Goal: Task Accomplishment & Management: Use online tool/utility

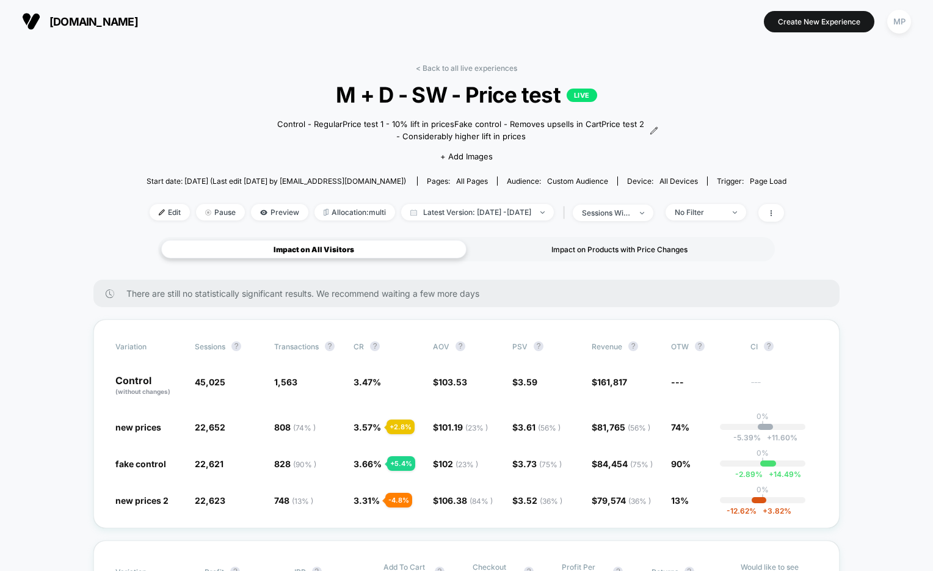
click at [569, 246] on div "Impact on Products with Price Changes" at bounding box center [618, 249] width 305 height 18
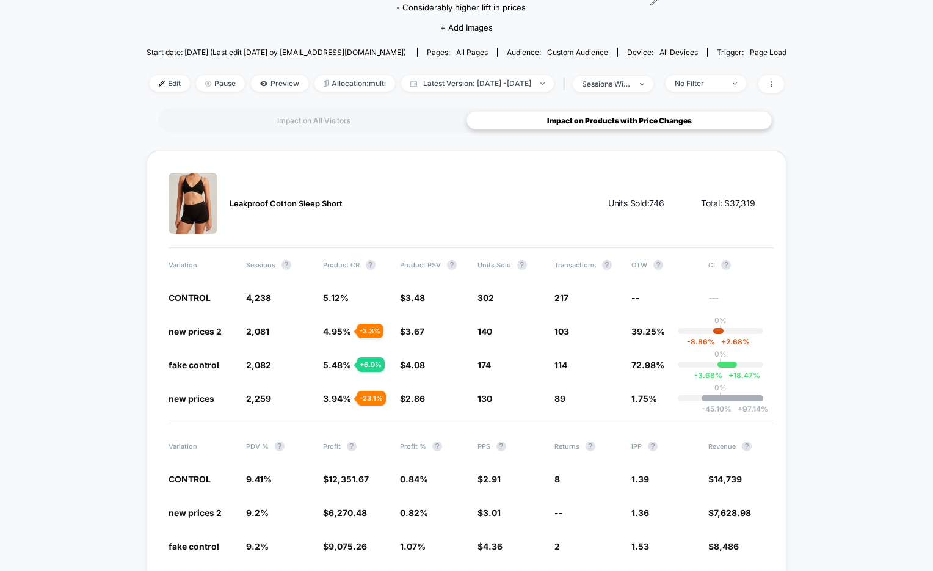
scroll to position [129, 0]
click at [335, 120] on div "Impact on All Visitors" at bounding box center [313, 119] width 305 height 18
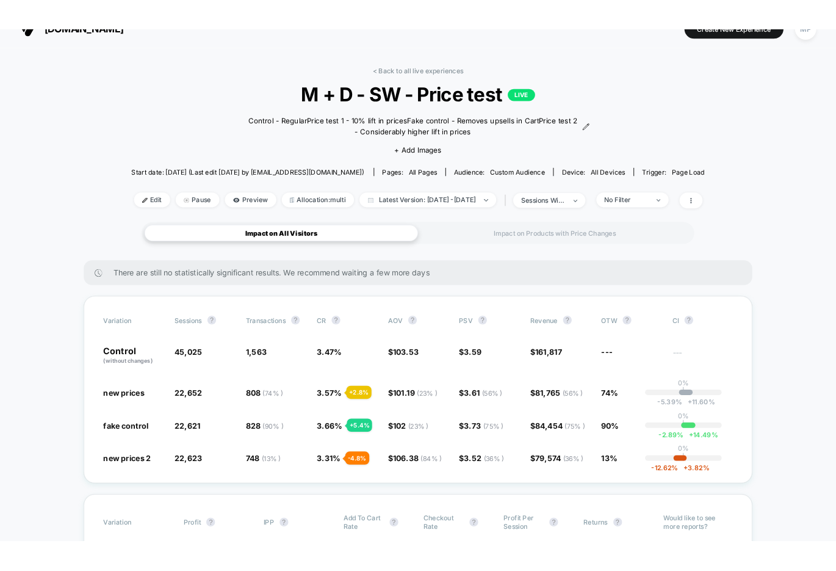
scroll to position [9, 0]
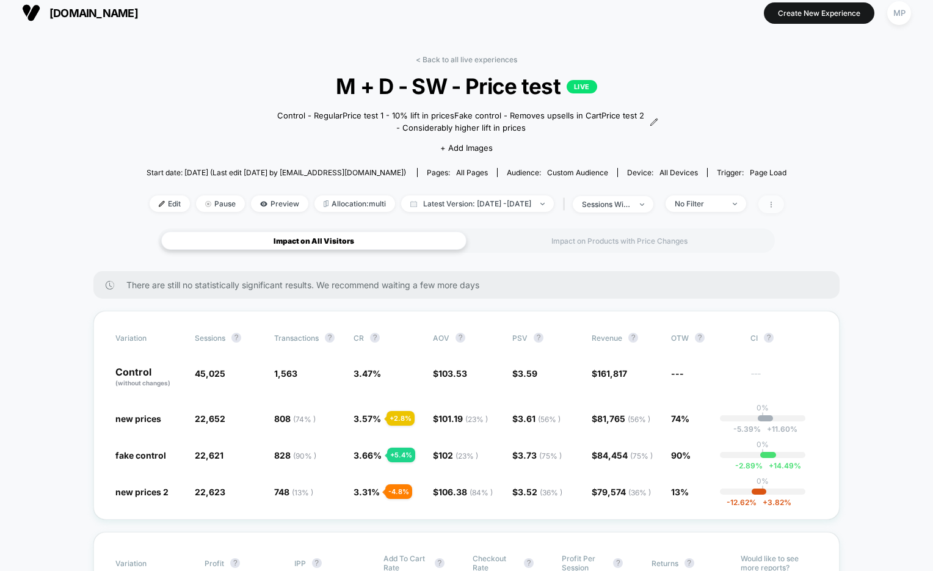
click at [784, 209] on span at bounding box center [771, 204] width 26 height 18
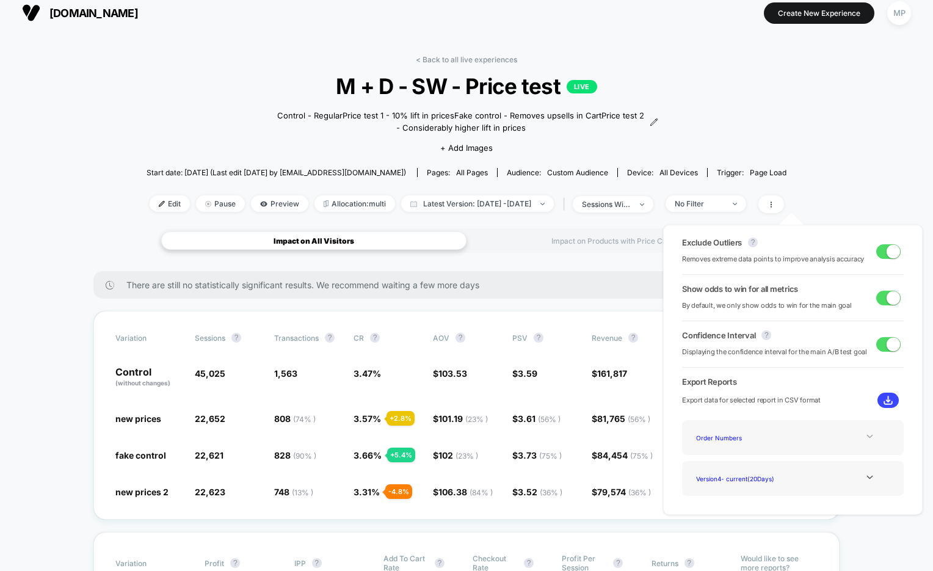
click at [865, 437] on icon at bounding box center [869, 435] width 9 height 9
click at [865, 435] on icon at bounding box center [869, 435] width 9 height 9
click at [867, 479] on icon at bounding box center [869, 476] width 9 height 9
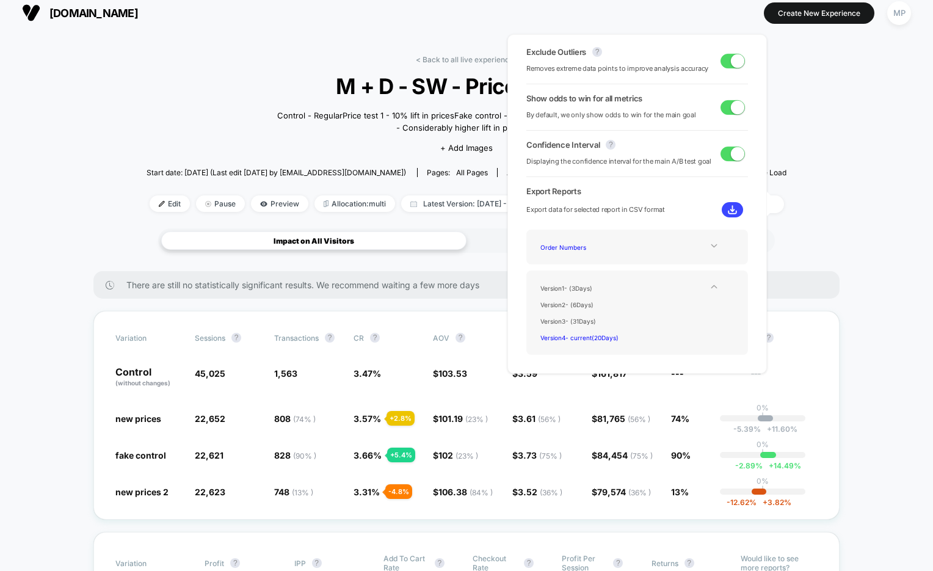
click at [709, 288] on icon at bounding box center [713, 286] width 9 height 9
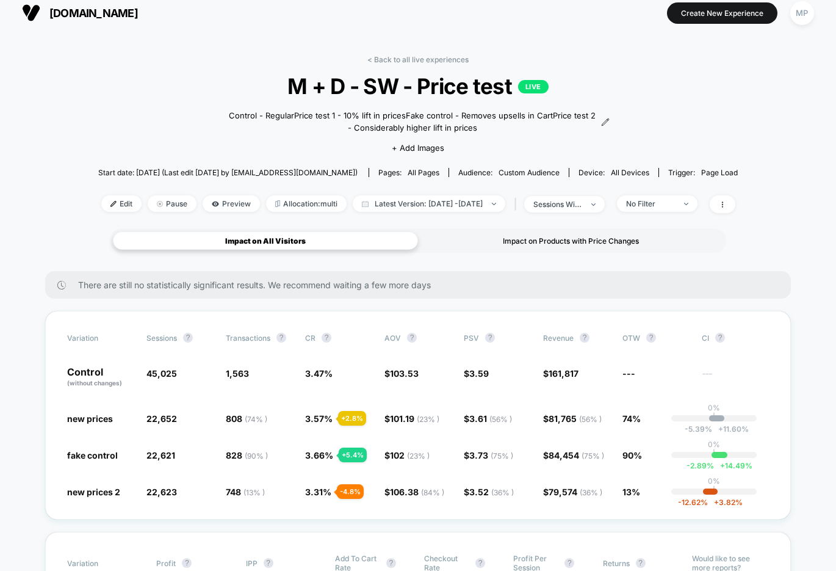
click at [558, 234] on div "Impact on Products with Price Changes" at bounding box center [570, 240] width 305 height 18
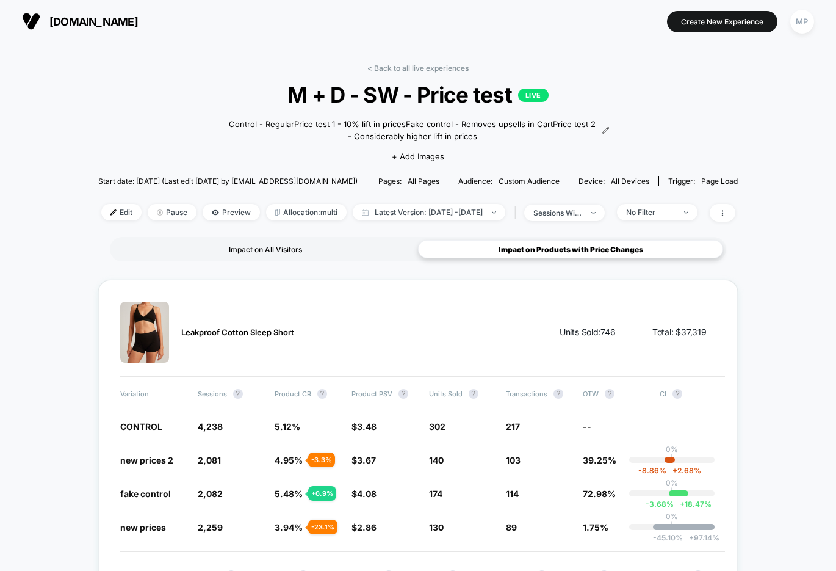
click at [330, 252] on div "Impact on All Visitors" at bounding box center [265, 249] width 305 height 18
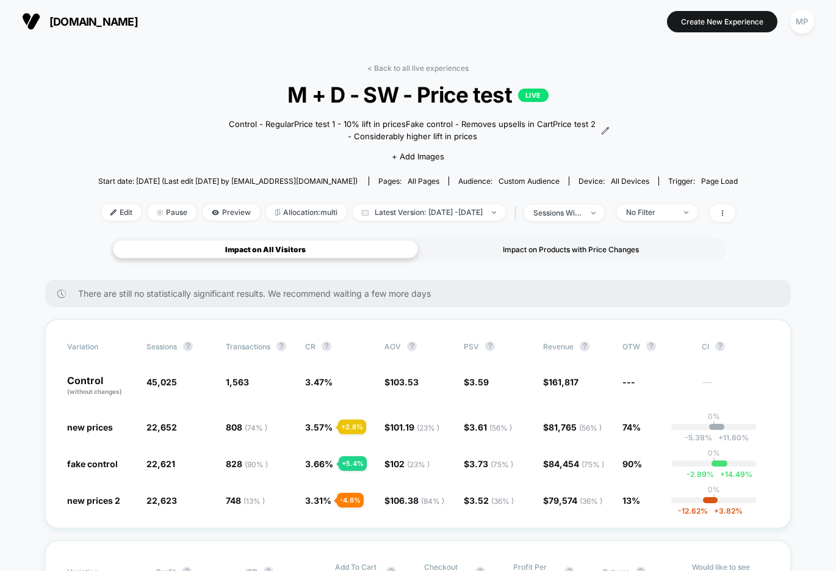
click at [543, 254] on div "Impact on Products with Price Changes" at bounding box center [570, 249] width 305 height 18
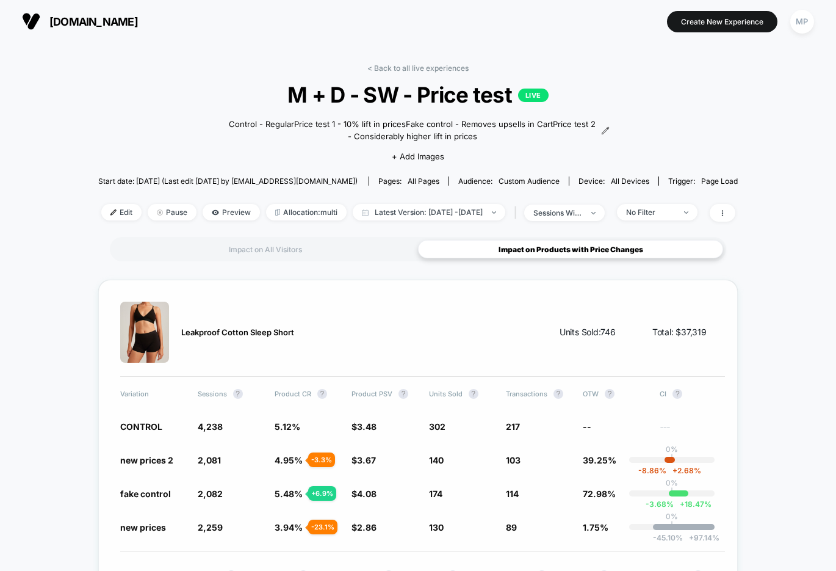
scroll to position [11, 0]
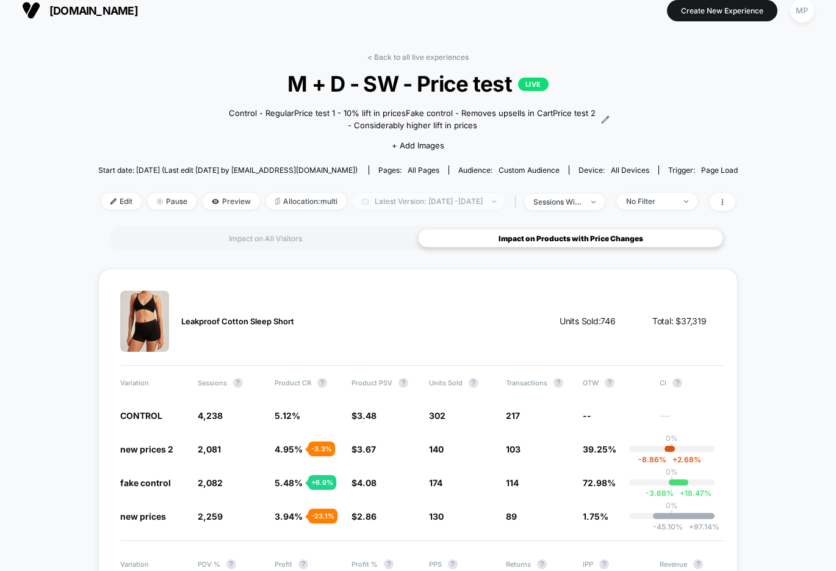
click at [422, 202] on span "Latest Version: Aug 27, 2025 - Sep 15, 2025" at bounding box center [429, 201] width 153 height 16
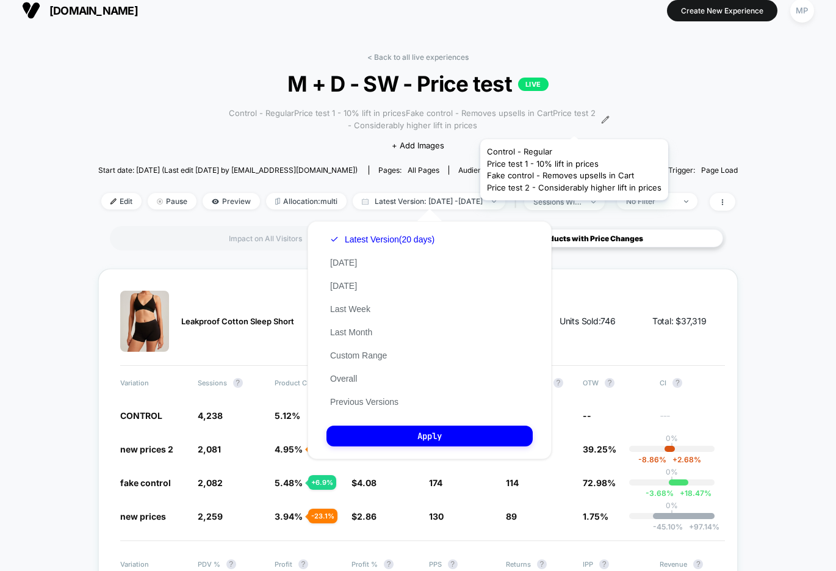
click at [573, 124] on span "Control - RegularPrice test 1 - 10% lift in pricesFake control - Removes upsell…" at bounding box center [412, 119] width 372 height 24
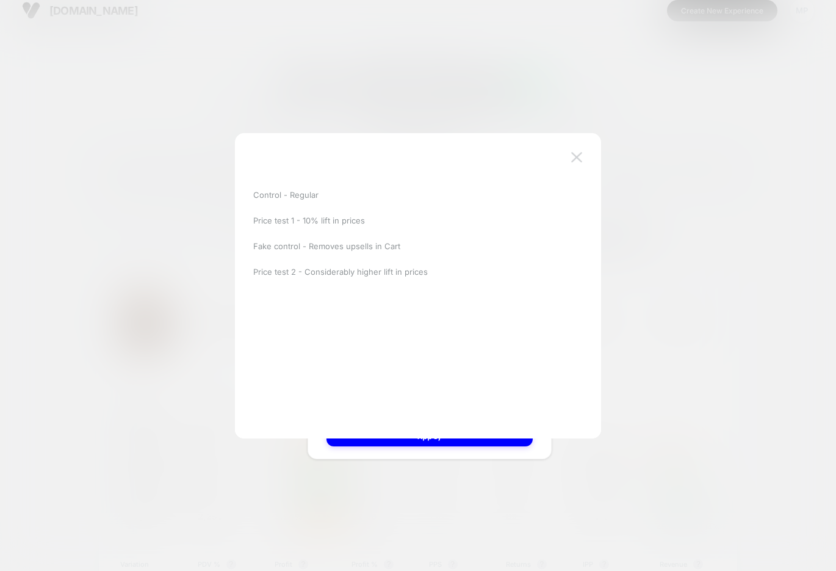
click at [569, 150] on button at bounding box center [577, 157] width 18 height 18
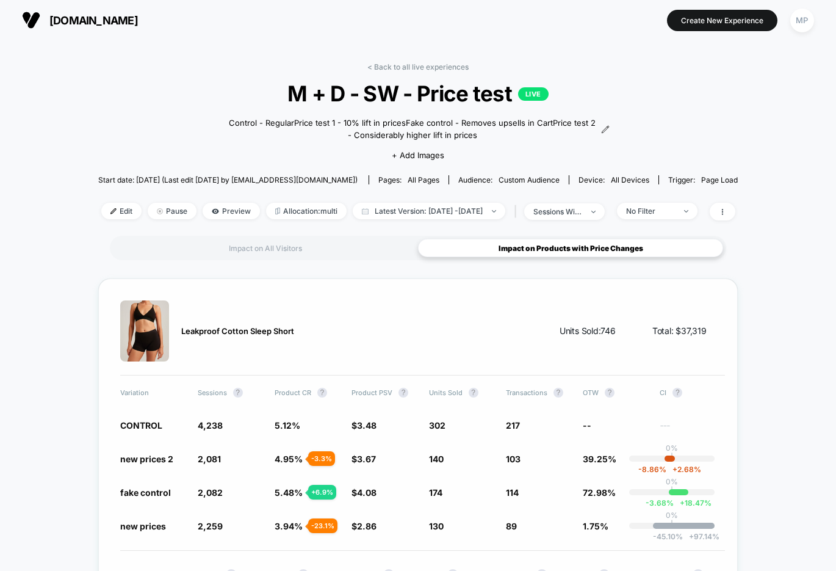
scroll to position [0, 0]
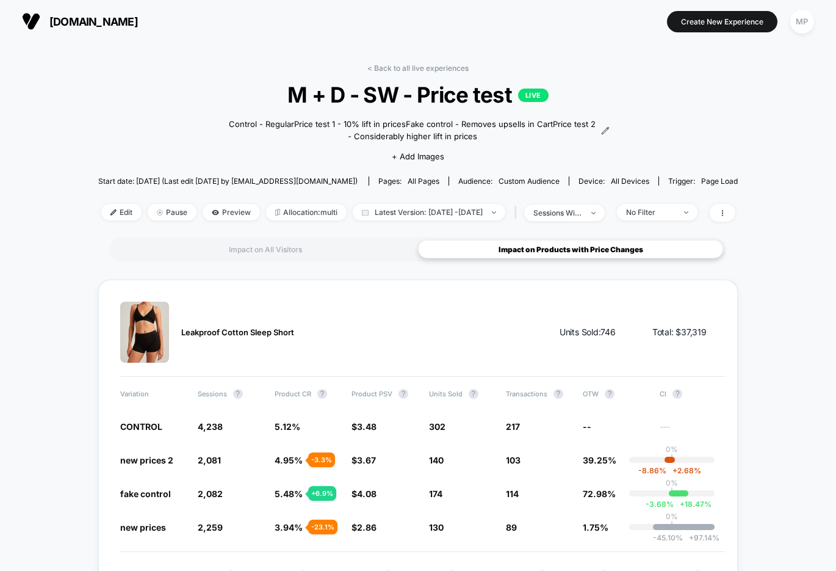
click at [291, 237] on div "Impact on All Visitors Impact on Products with Price Changes" at bounding box center [418, 249] width 616 height 24
click at [284, 253] on div "Impact on All Visitors" at bounding box center [265, 249] width 305 height 18
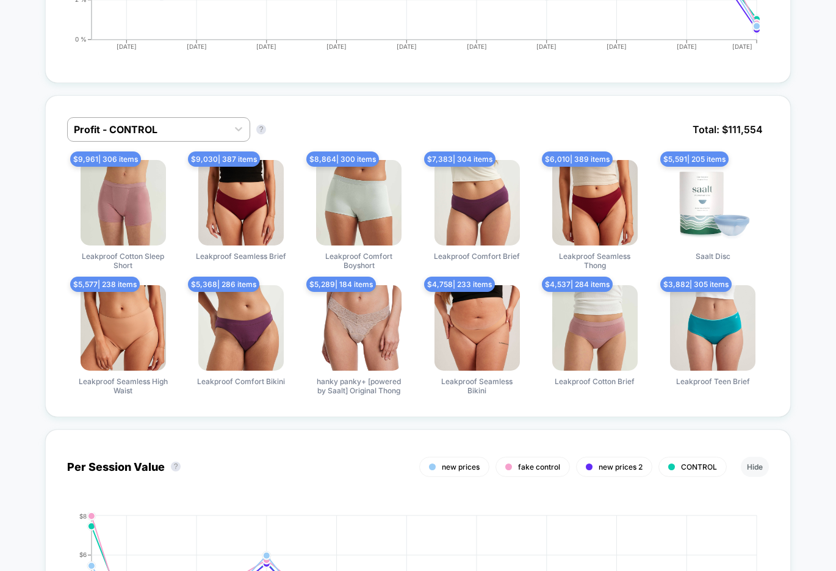
scroll to position [937, 0]
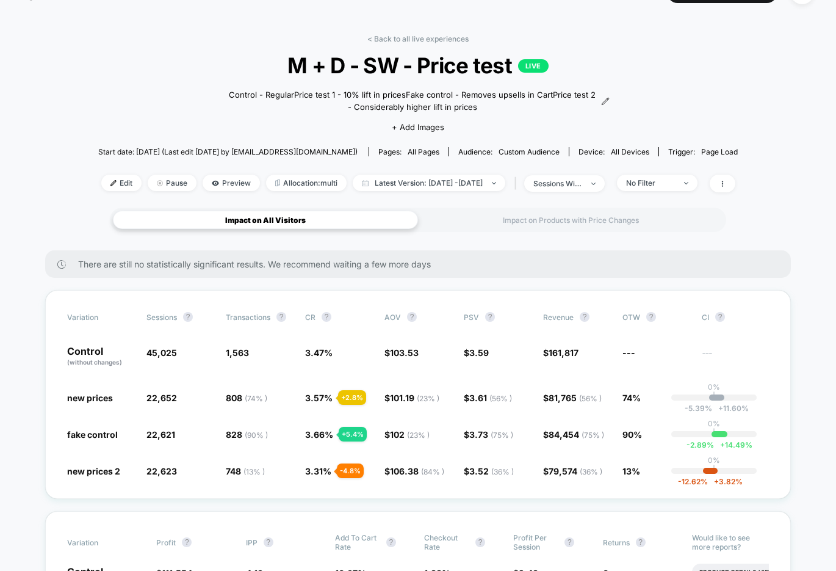
scroll to position [0, 0]
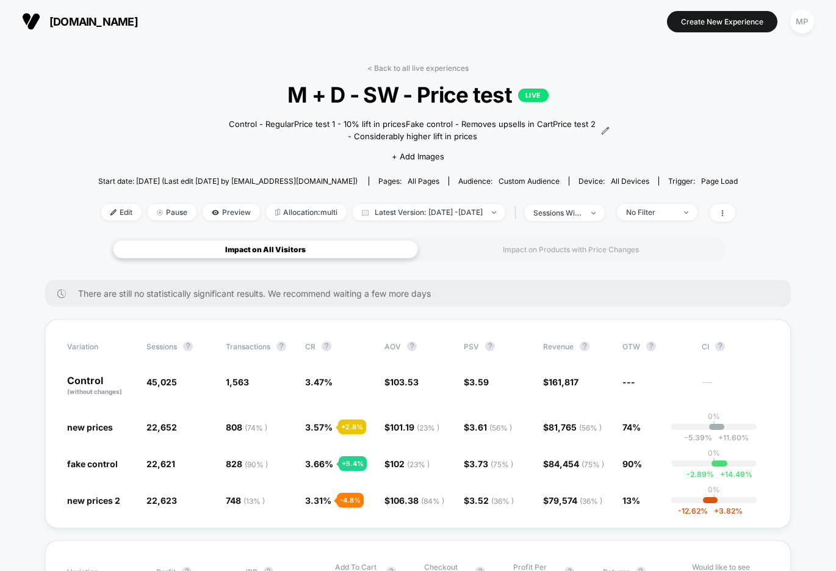
click at [738, 222] on div "< Back to all live experiences M + D - SW - Price test LIVE Control - Regular P…" at bounding box center [418, 149] width 640 height 173
click at [726, 215] on icon at bounding box center [722, 212] width 7 height 7
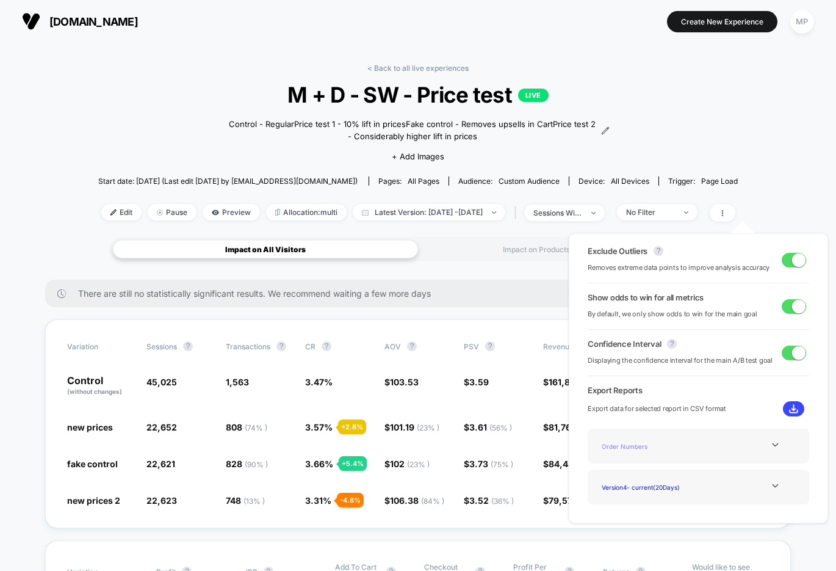
click at [677, 443] on div "Order Numbers" at bounding box center [646, 446] width 98 height 16
click at [772, 444] on icon at bounding box center [775, 444] width 9 height 9
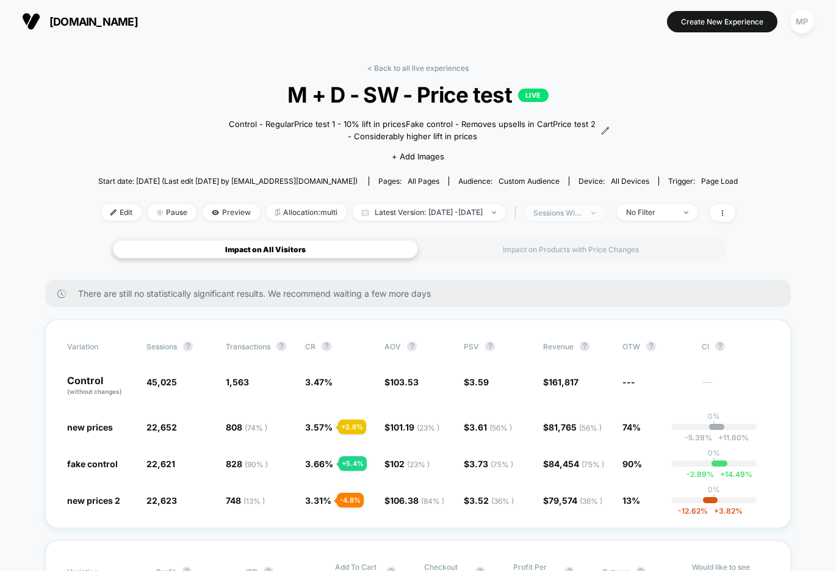
click at [568, 214] on div "sessions with impression" at bounding box center [557, 212] width 49 height 9
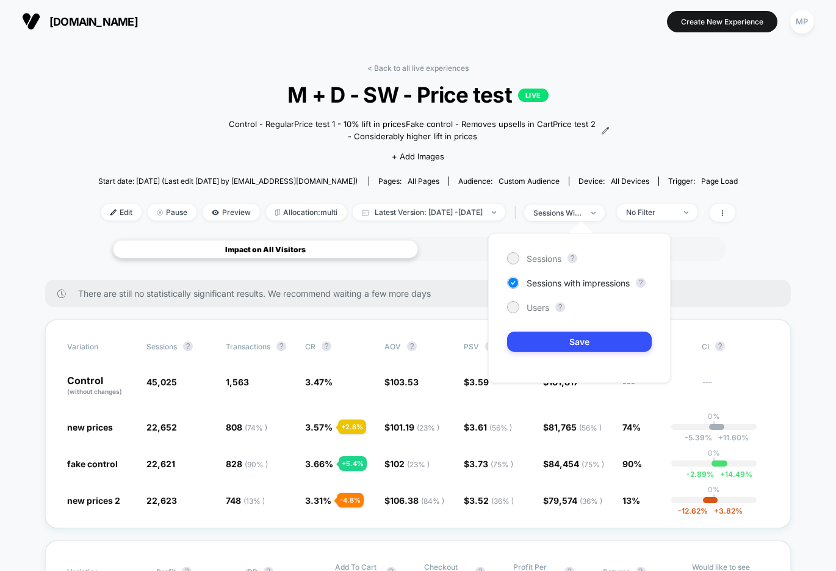
click at [633, 80] on div "< Back to all live experiences M + D - SW - Price test LIVE Control - Regular P…" at bounding box center [418, 149] width 640 height 173
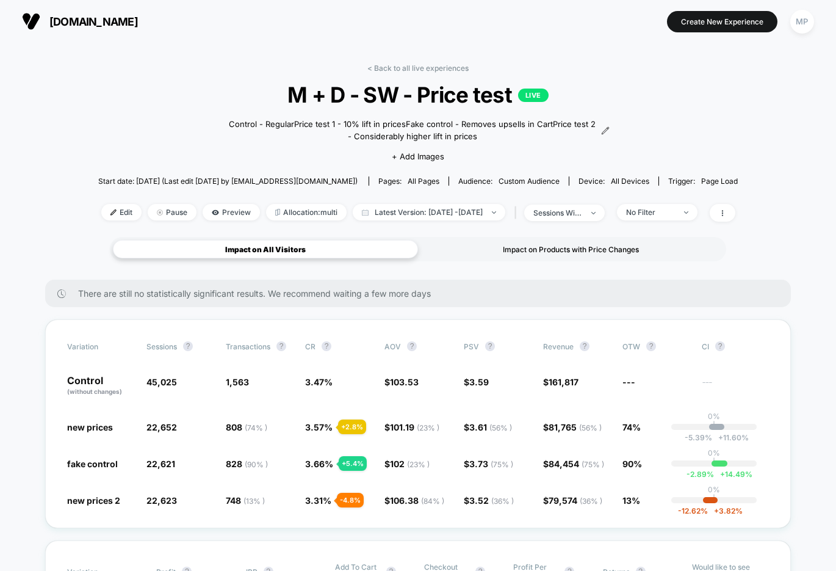
click at [475, 249] on div "Impact on Products with Price Changes" at bounding box center [570, 249] width 305 height 18
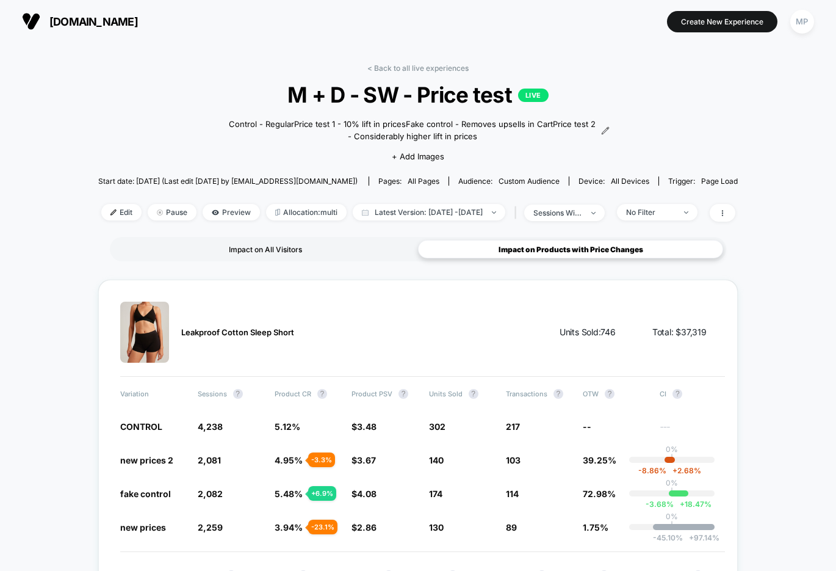
click at [279, 252] on div "Impact on All Visitors" at bounding box center [265, 249] width 305 height 18
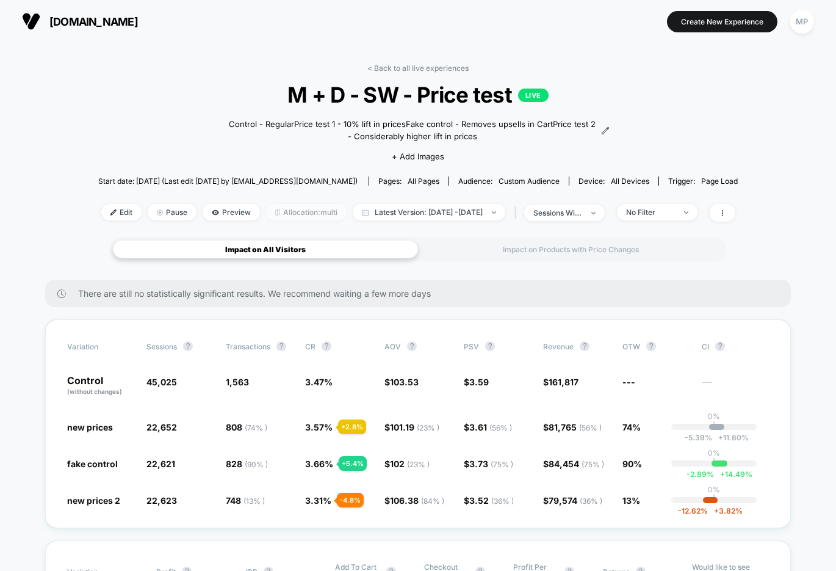
click at [277, 208] on span "Allocation: multi" at bounding box center [306, 212] width 81 height 16
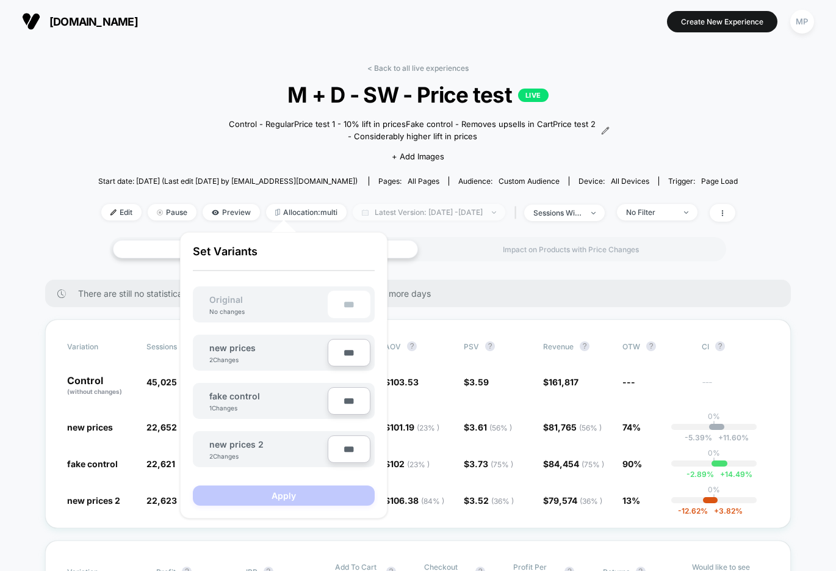
click at [390, 211] on span "Latest Version: Aug 27, 2025 - Sep 15, 2025" at bounding box center [429, 212] width 153 height 16
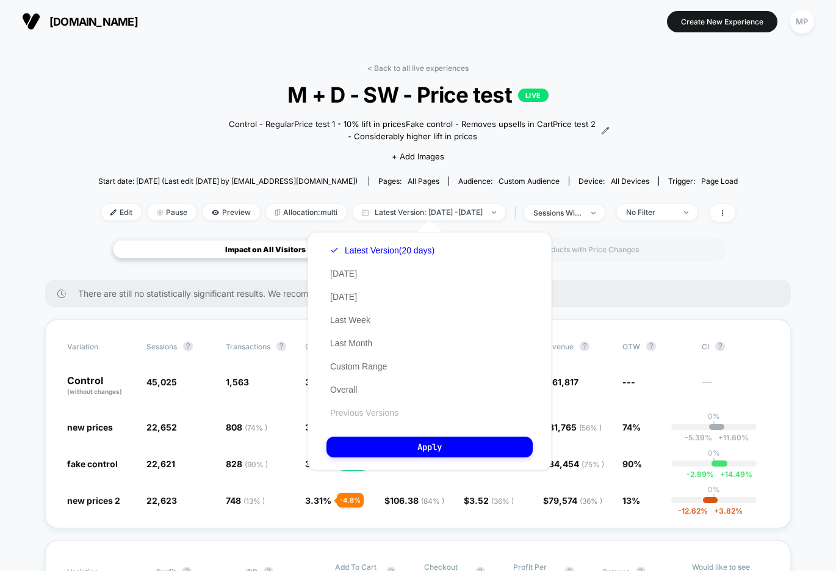
click at [372, 412] on button "Previous Versions" at bounding box center [365, 412] width 76 height 11
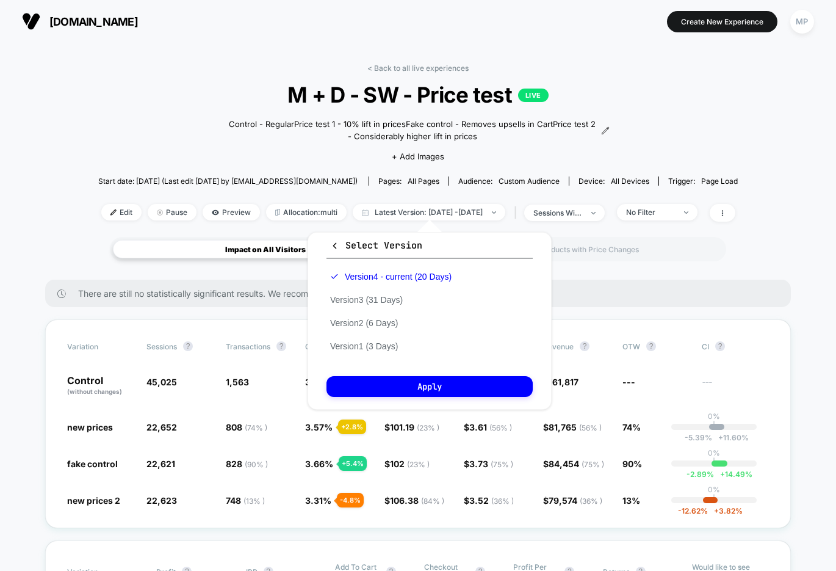
click at [107, 162] on div "< Back to all live experiences M + D - SW - Price test LIVE Control - Regular P…" at bounding box center [418, 149] width 640 height 173
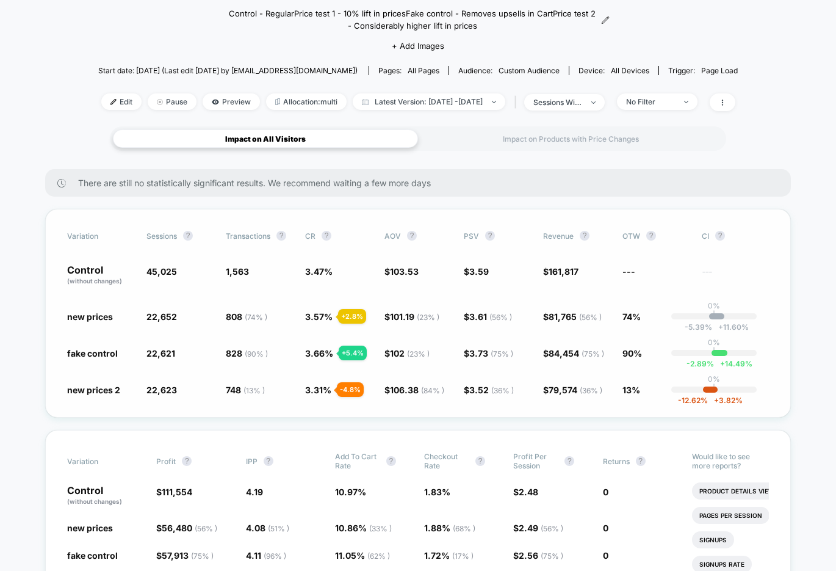
scroll to position [123, 0]
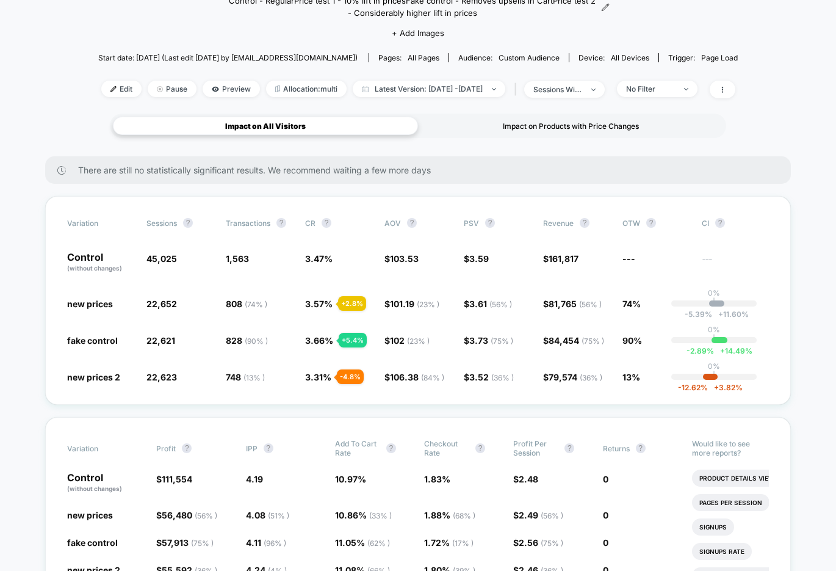
click at [593, 121] on div "Impact on Products with Price Changes" at bounding box center [570, 126] width 305 height 18
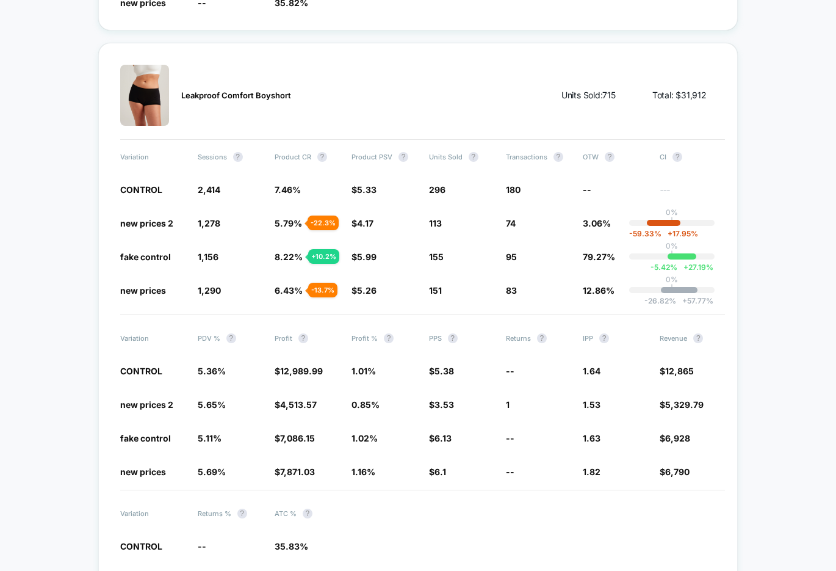
scroll to position [1524, 0]
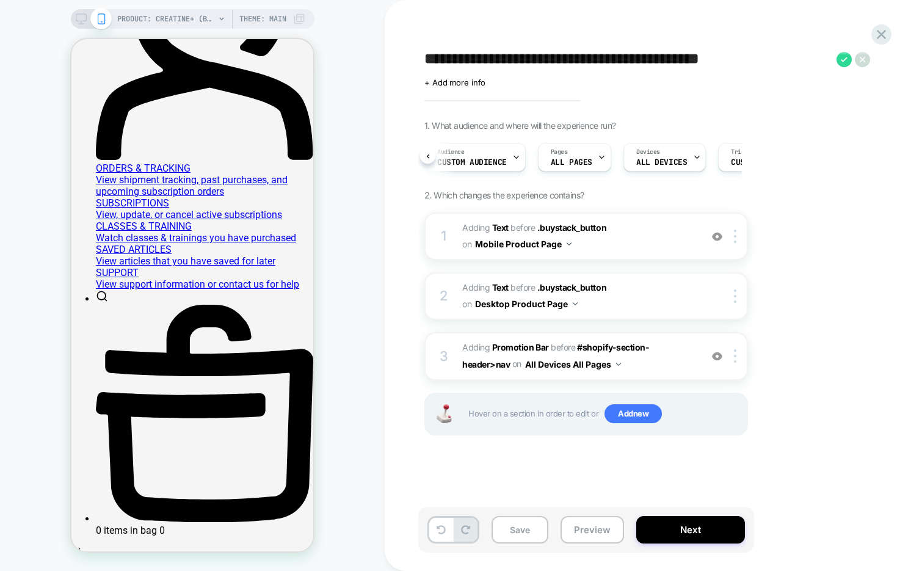
scroll to position [0, 85]
click at [883, 39] on icon at bounding box center [881, 34] width 16 height 16
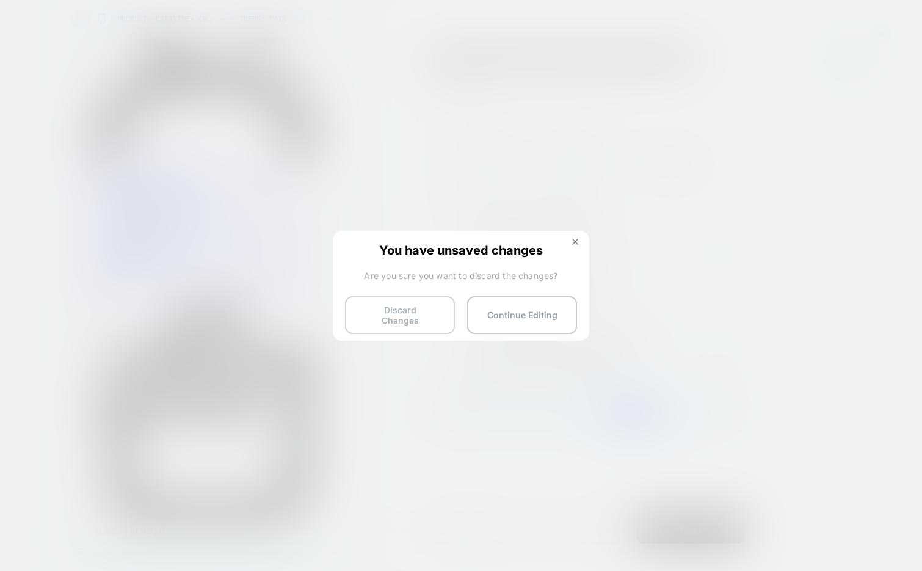
click at [398, 311] on button "Discard Changes" at bounding box center [400, 315] width 110 height 38
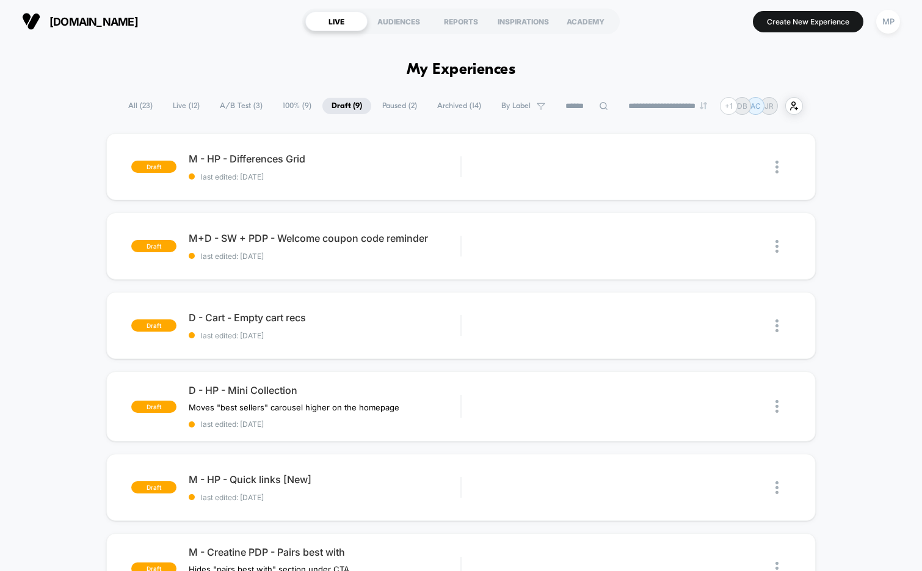
click at [241, 104] on span "A/B Test ( 3 )" at bounding box center [241, 106] width 61 height 16
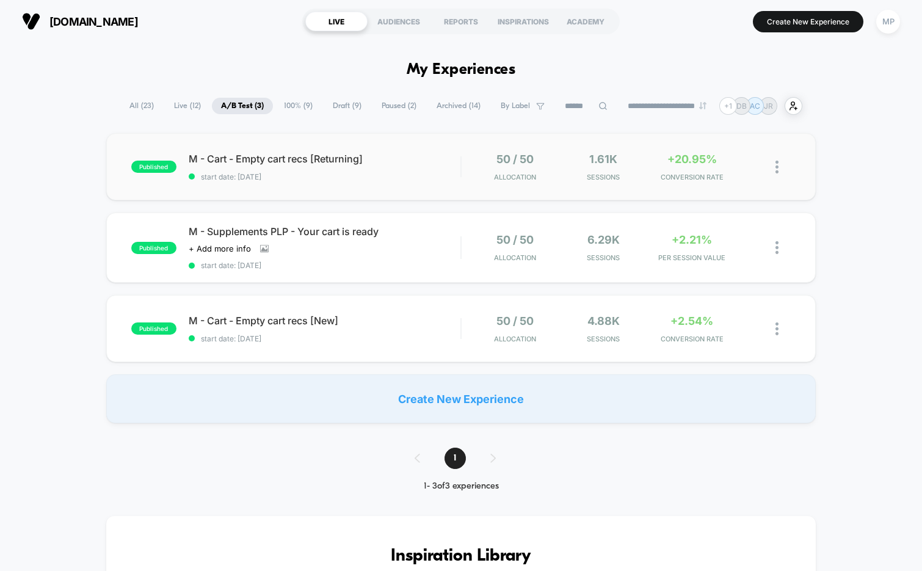
click at [331, 186] on div "published M - Cart - Empty cart recs [Returning] start date: 8/21/2025 50 / 50 …" at bounding box center [461, 166] width 710 height 67
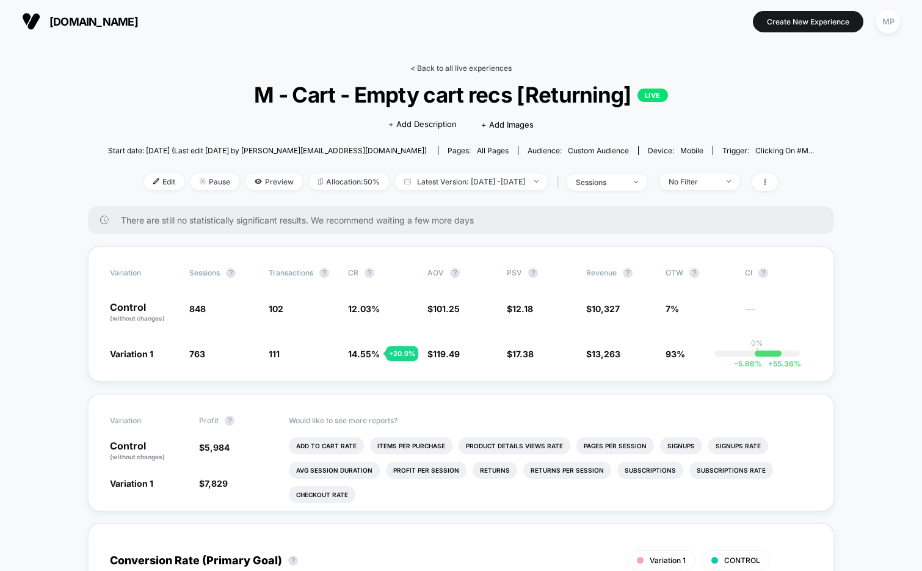
click at [436, 68] on link "< Back to all live experiences" at bounding box center [460, 67] width 101 height 9
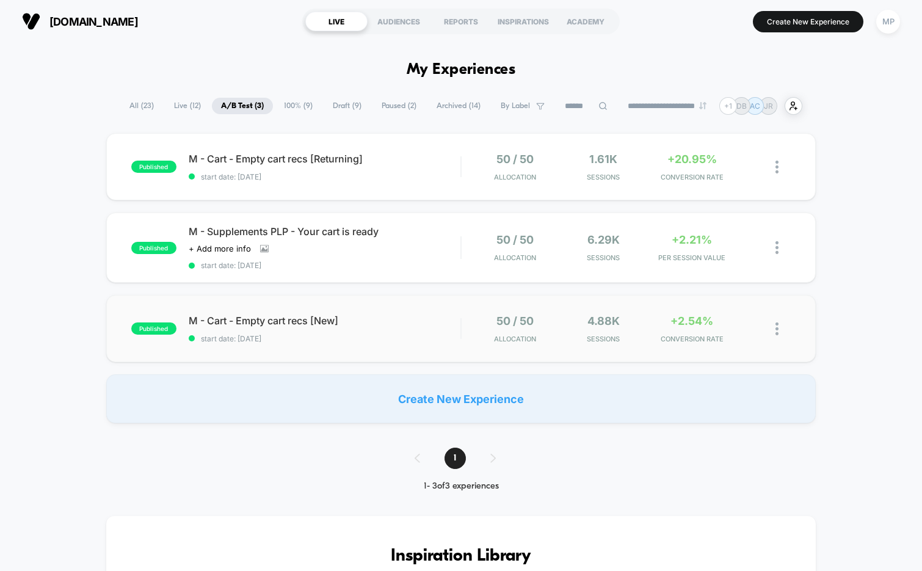
click at [364, 344] on div "published M - Cart - Empty cart recs [New] start date: 6/23/2025 50 / 50 Alloca…" at bounding box center [461, 328] width 710 height 67
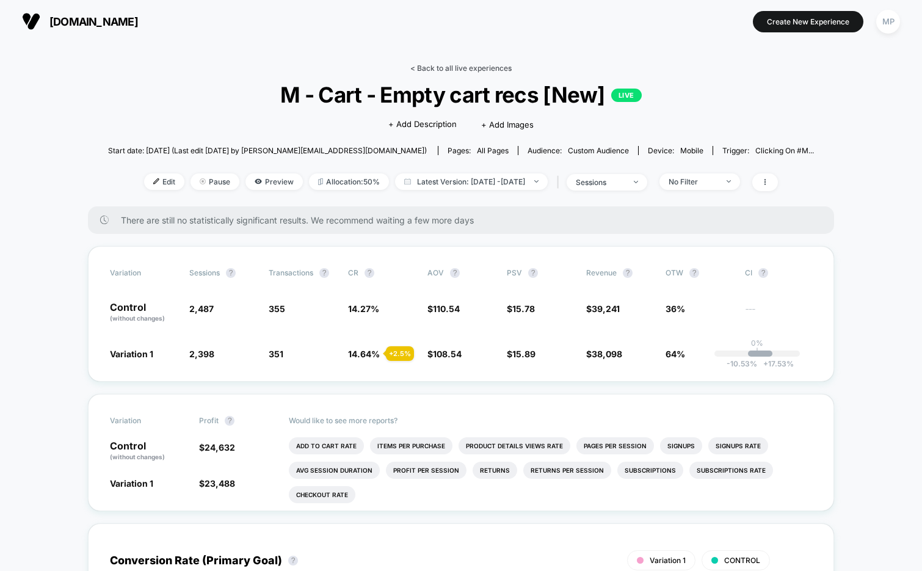
click at [448, 69] on link "< Back to all live experiences" at bounding box center [460, 67] width 101 height 9
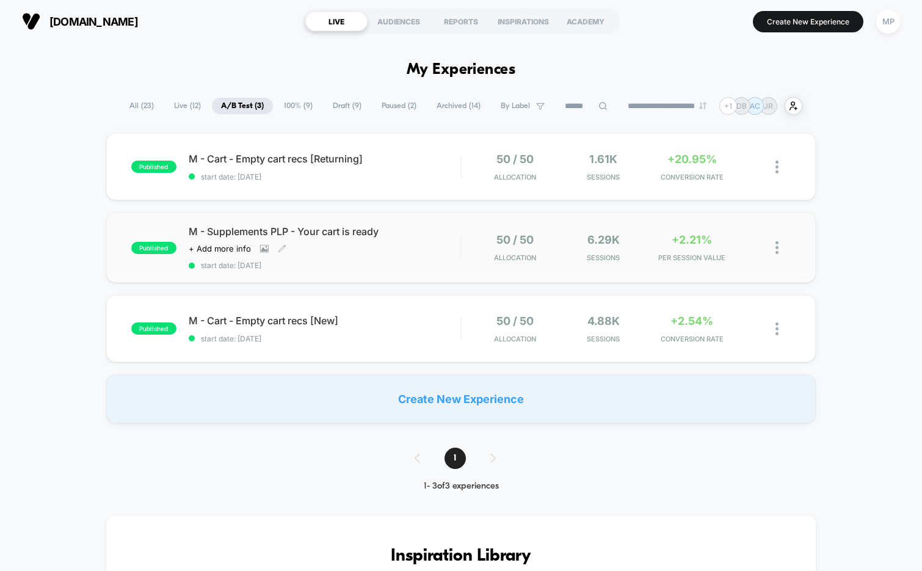
click at [330, 269] on span "start date: 8/21/2025" at bounding box center [325, 265] width 272 height 9
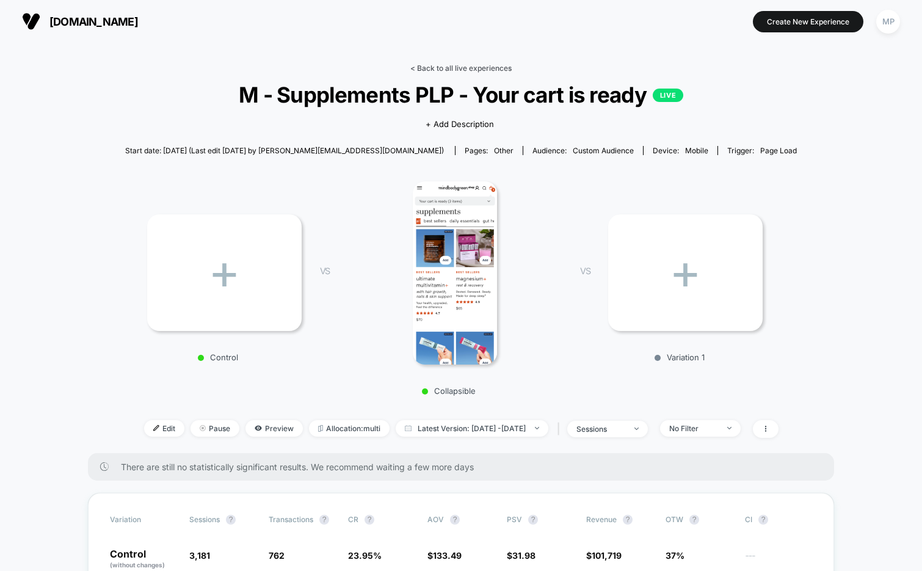
click at [480, 63] on link "< Back to all live experiences" at bounding box center [460, 67] width 101 height 9
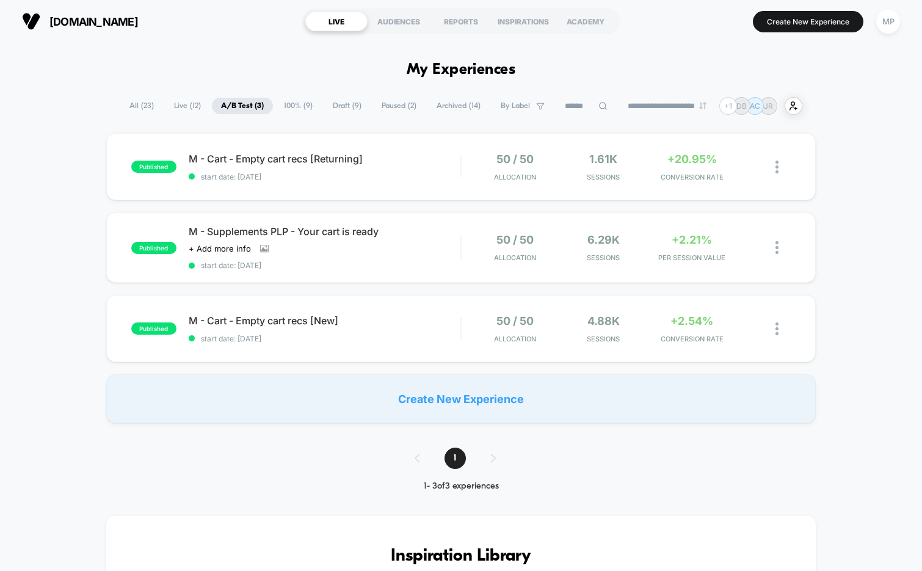
click at [330, 110] on span "Draft ( 9 )" at bounding box center [346, 106] width 47 height 16
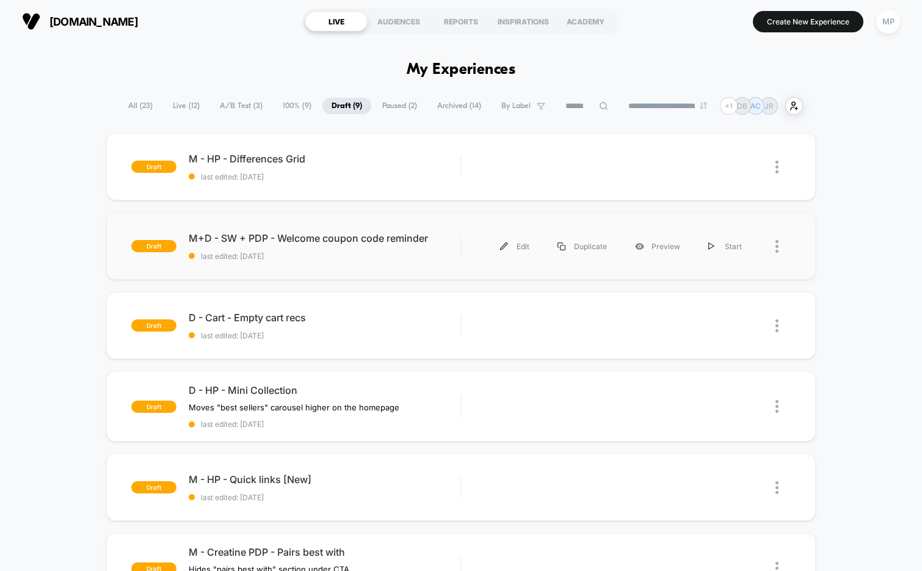
click at [332, 264] on div "draft M+D - SW + PDP - Welcome coupon code reminder last edited: 7/29/2025 Edit…" at bounding box center [461, 245] width 710 height 67
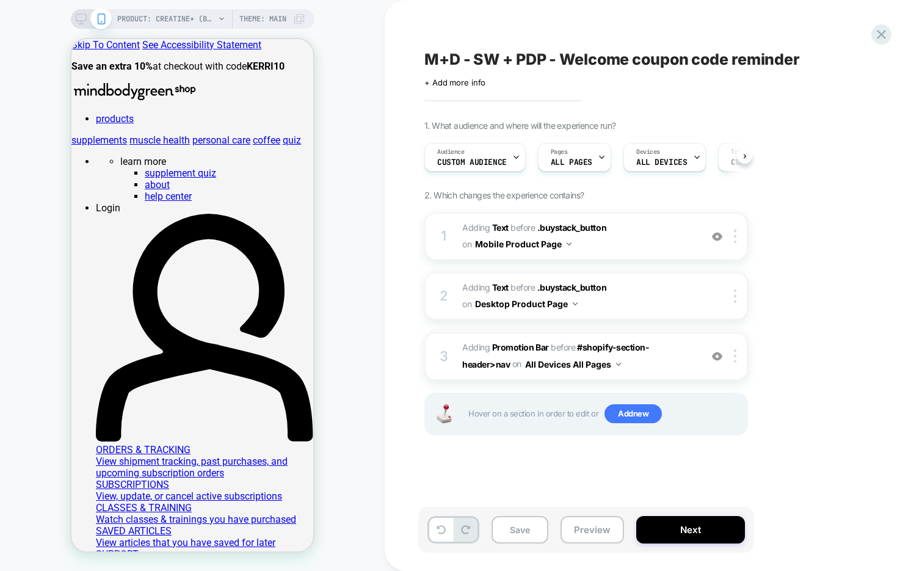
scroll to position [0, 1]
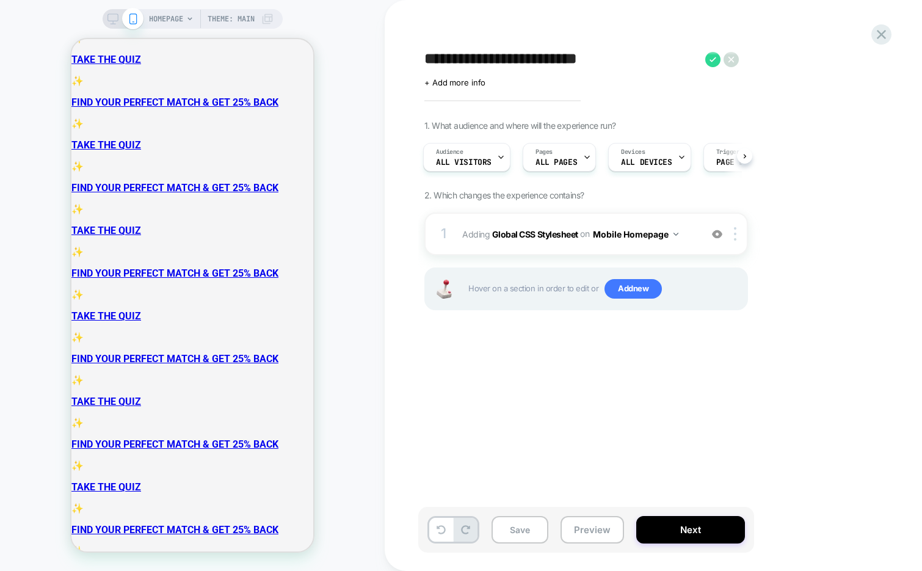
scroll to position [1381, 0]
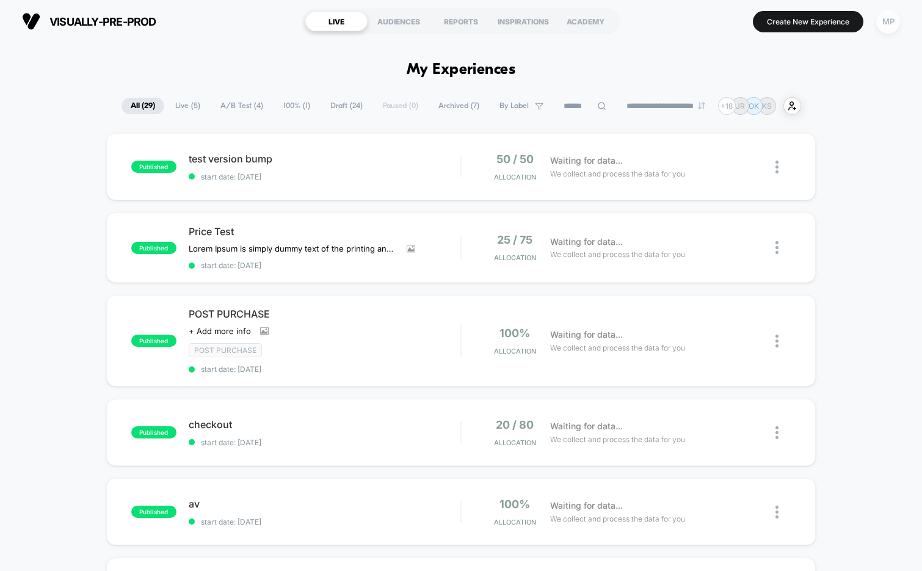
click at [891, 19] on div "MP" at bounding box center [888, 22] width 24 height 24
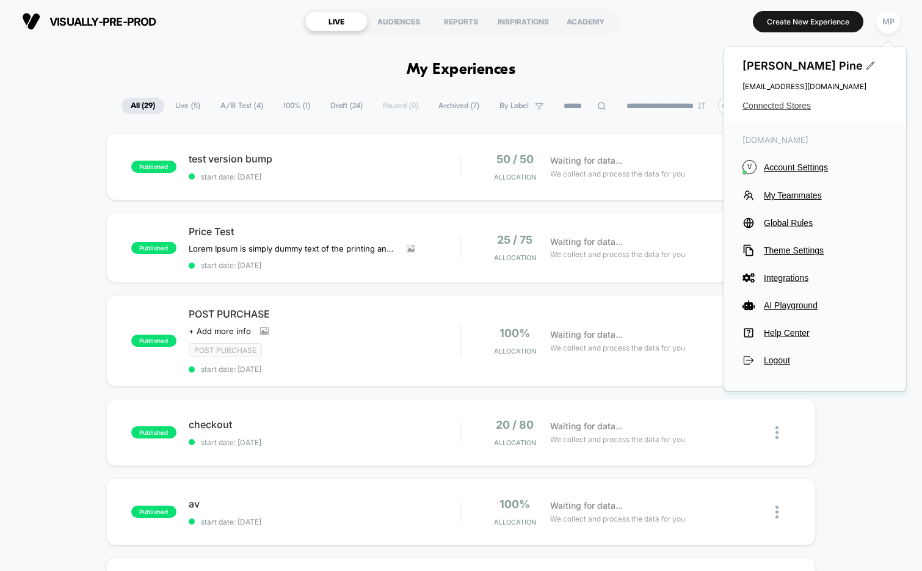
click at [789, 107] on span "Connected Stores" at bounding box center [814, 106] width 145 height 10
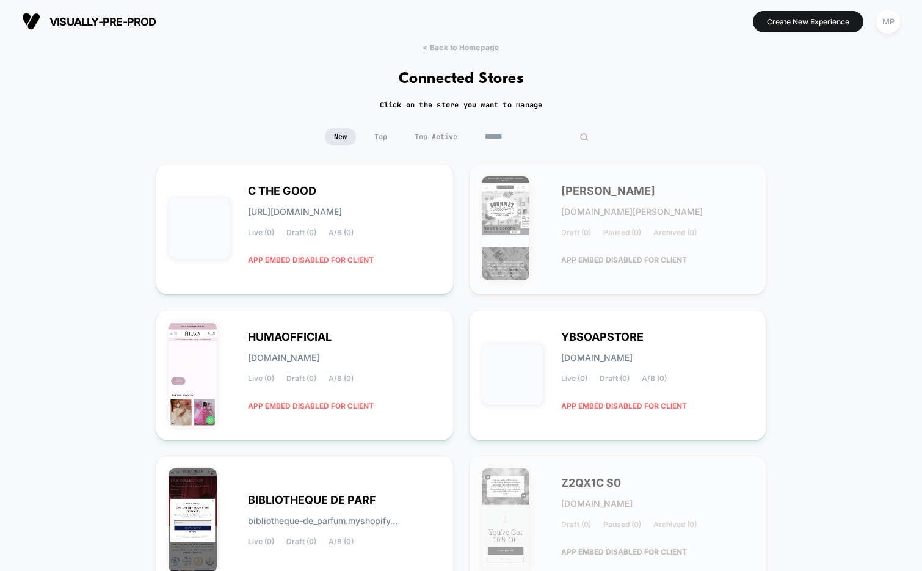
click at [528, 139] on input at bounding box center [536, 136] width 122 height 17
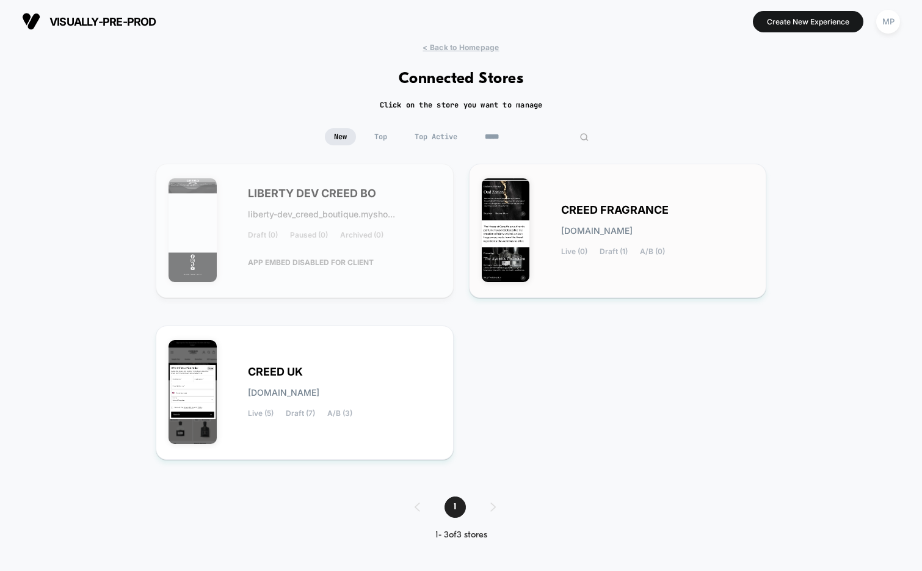
type input "*****"
click at [557, 202] on div "CREED FRAGRANCE creed-fragrance.myshopify.com Live (0) Draft (1) A/B (0)" at bounding box center [618, 230] width 272 height 109
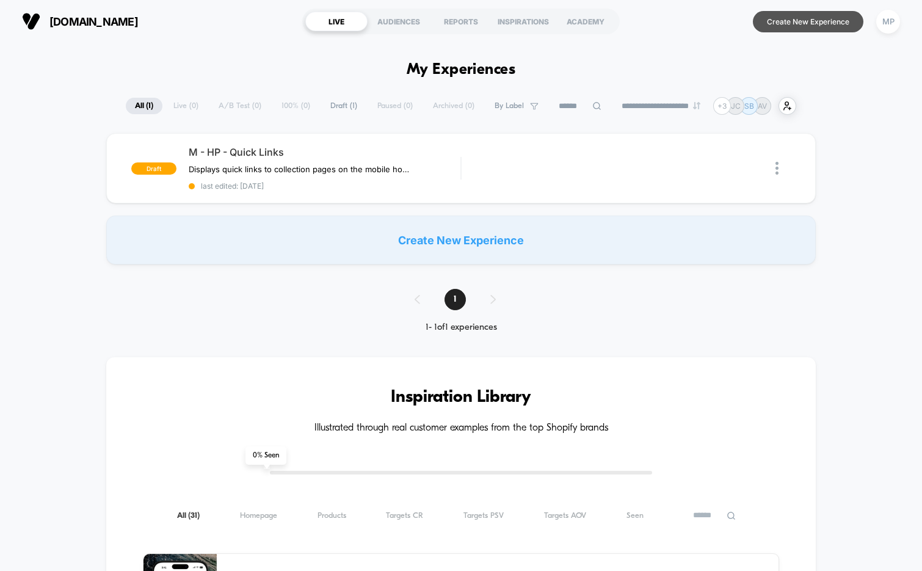
click at [793, 24] on button "Create New Experience" at bounding box center [808, 21] width 110 height 21
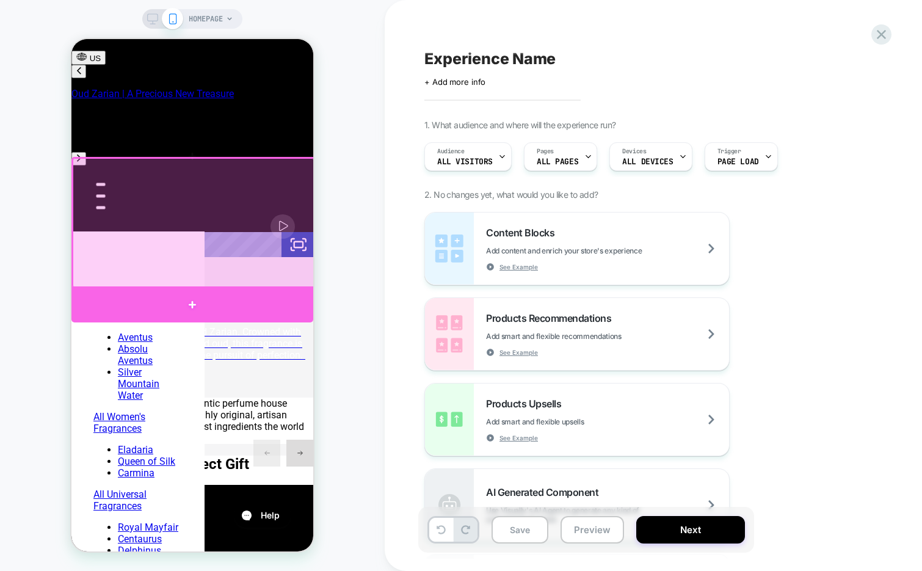
click at [194, 298] on div at bounding box center [192, 304] width 242 height 36
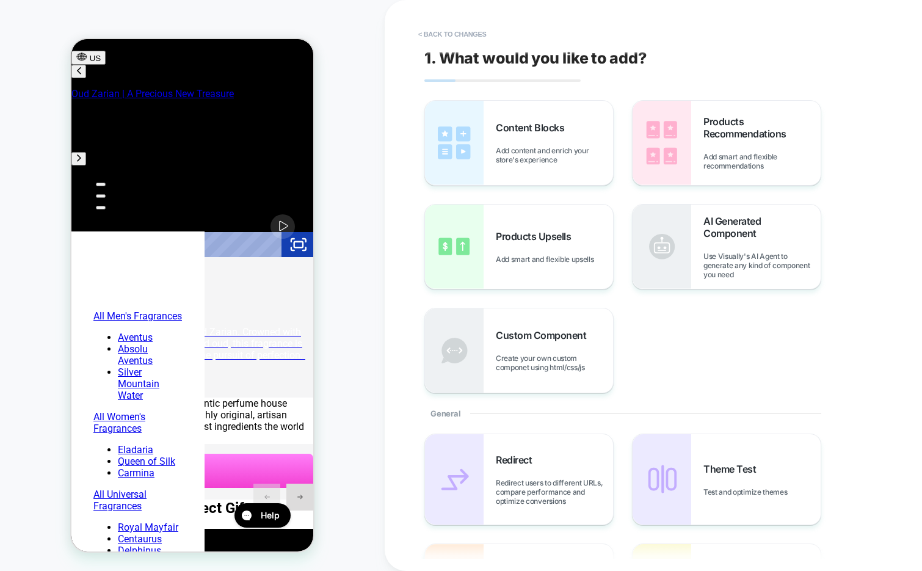
scroll to position [411, 0]
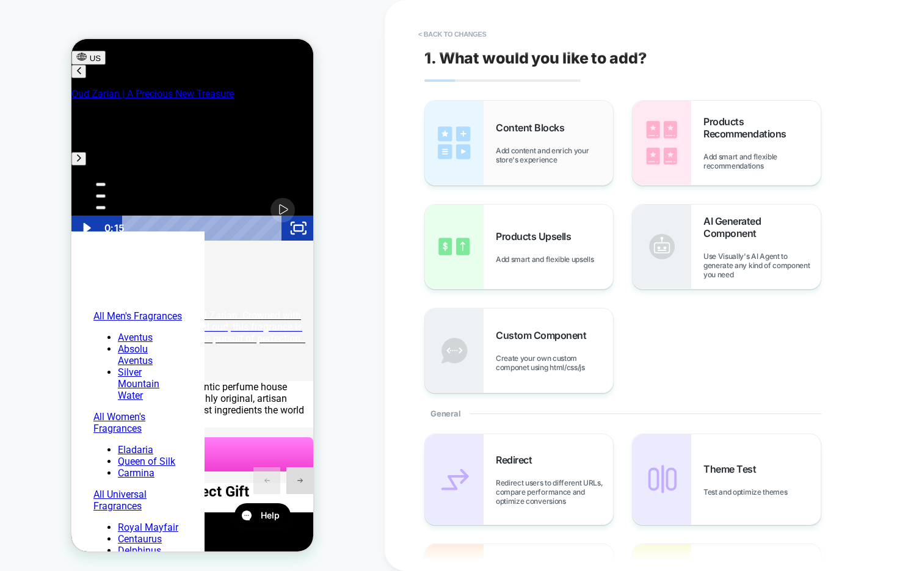
click at [539, 156] on span "Add content and enrich your store's experience" at bounding box center [554, 155] width 117 height 18
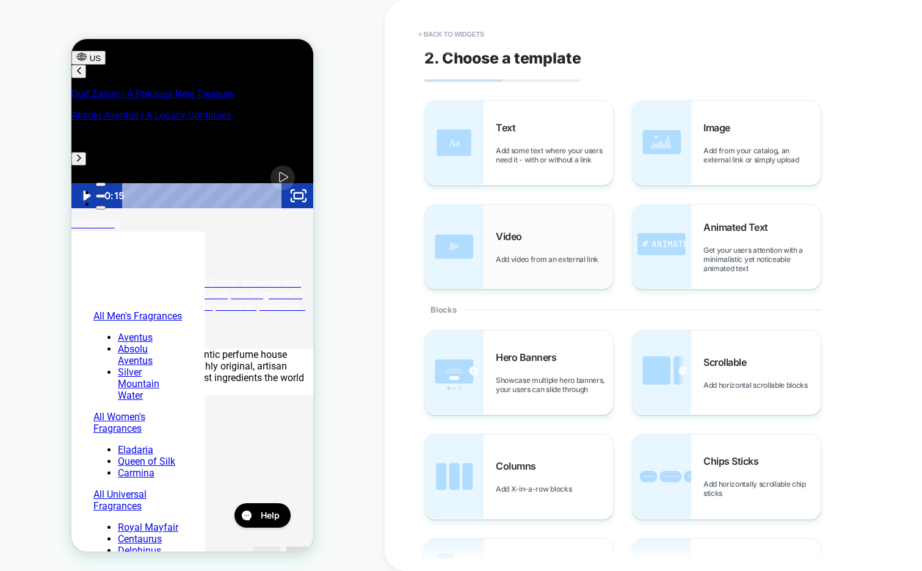
scroll to position [0, 193]
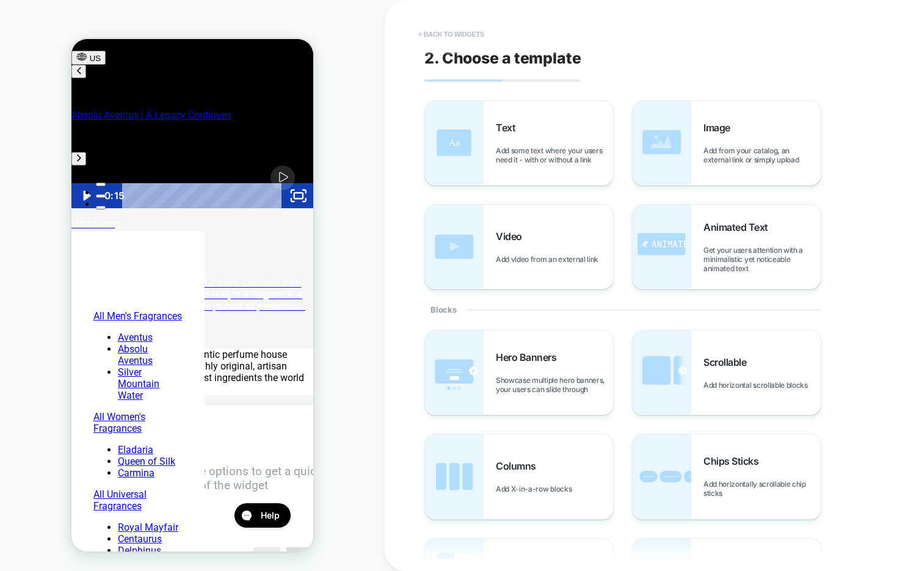
click at [470, 29] on button "< Back to widgets" at bounding box center [451, 34] width 78 height 20
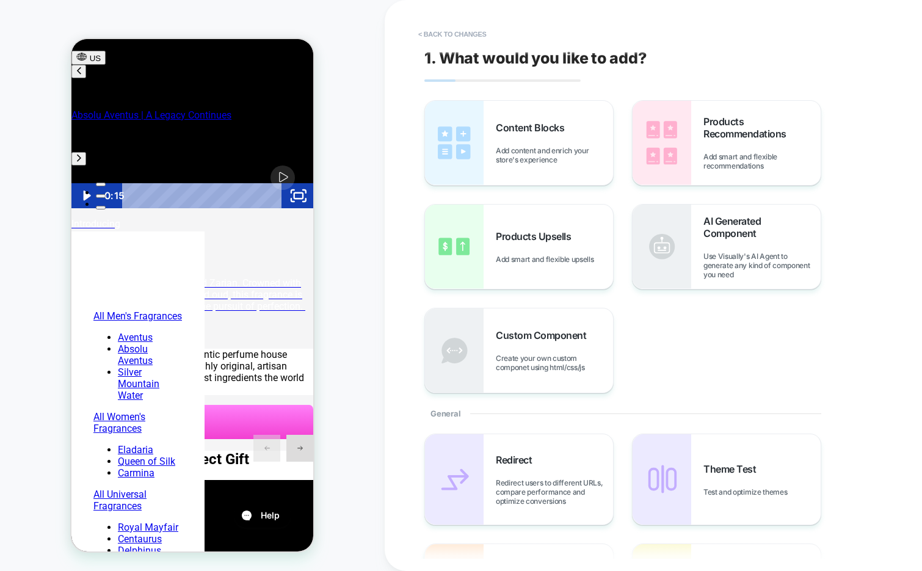
scroll to position [412, 0]
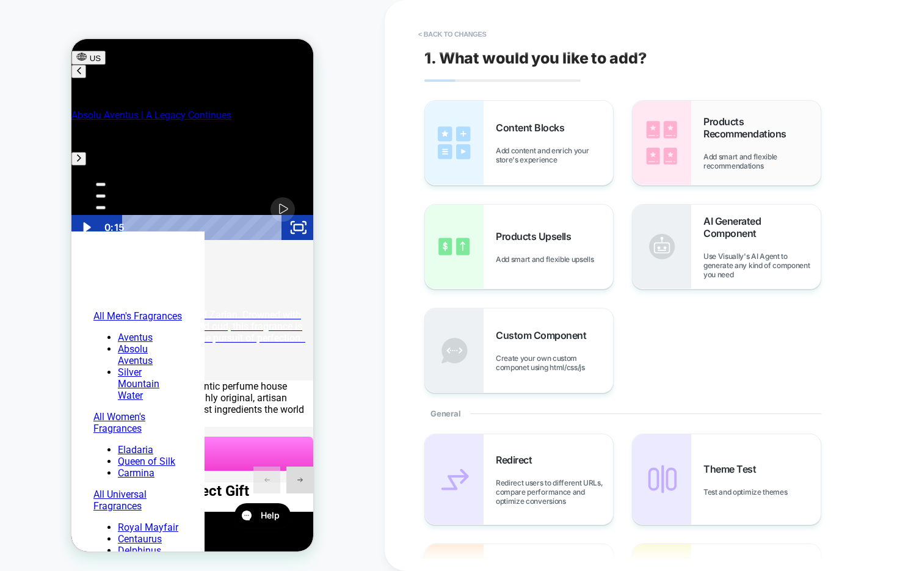
click at [685, 142] on img at bounding box center [661, 143] width 59 height 84
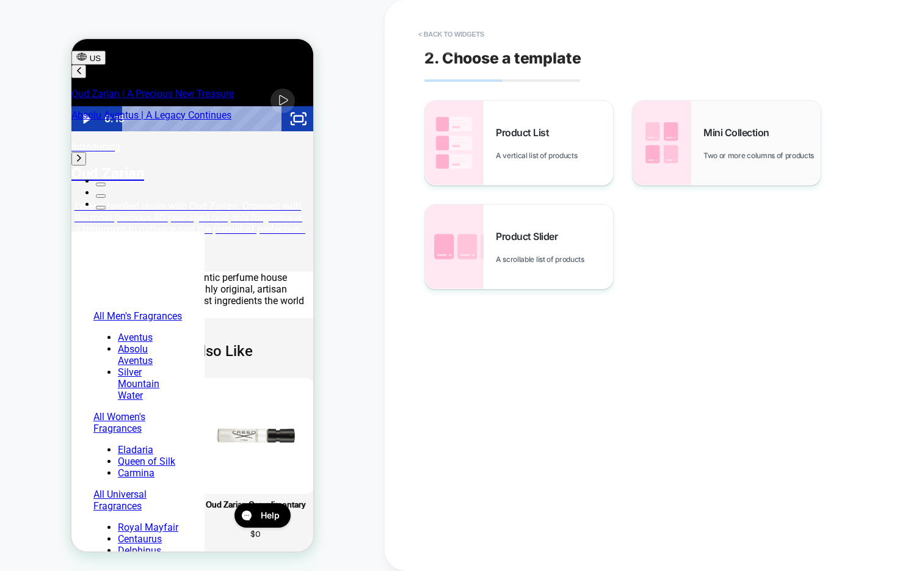
scroll to position [0, 0]
click at [676, 155] on img at bounding box center [661, 143] width 59 height 84
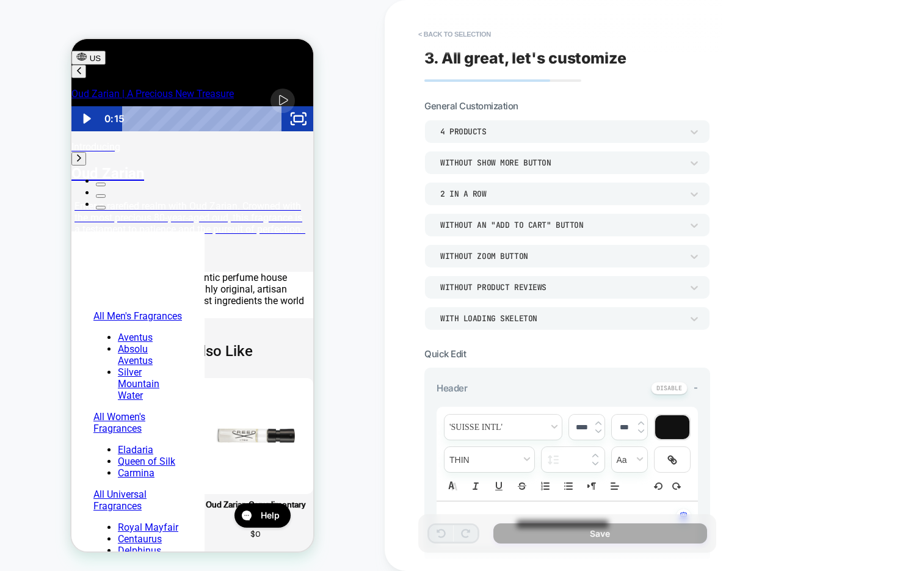
click at [539, 135] on div "4 Products" at bounding box center [561, 131] width 242 height 10
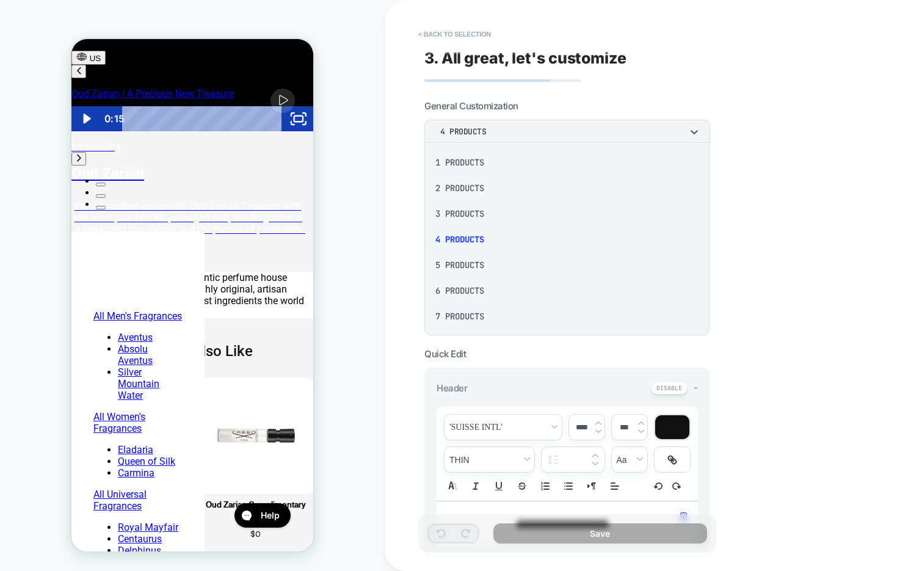
click at [539, 135] on div at bounding box center [461, 285] width 922 height 571
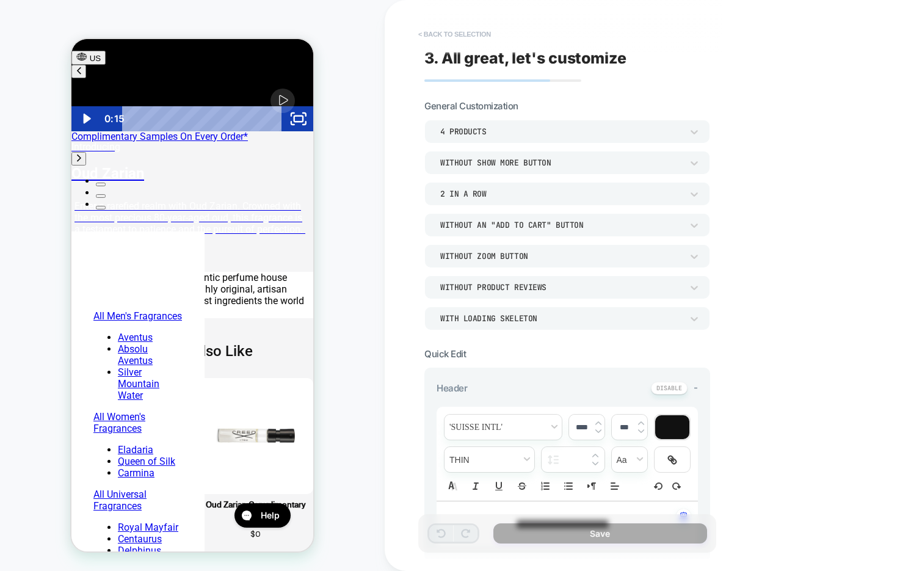
click at [477, 32] on button "< Back to selection" at bounding box center [454, 34] width 85 height 20
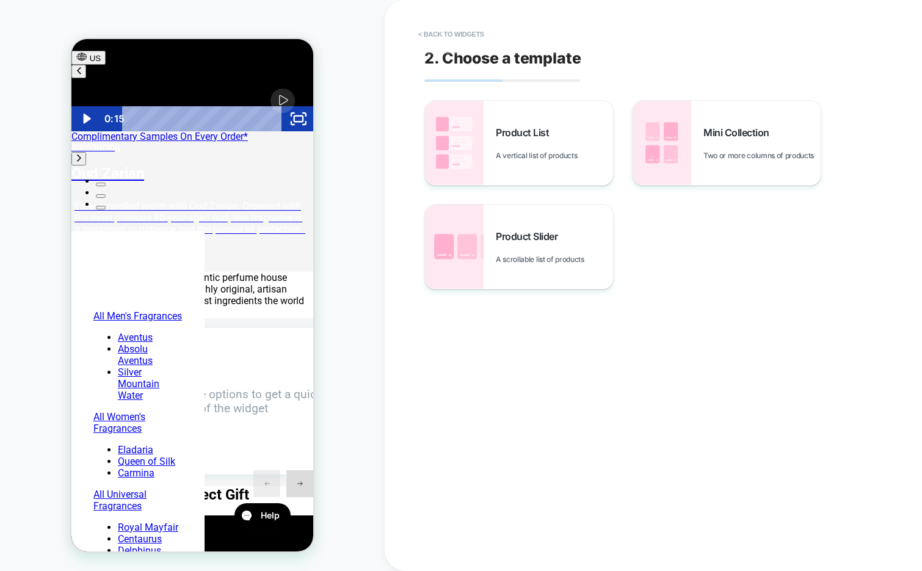
click at [477, 32] on button "< Back to widgets" at bounding box center [451, 34] width 78 height 20
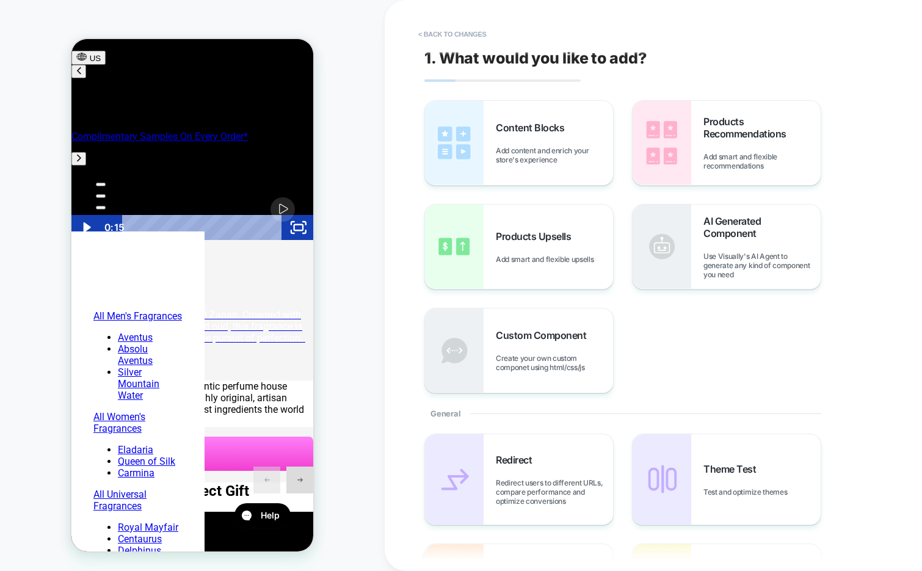
click at [477, 32] on button "< Back to changes" at bounding box center [452, 34] width 81 height 20
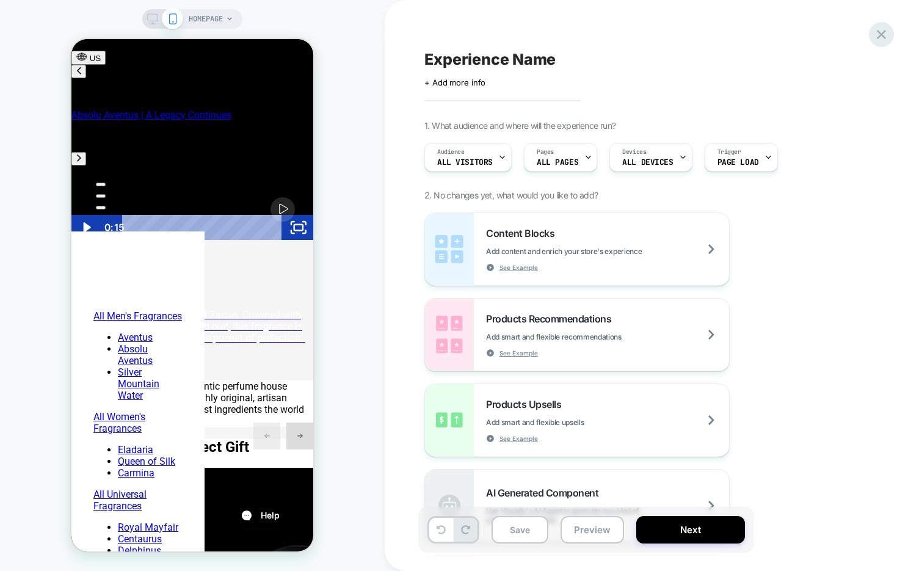
click at [884, 39] on icon at bounding box center [881, 34] width 16 height 16
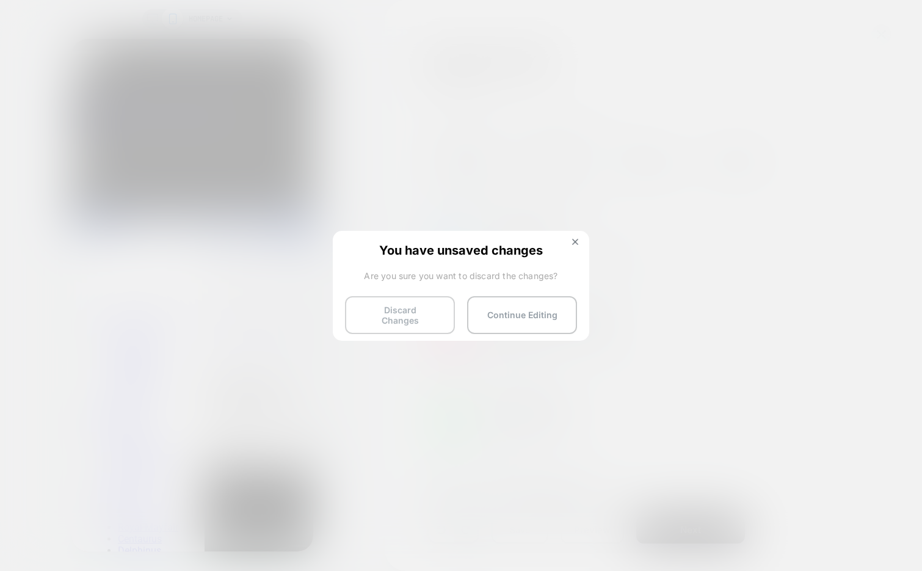
click at [389, 314] on button "Discard Changes" at bounding box center [400, 315] width 110 height 38
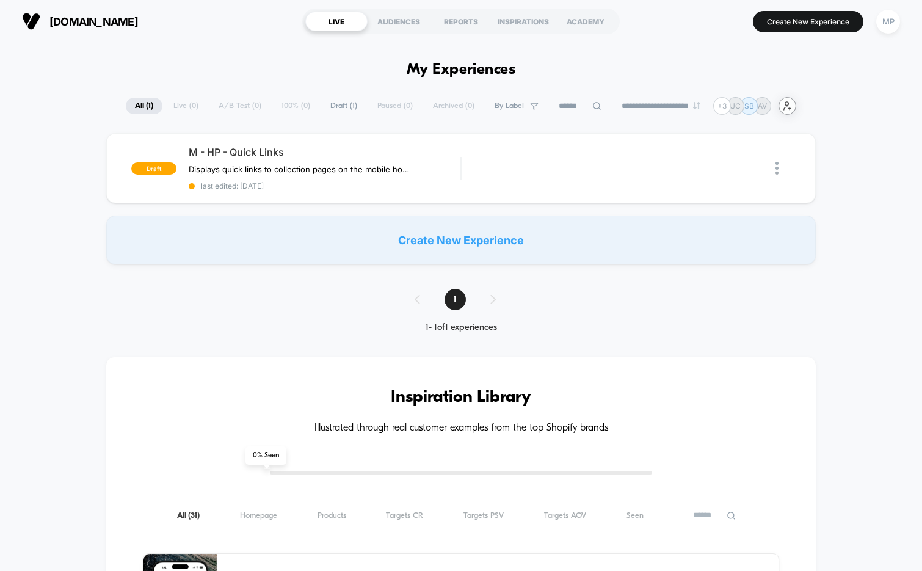
click at [792, 106] on icon "user-plus-alt-1-svgrepo-com" at bounding box center [786, 105] width 9 height 9
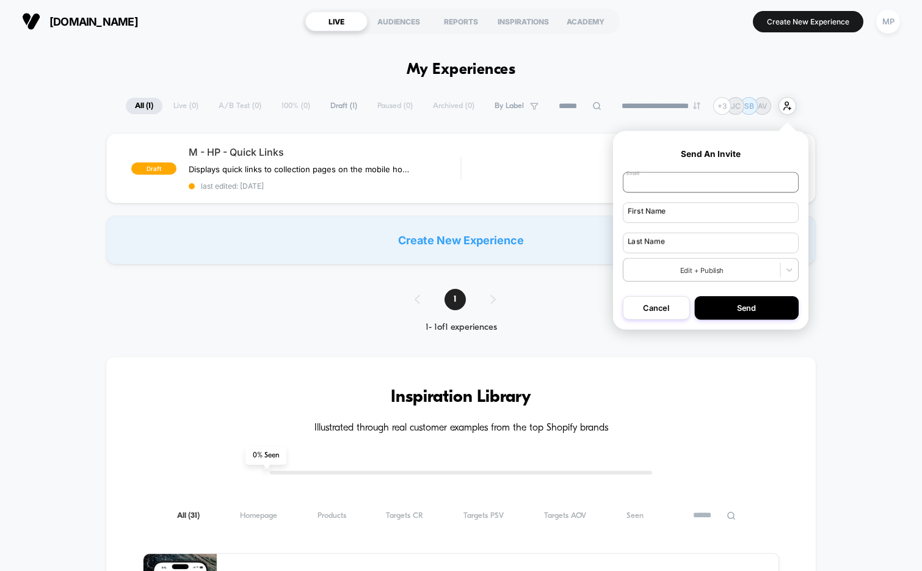
click at [708, 175] on input "email" at bounding box center [711, 182] width 176 height 21
paste input "**********"
type input "**********"
click at [684, 212] on input "text" at bounding box center [711, 212] width 176 height 21
type input "*******"
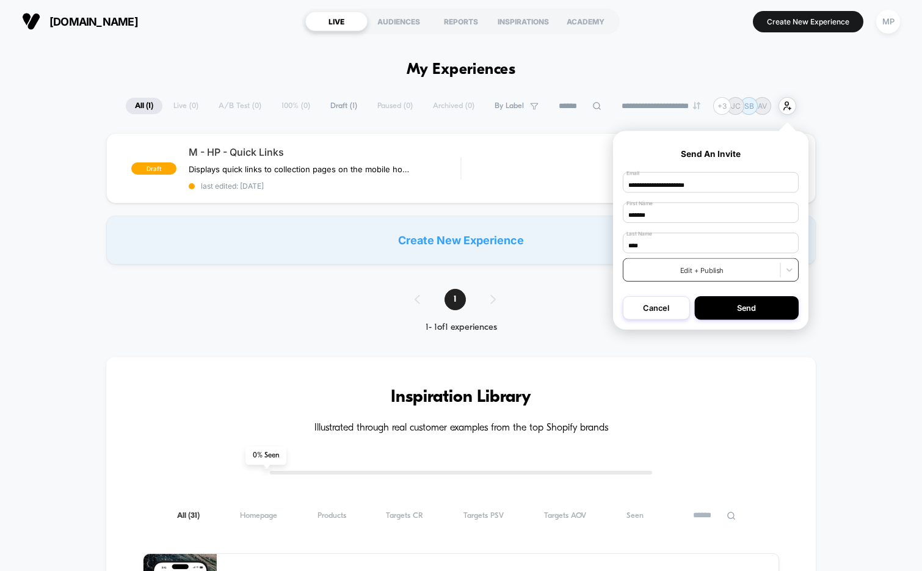
type input "****"
click at [673, 272] on div at bounding box center [701, 269] width 147 height 10
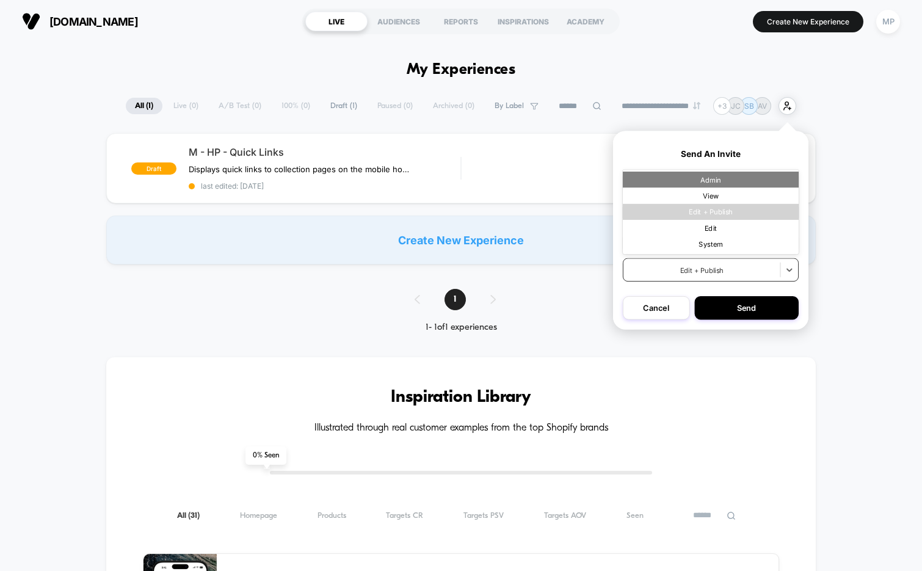
click at [721, 182] on div "Admin" at bounding box center [711, 179] width 176 height 16
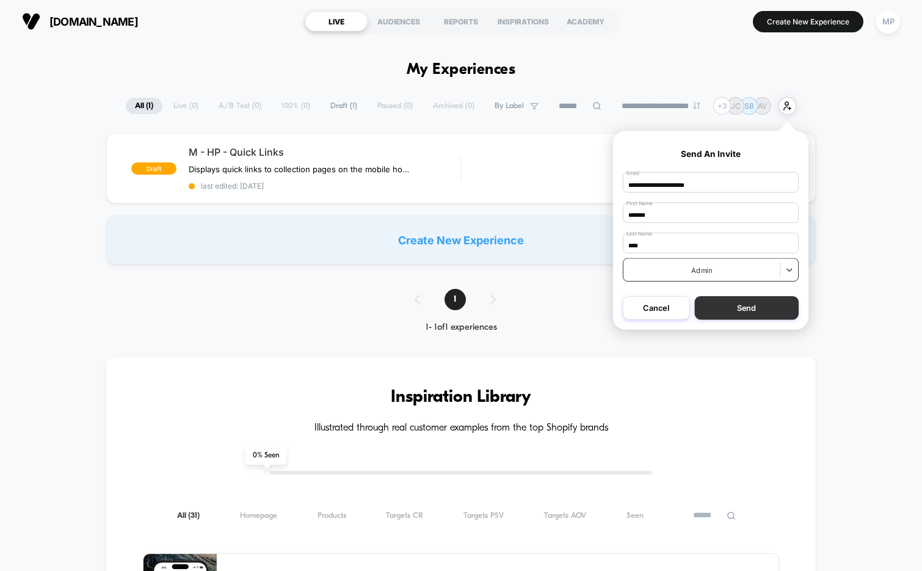
click at [743, 316] on button "Send" at bounding box center [746, 307] width 104 height 23
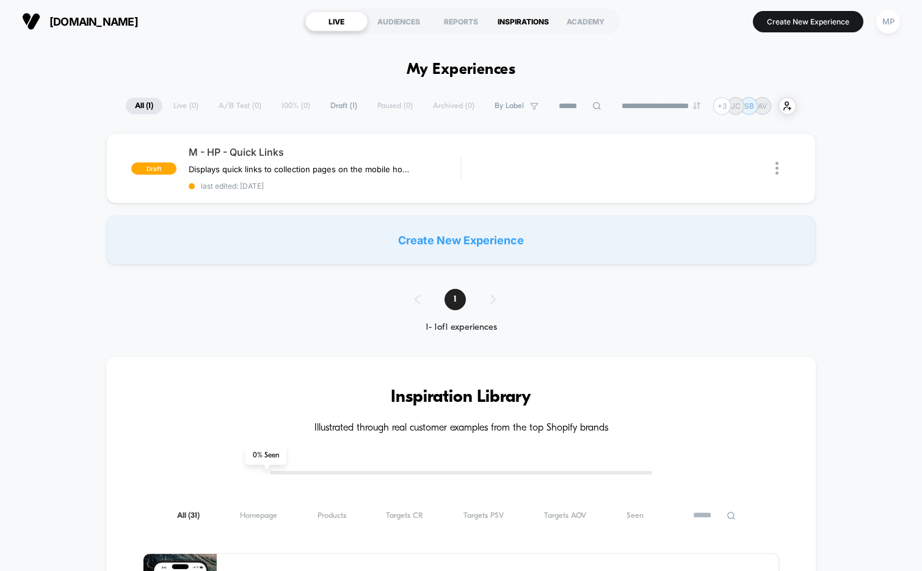
click at [522, 26] on div "INSPIRATIONS" at bounding box center [523, 22] width 62 height 20
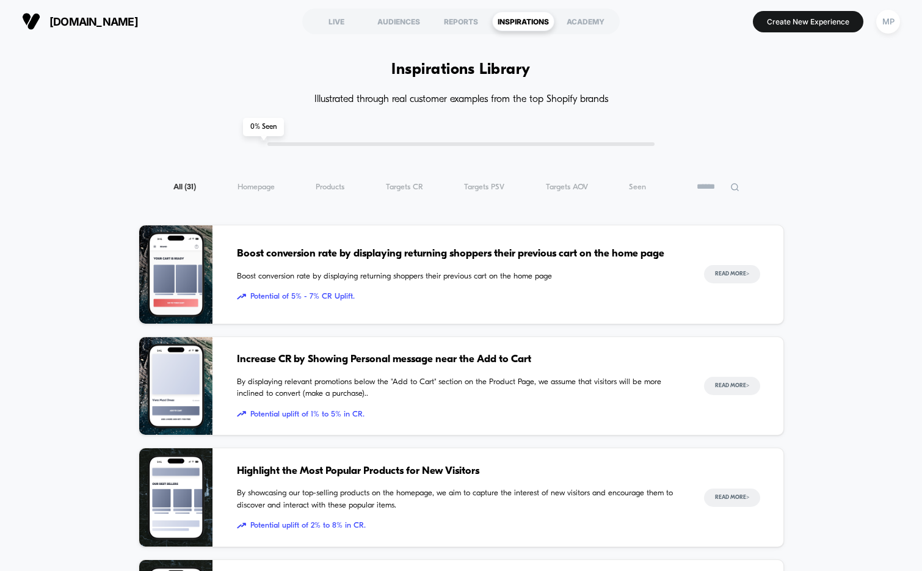
click at [467, 309] on div "Boost conversion rate by displaying returning shoppers their previous cart on t…" at bounding box center [458, 274] width 442 height 98
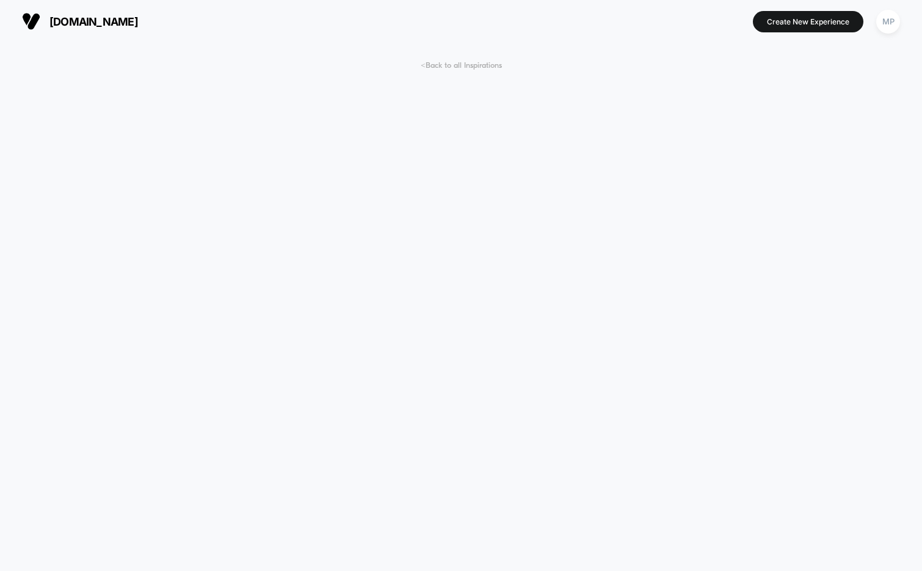
click at [447, 62] on span "< Back to all Inspirations" at bounding box center [461, 65] width 81 height 9
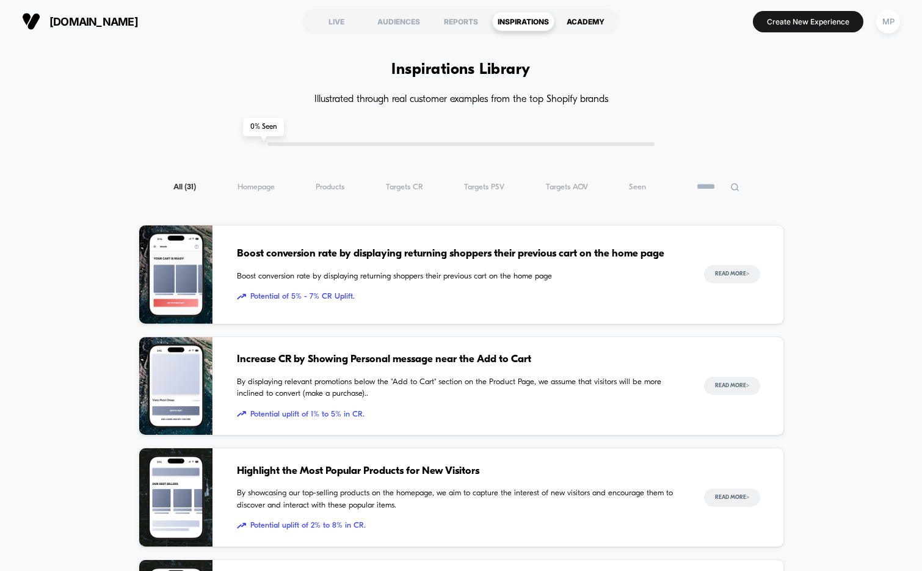
click at [580, 24] on div "ACADEMY" at bounding box center [585, 22] width 62 height 20
click at [336, 28] on div "LIVE" at bounding box center [336, 22] width 62 height 20
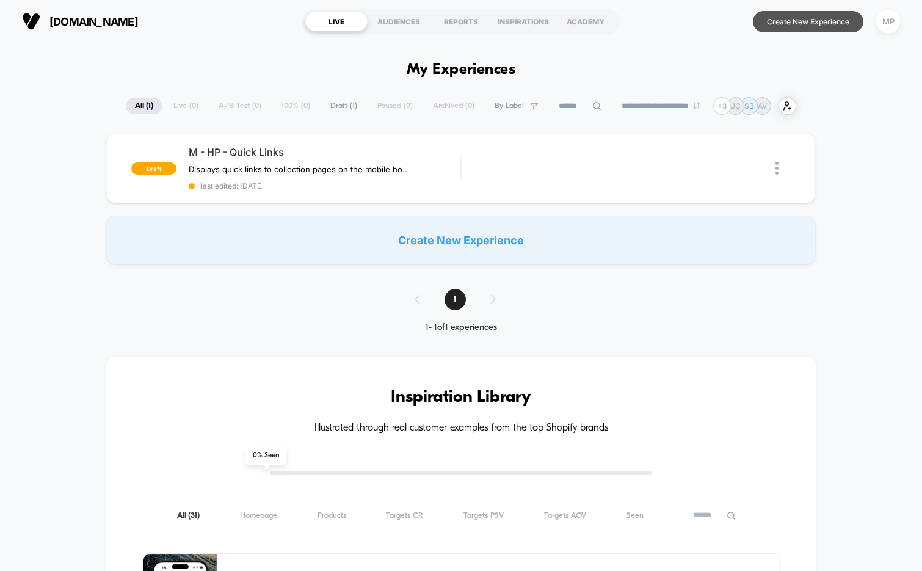
click at [773, 27] on button "Create New Experience" at bounding box center [808, 21] width 110 height 21
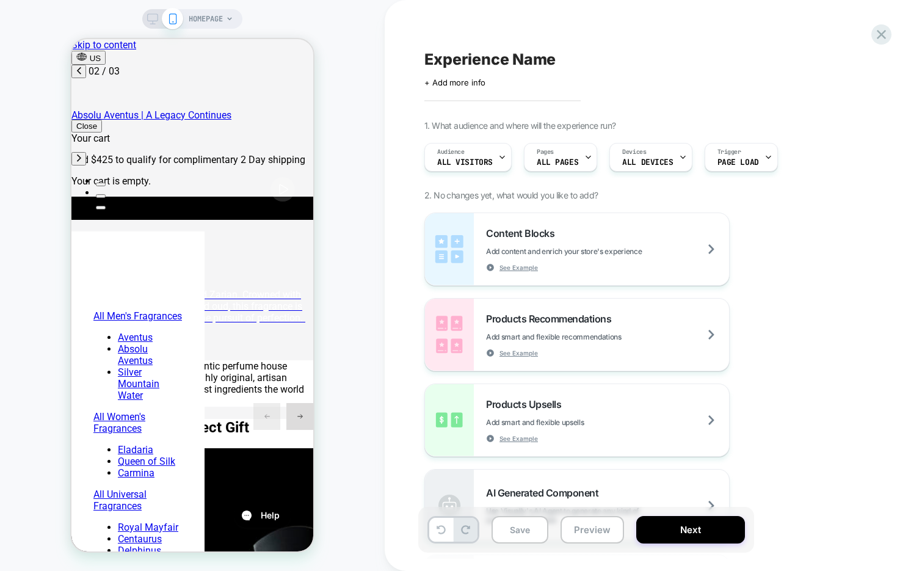
click at [153, 21] on icon at bounding box center [153, 22] width 1 height 3
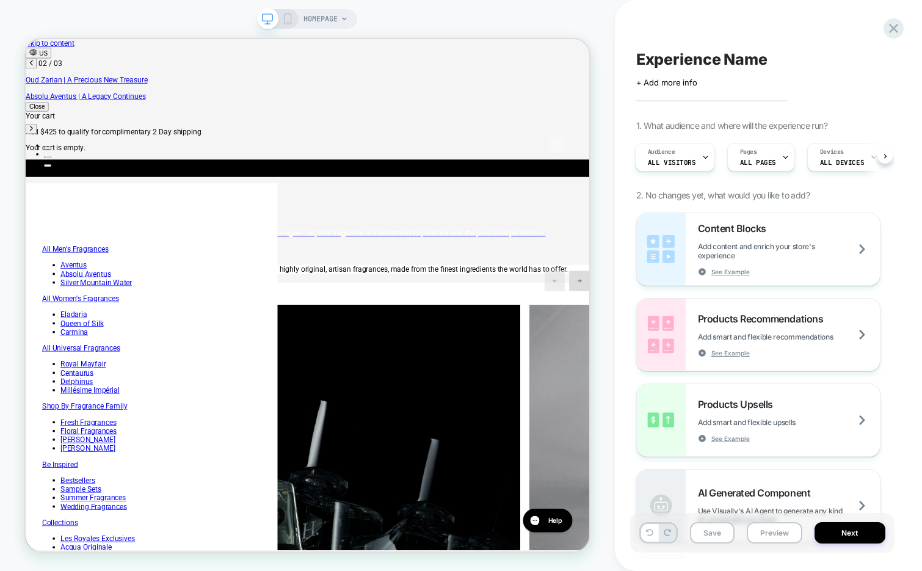
scroll to position [0, 379]
click at [286, 18] on icon at bounding box center [287, 18] width 11 height 11
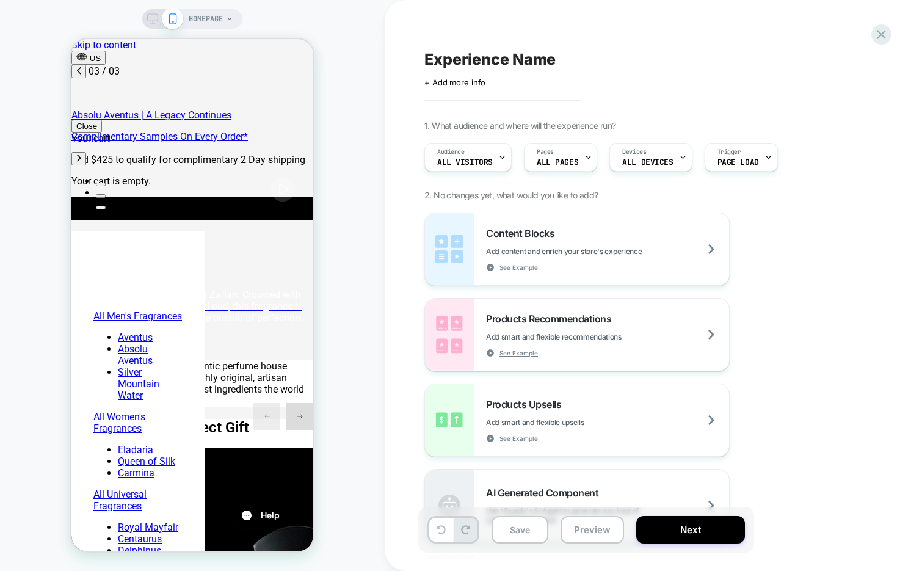
scroll to position [0, 386]
click at [228, 18] on icon at bounding box center [229, 18] width 7 height 7
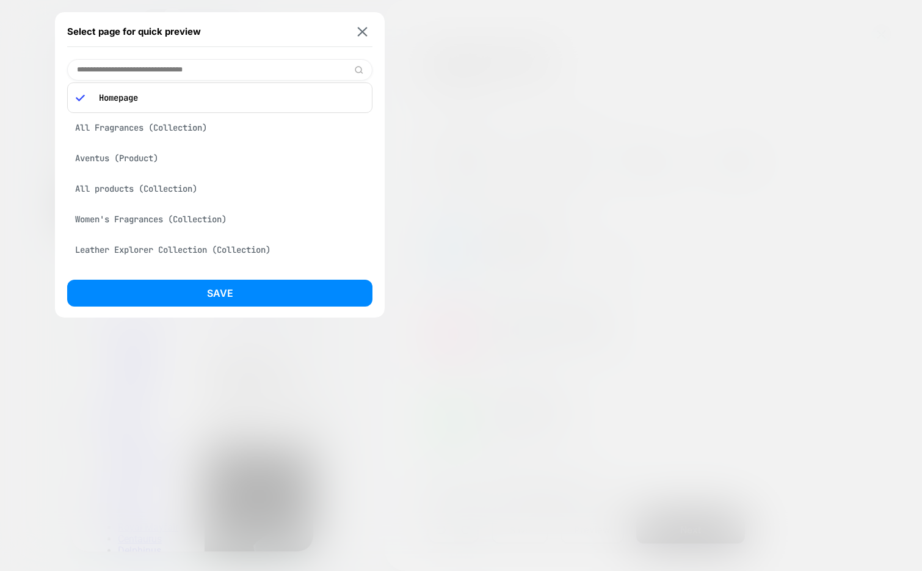
scroll to position [0, 0]
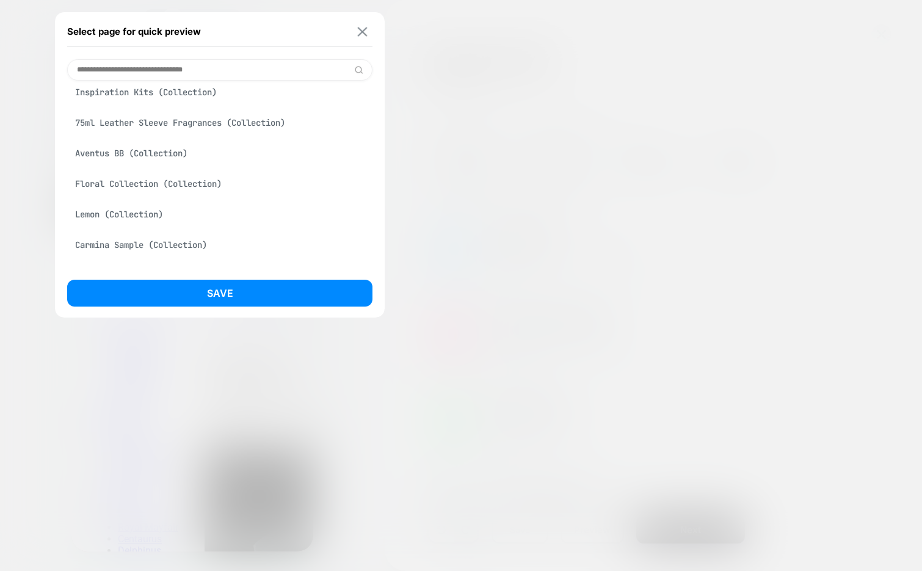
click at [356, 34] on button at bounding box center [362, 31] width 15 height 10
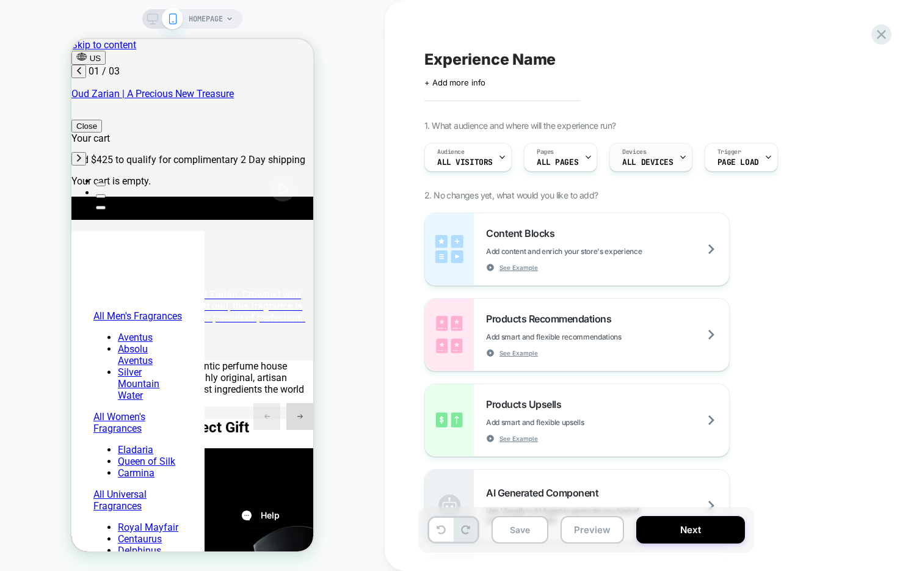
click at [666, 167] on div "Devices ALL DEVICES" at bounding box center [647, 156] width 75 height 27
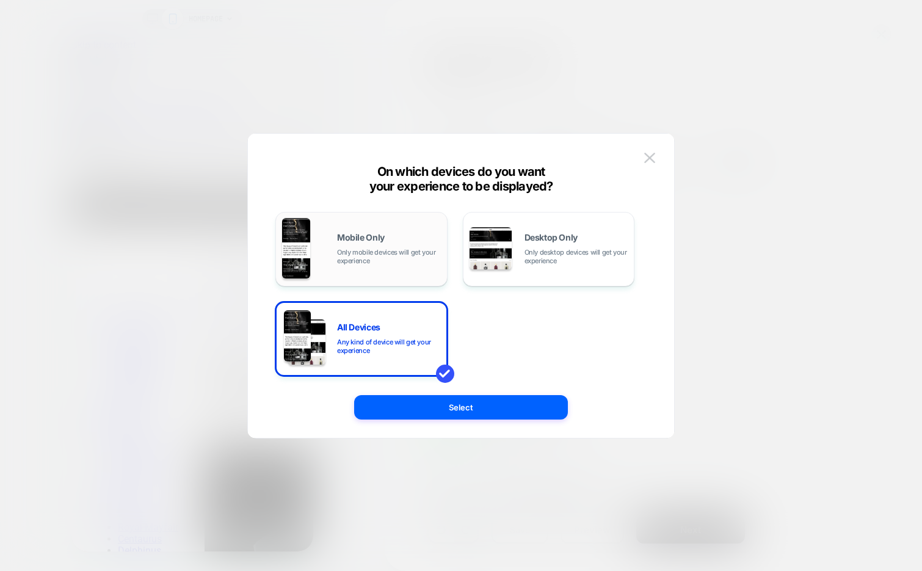
click at [395, 245] on div "Mobile Only Only mobile devices will get your experience" at bounding box center [389, 249] width 104 height 32
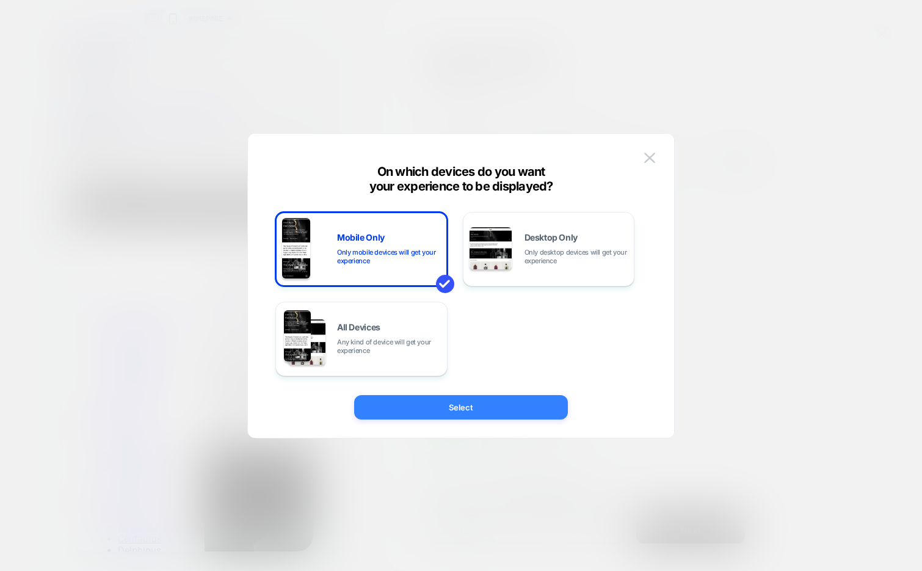
click at [460, 408] on button "Select" at bounding box center [461, 407] width 214 height 24
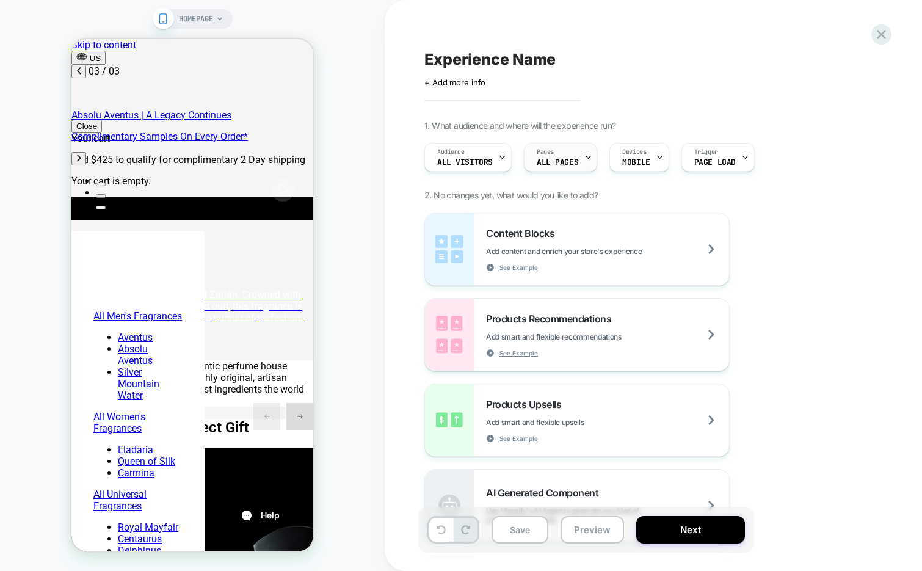
scroll to position [0, 386]
click at [659, 157] on icon at bounding box center [659, 157] width 8 height 8
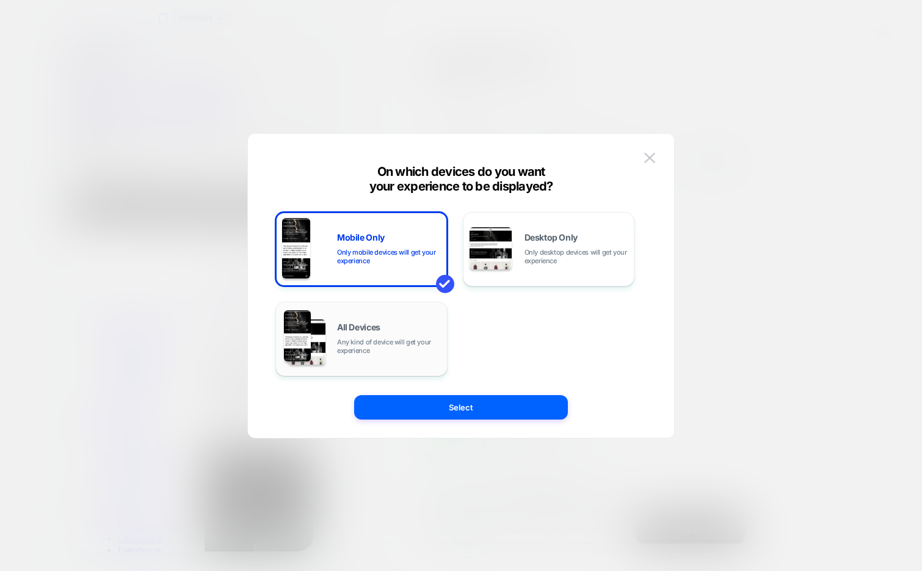
scroll to position [0, 0]
click at [381, 319] on div "All Devices Any kind of device will get your experience" at bounding box center [361, 339] width 159 height 62
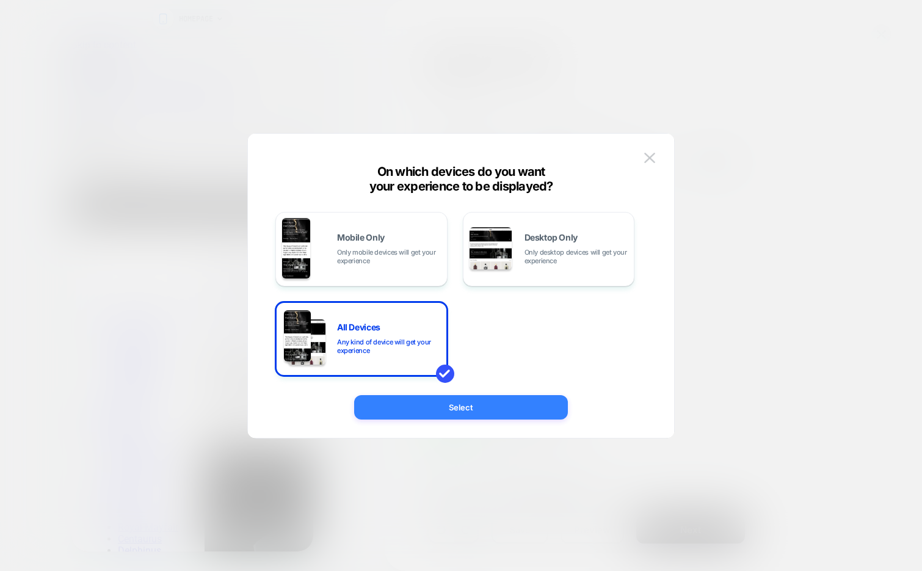
click at [394, 406] on button "Select" at bounding box center [461, 407] width 214 height 24
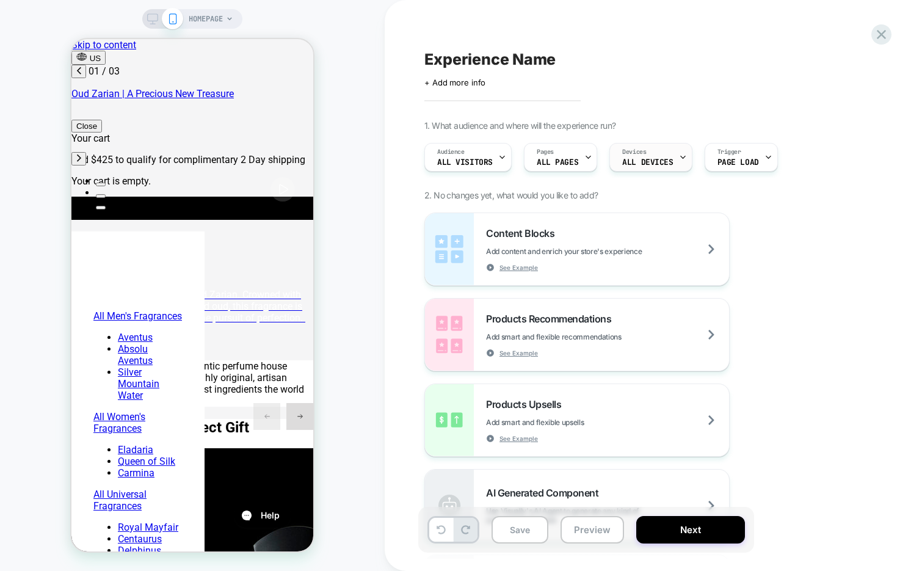
click at [639, 168] on div "Devices ALL DEVICES" at bounding box center [647, 156] width 75 height 27
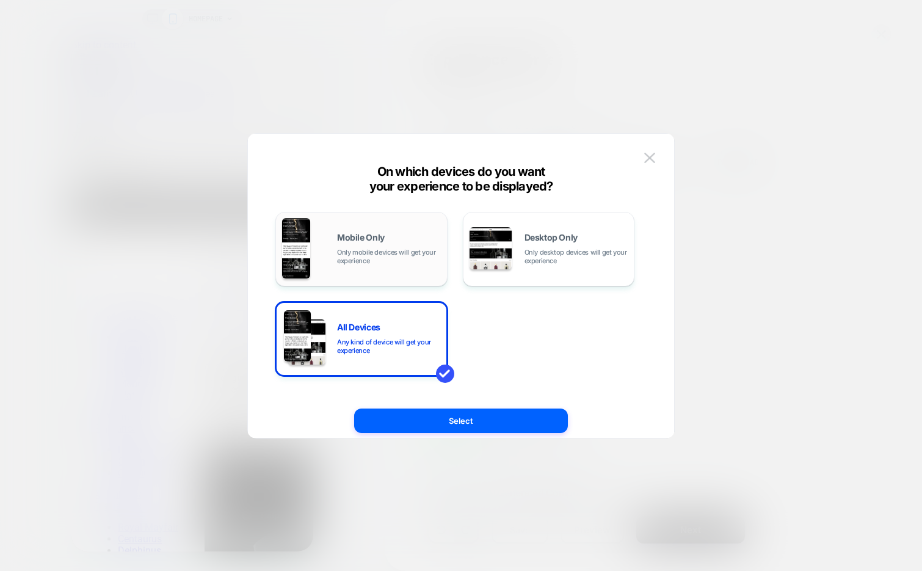
click at [350, 241] on span "Mobile Only" at bounding box center [361, 237] width 48 height 9
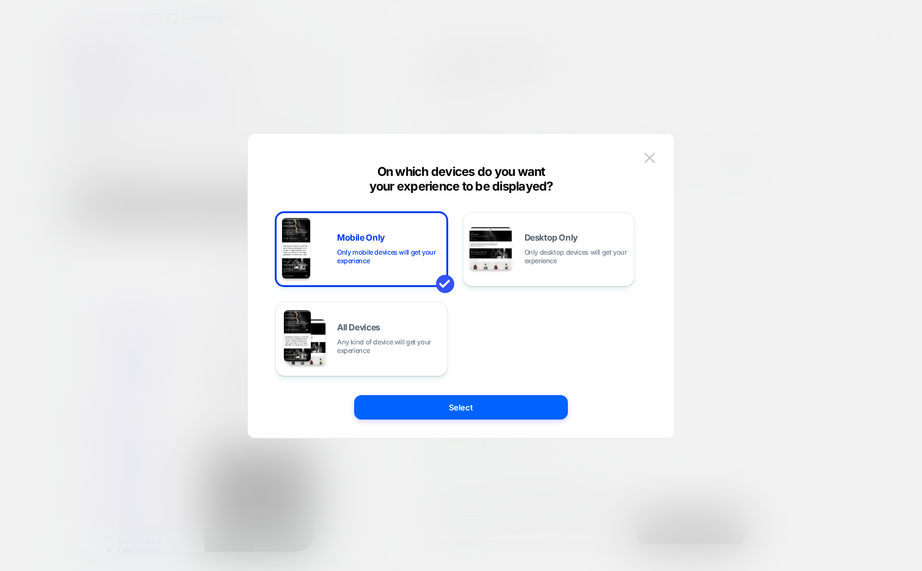
click at [386, 406] on button "Select" at bounding box center [461, 407] width 214 height 24
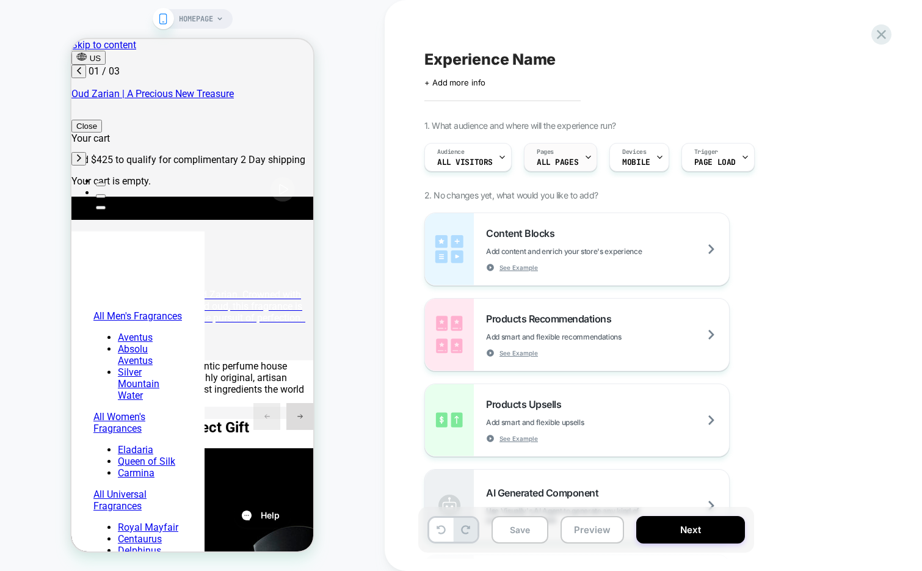
click at [580, 165] on div "Pages ALL PAGES" at bounding box center [557, 156] width 66 height 27
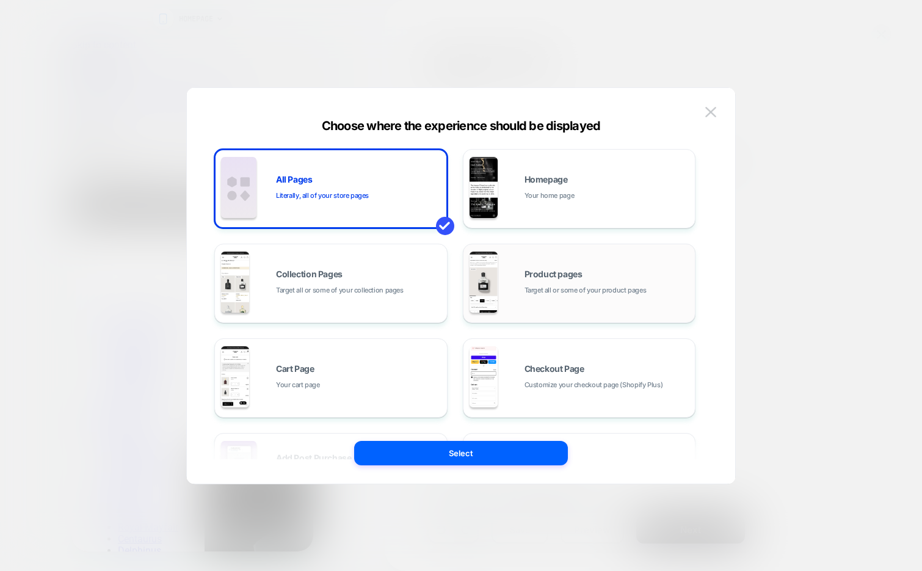
click at [610, 273] on div "Product pages Target all or some of your product pages" at bounding box center [606, 283] width 165 height 26
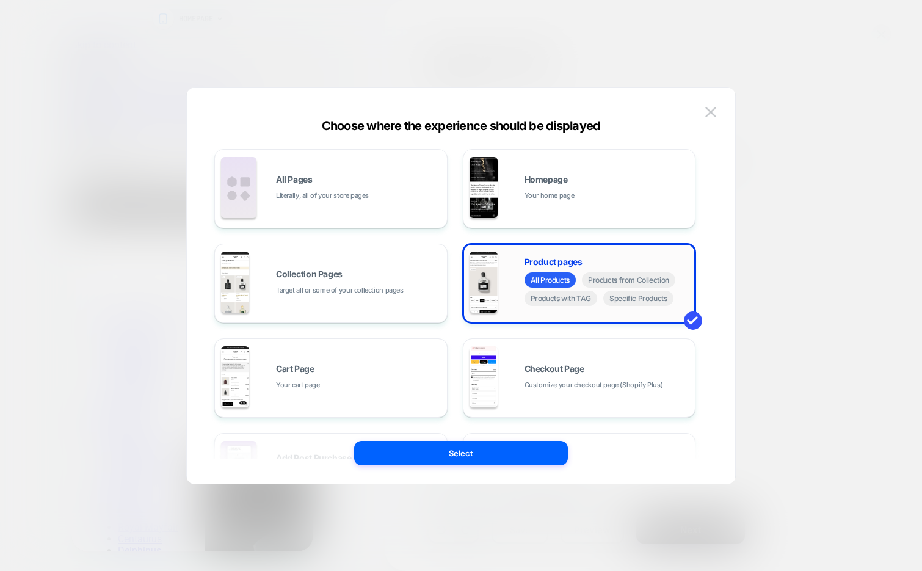
scroll to position [0, 193]
click at [637, 305] on span "Specific Products" at bounding box center [638, 298] width 70 height 15
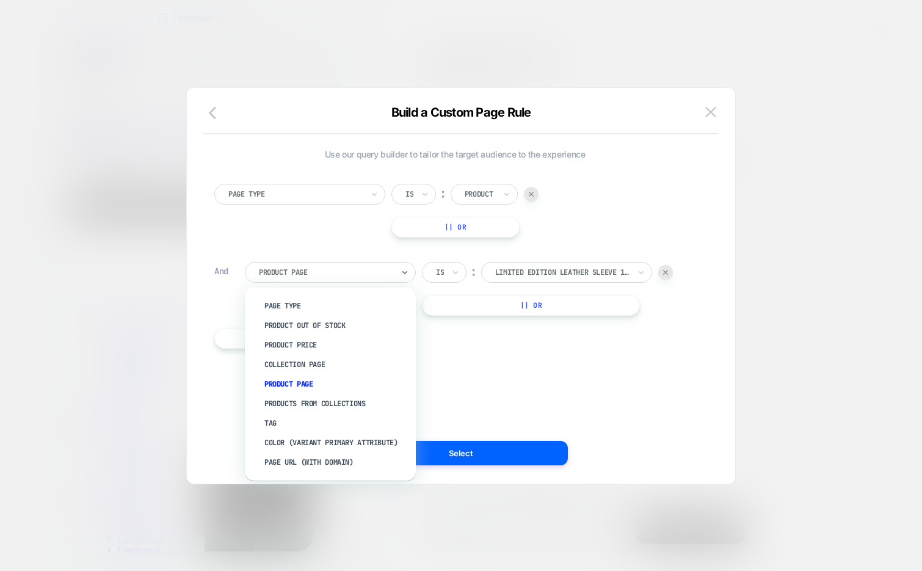
click at [322, 269] on div at bounding box center [326, 272] width 134 height 11
click at [291, 345] on div "Product Price" at bounding box center [336, 345] width 159 height 20
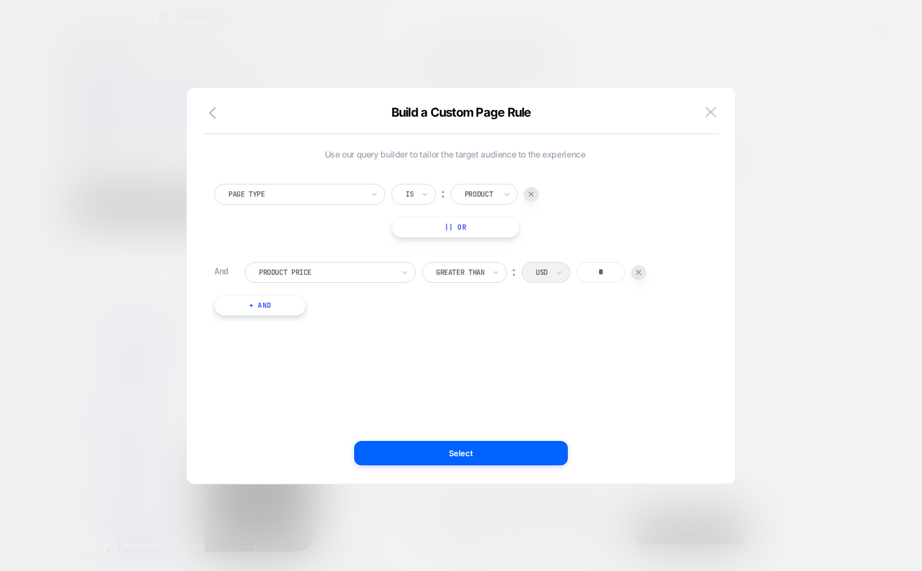
scroll to position [0, 0]
click at [352, 277] on div at bounding box center [326, 272] width 134 height 11
click at [214, 115] on icon "button" at bounding box center [216, 113] width 15 height 15
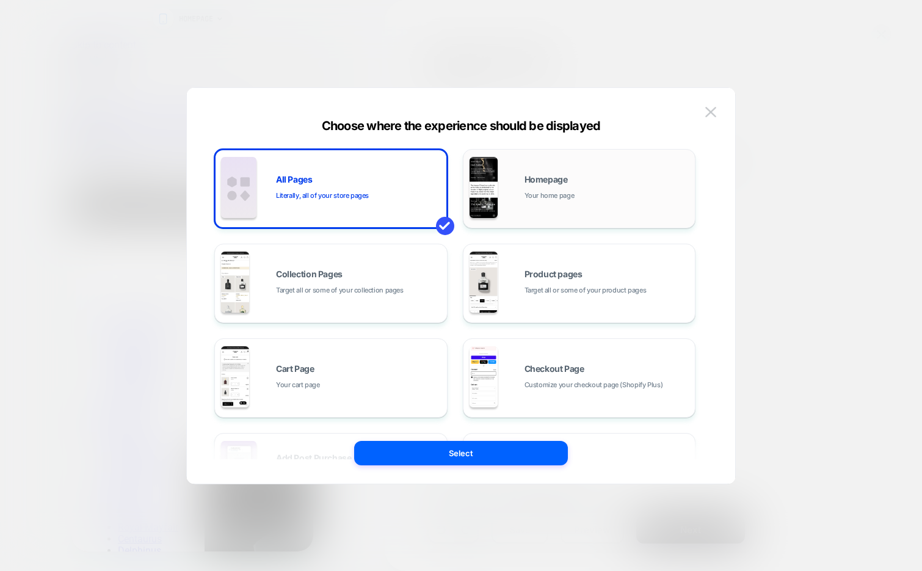
scroll to position [0, 386]
click at [621, 205] on div "Homepage Your home page" at bounding box center [579, 188] width 220 height 67
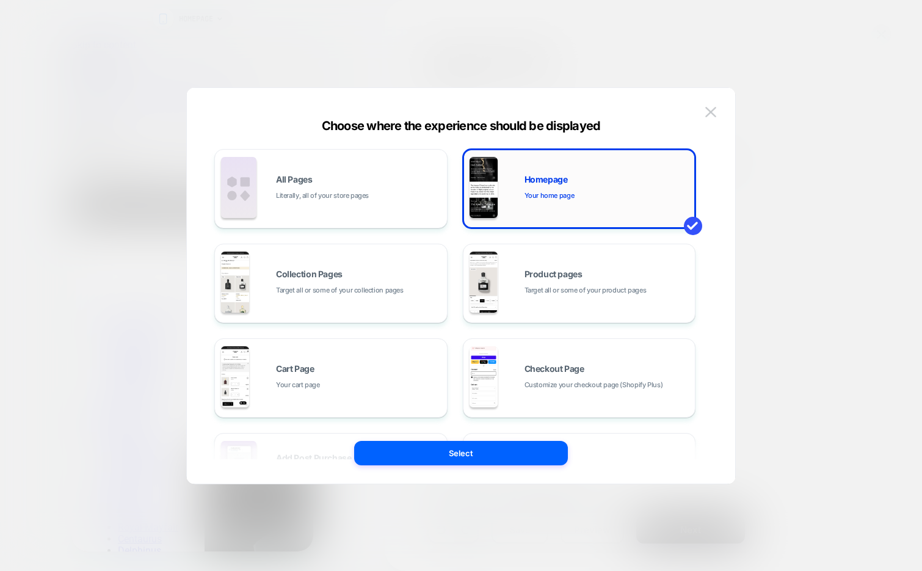
scroll to position [0, 0]
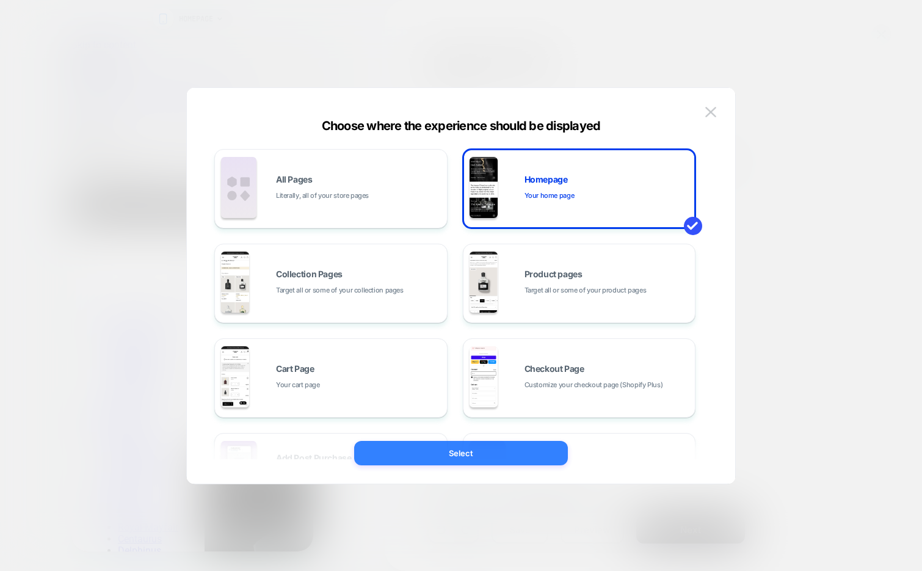
click at [442, 453] on button "Select" at bounding box center [461, 453] width 214 height 24
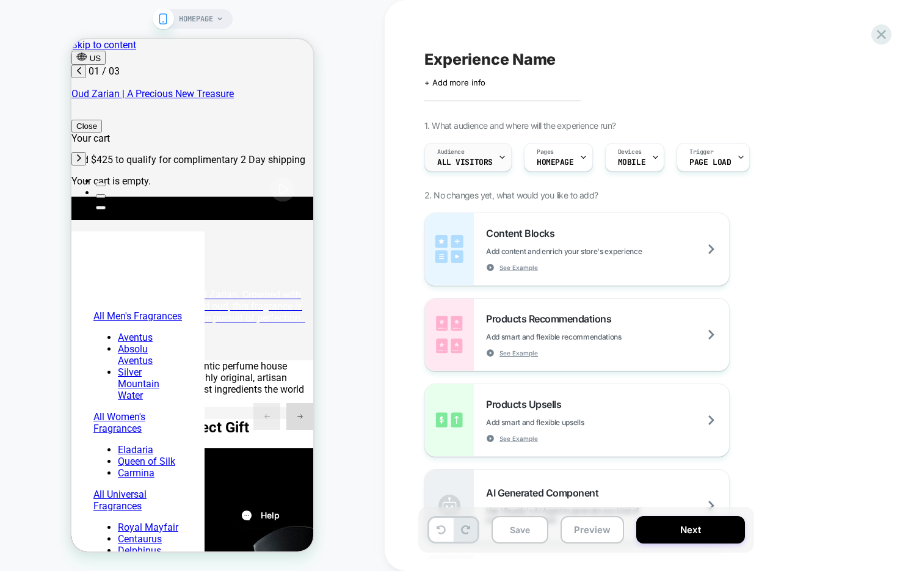
click at [493, 153] on div "Audience All Visitors" at bounding box center [465, 156] width 80 height 27
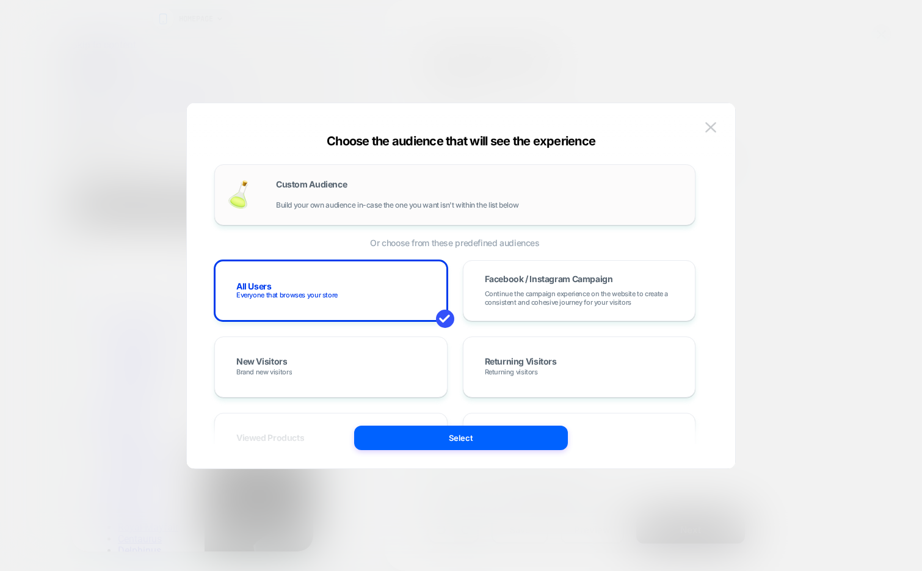
click at [395, 180] on div "Custom Audience Build your own audience in-case the one you want isn't within t…" at bounding box center [479, 194] width 406 height 29
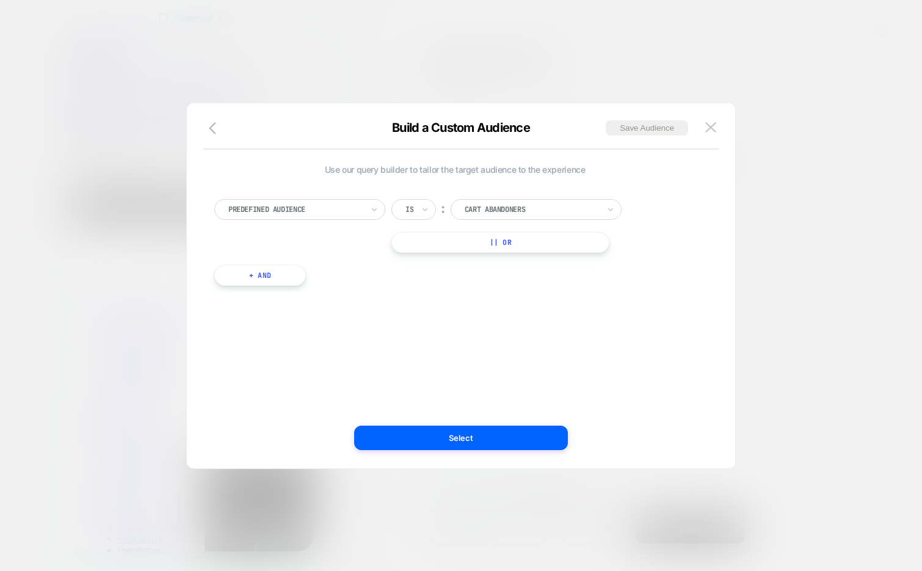
scroll to position [0, 193]
click at [323, 204] on div at bounding box center [295, 209] width 134 height 11
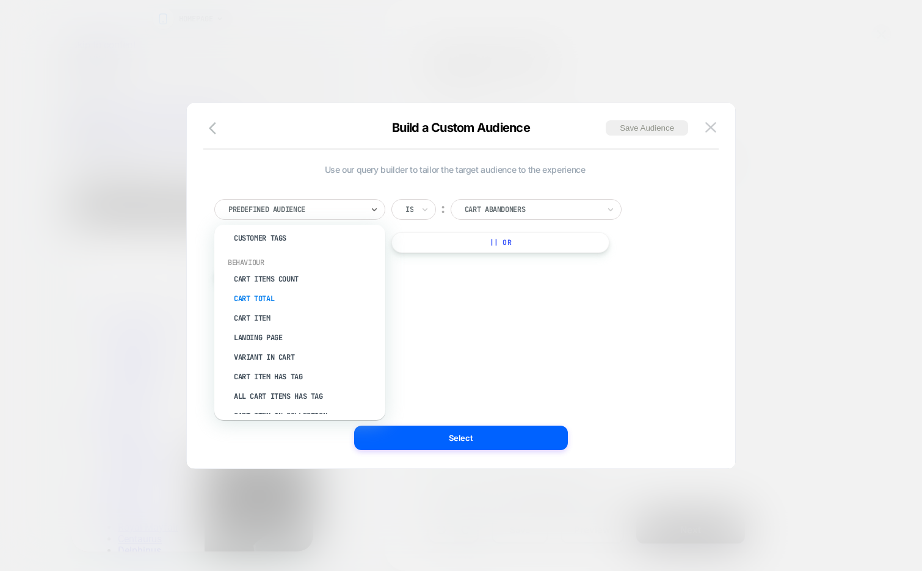
scroll to position [0, 386]
click at [287, 308] on div "Cart Item" at bounding box center [305, 318] width 159 height 20
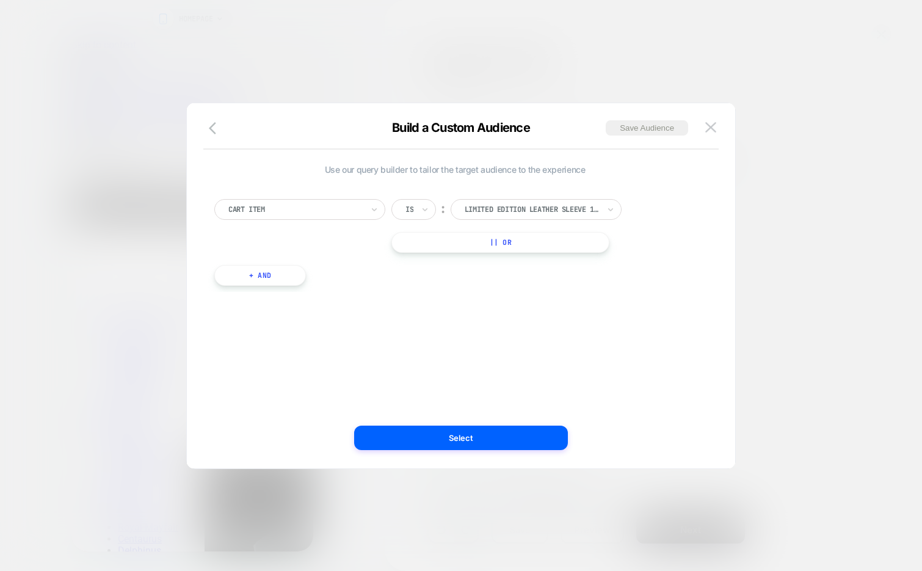
scroll to position [0, 23]
click at [283, 208] on div at bounding box center [295, 209] width 134 height 11
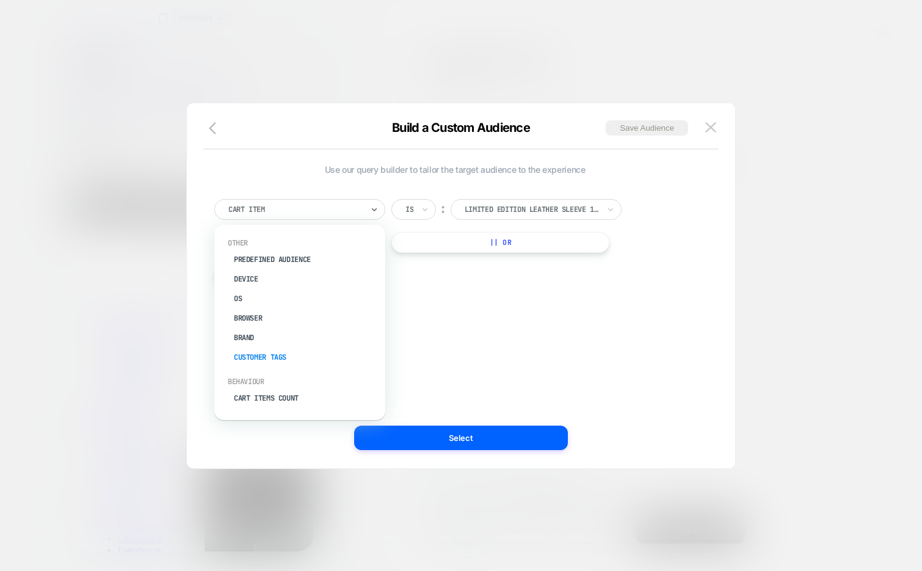
scroll to position [31, 0]
click at [269, 363] on div "Cart Items Count" at bounding box center [305, 367] width 159 height 20
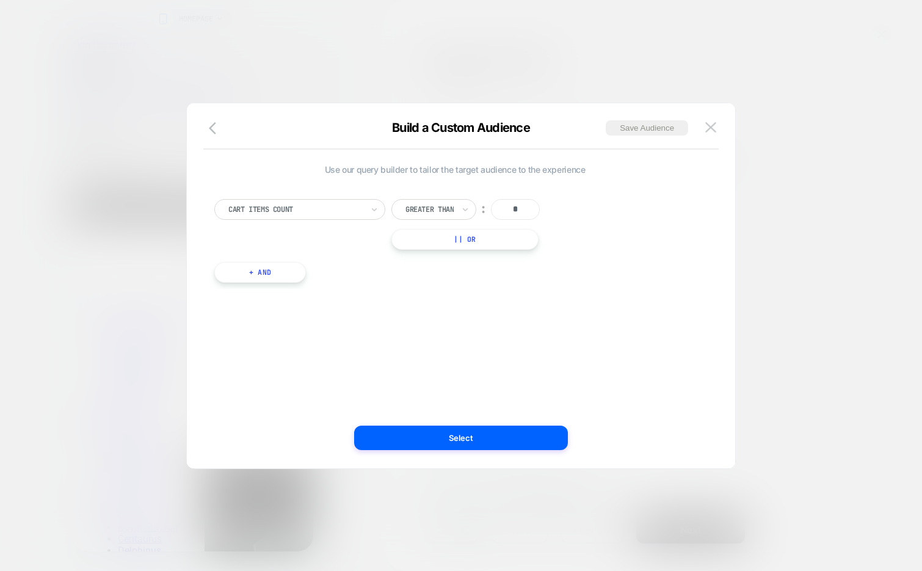
click at [522, 206] on input "*" at bounding box center [515, 209] width 49 height 21
type input "*"
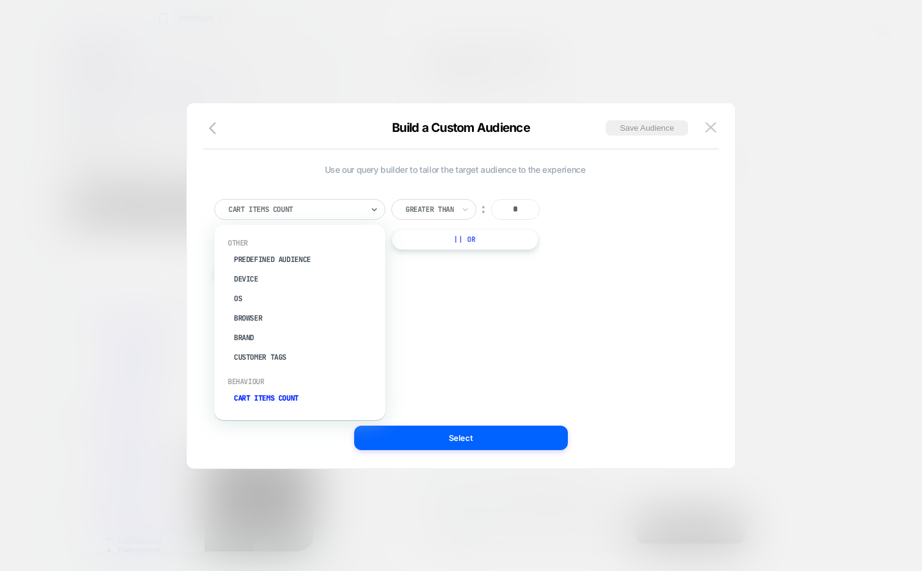
click at [337, 211] on div at bounding box center [295, 209] width 134 height 11
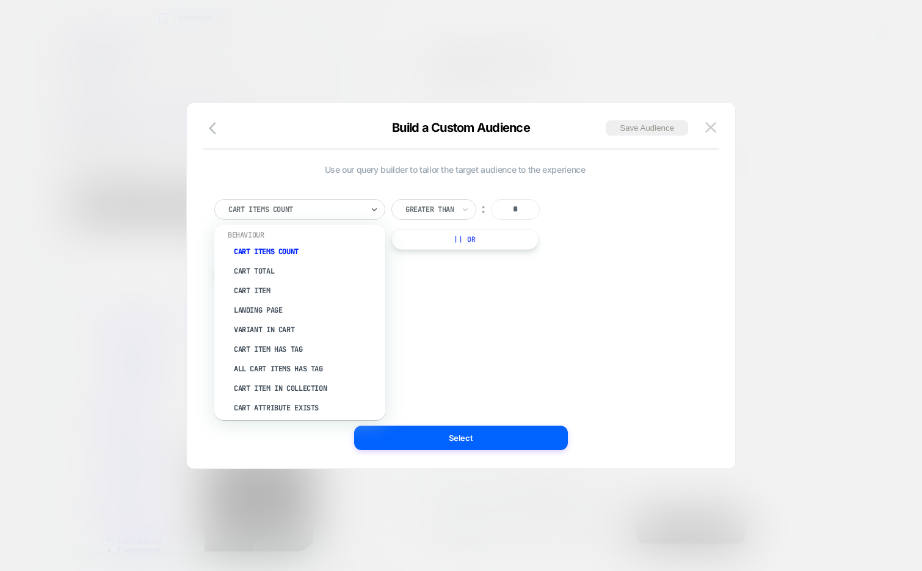
scroll to position [171, 0]
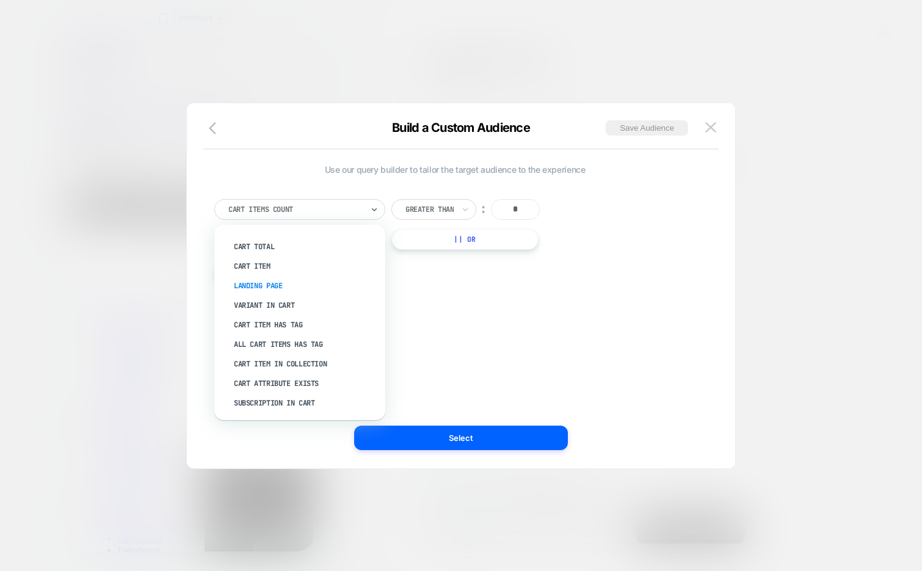
click at [280, 286] on div "Landing Page" at bounding box center [305, 286] width 159 height 20
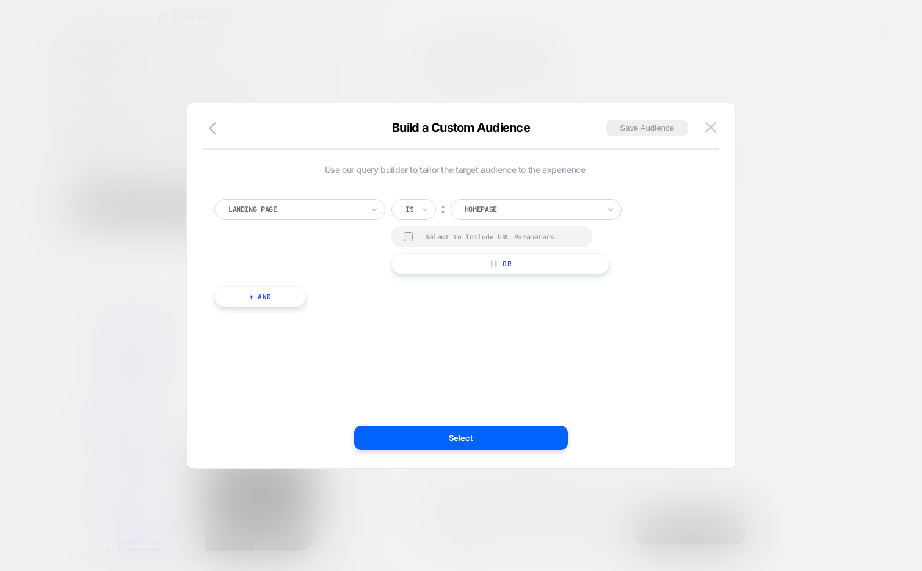
click at [508, 212] on div at bounding box center [531, 209] width 134 height 11
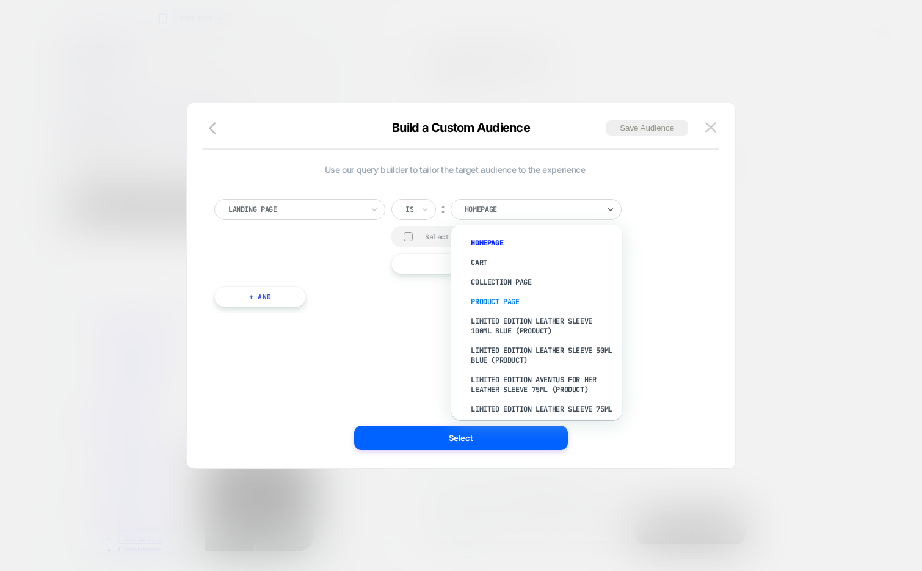
click at [535, 303] on div "Product Page" at bounding box center [542, 302] width 159 height 20
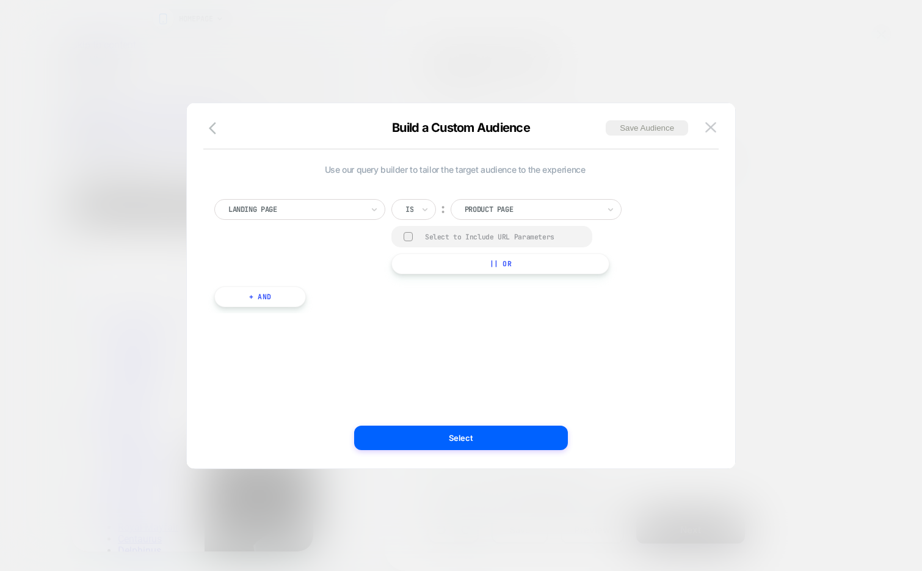
scroll to position [0, 386]
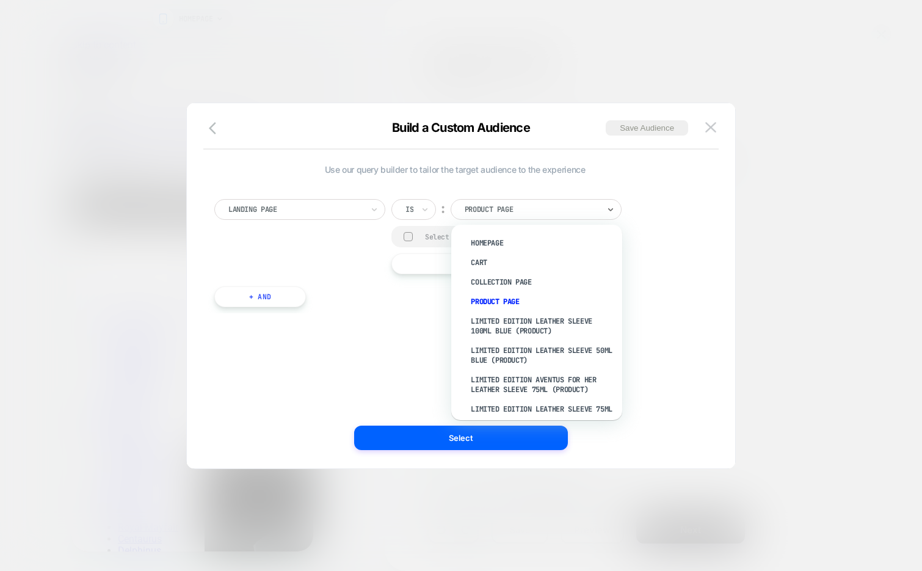
click at [532, 210] on div at bounding box center [531, 209] width 134 height 11
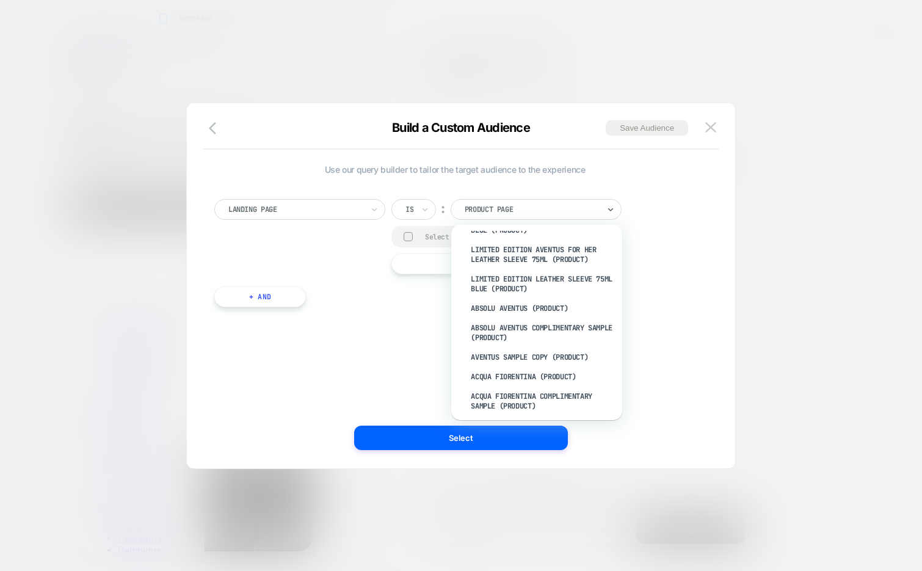
scroll to position [159, 0]
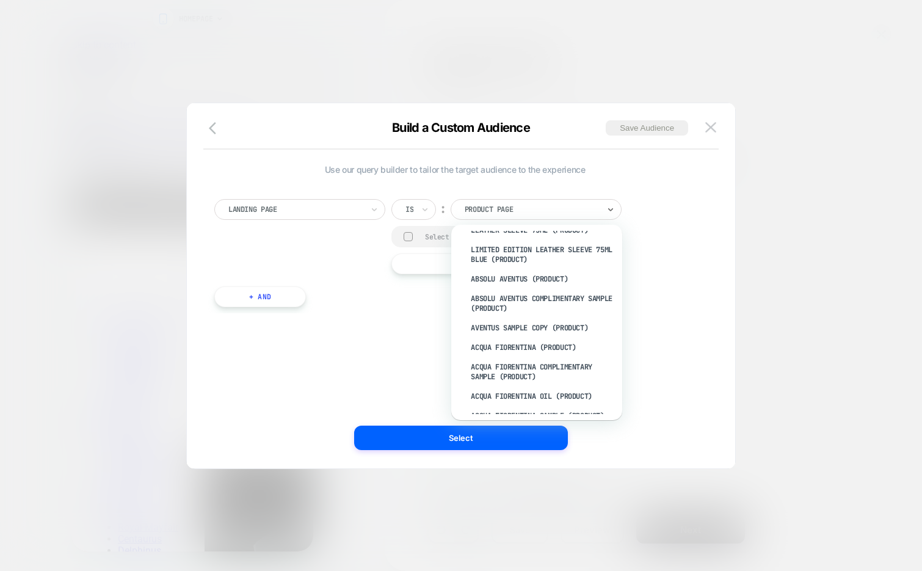
click at [311, 211] on div at bounding box center [295, 209] width 134 height 11
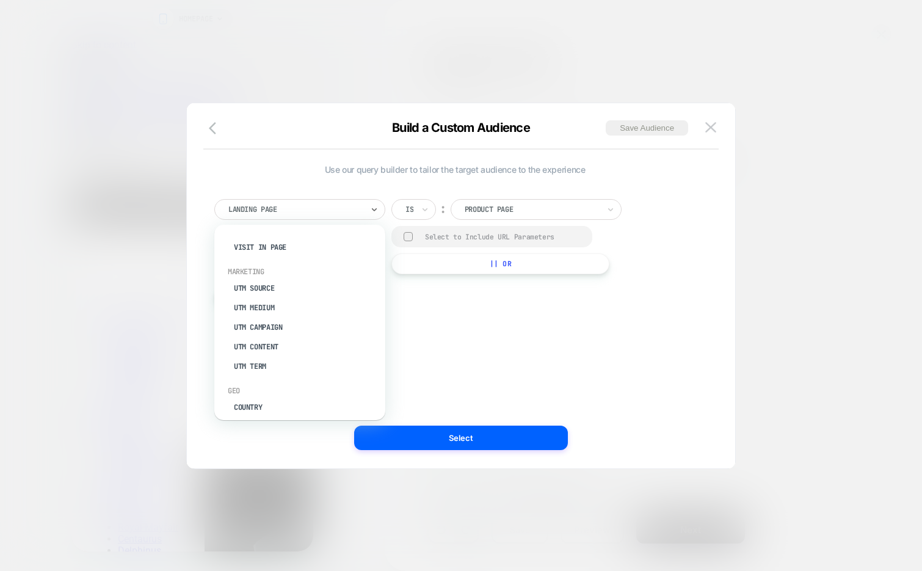
scroll to position [0, 0]
click at [429, 290] on div "option Customer Tags focused, 6 of 33. 33 results available. Use Up and Down to…" at bounding box center [454, 247] width 493 height 132
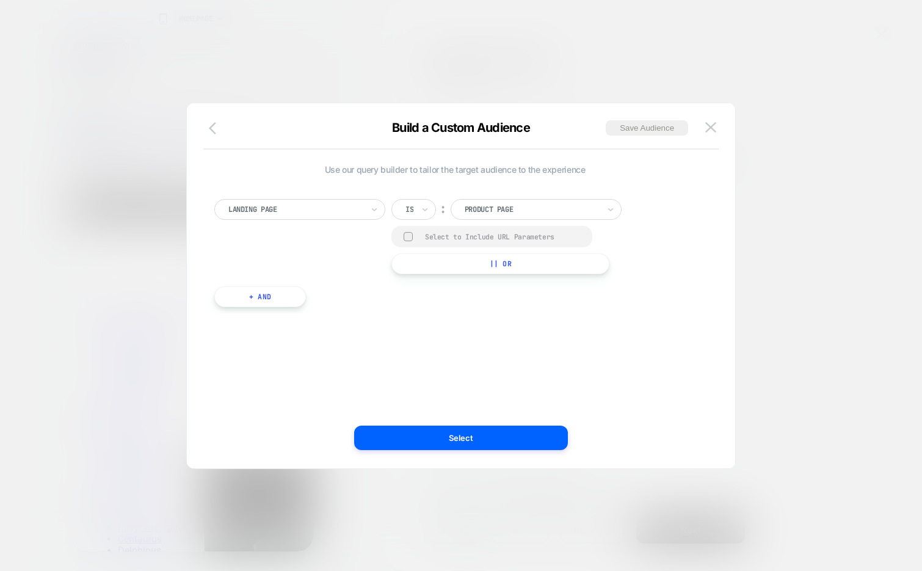
click at [214, 125] on icon "button" at bounding box center [216, 128] width 15 height 15
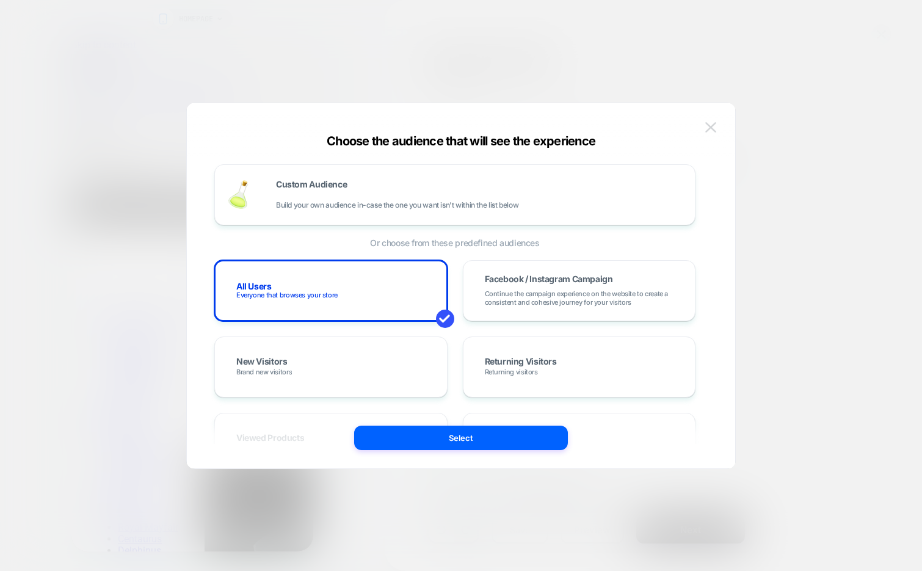
click at [712, 126] on img at bounding box center [710, 127] width 11 height 10
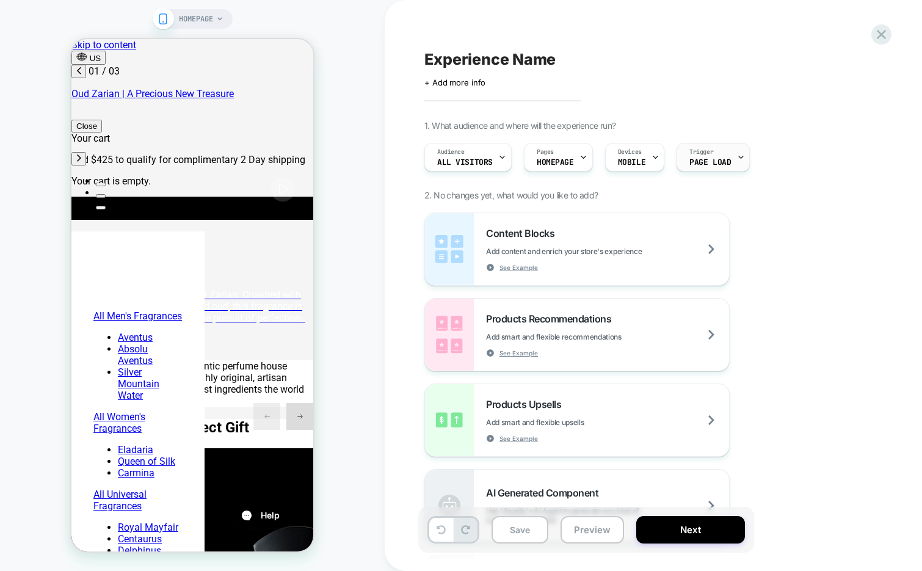
click at [725, 159] on span "Page Load" at bounding box center [710, 162] width 42 height 9
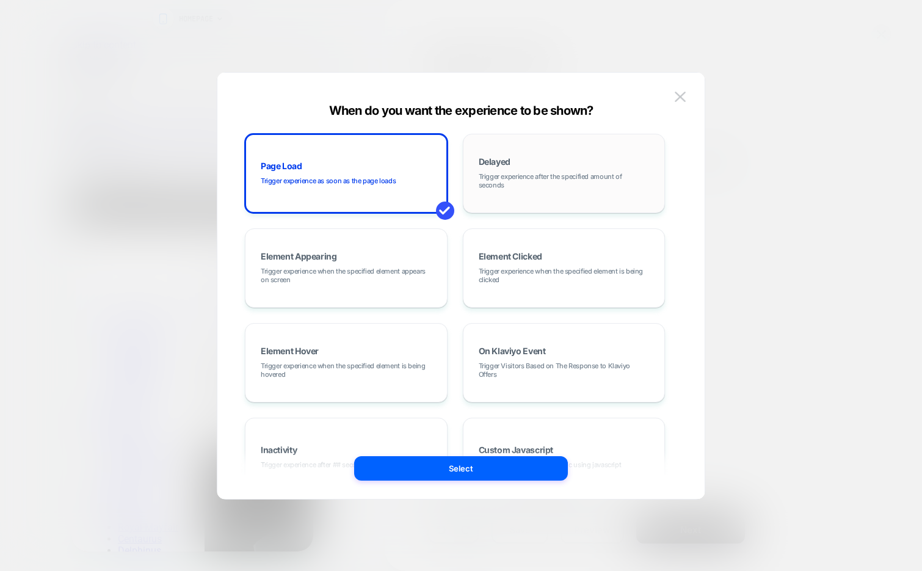
click at [565, 151] on div "Delayed Trigger experience after the specified amount of seconds" at bounding box center [563, 173] width 189 height 66
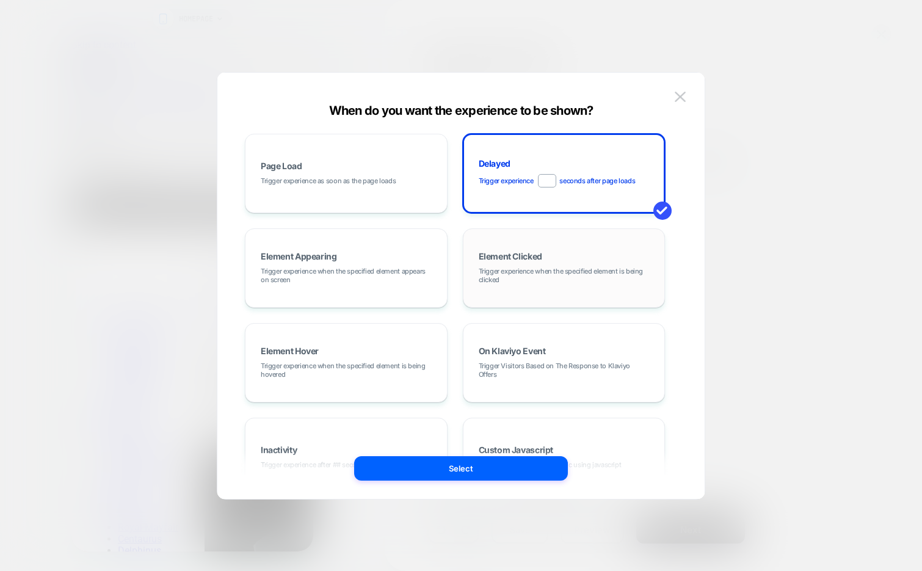
click at [608, 251] on div "Element Clicked Trigger experience when the specified element is being clicked" at bounding box center [563, 268] width 189 height 66
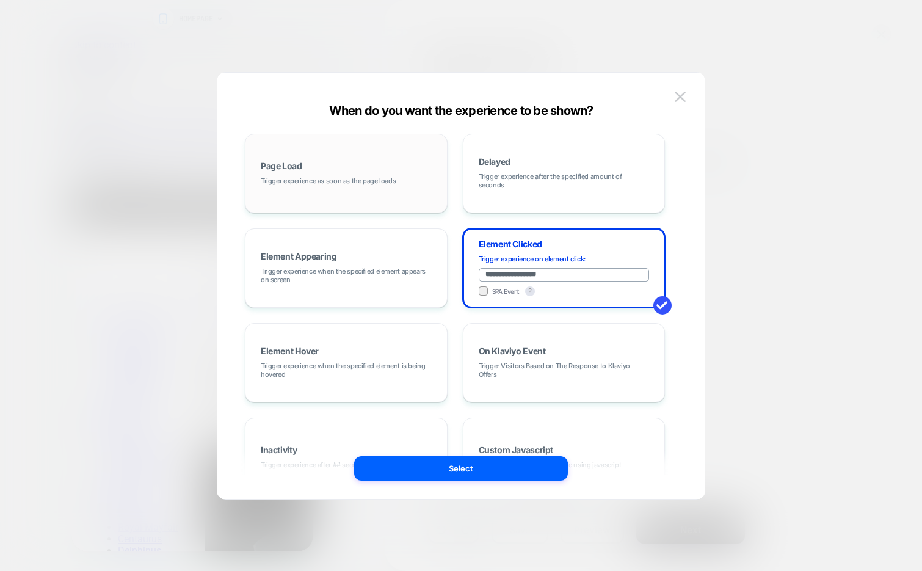
click at [322, 154] on div "Page Load Trigger experience as soon as the page loads" at bounding box center [345, 173] width 189 height 66
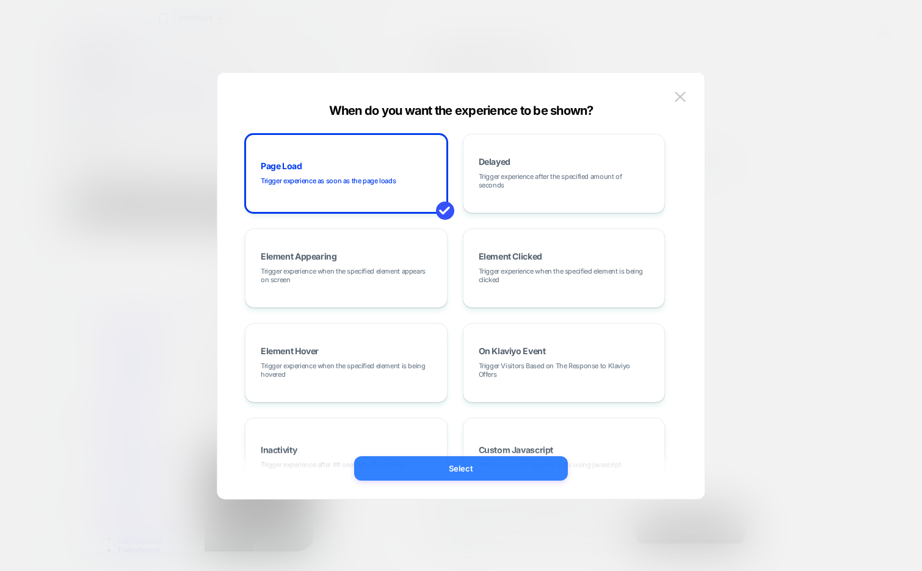
click at [377, 468] on button "Select" at bounding box center [461, 468] width 214 height 24
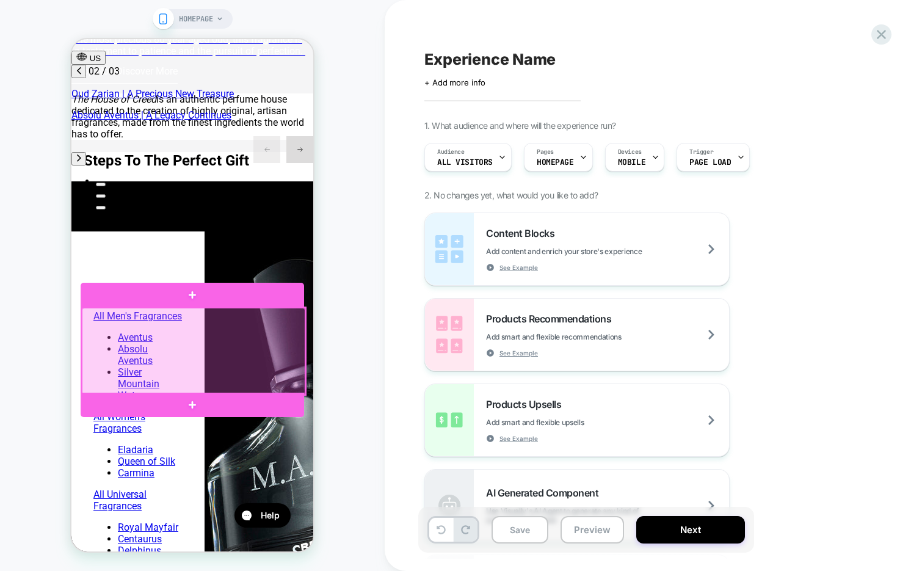
scroll to position [0, 193]
click at [234, 341] on div at bounding box center [193, 351] width 223 height 87
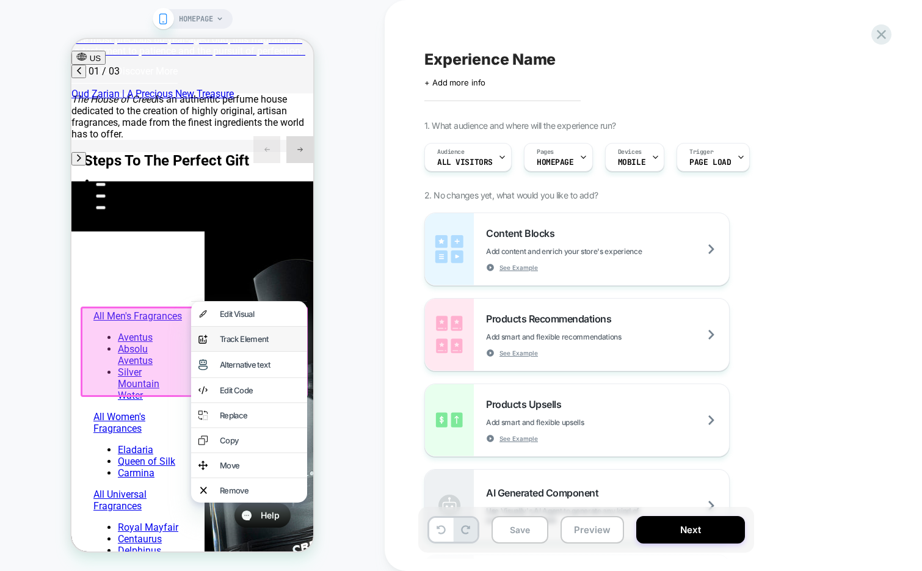
scroll to position [0, 0]
click at [265, 338] on div "Track Element" at bounding box center [260, 339] width 80 height 10
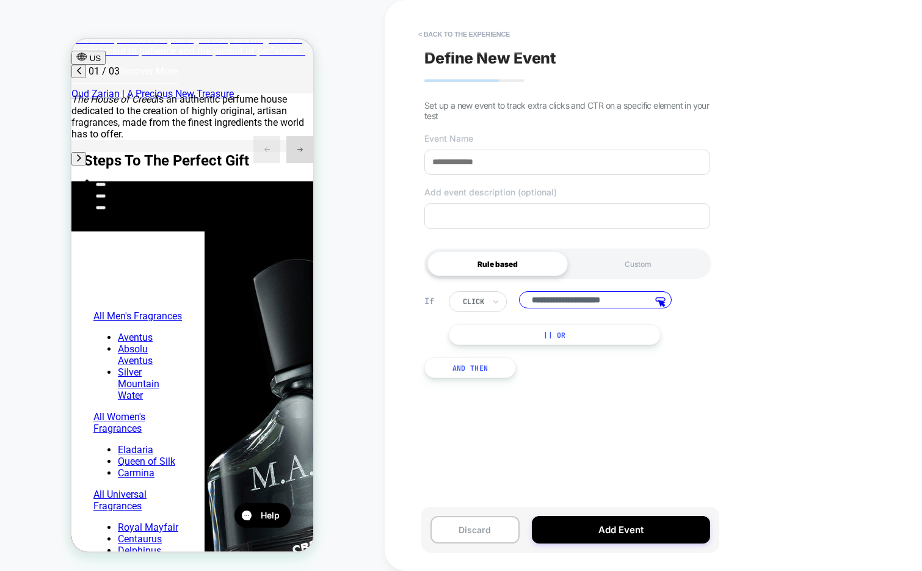
click at [488, 300] on div "click" at bounding box center [478, 301] width 58 height 21
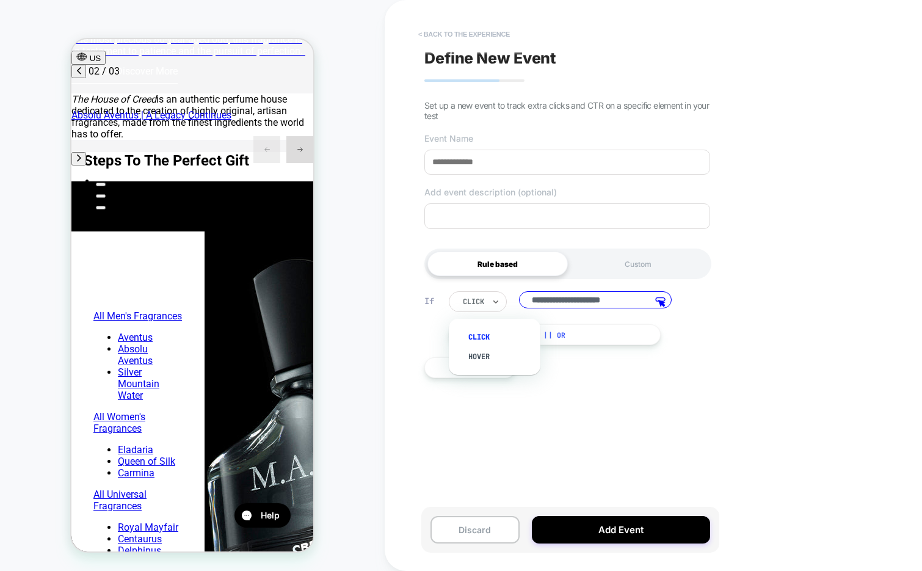
click at [489, 32] on button "< back to the experience" at bounding box center [464, 34] width 104 height 20
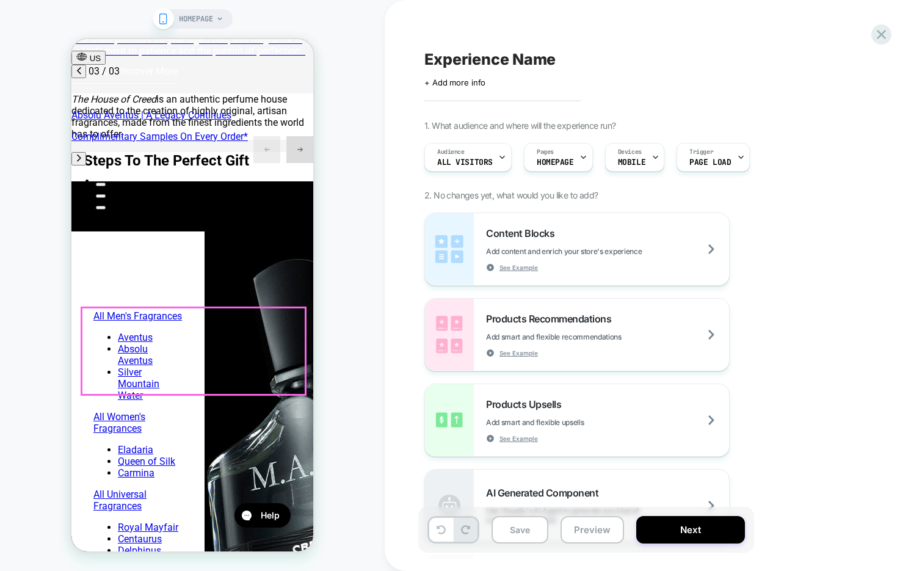
scroll to position [0, 386]
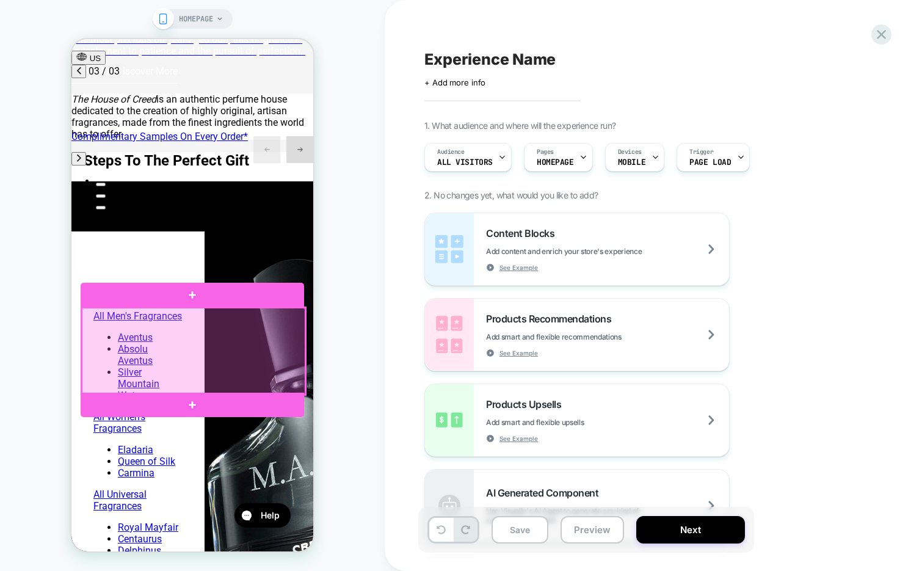
click at [233, 353] on div at bounding box center [193, 351] width 223 height 87
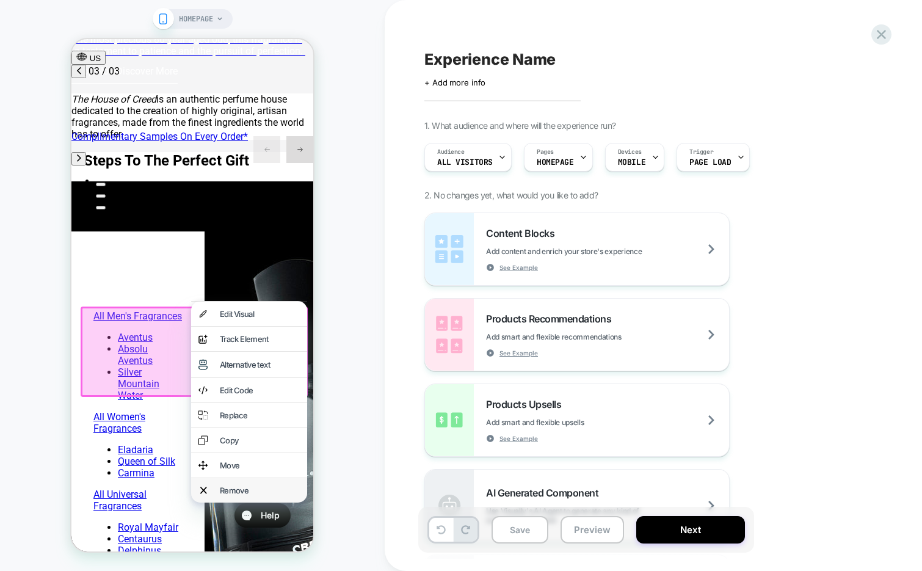
click at [236, 495] on div "Remove" at bounding box center [260, 490] width 80 height 10
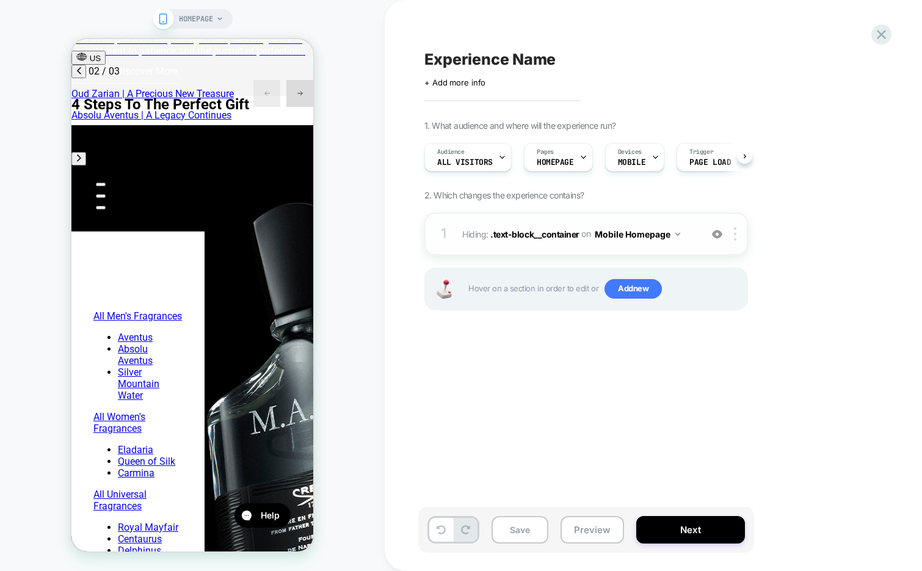
scroll to position [0, 193]
click at [717, 239] on div at bounding box center [717, 233] width 20 height 13
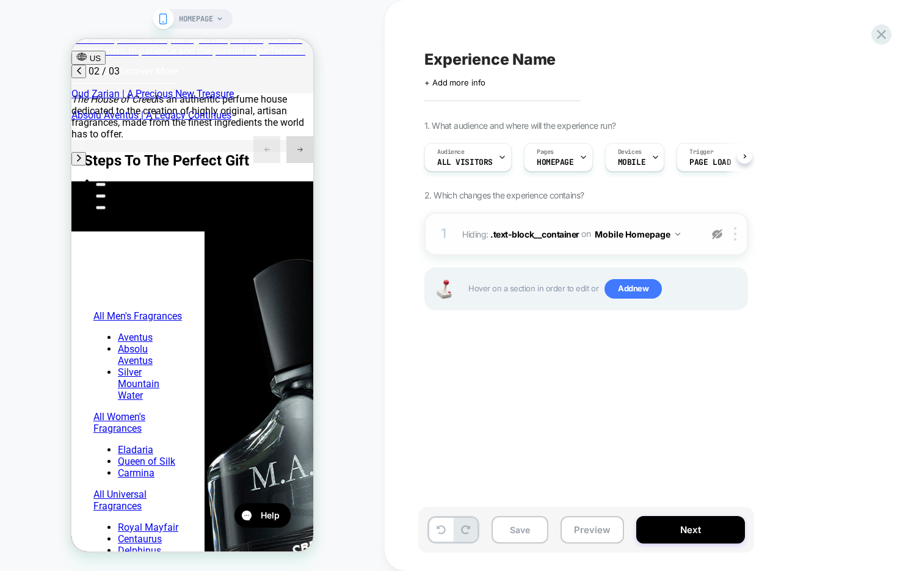
scroll to position [0, 0]
click at [717, 239] on div at bounding box center [717, 233] width 20 height 13
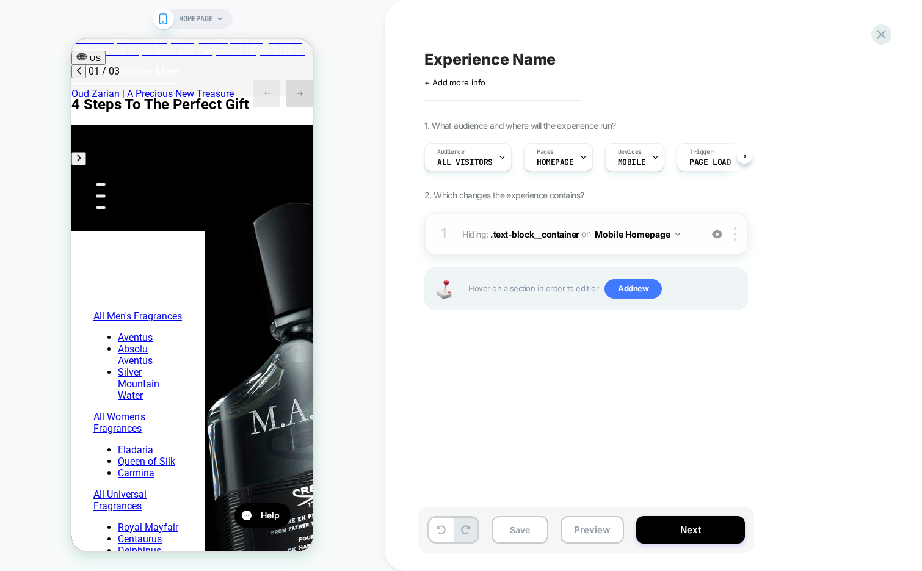
click at [717, 239] on div at bounding box center [717, 233] width 20 height 13
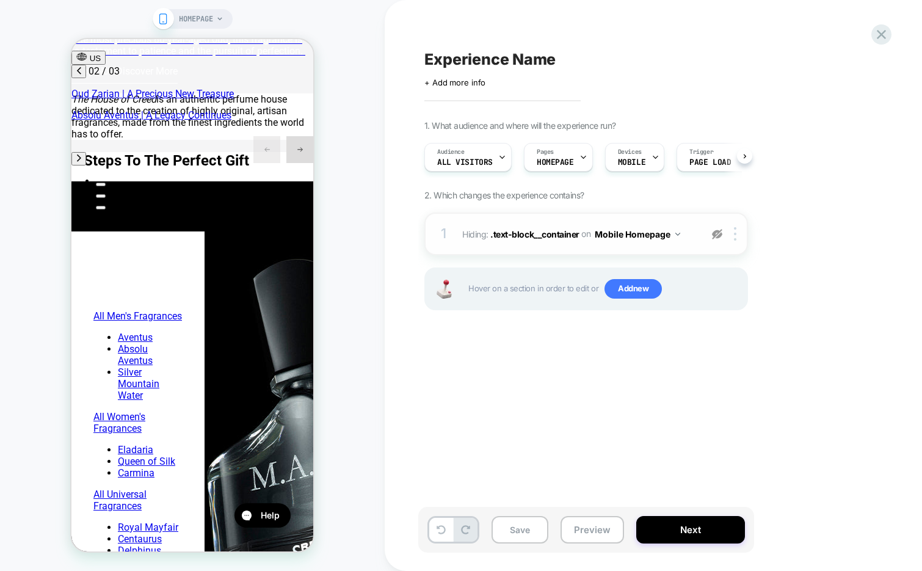
scroll to position [0, 193]
click at [717, 239] on div at bounding box center [717, 233] width 20 height 13
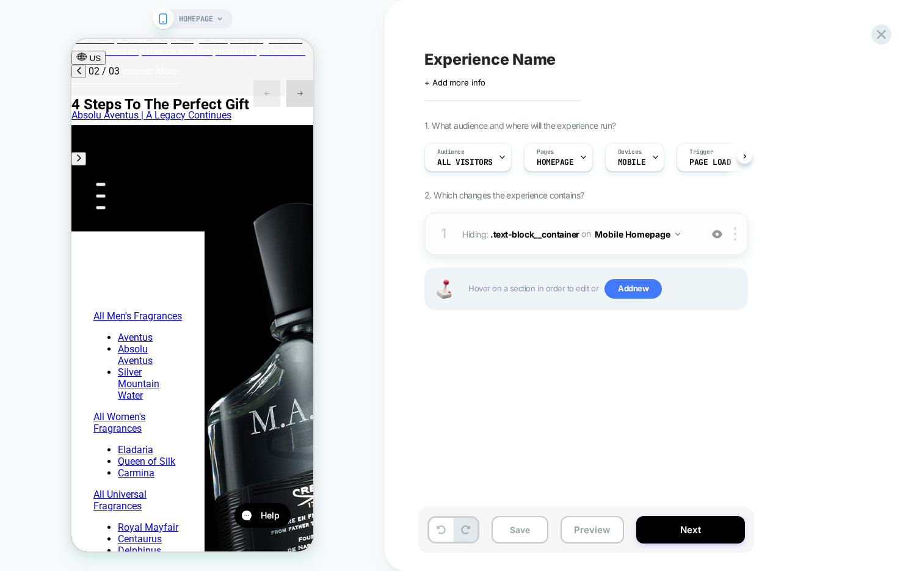
click at [717, 239] on div at bounding box center [717, 233] width 20 height 13
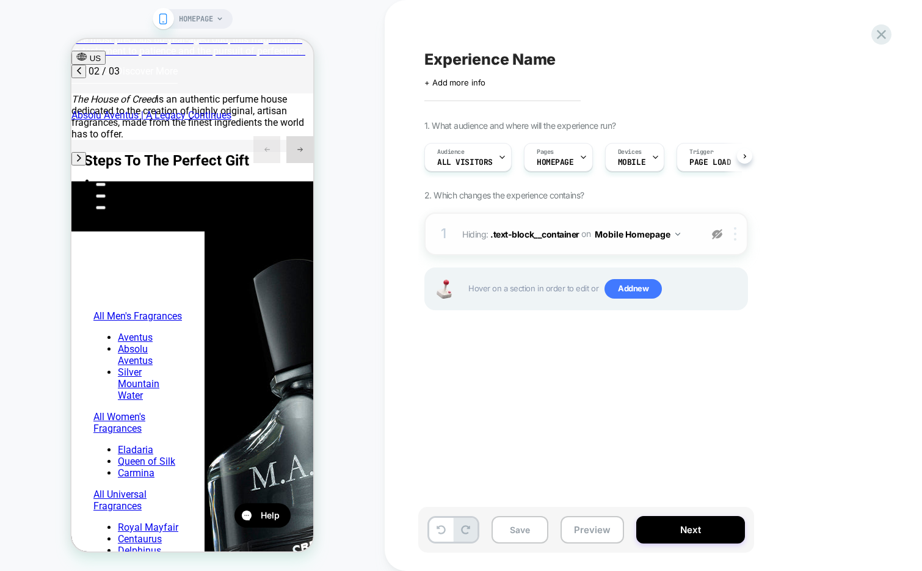
click at [740, 231] on div at bounding box center [737, 233] width 20 height 13
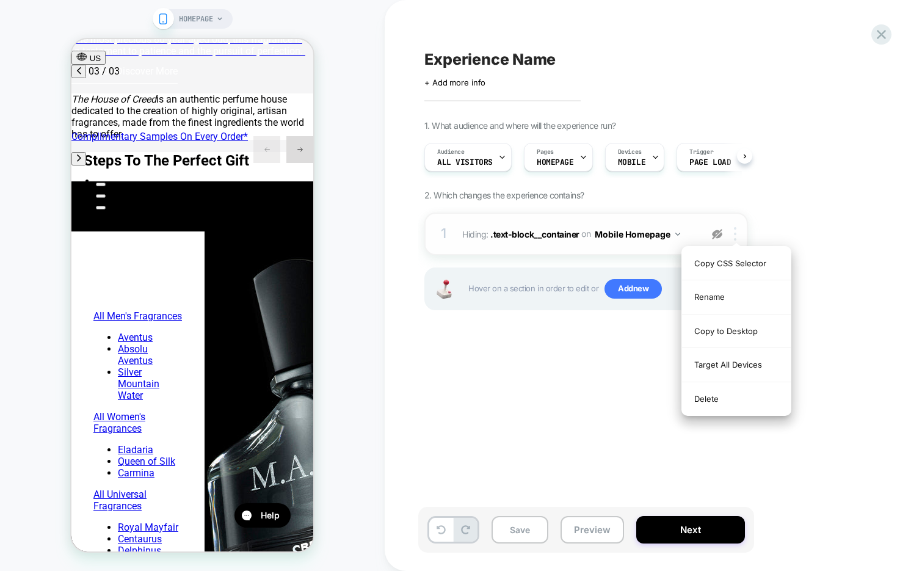
scroll to position [0, 386]
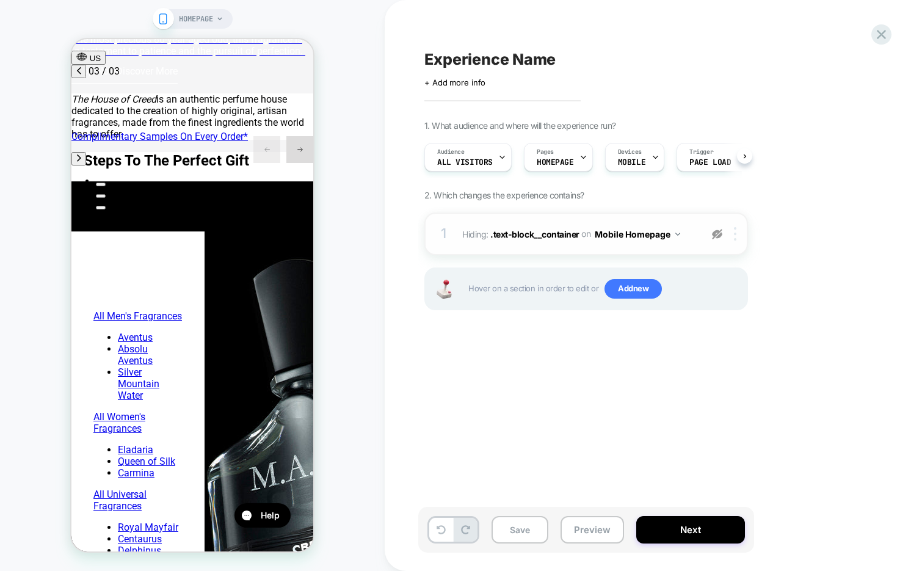
click at [737, 233] on div at bounding box center [737, 233] width 20 height 13
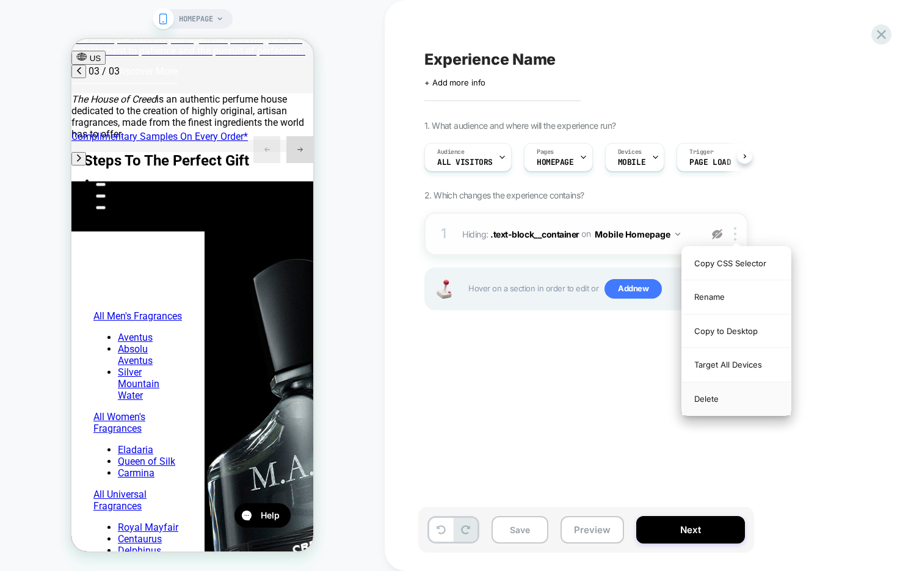
click at [715, 395] on div "Delete" at bounding box center [736, 398] width 109 height 33
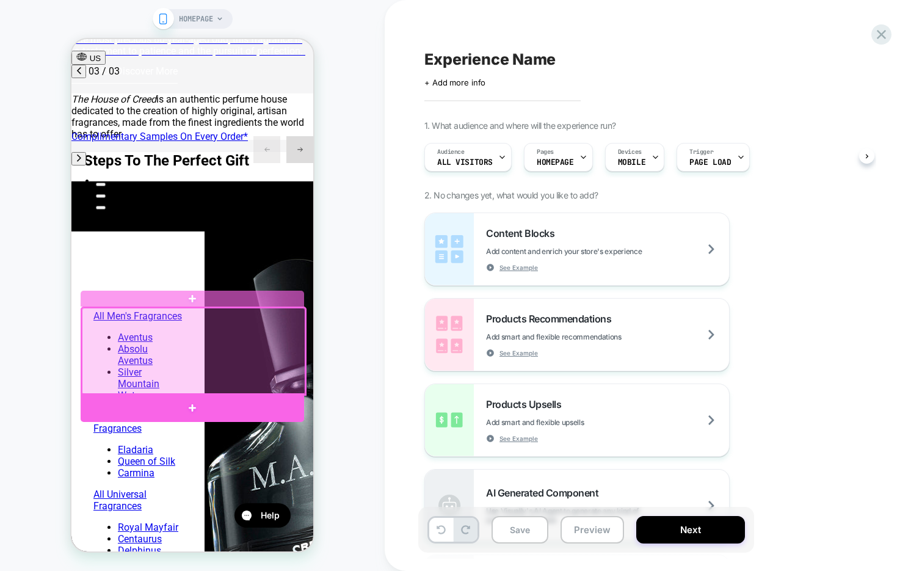
click at [189, 405] on div at bounding box center [192, 407] width 223 height 29
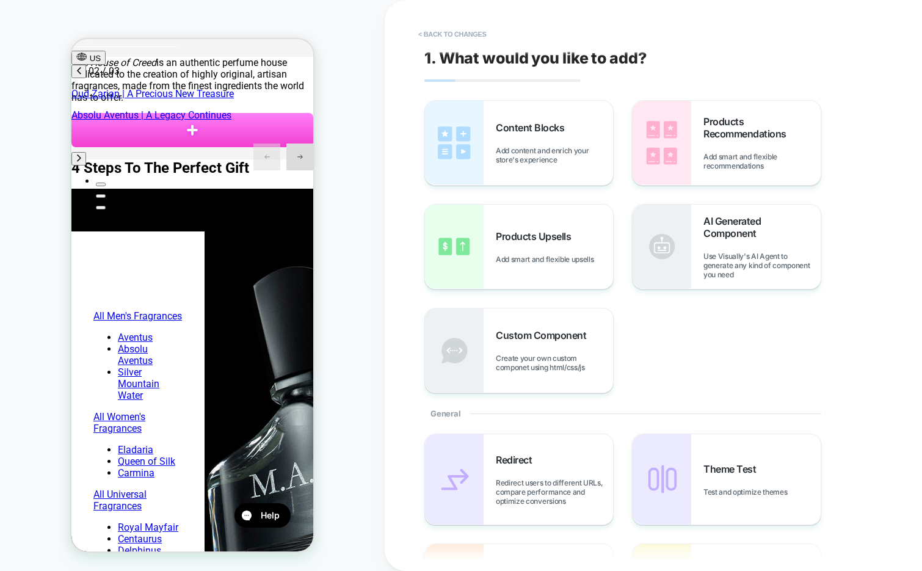
scroll to position [0, 0]
click at [457, 34] on button "< Back to changes" at bounding box center [452, 34] width 81 height 20
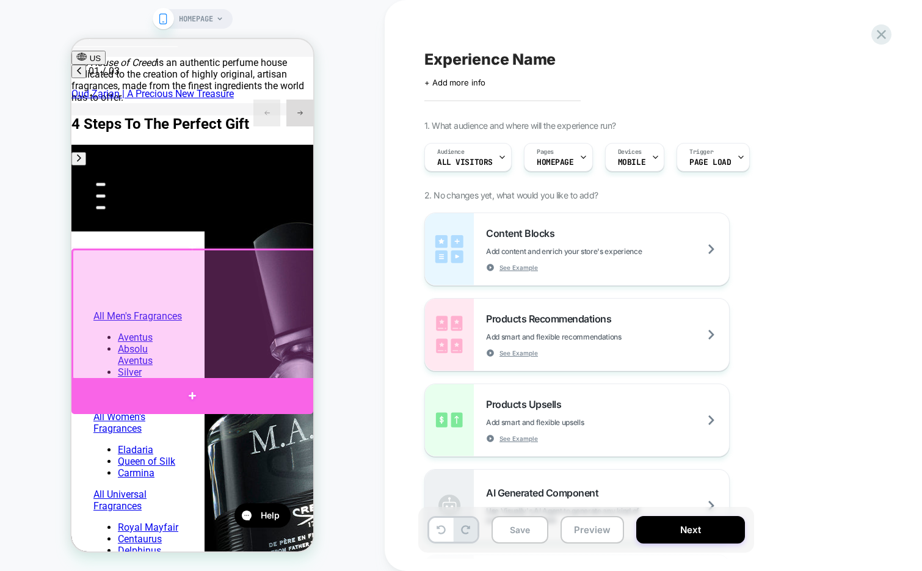
click at [201, 394] on div at bounding box center [192, 395] width 242 height 35
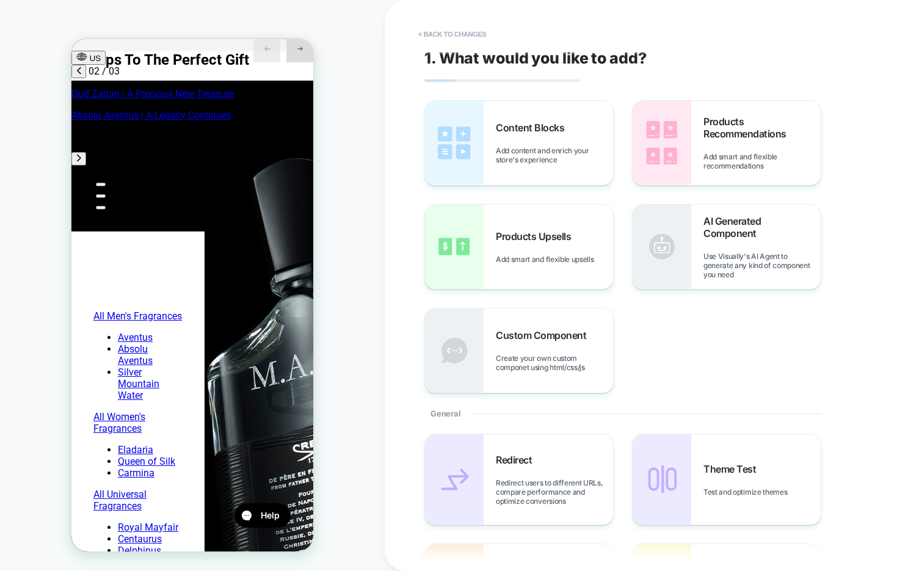
scroll to position [0, 193]
click at [525, 149] on span "Add content and enrich your store's experience" at bounding box center [554, 155] width 117 height 18
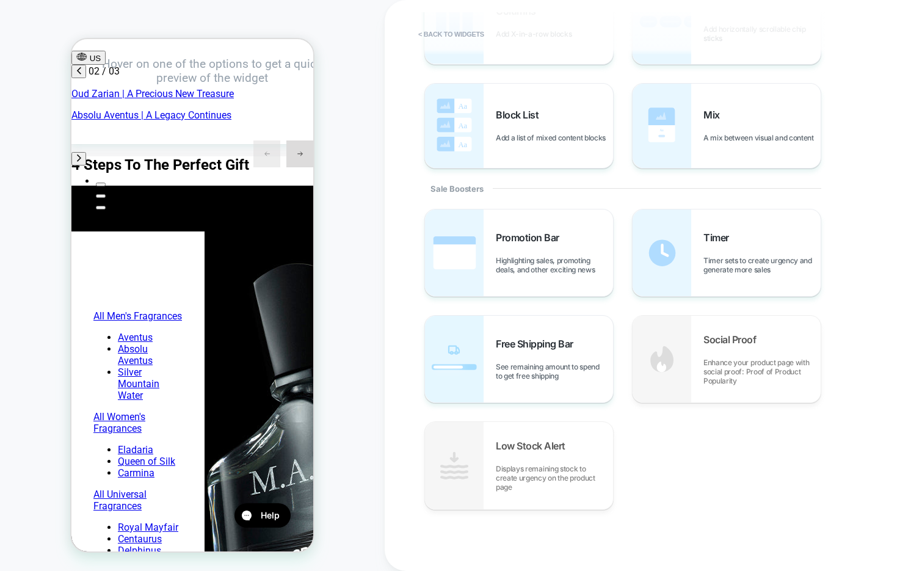
click at [620, 339] on div "Promotion Bar Highlighting sales, promoting deals, and other exciting news Time…" at bounding box center [647, 359] width 446 height 301
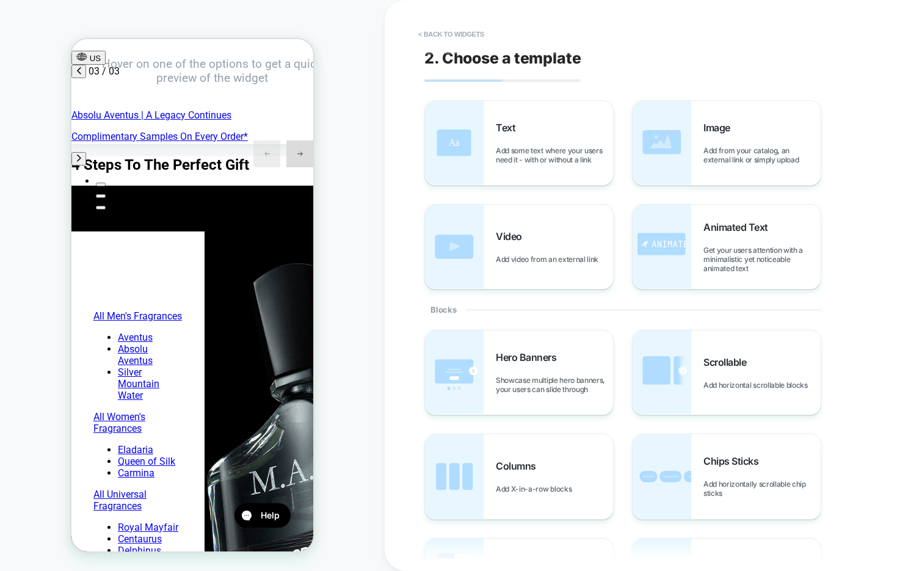
scroll to position [0, 386]
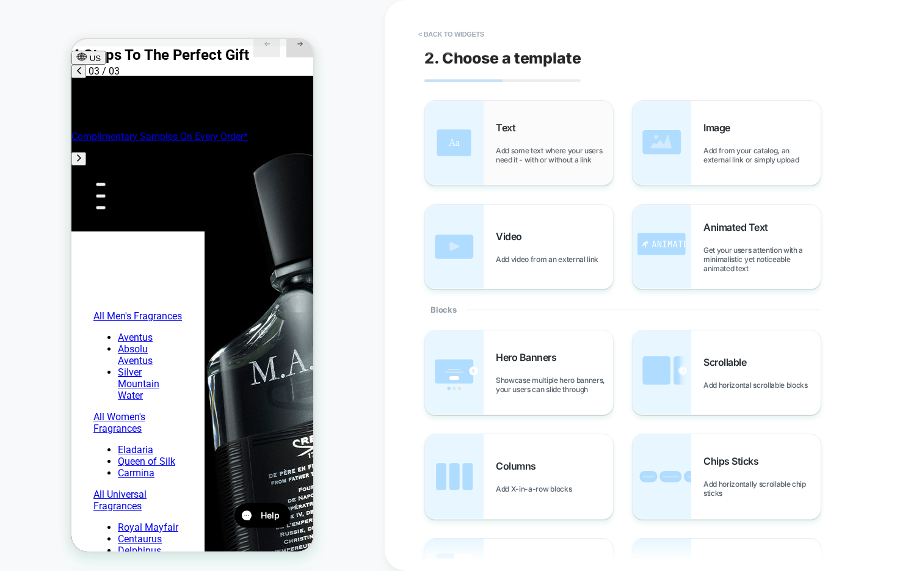
click at [536, 132] on div "Text Add some text where your users need it - with or without a link" at bounding box center [554, 142] width 117 height 43
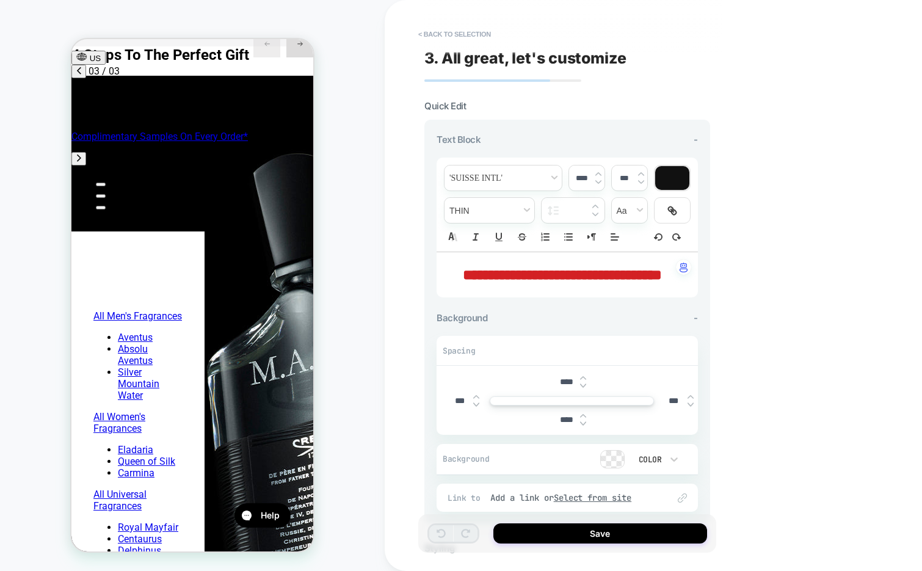
click at [559, 279] on span "**********" at bounding box center [562, 274] width 199 height 15
type input "****"
click at [559, 279] on span "**********" at bounding box center [562, 274] width 199 height 15
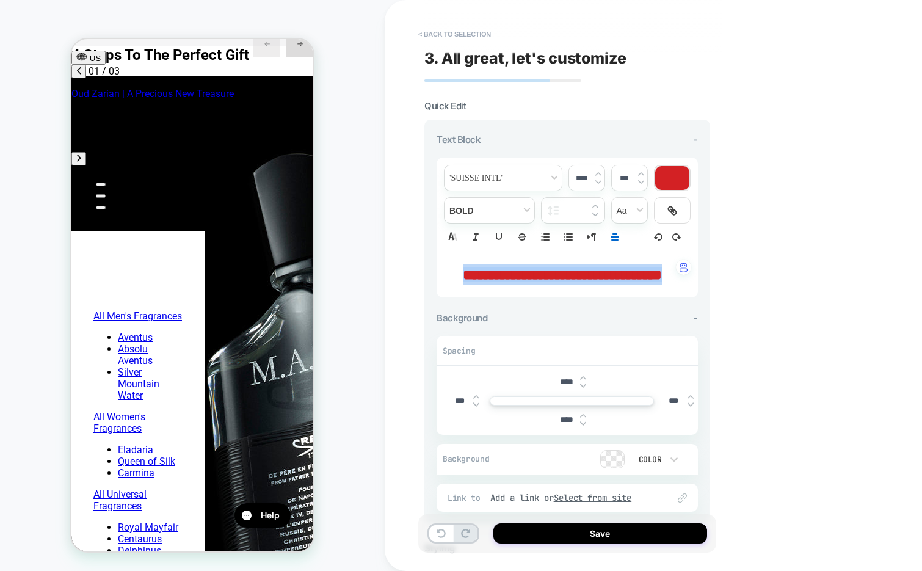
scroll to position [0, 0]
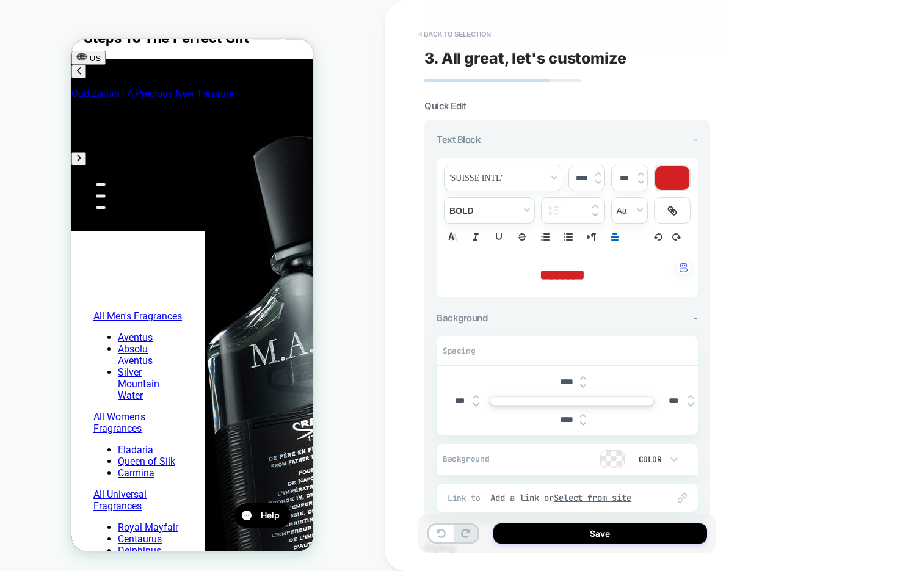
click at [566, 270] on span "********" at bounding box center [562, 274] width 45 height 15
click at [547, 280] on span "***" at bounding box center [551, 274] width 23 height 15
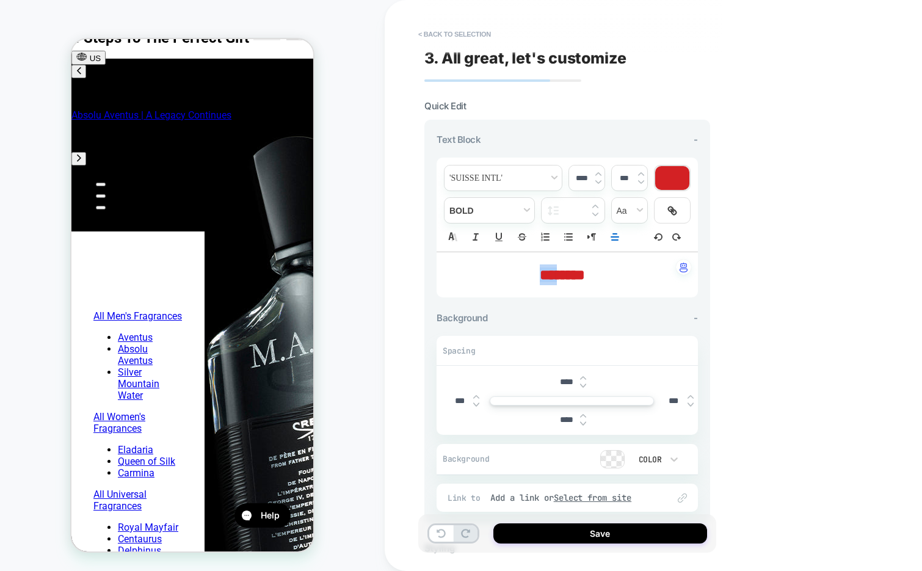
click at [547, 280] on span "***" at bounding box center [548, 274] width 17 height 15
click at [527, 165] on span "font" at bounding box center [502, 177] width 117 height 25
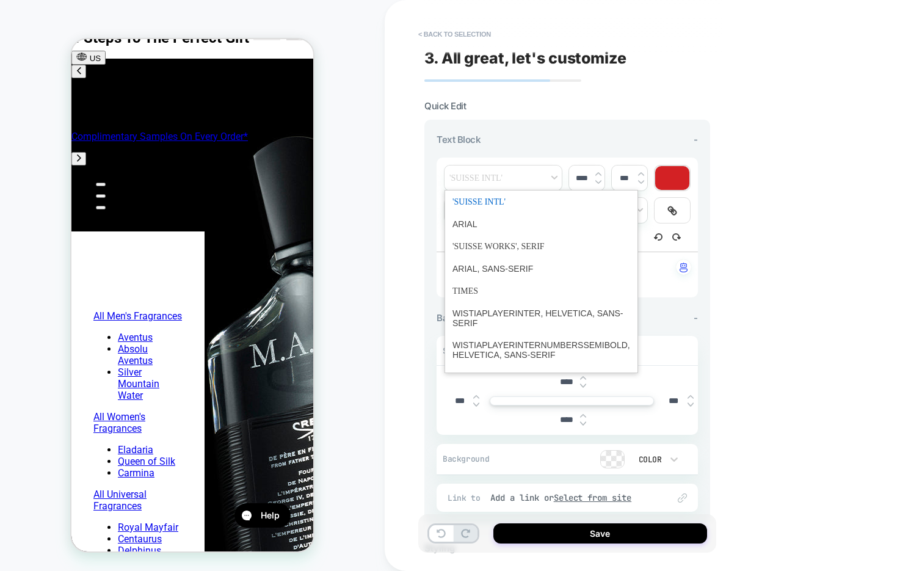
scroll to position [0, 386]
click at [519, 308] on span "font" at bounding box center [541, 318] width 178 height 32
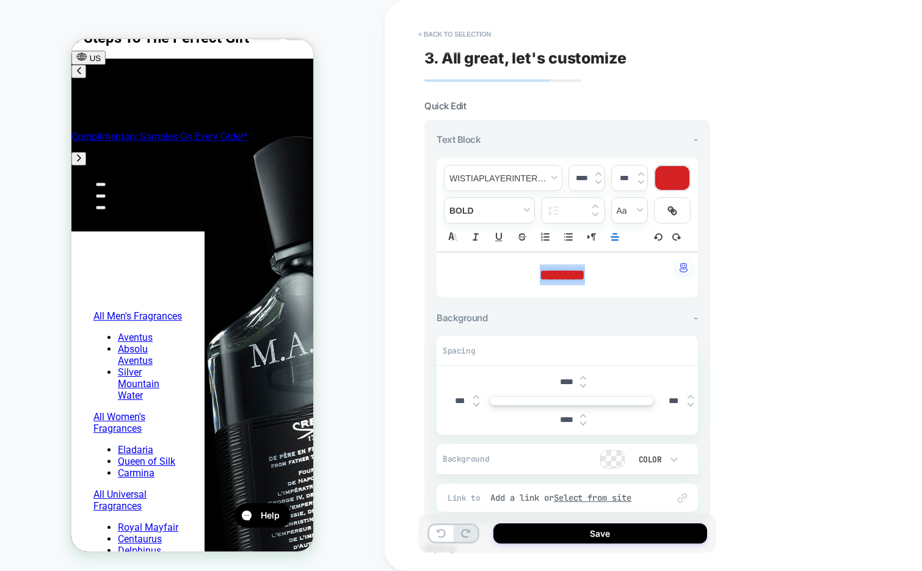
click at [672, 180] on div at bounding box center [672, 178] width 34 height 24
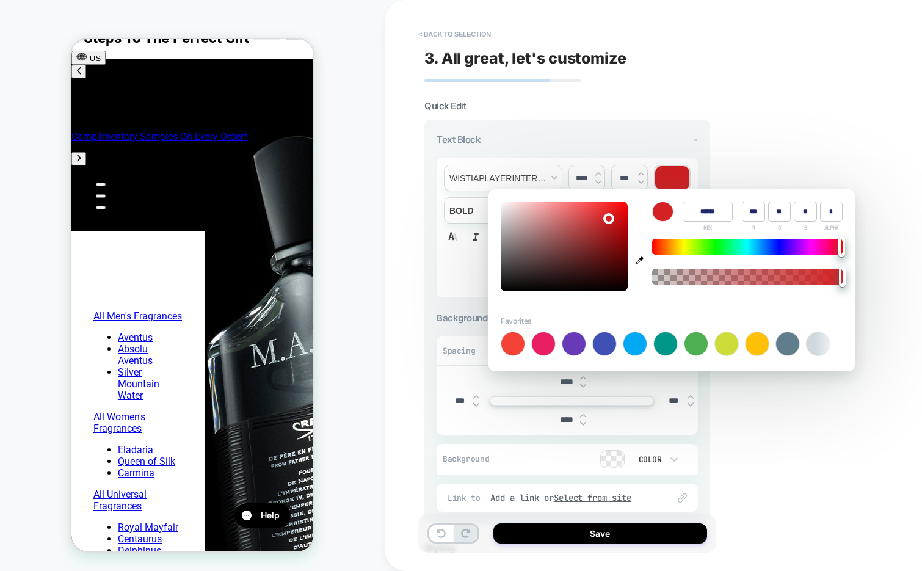
click at [701, 212] on input "******" at bounding box center [707, 211] width 50 height 20
type input "******"
type input "*"
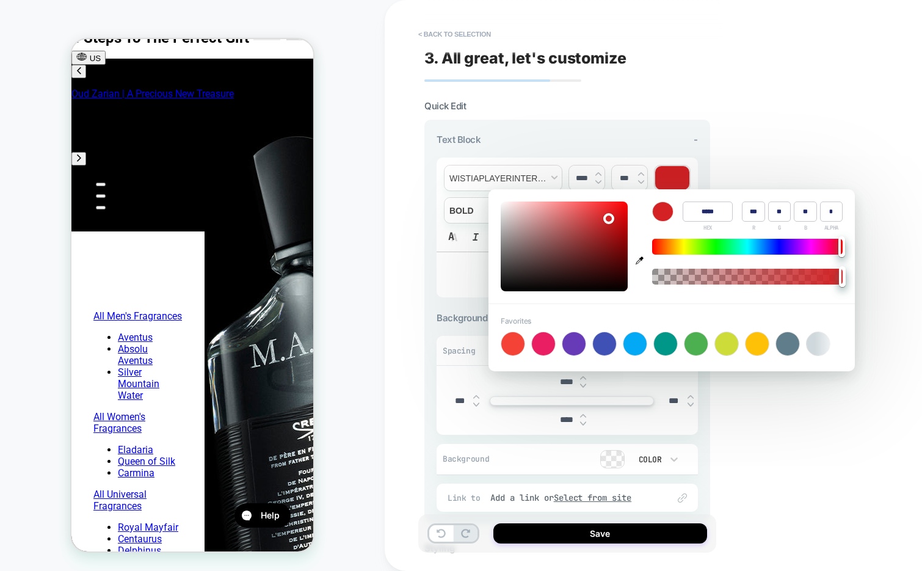
type input "*"
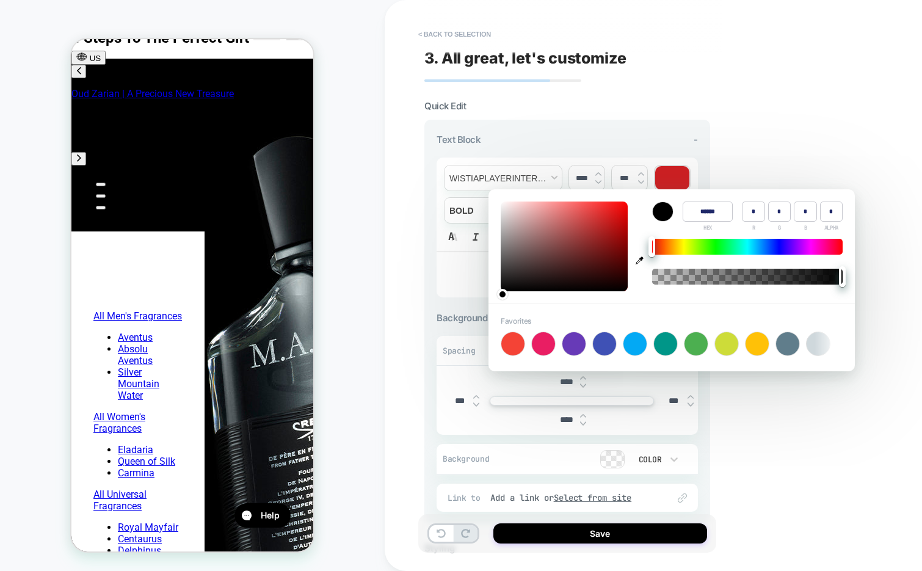
type input "******"
click at [752, 143] on div "**********" at bounding box center [652, 285] width 537 height 571
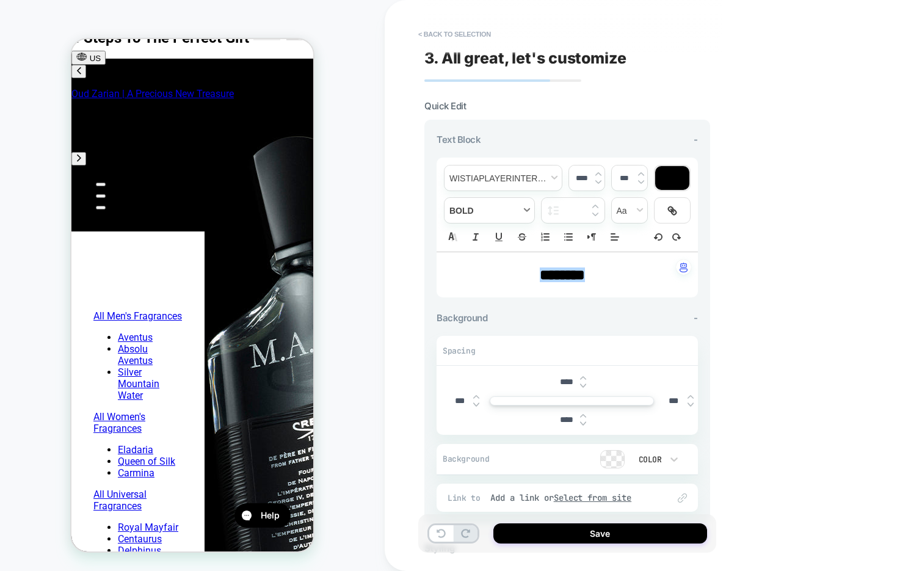
click at [479, 208] on span "fontWeight" at bounding box center [489, 210] width 90 height 25
click at [479, 300] on span "fontWeight" at bounding box center [489, 300] width 74 height 22
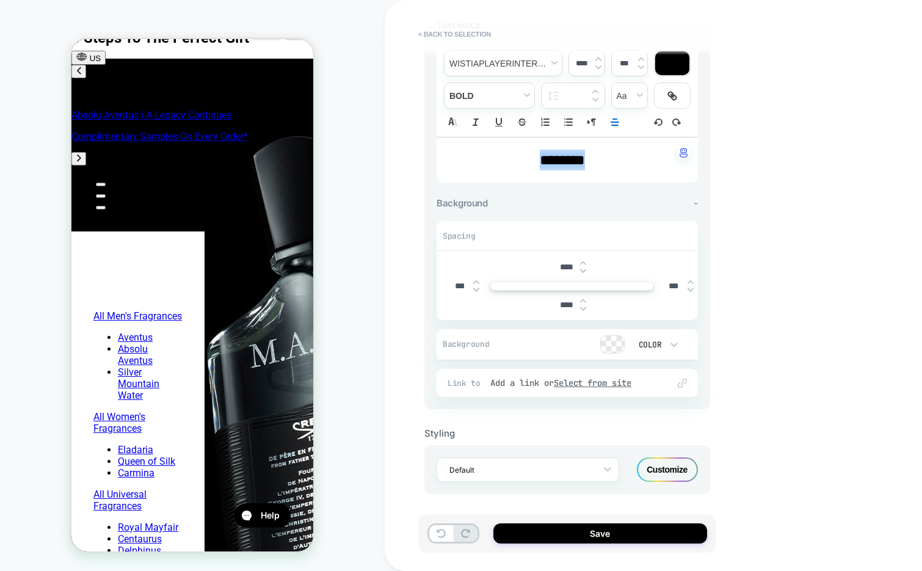
scroll to position [0, 386]
click at [675, 468] on div "Customize" at bounding box center [667, 469] width 61 height 24
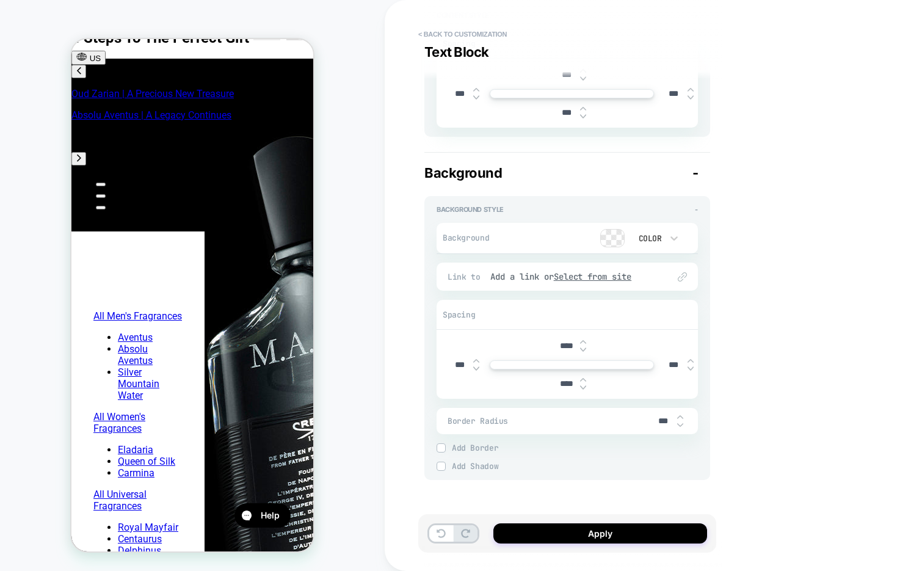
scroll to position [0, 0]
click at [466, 42] on button "< Back to customization" at bounding box center [462, 34] width 101 height 20
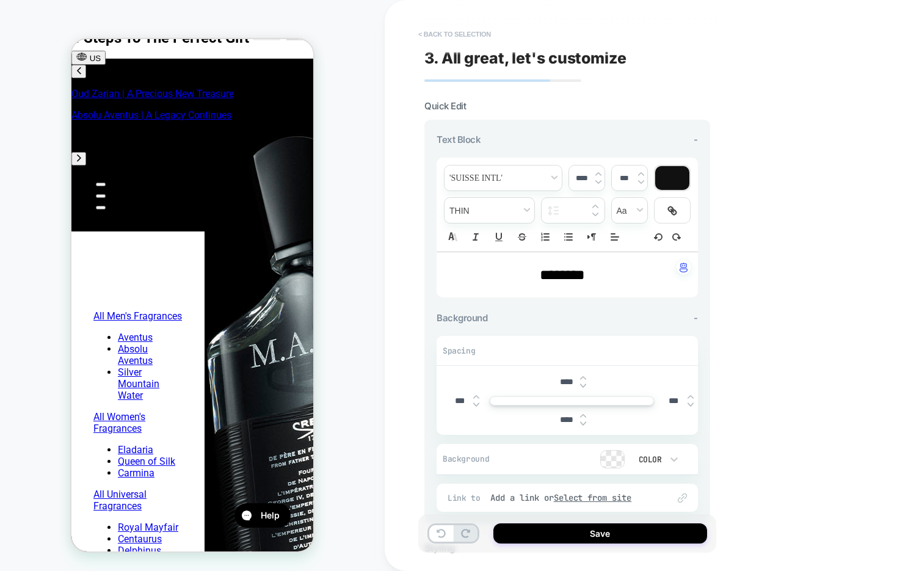
click at [462, 40] on button "< Back to selection" at bounding box center [454, 34] width 85 height 20
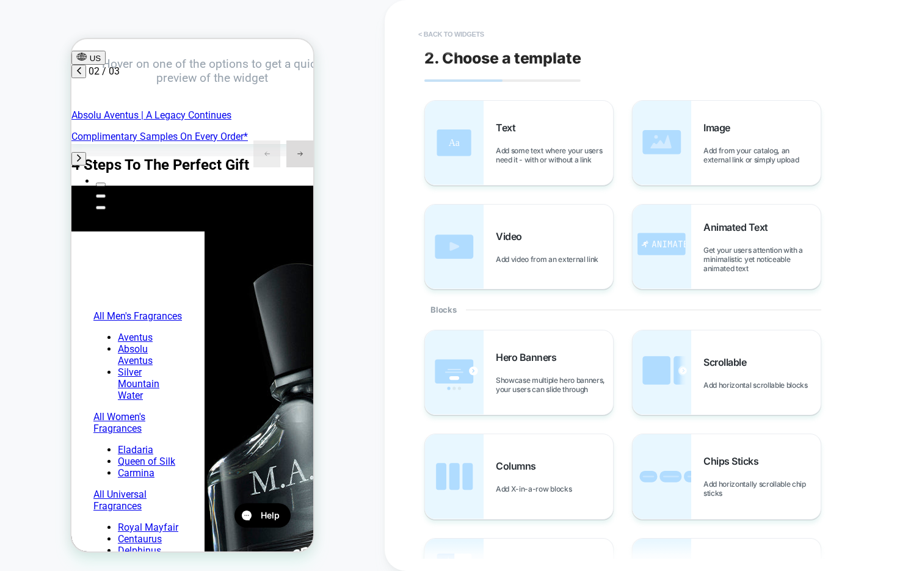
click at [447, 36] on button "< Back to widgets" at bounding box center [451, 34] width 78 height 20
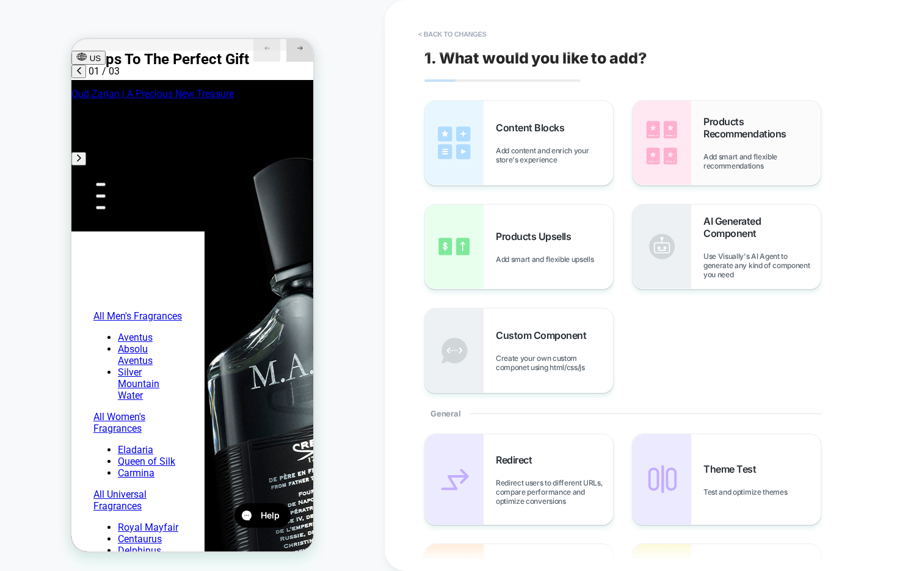
click at [712, 147] on div "Products Recommendations Add smart and flexible recommendations" at bounding box center [761, 142] width 117 height 55
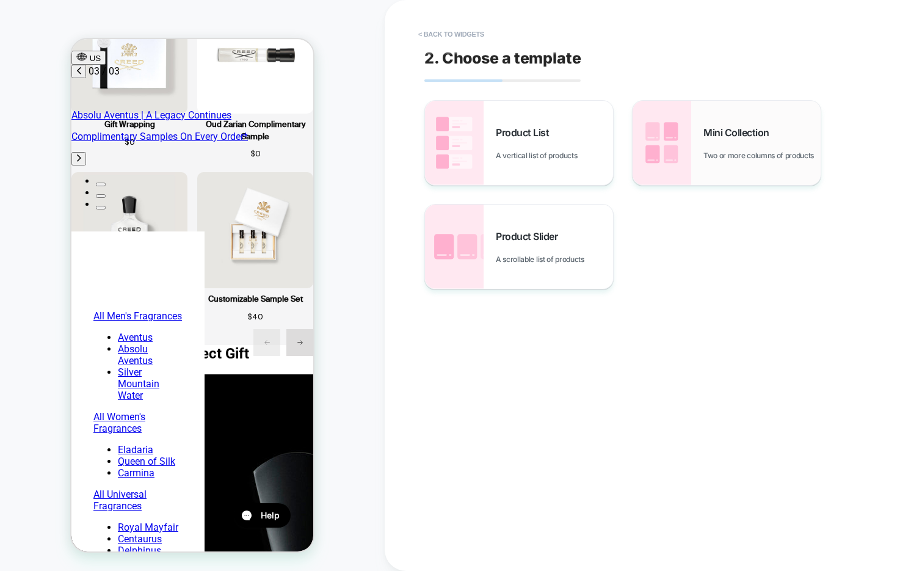
scroll to position [0, 386]
click at [723, 151] on span "Two or more columns of products" at bounding box center [761, 155] width 117 height 9
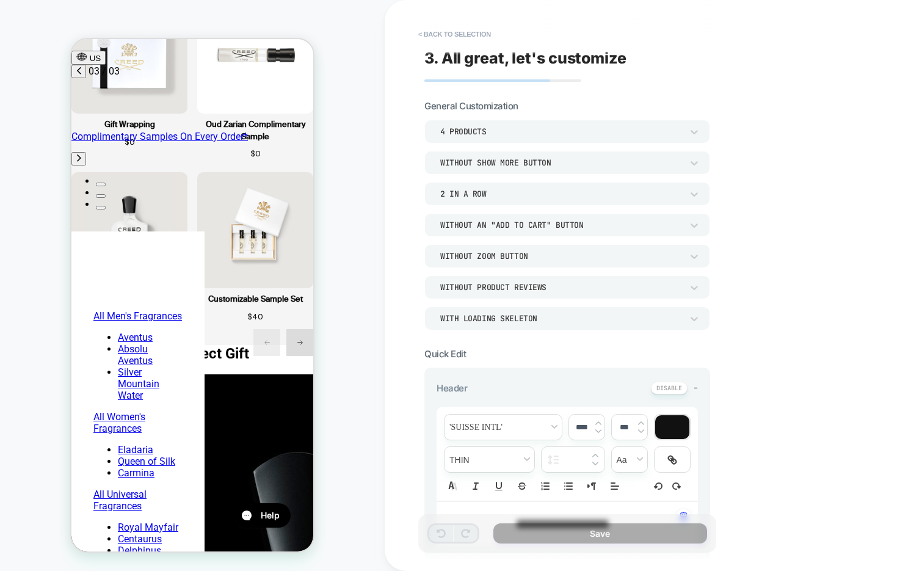
click at [521, 132] on div "4 Products" at bounding box center [561, 131] width 242 height 10
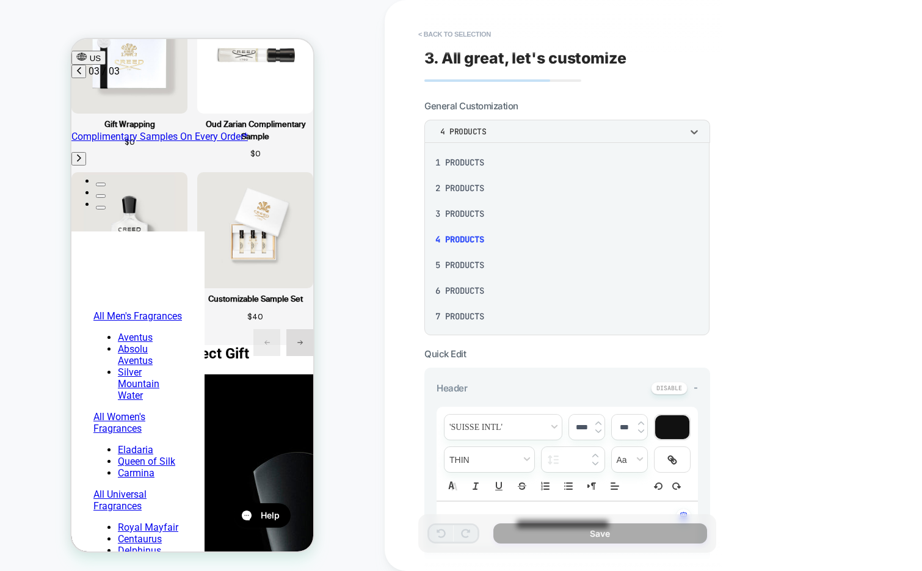
click at [477, 297] on div "6 Products" at bounding box center [566, 291] width 275 height 26
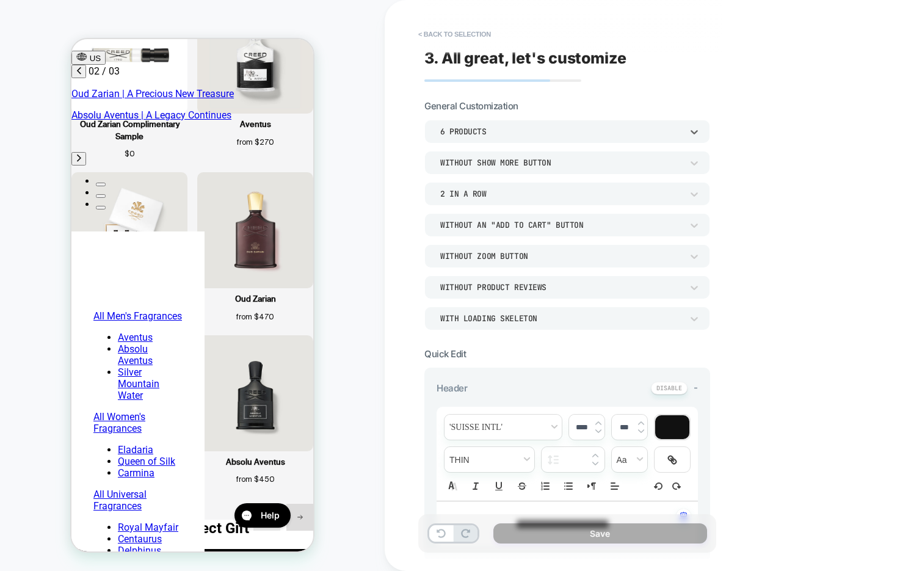
scroll to position [0, 0]
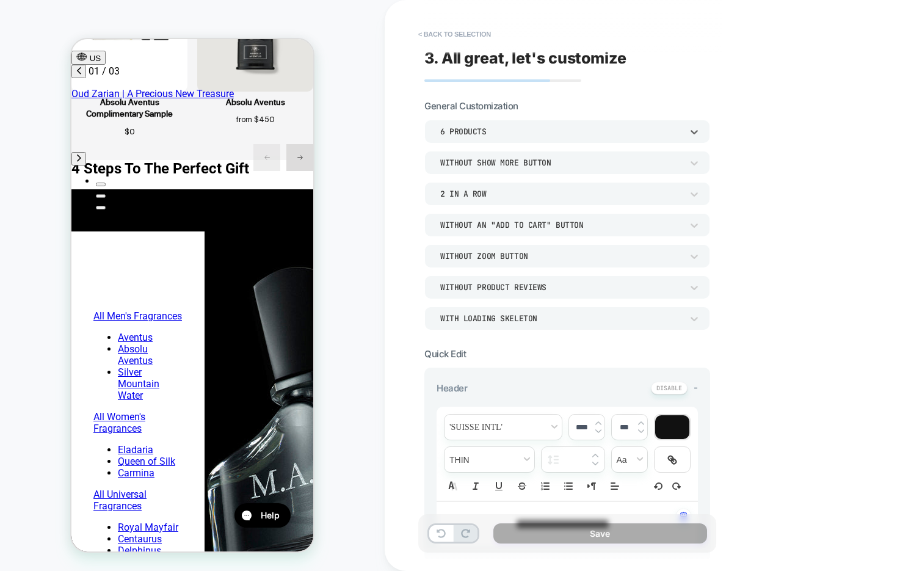
click at [489, 134] on div "6 Products" at bounding box center [561, 131] width 242 height 10
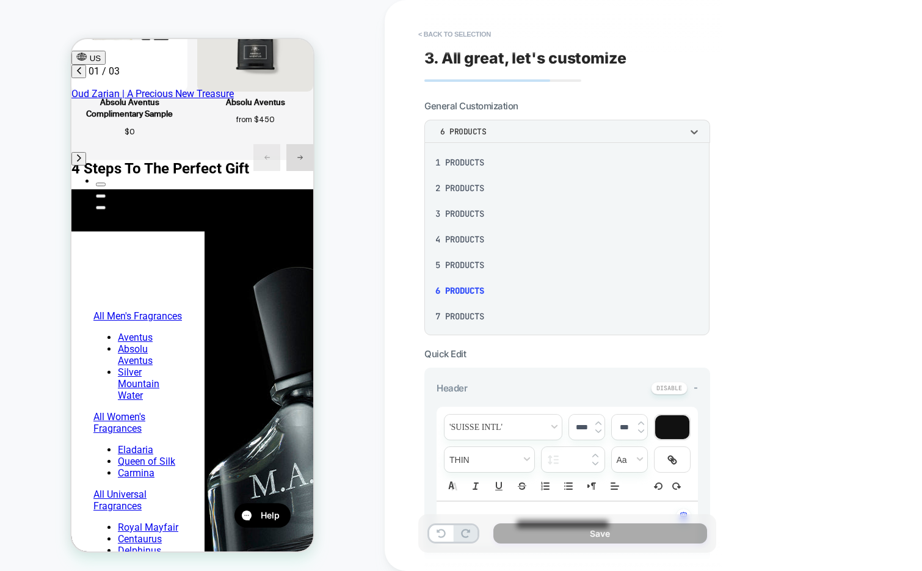
click at [462, 237] on div "4 Products" at bounding box center [566, 239] width 275 height 26
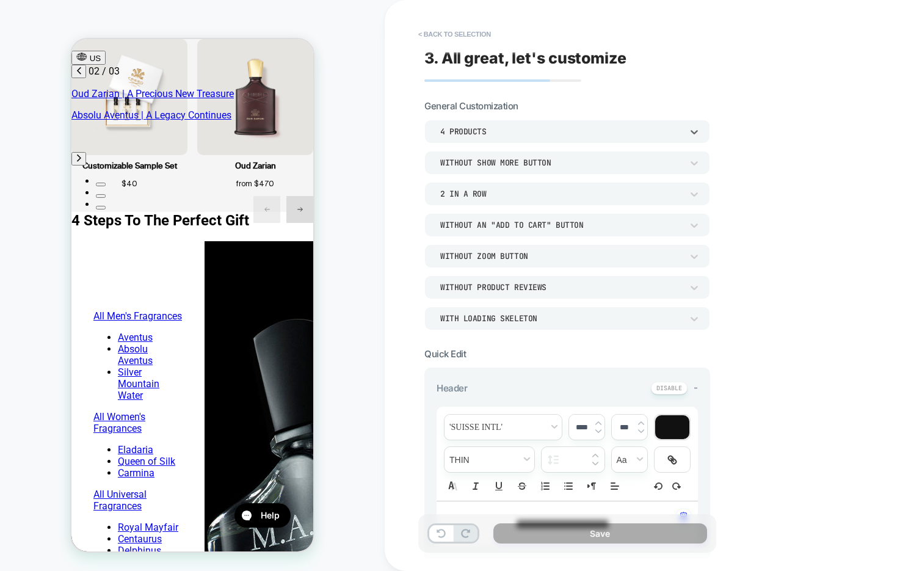
scroll to position [591, 0]
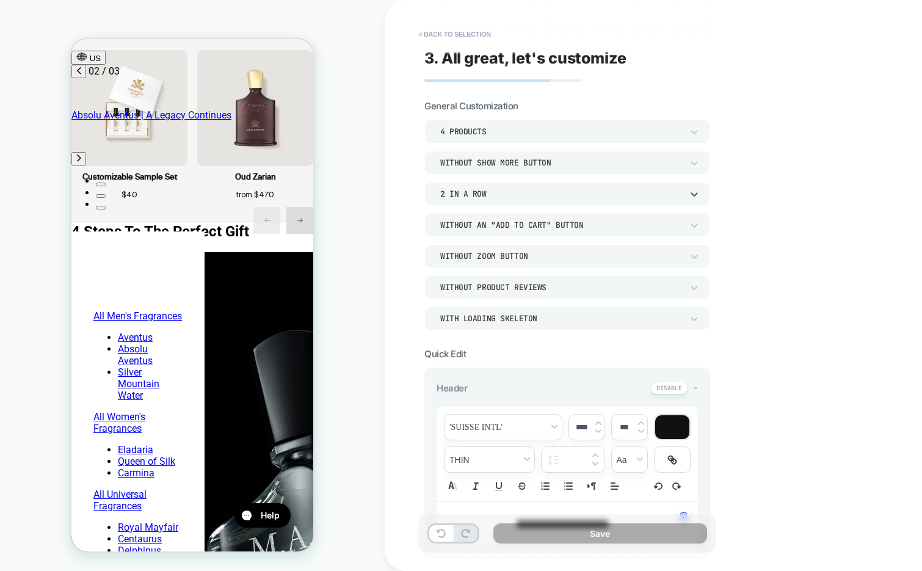
click at [570, 193] on div "2 In a Row" at bounding box center [561, 194] width 242 height 10
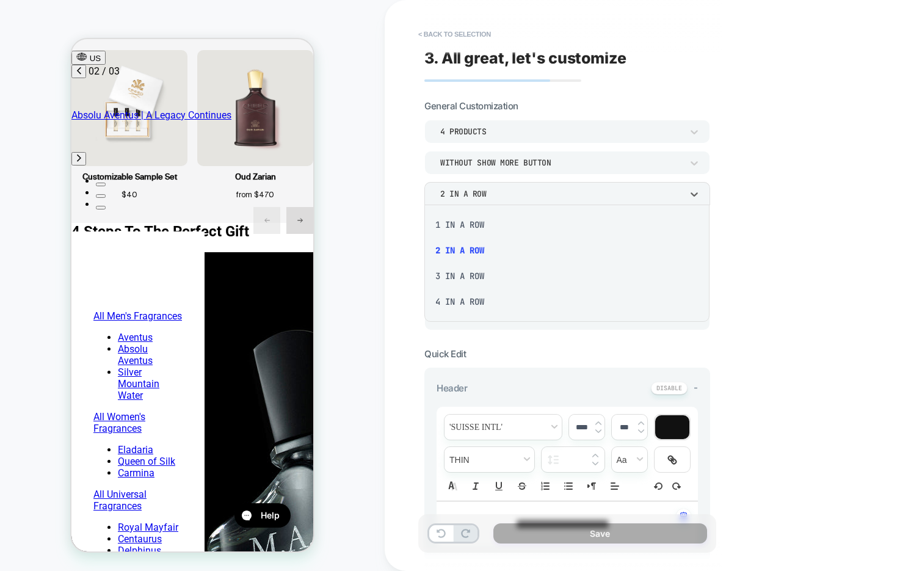
click at [570, 193] on div at bounding box center [461, 285] width 922 height 571
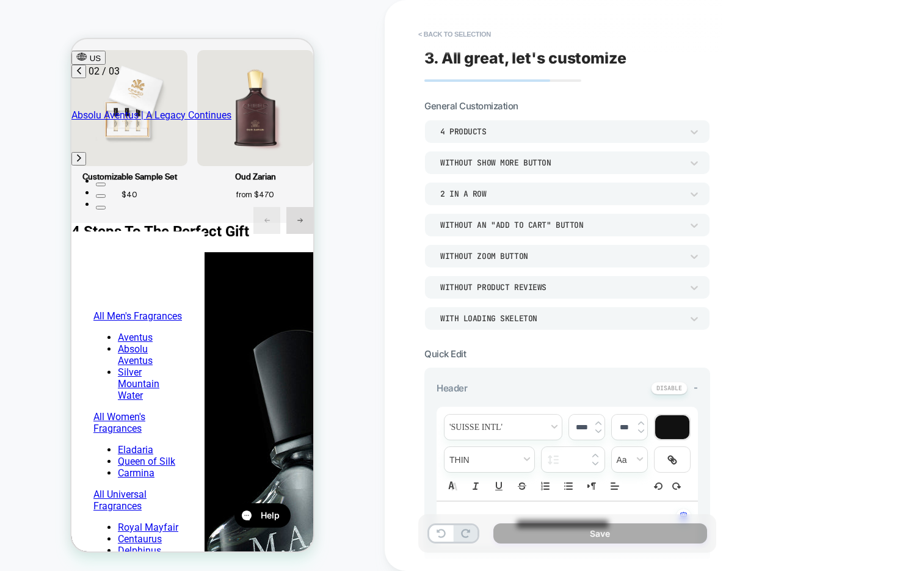
click at [544, 162] on div "Without Show more button" at bounding box center [561, 162] width 242 height 10
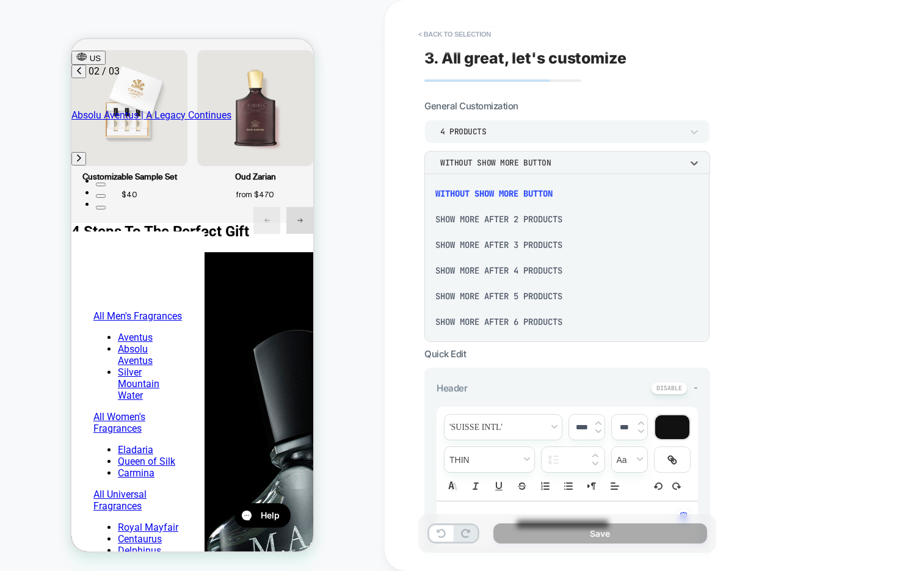
click at [502, 229] on div "Show more after 2 Products" at bounding box center [566, 219] width 275 height 26
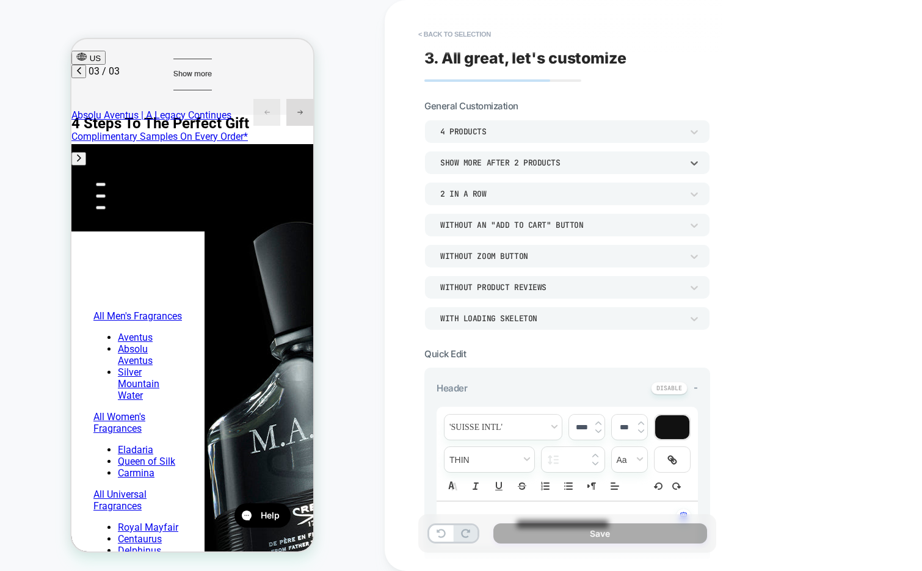
scroll to position [0, 386]
click at [499, 165] on div "Show more after 2 Products" at bounding box center [561, 162] width 242 height 10
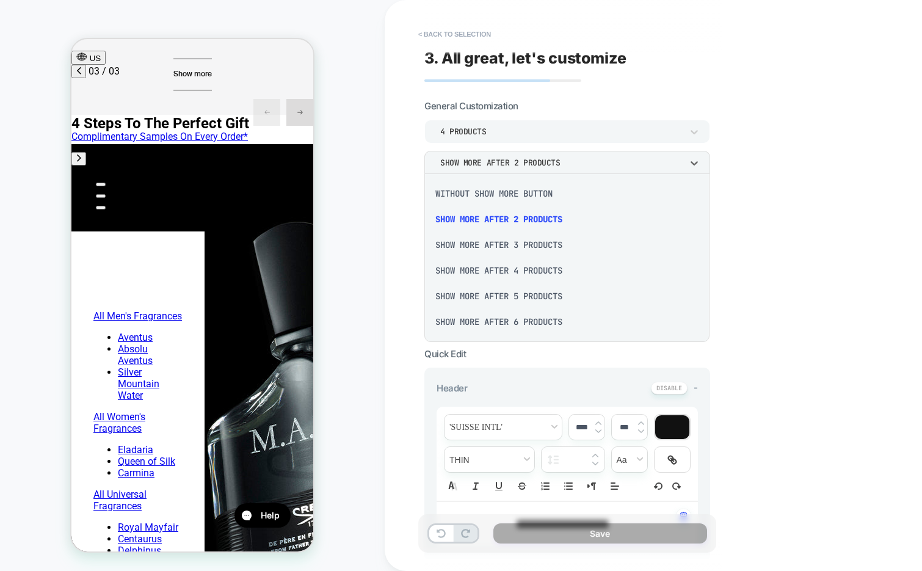
click at [499, 194] on div "Without Show more button" at bounding box center [566, 194] width 275 height 26
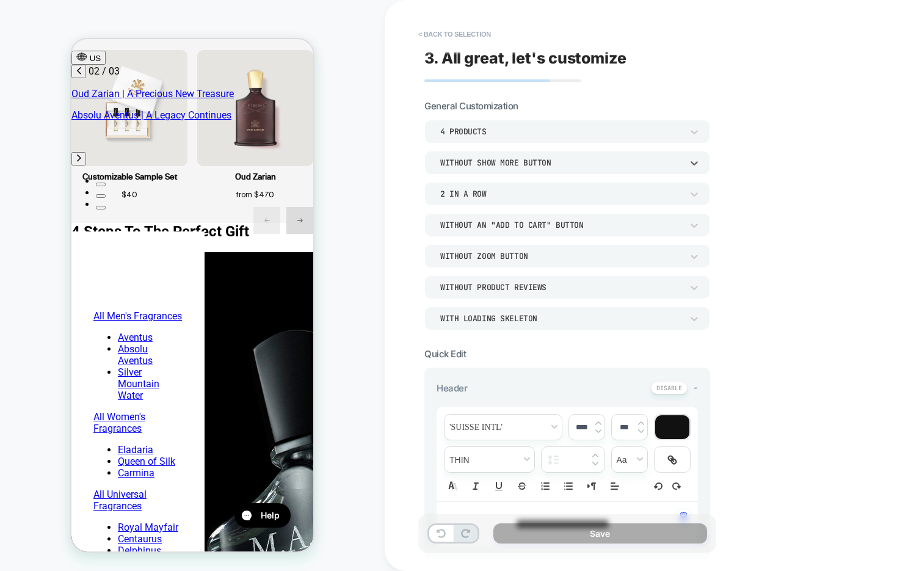
scroll to position [0, 15]
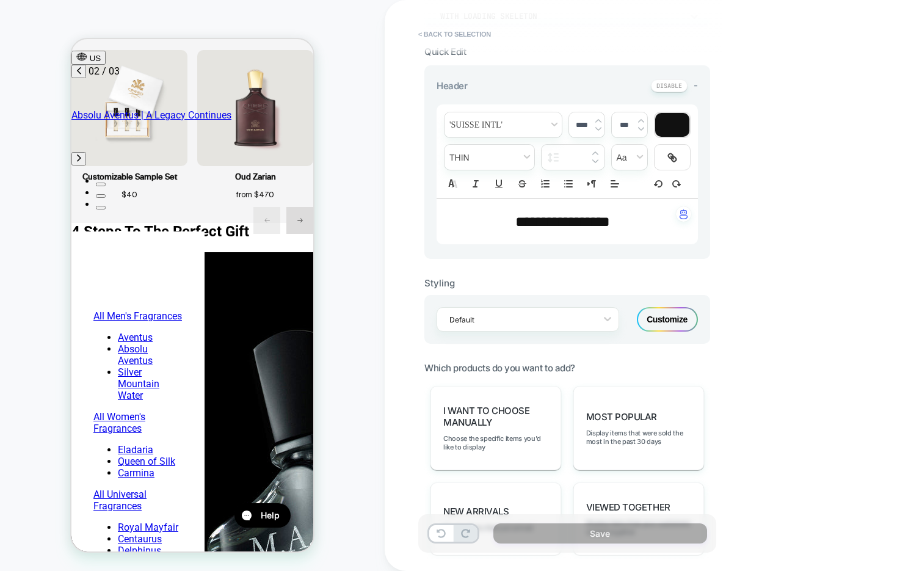
click at [555, 222] on span "**********" at bounding box center [562, 221] width 95 height 15
type input "****"
click at [555, 222] on span "**********" at bounding box center [562, 221] width 95 height 15
click at [538, 222] on span "***" at bounding box center [526, 221] width 23 height 15
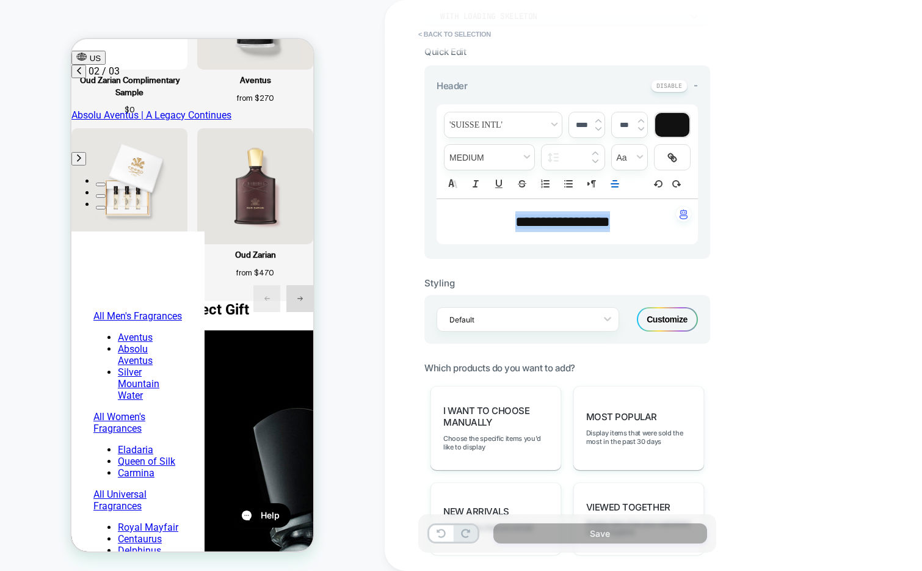
click at [536, 227] on span "**********" at bounding box center [562, 221] width 95 height 15
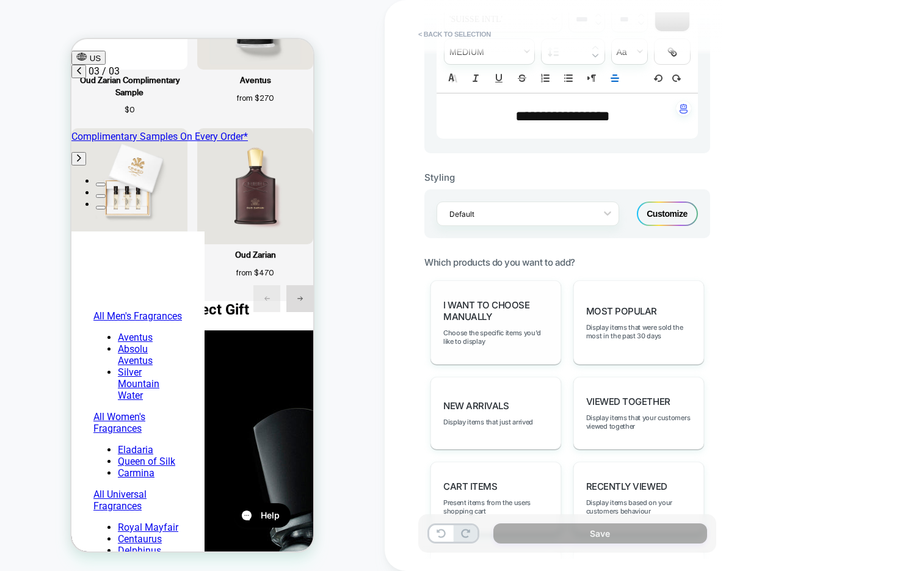
click at [513, 316] on span "I want to choose manually" at bounding box center [495, 310] width 105 height 23
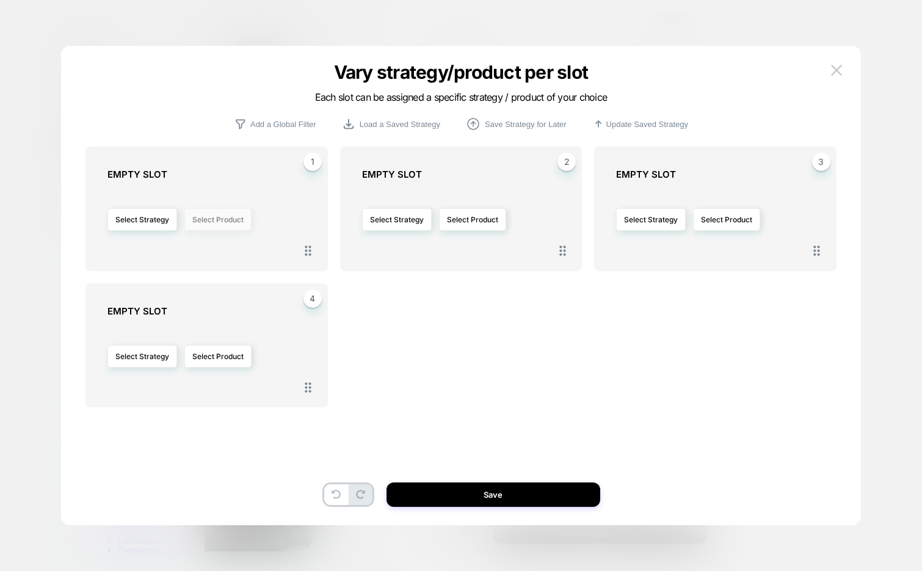
click at [225, 215] on button "Select Product" at bounding box center [217, 219] width 67 height 23
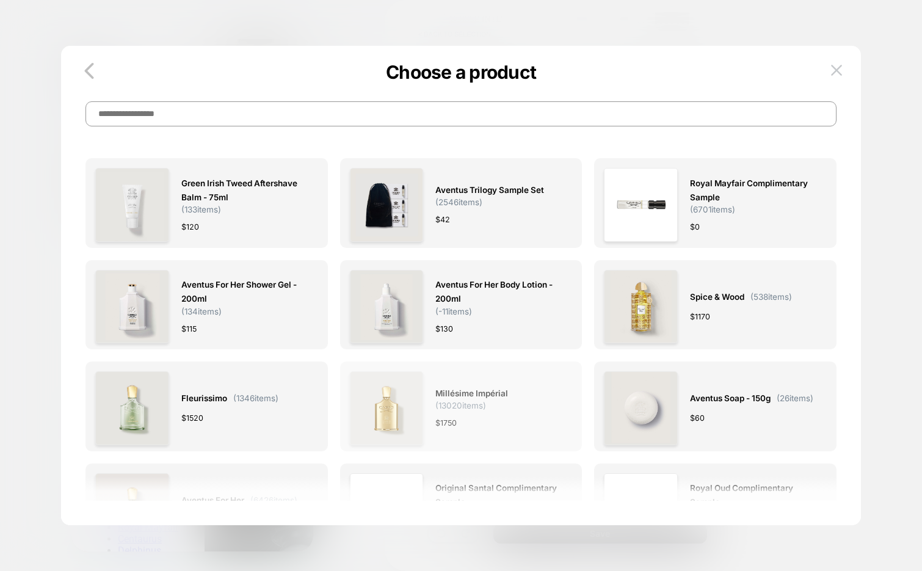
click at [500, 392] on span "Millésime Impérial" at bounding box center [471, 393] width 73 height 14
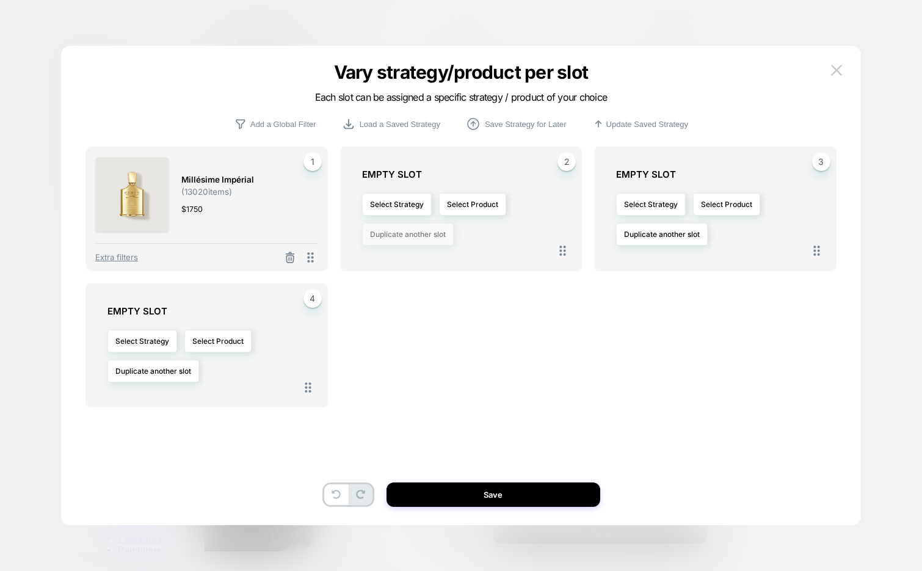
scroll to position [0, 193]
click at [394, 210] on button "Select Strategy" at bounding box center [397, 204] width 70 height 23
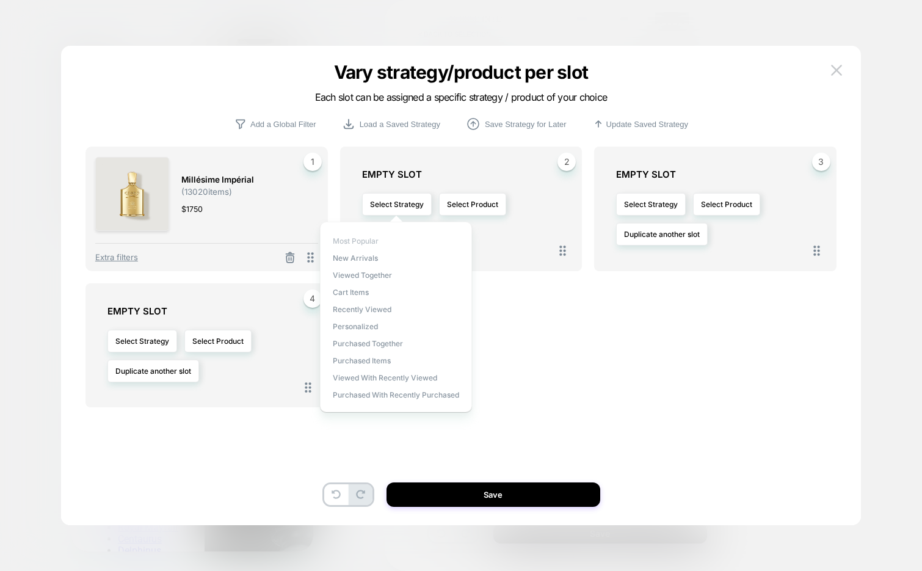
click at [362, 239] on span "Most Popular" at bounding box center [356, 240] width 46 height 9
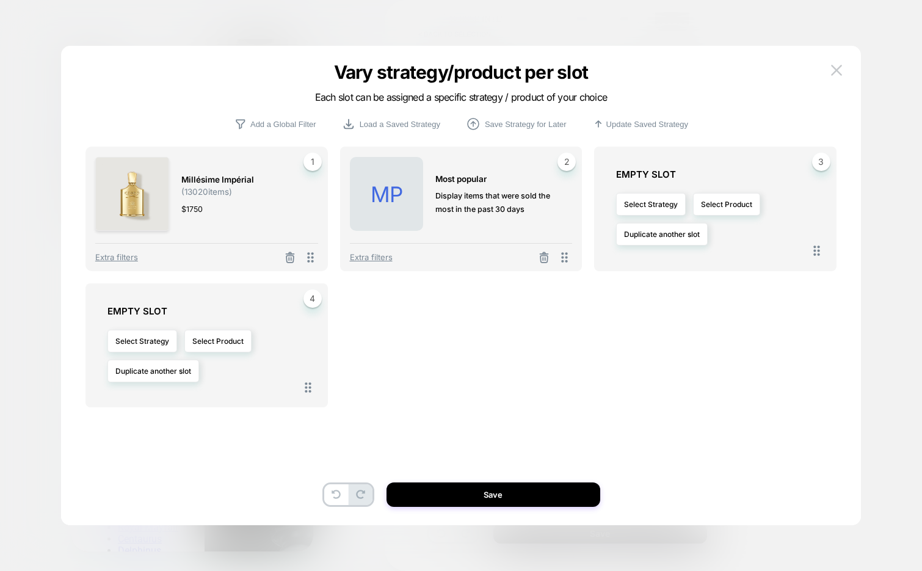
scroll to position [0, 386]
click at [834, 79] on button at bounding box center [836, 70] width 18 height 18
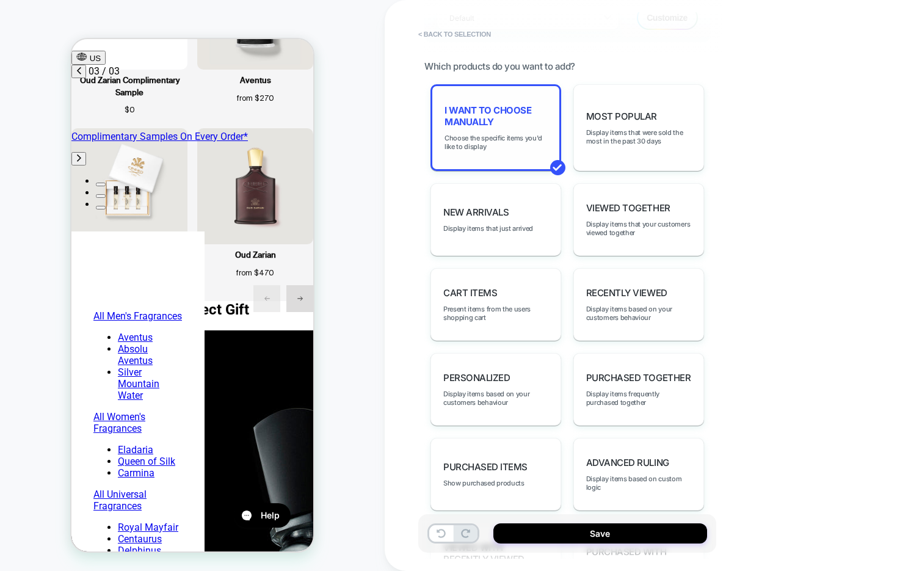
scroll to position [606, 0]
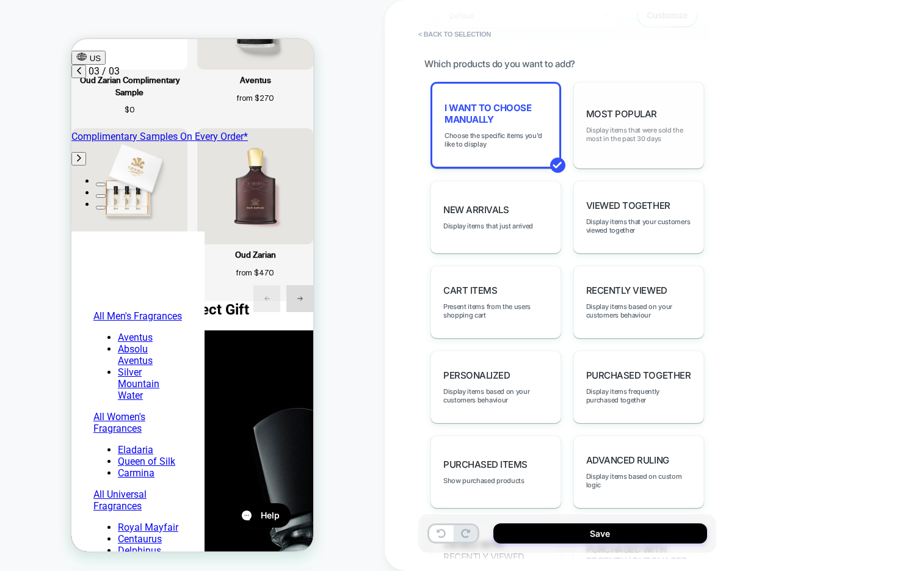
click at [639, 131] on span "Display items that were sold the most in the past 30 days" at bounding box center [638, 134] width 105 height 17
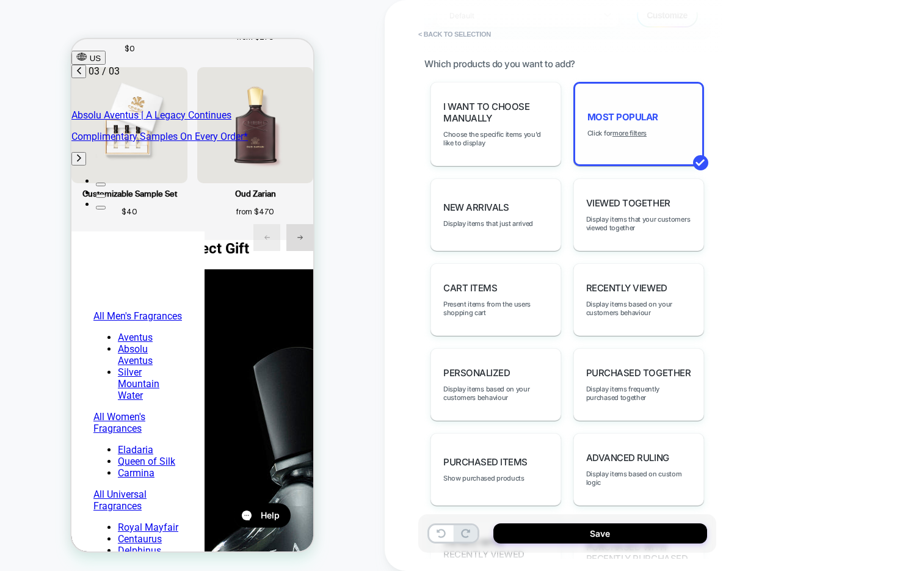
scroll to position [0, 386]
click at [633, 131] on u "more filters" at bounding box center [629, 133] width 34 height 9
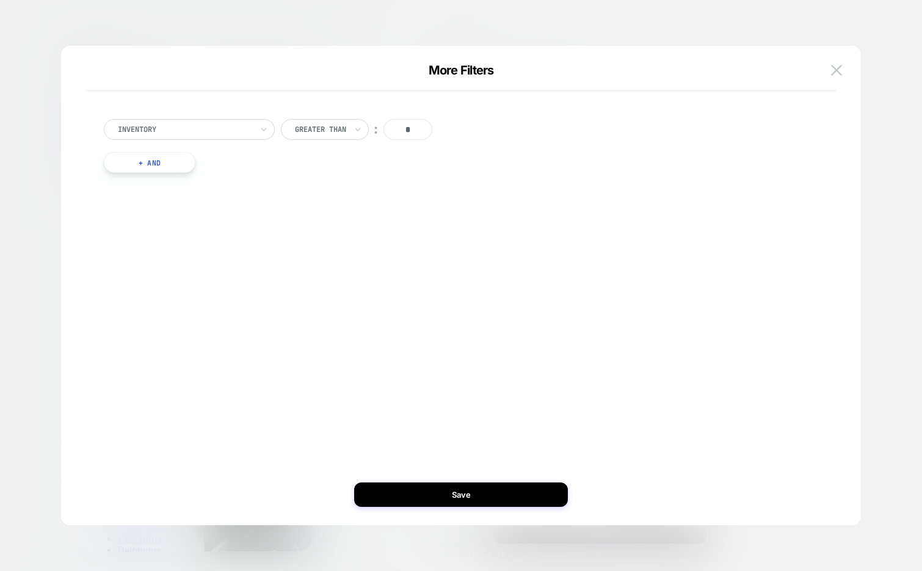
click at [156, 168] on button "+ And" at bounding box center [150, 162] width 92 height 21
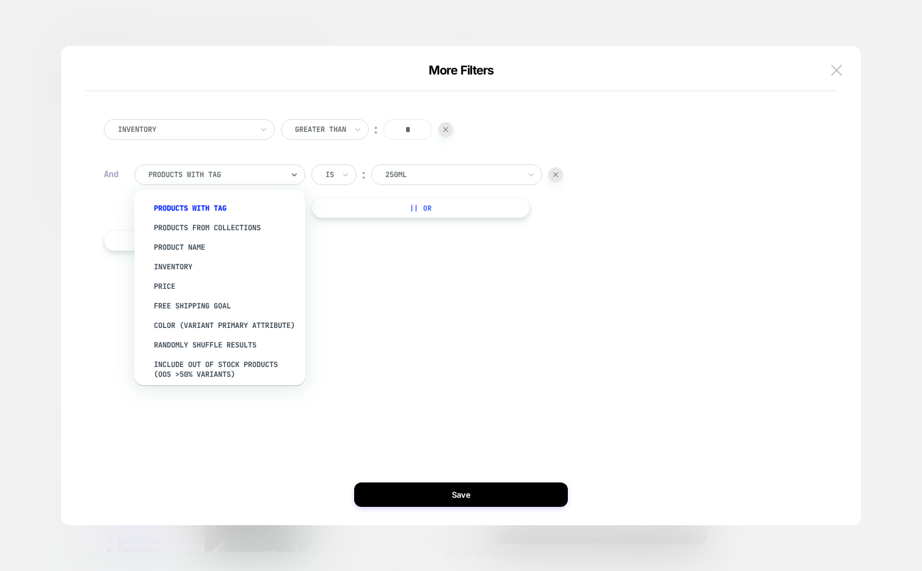
click at [234, 179] on div at bounding box center [215, 174] width 134 height 11
click at [203, 206] on div "products with tag" at bounding box center [225, 208] width 159 height 20
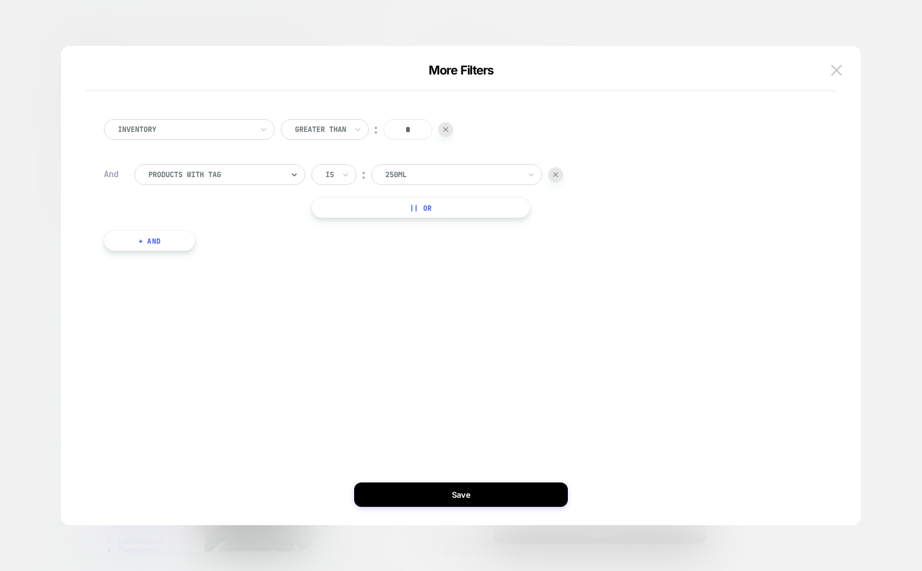
click at [333, 173] on div at bounding box center [329, 174] width 9 height 11
click at [336, 222] on div "Is not" at bounding box center [362, 228] width 79 height 20
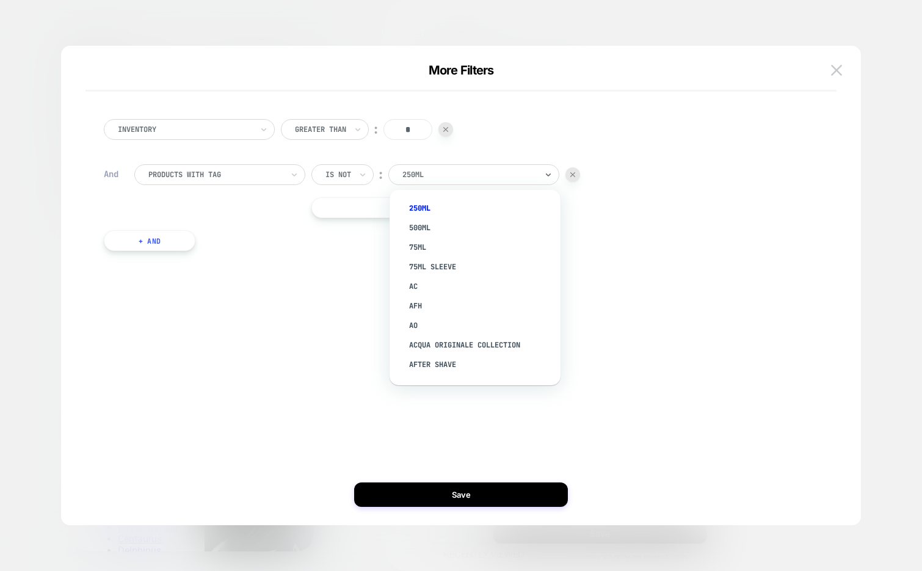
click at [457, 173] on div at bounding box center [469, 174] width 134 height 11
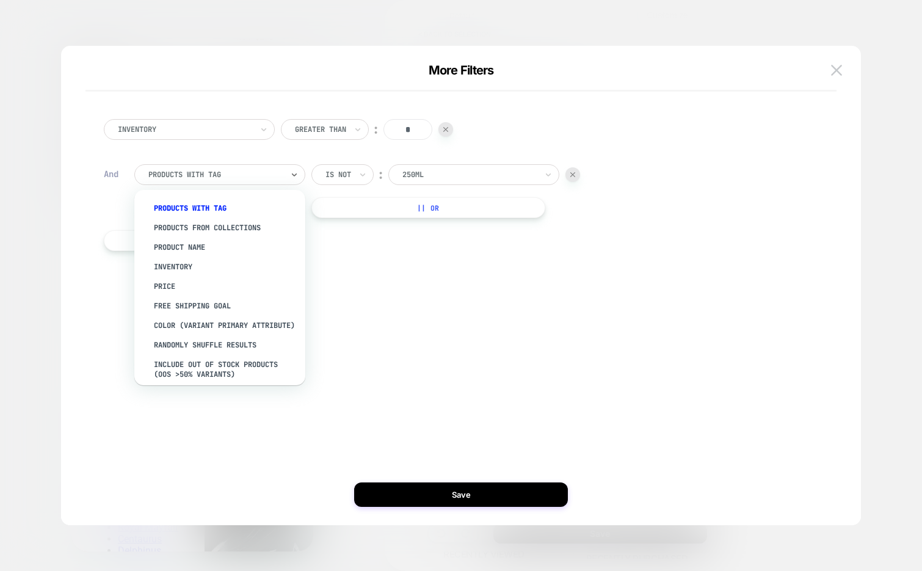
click at [240, 181] on div "products with tag" at bounding box center [215, 174] width 137 height 13
click at [182, 286] on div "Price" at bounding box center [225, 286] width 159 height 20
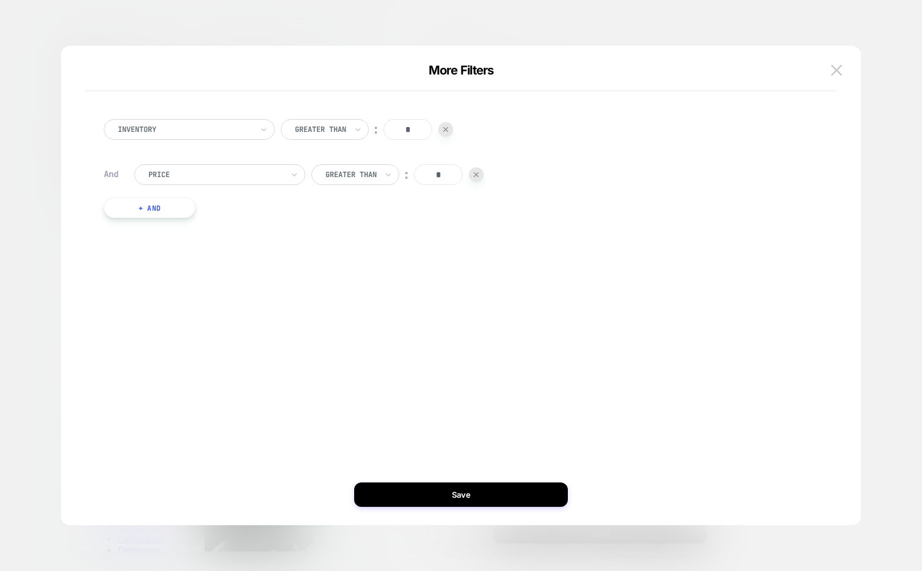
click at [438, 170] on input "*" at bounding box center [438, 174] width 49 height 21
type input "*"
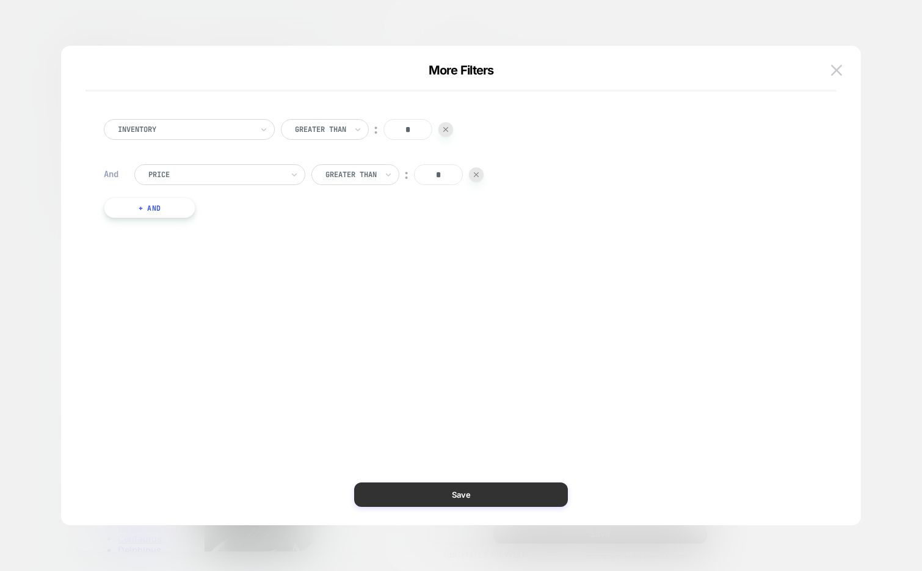
click at [389, 492] on button "Save" at bounding box center [461, 494] width 214 height 24
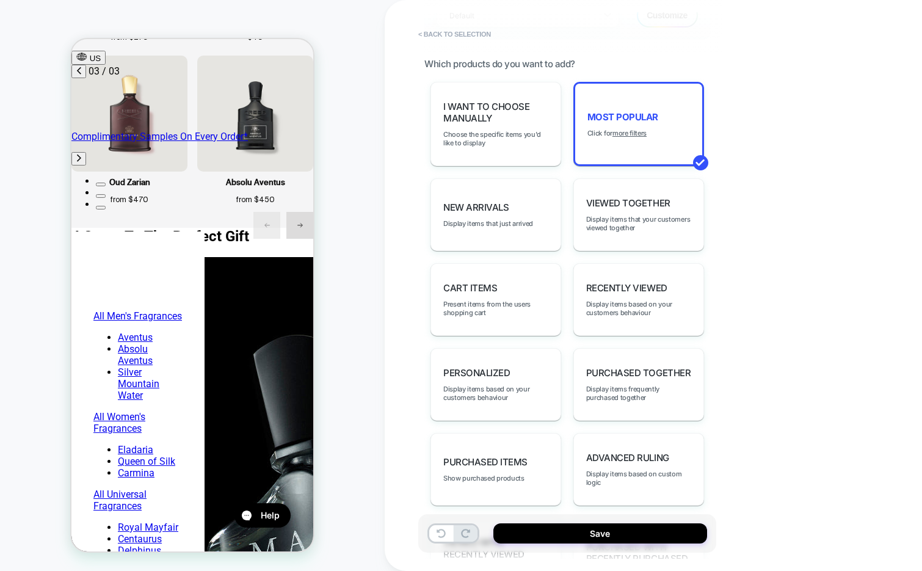
scroll to position [0, 386]
click at [629, 129] on u "more filters" at bounding box center [629, 133] width 34 height 9
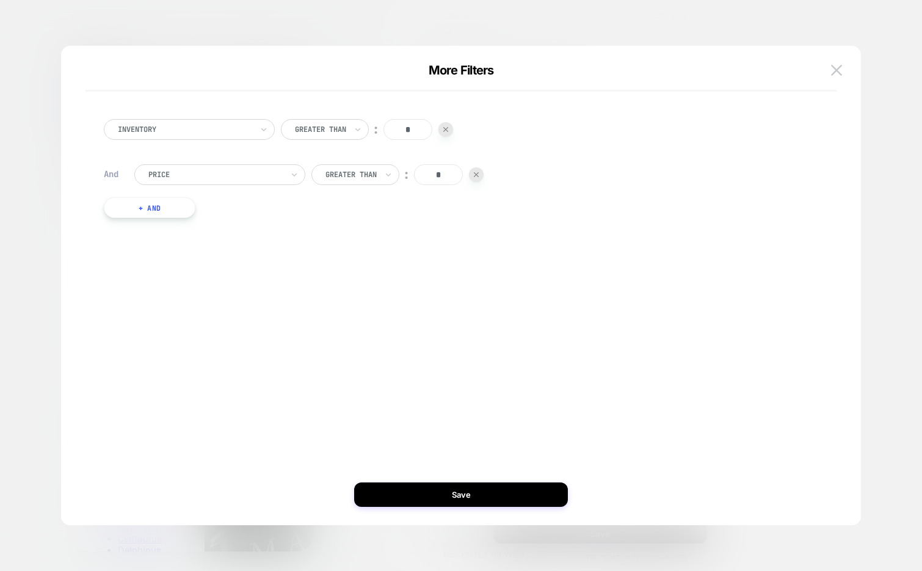
scroll to position [0, 193]
click at [166, 211] on button "+ And" at bounding box center [150, 207] width 92 height 21
click at [183, 214] on div at bounding box center [215, 219] width 134 height 11
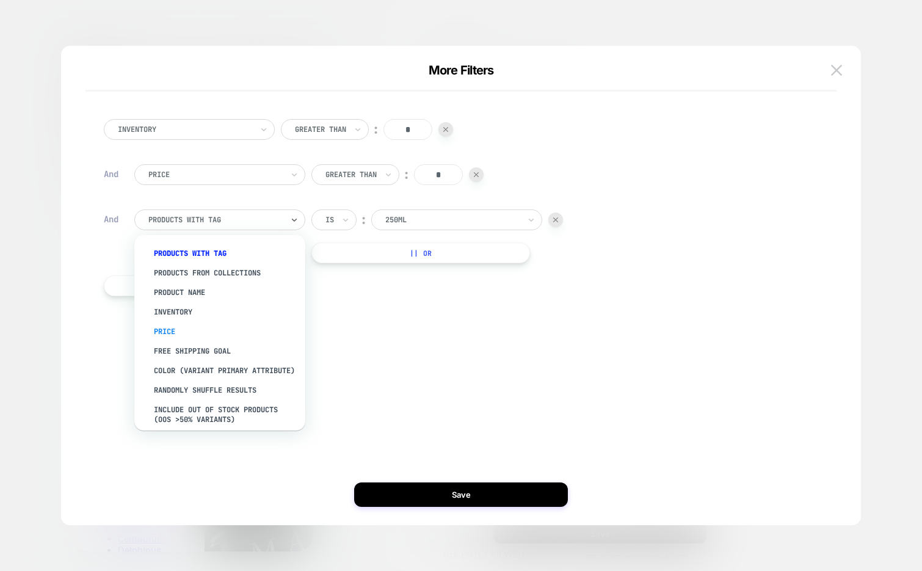
scroll to position [109, 0]
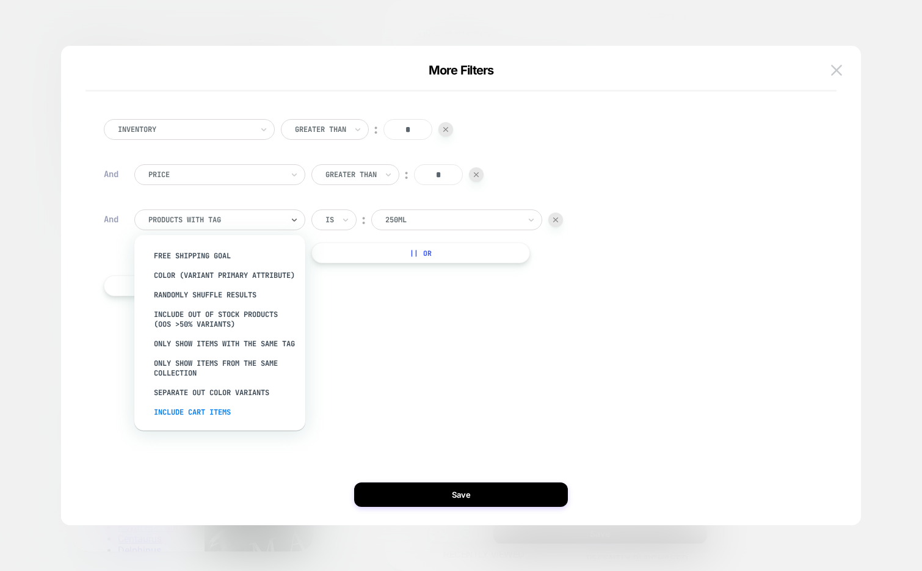
click at [181, 414] on div "Include Cart Items" at bounding box center [225, 412] width 159 height 20
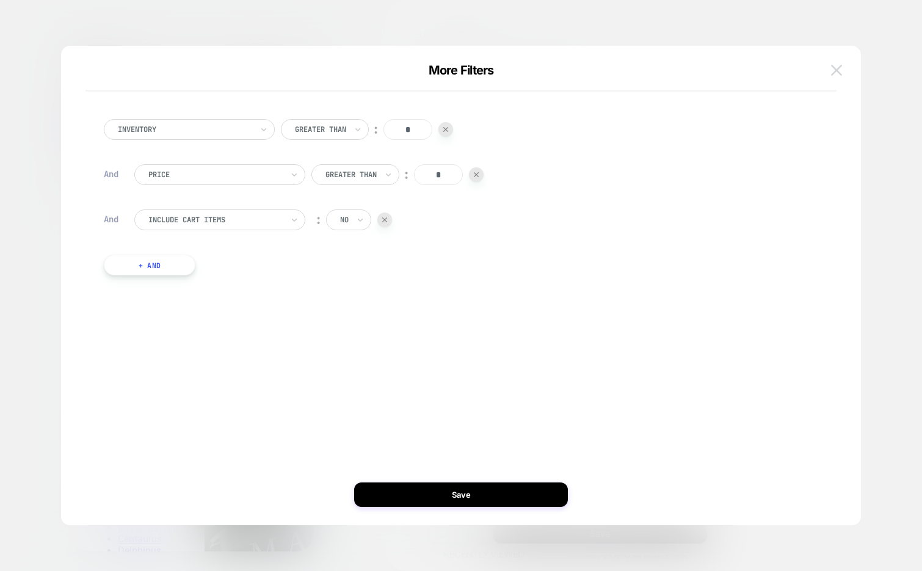
scroll to position [0, 386]
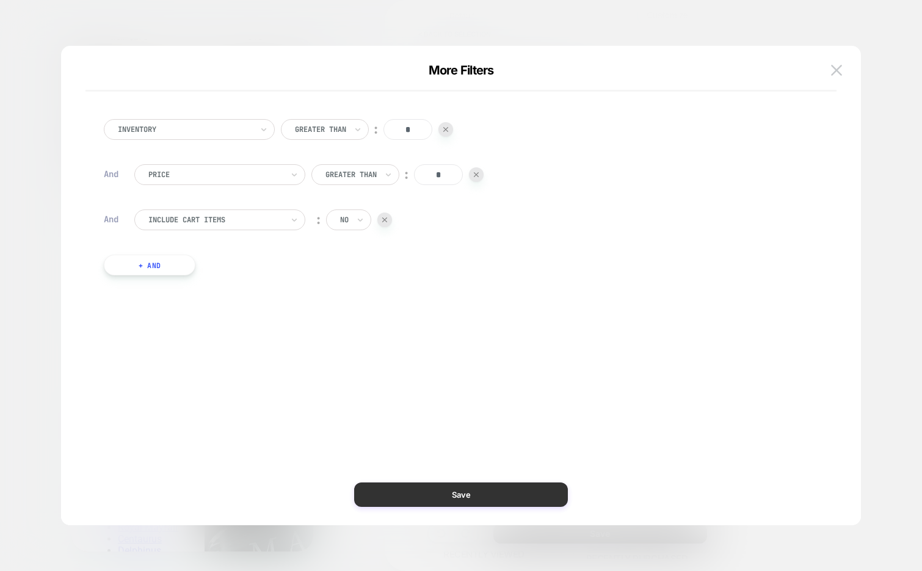
click at [516, 491] on button "Save" at bounding box center [461, 494] width 214 height 24
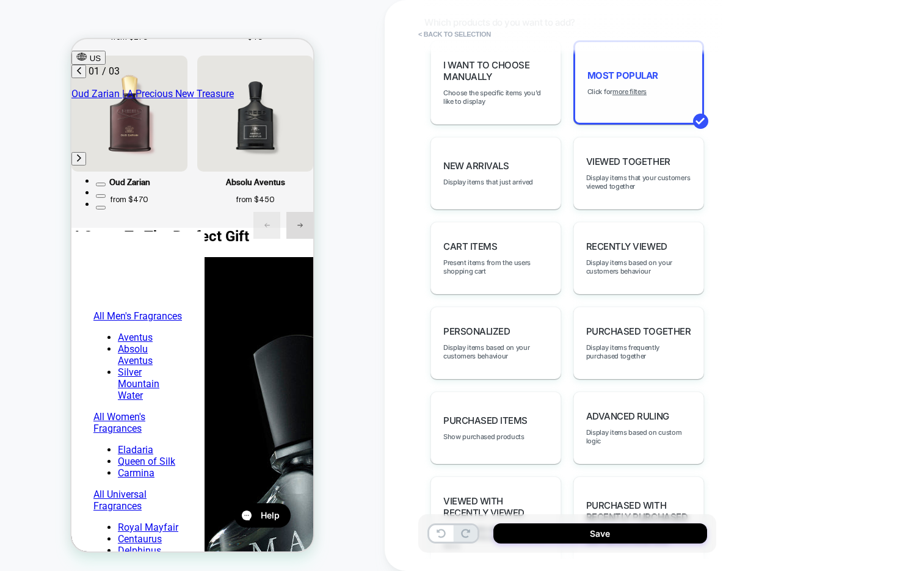
scroll to position [706, 0]
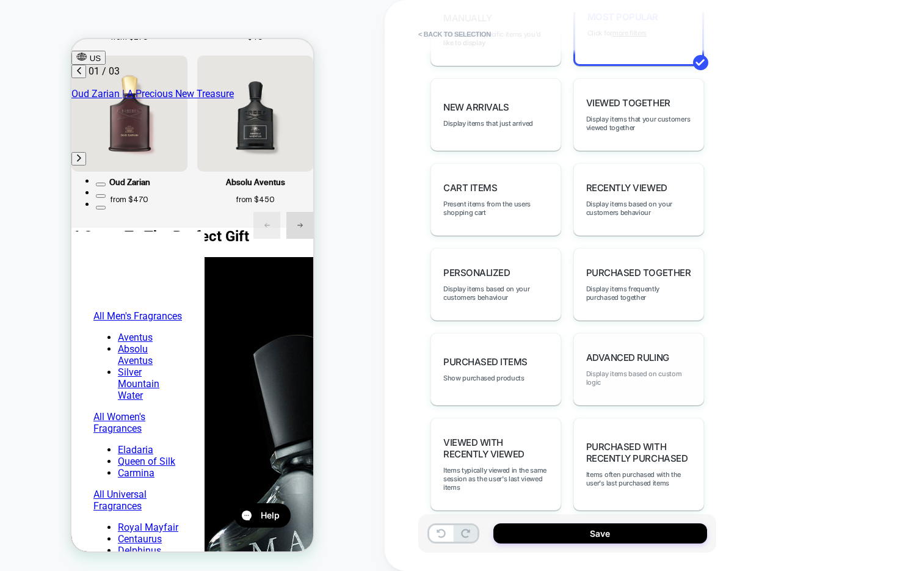
click at [637, 369] on span "Display items based on custom logic" at bounding box center [638, 377] width 105 height 17
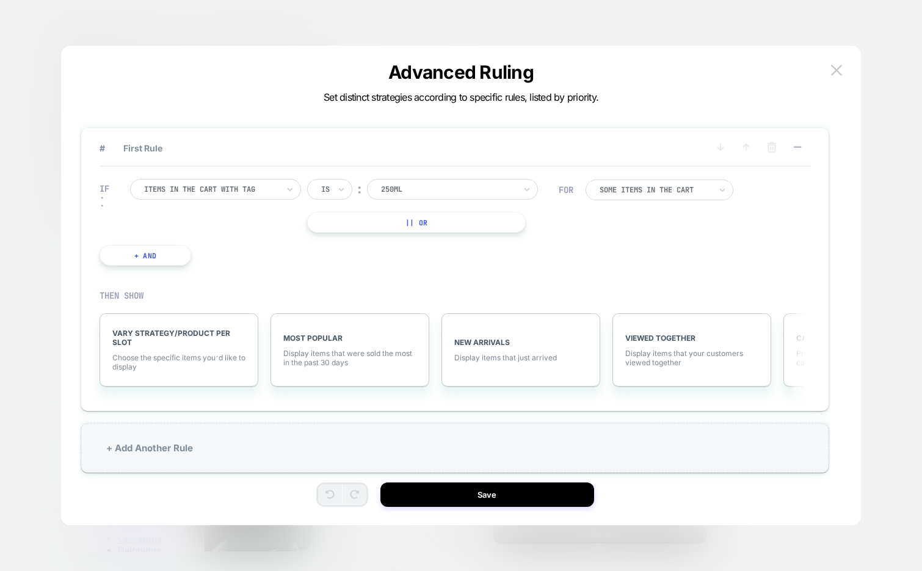
scroll to position [0, 386]
click at [246, 192] on div at bounding box center [211, 189] width 134 height 11
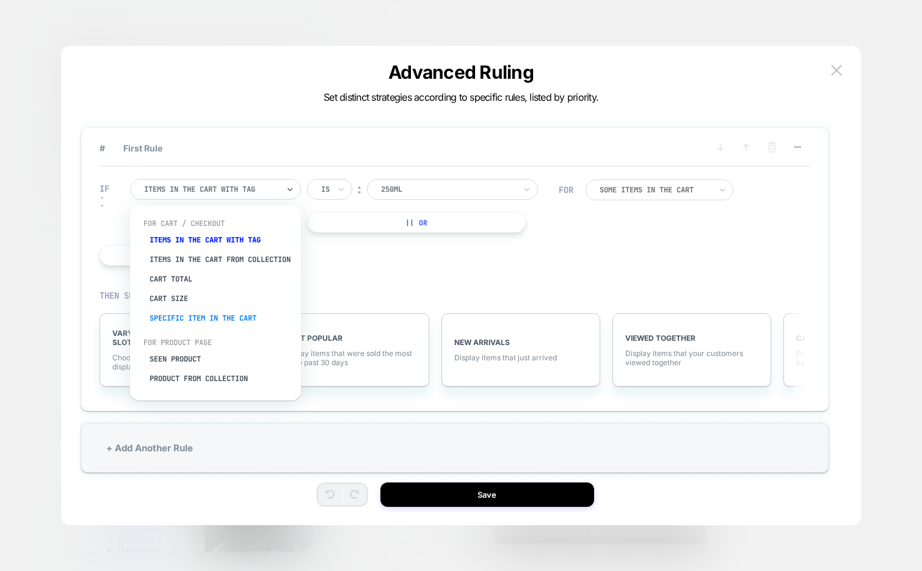
scroll to position [0, 0]
click at [216, 328] on div "Specific item in the cart" at bounding box center [221, 318] width 159 height 20
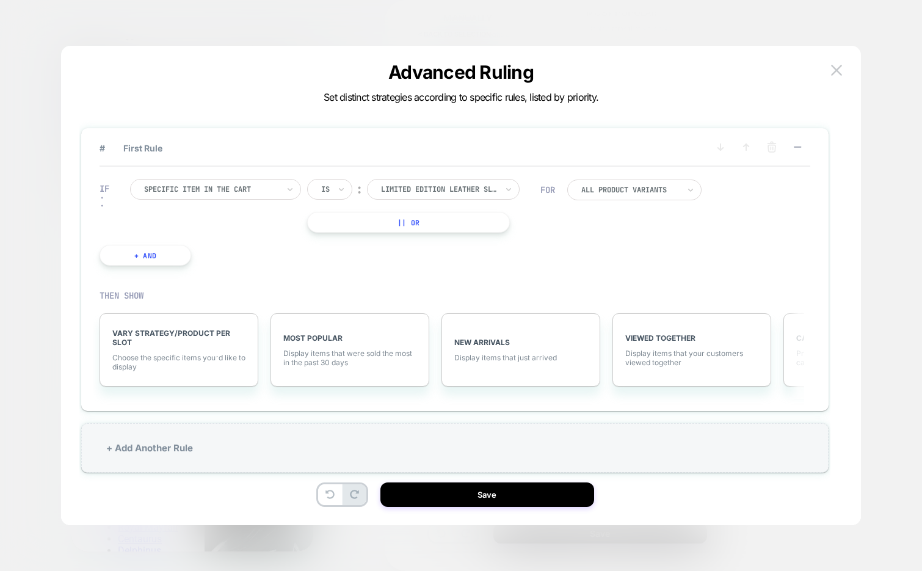
click at [203, 186] on div at bounding box center [211, 189] width 134 height 11
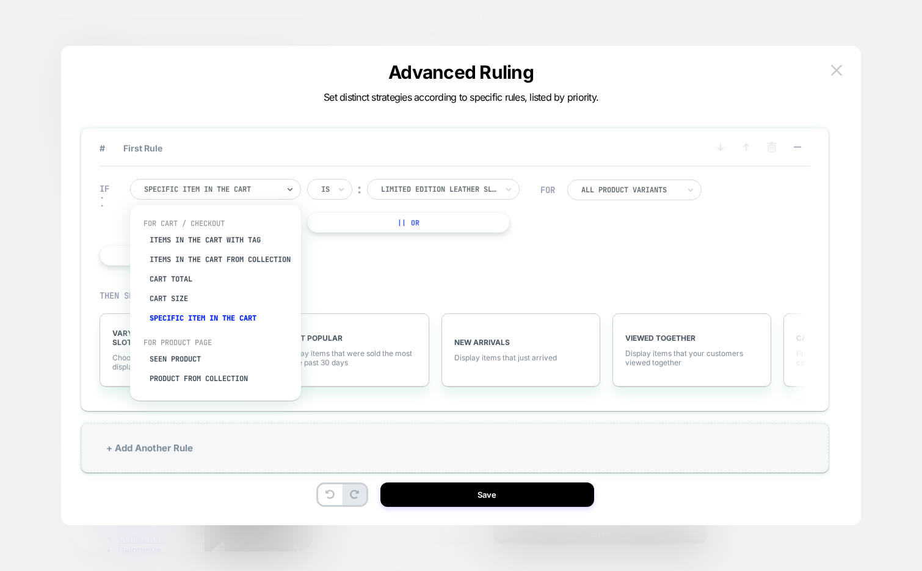
scroll to position [0, 193]
click at [208, 242] on div "Items in the cart with tag" at bounding box center [221, 240] width 159 height 20
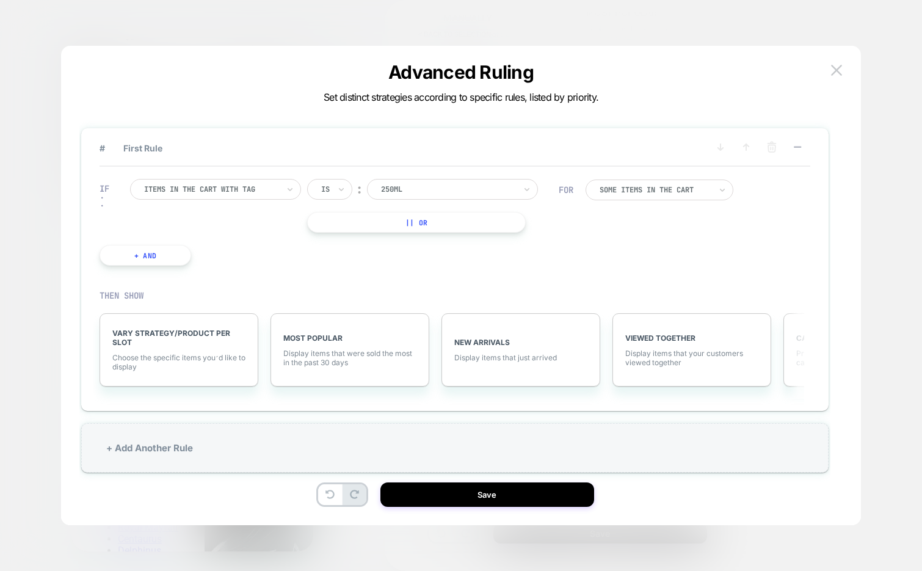
click at [239, 186] on div at bounding box center [211, 189] width 134 height 11
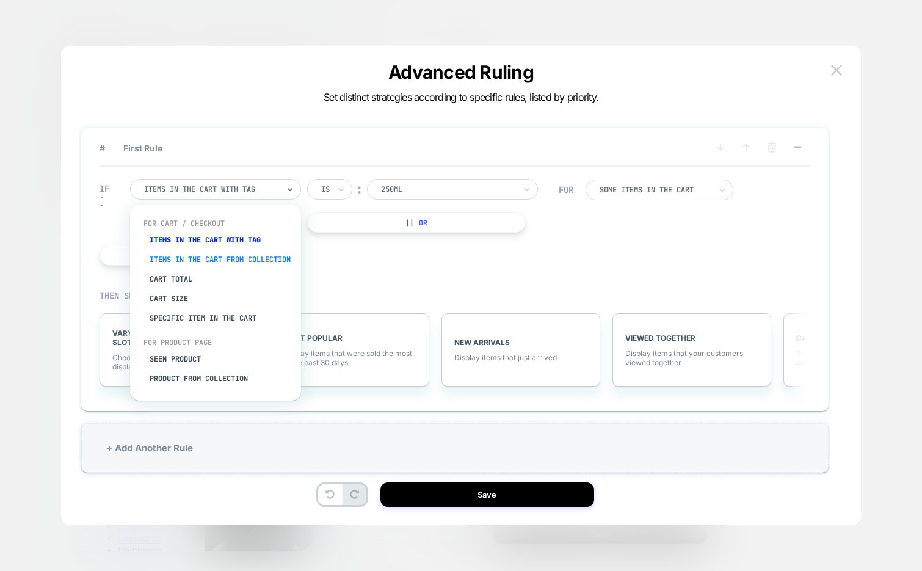
click at [201, 256] on div "Items in the cart from collection" at bounding box center [221, 260] width 159 height 20
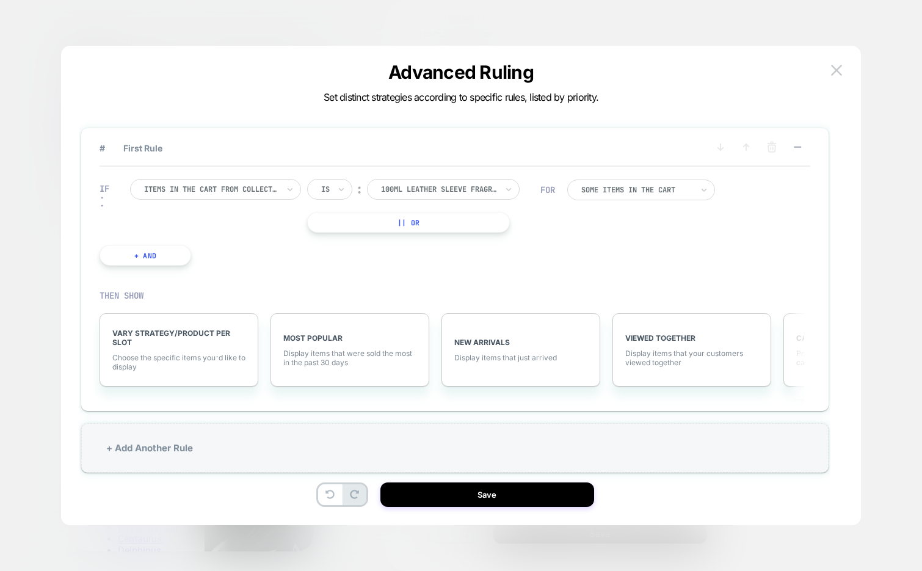
scroll to position [0, 386]
click at [832, 67] on img at bounding box center [836, 70] width 11 height 10
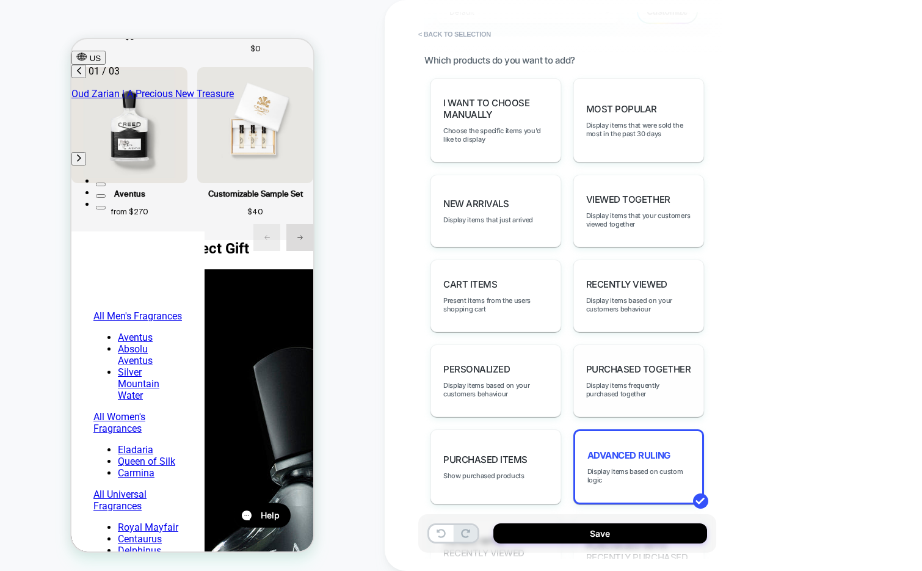
scroll to position [602, 0]
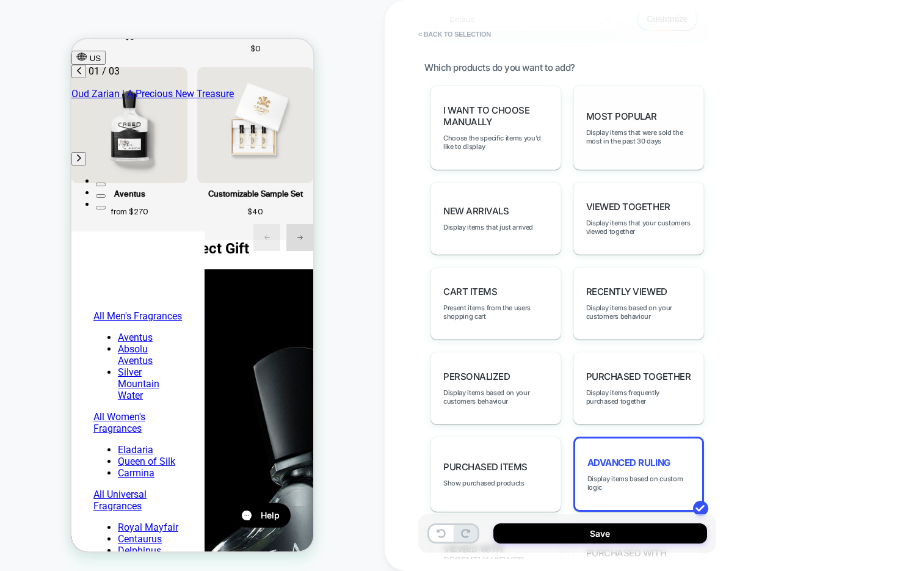
click at [654, 148] on div "Most Popular Display items that were sold the most in the past 30 days" at bounding box center [638, 127] width 131 height 84
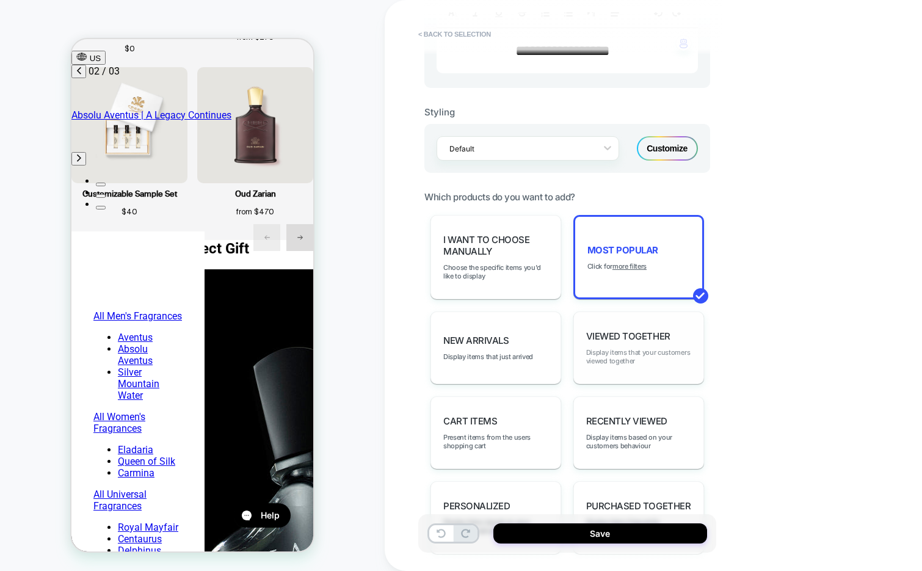
scroll to position [458, 0]
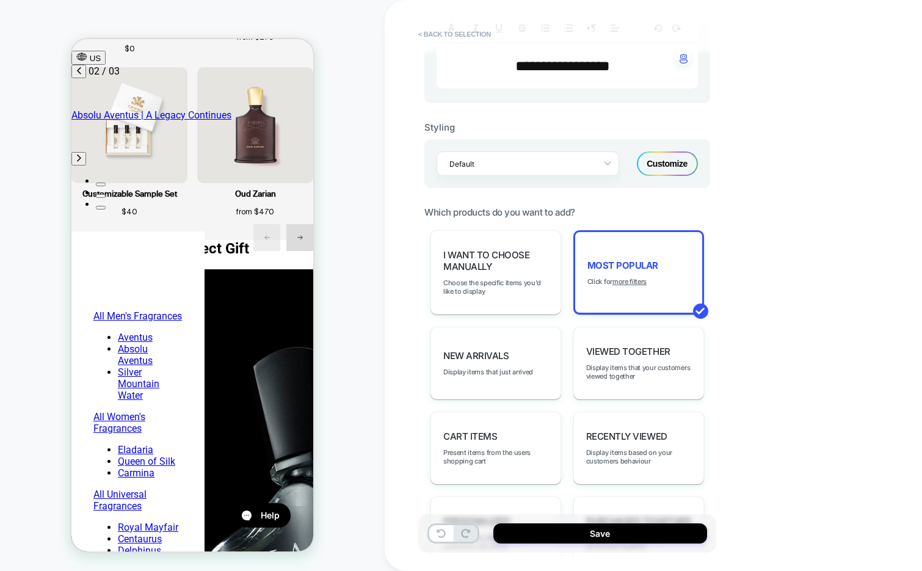
click at [655, 163] on div "Customize" at bounding box center [667, 163] width 61 height 24
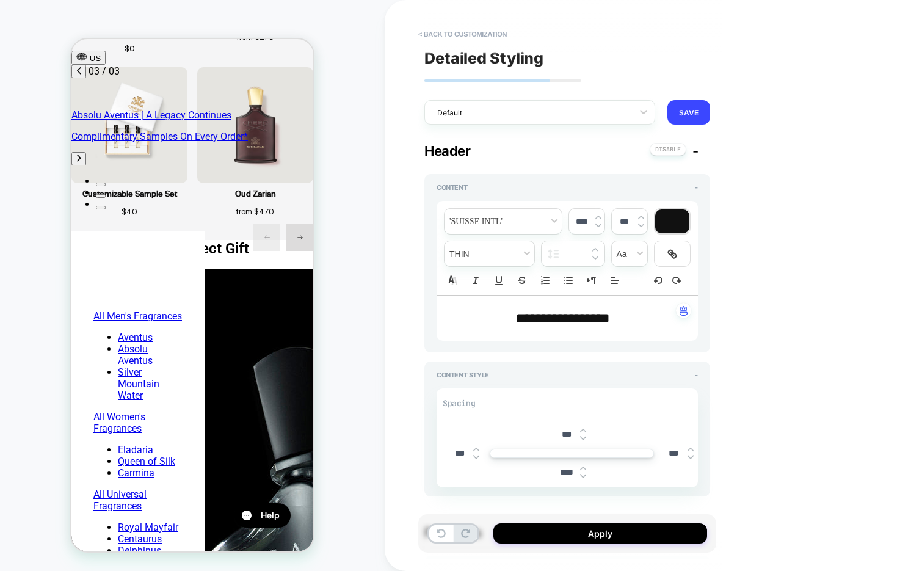
scroll to position [0, 386]
click at [477, 32] on button "< Back to customization" at bounding box center [462, 34] width 101 height 20
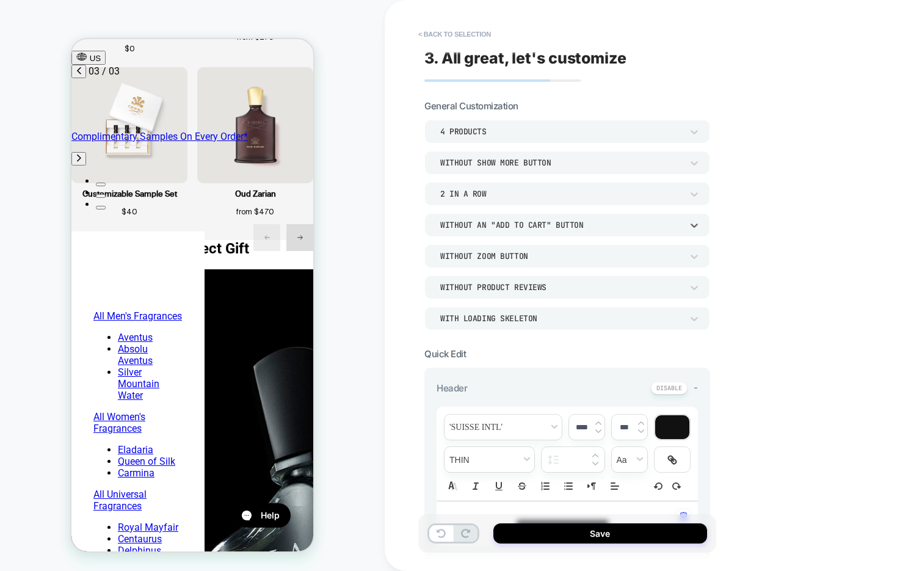
click at [510, 222] on div "Without an "add to cart" button" at bounding box center [561, 225] width 242 height 10
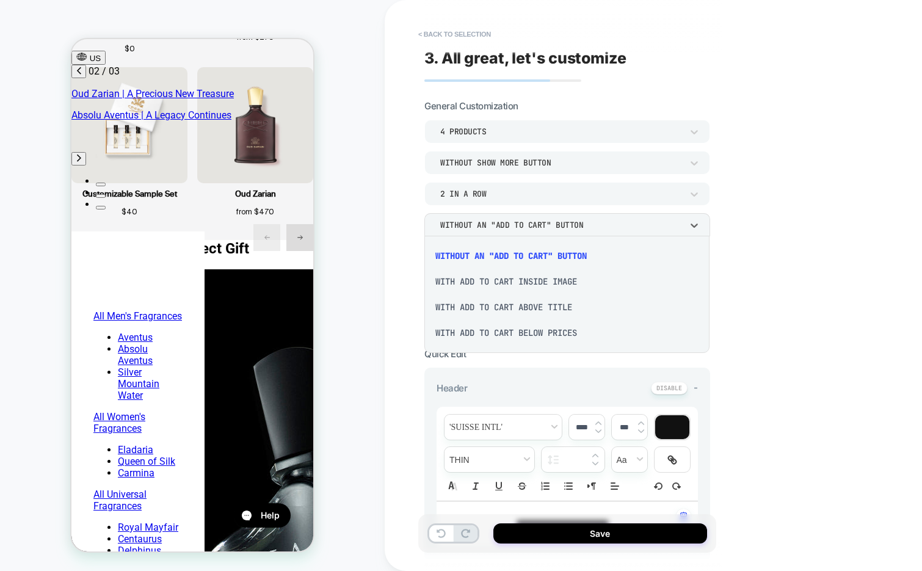
scroll to position [0, 0]
click at [521, 312] on div "With add to cart above title" at bounding box center [566, 307] width 275 height 26
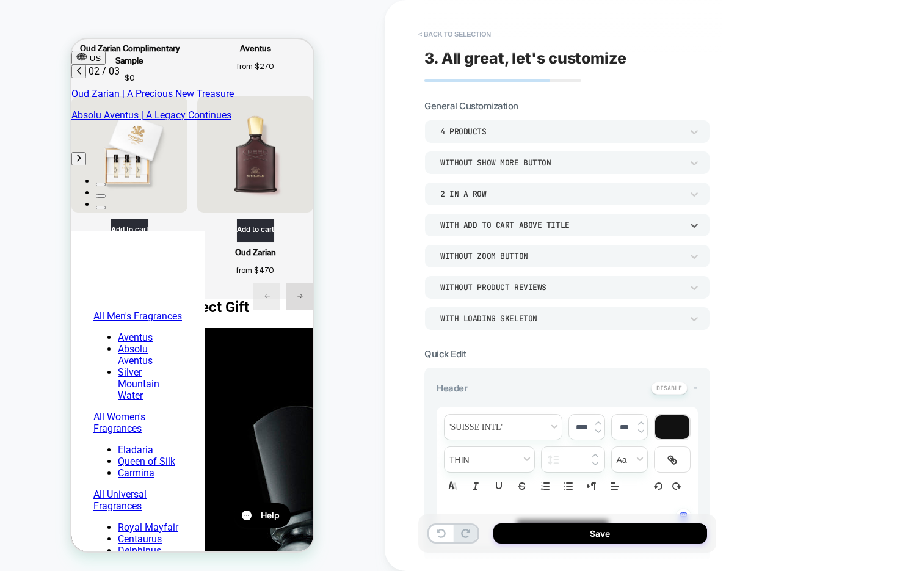
scroll to position [0, 193]
click at [545, 223] on div "With add to cart above title" at bounding box center [561, 225] width 242 height 10
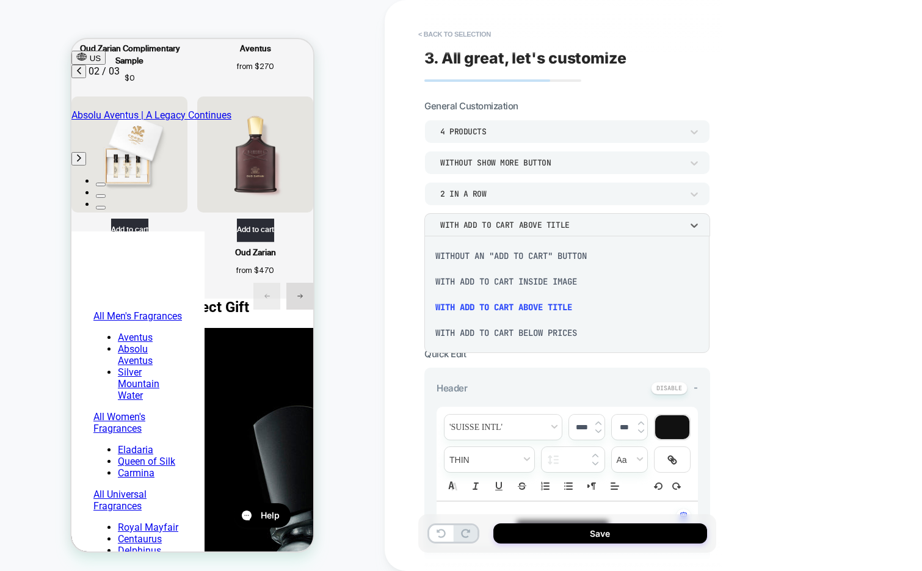
click at [778, 267] on div at bounding box center [461, 285] width 922 height 571
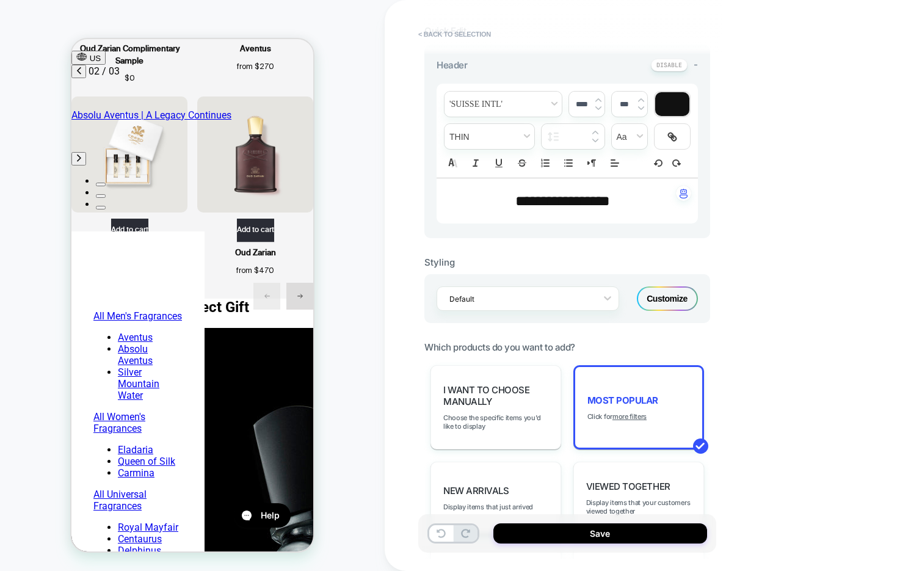
scroll to position [339, 0]
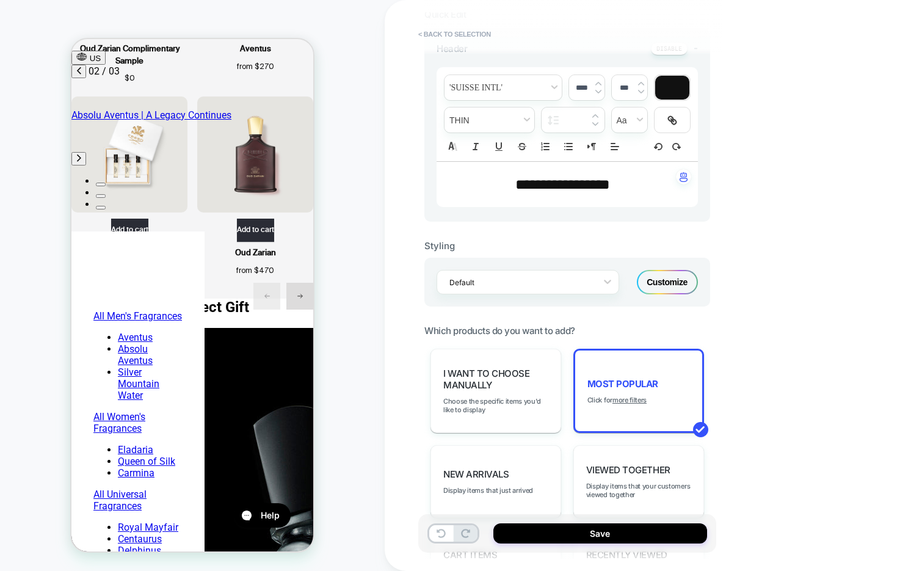
click at [649, 284] on div "Customize" at bounding box center [667, 282] width 61 height 24
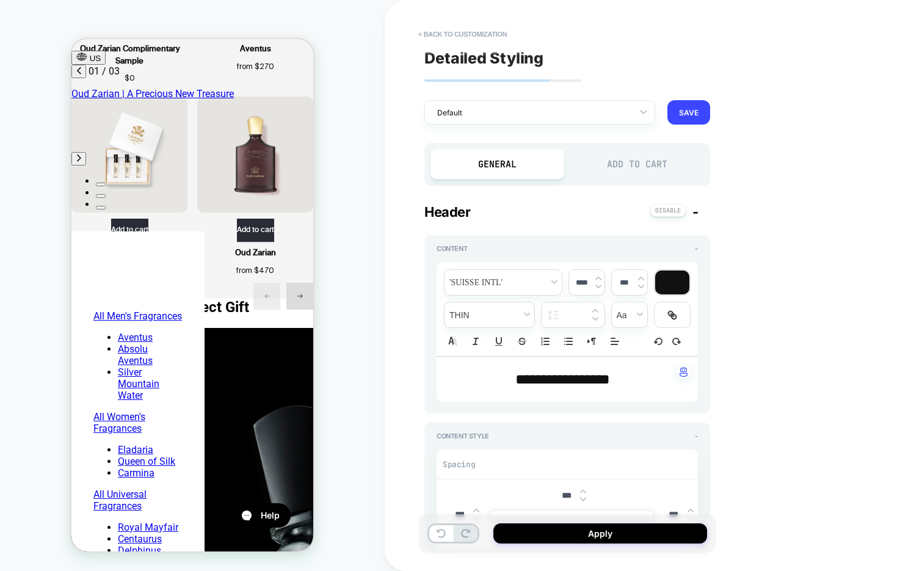
scroll to position [0, 0]
click at [628, 167] on div "Add to Cart" at bounding box center [637, 164] width 134 height 31
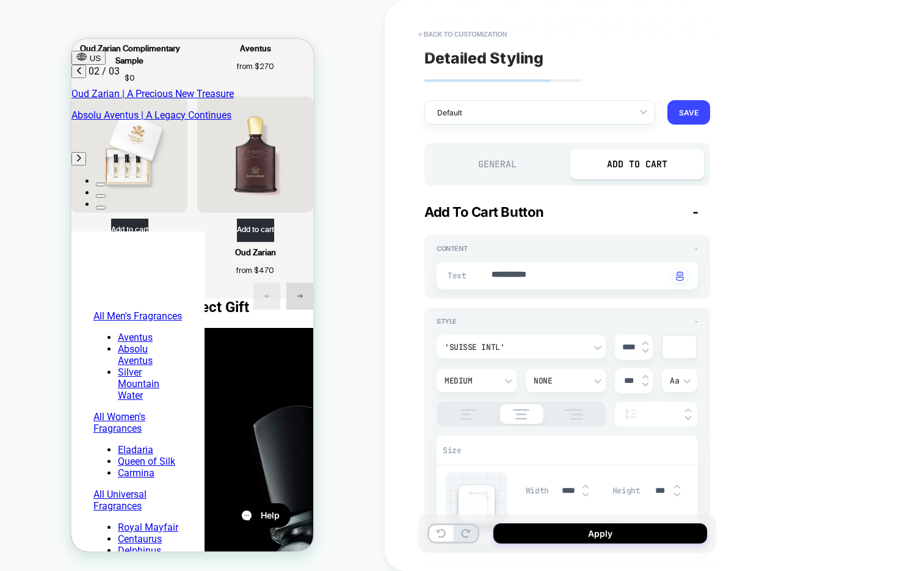
scroll to position [0, 193]
type textarea "*"
type textarea "**********"
type textarea "*"
type textarea "********"
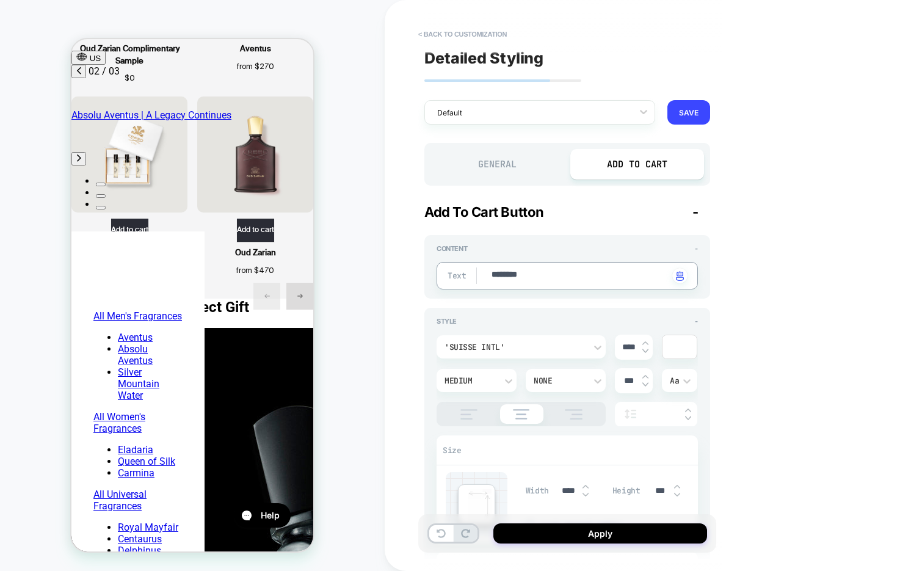
type textarea "*"
type textarea "******"
type textarea "*"
type textarea "******"
type textarea "*"
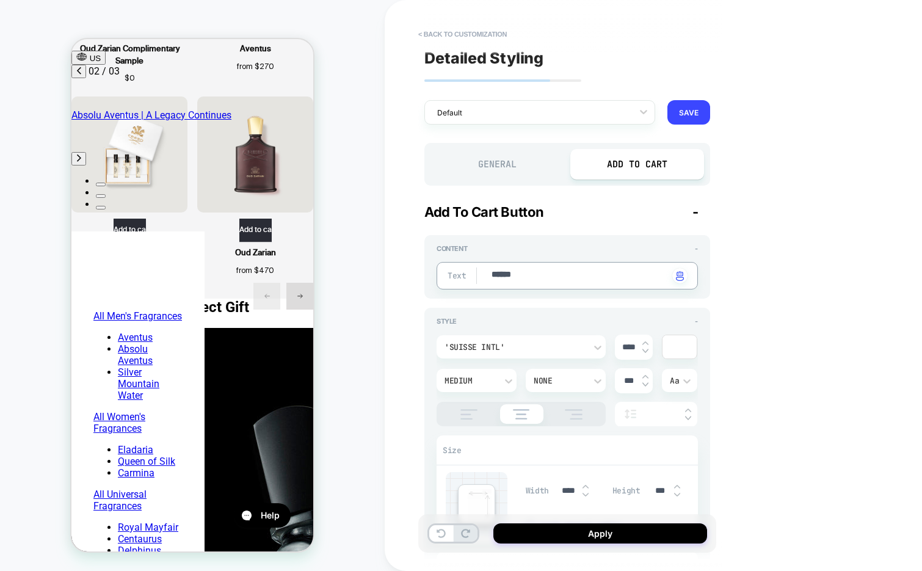
type textarea "*****"
type textarea "*"
type textarea "***"
type textarea "*"
type textarea "***"
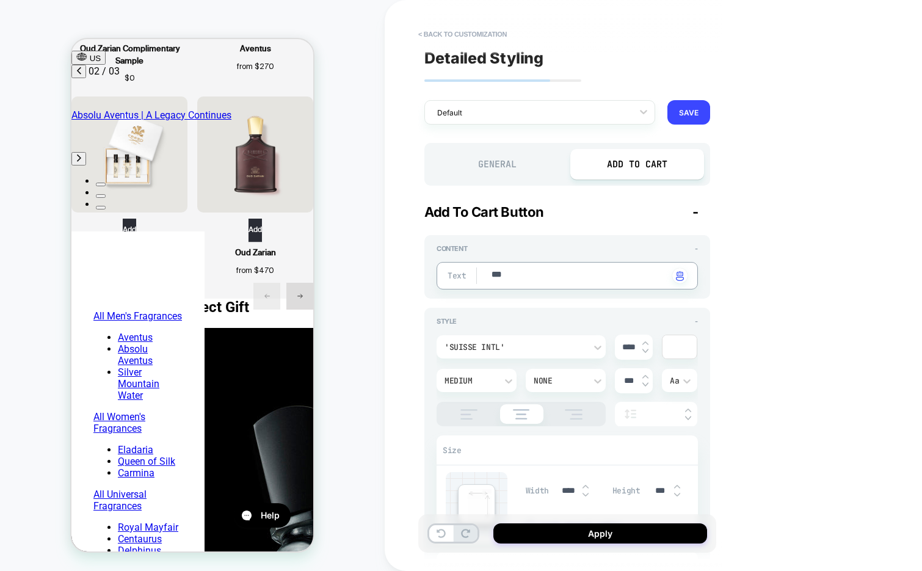
type textarea "*"
type textarea "**"
type textarea "*"
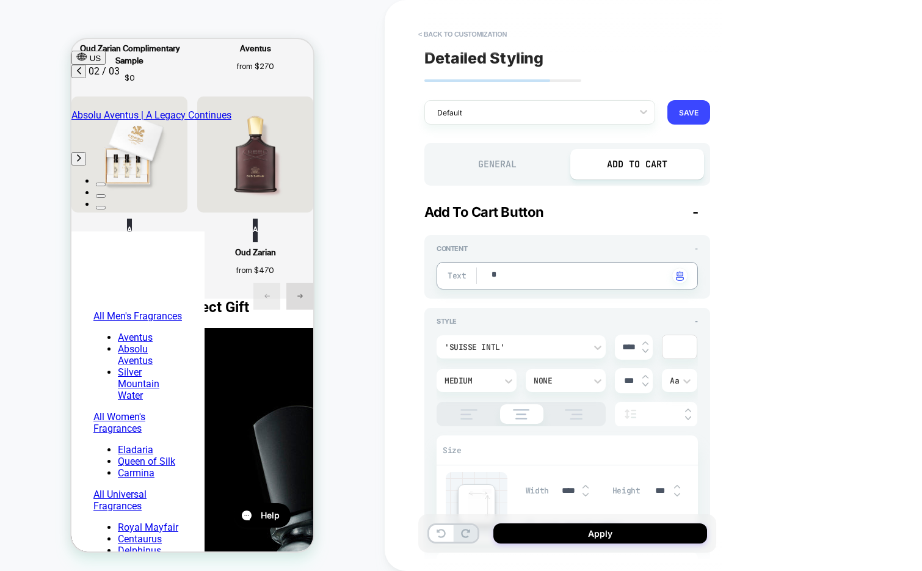
type textarea "**"
type textarea "*"
type textarea "***"
type textarea "*"
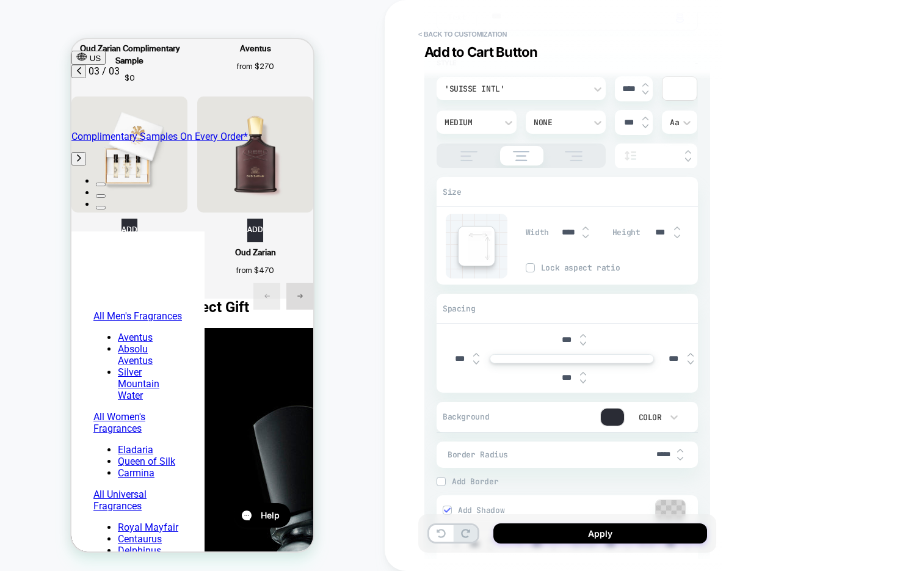
scroll to position [0, 386]
type textarea "***"
click at [657, 453] on input "*****" at bounding box center [662, 454] width 27 height 9
type textarea "*"
click at [657, 453] on input "*****" at bounding box center [662, 454] width 27 height 9
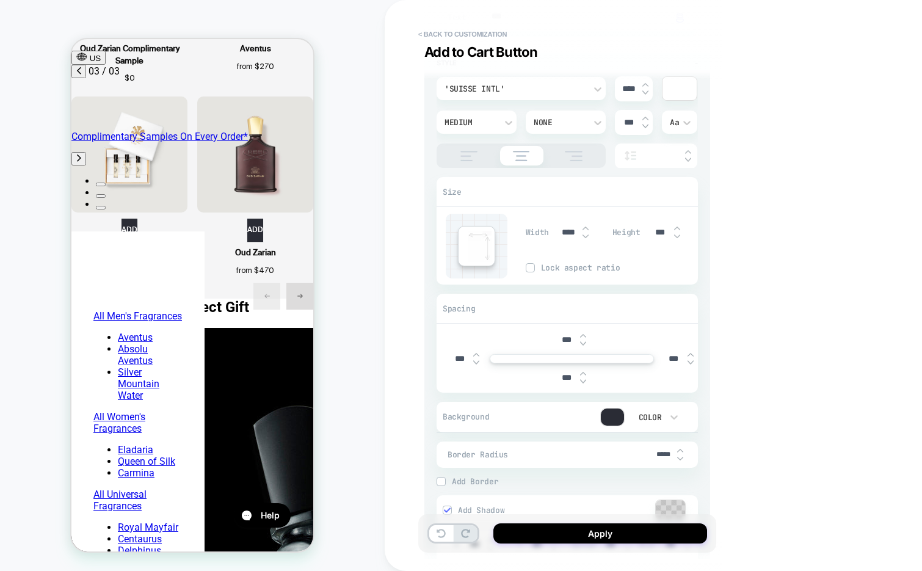
type input "***"
type textarea "*"
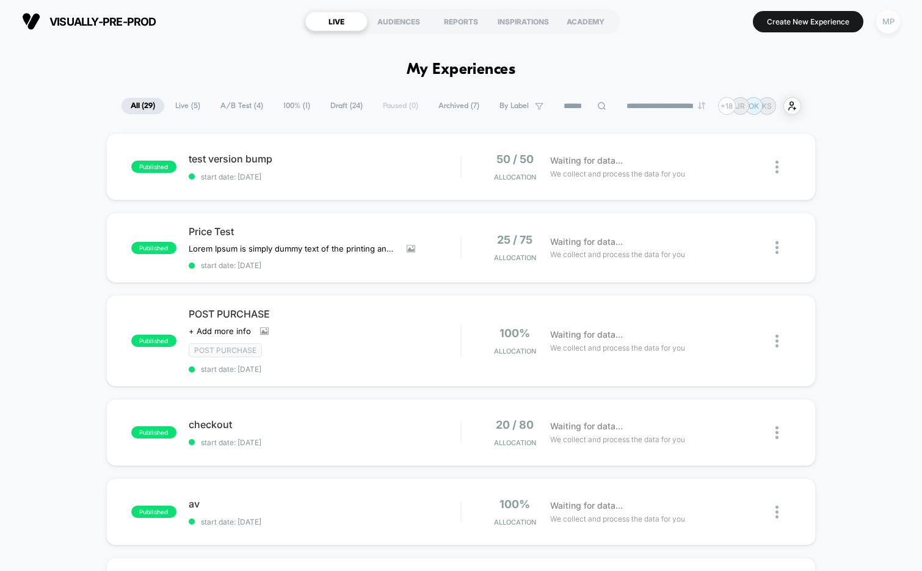
click at [881, 23] on div "MP" at bounding box center [888, 22] width 24 height 24
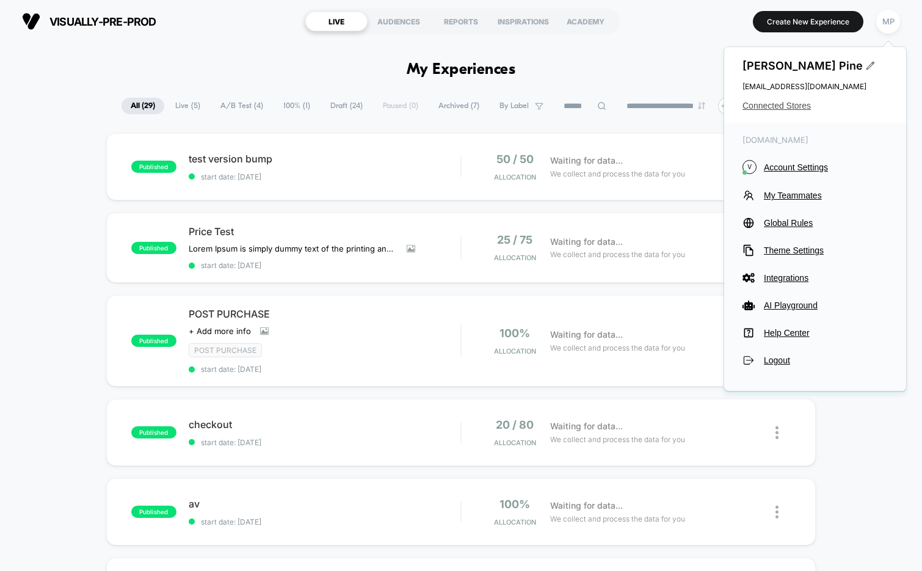
click at [753, 109] on span "Connected Stores" at bounding box center [814, 106] width 145 height 10
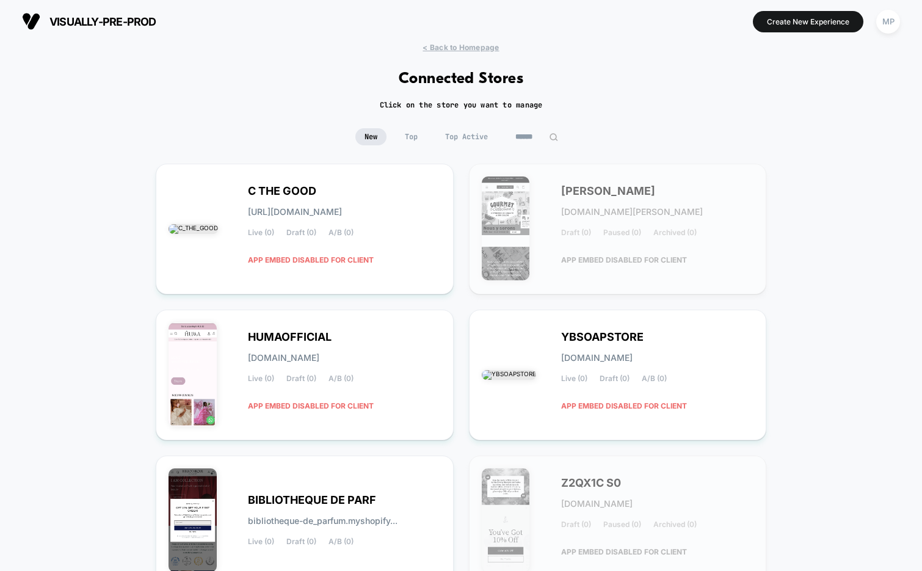
click at [527, 137] on input at bounding box center [536, 136] width 61 height 17
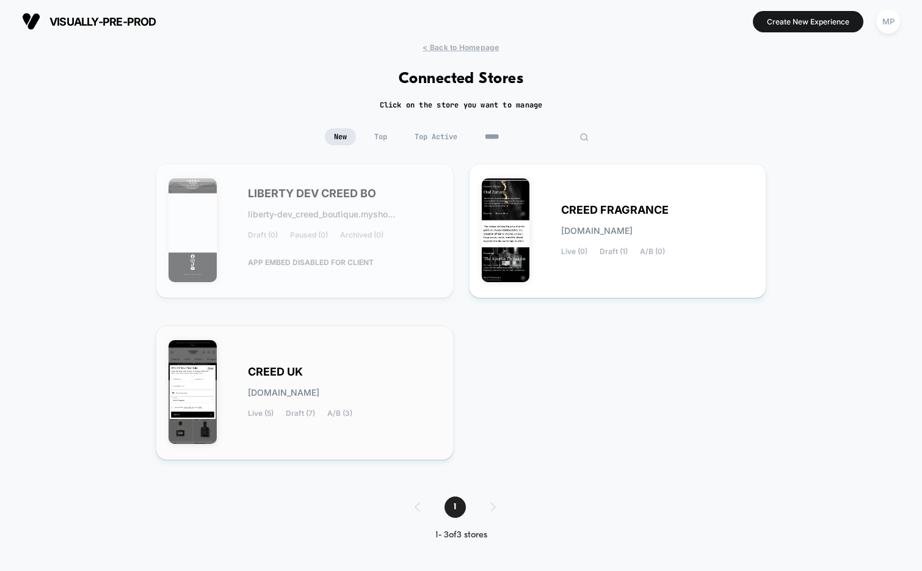
type input "*****"
click at [321, 333] on div "CREED UK creed-uk.myshopify.com Live (5) Draft (7) A/B (3)" at bounding box center [305, 392] width 298 height 134
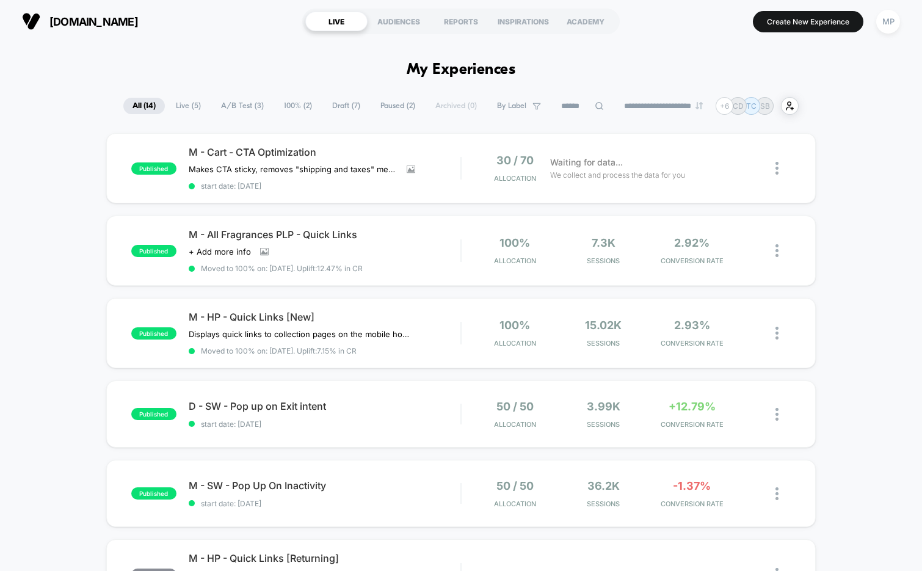
click at [231, 102] on span "A/B Test ( 3 )" at bounding box center [242, 106] width 61 height 16
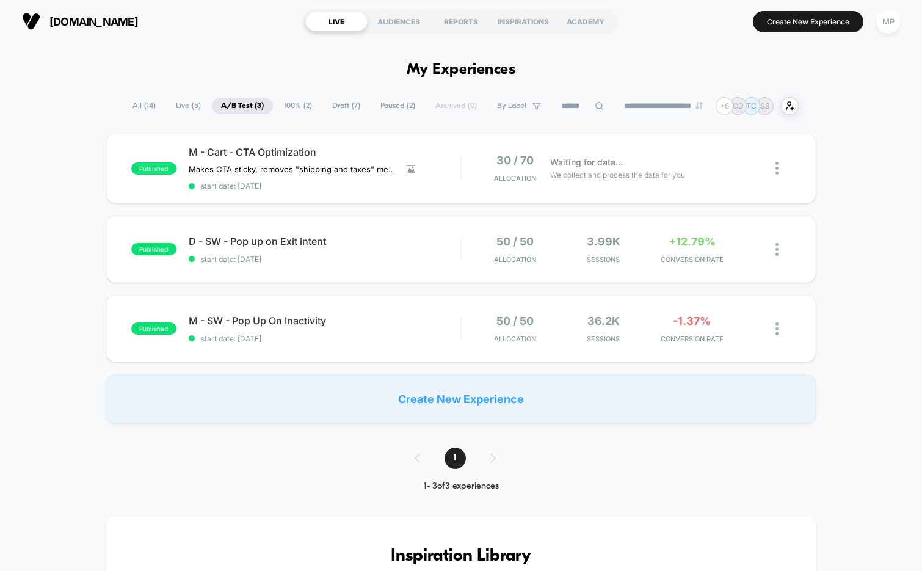
click at [293, 108] on span "100% ( 2 )" at bounding box center [298, 106] width 46 height 16
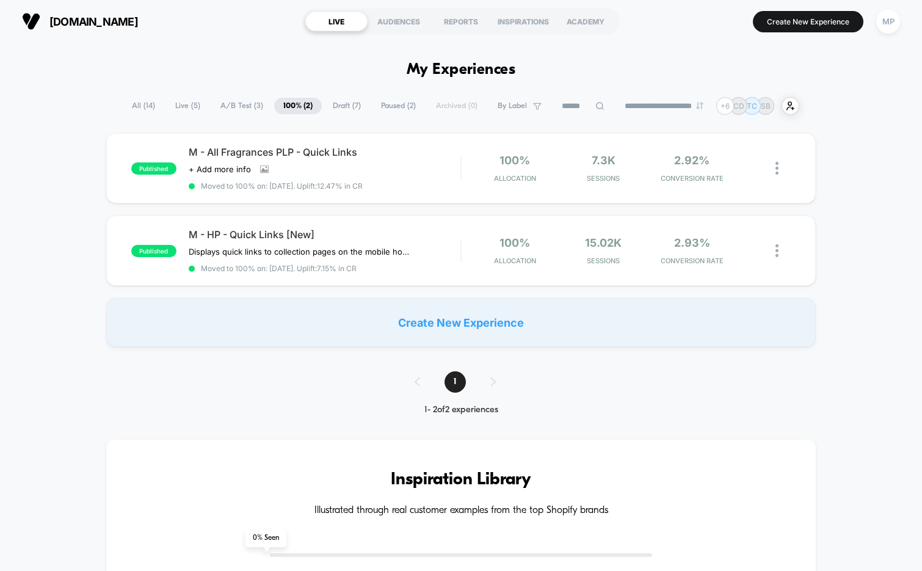
click at [328, 102] on span "Draft ( 7 )" at bounding box center [346, 106] width 46 height 16
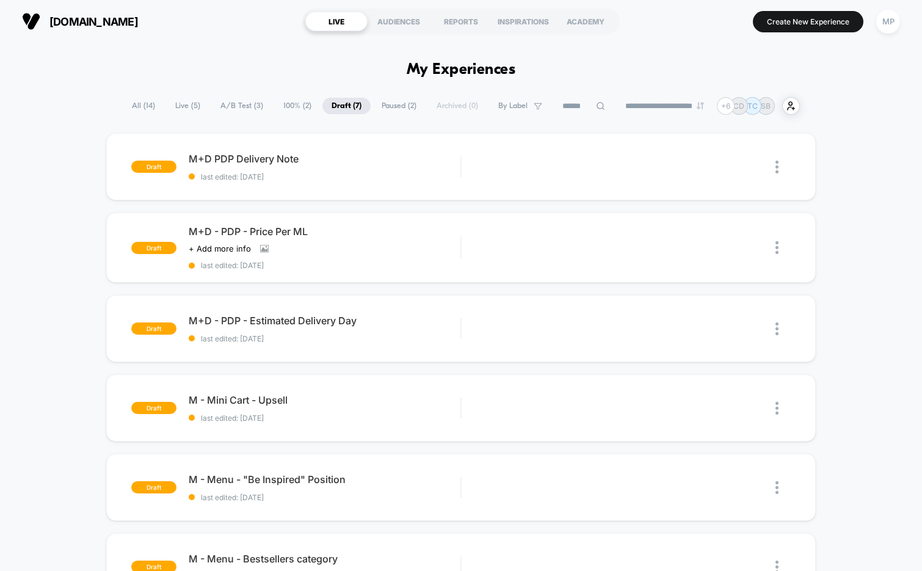
click at [236, 106] on span "A/B Test ( 3 )" at bounding box center [241, 106] width 61 height 16
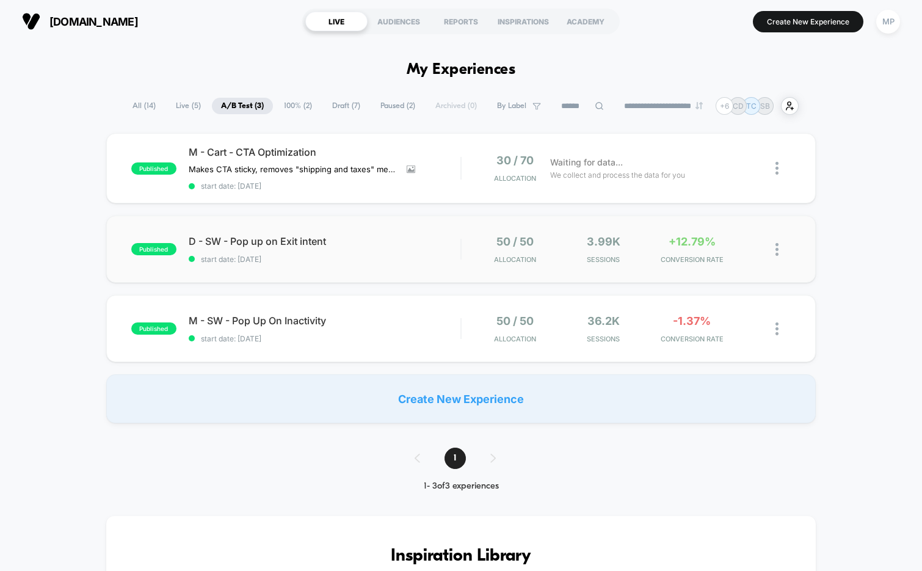
click at [334, 271] on div "published D - SW - Pop up on Exit intent start date: 9/2/2025 50 / 50 Allocatio…" at bounding box center [461, 248] width 710 height 67
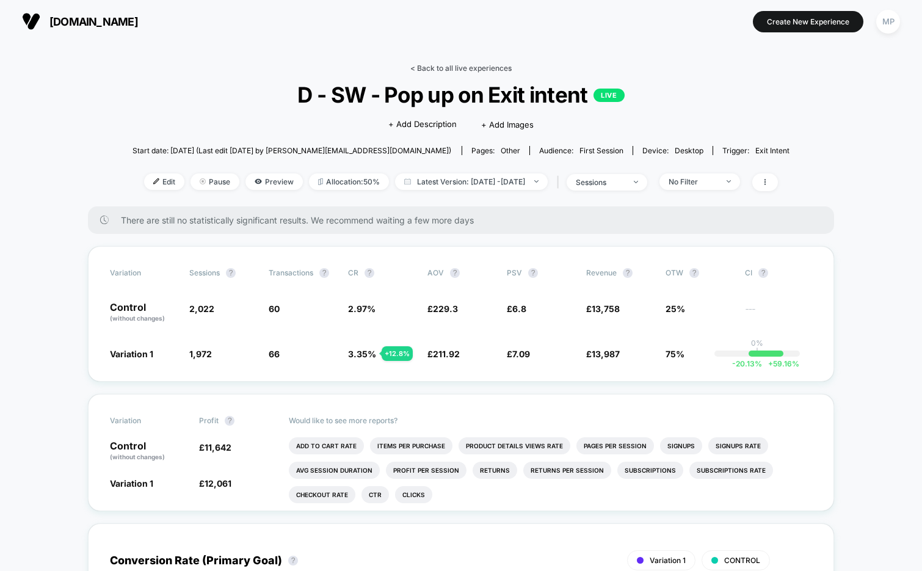
click at [439, 70] on link "< Back to all live experiences" at bounding box center [460, 67] width 101 height 9
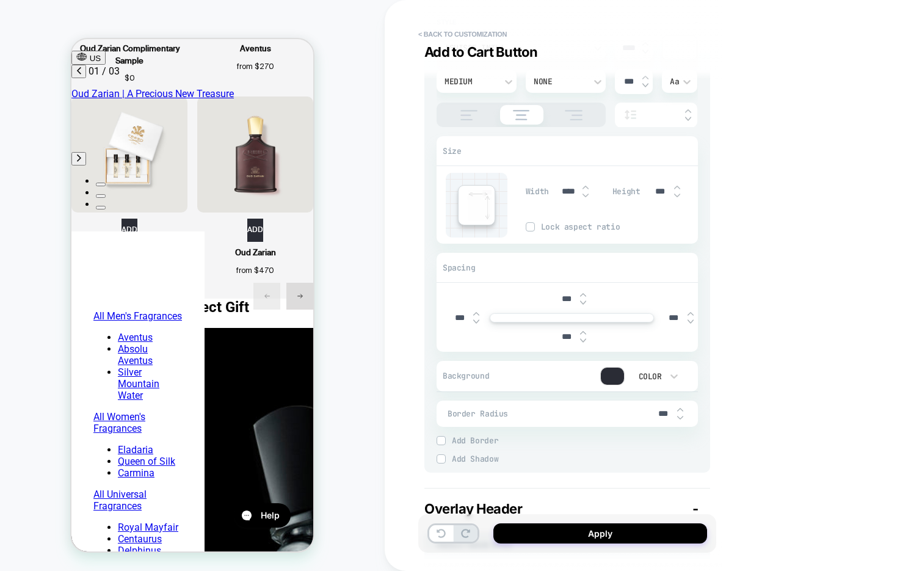
click at [675, 194] on img at bounding box center [677, 195] width 6 height 5
type input "***"
type textarea "*"
click at [675, 194] on img at bounding box center [677, 195] width 6 height 5
type input "***"
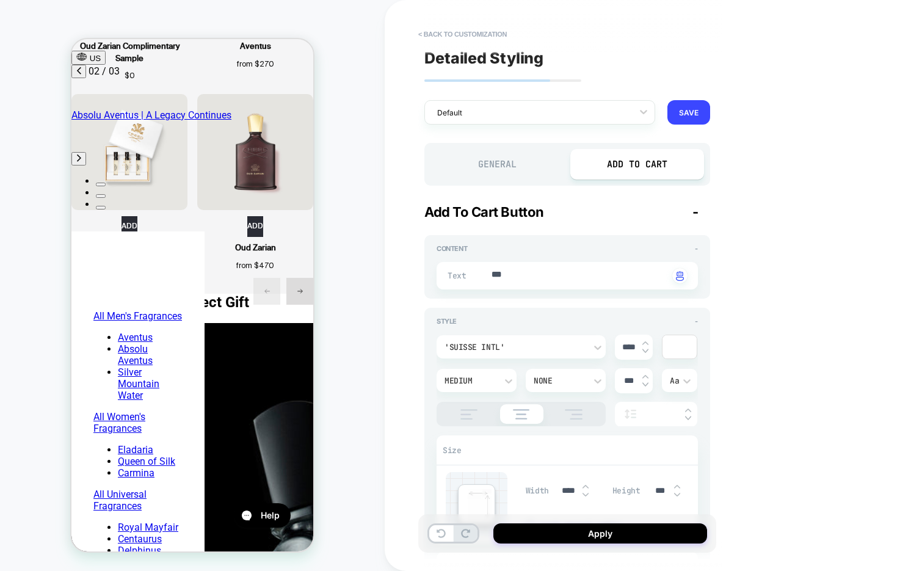
click at [495, 160] on div "General" at bounding box center [497, 164] width 134 height 31
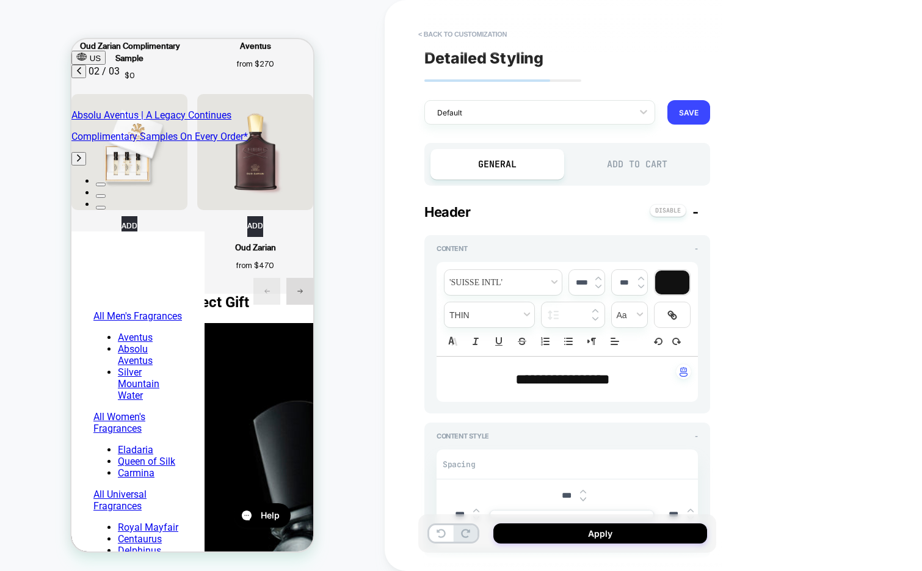
type textarea "*"
click at [558, 376] on span "**********" at bounding box center [562, 379] width 95 height 15
type input "****"
click at [558, 376] on span "**********" at bounding box center [562, 379] width 95 height 15
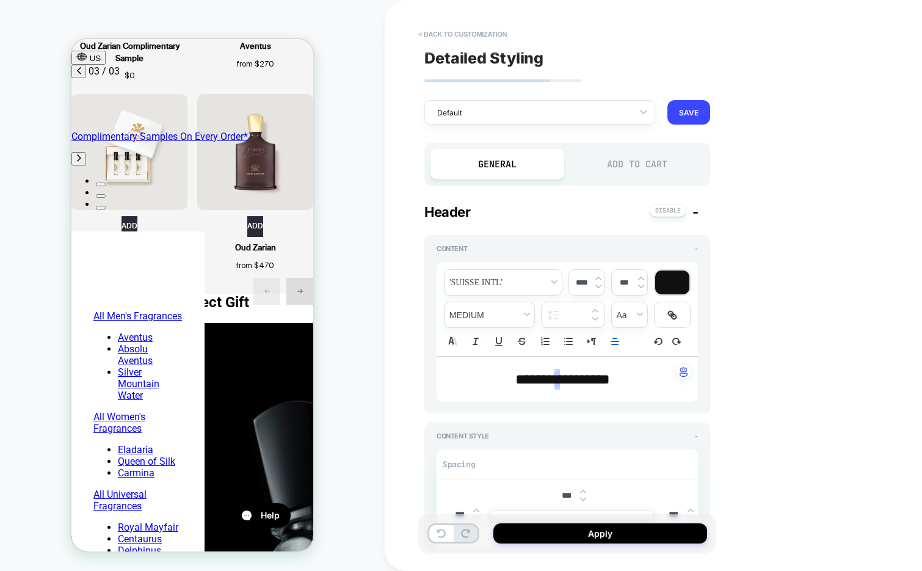
click at [554, 376] on span "*******" at bounding box center [534, 379] width 39 height 15
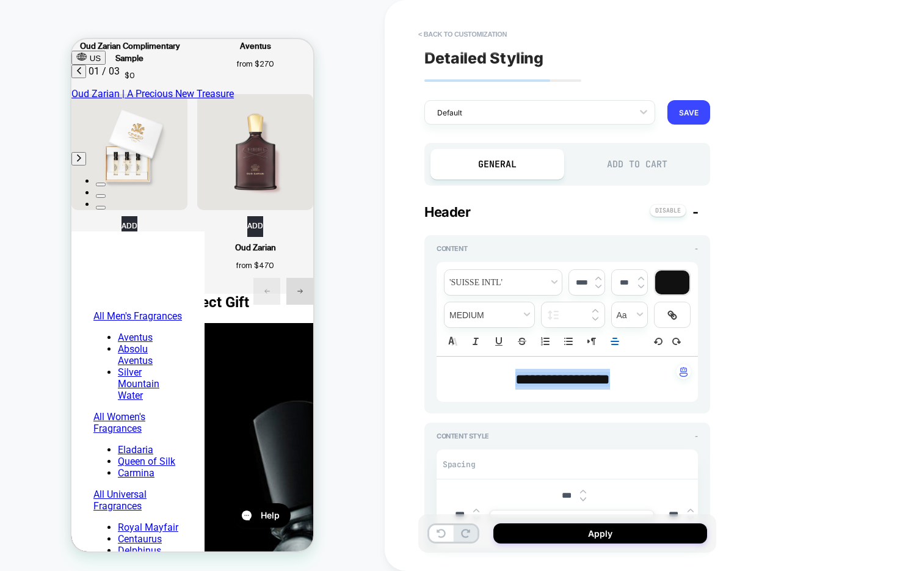
scroll to position [139, 0]
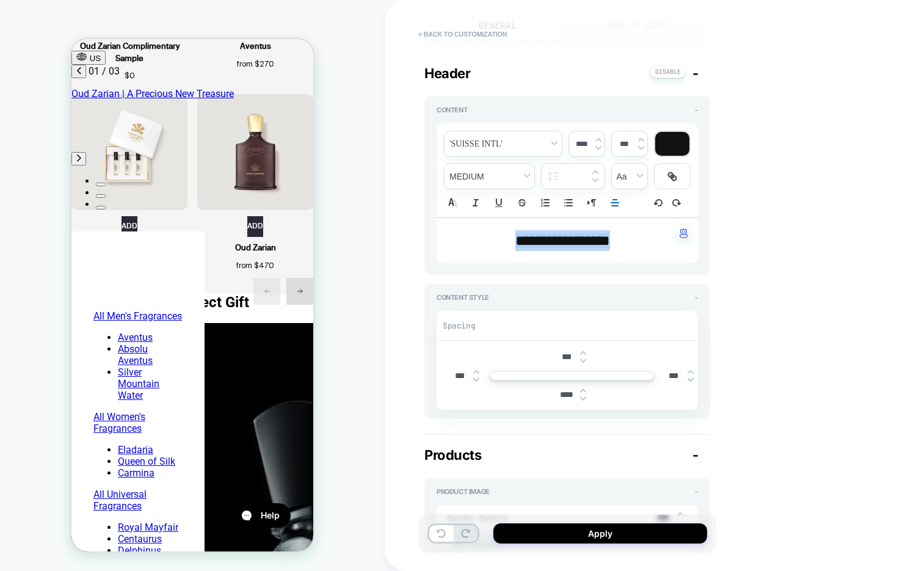
type textarea "*"
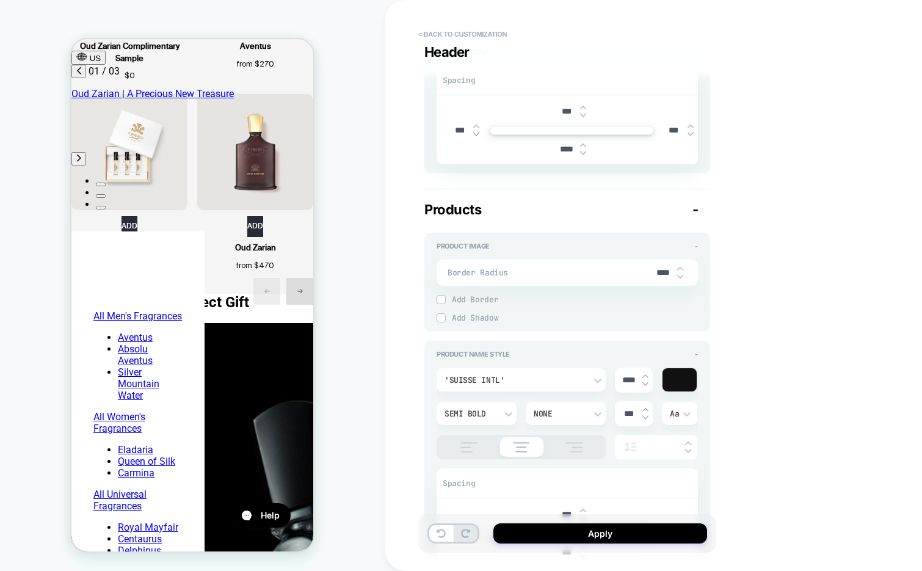
scroll to position [386, 0]
click at [655, 272] on input "****" at bounding box center [662, 270] width 27 height 10
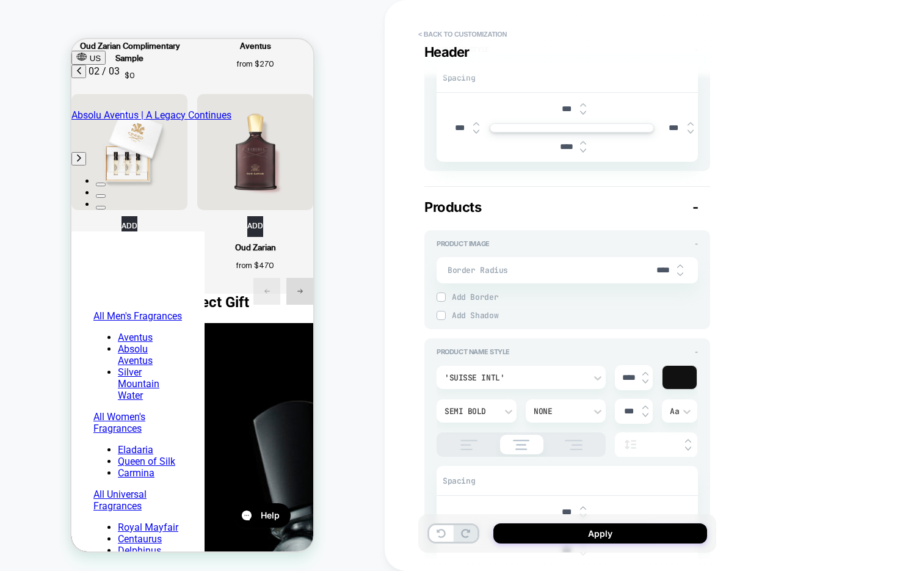
type input "***"
type textarea "*"
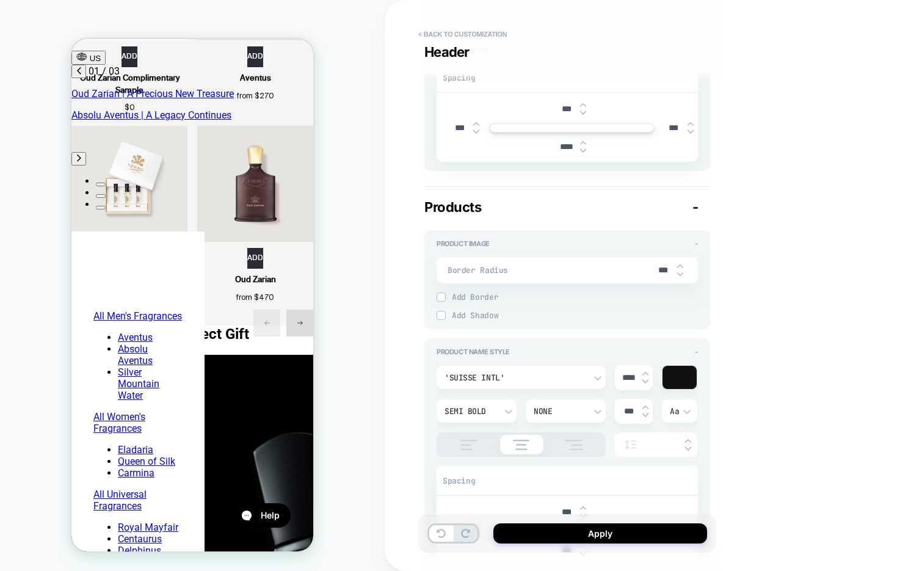
scroll to position [0, 0]
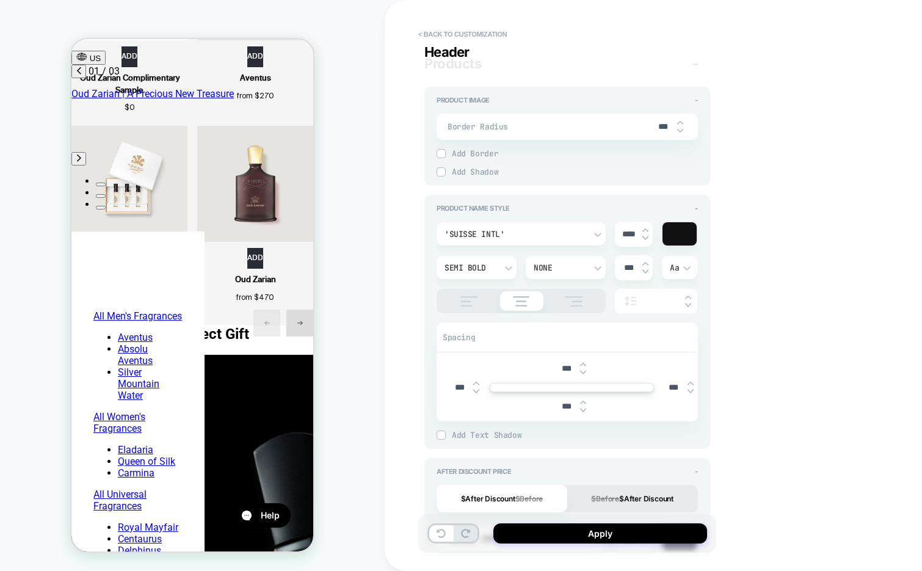
type input "***"
click at [520, 233] on div "'Suisse Intl'" at bounding box center [514, 234] width 141 height 10
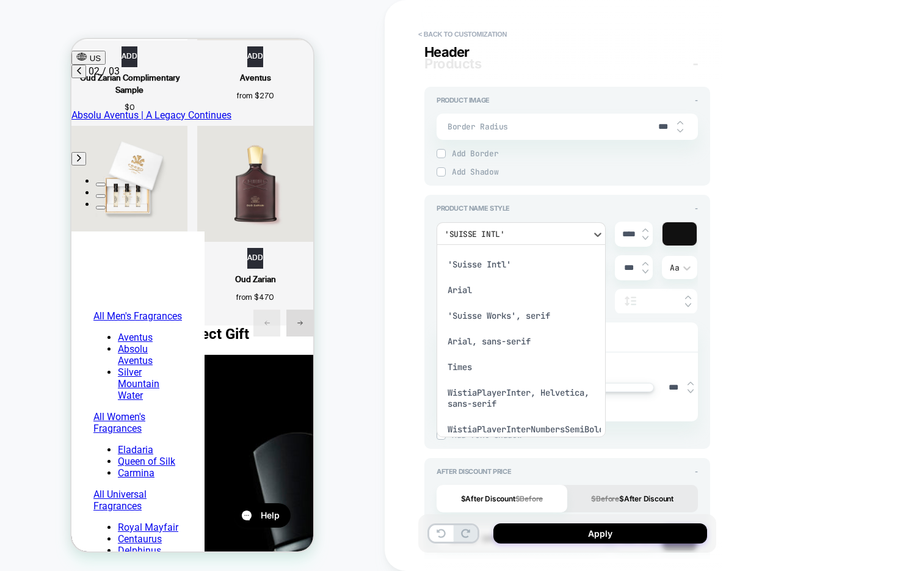
click at [623, 209] on div at bounding box center [461, 285] width 922 height 571
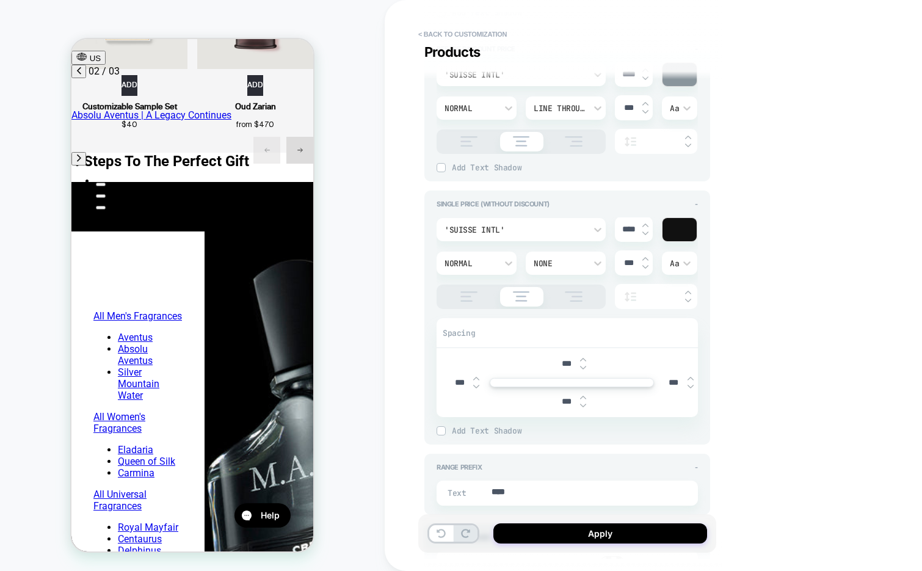
click at [468, 295] on img at bounding box center [468, 296] width 31 height 10
click at [519, 293] on img at bounding box center [521, 296] width 29 height 10
click at [478, 291] on img at bounding box center [468, 296] width 31 height 10
click at [508, 291] on img at bounding box center [521, 296] width 29 height 10
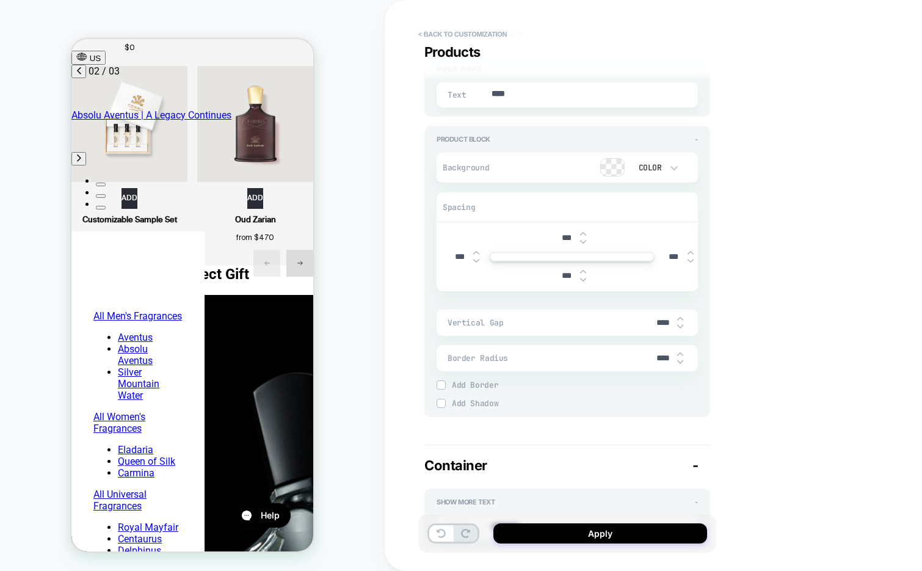
click at [681, 324] on img at bounding box center [680, 326] width 6 height 5
type textarea "*"
type input "***"
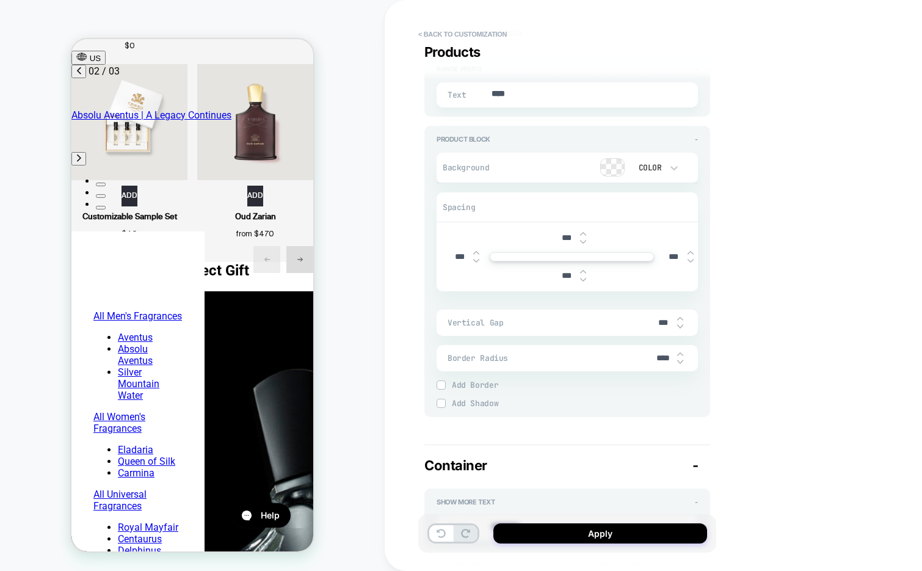
click at [681, 324] on img at bounding box center [680, 326] width 6 height 5
type textarea "*"
type input "***"
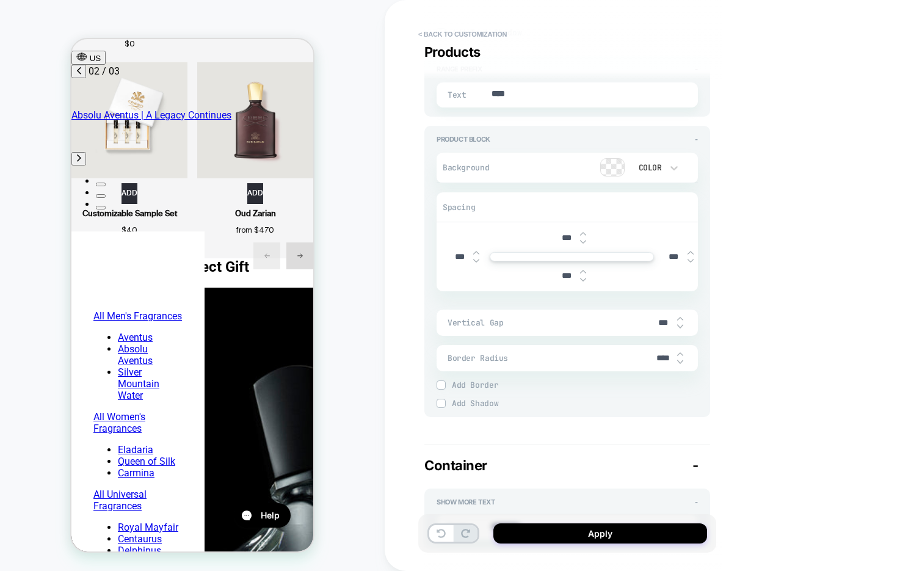
click at [681, 324] on img at bounding box center [680, 326] width 6 height 5
type textarea "*"
type input "***"
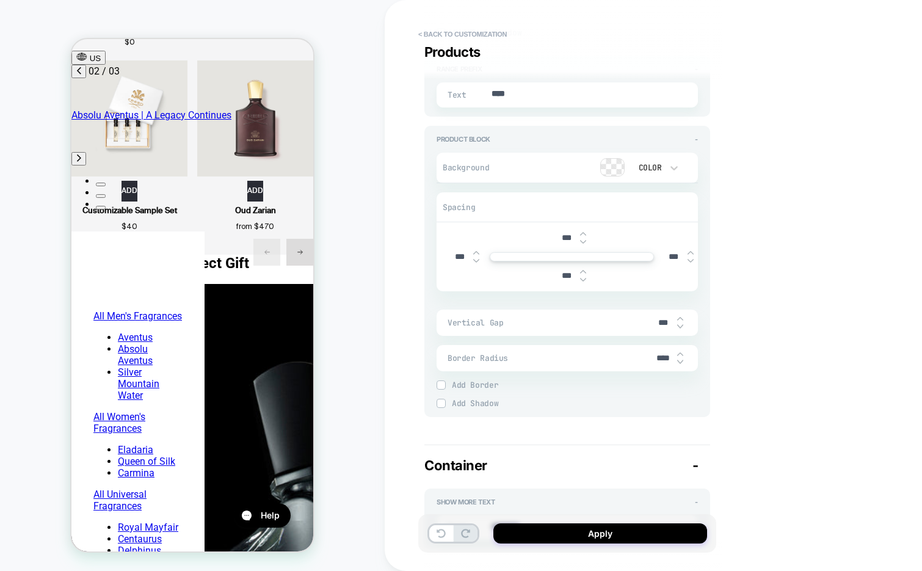
click at [681, 324] on img at bounding box center [680, 326] width 6 height 5
type textarea "*"
type input "***"
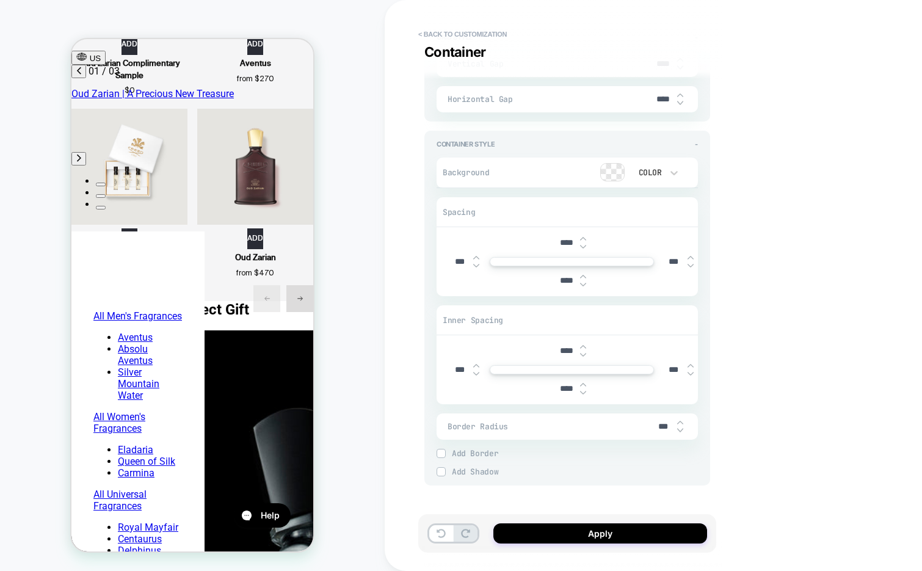
click at [663, 256] on input "***" at bounding box center [673, 261] width 27 height 10
type textarea "*"
type input "****"
type textarea "*"
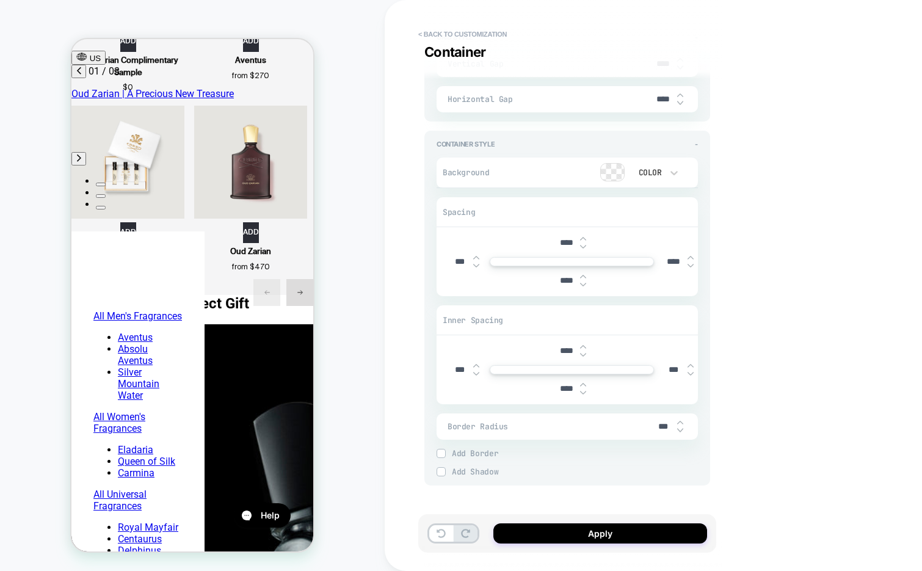
type input "****"
click at [449, 256] on input "***" at bounding box center [459, 261] width 27 height 10
type textarea "*"
type input "****"
type textarea "*"
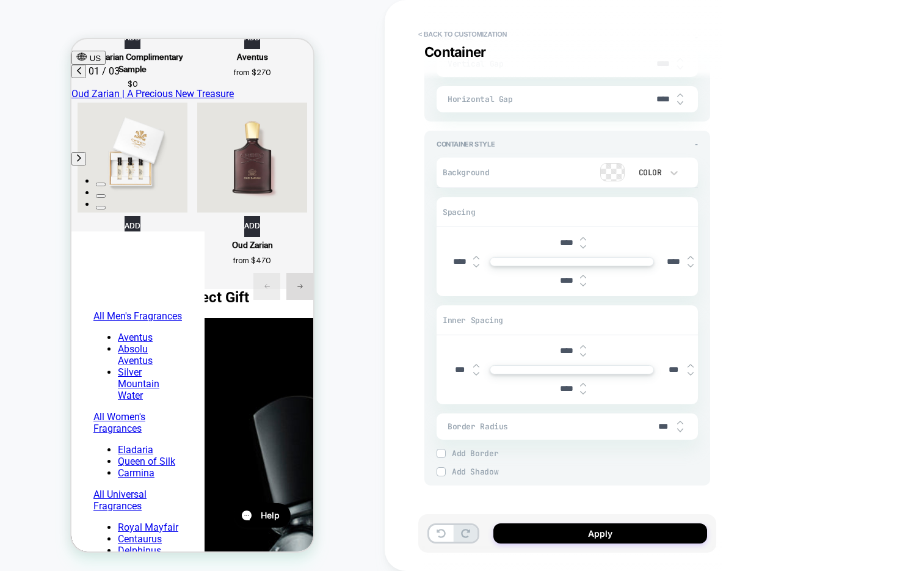
type input "****"
click at [447, 364] on input "***" at bounding box center [459, 369] width 27 height 10
type textarea "*"
type input "****"
type textarea "*"
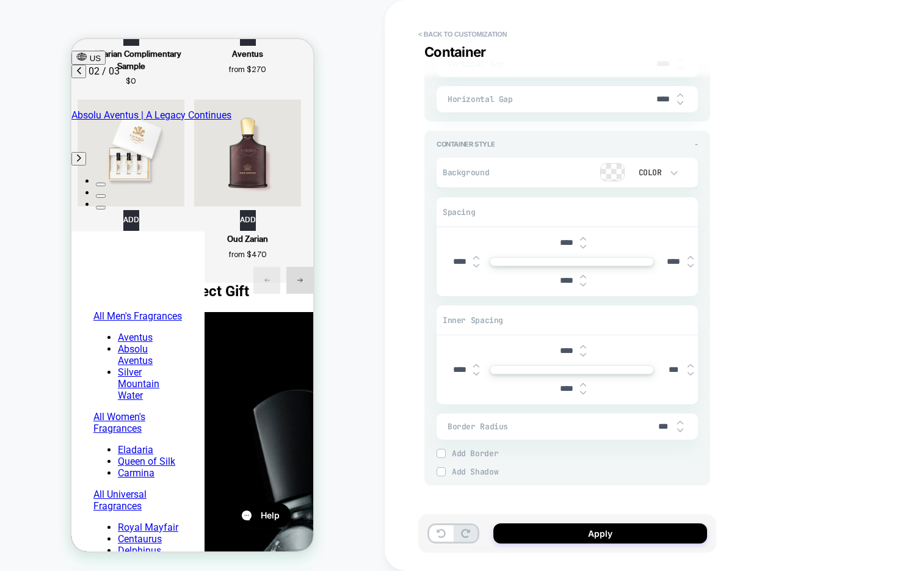
type input "****"
click at [665, 364] on input "***" at bounding box center [673, 369] width 27 height 10
type textarea "*"
type input "****"
type textarea "*"
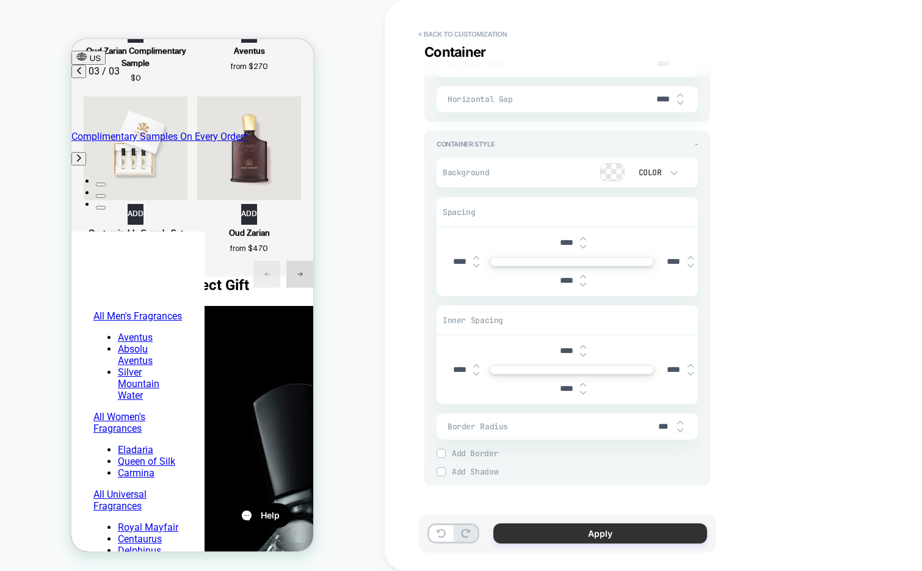
type input "****"
click at [554, 536] on button "Apply" at bounding box center [600, 533] width 214 height 20
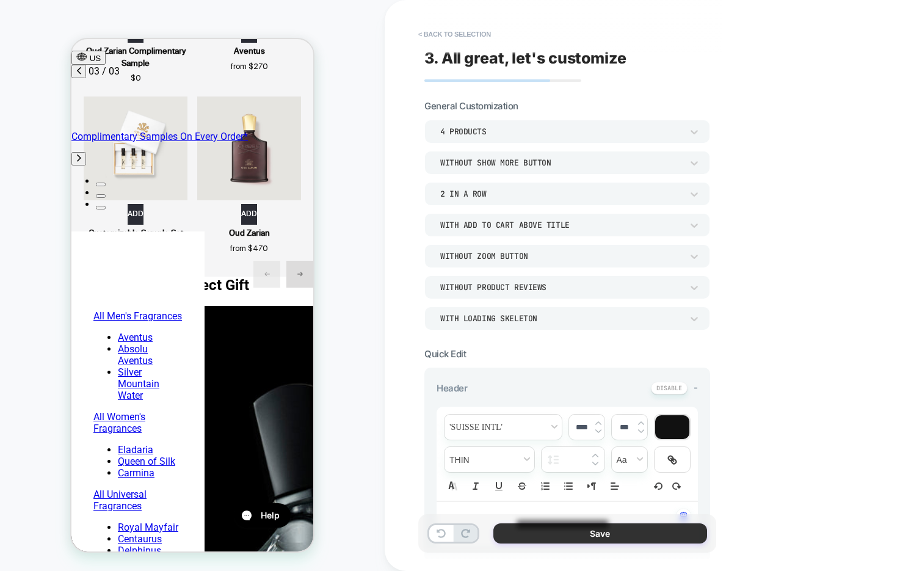
click at [580, 535] on button "Save" at bounding box center [600, 533] width 214 height 20
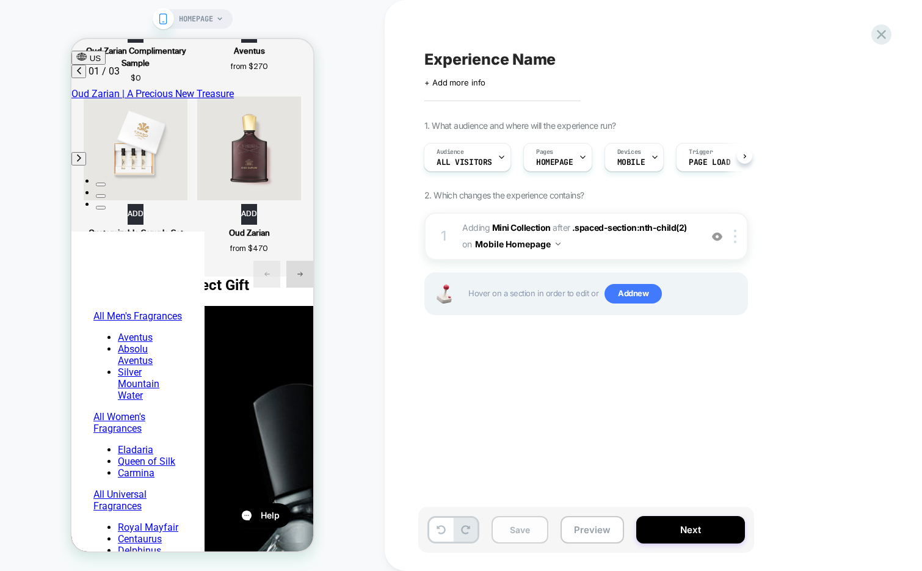
click at [510, 532] on button "Save" at bounding box center [519, 529] width 57 height 27
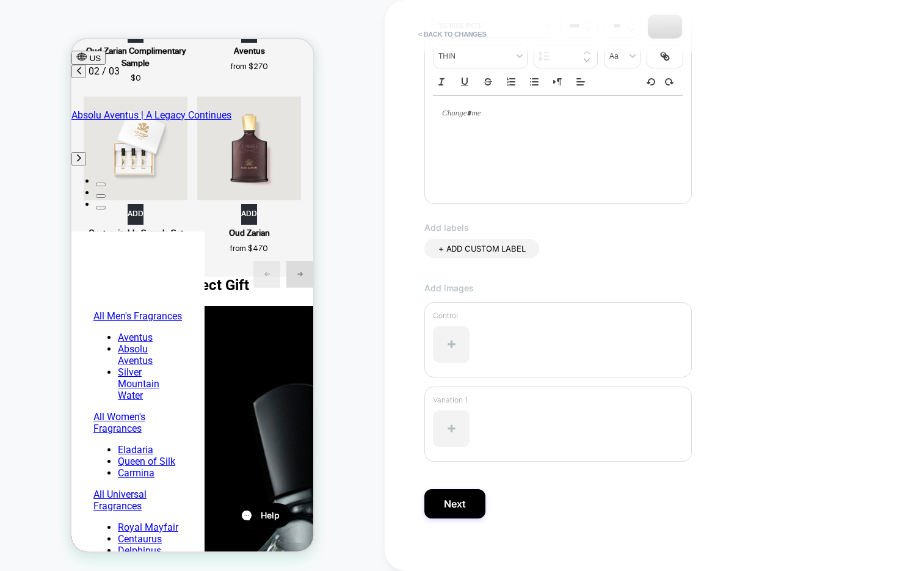
scroll to position [202, 0]
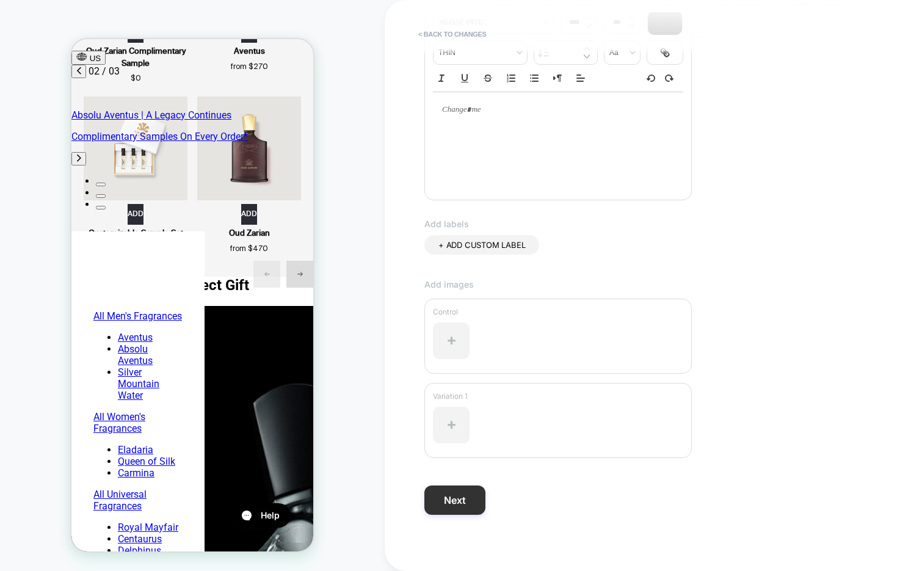
type input "********"
click at [447, 502] on button "Next" at bounding box center [454, 499] width 61 height 29
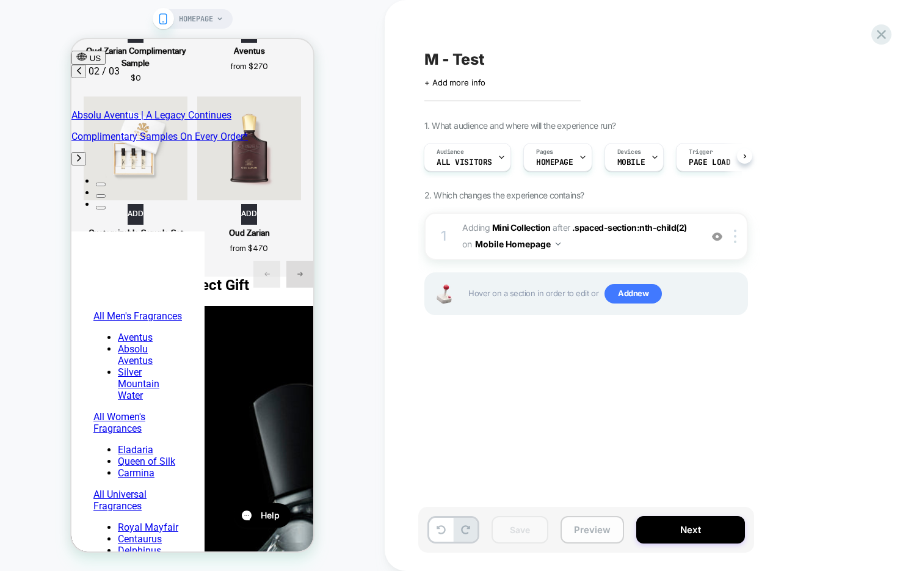
scroll to position [0, 27]
click at [590, 532] on button "Preview" at bounding box center [591, 529] width 63 height 27
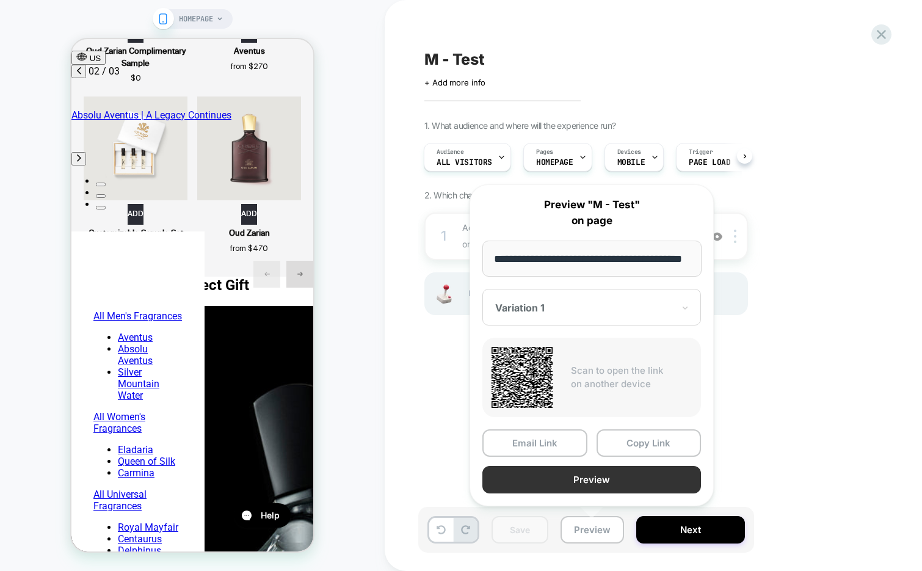
scroll to position [0, 0]
click at [600, 477] on button "Preview" at bounding box center [591, 479] width 218 height 27
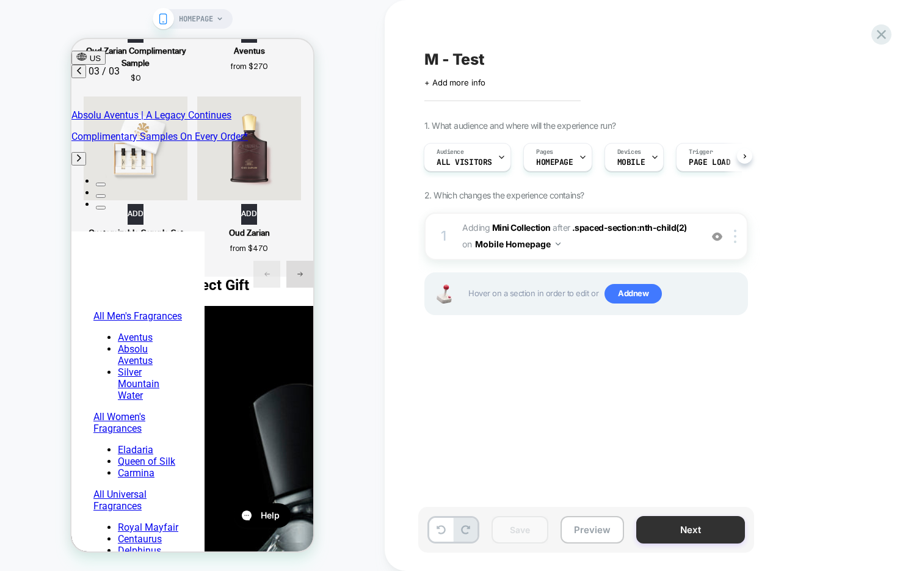
scroll to position [0, 386]
click at [671, 538] on button "Next" at bounding box center [690, 529] width 109 height 27
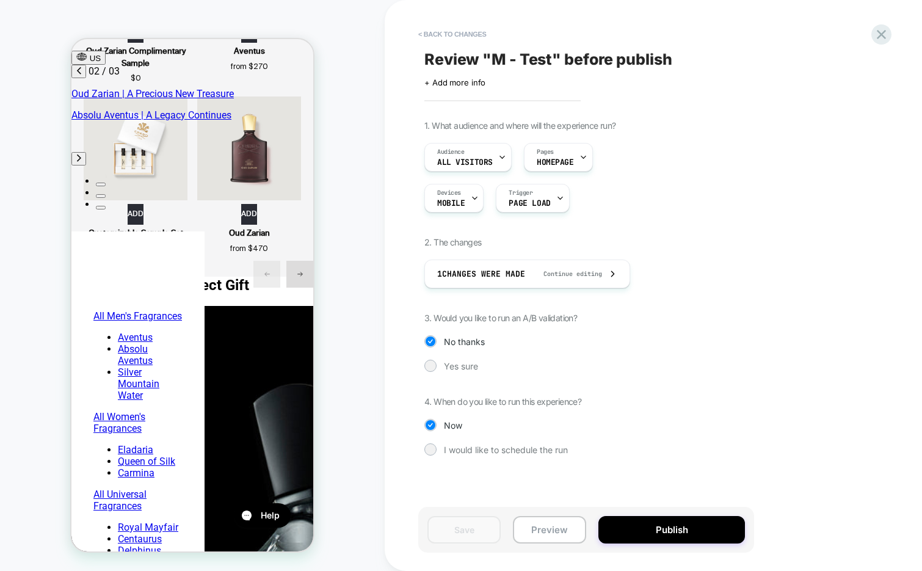
scroll to position [0, 193]
click at [453, 369] on span "Yes sure" at bounding box center [461, 366] width 34 height 10
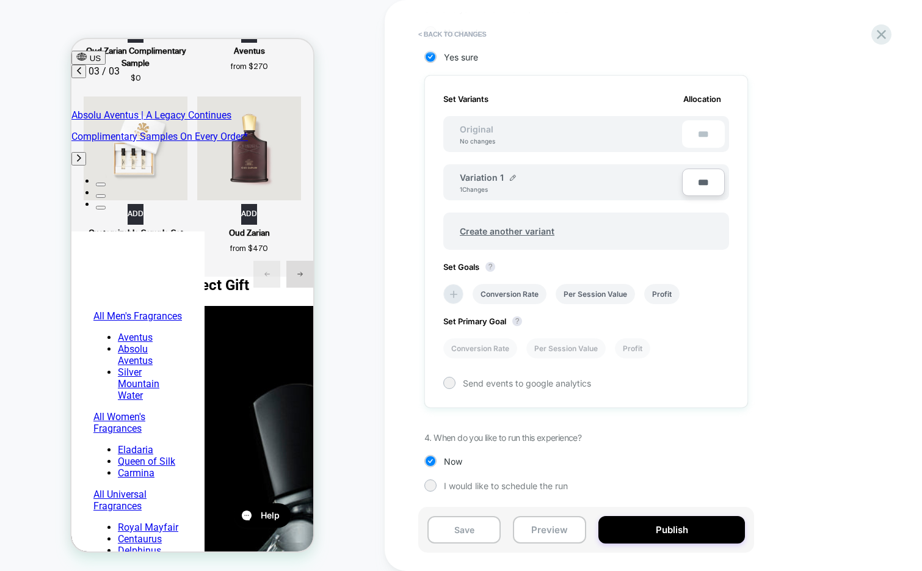
scroll to position [0, 386]
click at [696, 182] on input "***" at bounding box center [703, 181] width 43 height 27
type input "***"
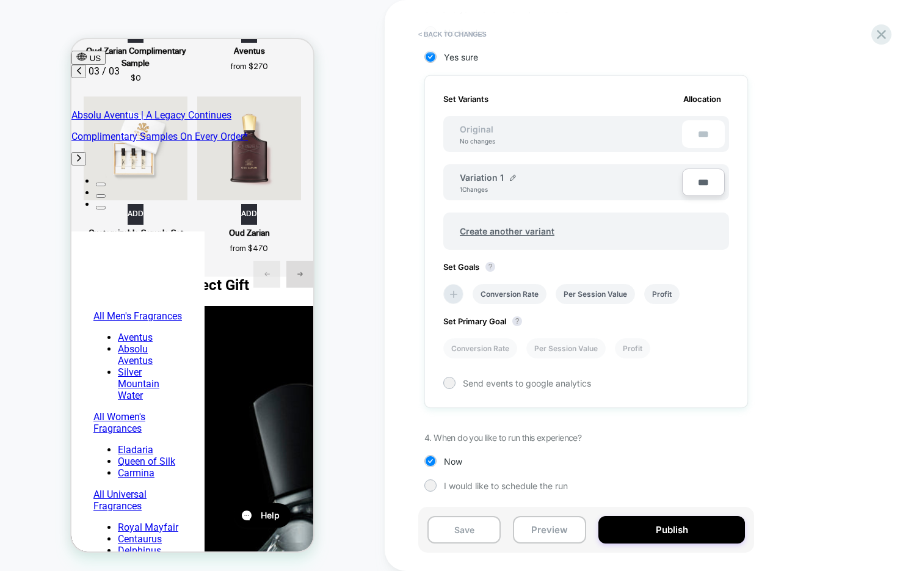
click at [693, 182] on input "***" at bounding box center [703, 181] width 43 height 27
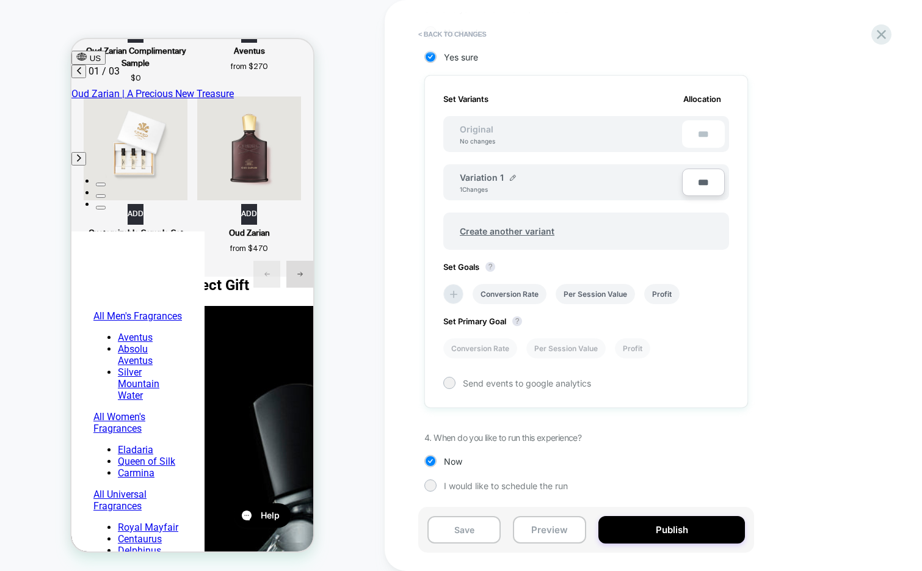
type input "***"
type input "**"
type input "***"
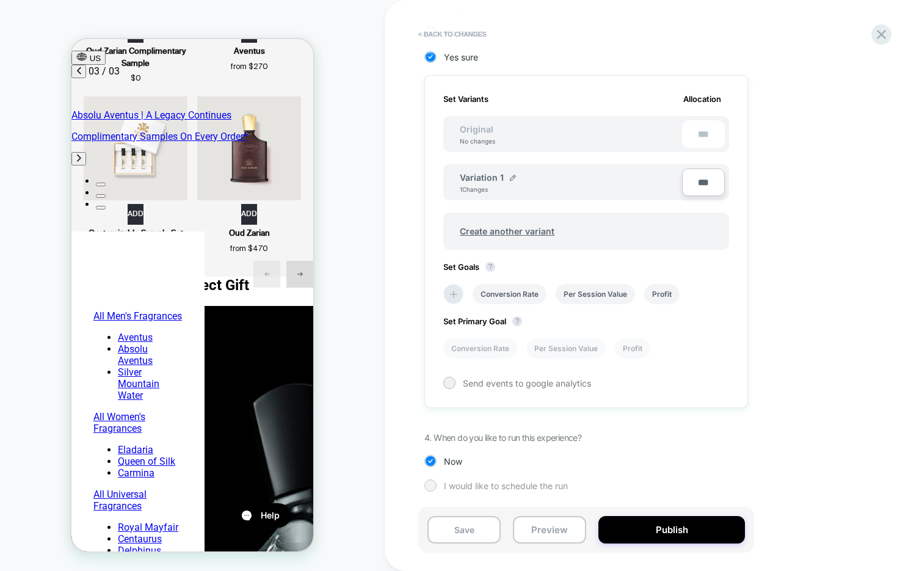
scroll to position [0, 386]
click at [482, 486] on span "I would like to schedule the run" at bounding box center [506, 485] width 124 height 10
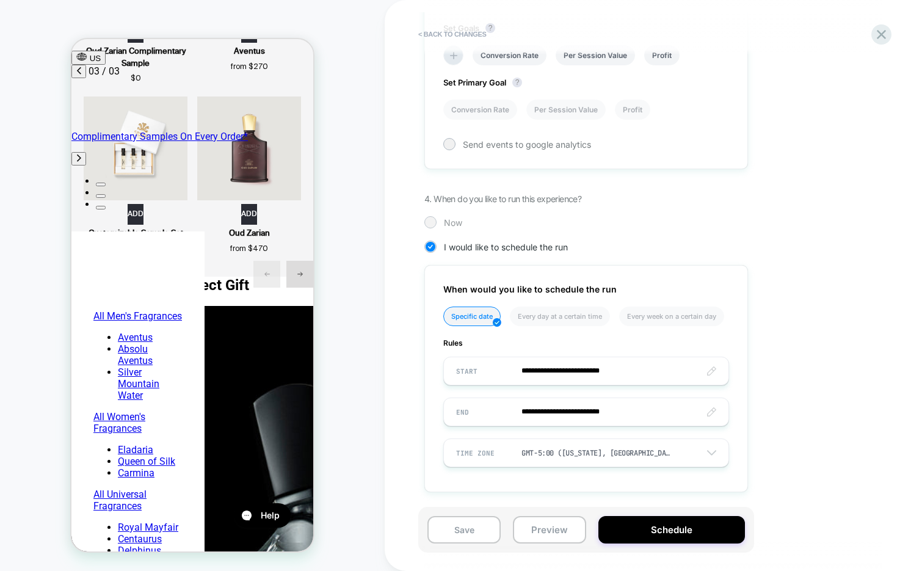
click at [430, 223] on div at bounding box center [429, 221] width 9 height 9
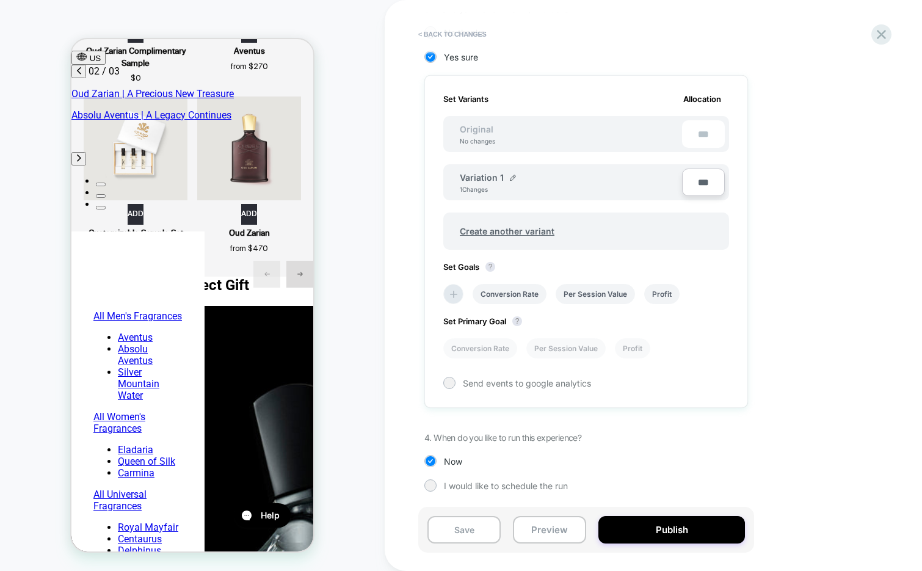
scroll to position [0, 193]
click at [464, 39] on button "< Back to changes" at bounding box center [452, 34] width 81 height 20
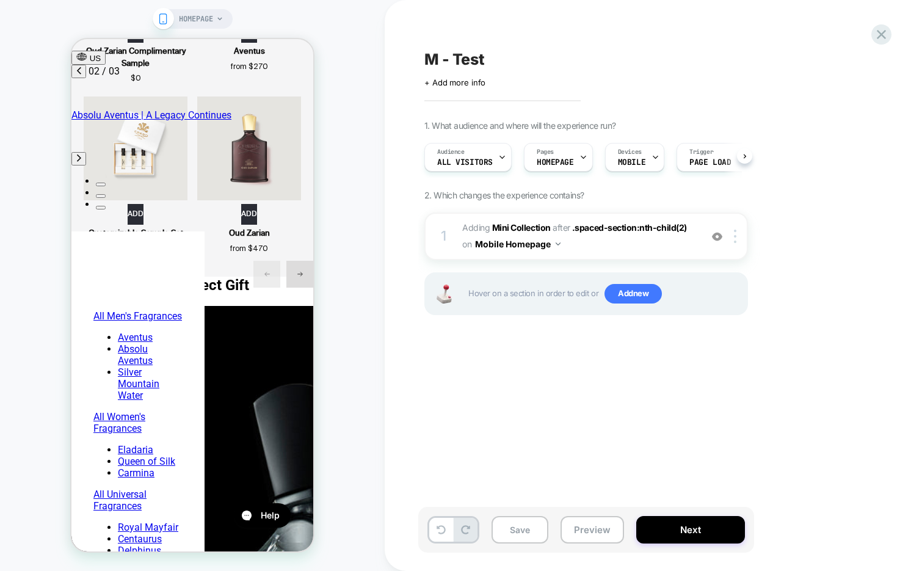
scroll to position [0, 1]
click at [873, 37] on icon at bounding box center [881, 34] width 16 height 16
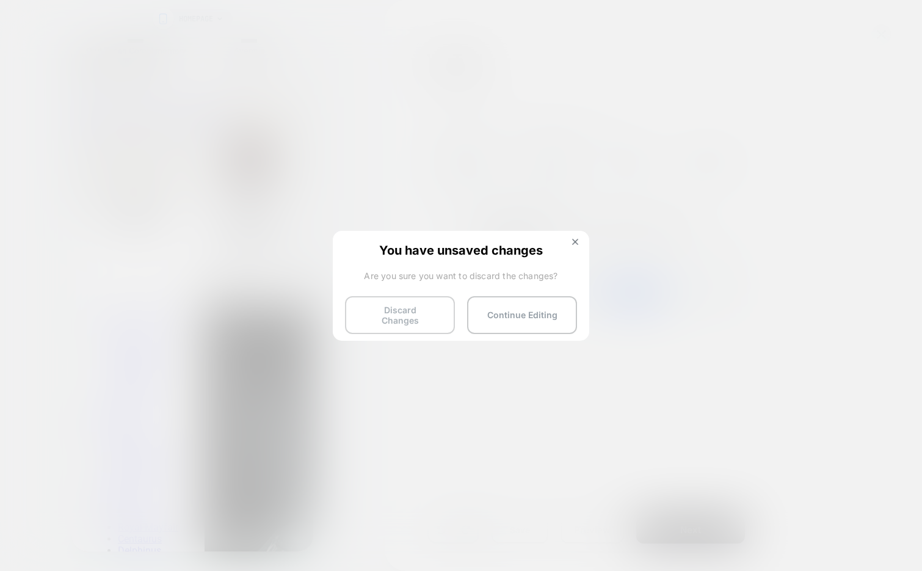
click at [418, 306] on button "Discard Changes" at bounding box center [400, 315] width 110 height 38
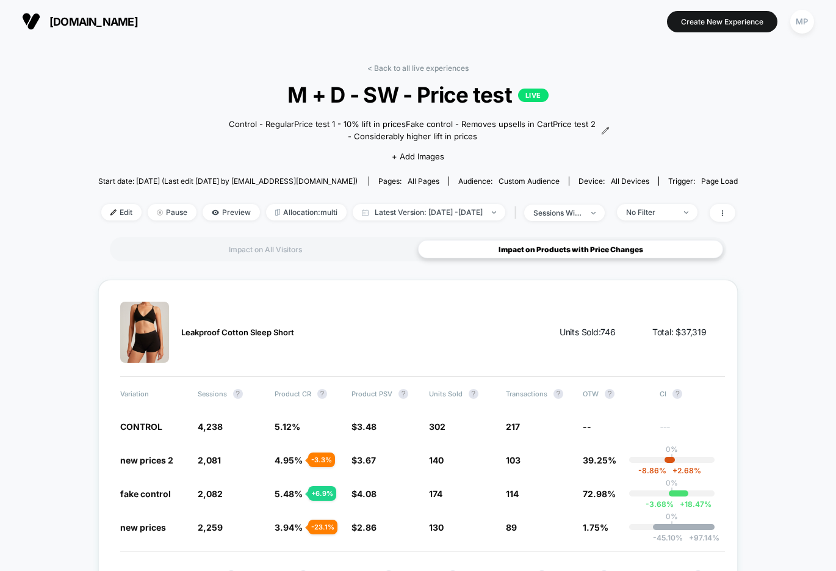
click at [403, 67] on link "< Back to all live experiences" at bounding box center [417, 67] width 101 height 9
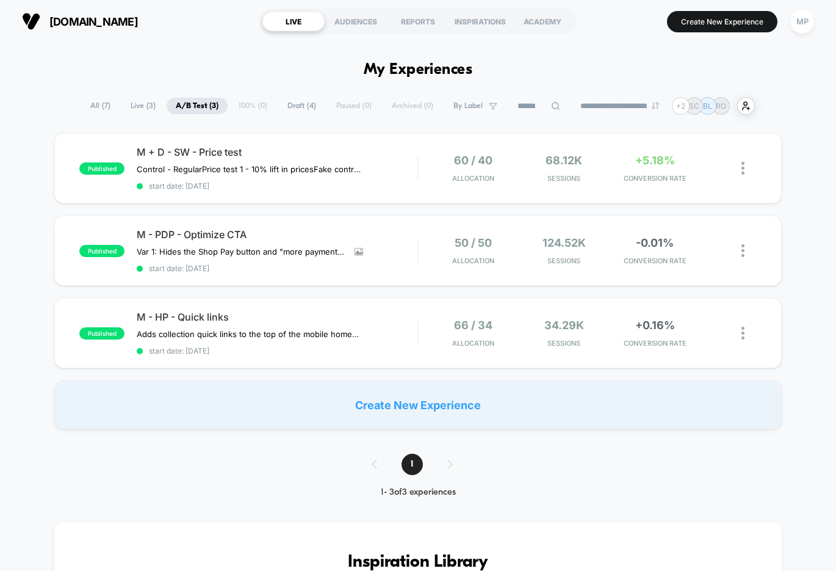
click at [282, 101] on span "Draft ( 4 )" at bounding box center [301, 106] width 47 height 16
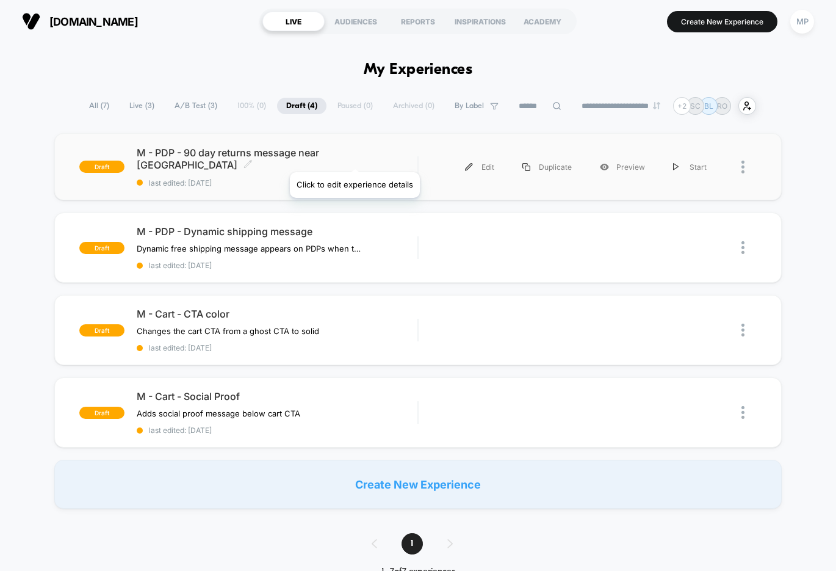
click at [253, 159] on icon at bounding box center [248, 163] width 9 height 9
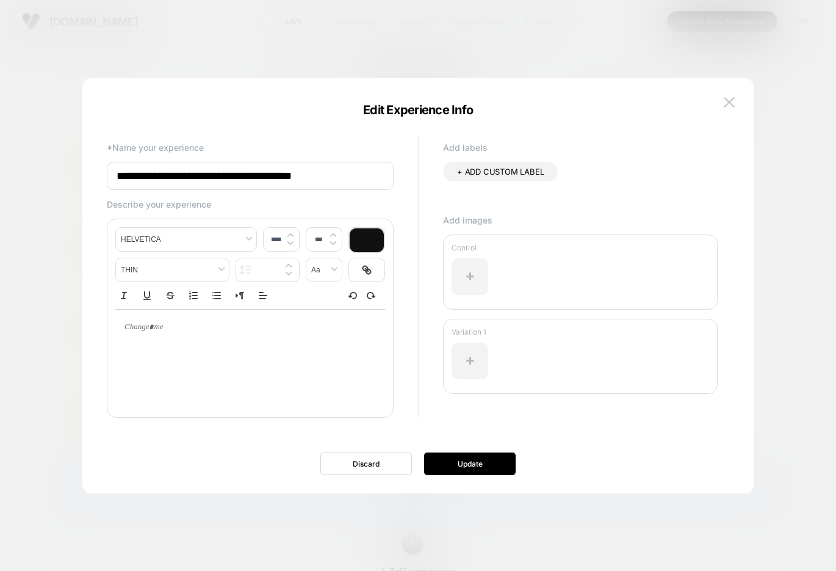
click at [242, 164] on input "**********" at bounding box center [250, 176] width 287 height 28
click at [727, 103] on img at bounding box center [729, 102] width 11 height 10
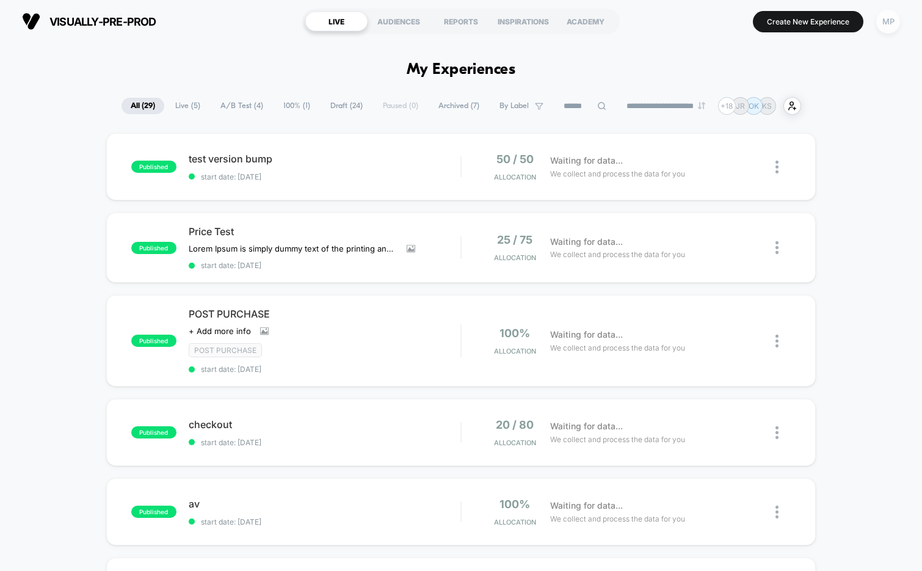
click at [892, 23] on div "MP" at bounding box center [888, 22] width 24 height 24
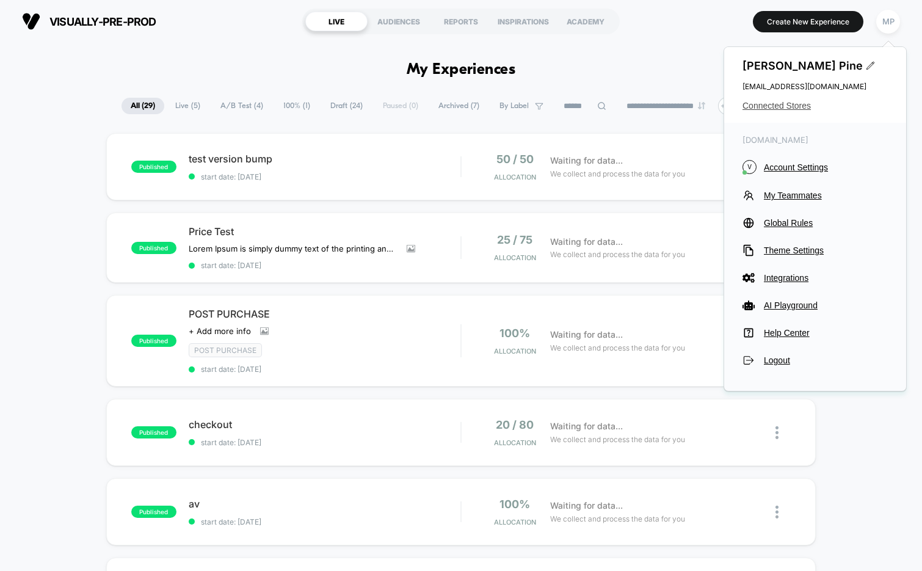
click at [780, 103] on span "Connected Stores" at bounding box center [814, 106] width 145 height 10
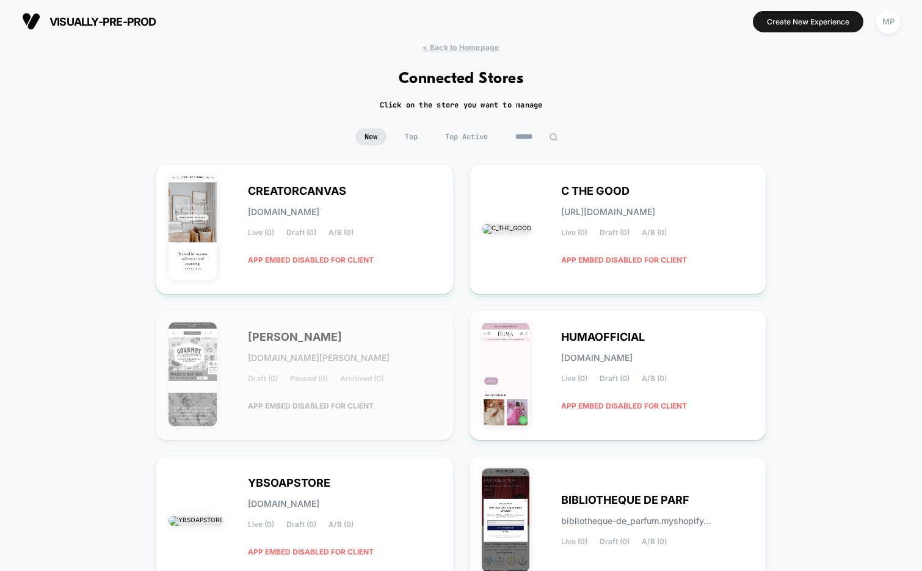
click at [515, 134] on input at bounding box center [536, 136] width 61 height 17
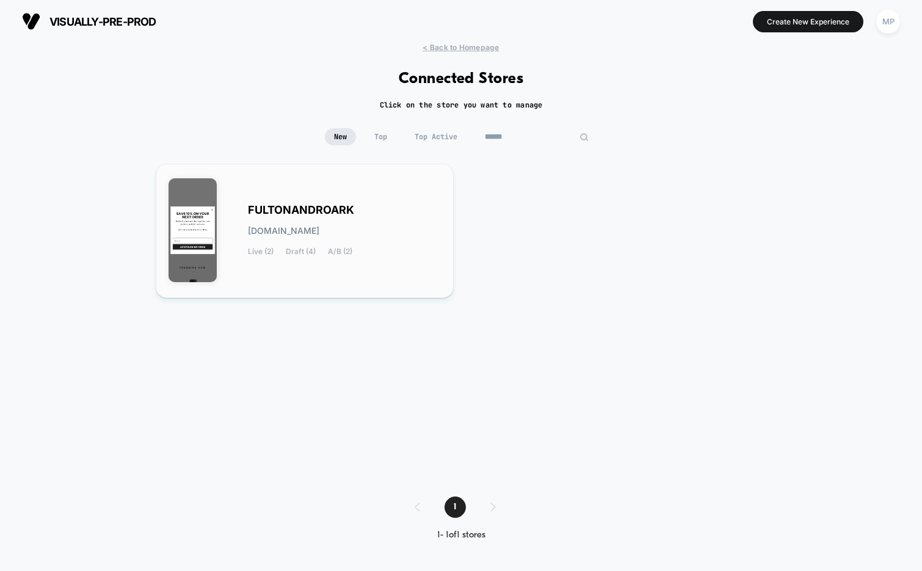
type input "******"
click at [396, 211] on div "FULTONANDROARK [DOMAIN_NAME] Live (2) Draft (4) A/B (2)" at bounding box center [344, 231] width 193 height 50
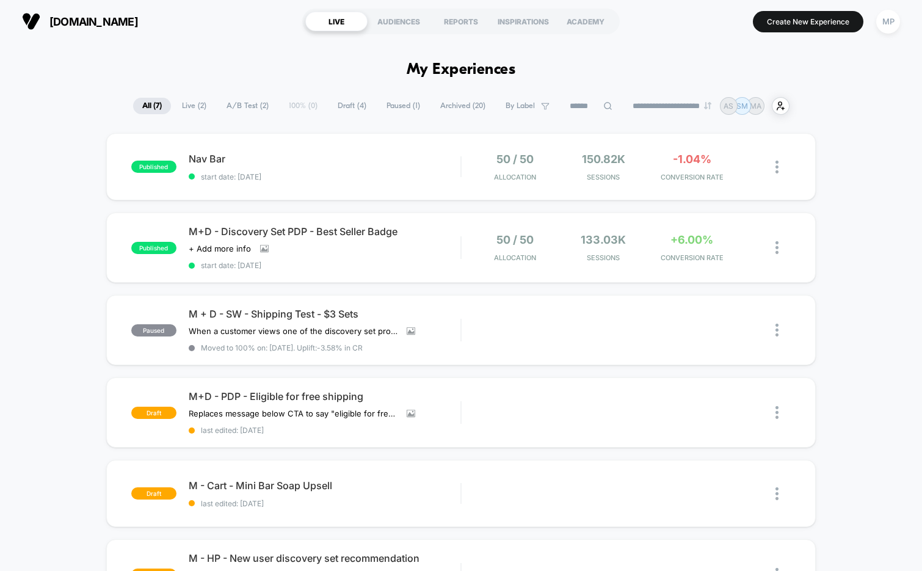
click at [397, 106] on span "Paused ( 1 )" at bounding box center [403, 106] width 52 height 16
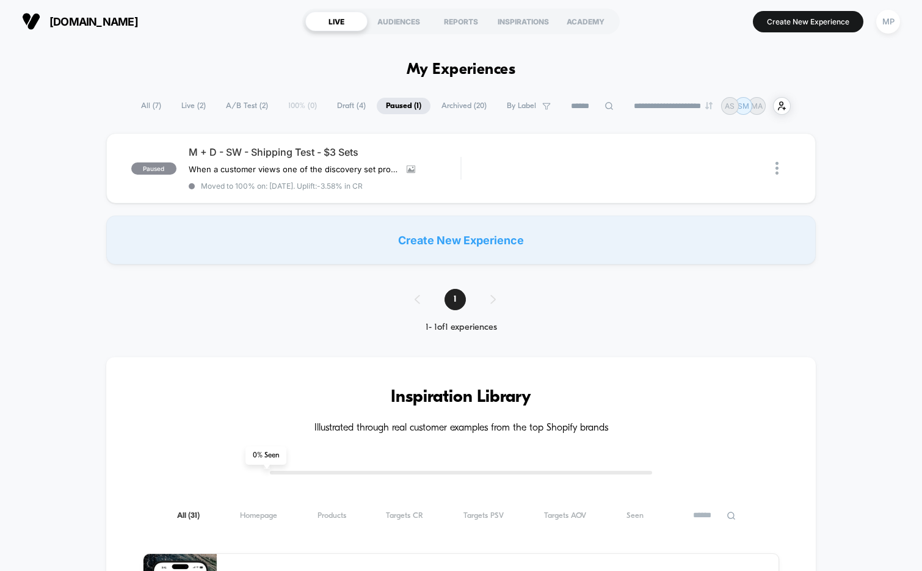
click at [453, 107] on span "Archived ( 20 )" at bounding box center [463, 106] width 63 height 16
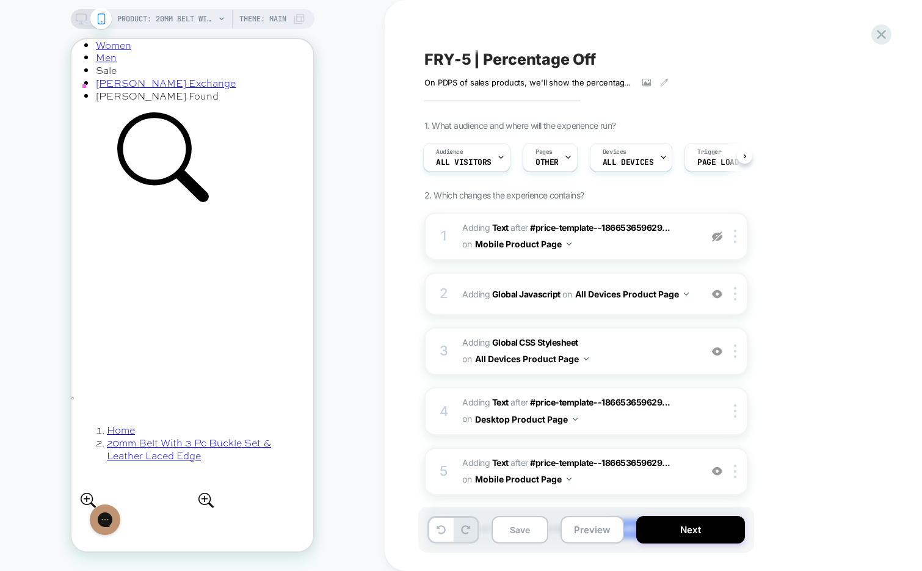
scroll to position [388, 0]
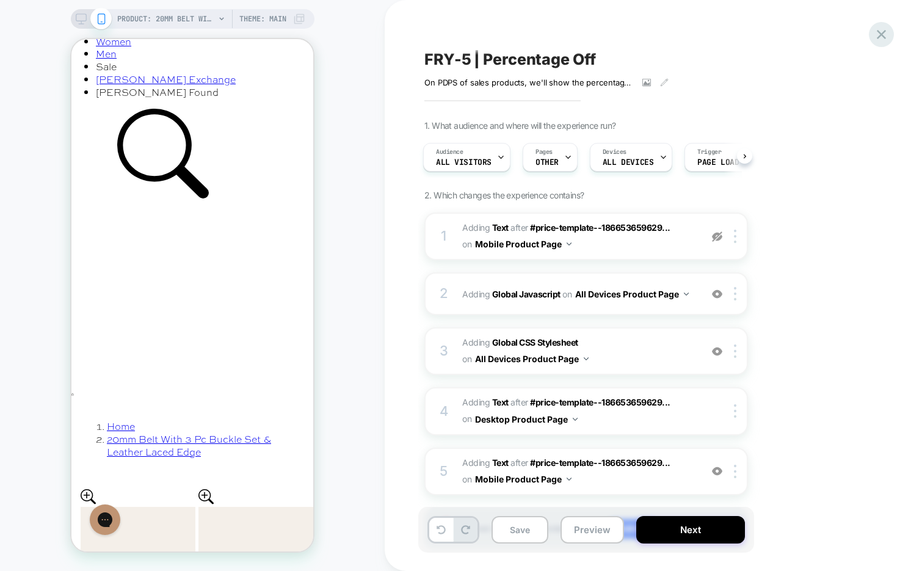
click at [875, 34] on icon at bounding box center [881, 34] width 16 height 16
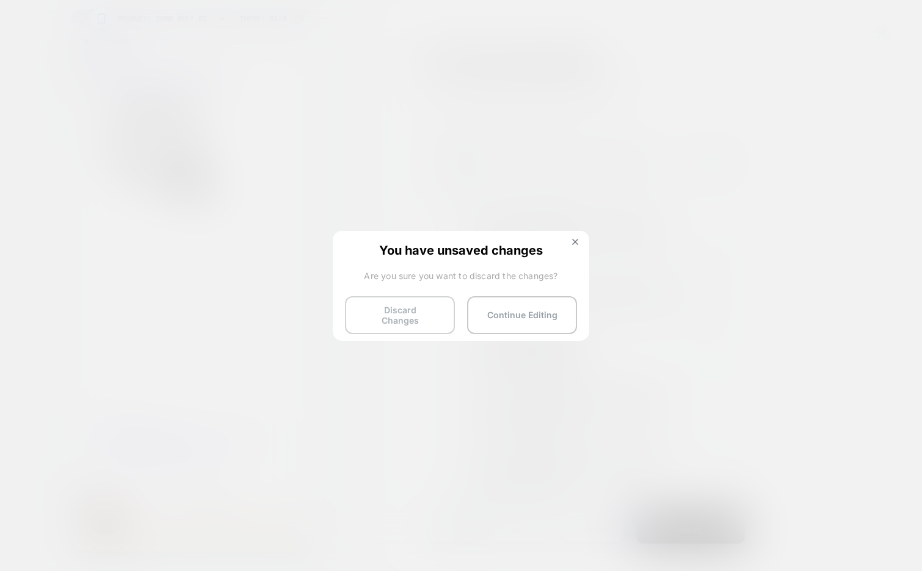
click at [381, 304] on button "Discard Changes" at bounding box center [400, 315] width 110 height 38
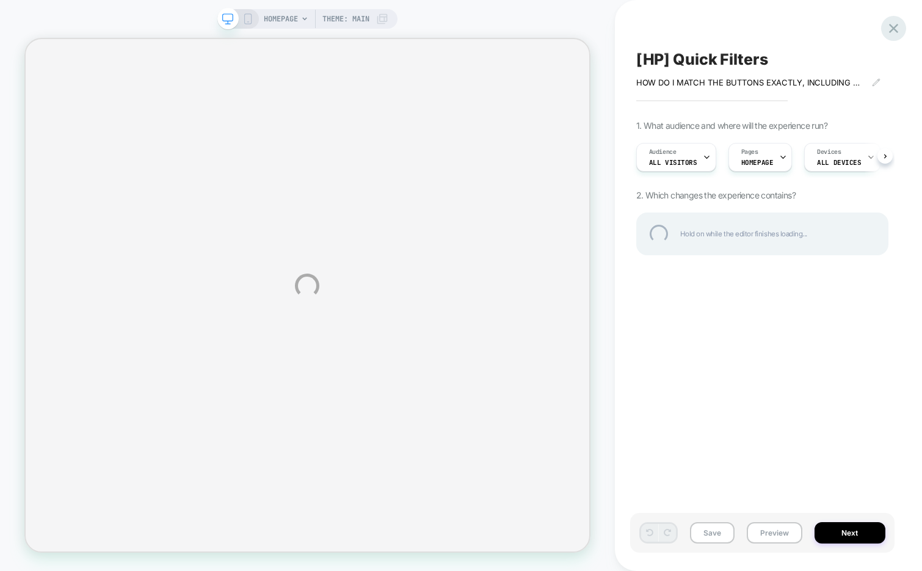
click at [897, 27] on div at bounding box center [893, 28] width 25 height 25
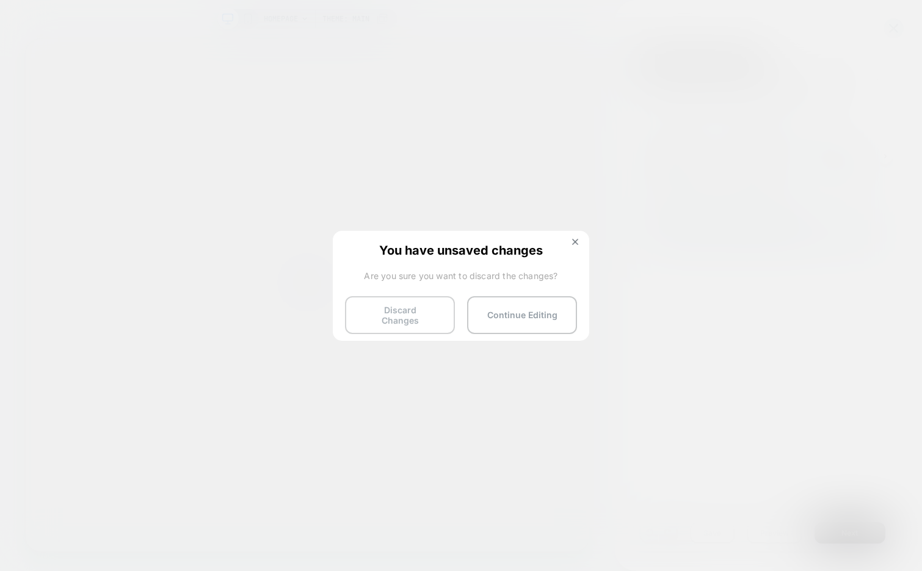
click at [368, 316] on button "Discard Changes" at bounding box center [400, 315] width 110 height 38
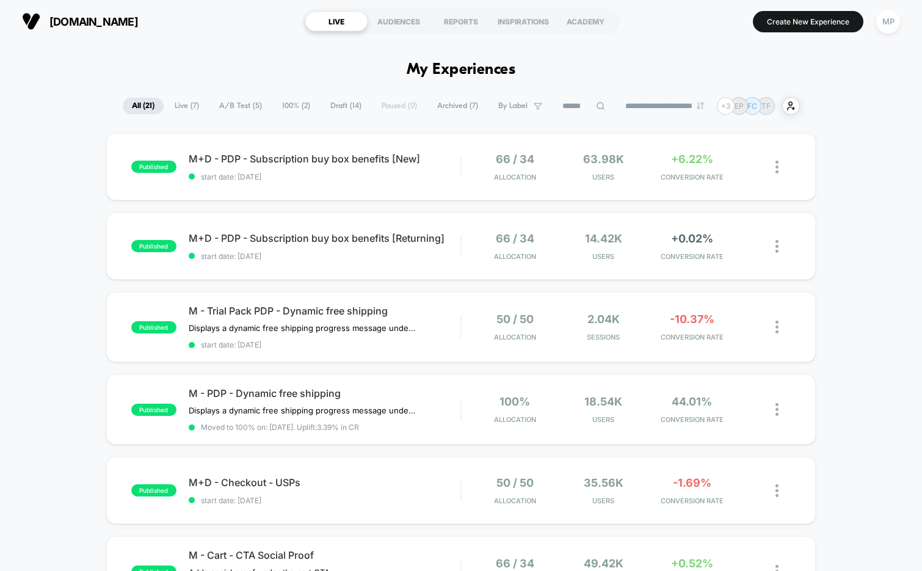
click at [342, 109] on span "Draft ( 14 )" at bounding box center [345, 106] width 49 height 16
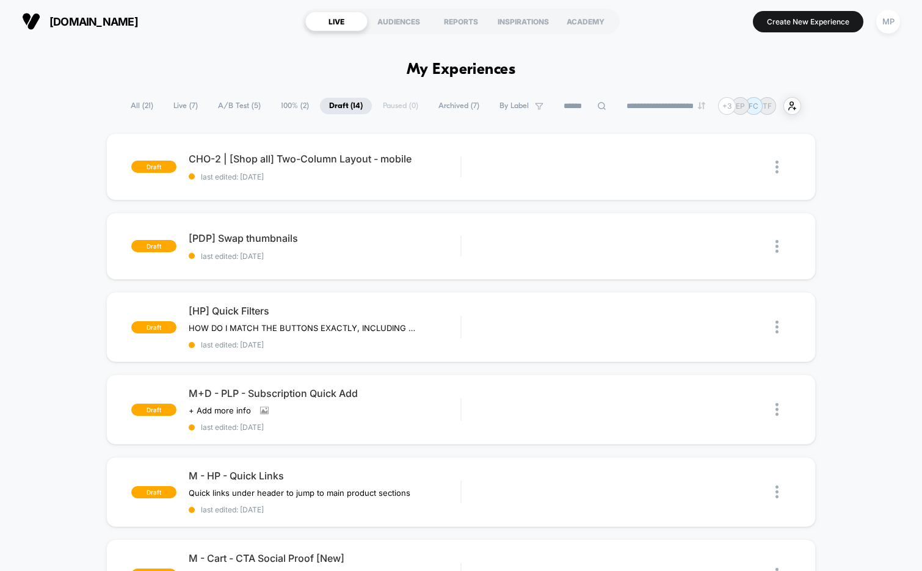
click at [240, 102] on span "A/B Test ( 5 )" at bounding box center [239, 106] width 61 height 16
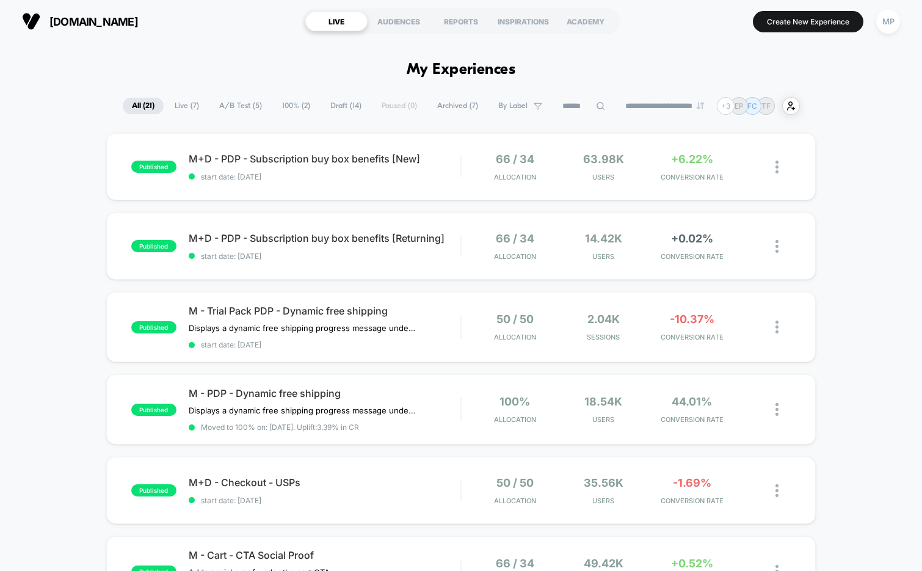
click at [336, 107] on span "Draft ( 14 )" at bounding box center [345, 106] width 49 height 16
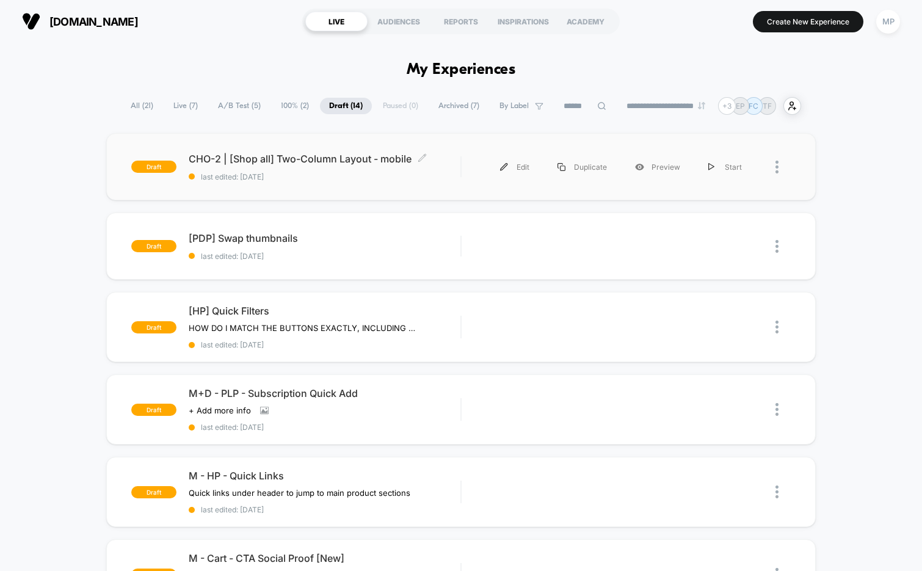
click at [319, 181] on div "draft CHO-2 | [Shop all] Two-Column Layout - mobile Click to edit experience de…" at bounding box center [461, 166] width 710 height 67
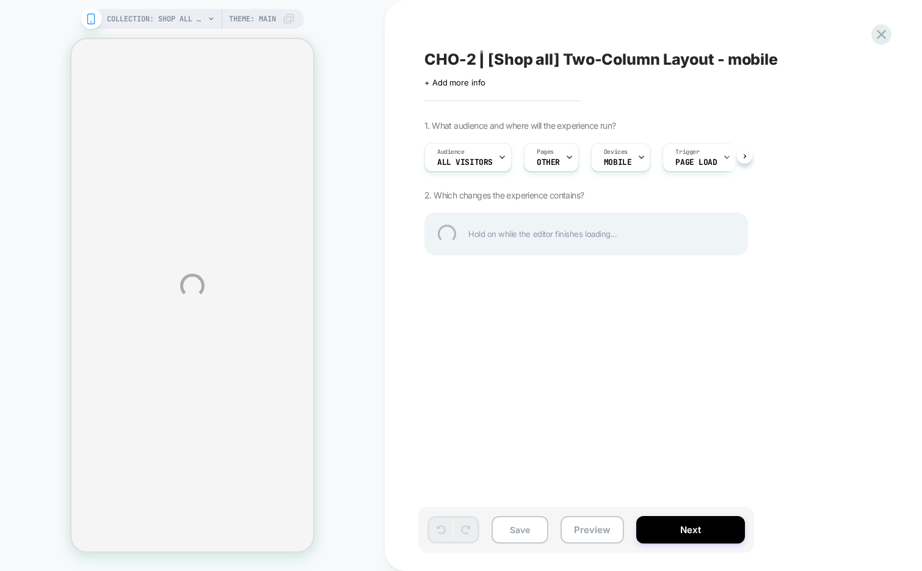
click at [480, 59] on div "CHO-2 | [Shop all] Two-Column Layout - mobile" at bounding box center [647, 59] width 446 height 18
click at [480, 59] on textarea "**********" at bounding box center [627, 59] width 406 height 18
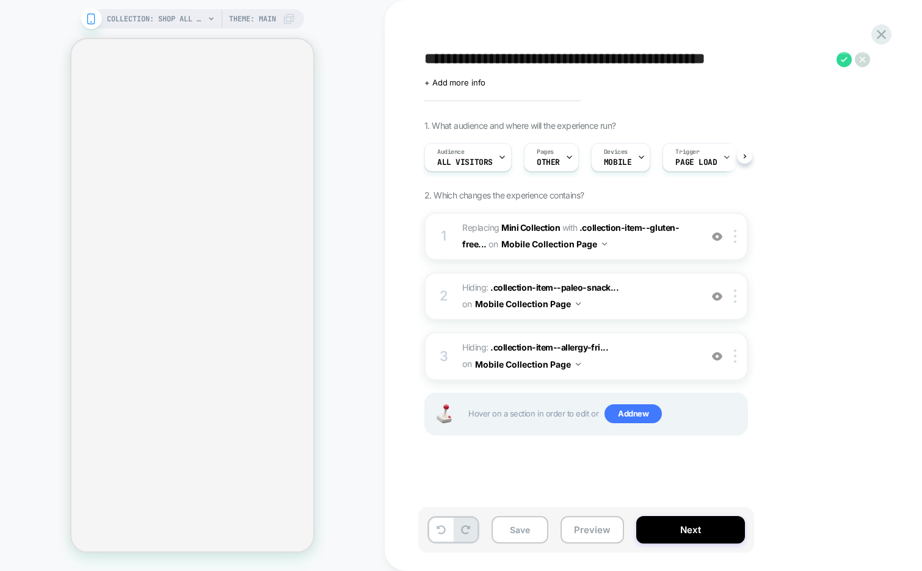
scroll to position [0, 1]
click at [425, 13] on div "**********" at bounding box center [647, 285] width 458 height 546
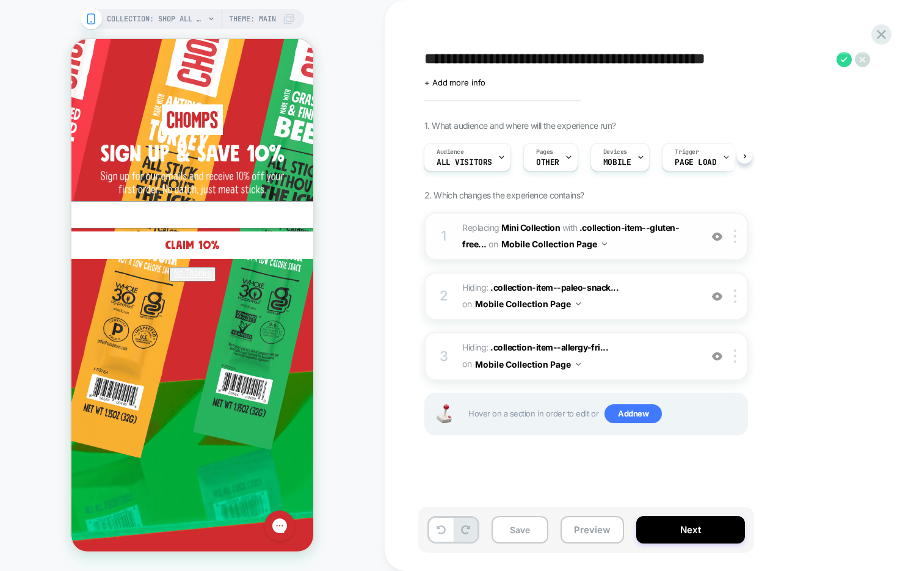
scroll to position [0, 0]
click at [649, 246] on span "#_loomi_addon_1757948925223 Replacing Mini Collection WITH .collection-item--gl…" at bounding box center [578, 236] width 233 height 33
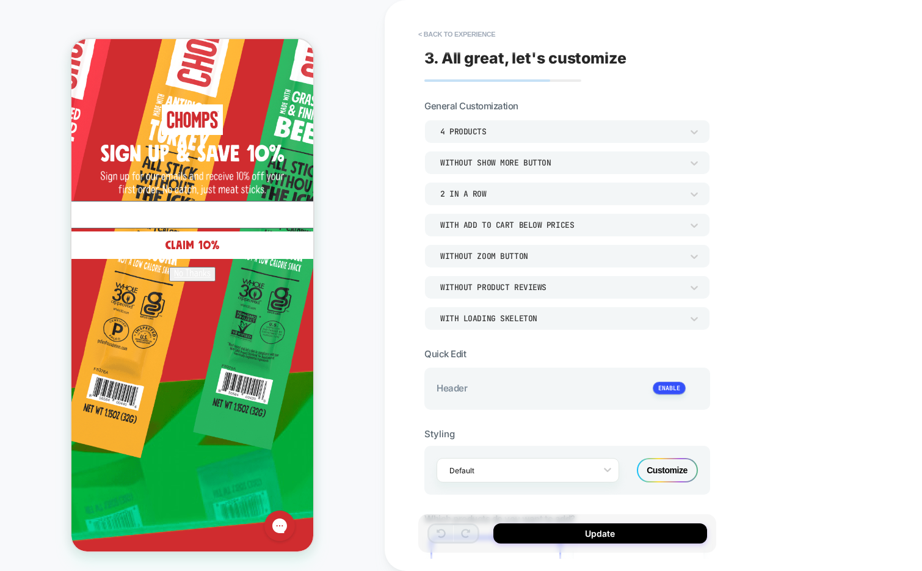
click at [566, 52] on icon "Close dialog" at bounding box center [578, 56] width 24 height 24
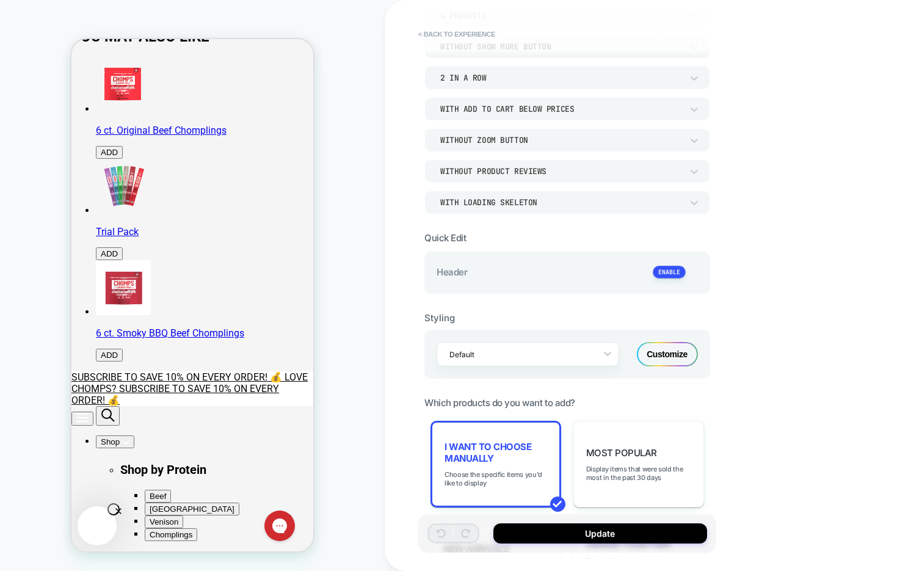
scroll to position [125, 0]
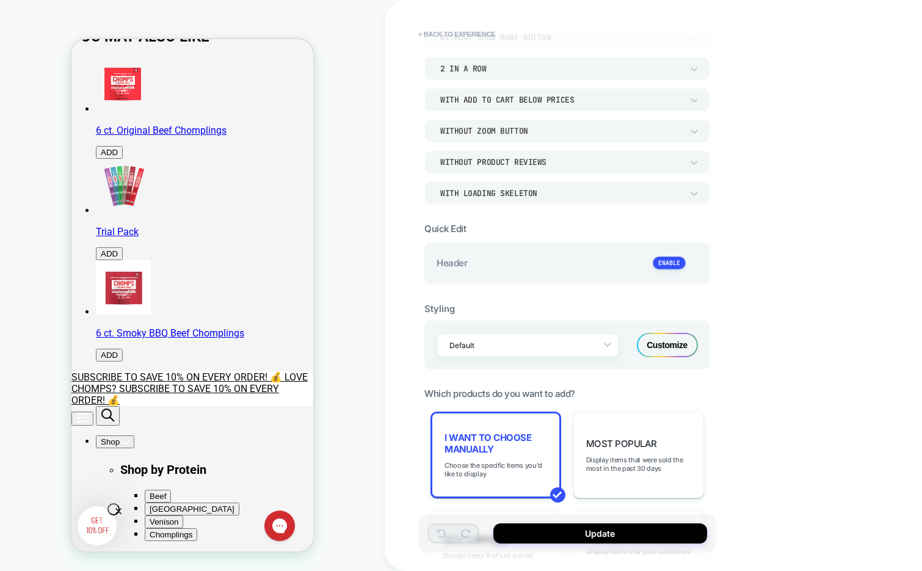
click at [667, 345] on div "Customize" at bounding box center [667, 345] width 61 height 24
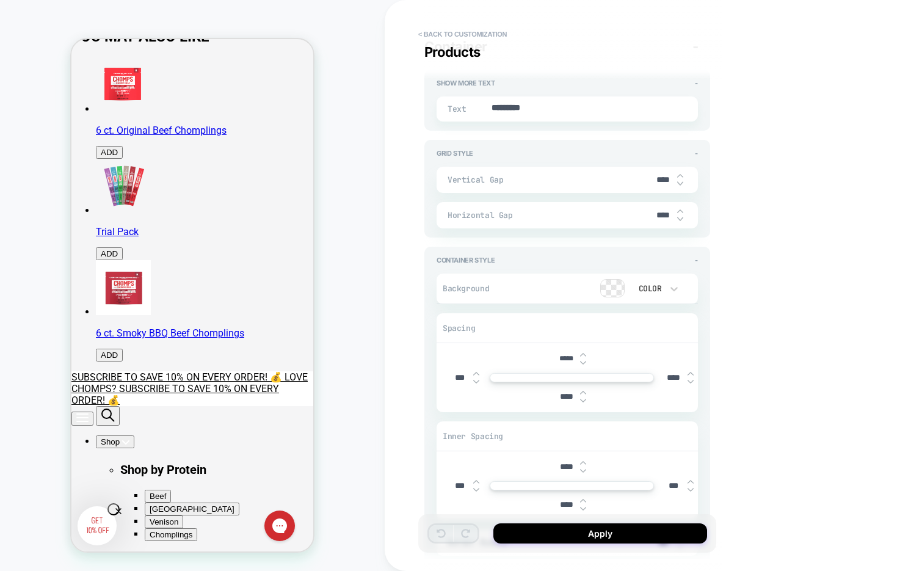
type textarea "*"
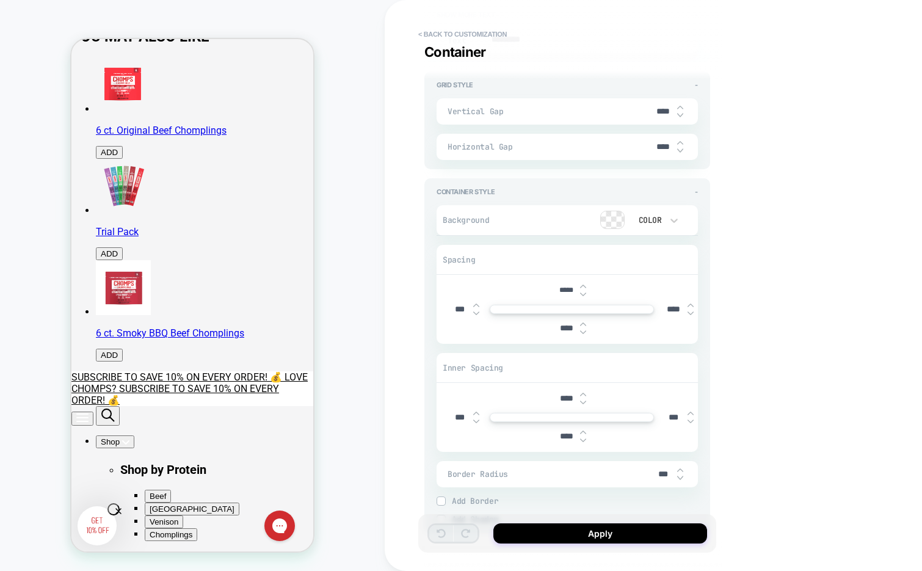
scroll to position [1910, 0]
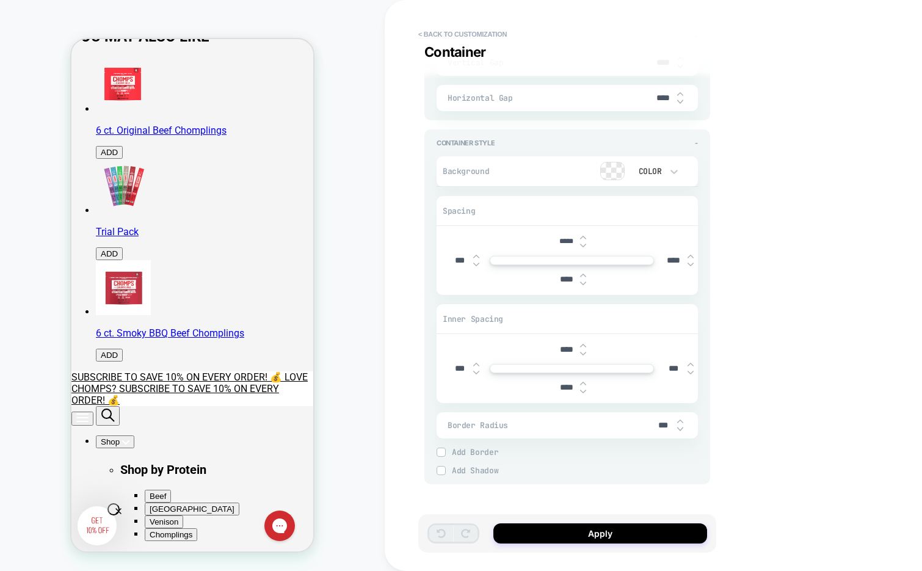
click at [610, 169] on div at bounding box center [612, 170] width 23 height 17
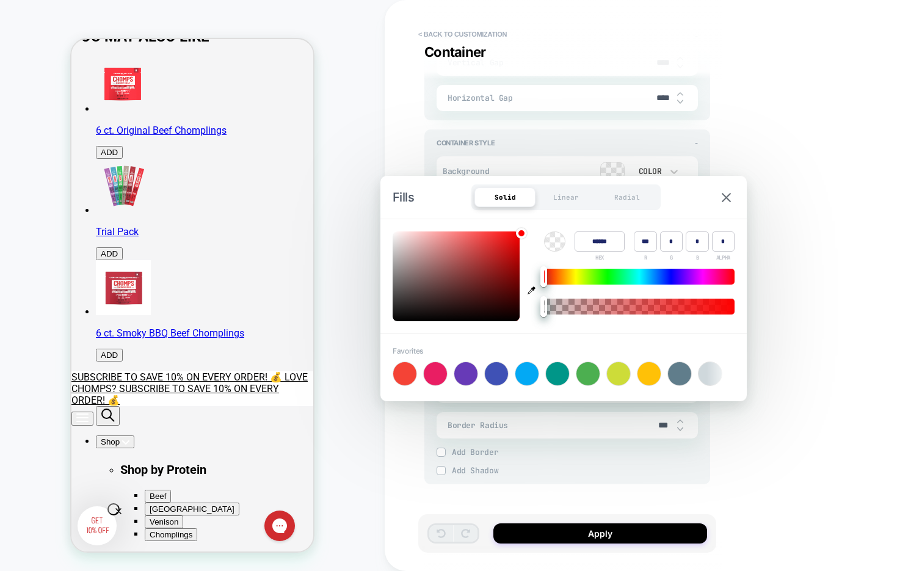
click at [596, 242] on input "******" at bounding box center [599, 241] width 50 height 20
type input "******"
type input "***"
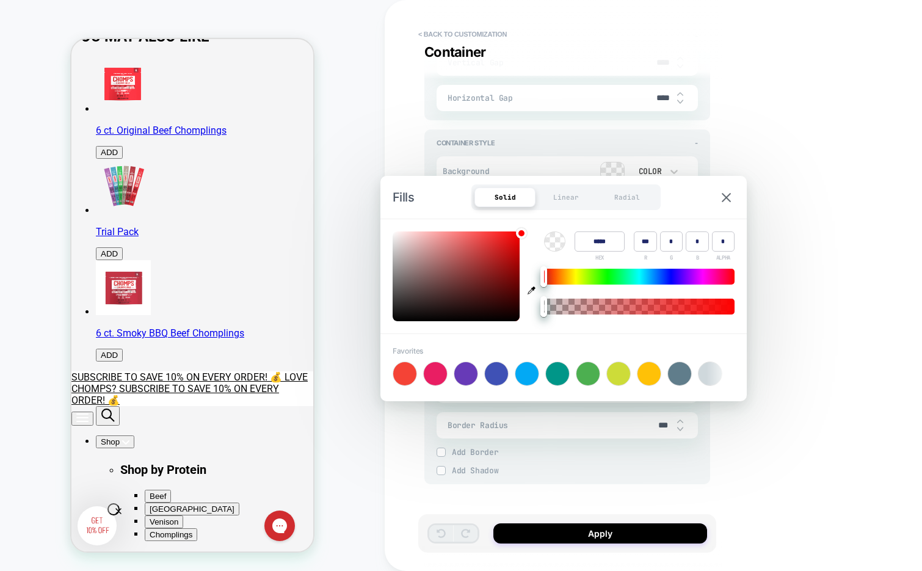
type input "***"
type input "*"
type textarea "*"
click at [525, 370] on div at bounding box center [526, 373] width 23 height 23
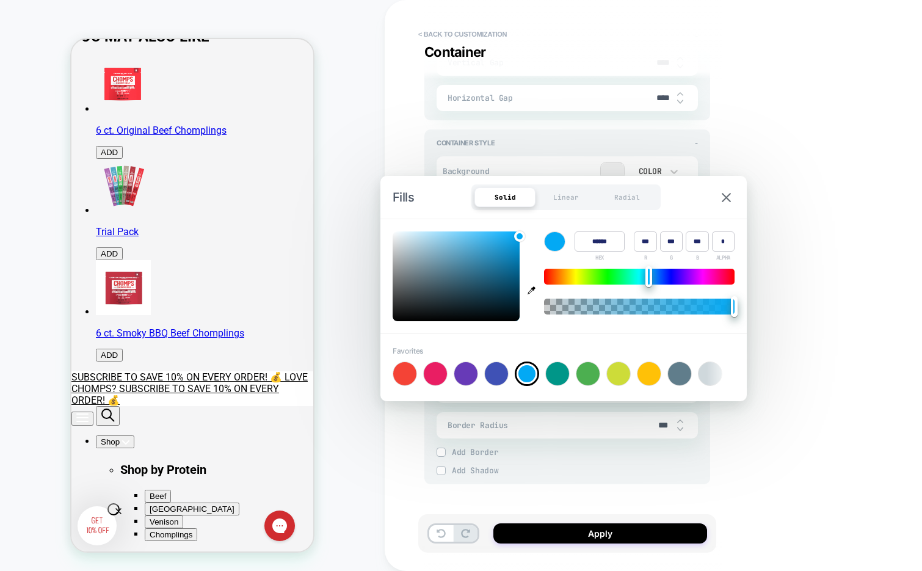
type input "******"
type input "*"
type input "***"
click at [726, 193] on img at bounding box center [725, 197] width 9 height 9
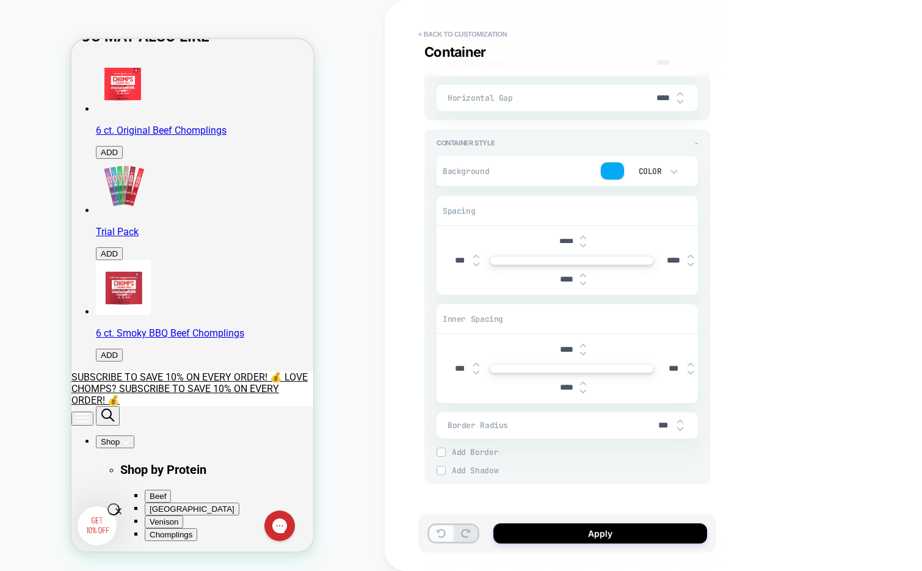
click at [436, 534] on icon at bounding box center [440, 533] width 9 height 9
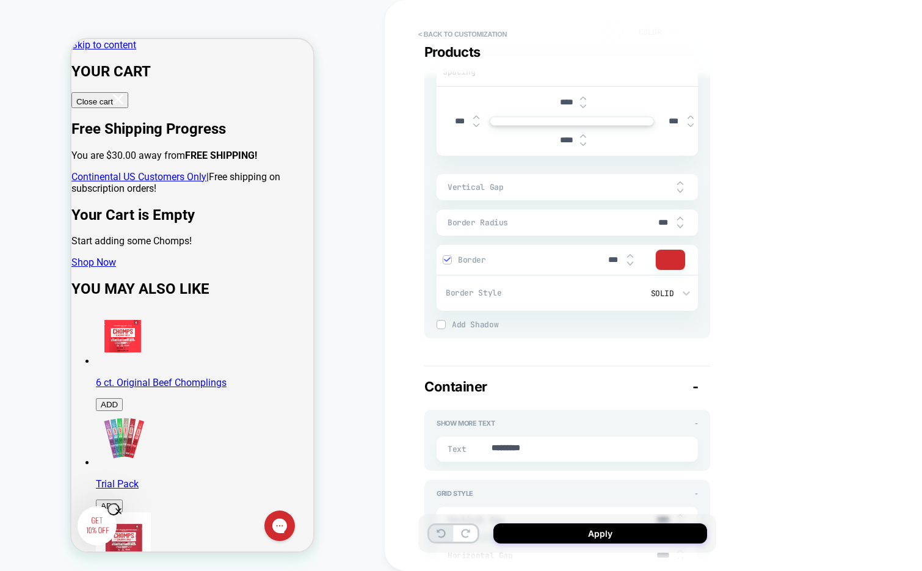
scroll to position [1407, 0]
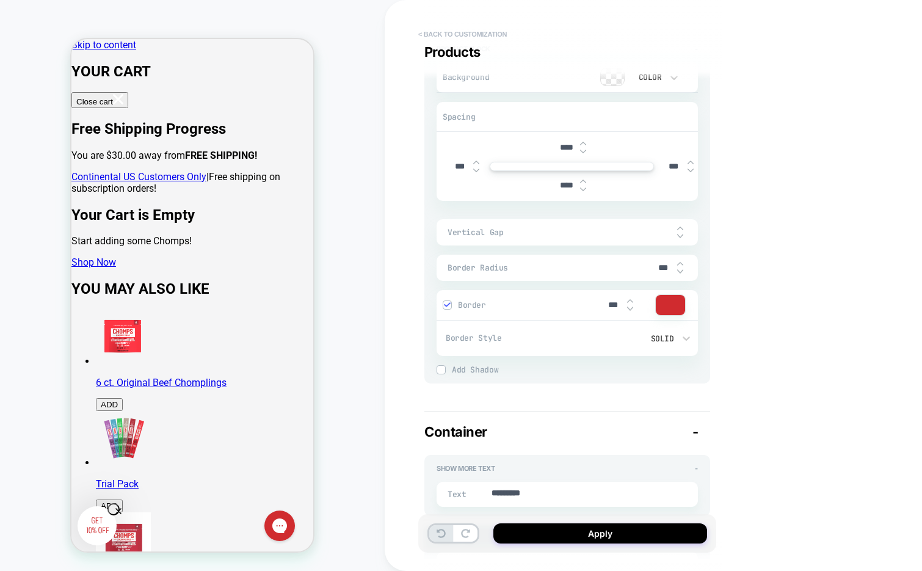
click at [471, 27] on button "< Back to customization" at bounding box center [462, 34] width 101 height 20
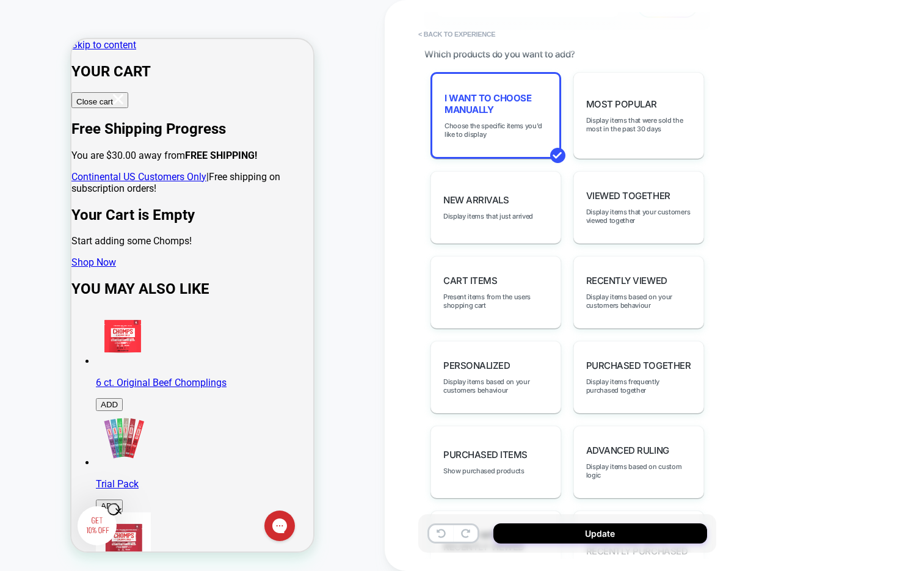
scroll to position [485, 0]
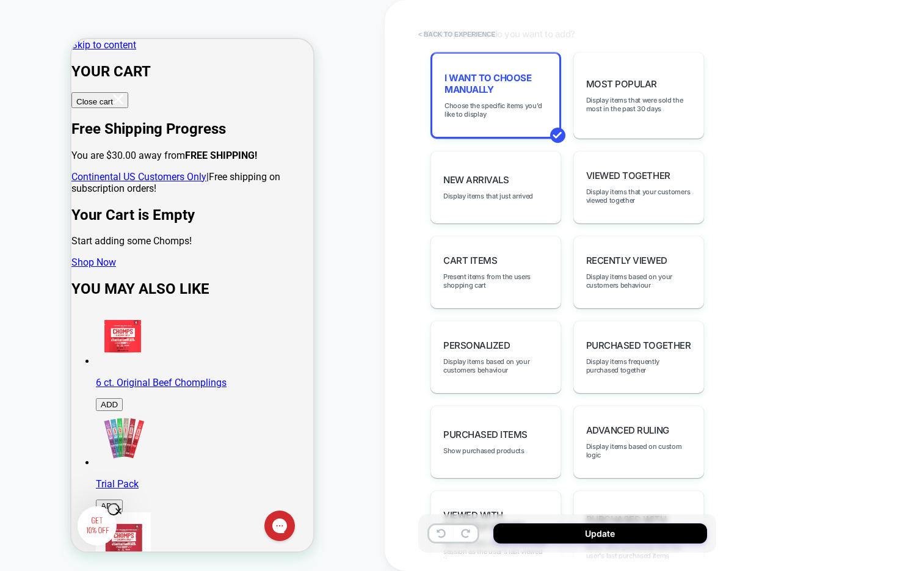
click at [446, 29] on button "< Back to experience" at bounding box center [456, 34] width 89 height 20
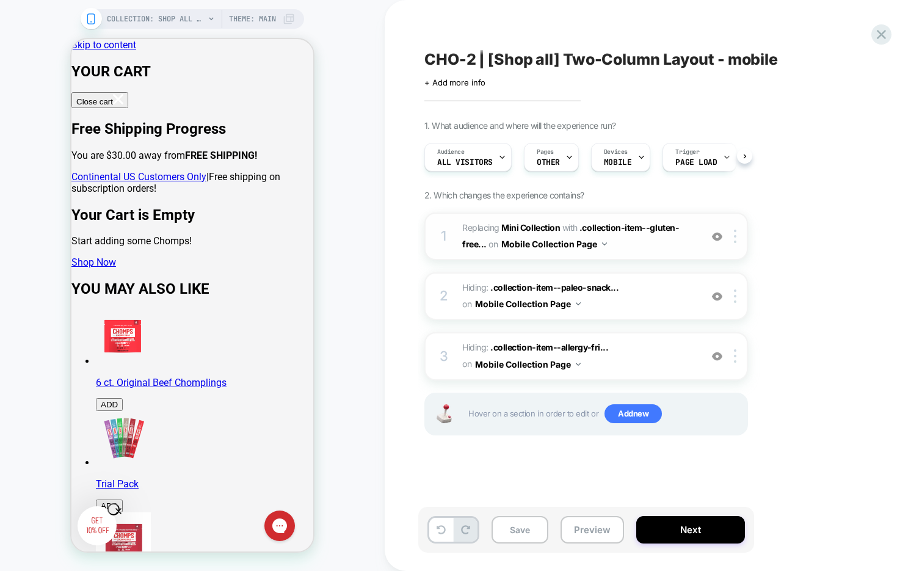
scroll to position [0, 1]
click at [719, 234] on img at bounding box center [717, 236] width 10 height 10
click at [719, 235] on img at bounding box center [717, 236] width 10 height 10
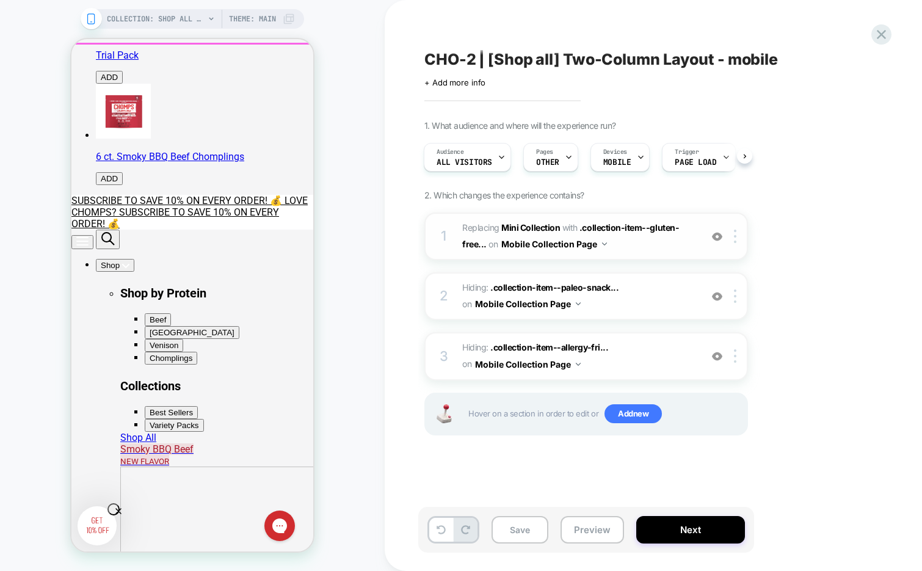
scroll to position [444, 0]
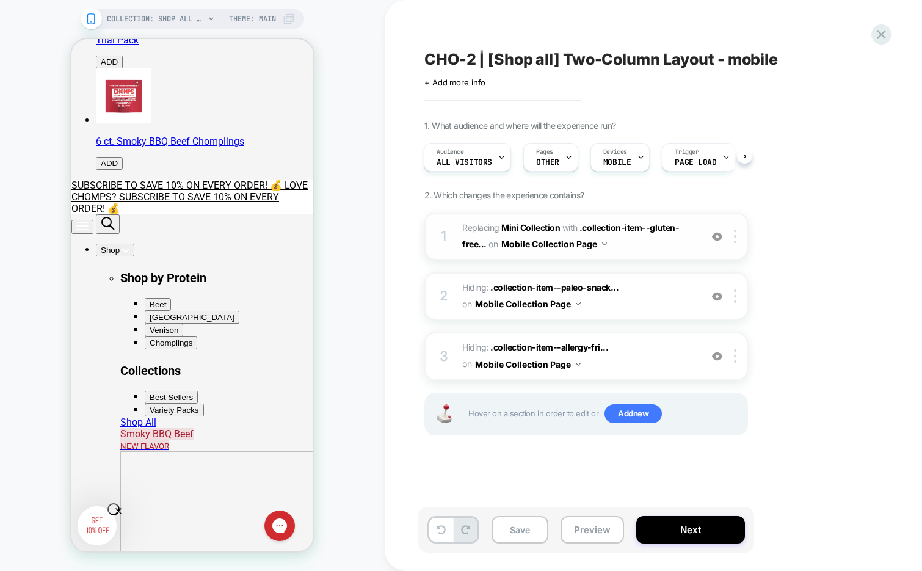
click at [718, 234] on img at bounding box center [717, 236] width 10 height 10
click at [637, 250] on span "#_loomi_addon_1757948925223 Replacing Mini Collection WITH .collection-item--gl…" at bounding box center [578, 236] width 233 height 33
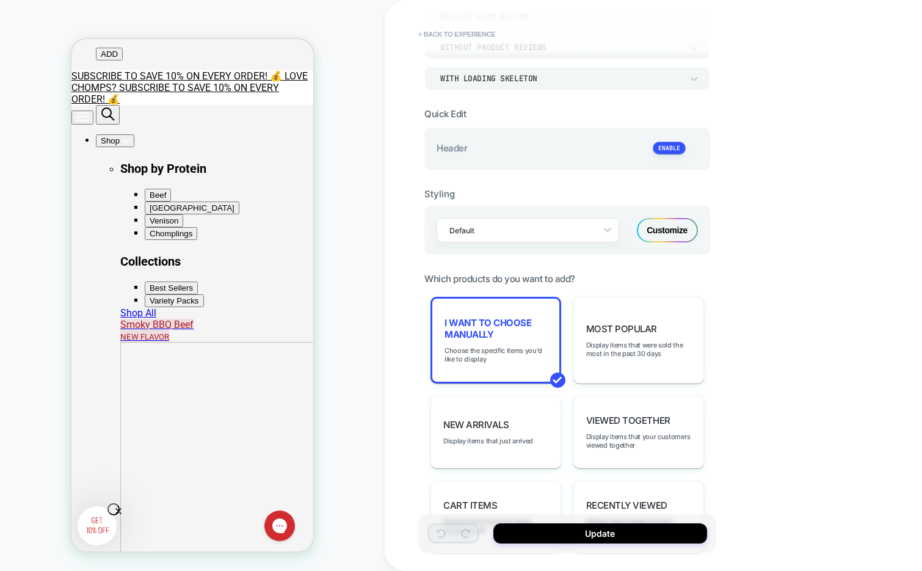
scroll to position [258, 0]
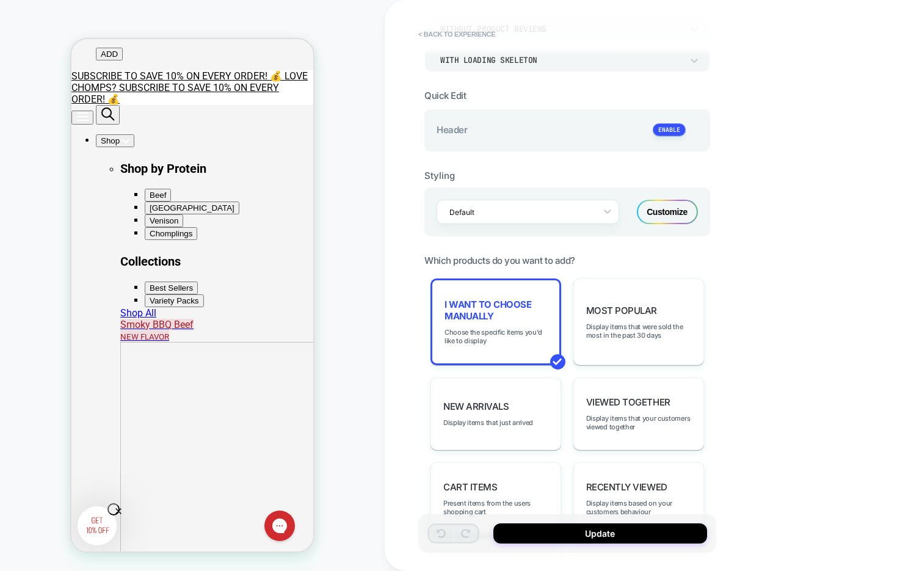
click at [661, 217] on div "Customize" at bounding box center [667, 212] width 61 height 24
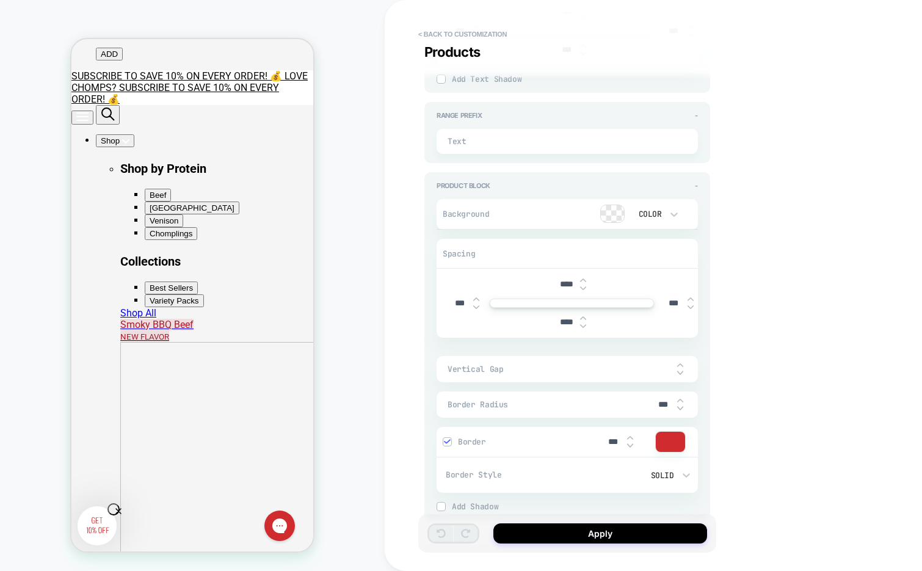
type textarea "*"
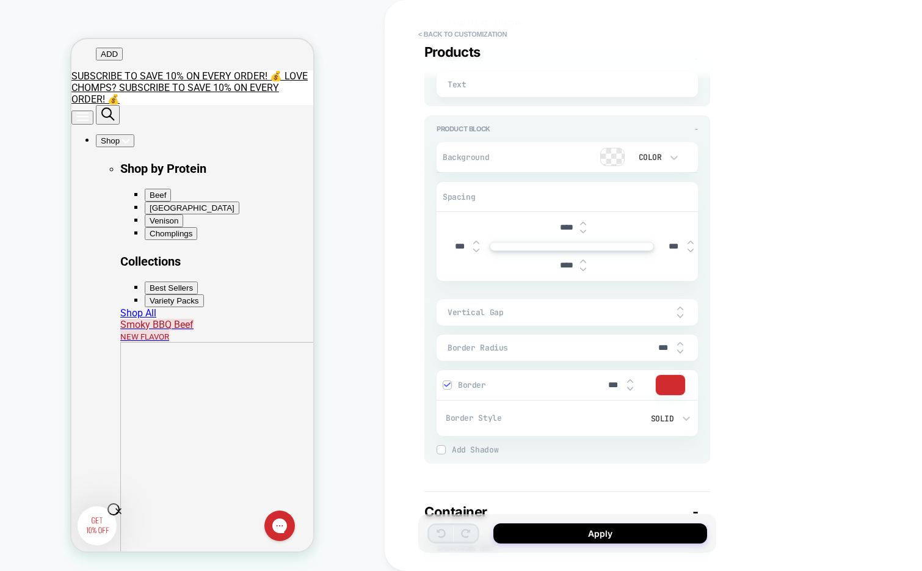
scroll to position [1341, 0]
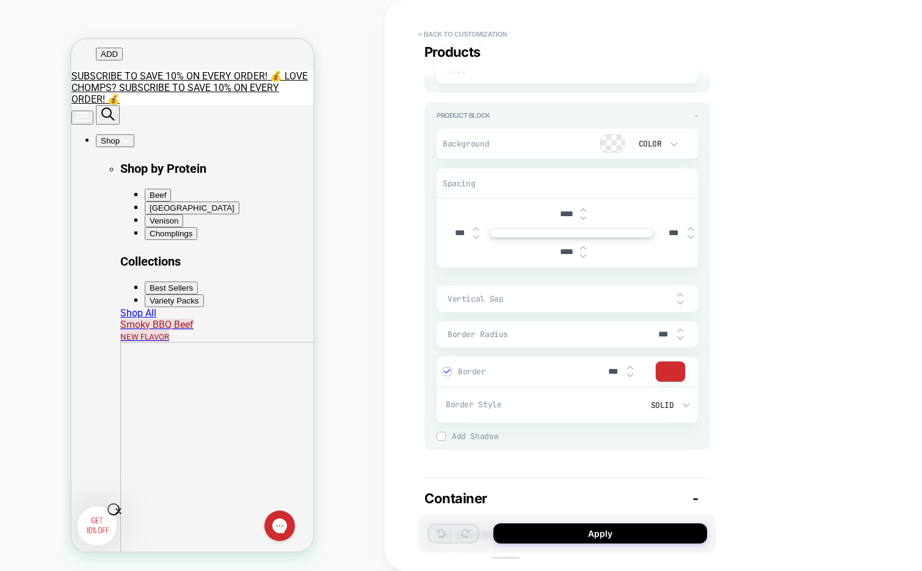
click at [609, 142] on div at bounding box center [612, 143] width 23 height 17
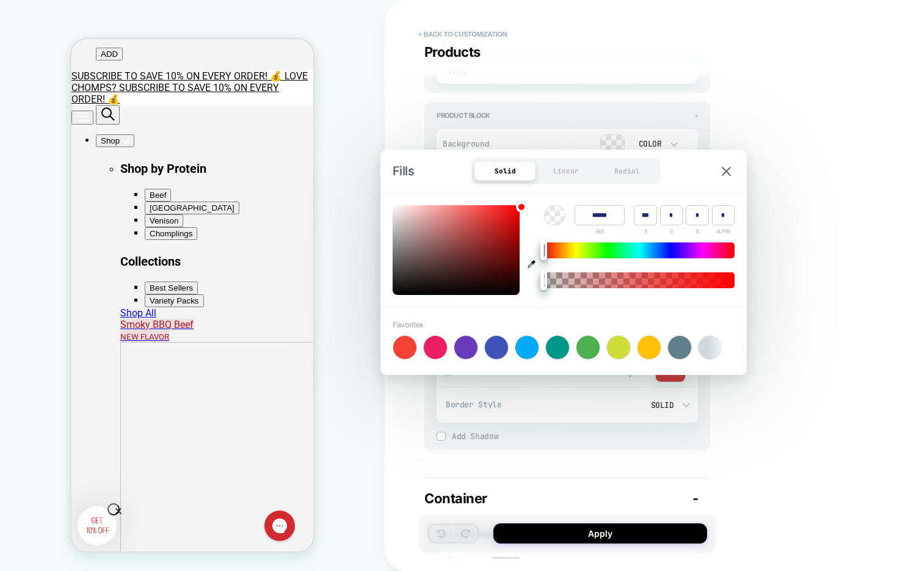
click at [583, 345] on div at bounding box center [587, 347] width 23 height 23
type input "******"
type input "**"
type input "***"
type input "**"
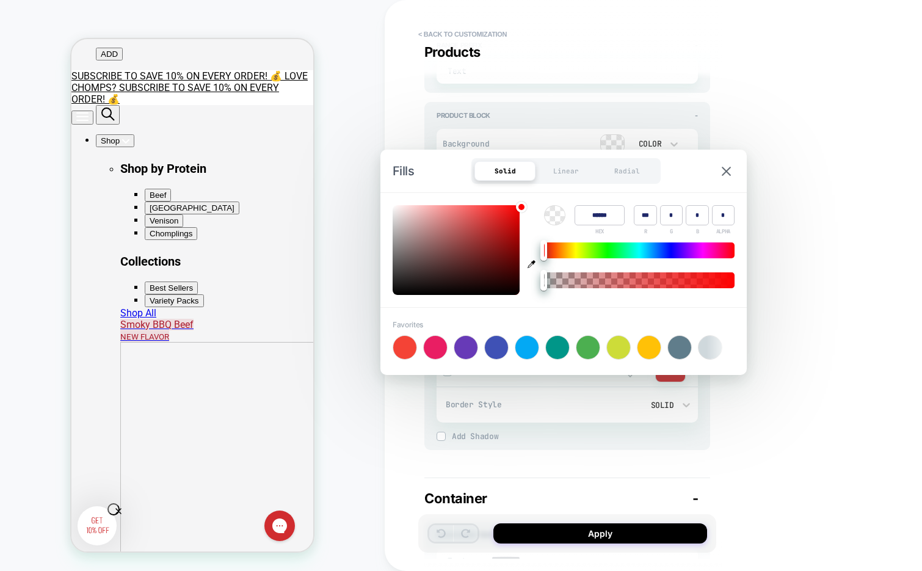
type input "*"
type textarea "*"
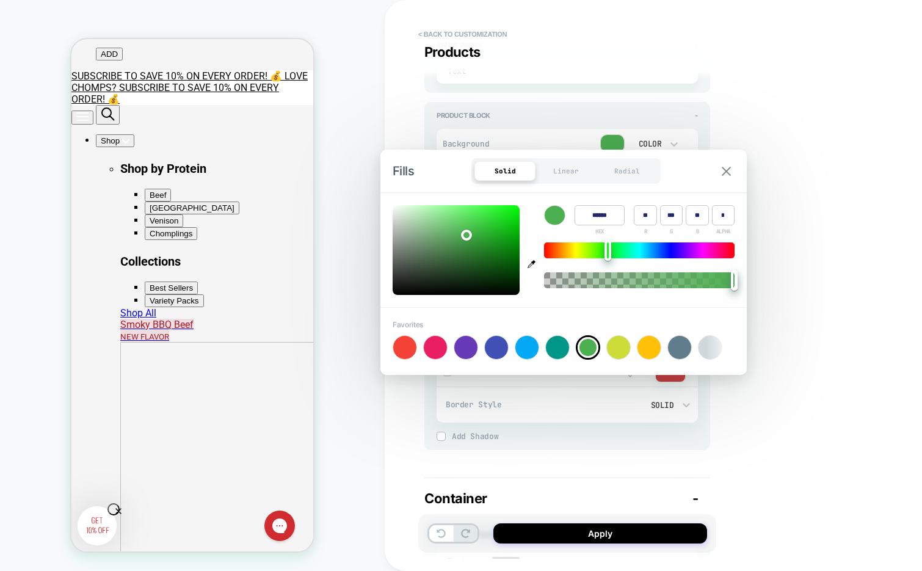
click at [721, 170] on img at bounding box center [725, 171] width 9 height 9
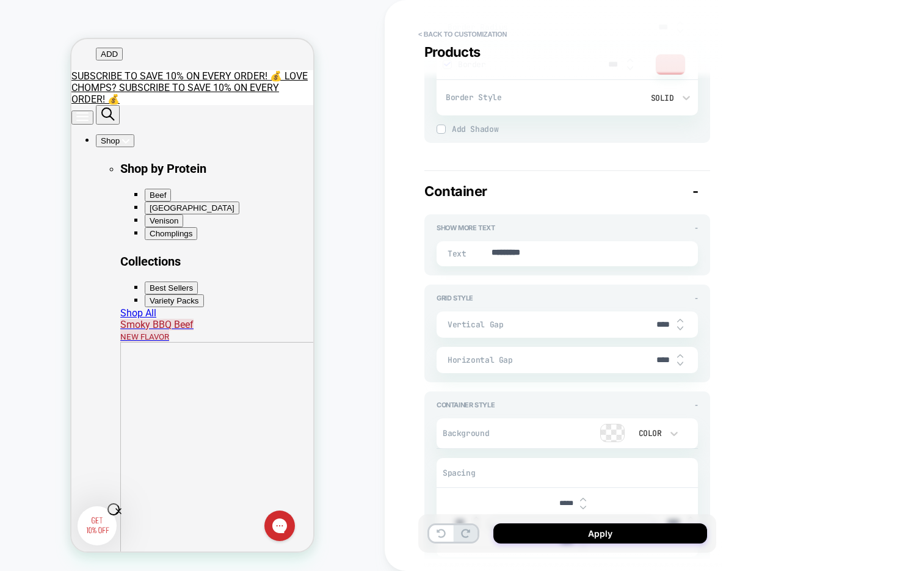
scroll to position [1660, 0]
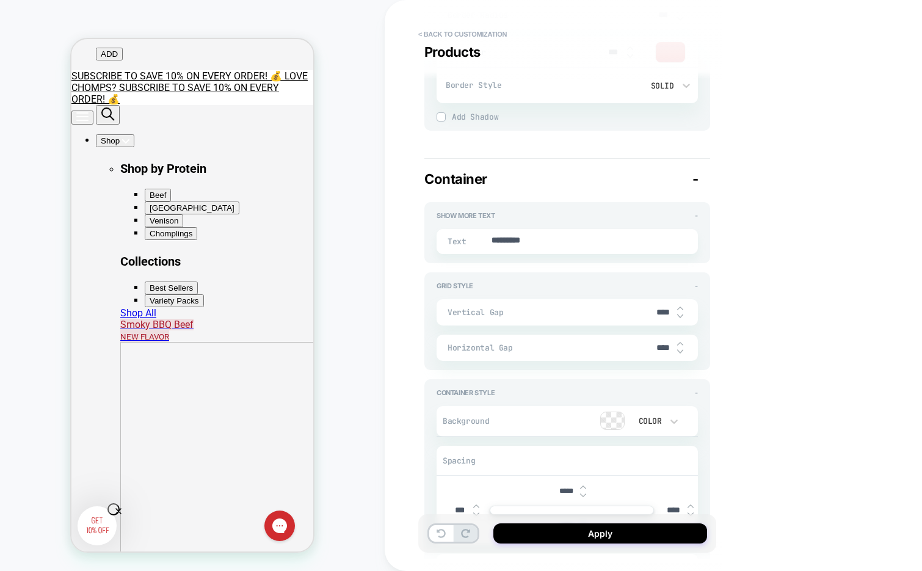
click at [614, 414] on div at bounding box center [612, 420] width 23 height 17
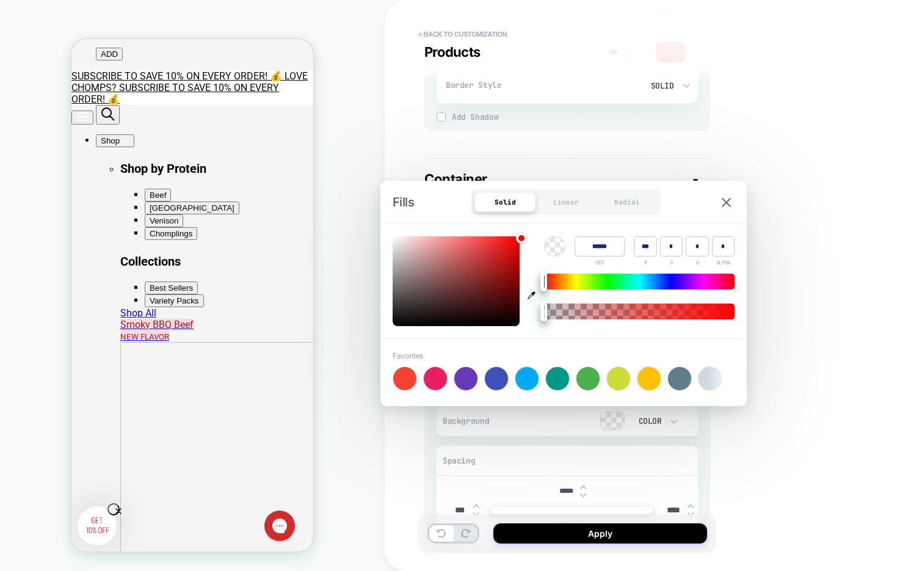
click at [530, 380] on div at bounding box center [526, 378] width 23 height 23
type input "******"
type input "*"
type input "***"
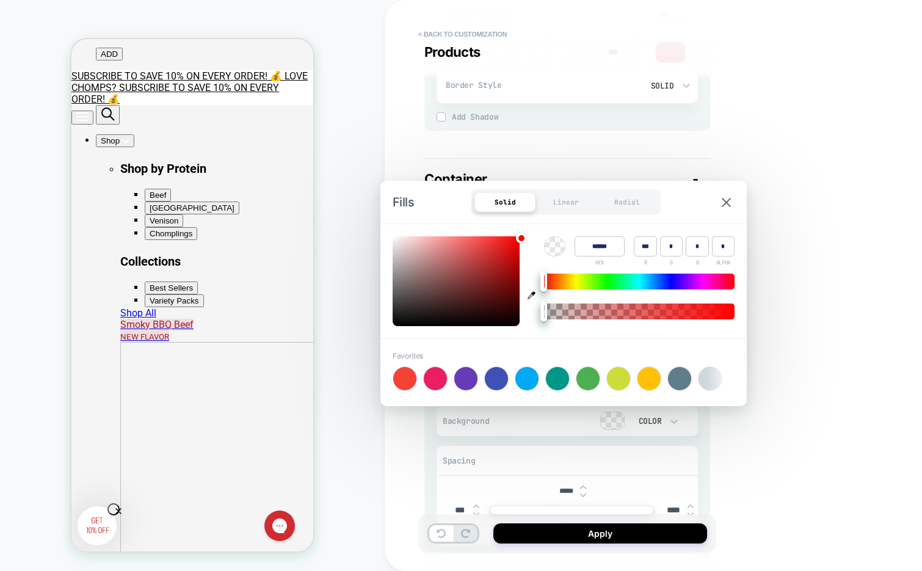
type input "*"
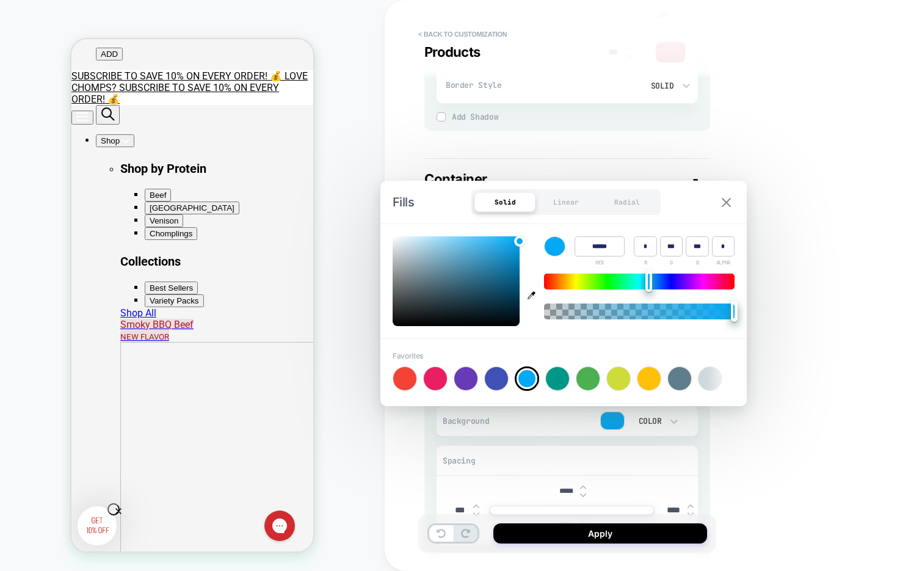
click at [726, 203] on img at bounding box center [725, 202] width 9 height 9
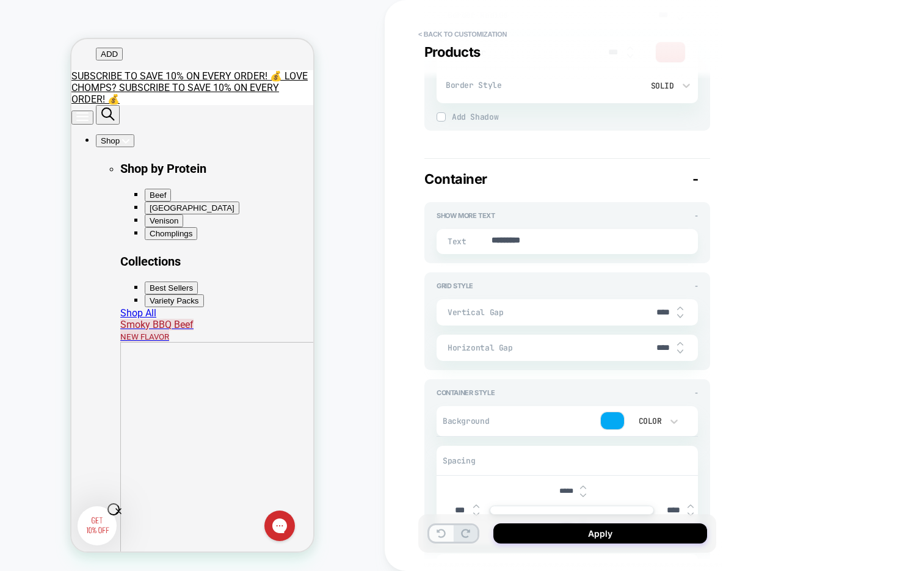
click at [439, 535] on icon at bounding box center [440, 533] width 9 height 9
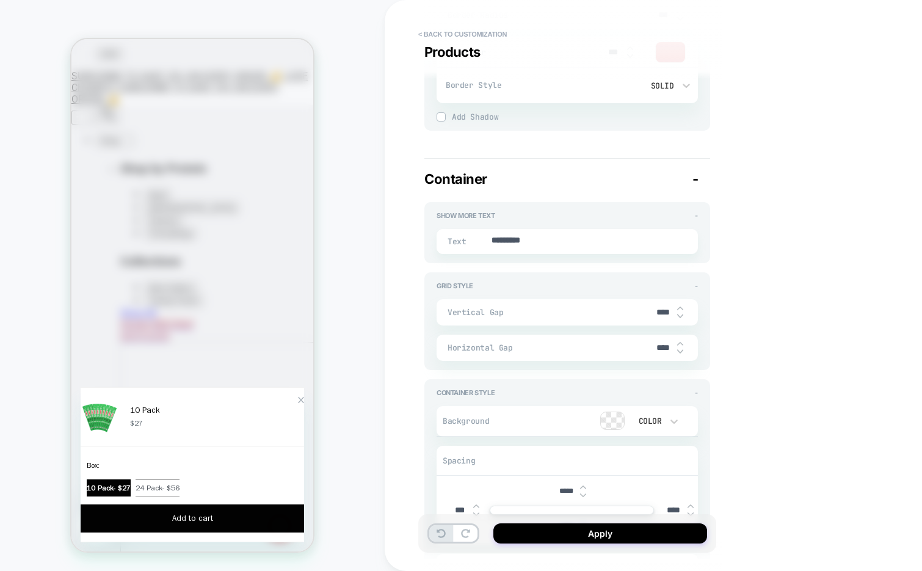
click at [287, 397] on div at bounding box center [292, 417] width 24 height 40
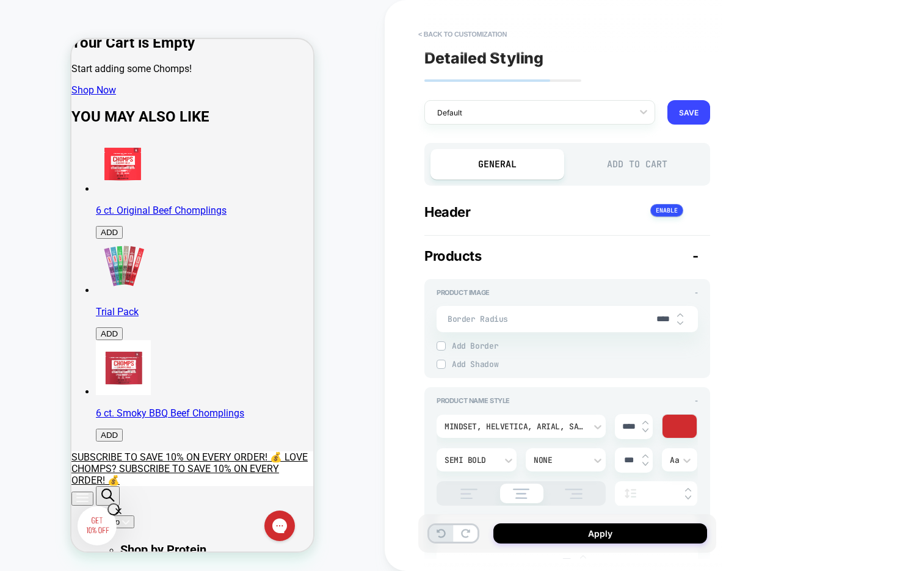
scroll to position [0, 0]
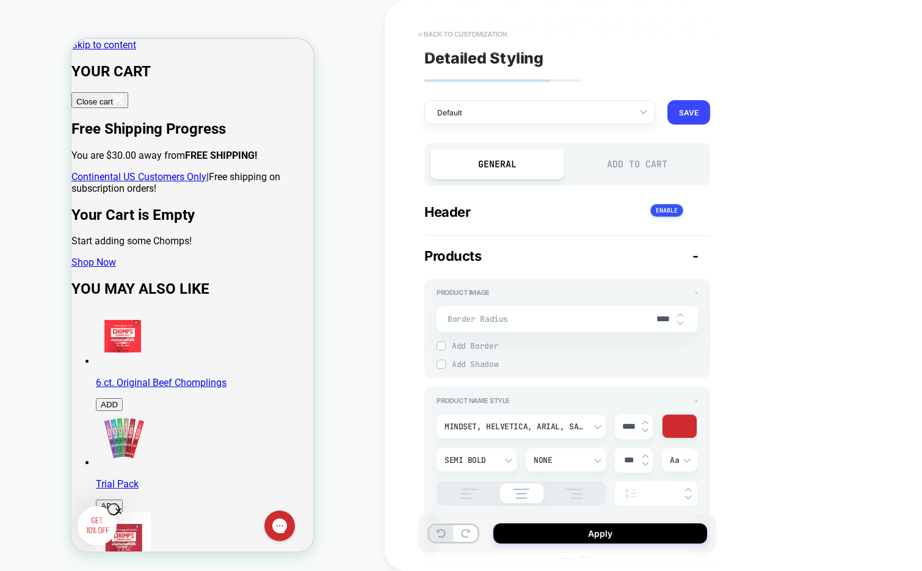
click at [469, 29] on button "< Back to customization" at bounding box center [462, 34] width 101 height 20
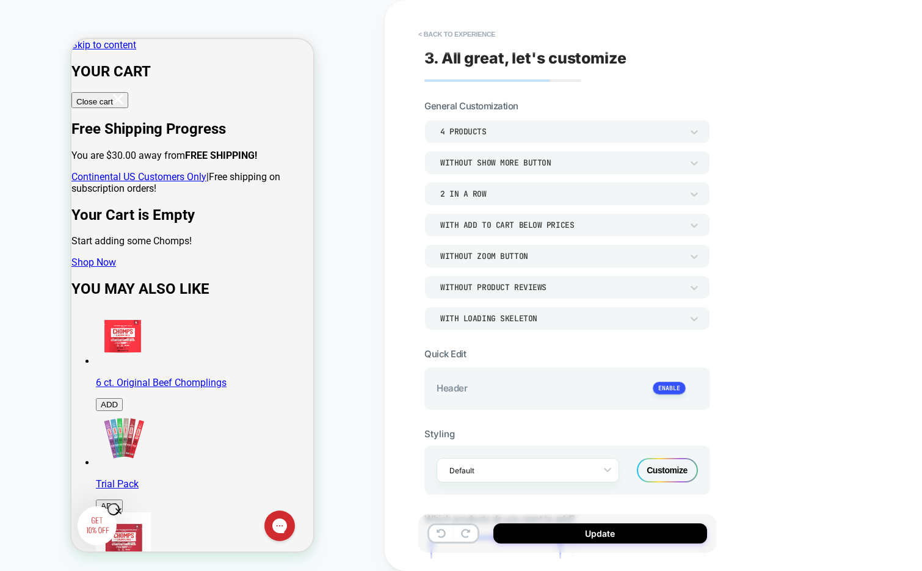
click at [469, 29] on button "< Back to experience" at bounding box center [456, 34] width 89 height 20
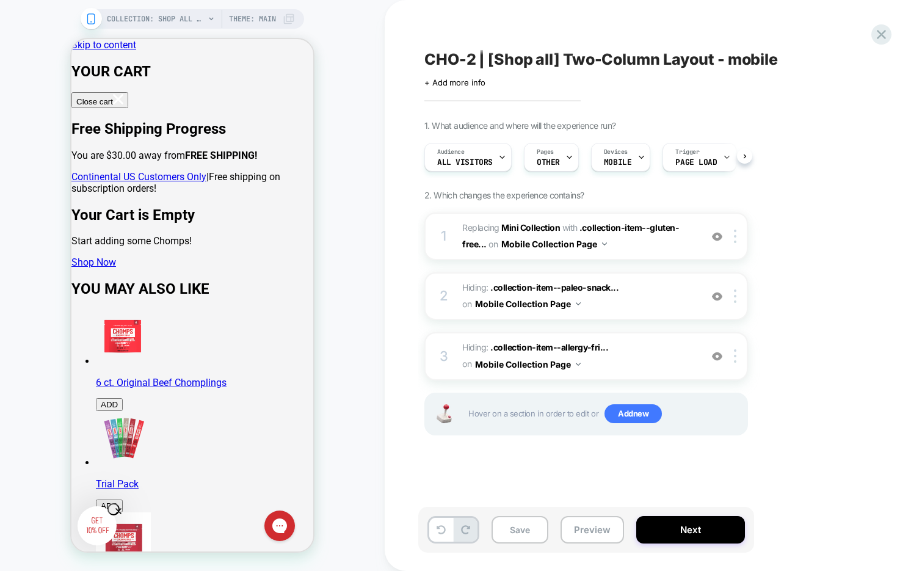
scroll to position [0, 1]
click at [550, 156] on div "Pages OTHER" at bounding box center [548, 156] width 48 height 27
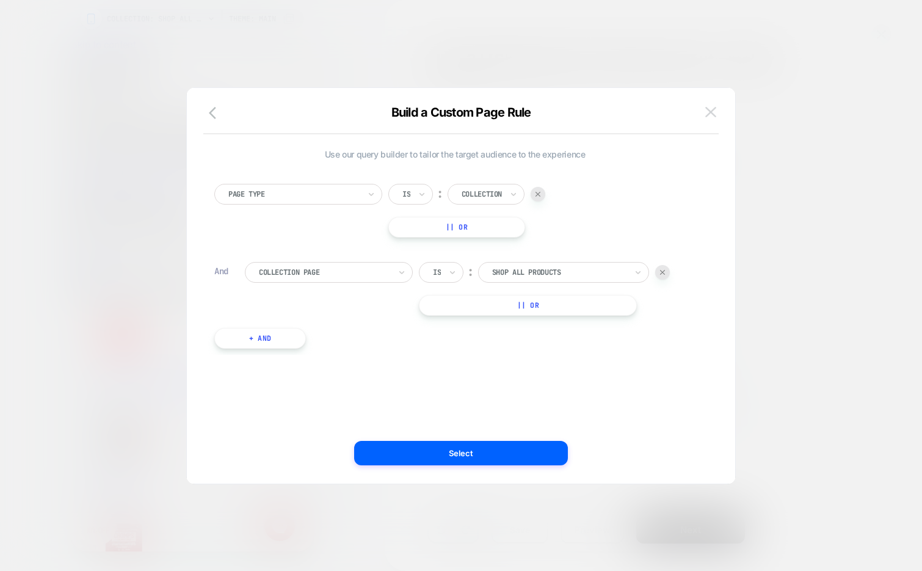
click at [709, 114] on img at bounding box center [710, 112] width 11 height 10
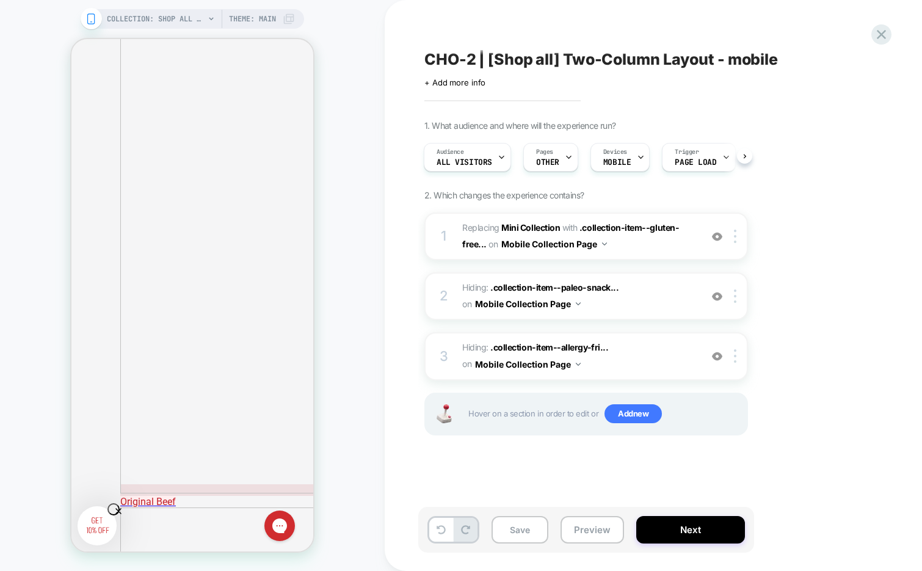
scroll to position [1111, 0]
click at [715, 299] on img at bounding box center [717, 296] width 10 height 10
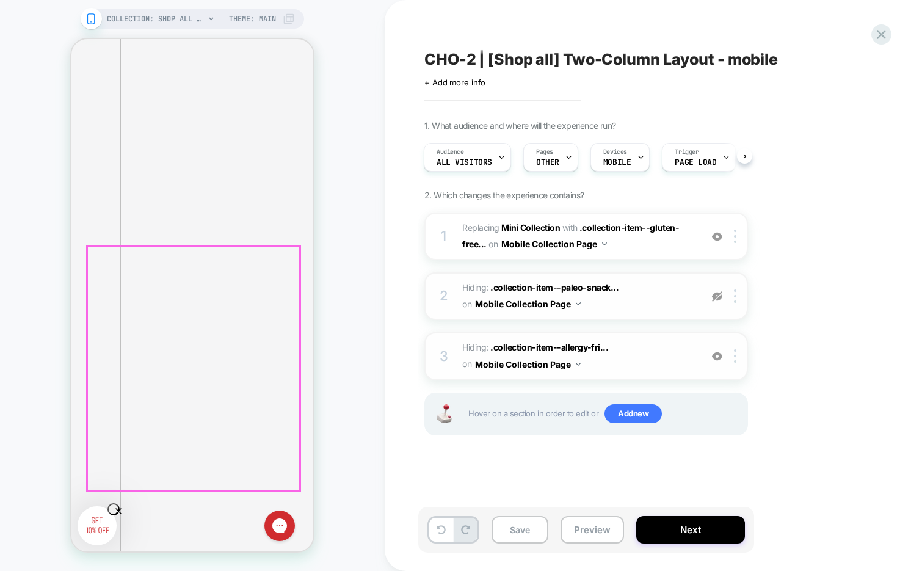
scroll to position [878, 0]
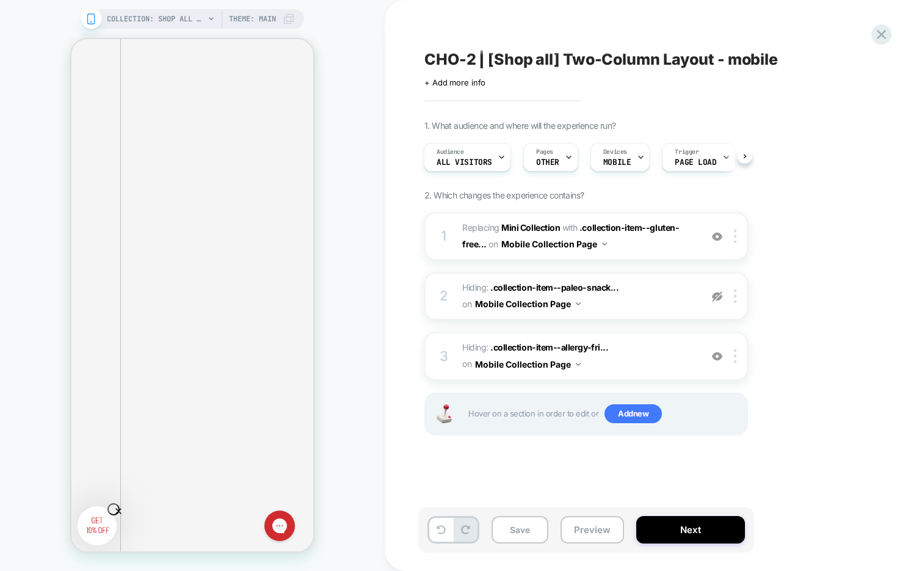
click at [715, 294] on img at bounding box center [717, 296] width 10 height 10
click at [712, 356] on img at bounding box center [717, 356] width 10 height 10
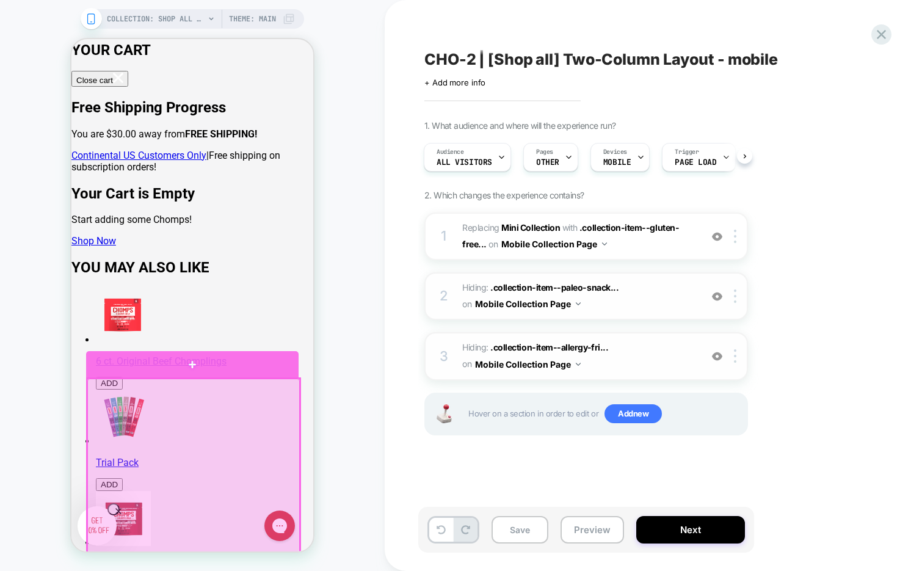
scroll to position [0, 0]
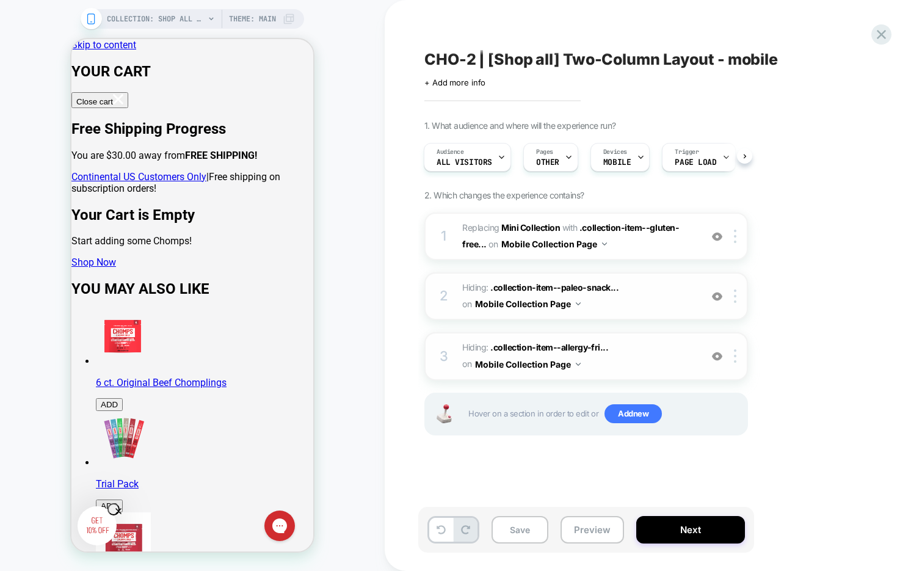
click at [541, 65] on span "CHO-2 | [Shop all] Two-Column Layout - mobile" at bounding box center [600, 59] width 353 height 18
click at [541, 65] on textarea "**********" at bounding box center [627, 59] width 406 height 18
click at [431, 41] on div "**********" at bounding box center [647, 285] width 458 height 546
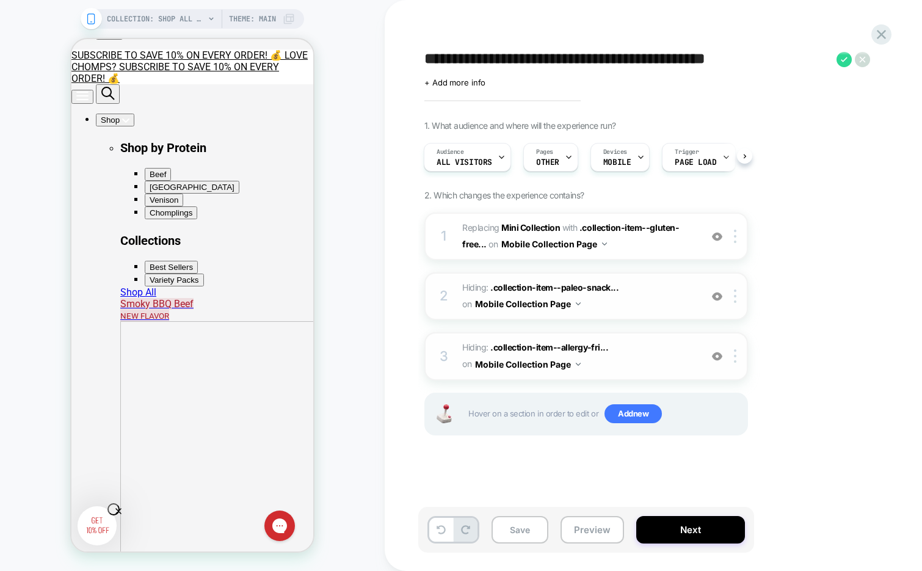
scroll to position [575, 0]
click at [649, 251] on span "#_loomi_addon_1757948925223 Replacing Mini Collection WITH .collection-item--gl…" at bounding box center [578, 236] width 233 height 33
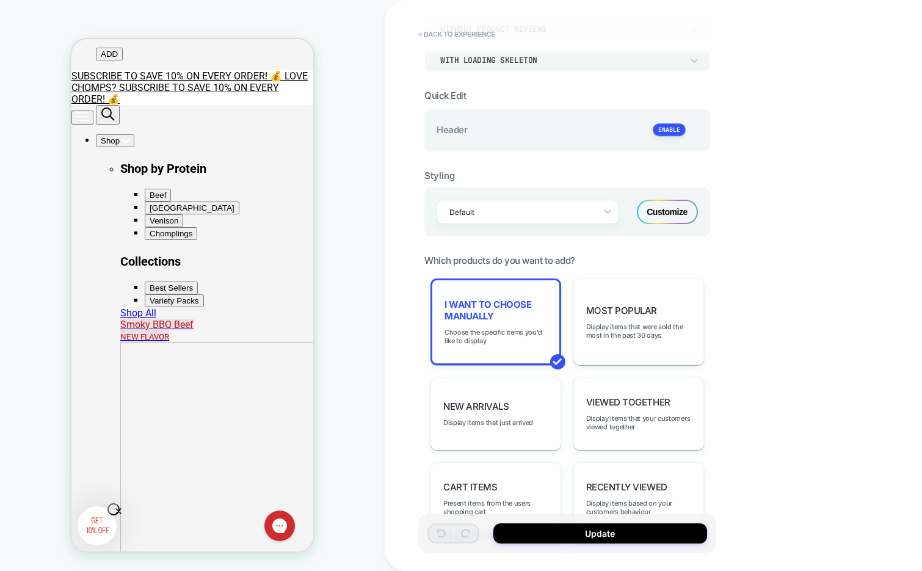
scroll to position [270, 0]
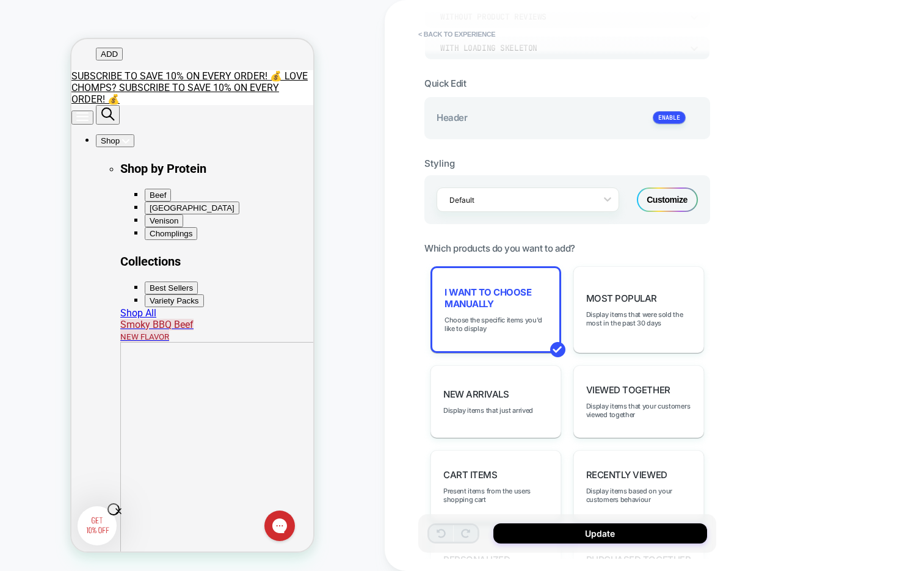
click at [654, 198] on div "Customize" at bounding box center [667, 199] width 61 height 24
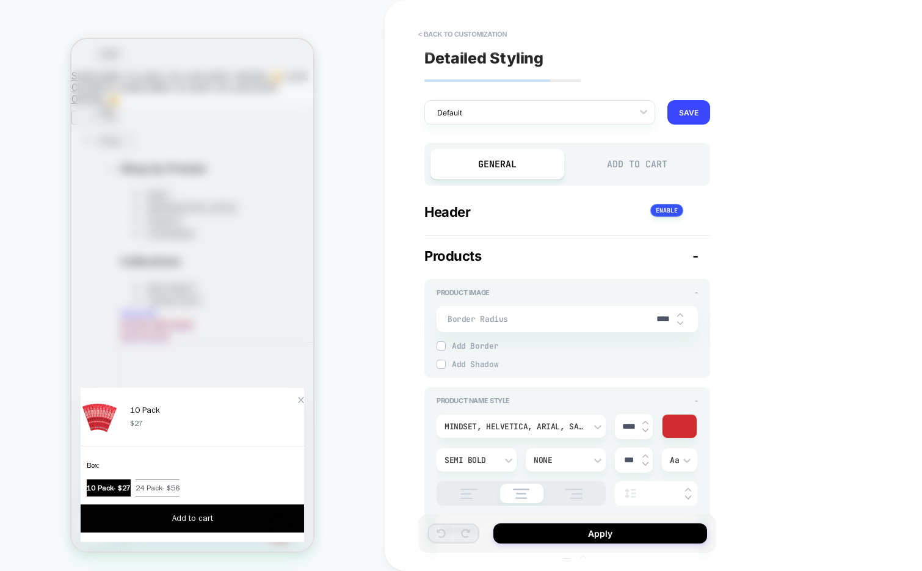
click at [627, 172] on div "Add to Cart" at bounding box center [637, 164] width 134 height 31
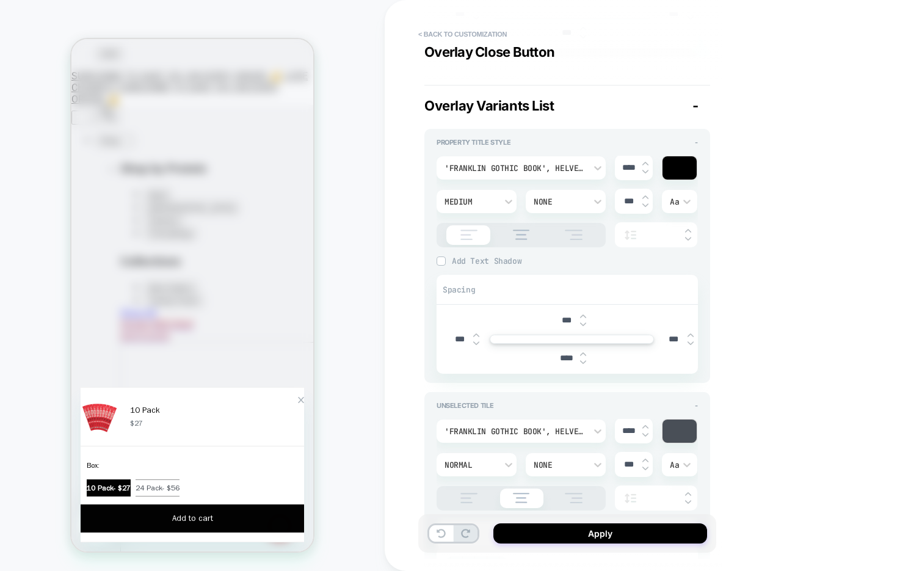
scroll to position [2510, 0]
click at [548, 167] on div "'Franklin Gothic Book', helvetica, arial, sans-serif" at bounding box center [514, 169] width 141 height 10
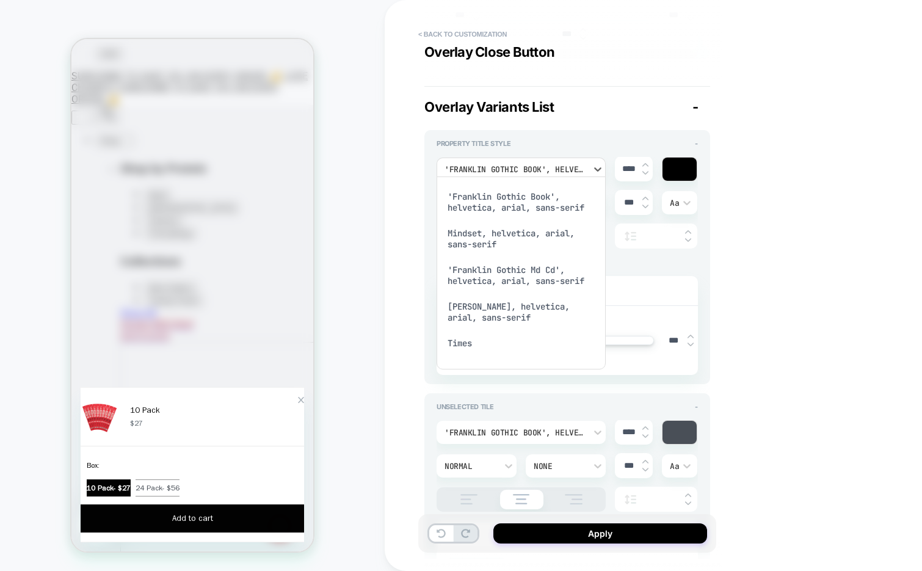
click at [511, 242] on div "Mindset, helvetica, arial, sans-serif" at bounding box center [520, 238] width 159 height 37
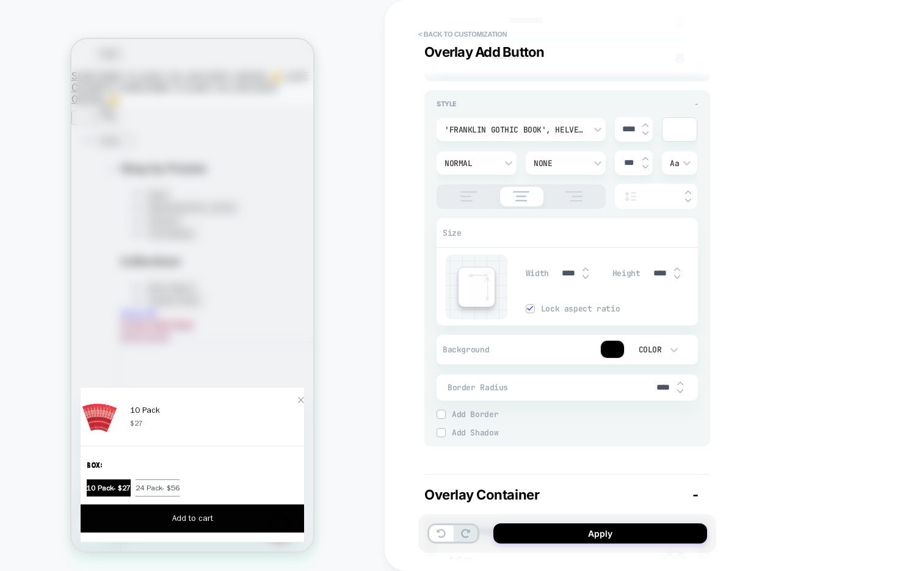
scroll to position [4351, 0]
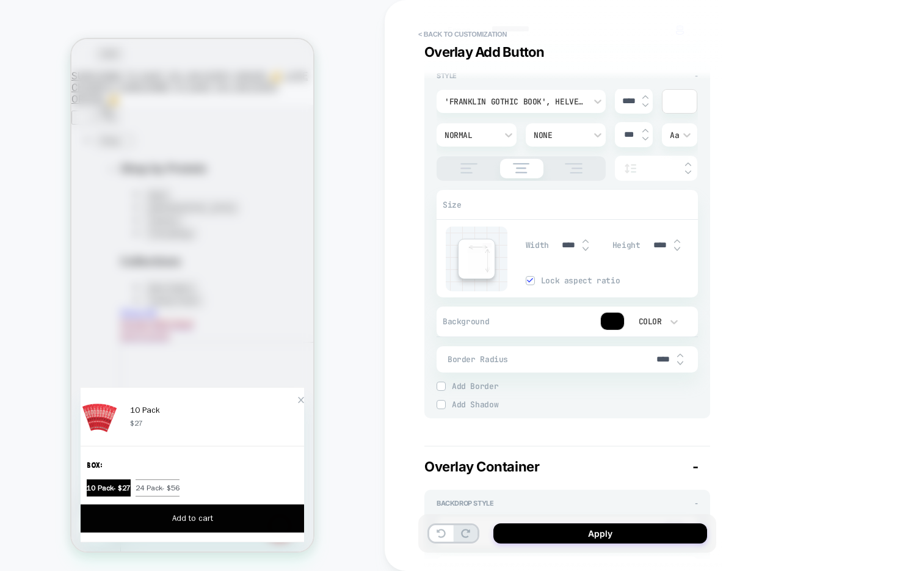
click at [610, 312] on div at bounding box center [612, 320] width 23 height 17
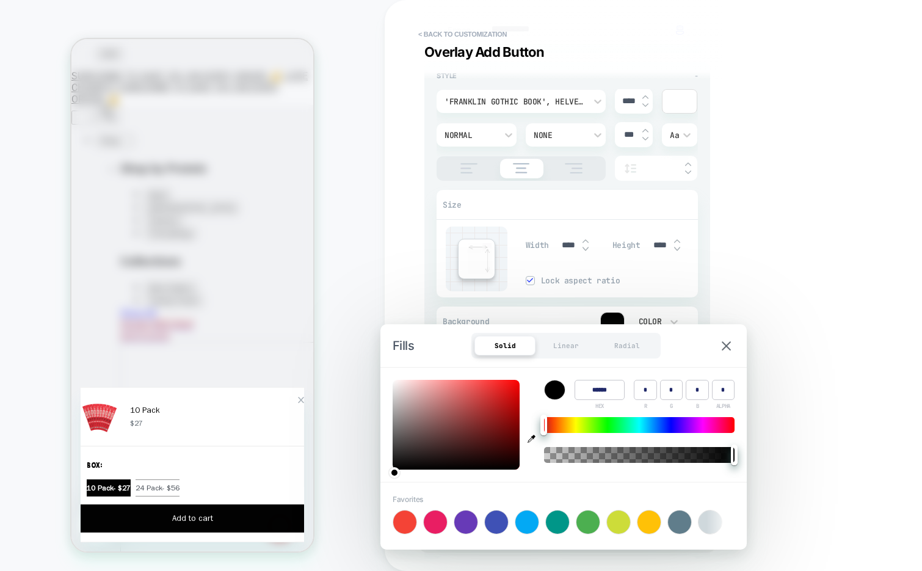
type textarea "*"
click at [530, 438] on icon "button" at bounding box center [531, 439] width 8 height 8
type input "******"
type input "***"
type input "**"
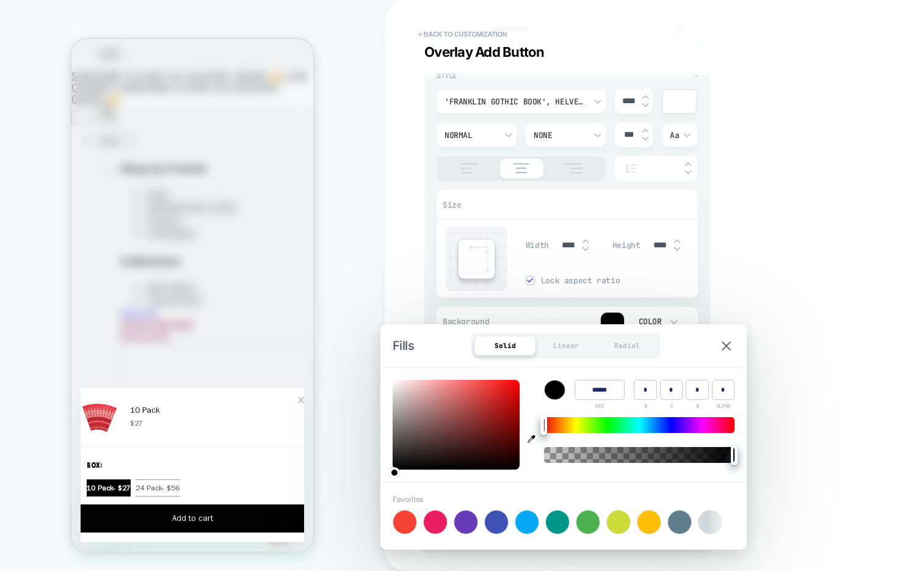
type input "**"
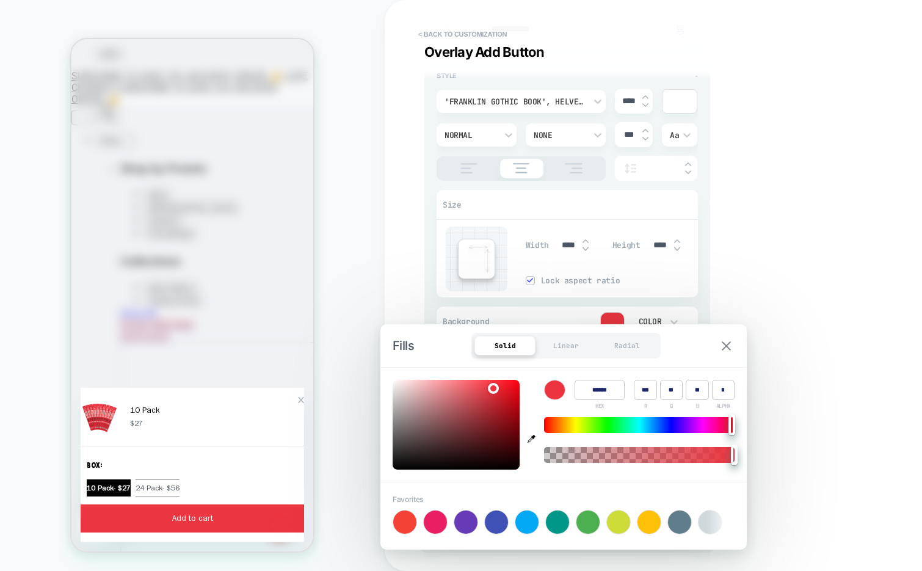
click at [732, 343] on button at bounding box center [726, 346] width 16 height 10
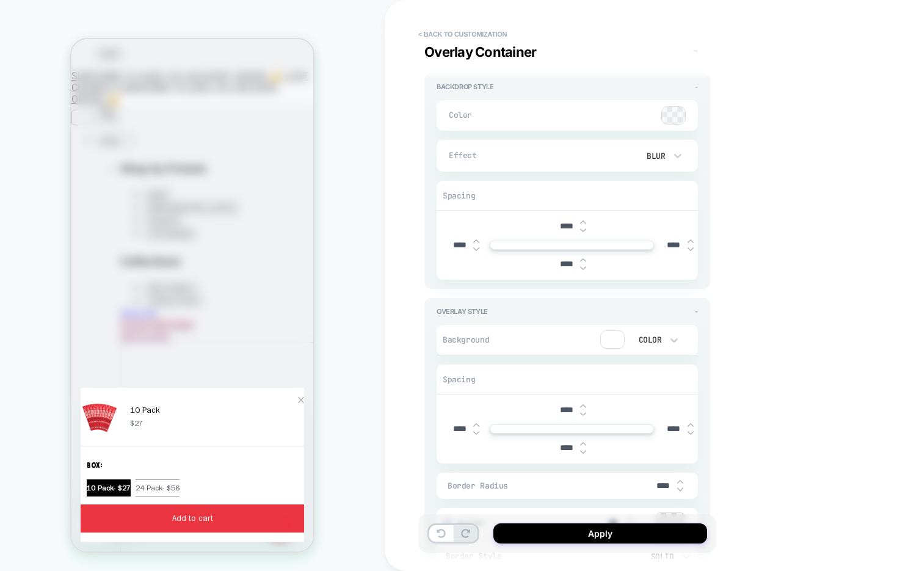
scroll to position [4793, 0]
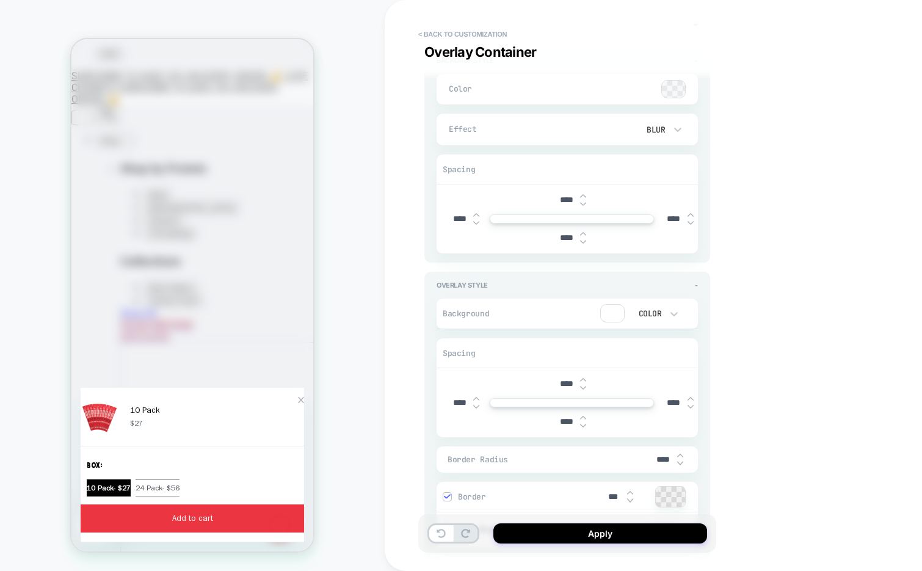
click at [582, 231] on img at bounding box center [583, 233] width 6 height 5
type textarea "*"
type input "****"
click at [582, 231] on img at bounding box center [583, 233] width 6 height 5
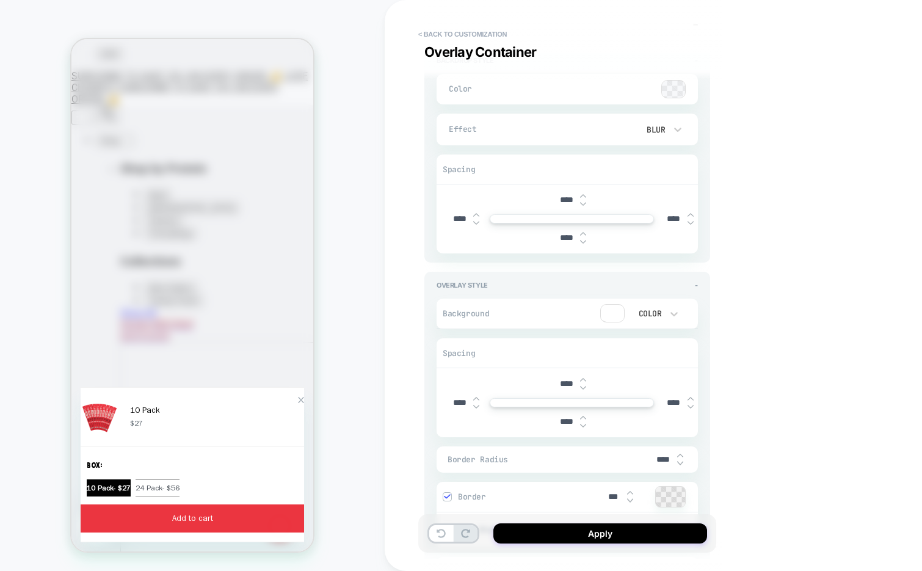
type textarea "*"
type input "****"
click at [582, 231] on img at bounding box center [583, 233] width 6 height 5
type textarea "*"
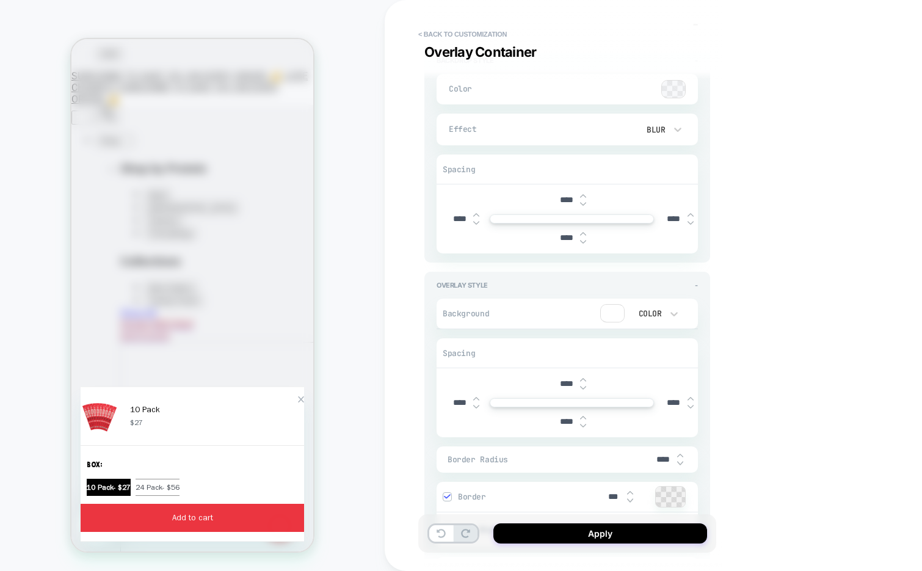
type input "****"
click at [582, 231] on img at bounding box center [583, 233] width 6 height 5
type textarea "*"
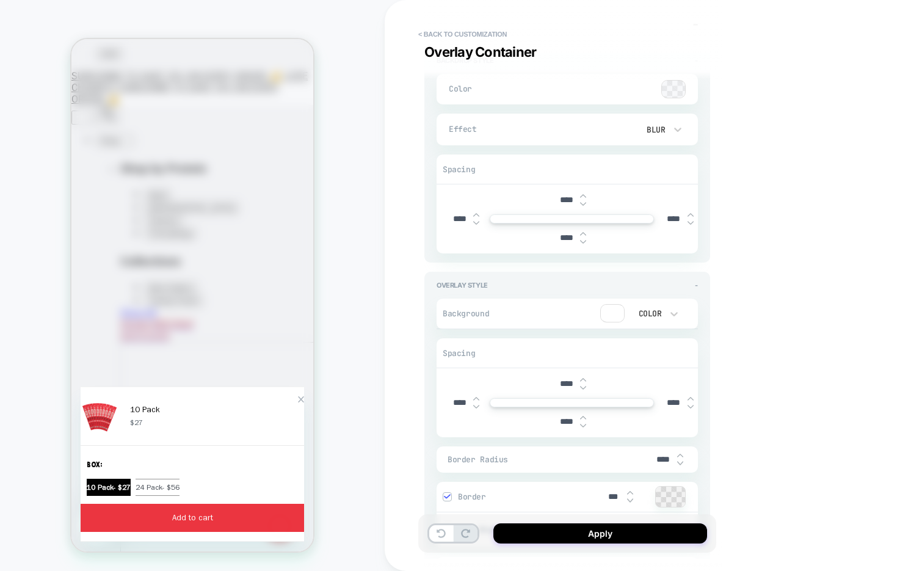
type input "****"
click at [582, 231] on img at bounding box center [583, 233] width 6 height 5
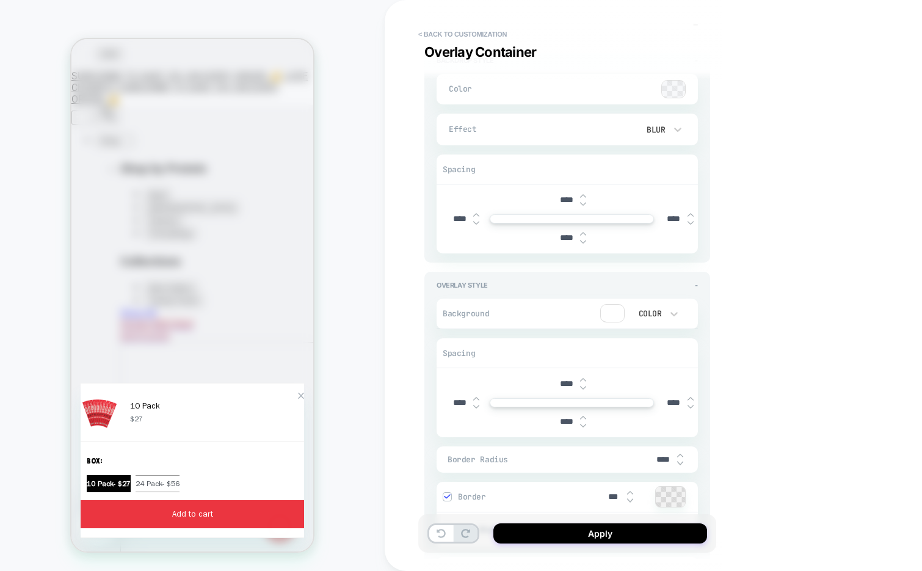
type textarea "*"
type input "****"
click at [582, 231] on img at bounding box center [583, 233] width 6 height 5
type textarea "*"
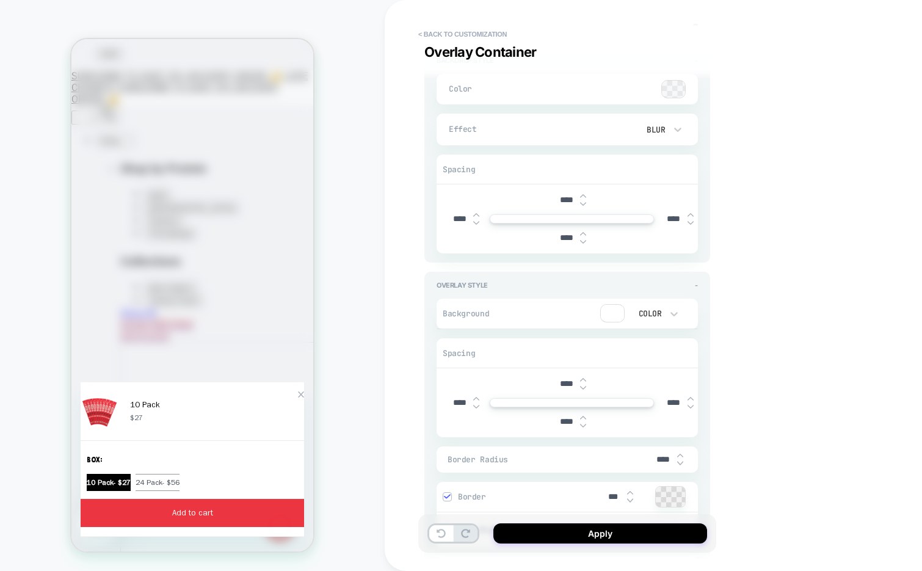
type input "****"
click at [582, 231] on img at bounding box center [583, 233] width 6 height 5
type textarea "*"
type input "****"
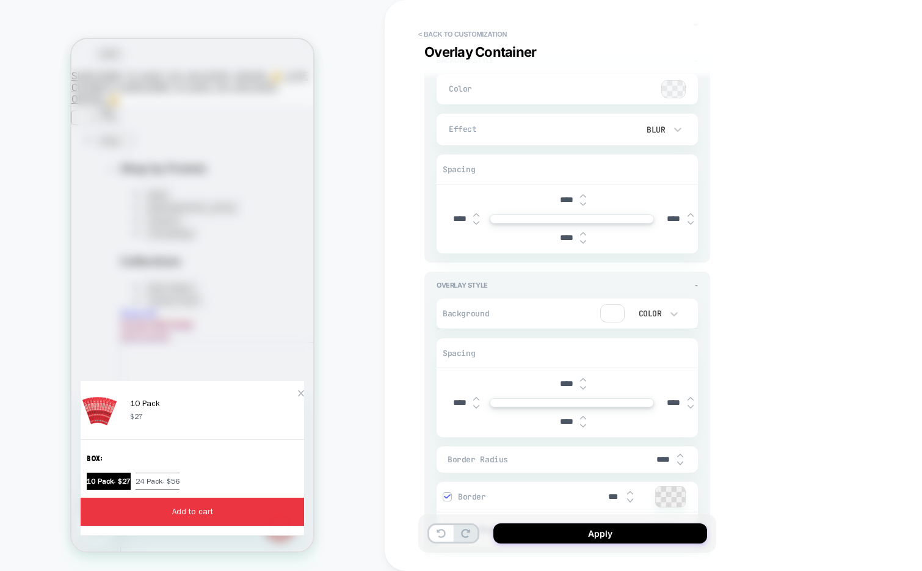
click at [582, 231] on img at bounding box center [583, 233] width 6 height 5
type textarea "*"
type input "****"
click at [582, 231] on img at bounding box center [583, 233] width 6 height 5
type textarea "*"
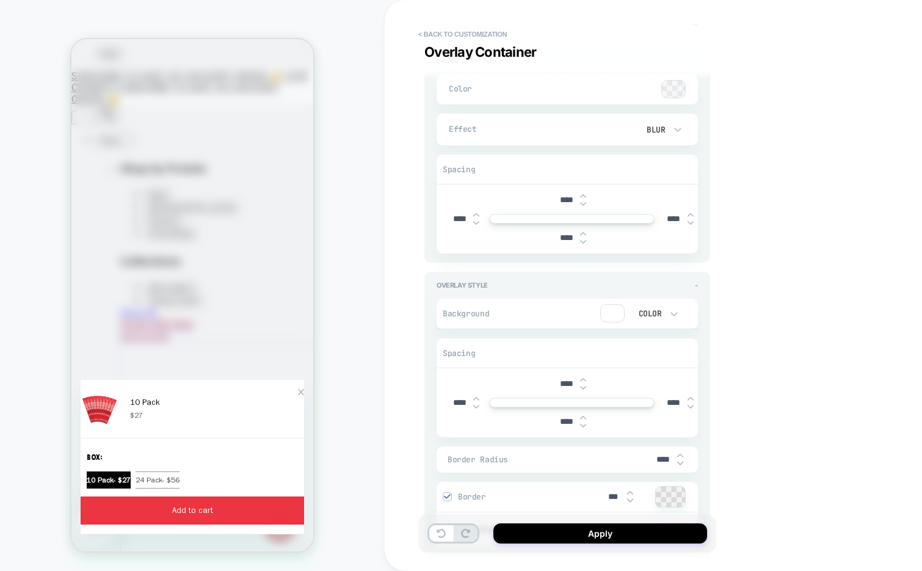
type input "****"
click at [582, 231] on img at bounding box center [583, 233] width 6 height 5
type textarea "*"
type input "****"
click at [582, 231] on img at bounding box center [583, 233] width 6 height 5
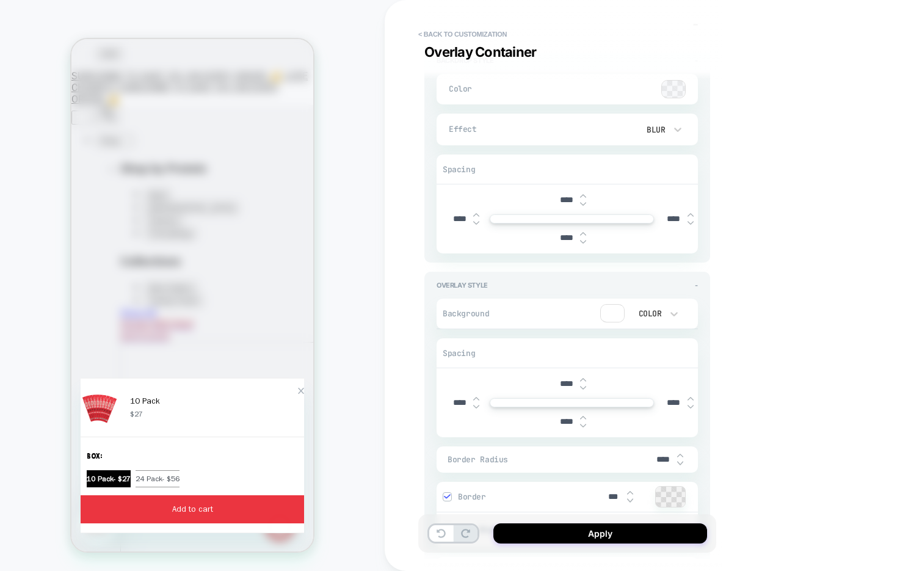
type textarea "*"
type input "****"
click at [582, 231] on img at bounding box center [583, 233] width 6 height 5
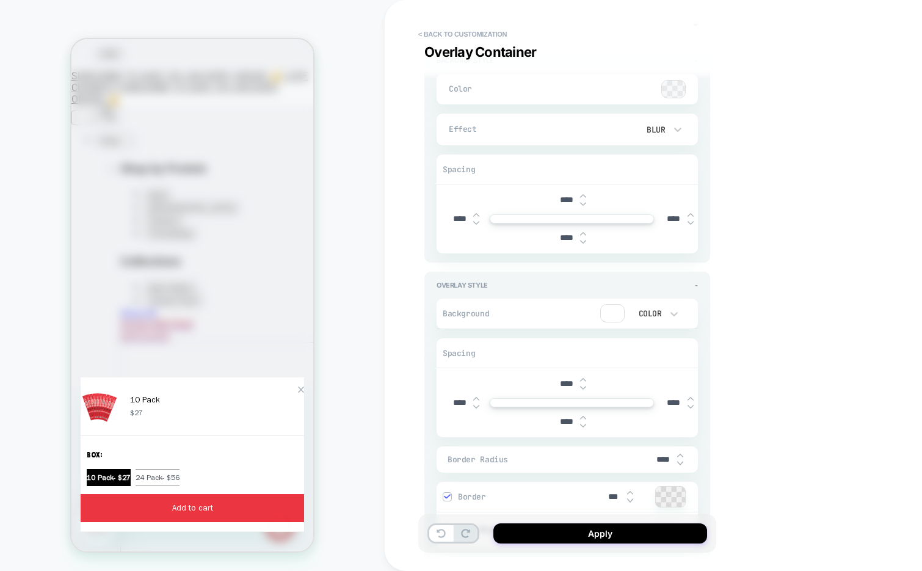
type textarea "*"
type input "****"
click at [582, 231] on img at bounding box center [583, 233] width 6 height 5
type textarea "*"
type input "****"
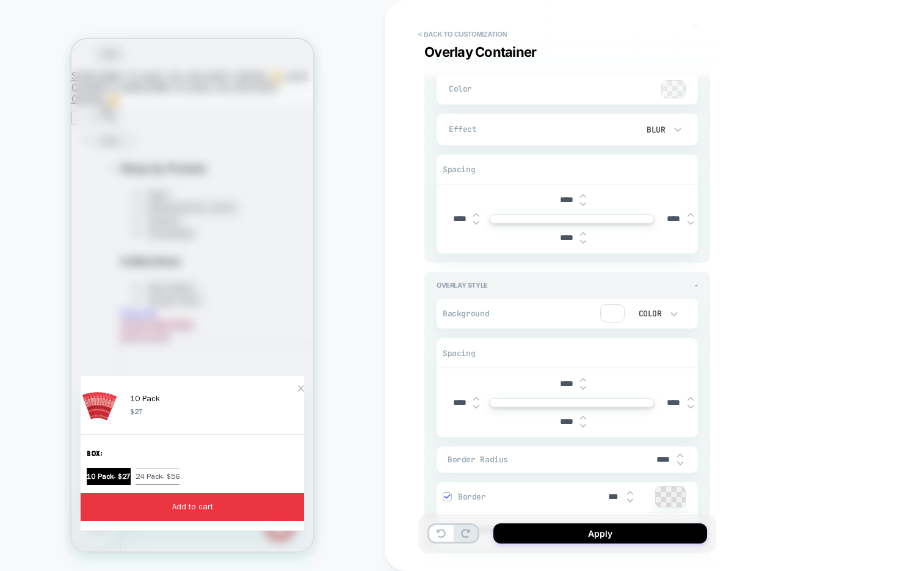
click at [582, 231] on img at bounding box center [583, 233] width 6 height 5
type textarea "*"
type input "****"
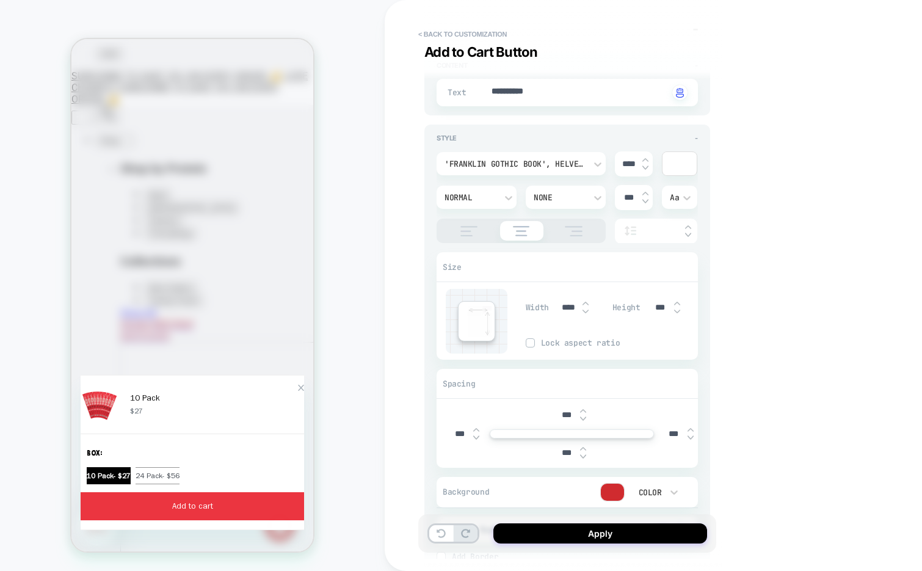
scroll to position [189, 0]
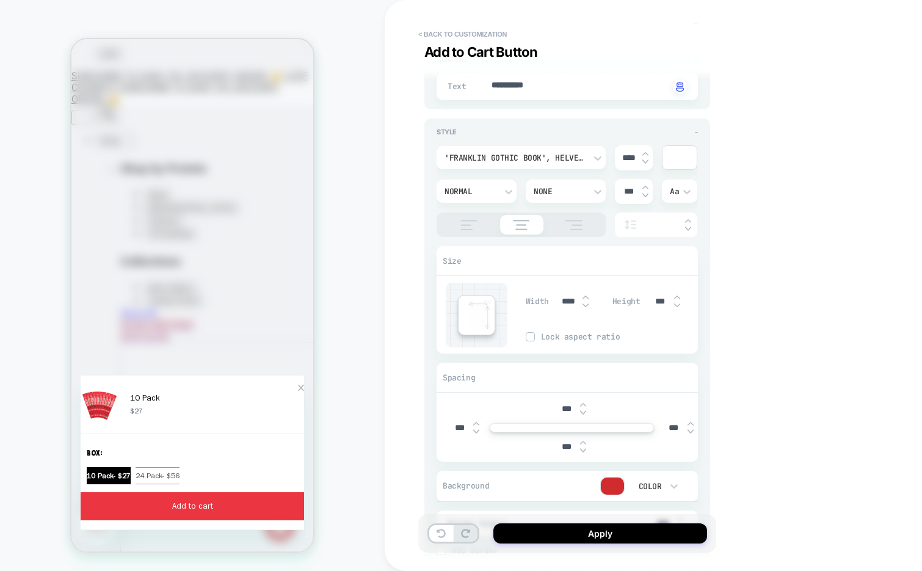
click at [583, 296] on img at bounding box center [585, 297] width 6 height 5
type textarea "*"
type input "****"
click at [583, 296] on img at bounding box center [585, 297] width 6 height 5
type textarea "*"
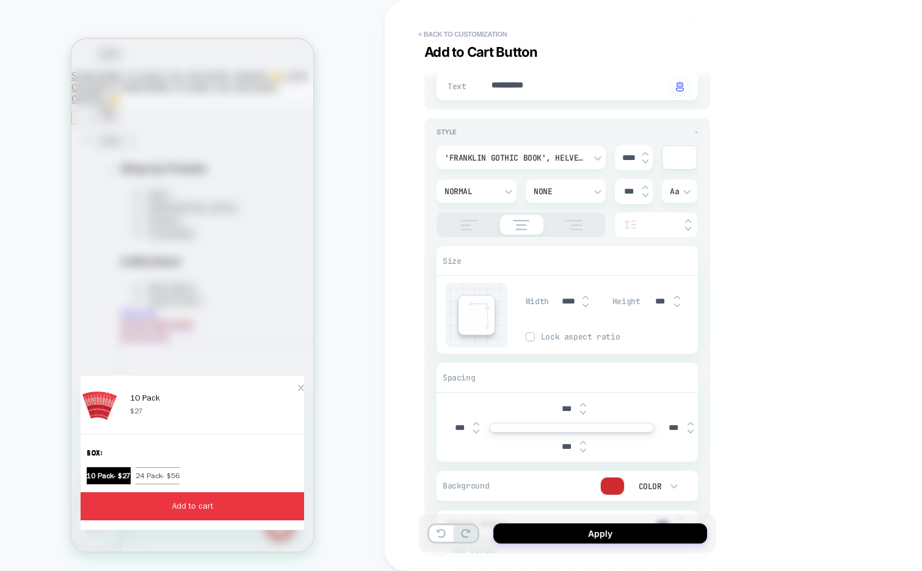
type input "****"
click at [584, 305] on img at bounding box center [585, 305] width 6 height 5
type textarea "*"
type input "****"
click at [584, 305] on img at bounding box center [585, 305] width 6 height 5
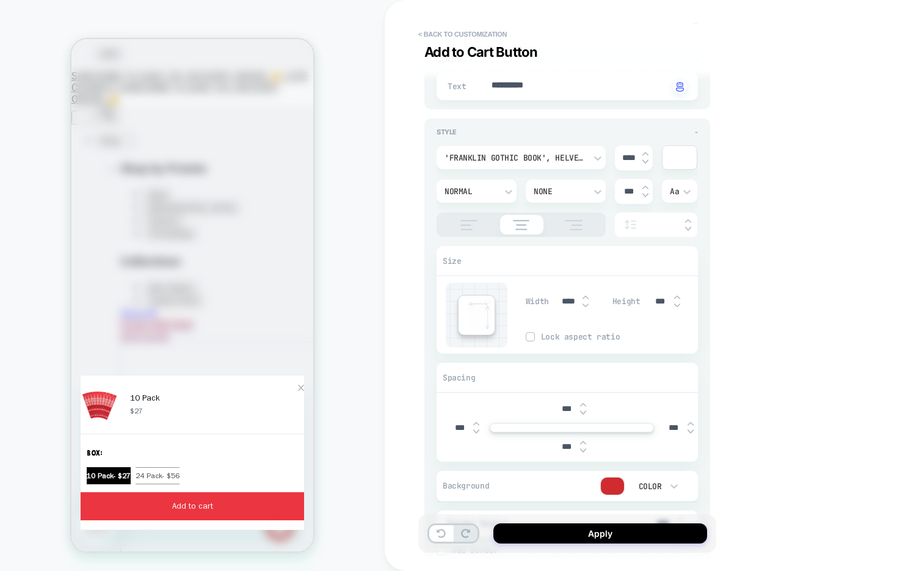
type textarea "*"
type input "****"
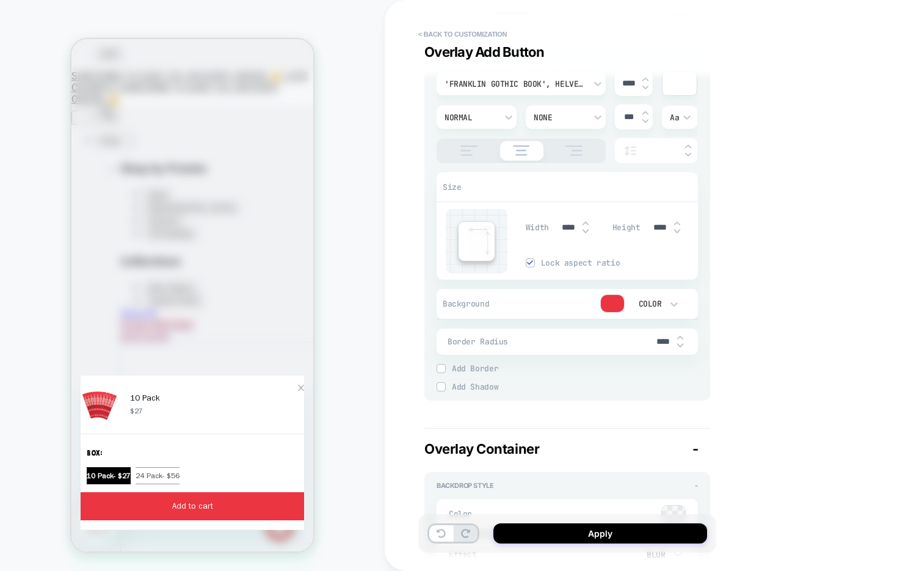
scroll to position [4361, 0]
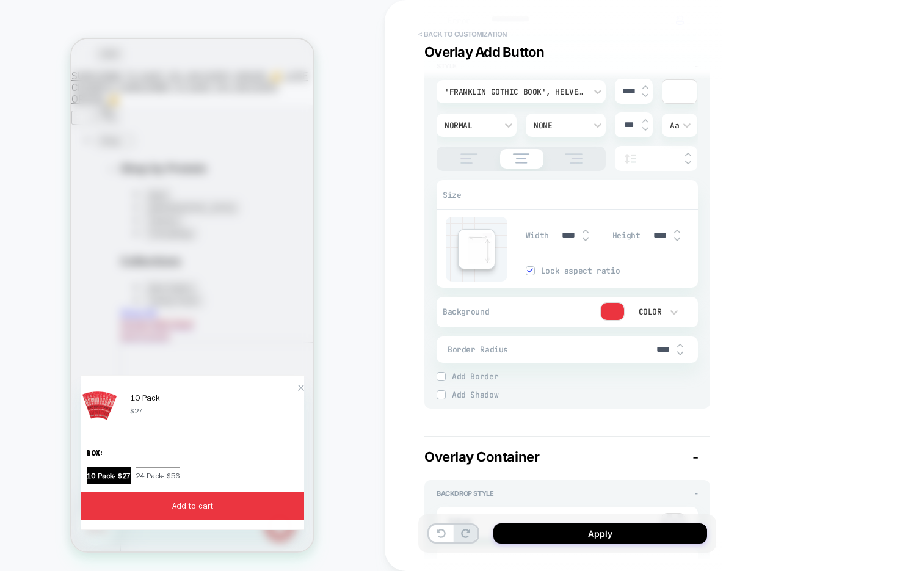
click at [433, 34] on button "< Back to customization" at bounding box center [462, 34] width 101 height 20
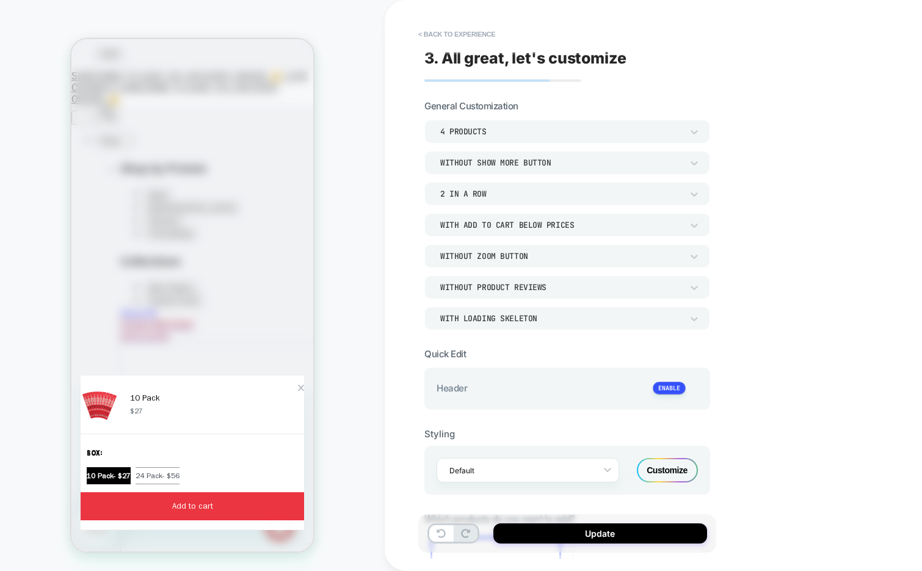
click at [433, 34] on button "< Back to experience" at bounding box center [456, 34] width 89 height 20
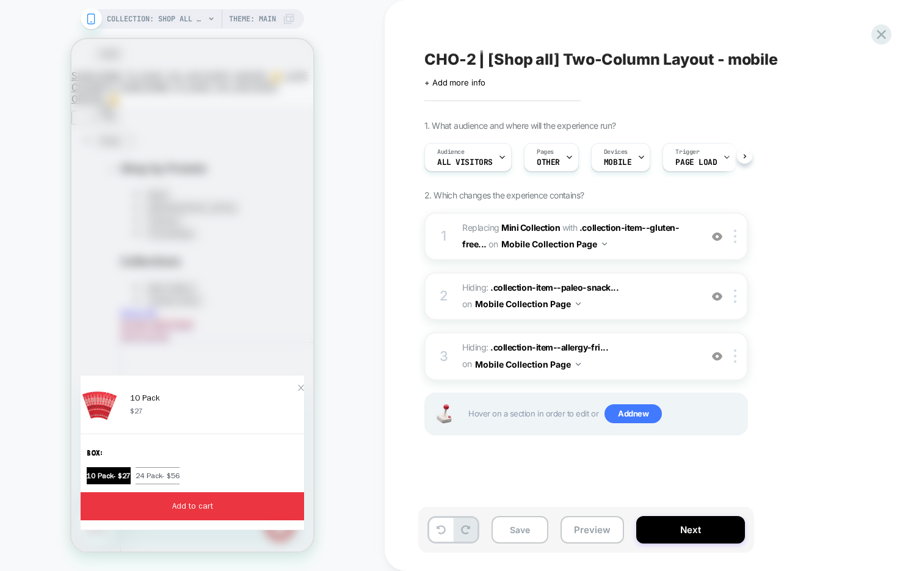
scroll to position [0, 1]
click at [297, 379] on div "10 Pack $27 Box : 10 Pack - $27 24 Pack - $56 Add to cart" at bounding box center [192, 452] width 223 height 155
click at [287, 384] on div at bounding box center [292, 404] width 24 height 40
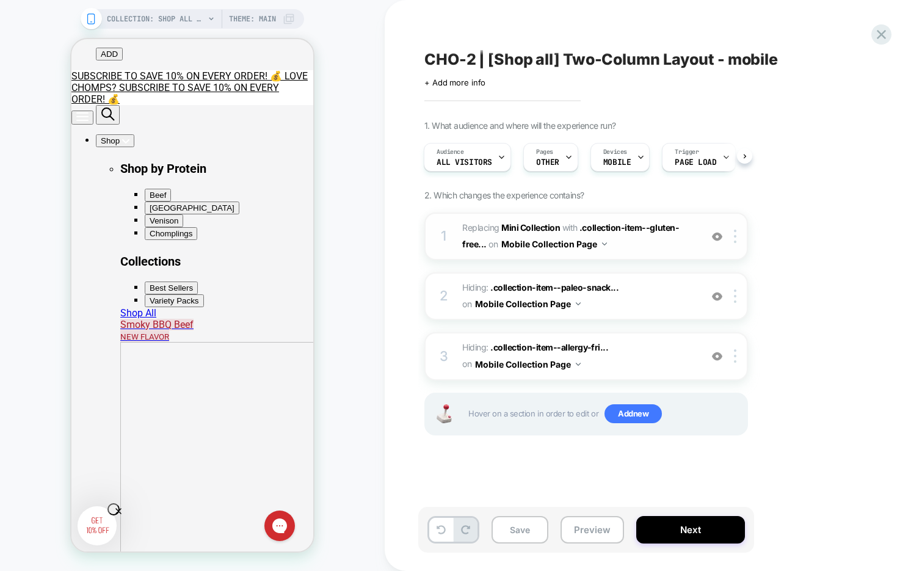
click at [665, 247] on span "#_loomi_addon_1757948925223 Replacing Mini Collection WITH .collection-item--gl…" at bounding box center [578, 236] width 233 height 33
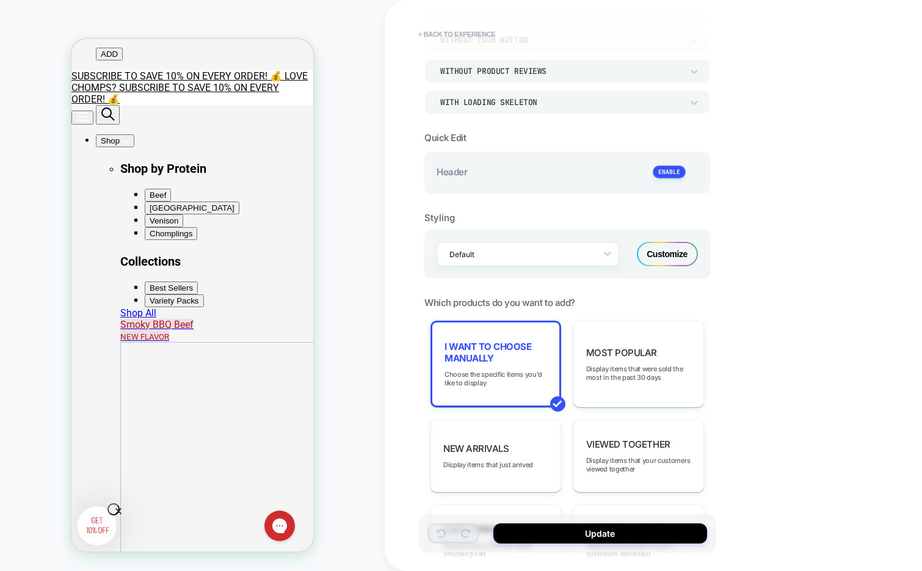
scroll to position [225, 0]
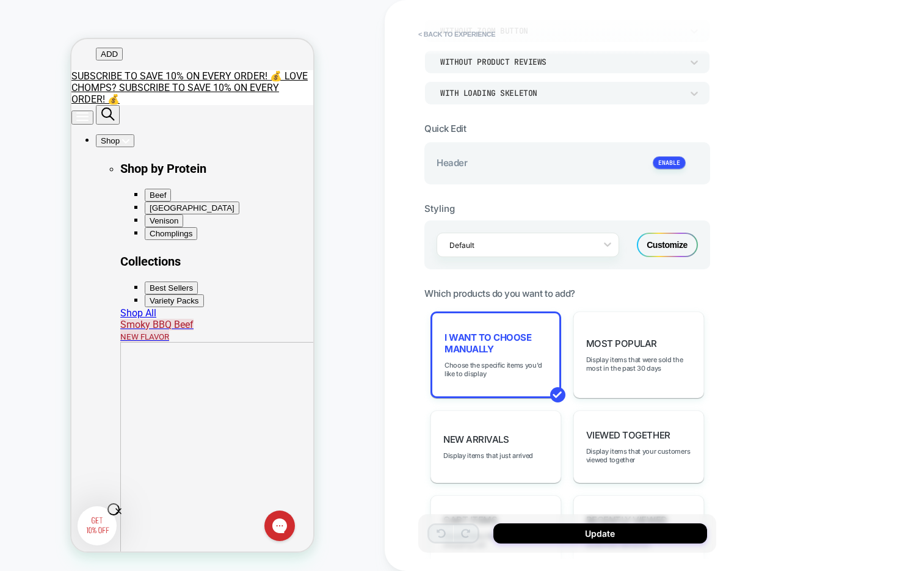
click at [662, 250] on div "Customize" at bounding box center [667, 245] width 61 height 24
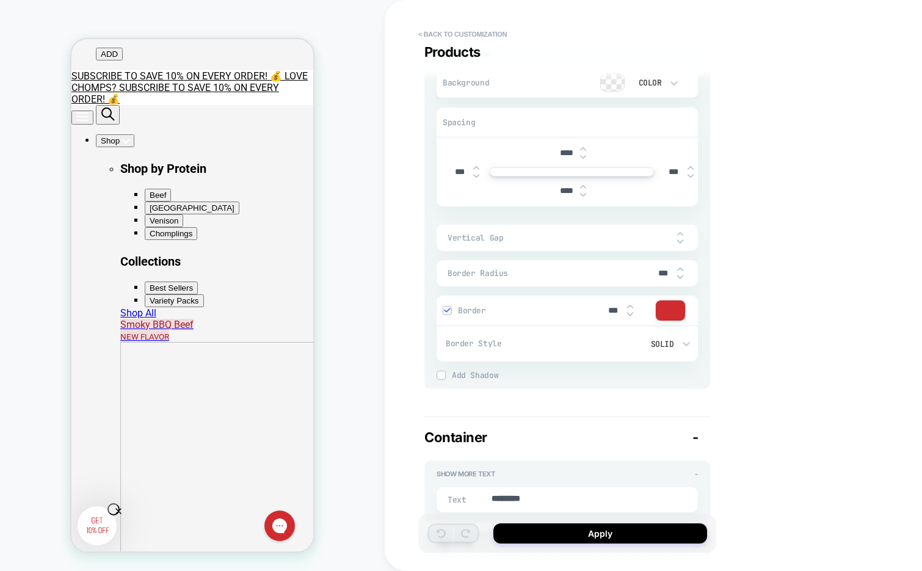
type textarea "*"
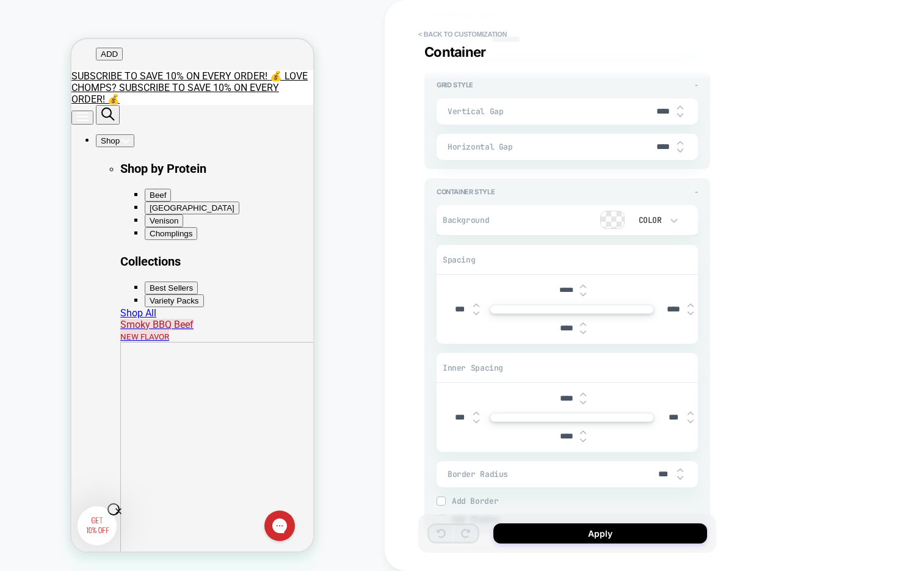
scroll to position [1910, 0]
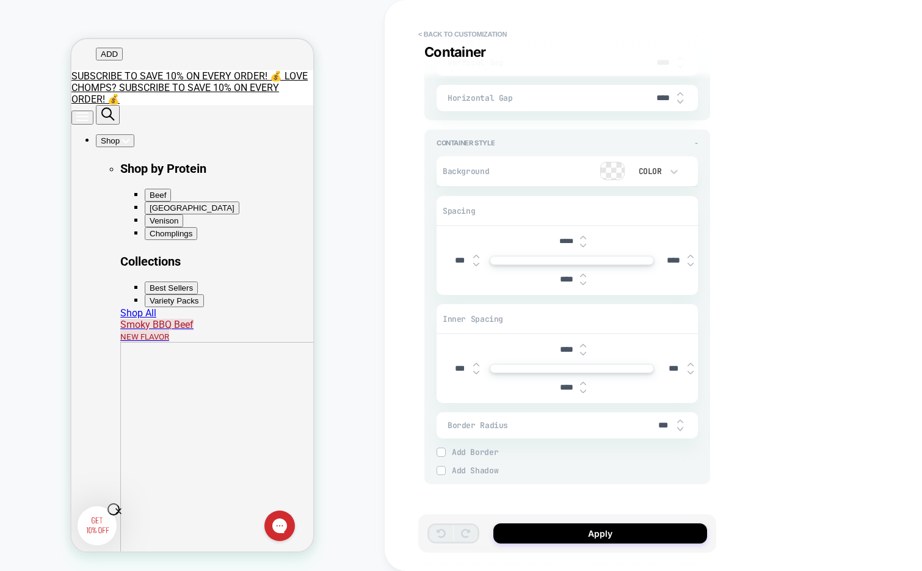
click at [608, 167] on div at bounding box center [612, 170] width 23 height 17
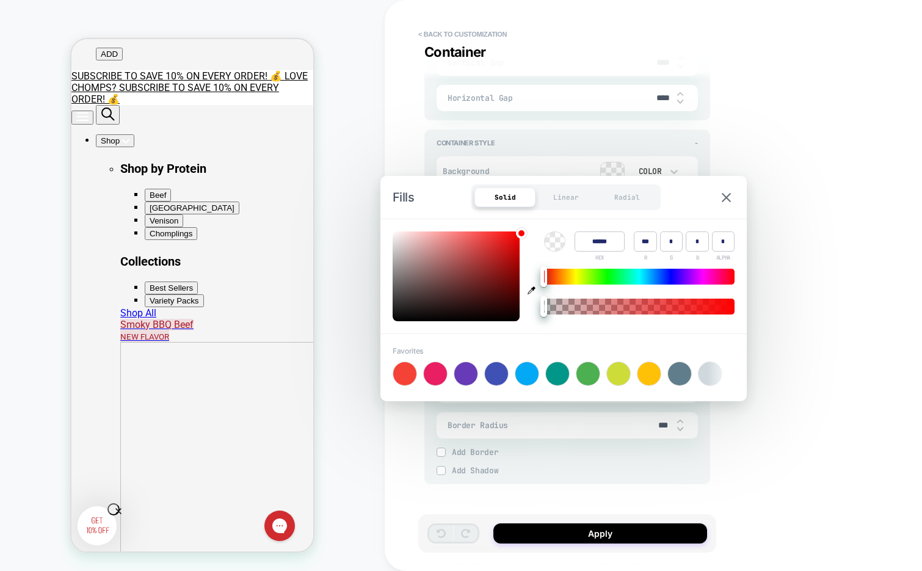
type input "******"
type input "*"
type input "***"
type input "**"
type input "*"
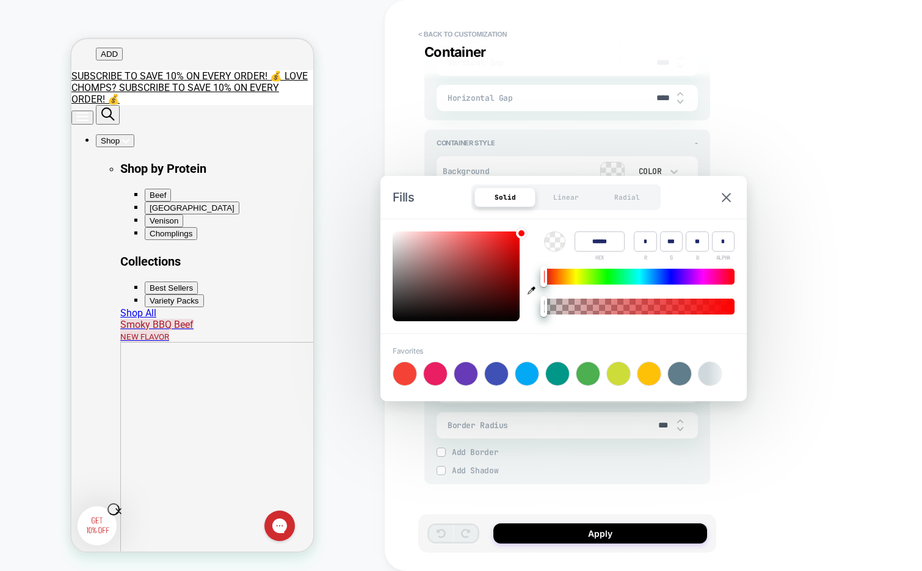
click at [609, 283] on div at bounding box center [639, 277] width 190 height 16
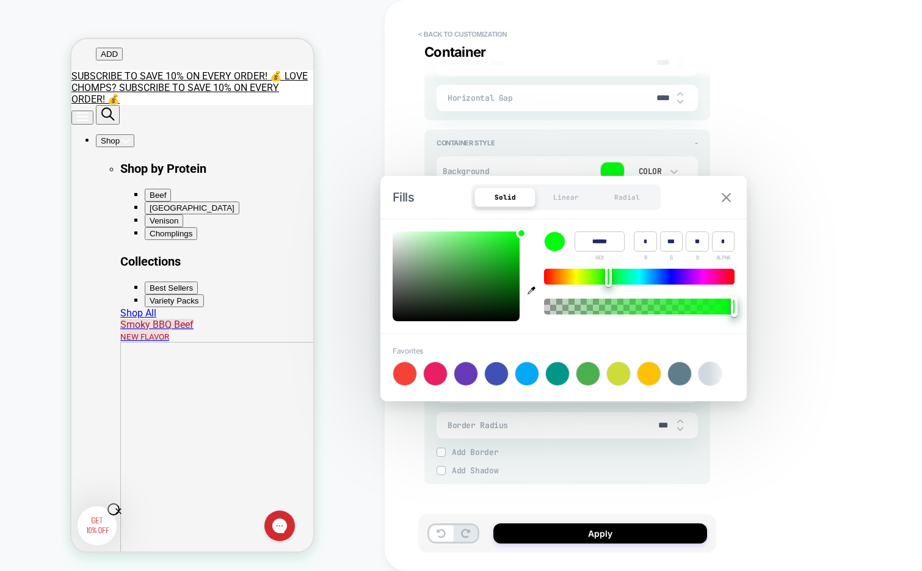
click at [726, 195] on img at bounding box center [725, 197] width 9 height 9
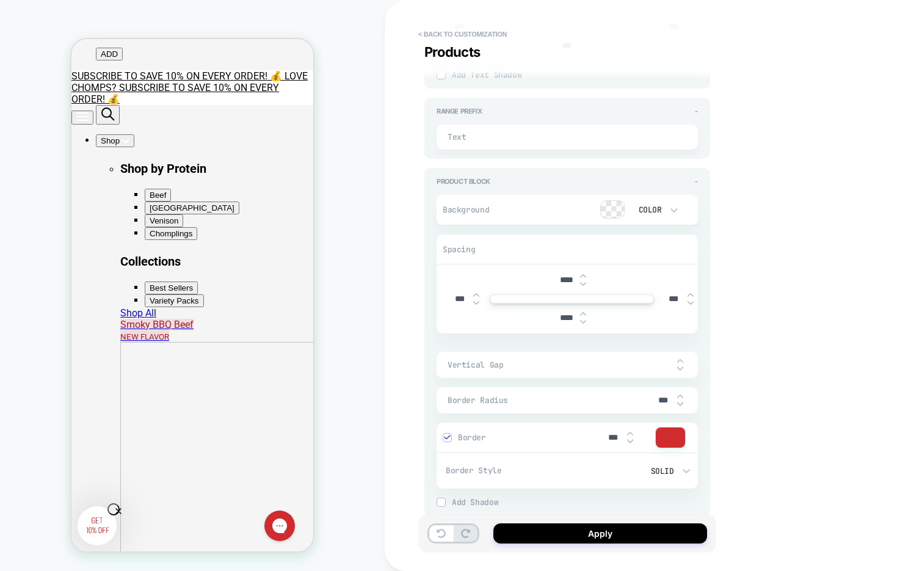
type textarea "*"
click at [616, 208] on div at bounding box center [612, 212] width 23 height 17
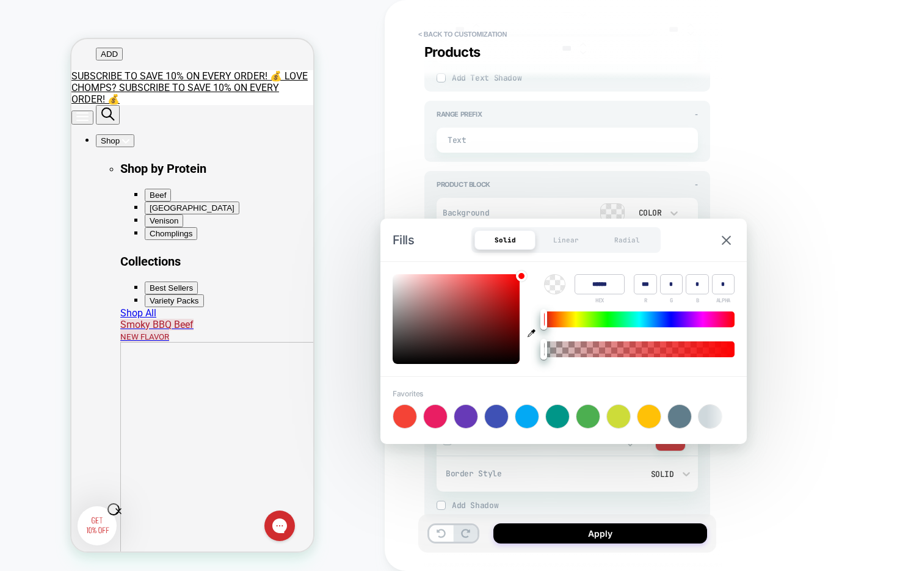
type input "******"
type input "*"
type input "***"
type input "*"
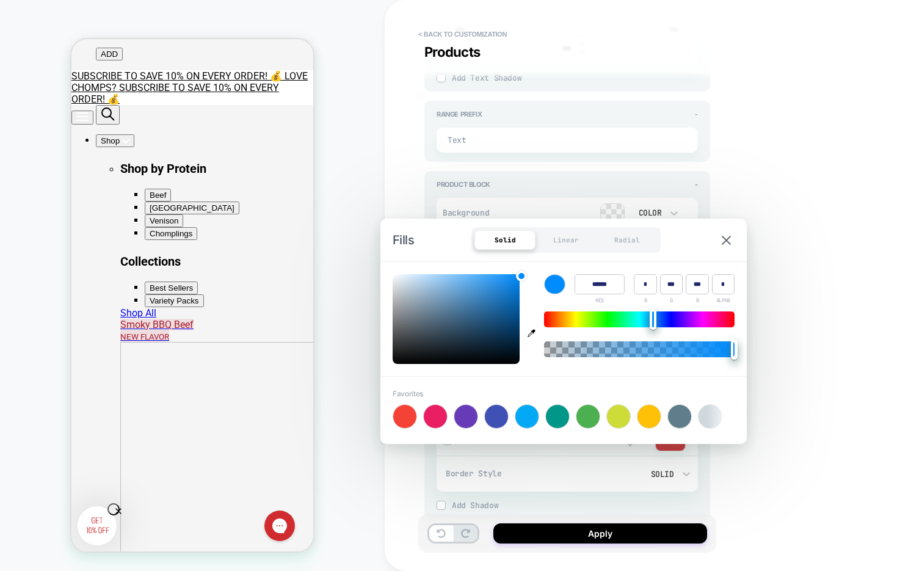
click at [654, 320] on div at bounding box center [639, 319] width 190 height 16
click at [726, 242] on img at bounding box center [725, 240] width 9 height 9
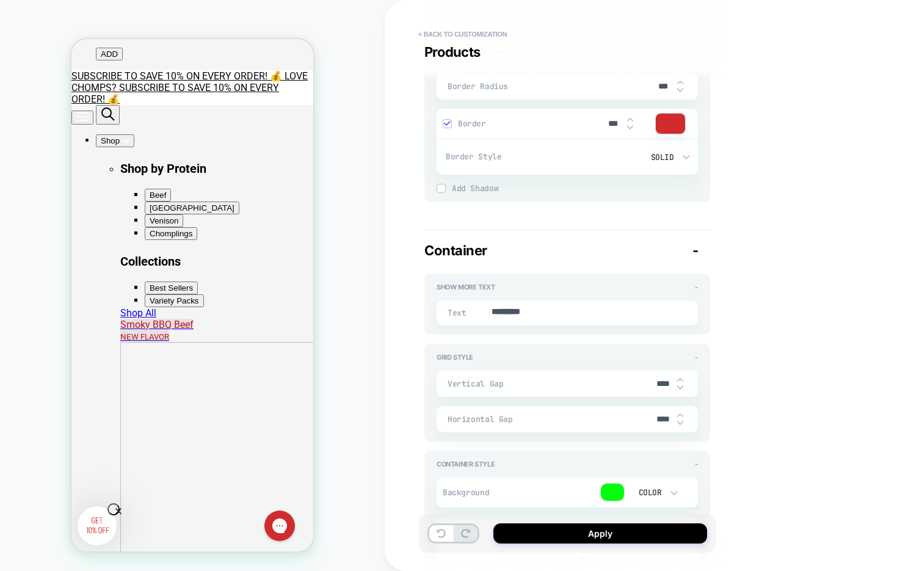
scroll to position [1910, 0]
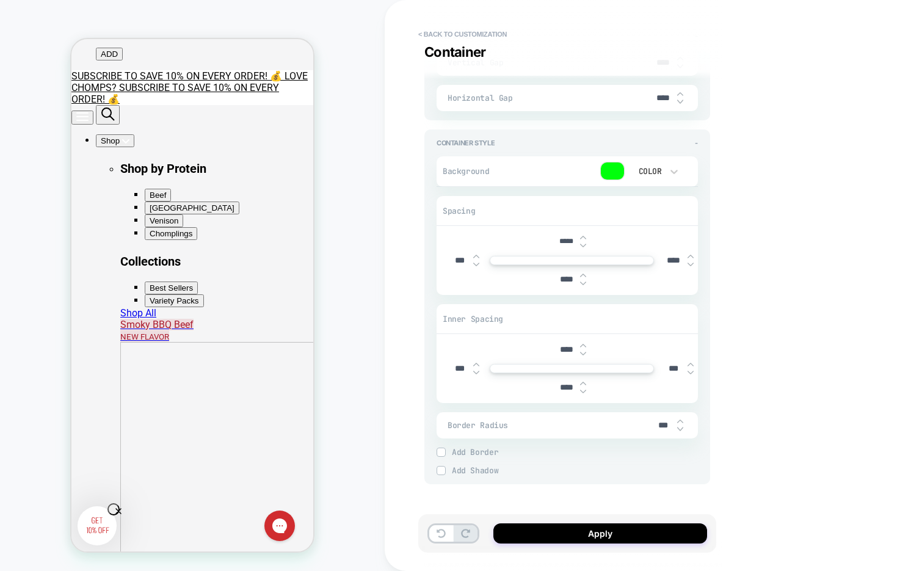
click at [668, 257] on input "****" at bounding box center [673, 260] width 27 height 10
type textarea "*"
type input "***"
type textarea "*"
type input "***"
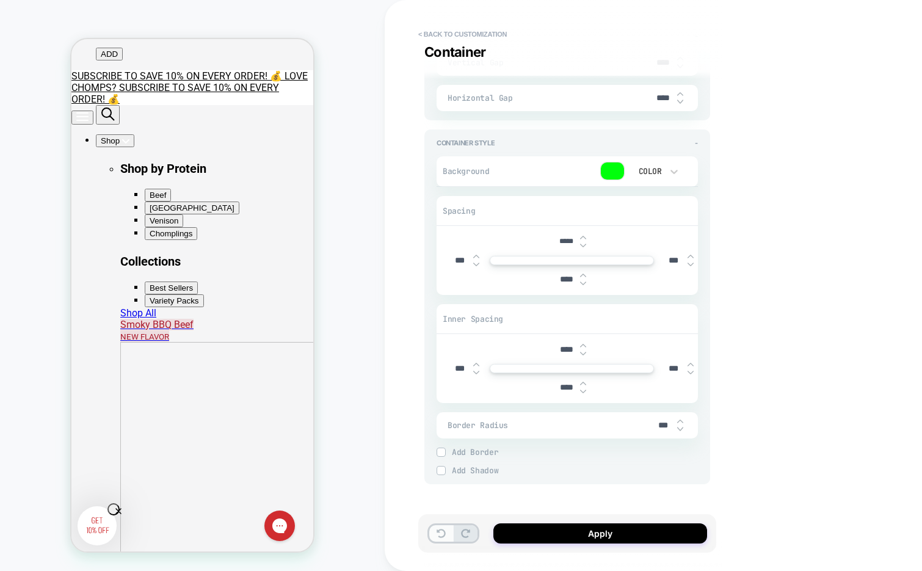
click at [433, 533] on button at bounding box center [441, 533] width 24 height 16
type textarea "*"
type input "****"
click at [433, 533] on button at bounding box center [441, 533] width 24 height 16
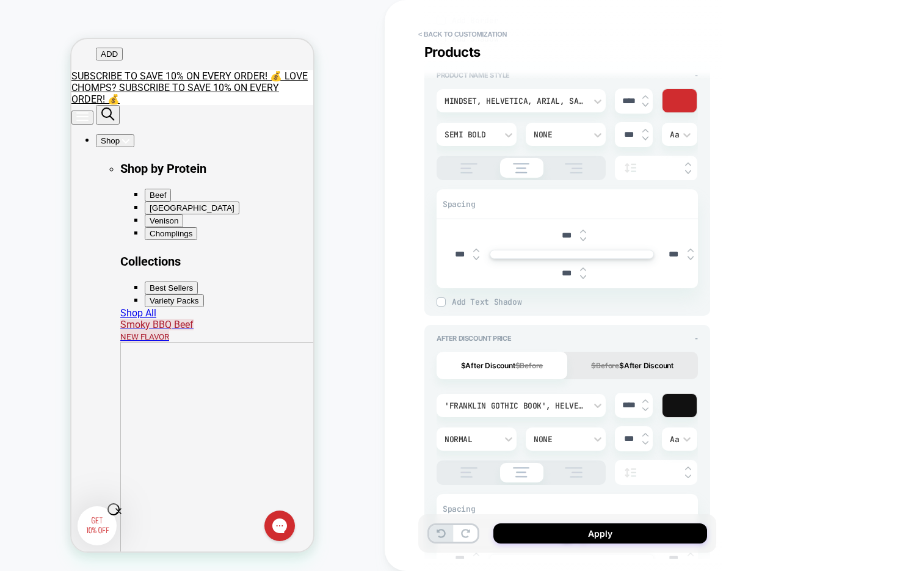
scroll to position [0, 0]
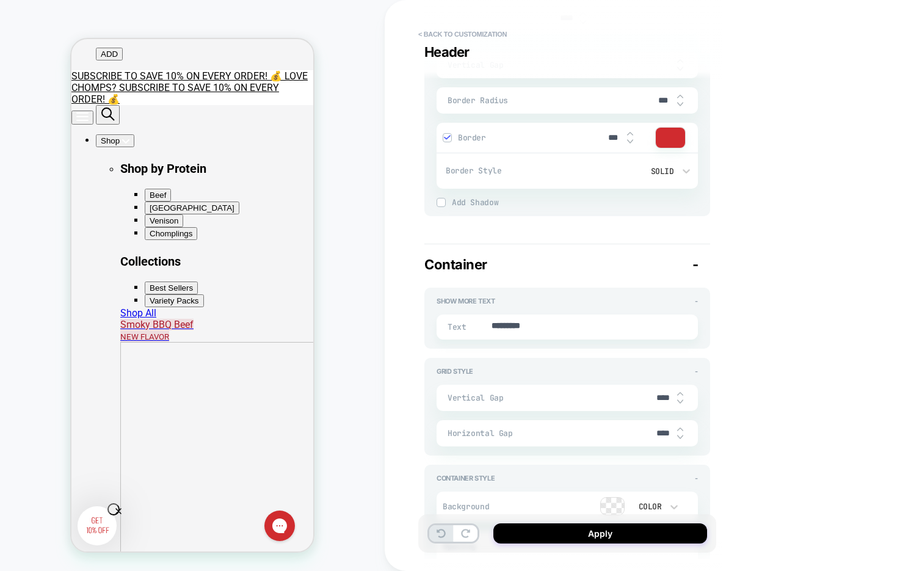
type textarea "*"
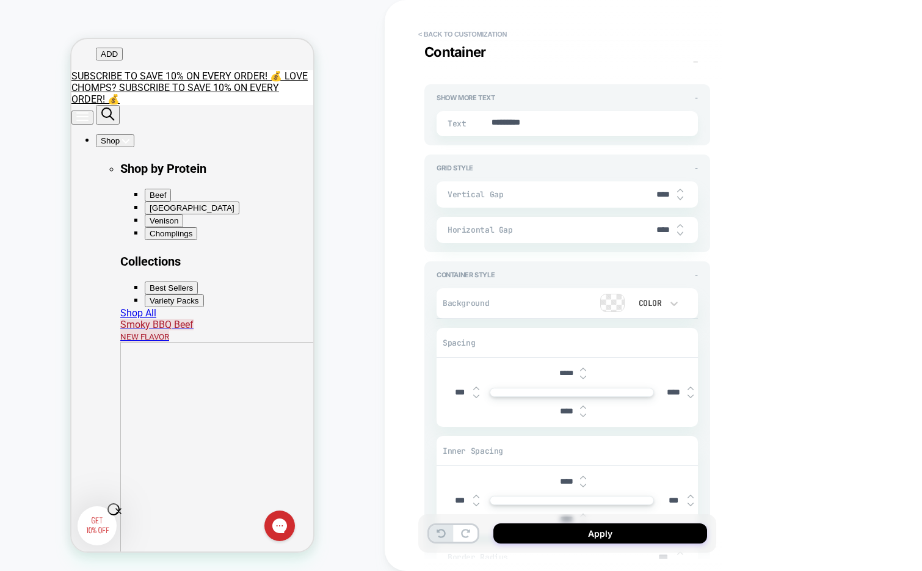
scroll to position [1733, 0]
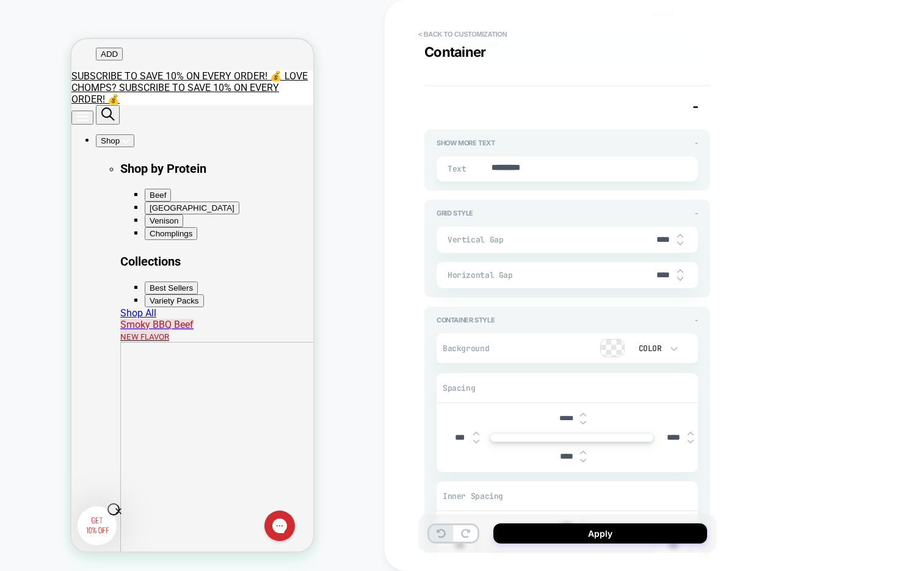
click at [617, 343] on div at bounding box center [612, 347] width 23 height 17
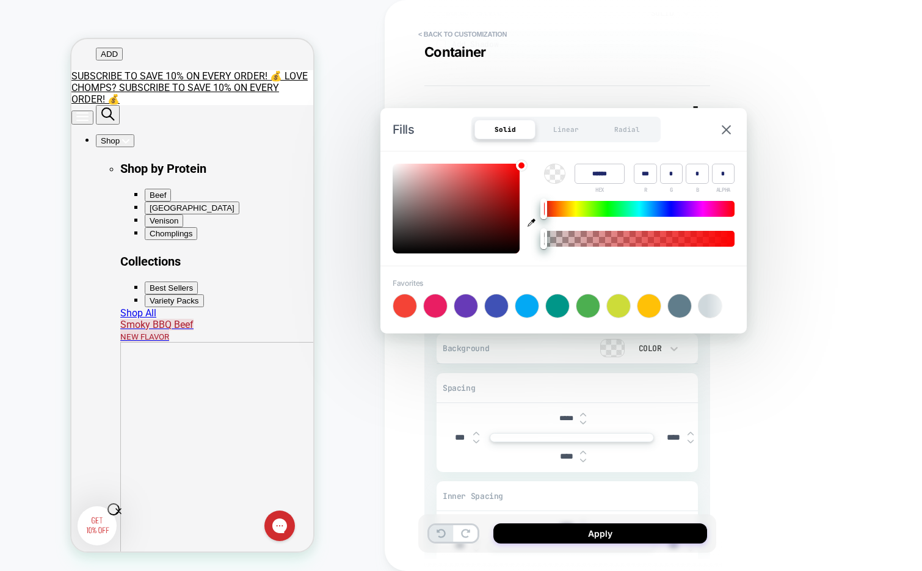
click at [593, 179] on input "******" at bounding box center [599, 174] width 50 height 20
type input "******"
type input "***"
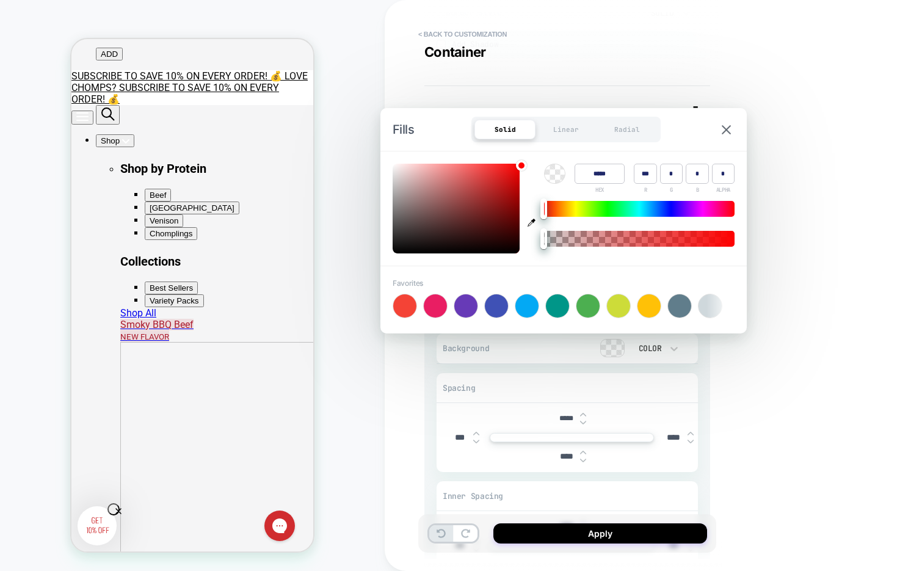
type input "***"
type input "*"
type textarea "*"
type input "******"
click at [726, 128] on img at bounding box center [725, 129] width 9 height 9
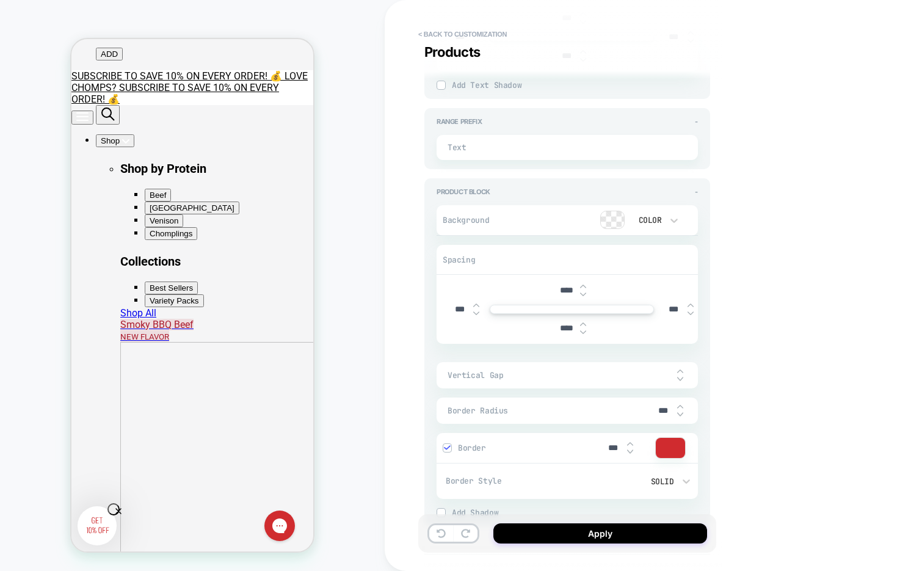
type textarea "*"
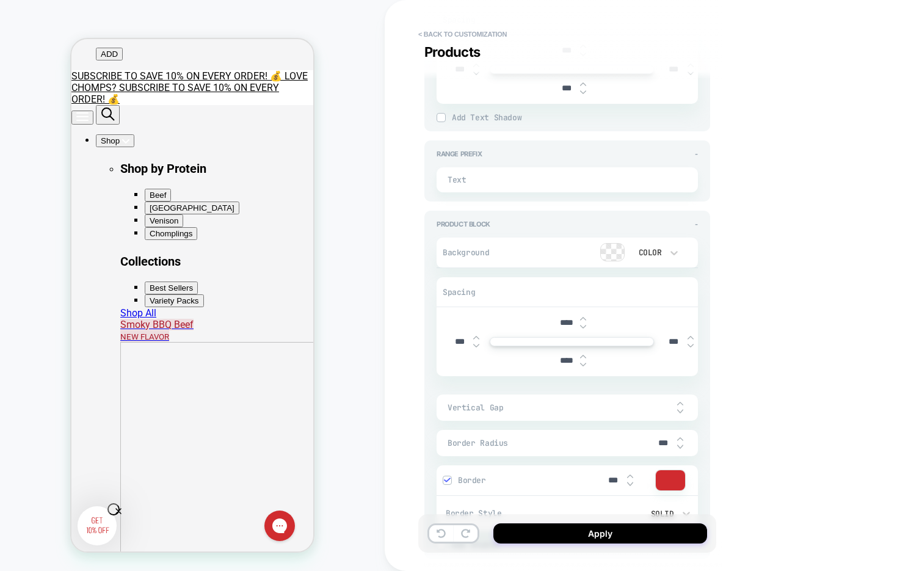
scroll to position [1225, 0]
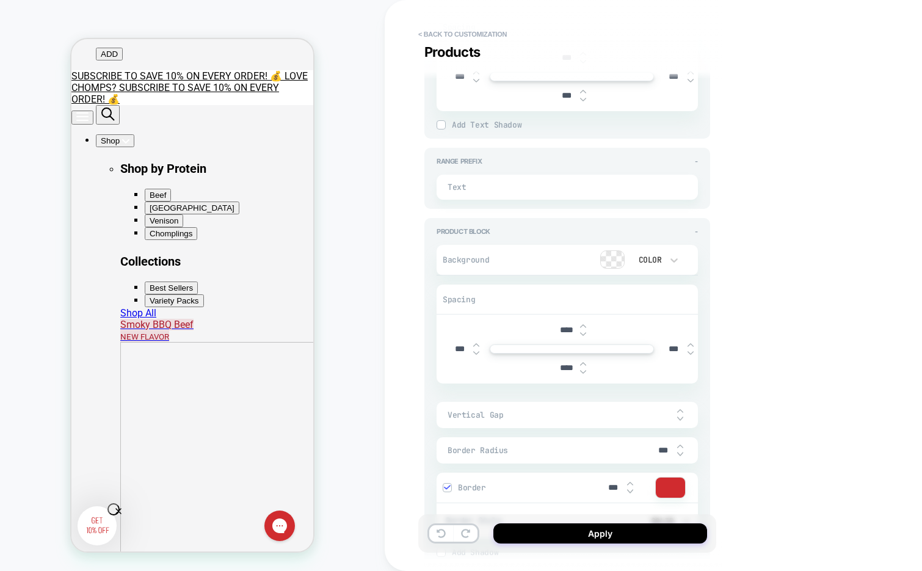
click at [612, 258] on div at bounding box center [612, 259] width 23 height 17
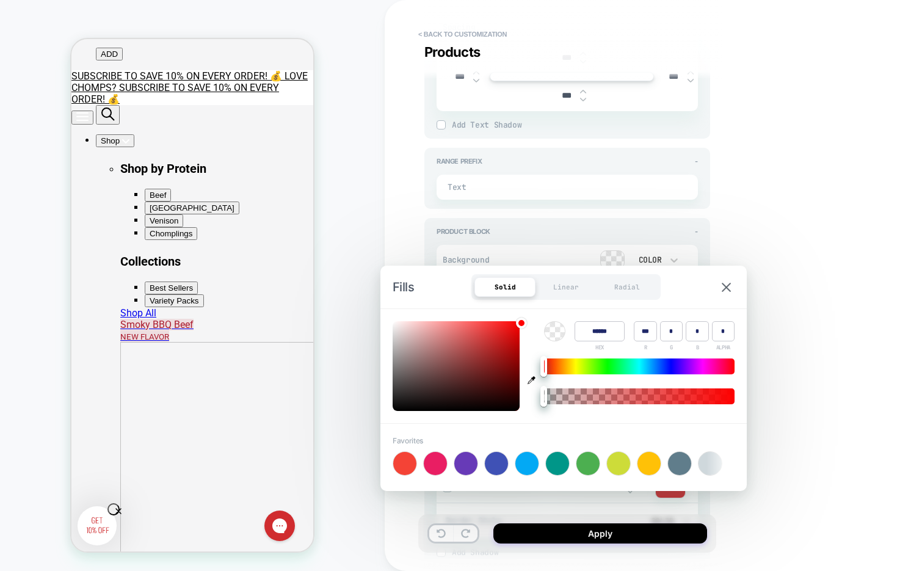
click at [602, 334] on input "******" at bounding box center [599, 331] width 50 height 20
type input "******"
type input "***"
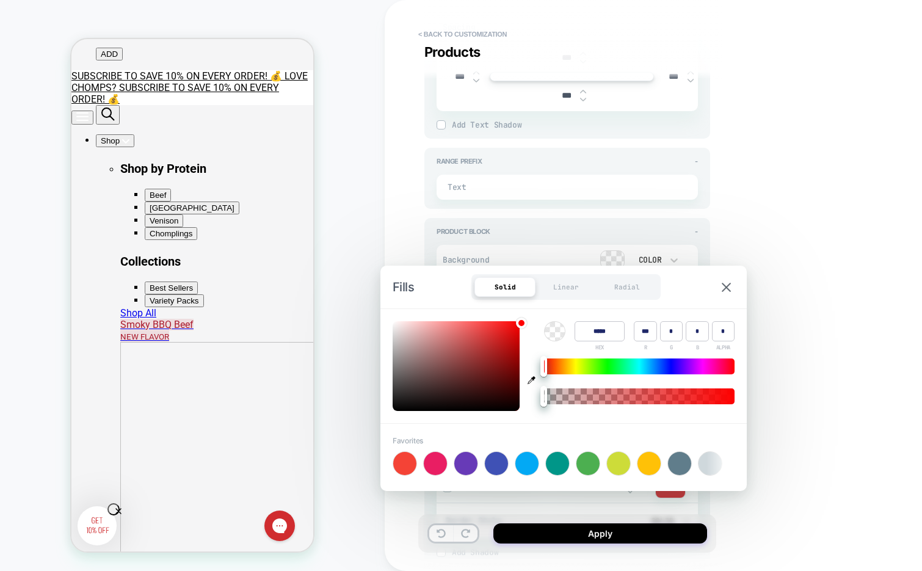
type input "*"
type textarea "*"
type input "******"
click at [723, 284] on img at bounding box center [725, 287] width 9 height 9
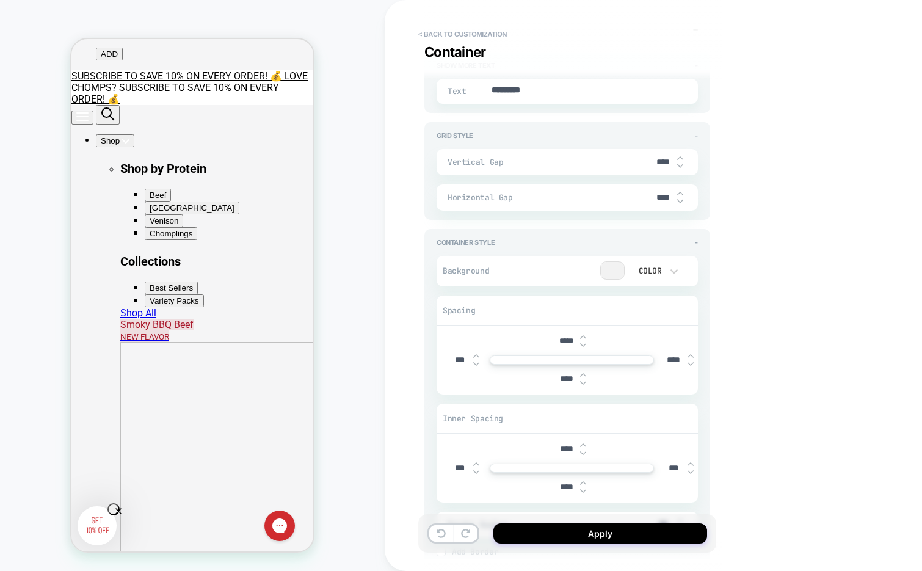
scroll to position [1910, 0]
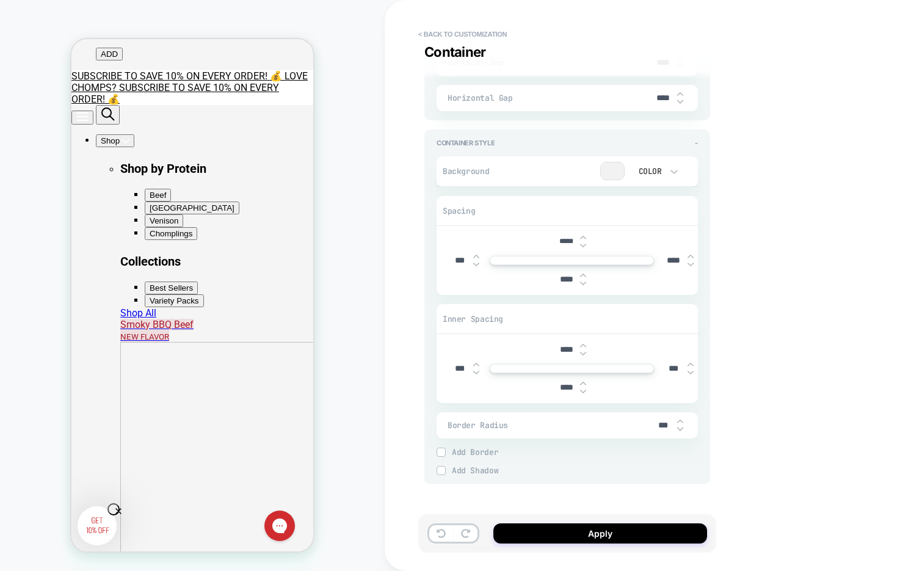
click at [667, 256] on input "****" at bounding box center [673, 260] width 27 height 10
type textarea "*"
type input "***"
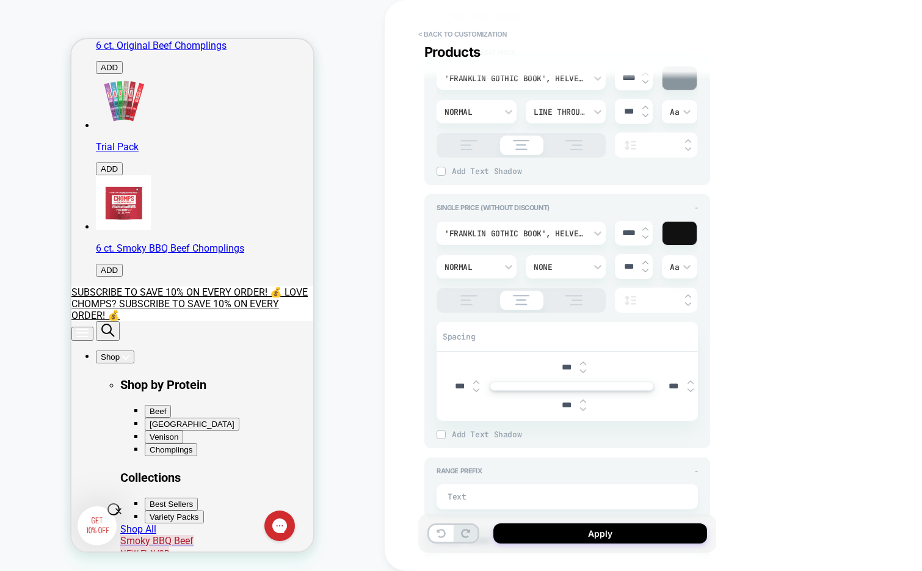
scroll to position [919, 0]
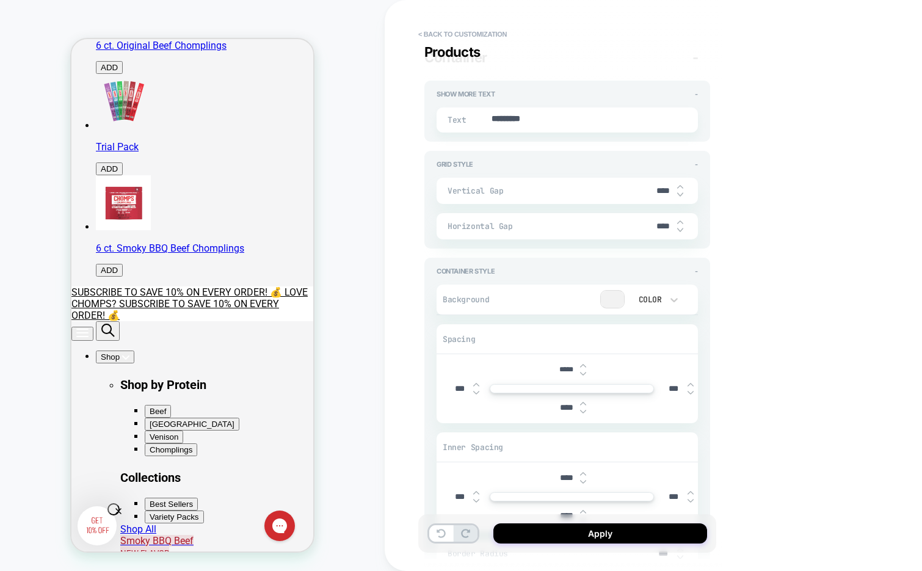
type textarea "*"
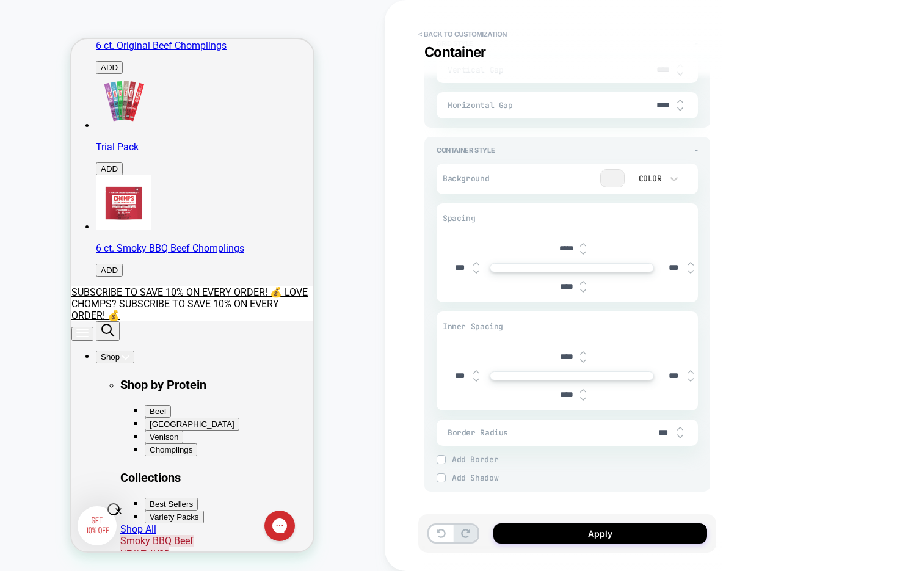
scroll to position [1910, 0]
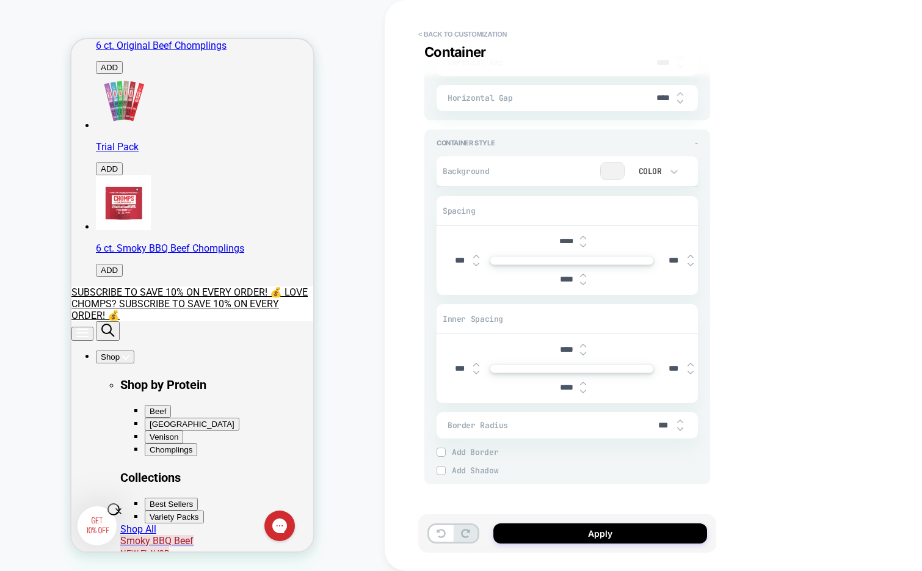
type input "***"
click at [453, 363] on input "***" at bounding box center [459, 368] width 27 height 10
type textarea "*"
type input "****"
type textarea "*"
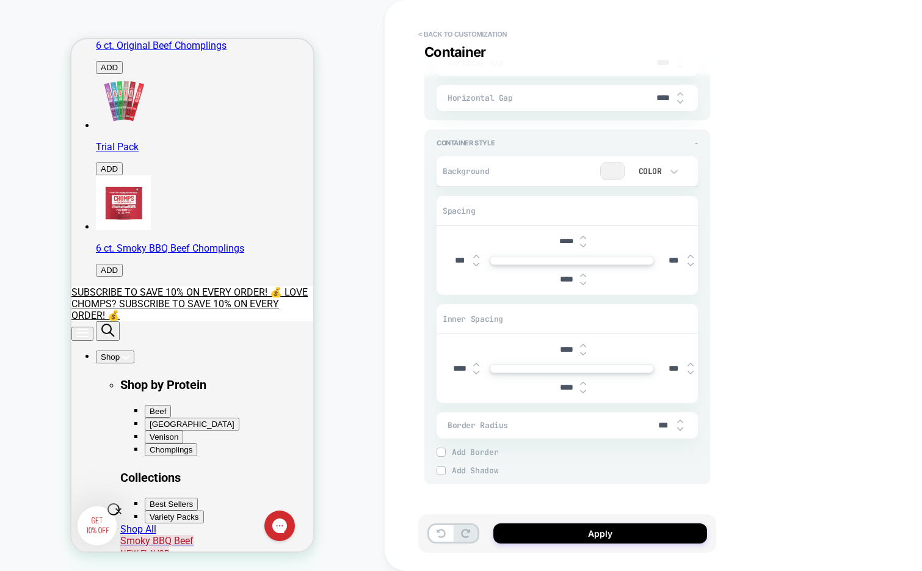
type input "***"
click at [449, 258] on input "***" at bounding box center [459, 260] width 27 height 10
type textarea "*"
type input "****"
type textarea "*"
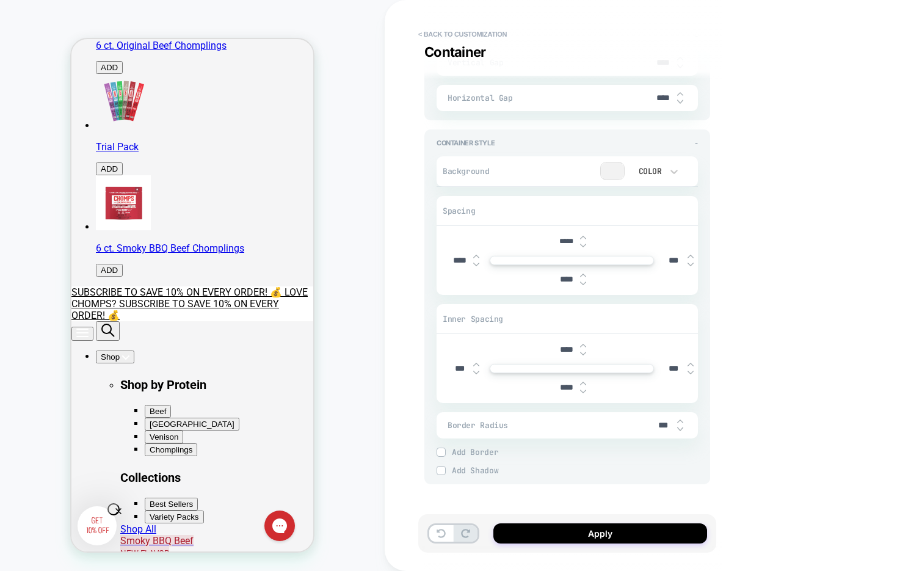
type input "***"
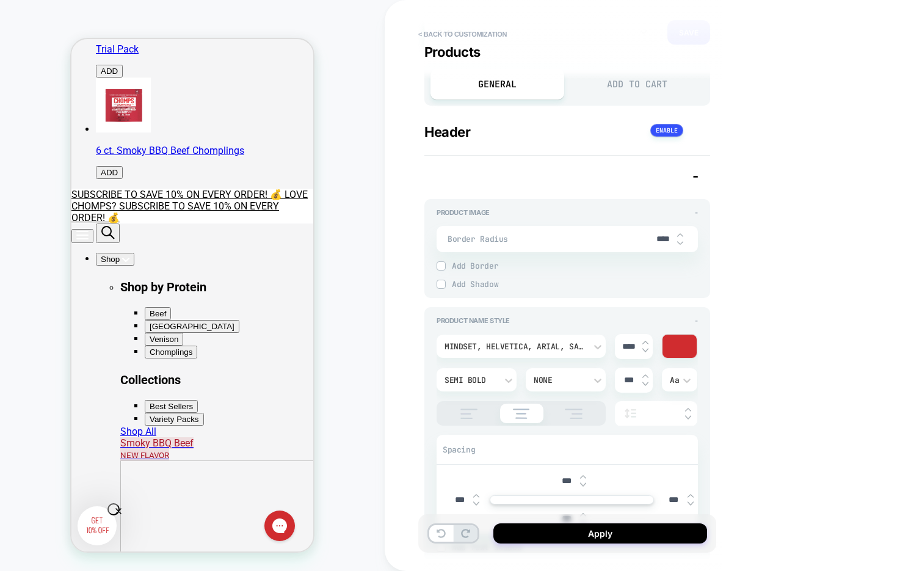
scroll to position [0, 0]
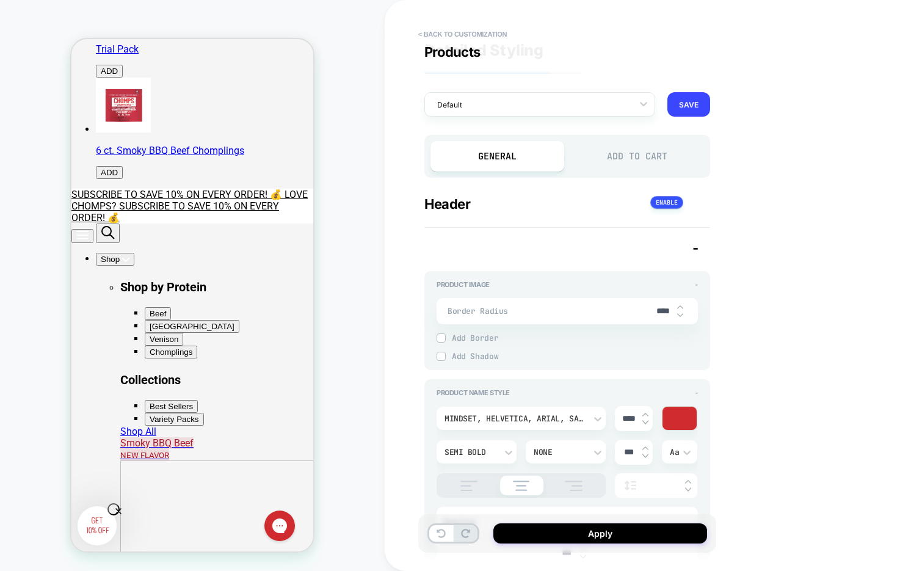
type textarea "*"
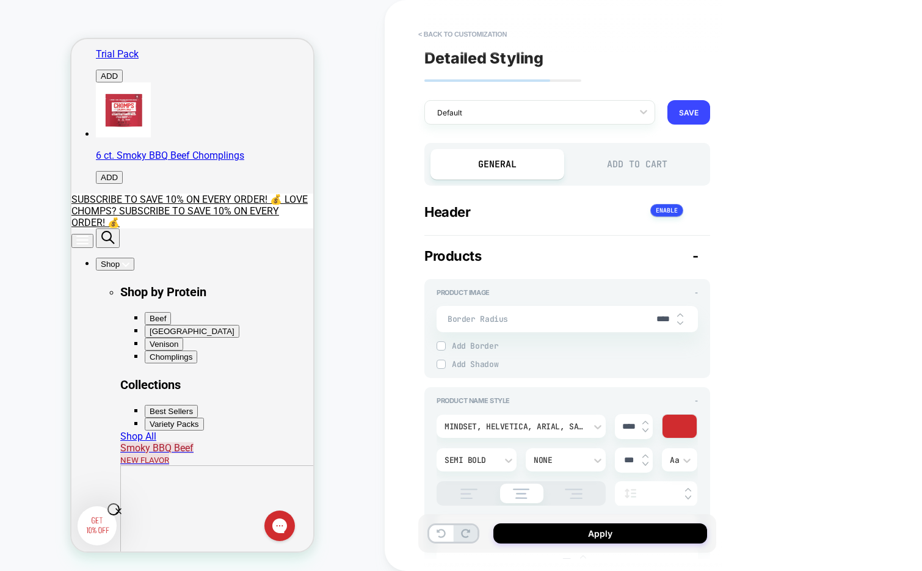
scroll to position [428, 0]
click at [476, 32] on button "< Back to customization" at bounding box center [462, 34] width 101 height 20
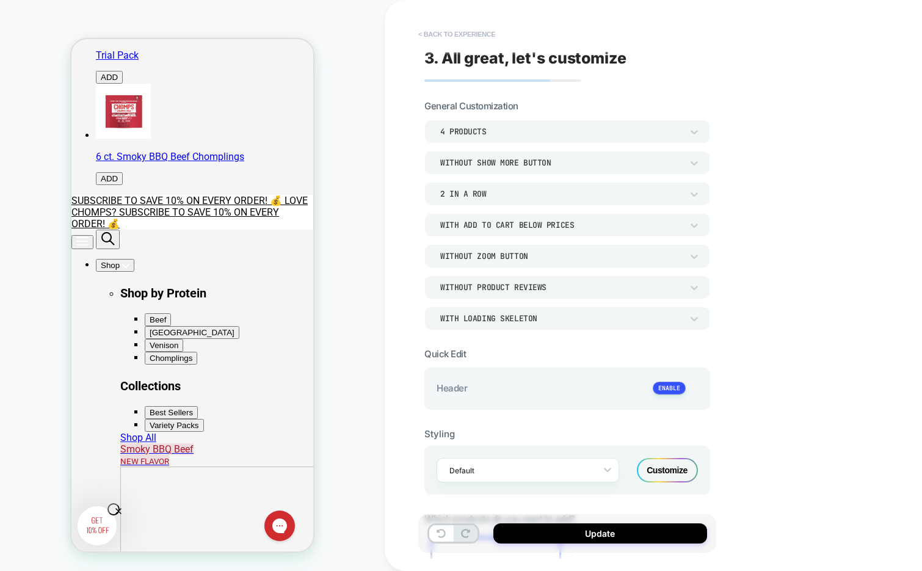
click at [447, 38] on button "< Back to experience" at bounding box center [456, 34] width 89 height 20
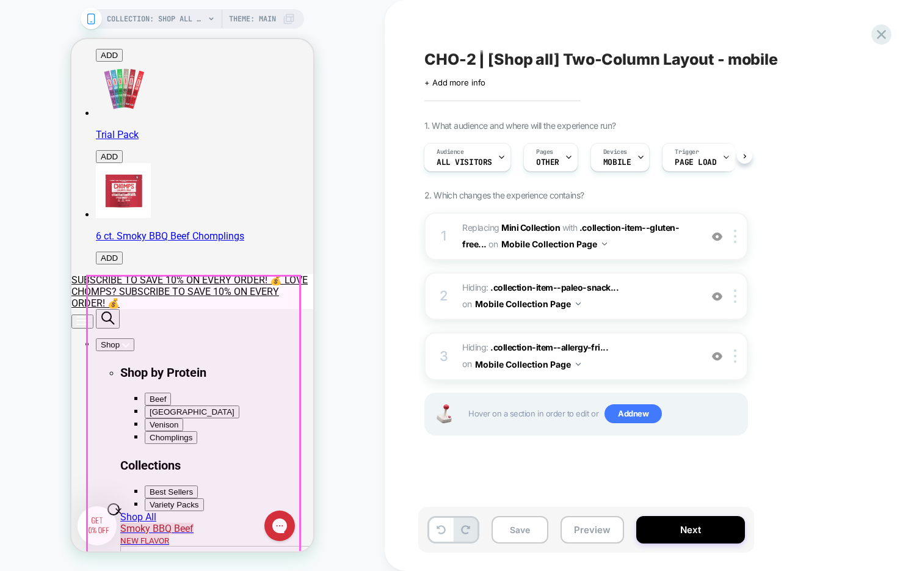
scroll to position [345, 0]
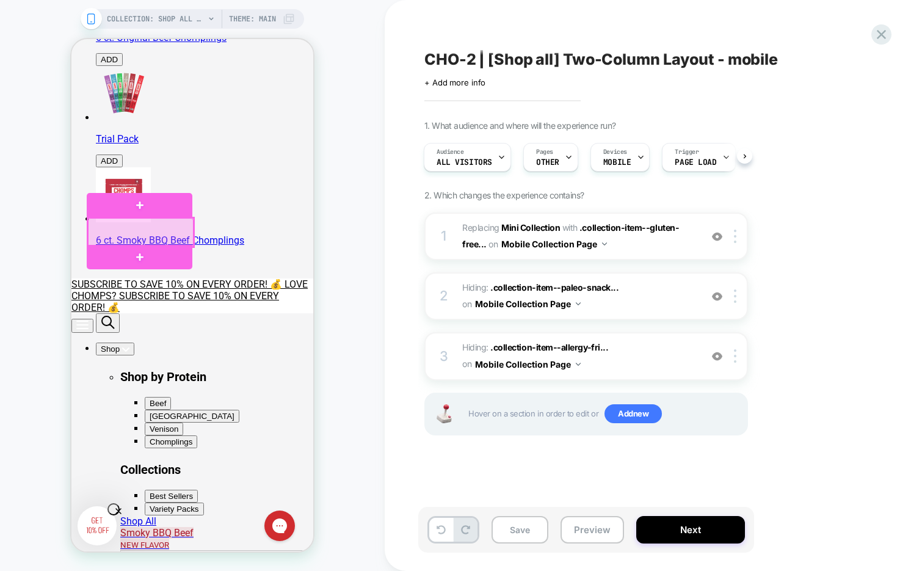
click at [167, 236] on div at bounding box center [141, 232] width 106 height 29
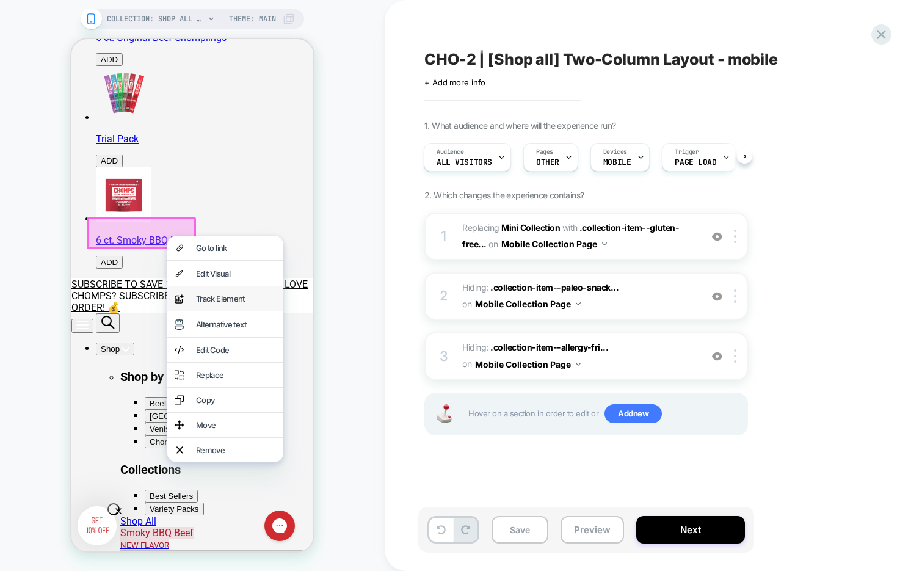
click at [229, 303] on div "Track Element" at bounding box center [236, 299] width 80 height 10
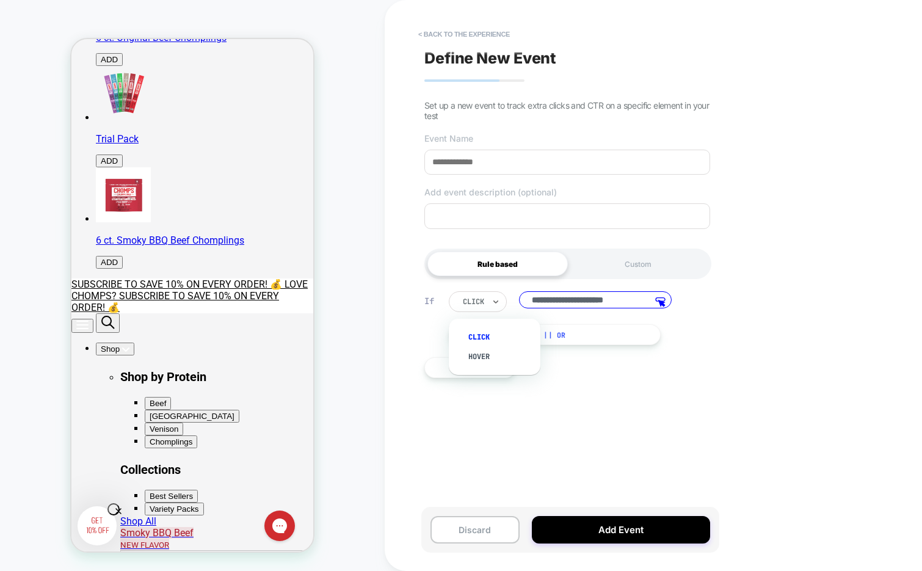
click at [475, 301] on div at bounding box center [473, 301] width 21 height 11
click at [579, 372] on div "**********" at bounding box center [567, 334] width 298 height 123
click at [542, 340] on button "|| Or" at bounding box center [555, 334] width 212 height 21
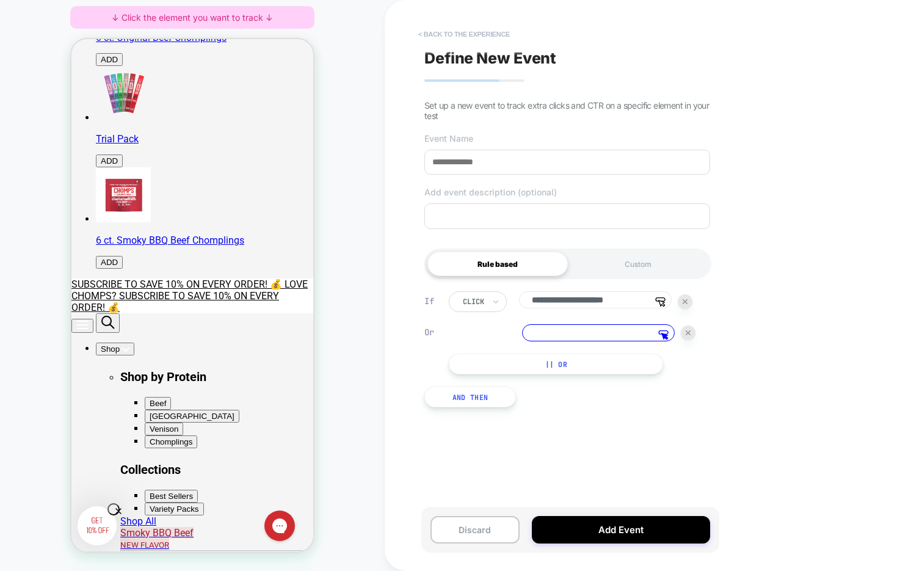
click at [464, 34] on button "< back to the experience" at bounding box center [464, 34] width 104 height 20
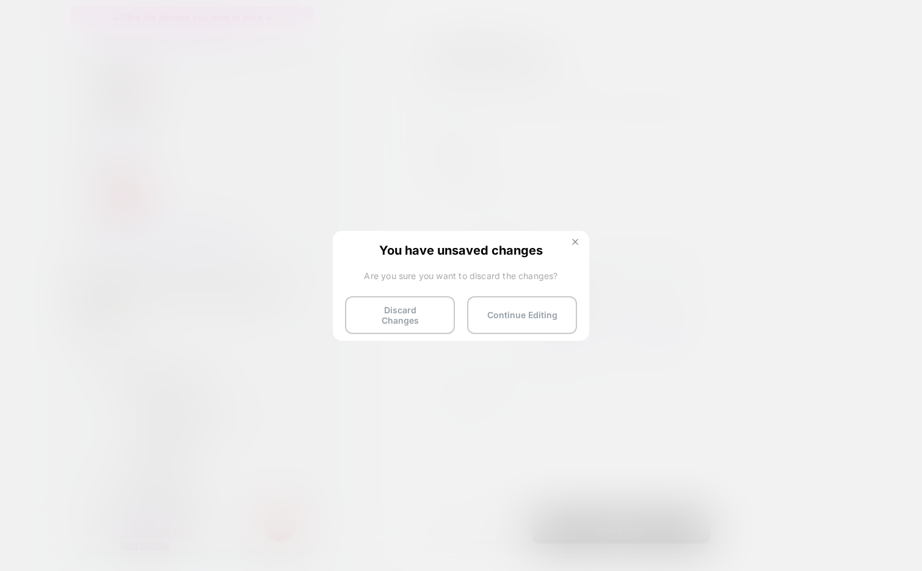
click at [576, 240] on img at bounding box center [575, 242] width 6 height 6
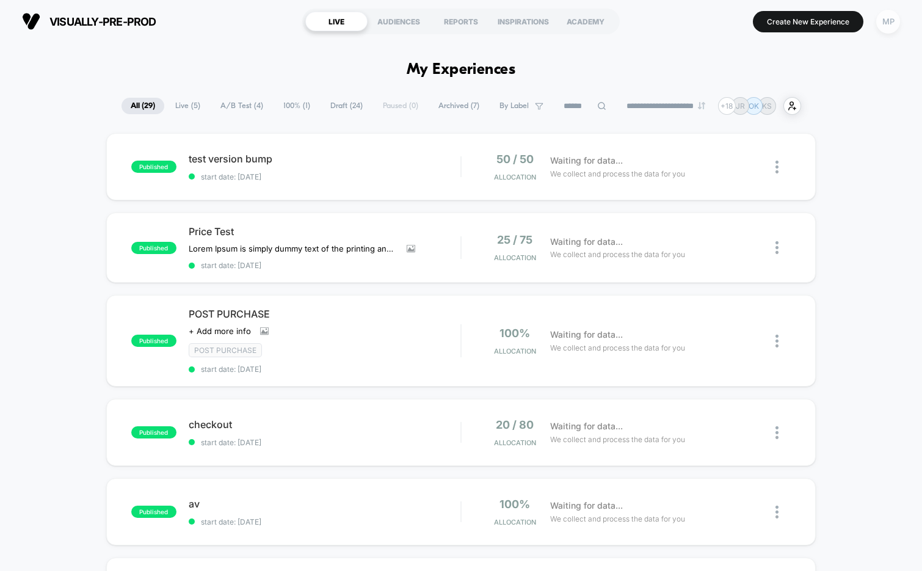
click at [886, 20] on div "MP" at bounding box center [888, 22] width 24 height 24
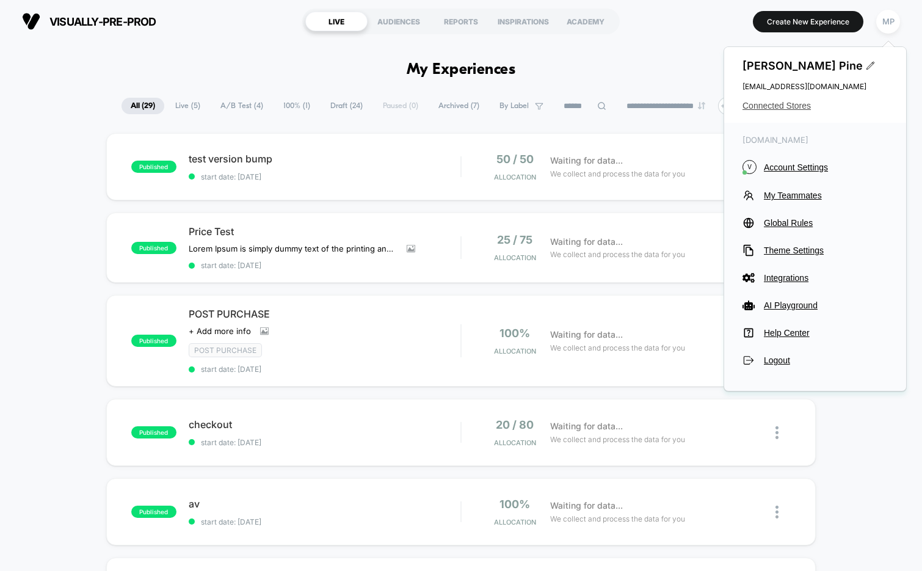
click at [793, 101] on span "Connected Stores" at bounding box center [814, 106] width 145 height 10
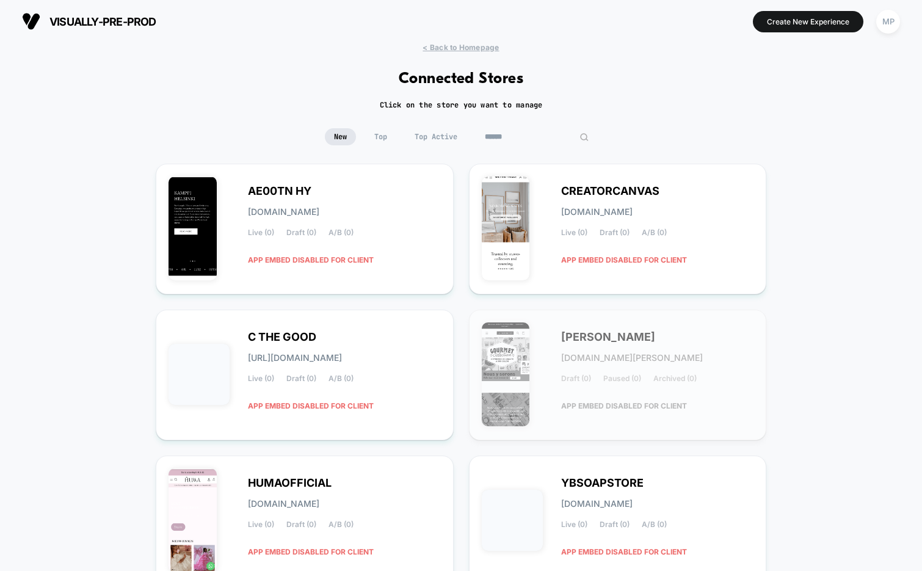
click at [543, 134] on input at bounding box center [536, 136] width 122 height 17
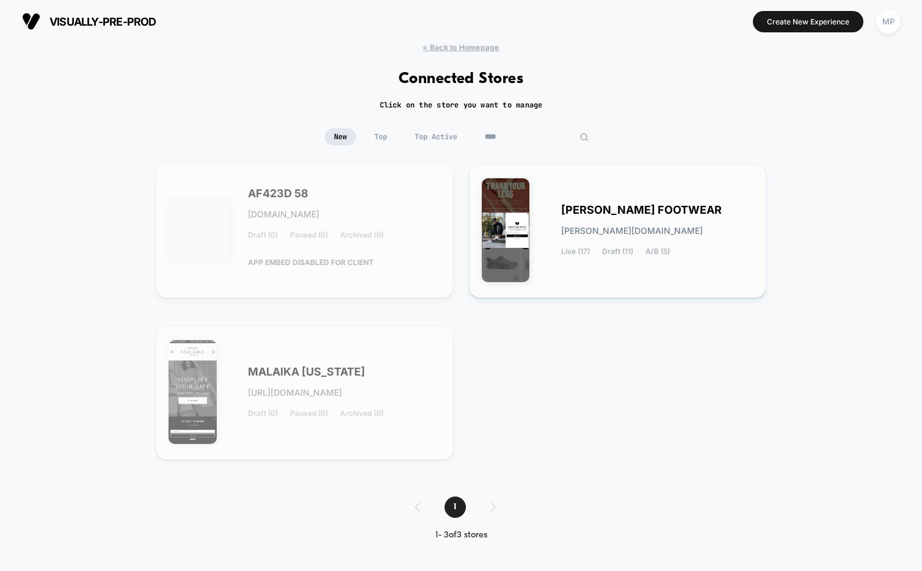
type input "****"
click at [571, 208] on span "[PERSON_NAME] FOOTWEAR" at bounding box center [641, 210] width 161 height 9
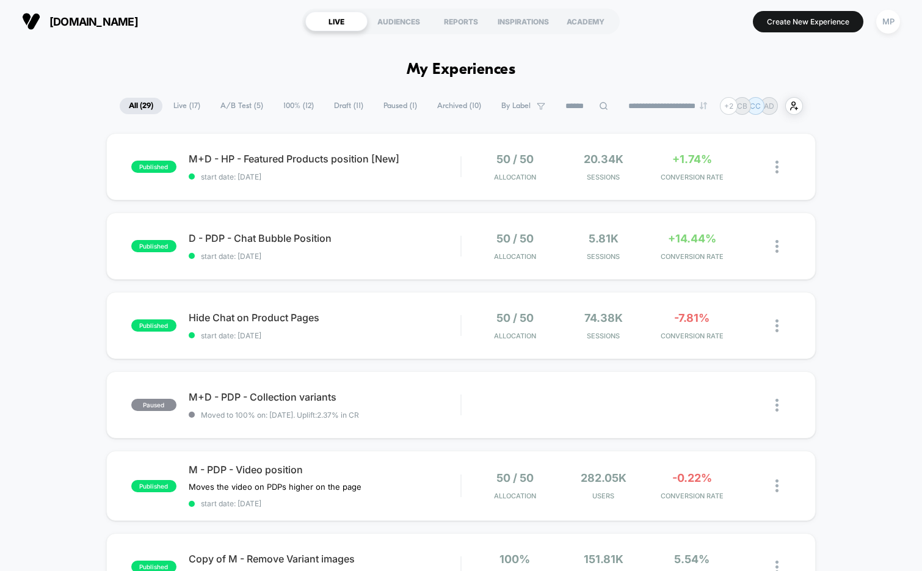
click at [247, 108] on span "A/B Test ( 5 )" at bounding box center [241, 106] width 61 height 16
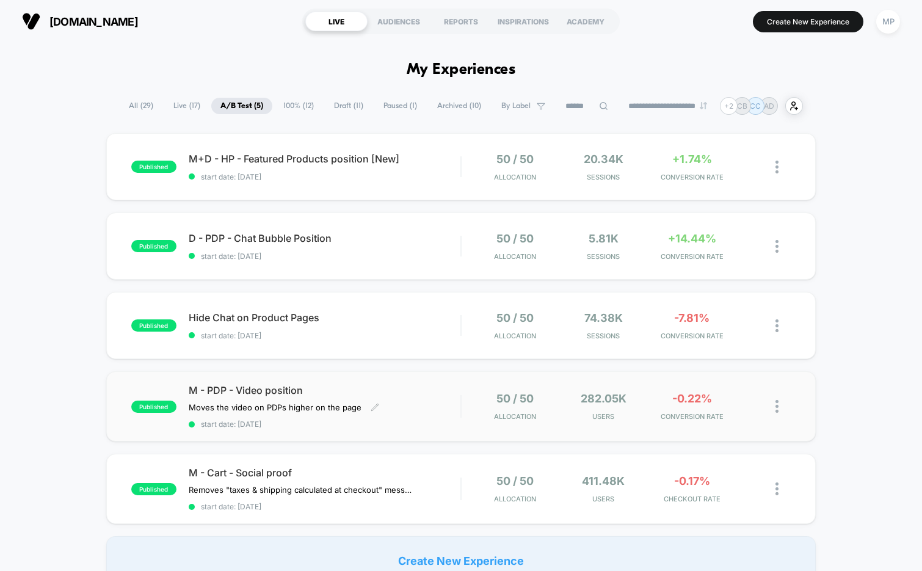
click at [317, 426] on span "start date: [DATE]" at bounding box center [325, 423] width 272 height 9
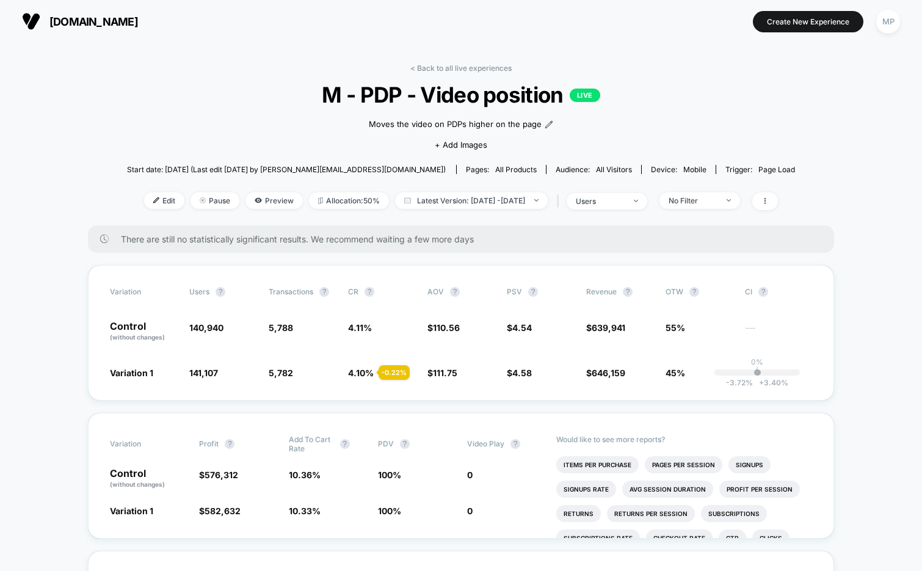
click at [378, 94] on span "M - PDP - Video position LIVE" at bounding box center [460, 95] width 601 height 26
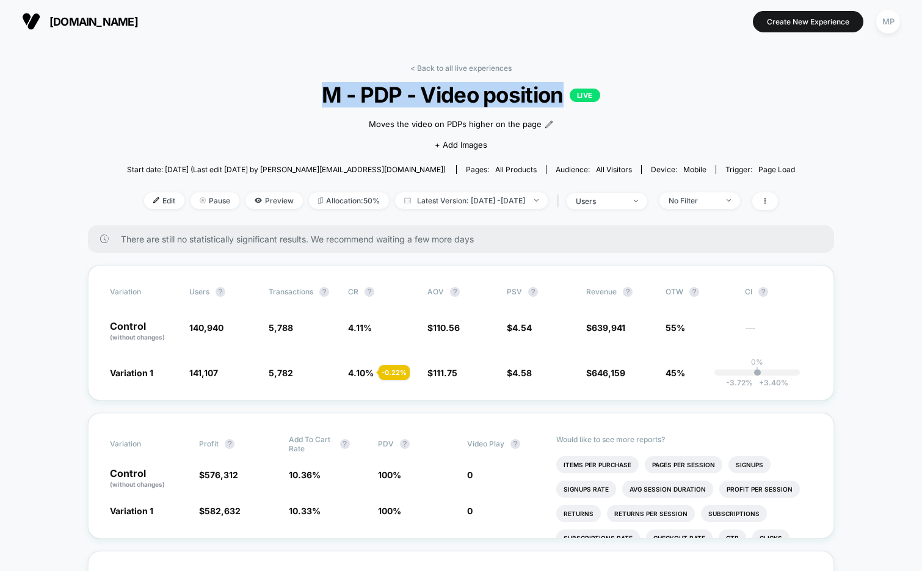
copy span "M - PDP - Video position"
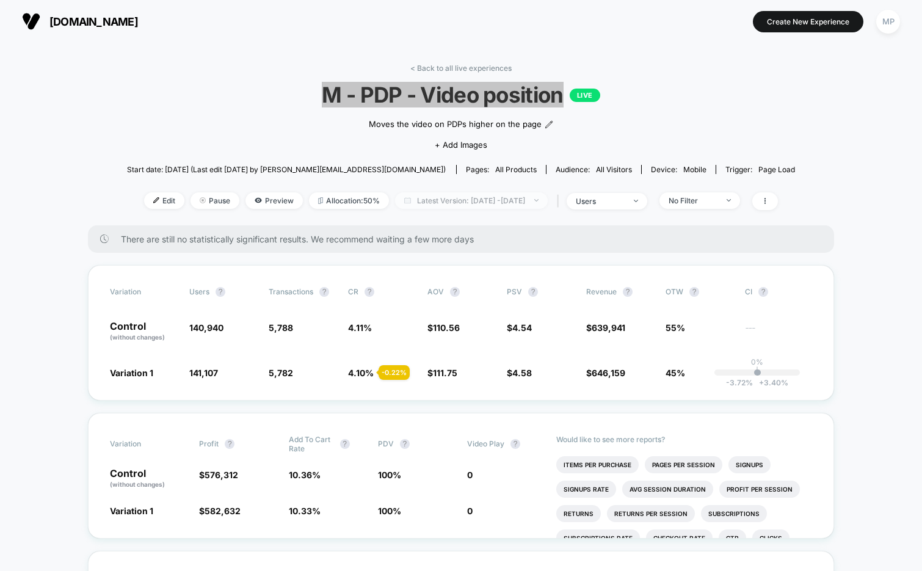
click at [455, 198] on span "Latest Version: [DATE] - [DATE]" at bounding box center [471, 200] width 153 height 16
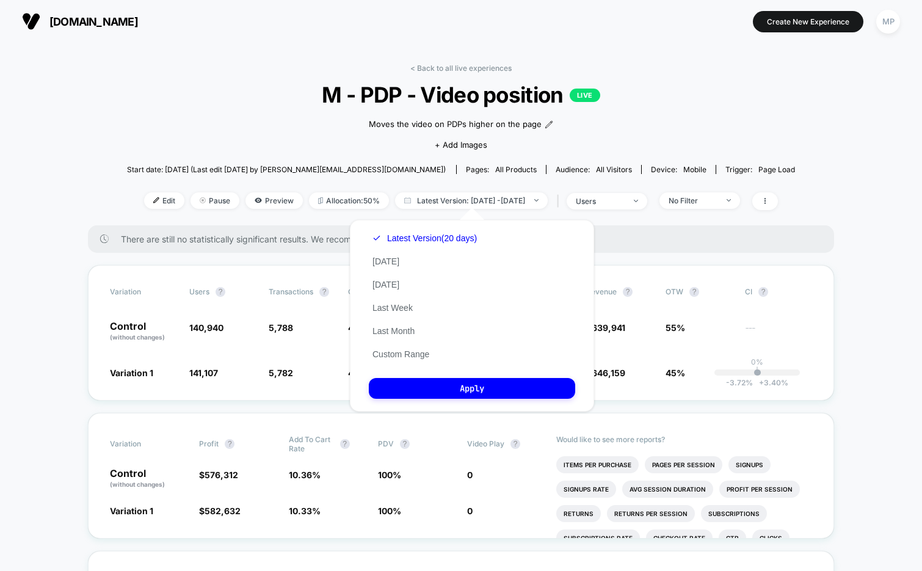
click at [261, 122] on div "Moves the video on PDPs higher on the page Click to edit experience details Mov…" at bounding box center [461, 132] width 401 height 51
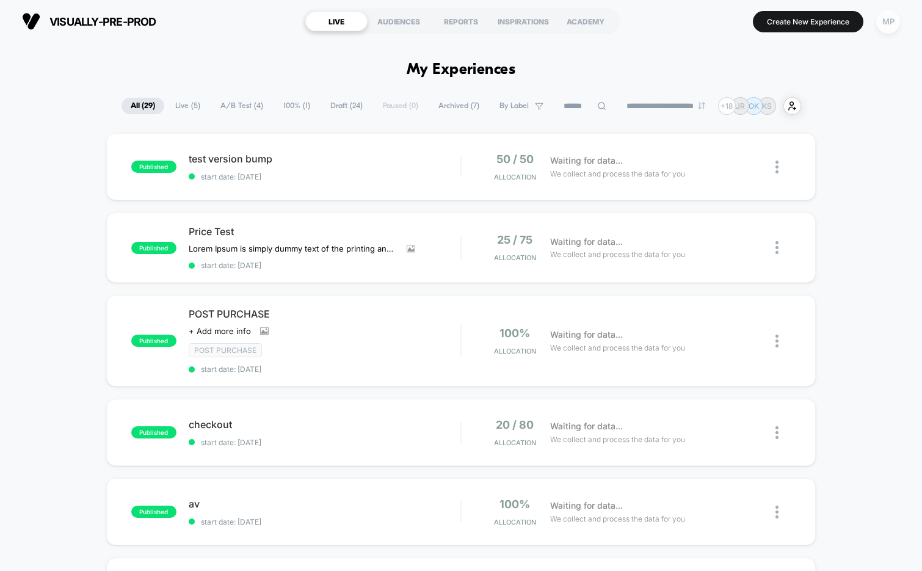
click at [879, 26] on div "MP" at bounding box center [888, 22] width 24 height 24
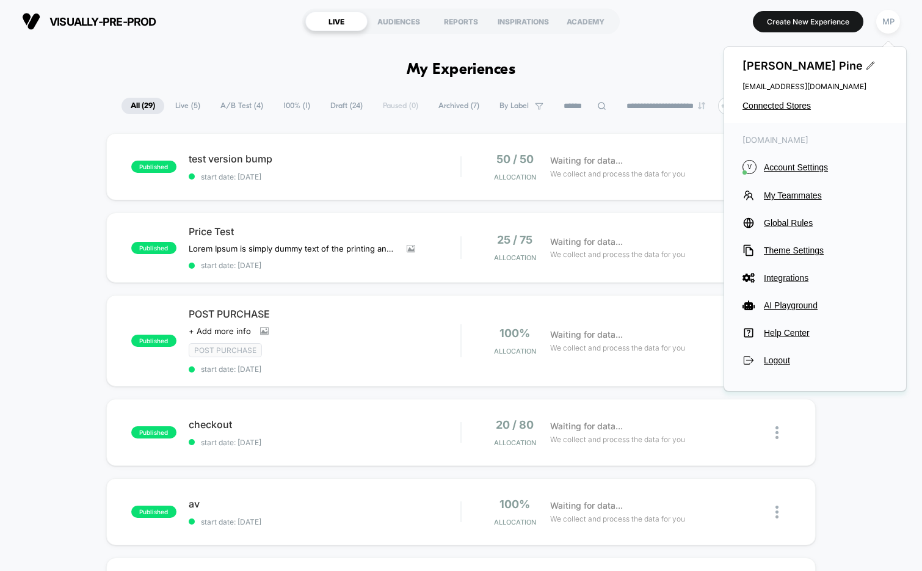
click at [780, 96] on div "[PERSON_NAME] [EMAIL_ADDRESS][DOMAIN_NAME] Connected Stores" at bounding box center [815, 85] width 182 height 76
click at [773, 106] on span "Connected Stores" at bounding box center [814, 106] width 145 height 10
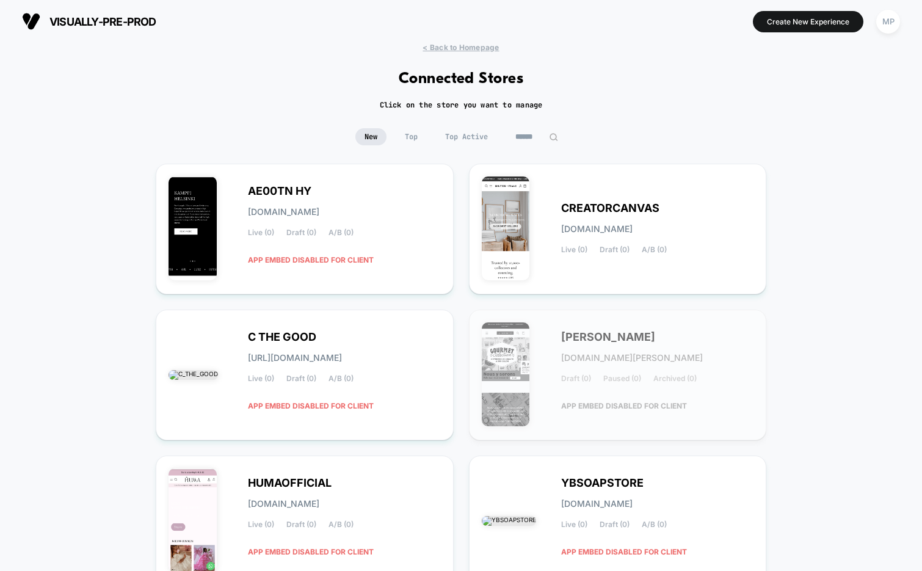
click at [514, 139] on input at bounding box center [536, 136] width 61 height 17
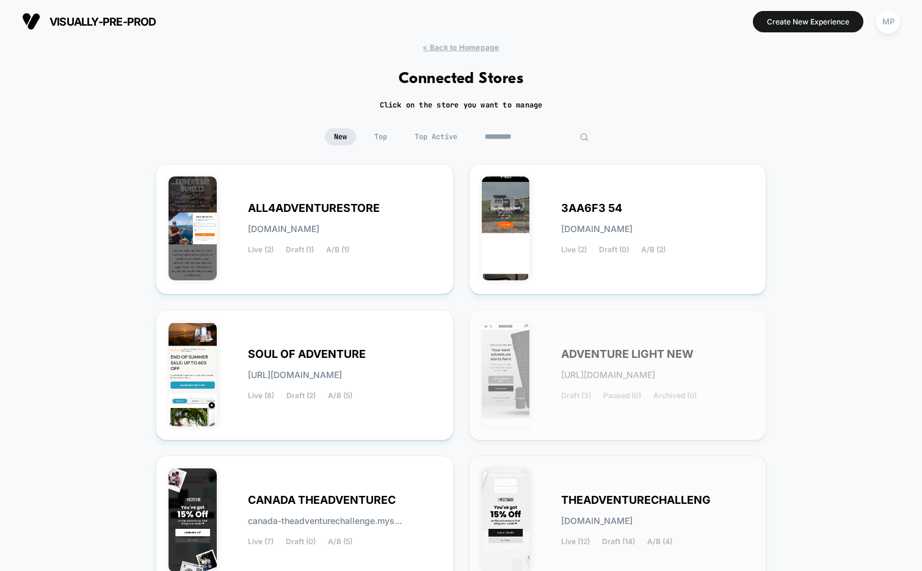
type input "*********"
click at [591, 499] on span "THEADVENTURECHALLENG" at bounding box center [636, 500] width 150 height 9
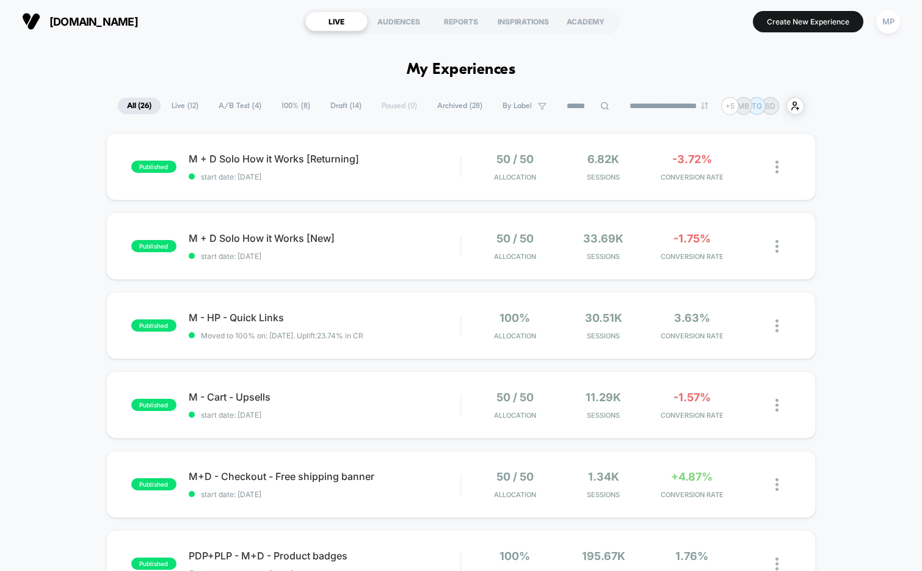
click at [240, 103] on span "A/B Test ( 4 )" at bounding box center [239, 106] width 61 height 16
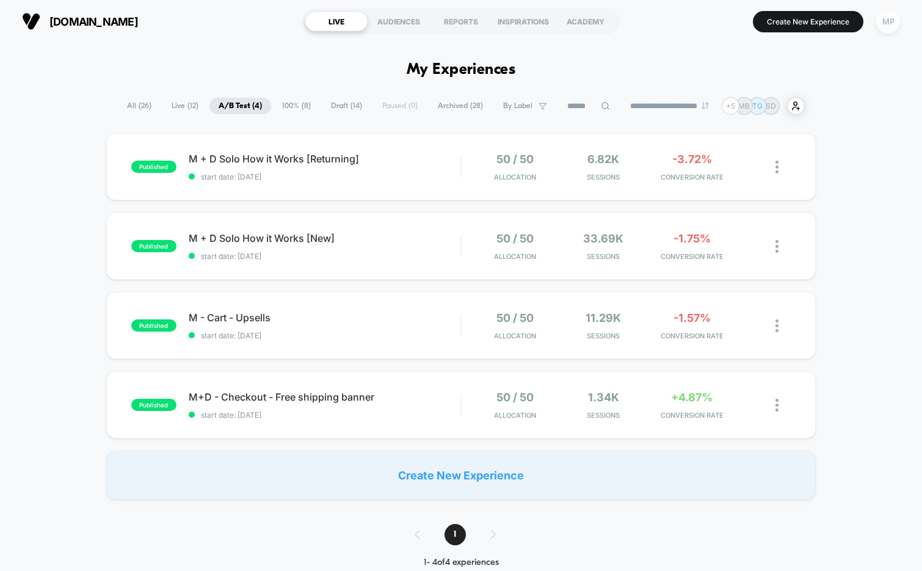
click at [884, 28] on div "MP" at bounding box center [888, 22] width 24 height 24
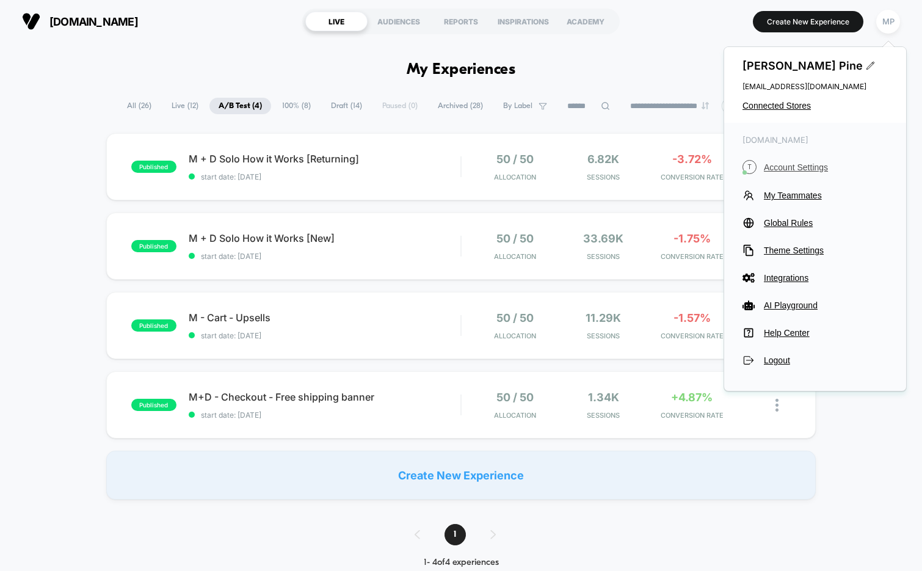
click at [796, 170] on span "Account Settings" at bounding box center [826, 167] width 124 height 10
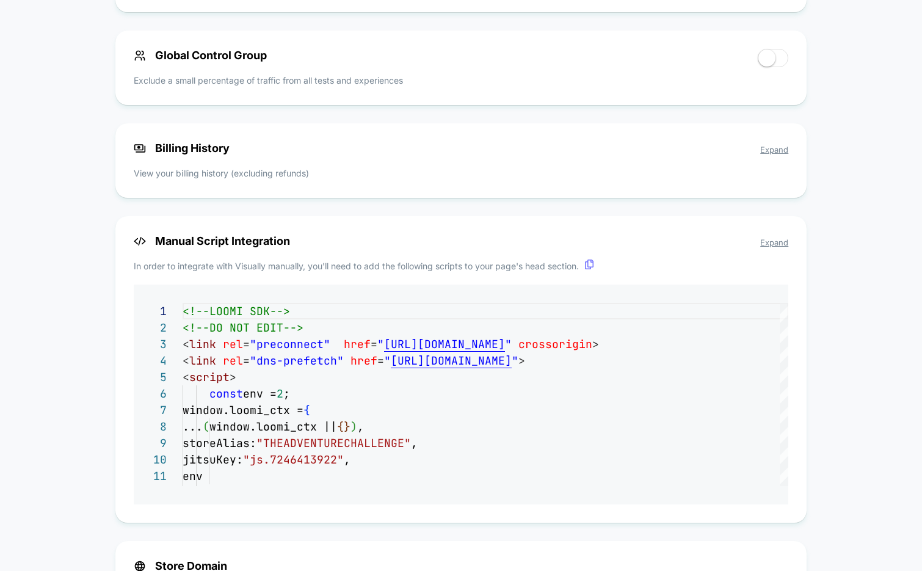
scroll to position [668, 0]
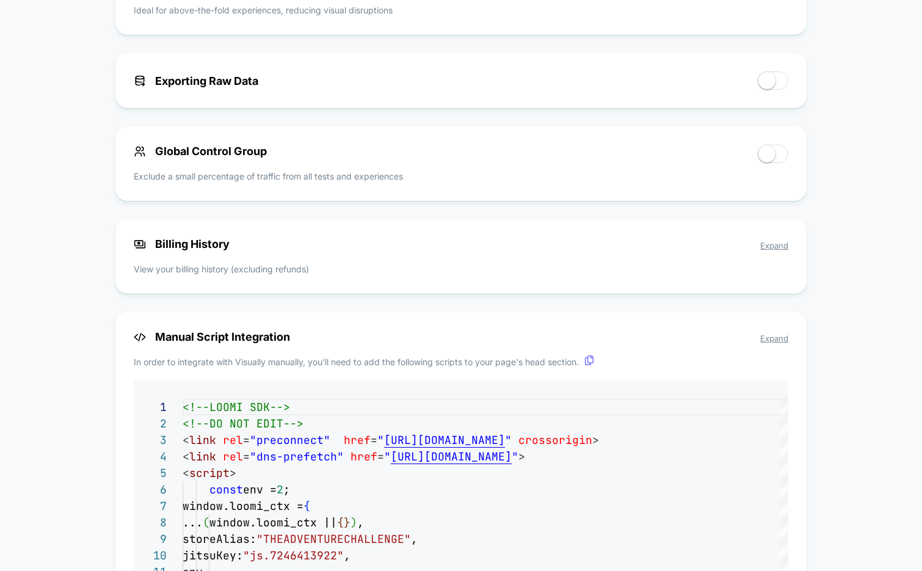
click at [772, 247] on span "Expand" at bounding box center [774, 245] width 28 height 10
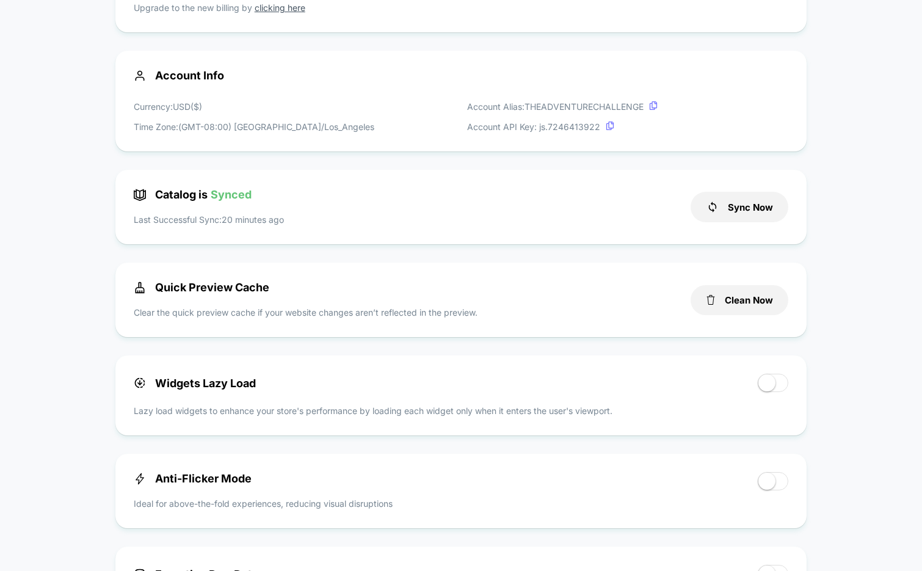
scroll to position [0, 0]
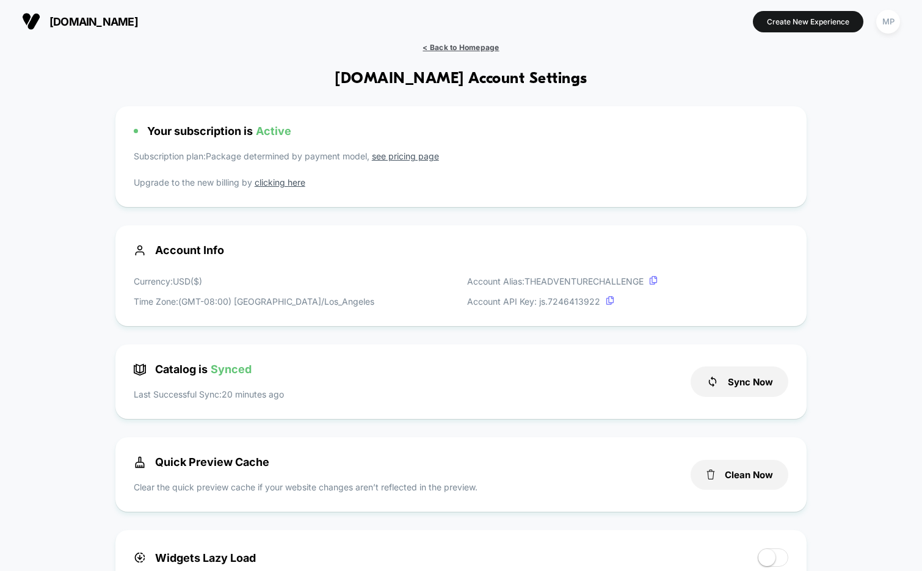
click at [461, 49] on span "< Back to Homepage" at bounding box center [460, 47] width 76 height 9
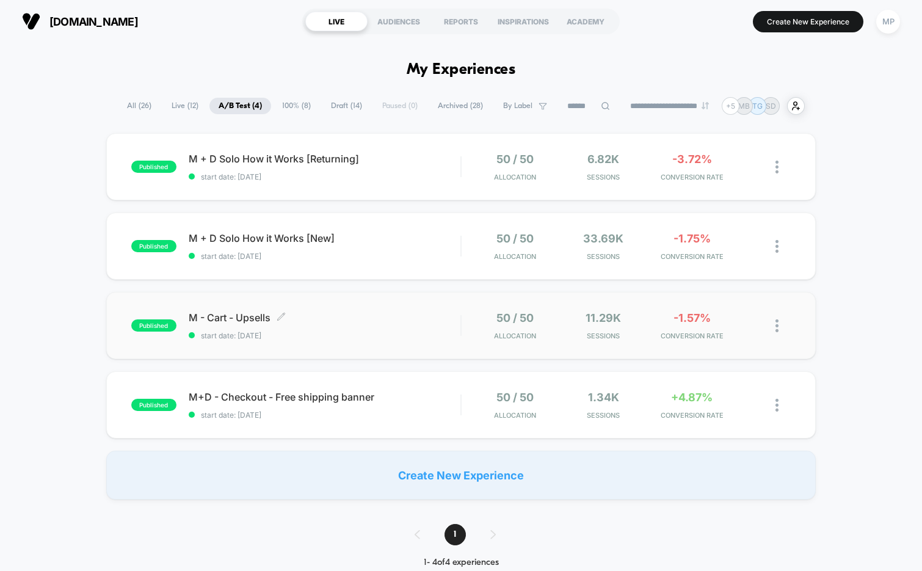
click at [308, 311] on span "M - Cart - Upsells Click to edit experience details" at bounding box center [325, 317] width 272 height 12
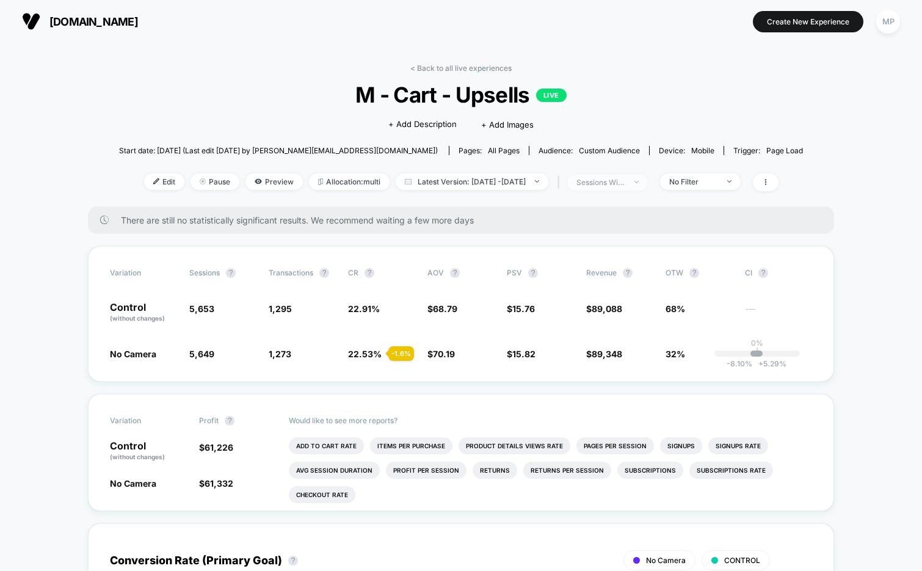
click at [625, 184] on div "sessions with impression" at bounding box center [600, 182] width 49 height 9
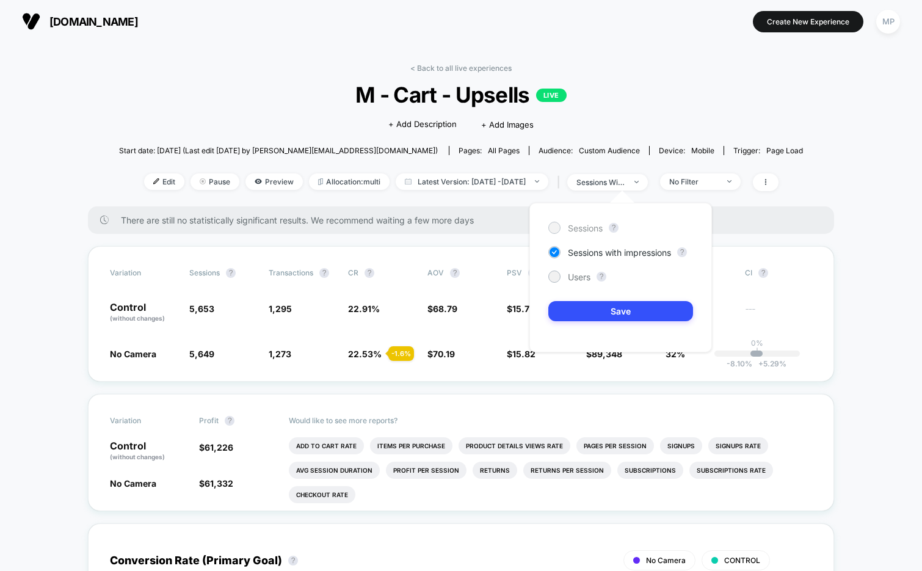
click at [581, 226] on span "Sessions" at bounding box center [585, 228] width 35 height 10
click at [577, 312] on button "Save" at bounding box center [620, 311] width 145 height 20
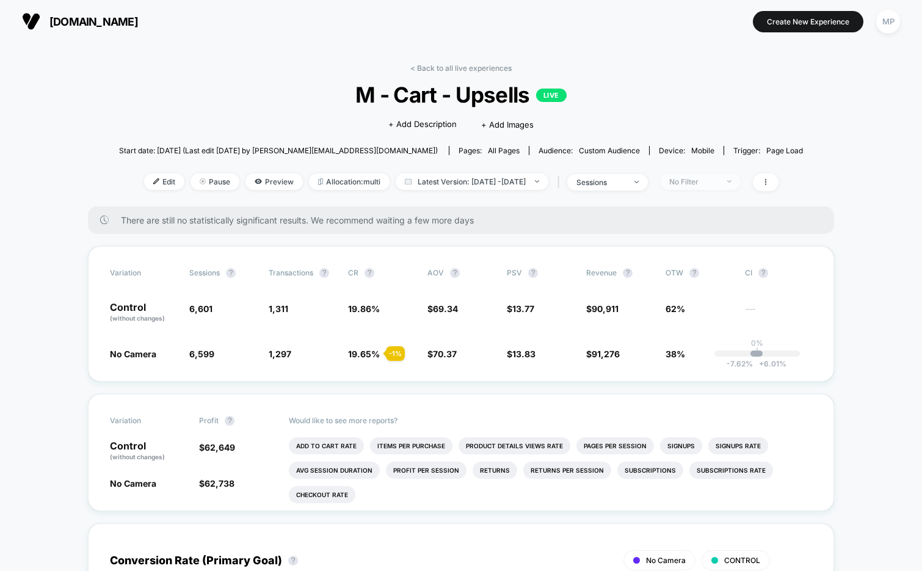
click at [707, 184] on div "No Filter" at bounding box center [693, 181] width 49 height 9
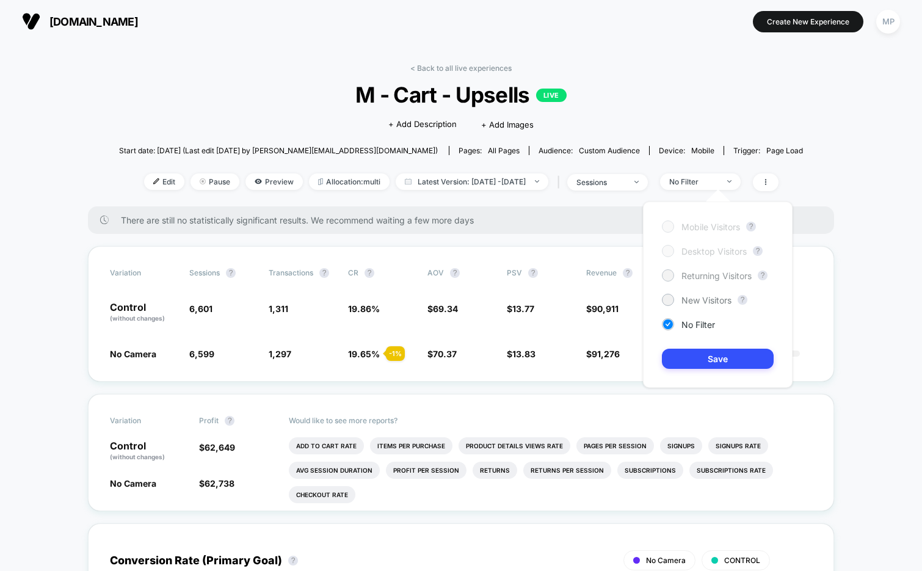
click at [698, 275] on span "Returning Visitors" at bounding box center [716, 275] width 70 height 10
click at [671, 361] on button "Save" at bounding box center [718, 358] width 112 height 20
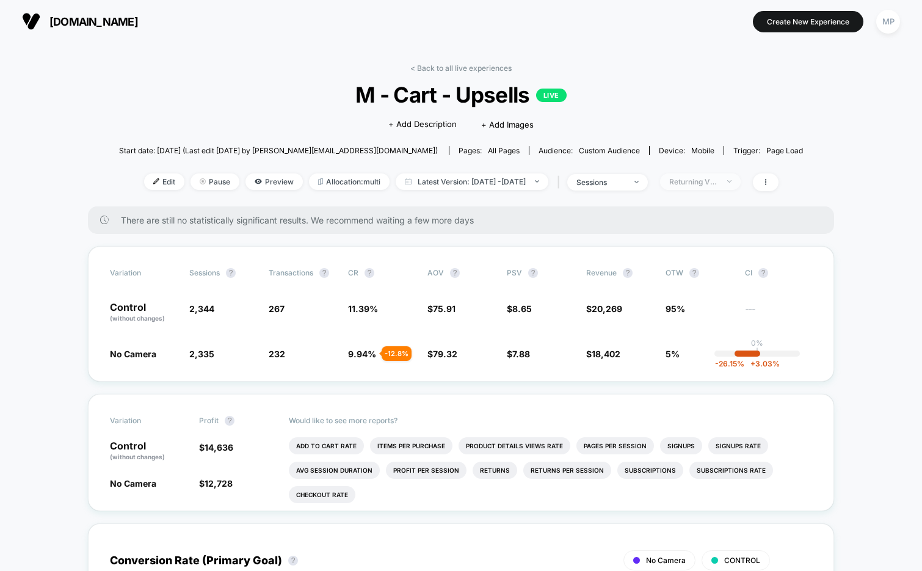
click at [707, 186] on span "Returning Visitors" at bounding box center [700, 181] width 81 height 16
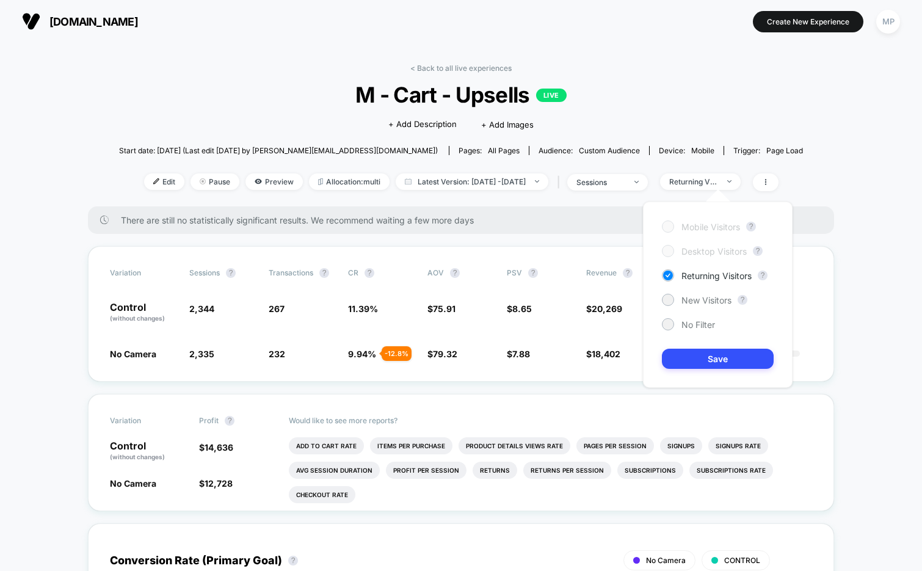
click at [688, 306] on div "Mobile Visitors ? Desktop Visitors ? Returning Visitors ? New Visitors ? No Fil…" at bounding box center [718, 294] width 150 height 186
click at [683, 353] on button "Save" at bounding box center [718, 358] width 112 height 20
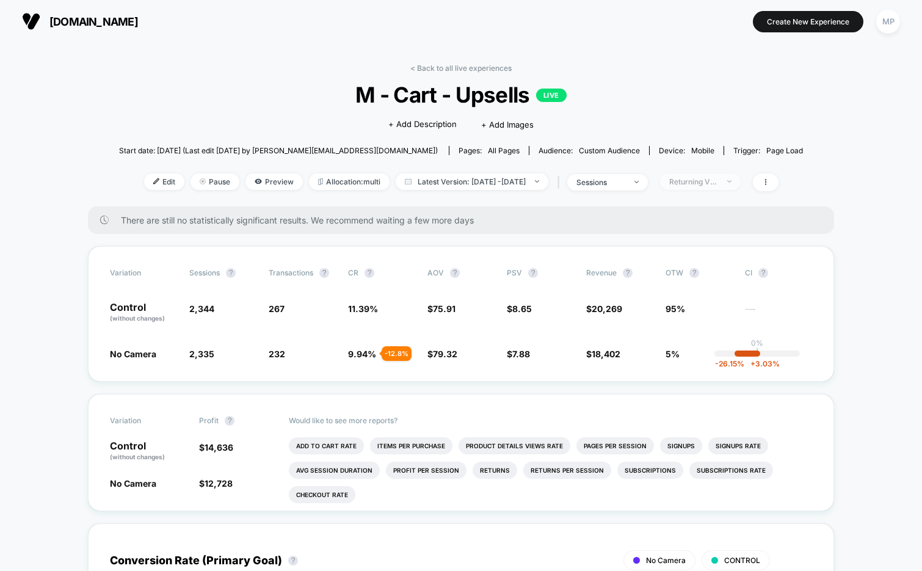
click at [702, 182] on div "Returning Visitors" at bounding box center [693, 181] width 49 height 9
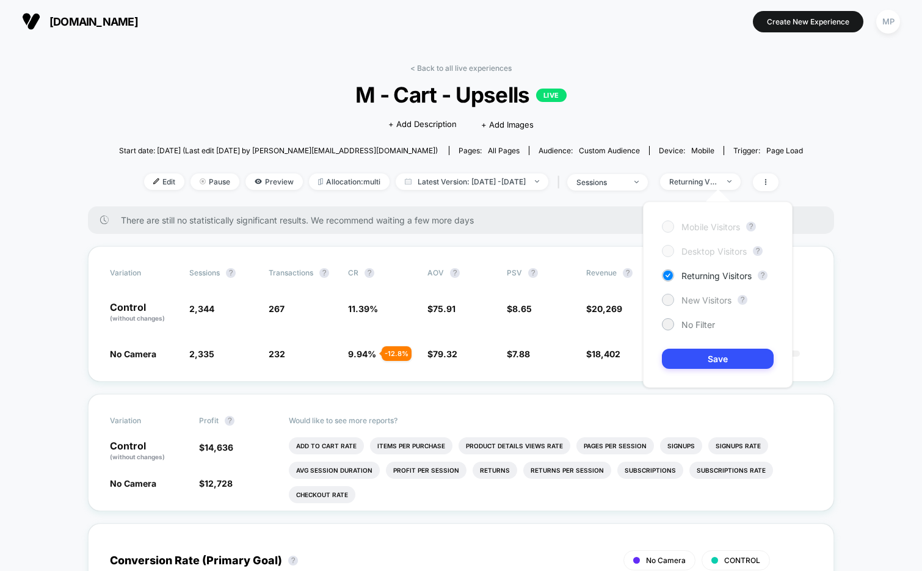
click at [694, 301] on span "New Visitors" at bounding box center [706, 300] width 50 height 10
click at [685, 353] on button "Save" at bounding box center [718, 358] width 112 height 20
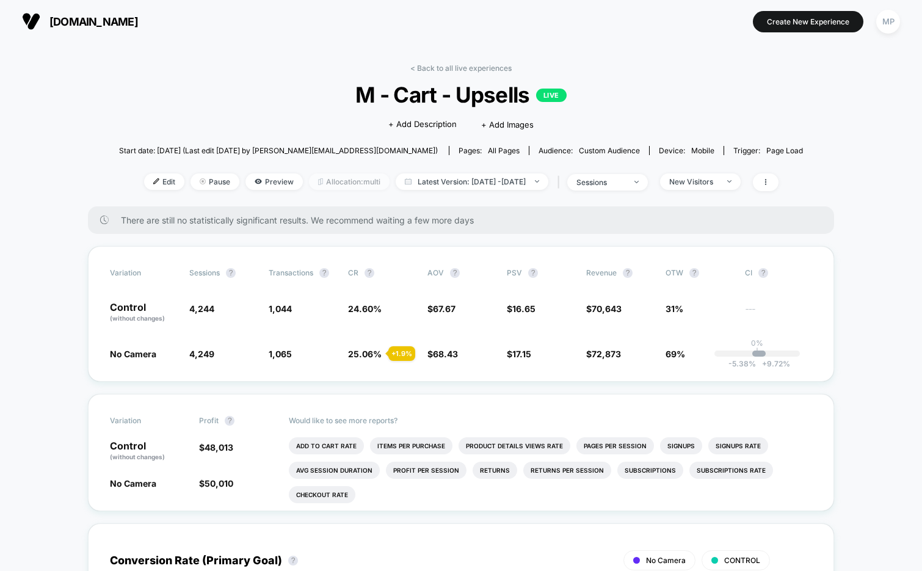
click at [340, 180] on span "Allocation: multi" at bounding box center [349, 181] width 81 height 16
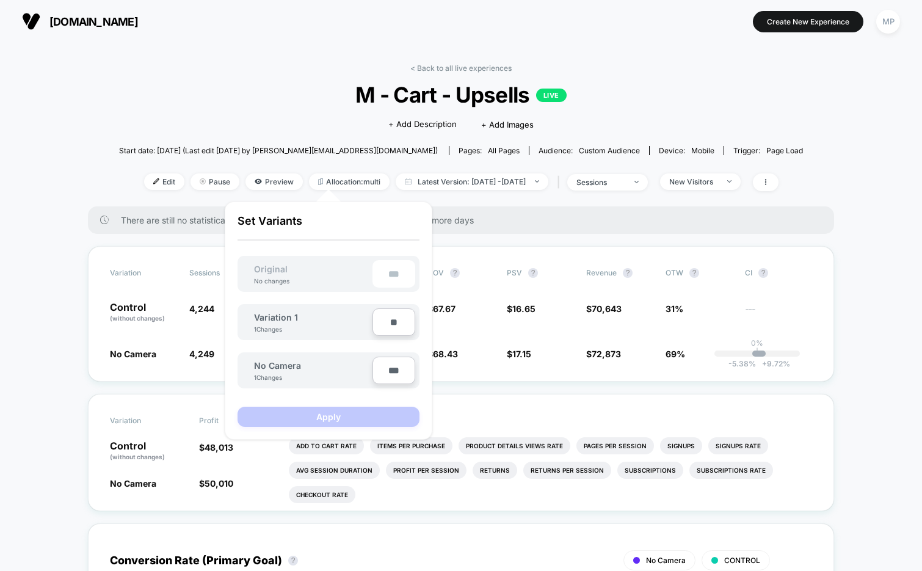
click at [301, 124] on div "Click to edit experience details + Add Description + Add Images" at bounding box center [461, 123] width 410 height 32
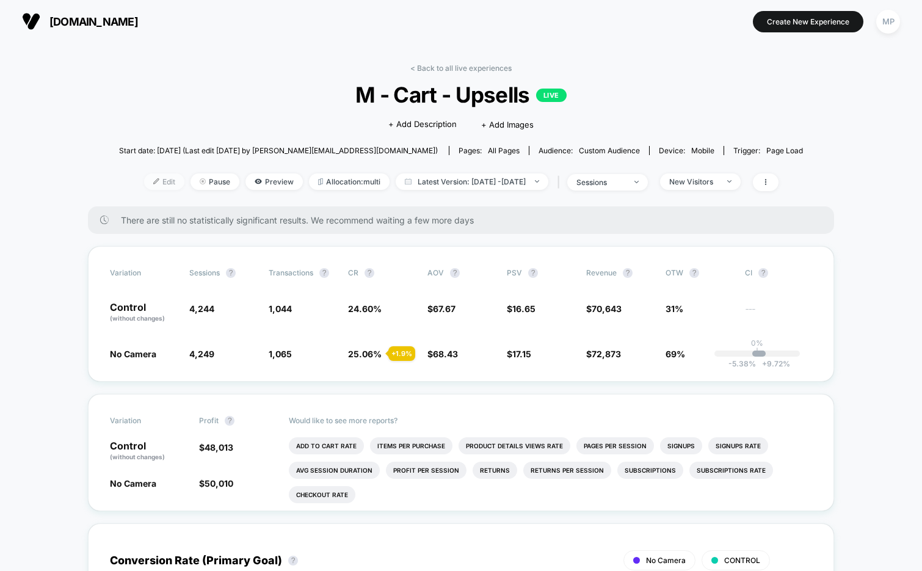
click at [150, 181] on span "Edit" at bounding box center [164, 181] width 40 height 16
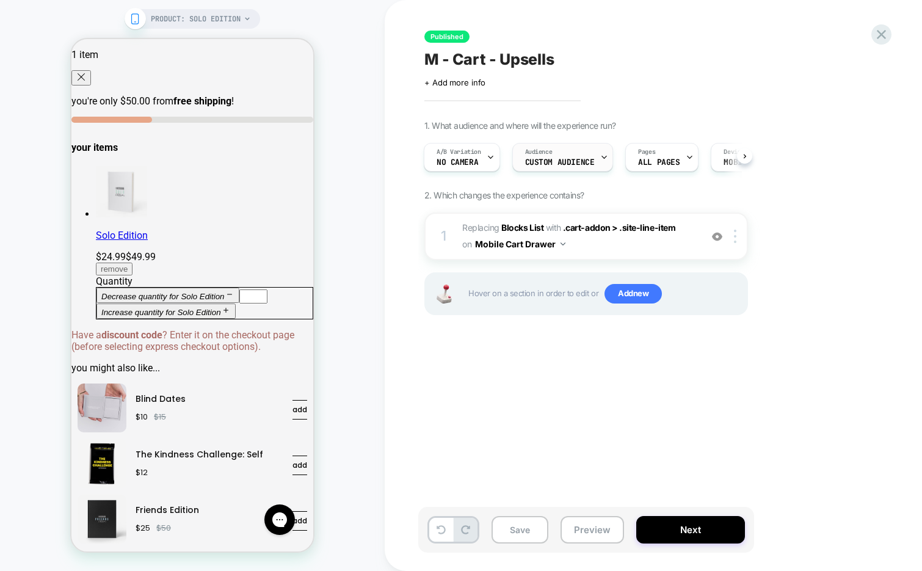
click at [579, 164] on span "Custom Audience" at bounding box center [560, 162] width 70 height 9
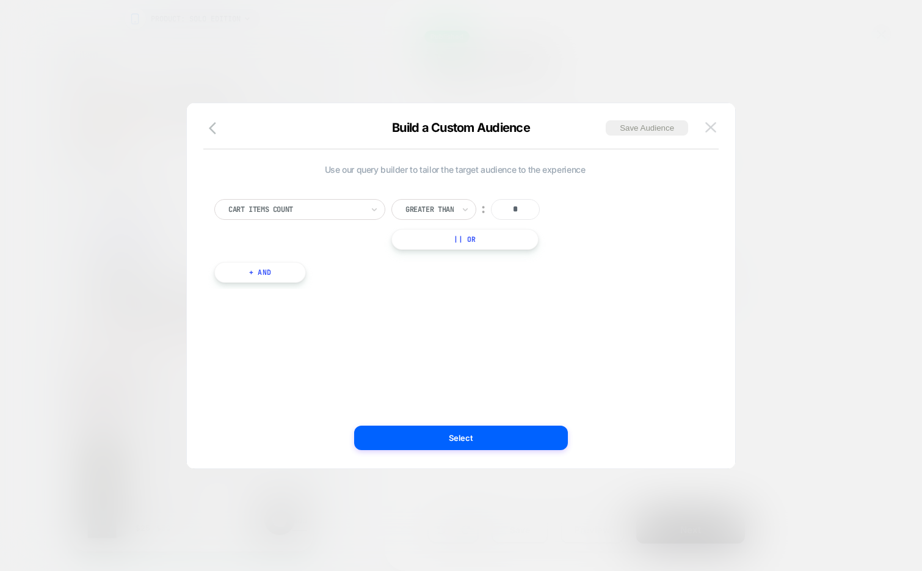
click at [705, 126] on img at bounding box center [710, 127] width 11 height 10
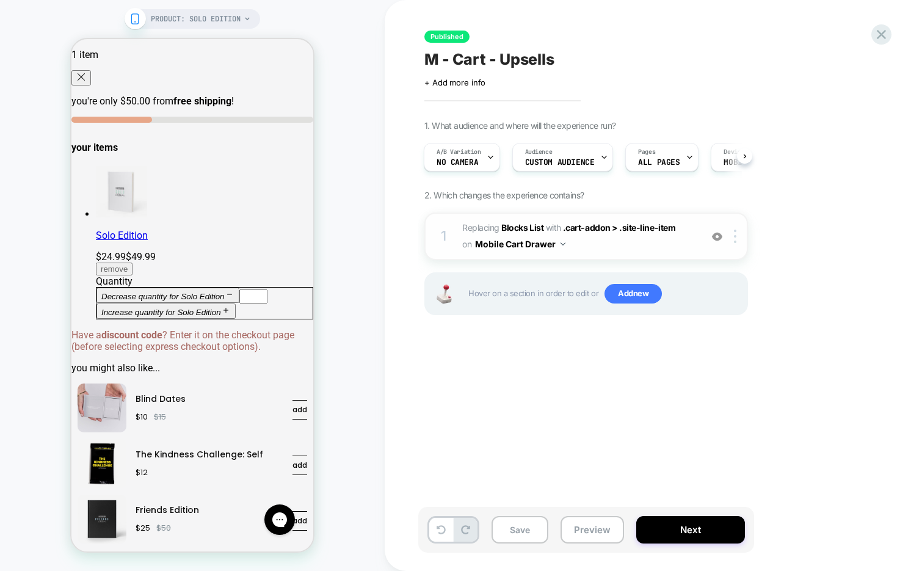
click at [610, 244] on span "#_loomi_addon_1749657673495 Replacing Blocks List WITH .cart-addon > .site-line…" at bounding box center [578, 236] width 233 height 33
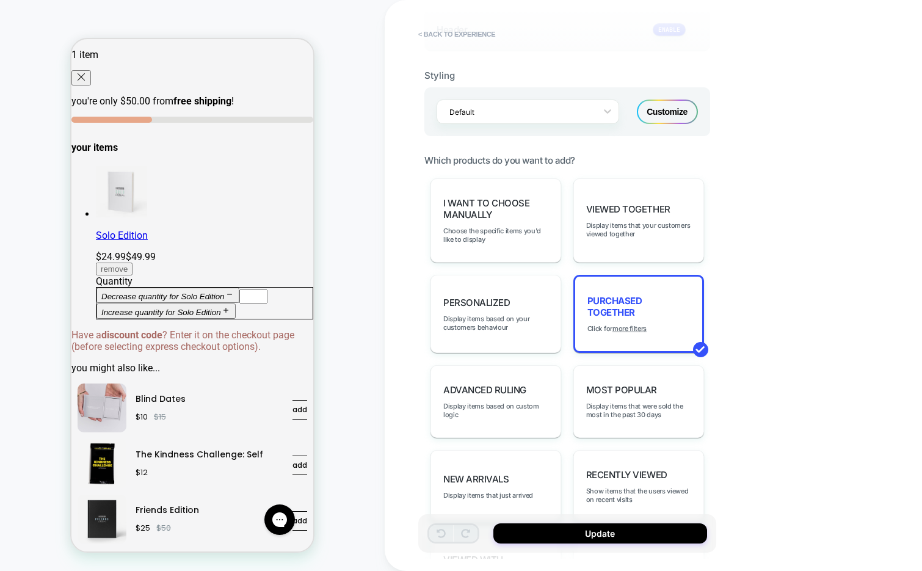
scroll to position [332, 0]
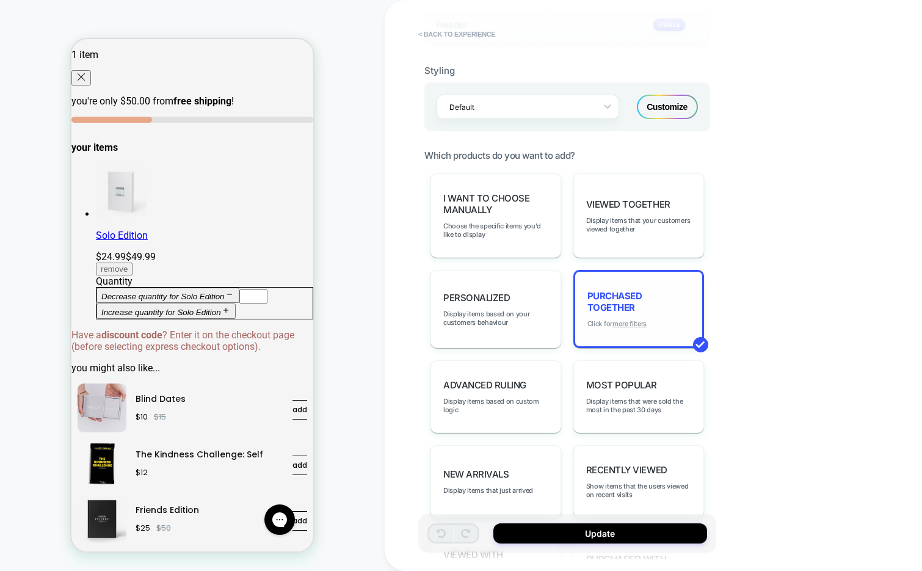
click at [626, 319] on u "more filters" at bounding box center [629, 323] width 34 height 9
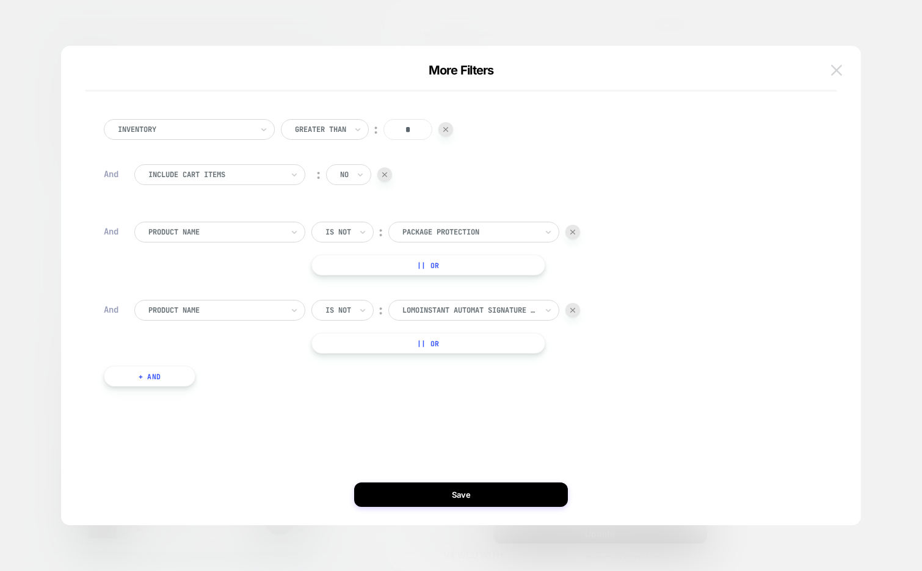
click at [835, 76] on button at bounding box center [836, 70] width 18 height 18
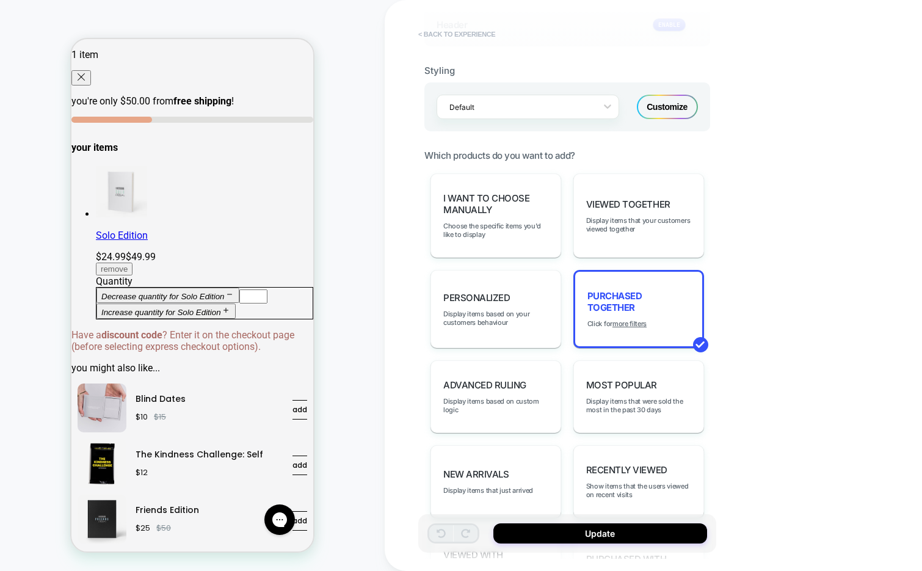
click at [482, 36] on button "< Back to experience" at bounding box center [456, 34] width 89 height 20
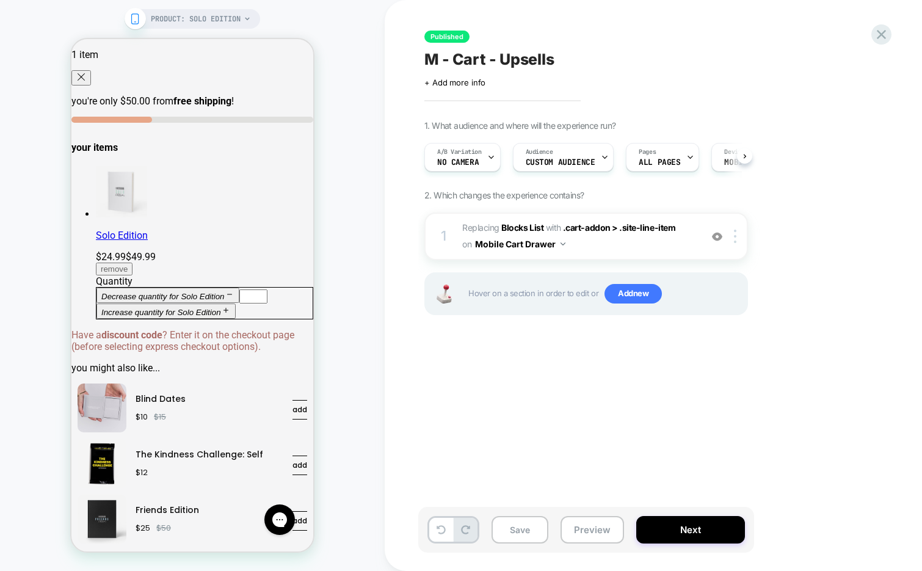
scroll to position [0, 1]
click at [475, 165] on span "No Camera" at bounding box center [457, 162] width 42 height 9
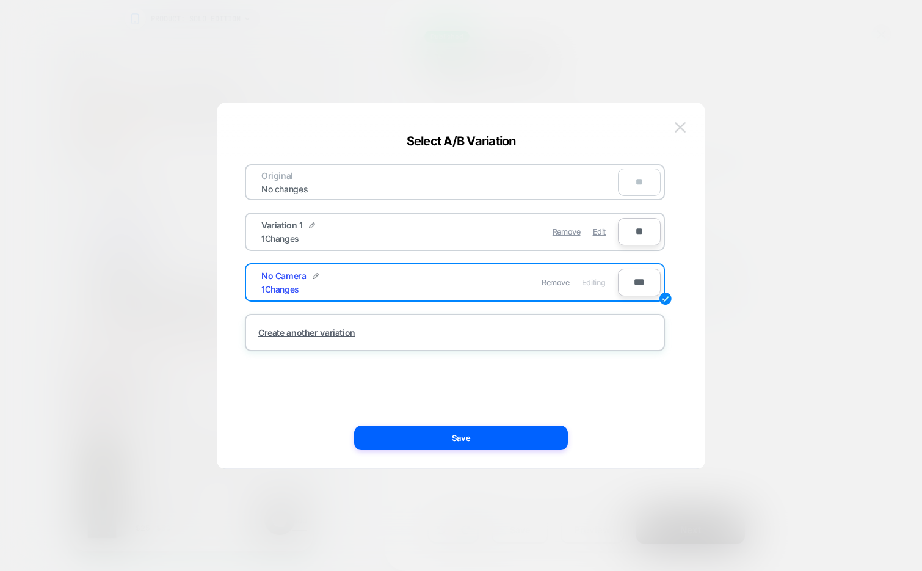
click at [675, 131] on img at bounding box center [679, 127] width 11 height 10
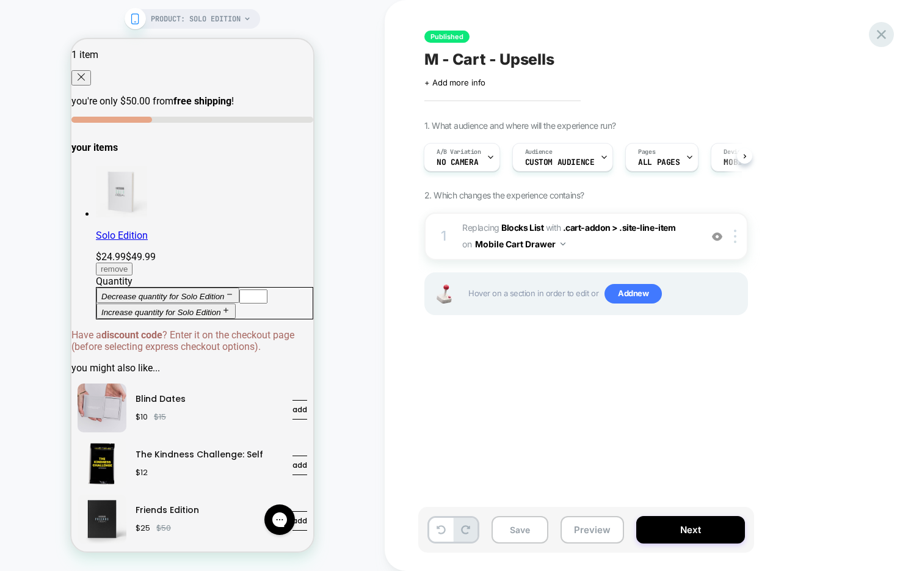
click at [876, 34] on icon at bounding box center [881, 34] width 16 height 16
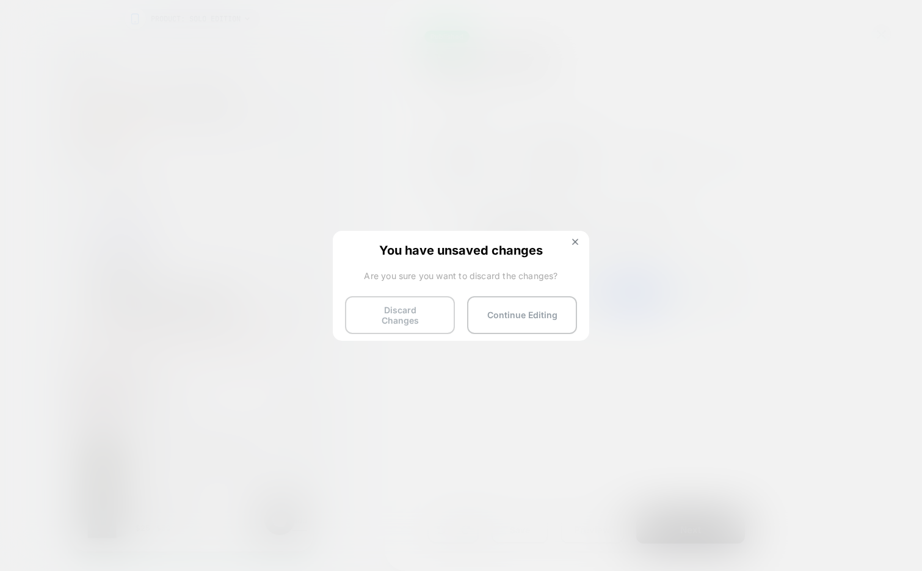
click at [400, 320] on button "Discard Changes" at bounding box center [400, 315] width 110 height 38
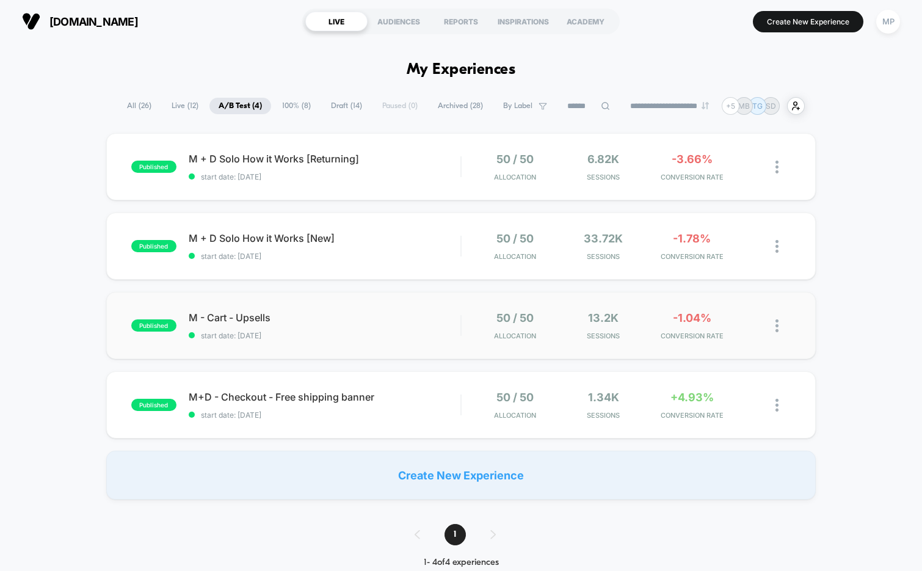
click at [356, 328] on div "M - Cart - Upsells start date: [DATE]" at bounding box center [325, 325] width 272 height 29
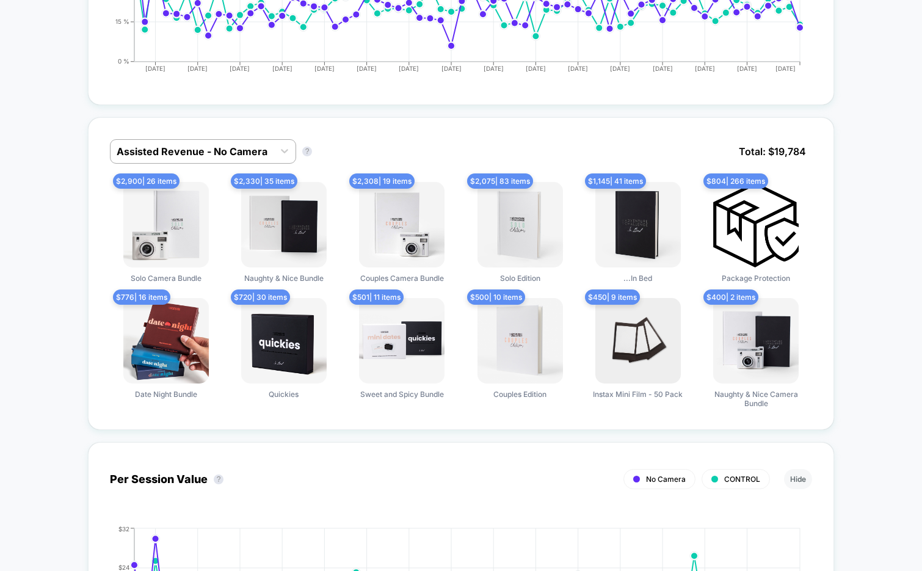
scroll to position [711, 0]
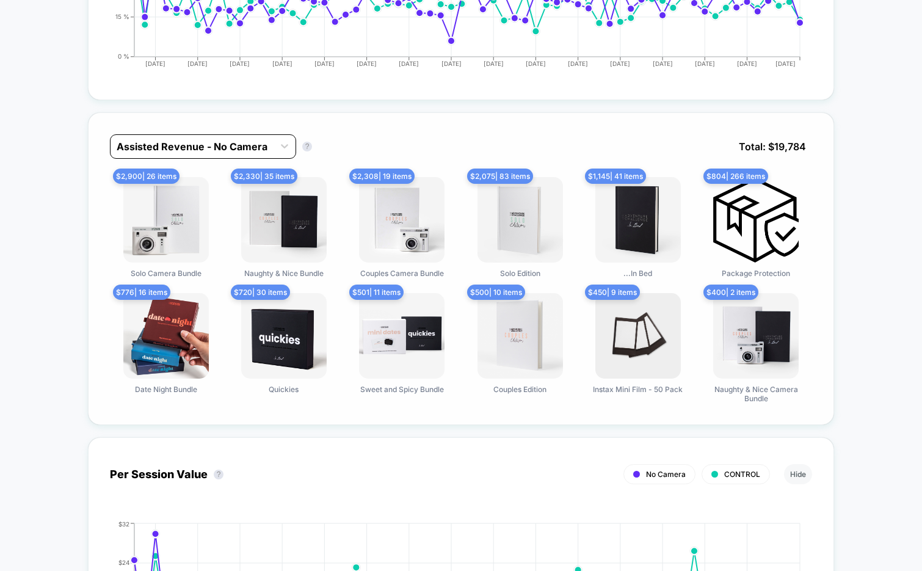
click at [231, 146] on div at bounding box center [192, 146] width 151 height 15
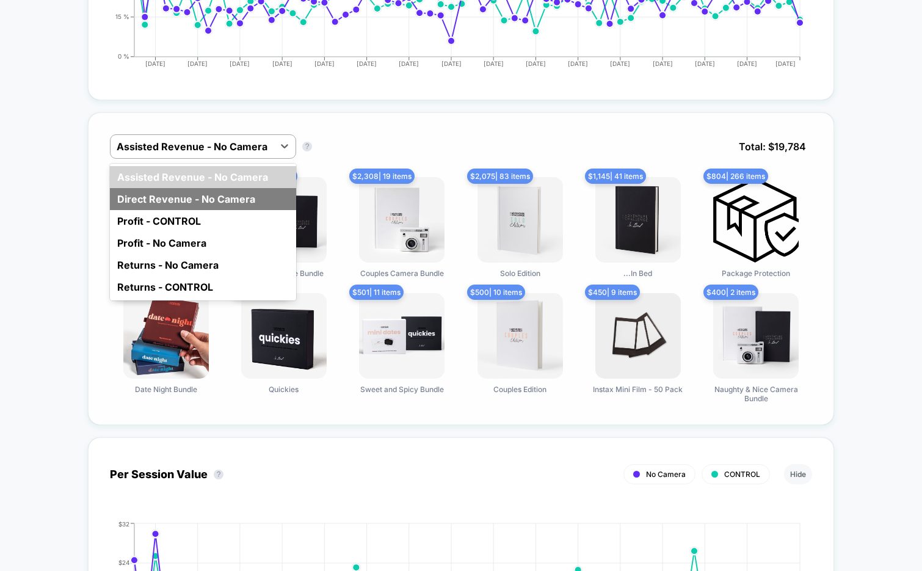
click at [195, 190] on div "Direct Revenue - No Camera" at bounding box center [203, 199] width 186 height 22
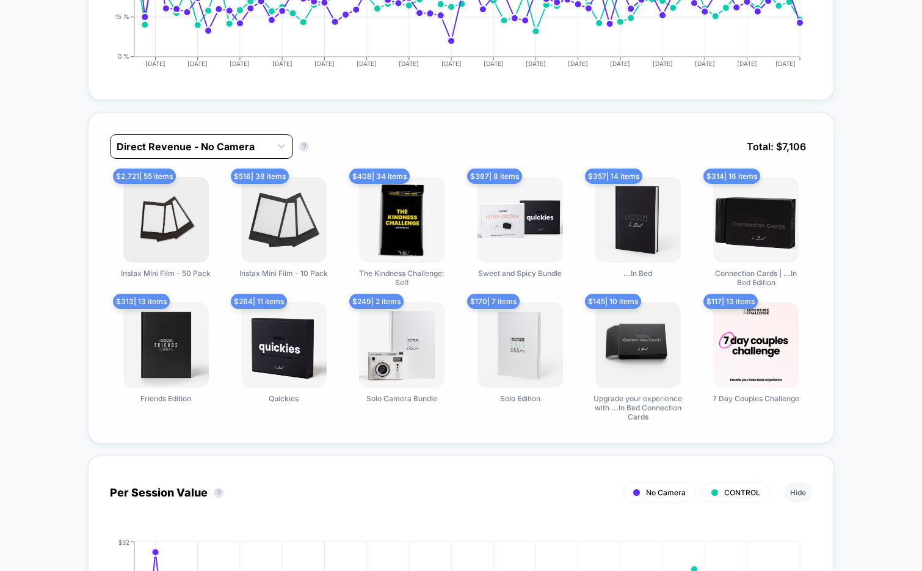
click at [220, 143] on div at bounding box center [191, 146] width 148 height 15
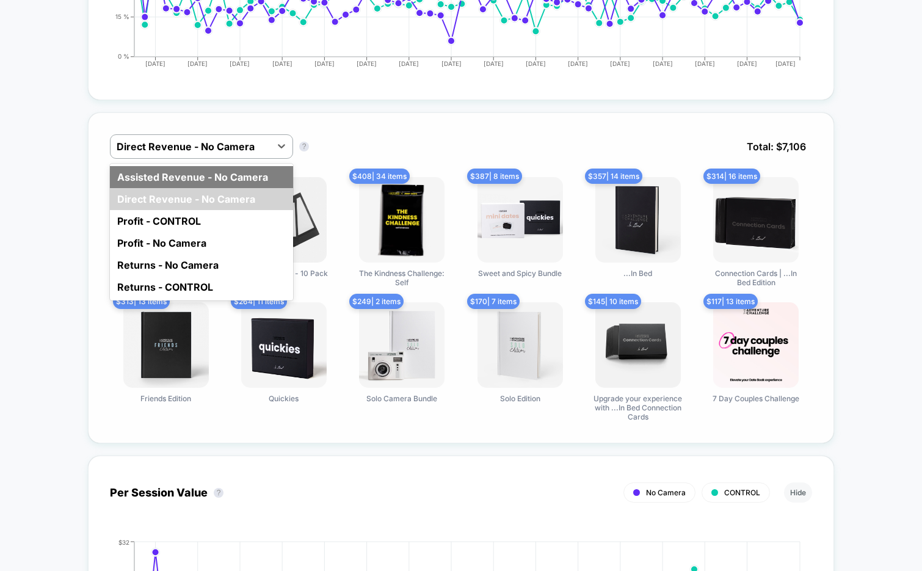
click at [208, 178] on div "Assisted Revenue - No Camera" at bounding box center [201, 177] width 183 height 22
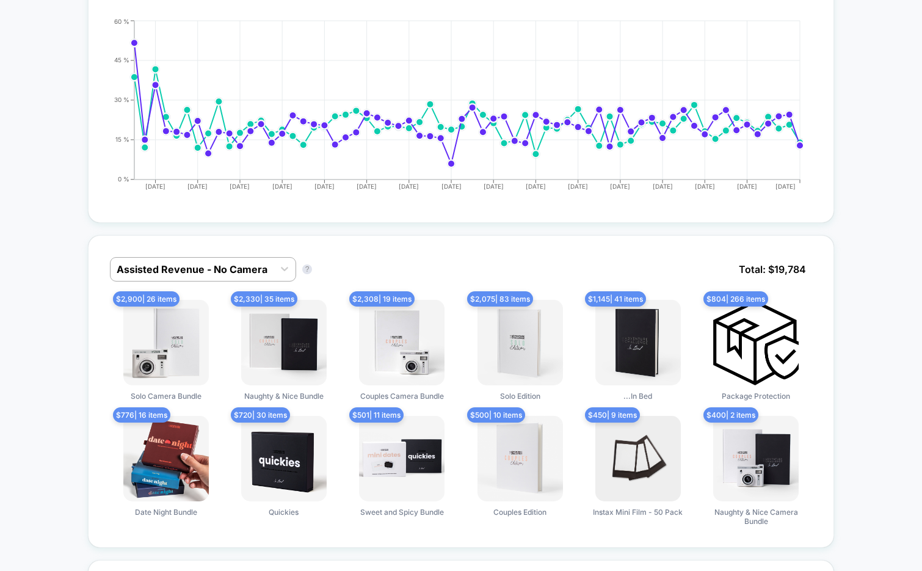
scroll to position [591, 0]
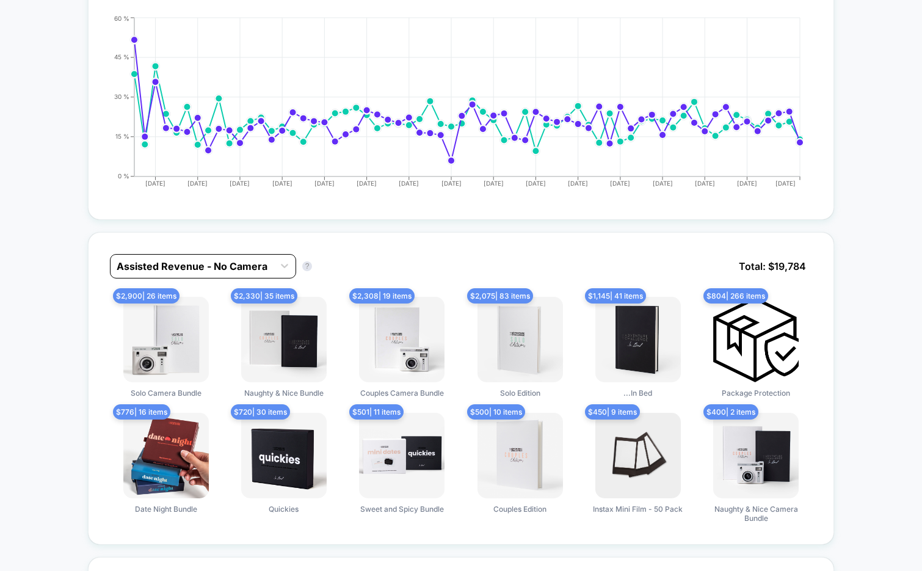
click at [234, 266] on div at bounding box center [192, 266] width 151 height 15
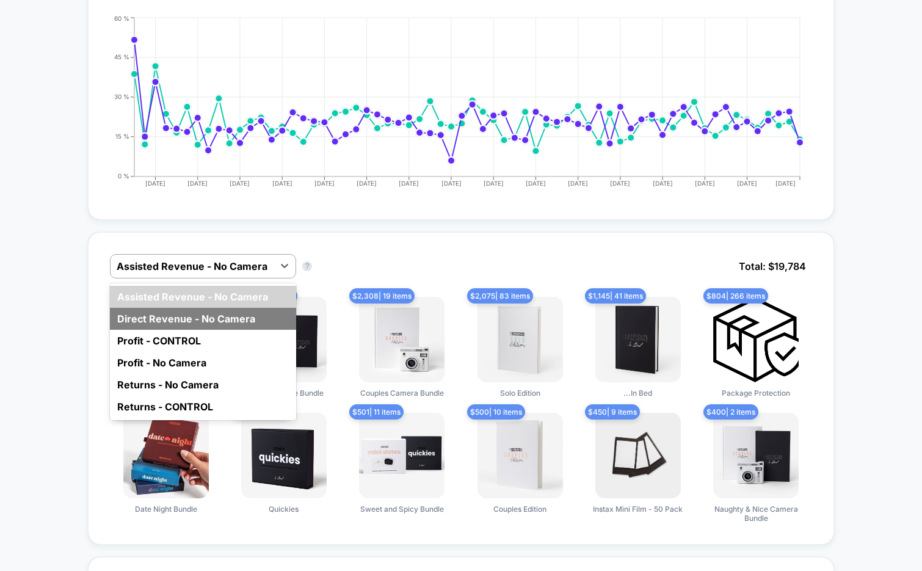
click at [203, 314] on div "Direct Revenue - No Camera" at bounding box center [203, 319] width 186 height 22
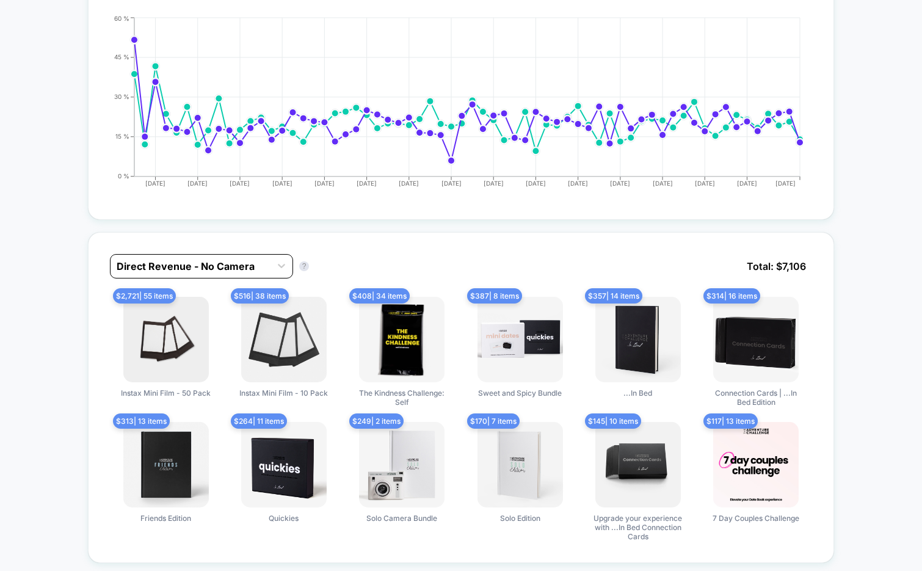
click at [215, 266] on div at bounding box center [191, 266] width 148 height 15
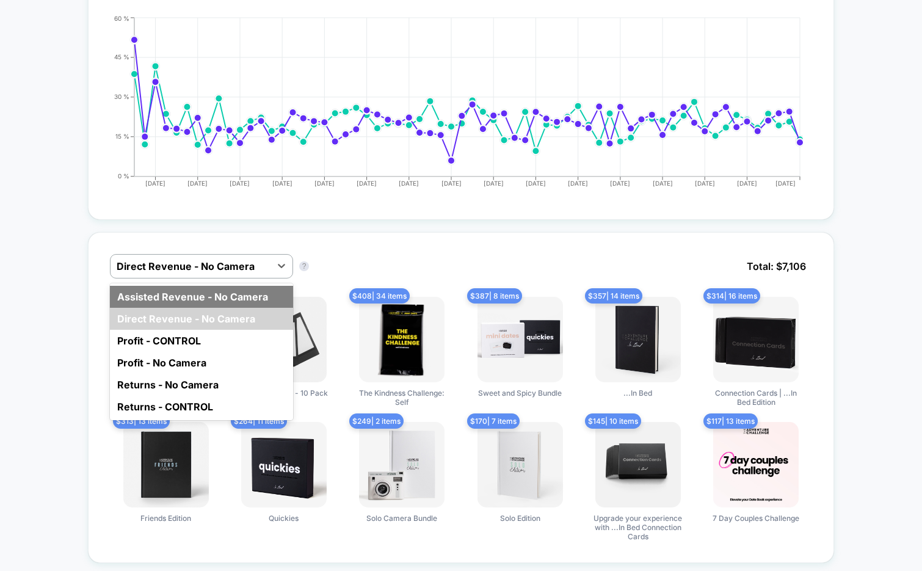
click at [203, 294] on div "Assisted Revenue - No Camera" at bounding box center [201, 297] width 183 height 22
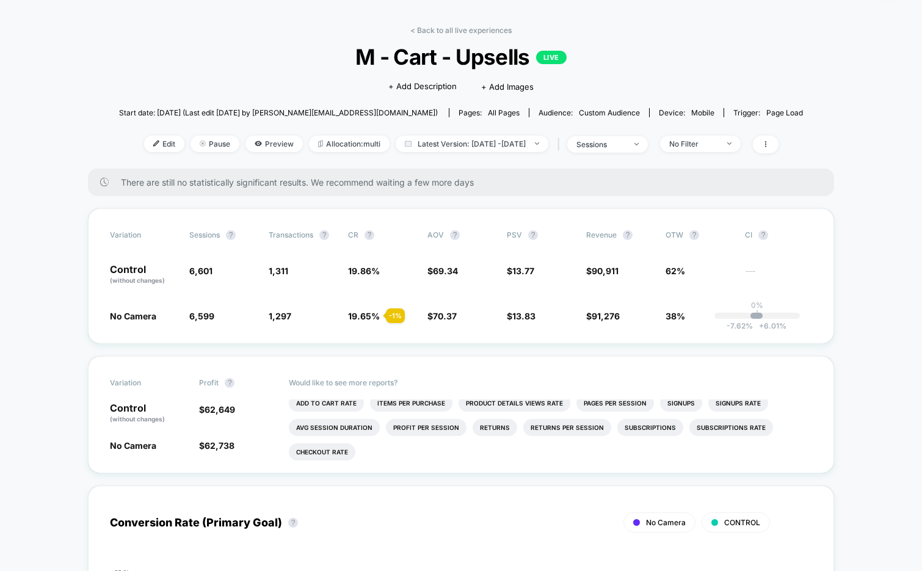
scroll to position [0, 0]
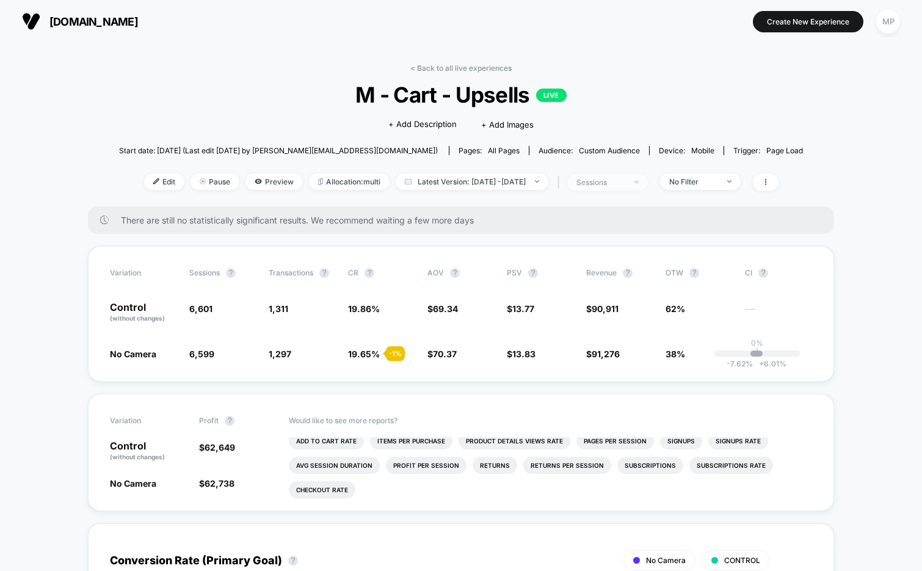
click at [629, 187] on span "sessions" at bounding box center [607, 182] width 81 height 16
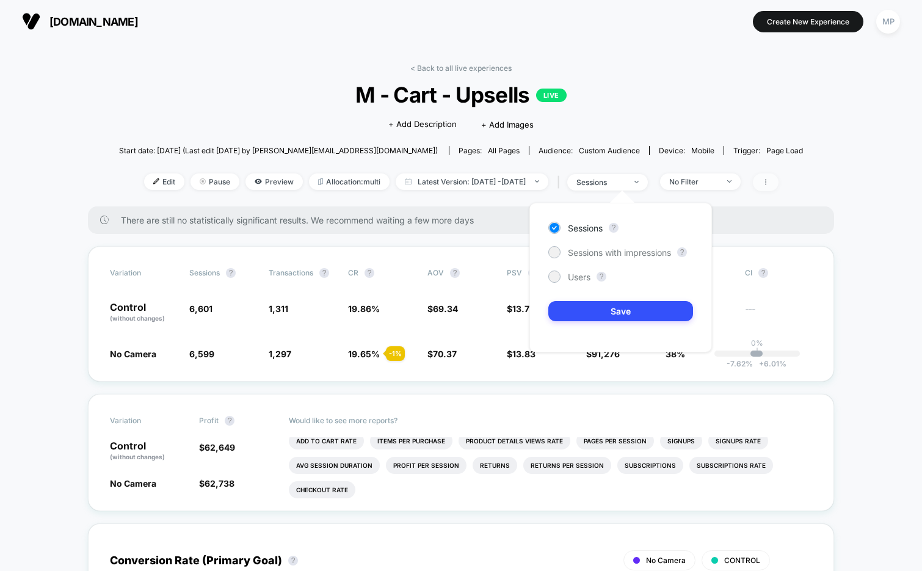
click at [778, 180] on span at bounding box center [766, 182] width 26 height 18
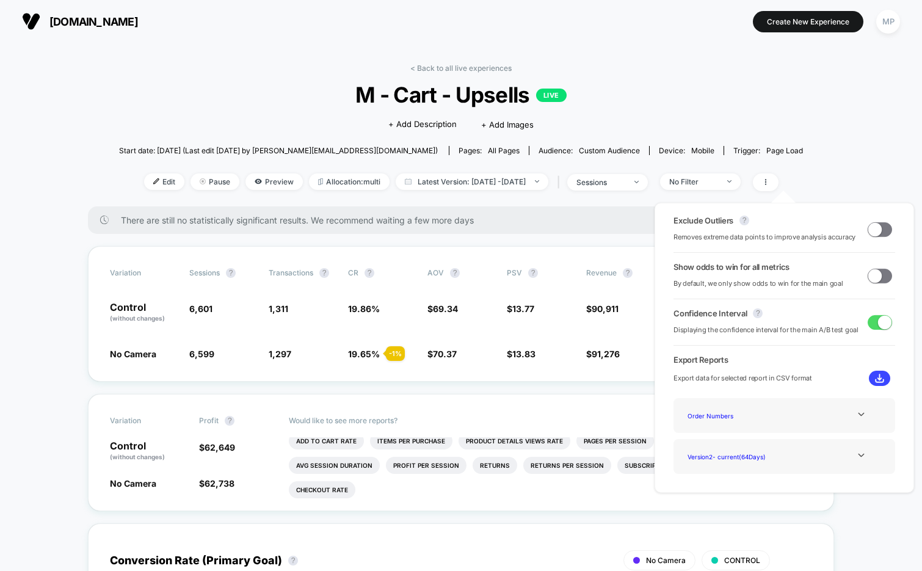
click at [876, 275] on span at bounding box center [874, 275] width 13 height 13
click at [790, 109] on div "< Back to all live experiences M - Cart - Upsells LIVE Click to edit experience…" at bounding box center [461, 134] width 684 height 143
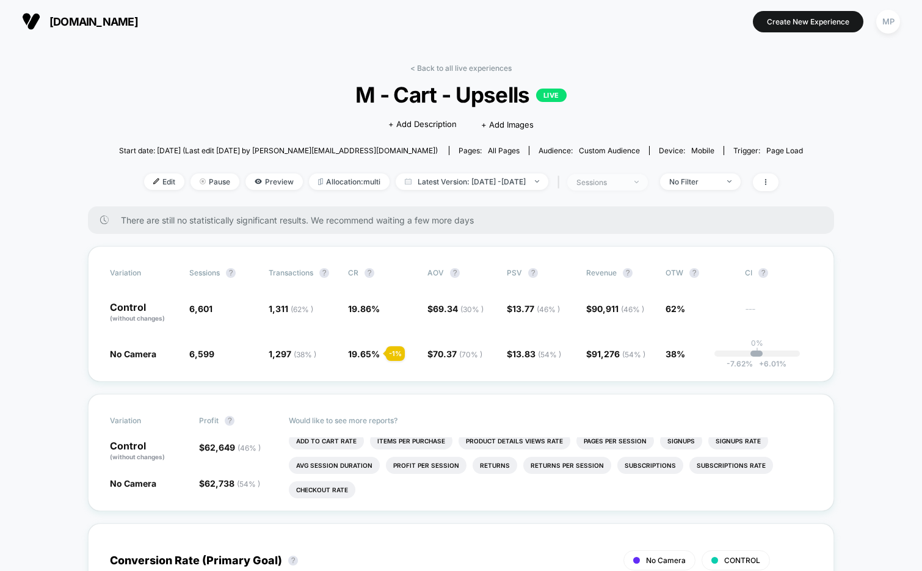
click at [625, 184] on div "sessions" at bounding box center [600, 182] width 49 height 9
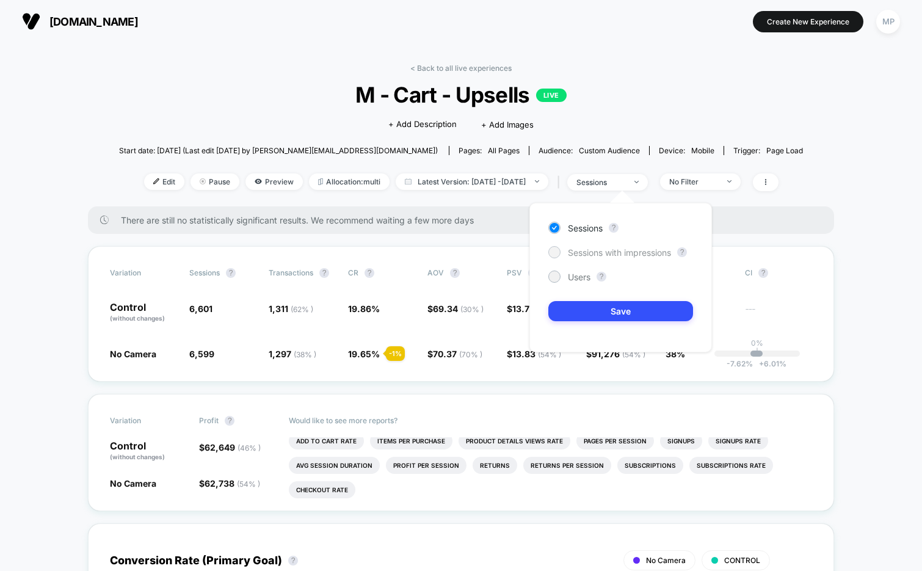
click at [605, 248] on span "Sessions with impressions" at bounding box center [619, 252] width 103 height 10
click at [575, 312] on button "Save" at bounding box center [620, 311] width 145 height 20
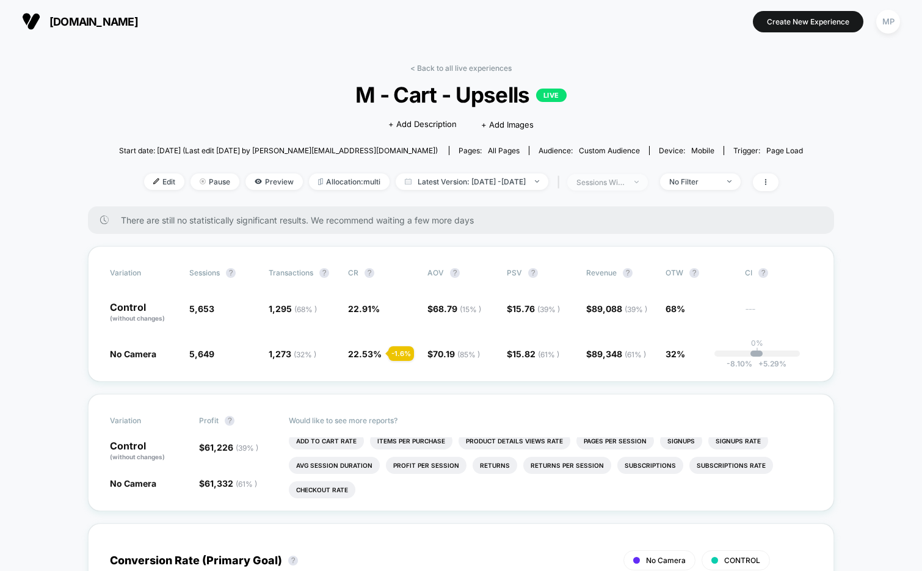
click at [624, 181] on div "sessions with impression" at bounding box center [600, 182] width 49 height 9
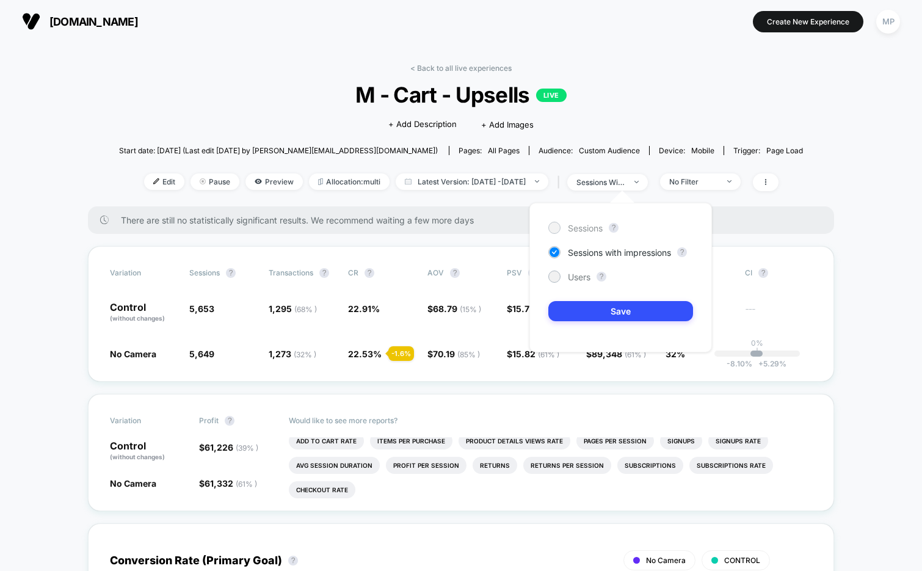
click at [583, 230] on span "Sessions" at bounding box center [585, 228] width 35 height 10
click at [571, 306] on button "Save" at bounding box center [620, 311] width 145 height 20
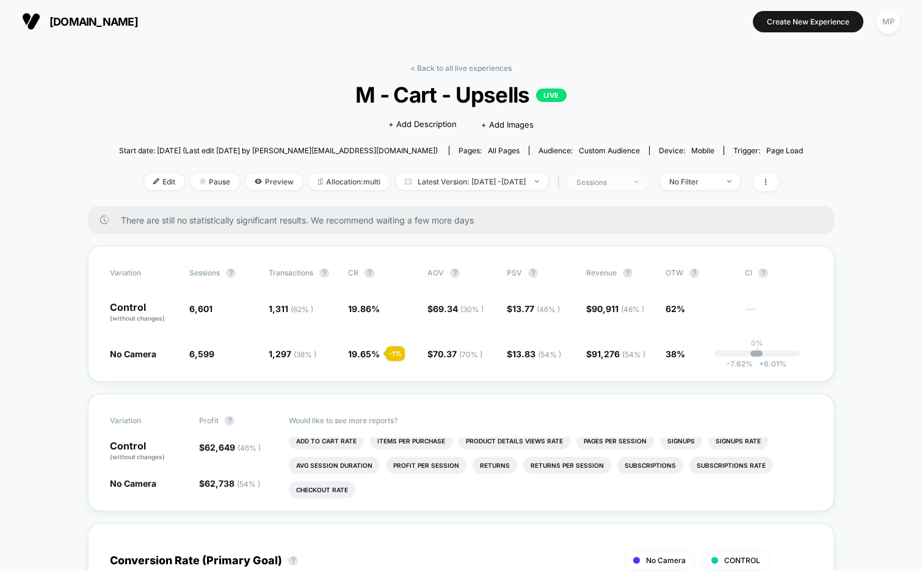
click at [625, 184] on div "sessions" at bounding box center [600, 182] width 49 height 9
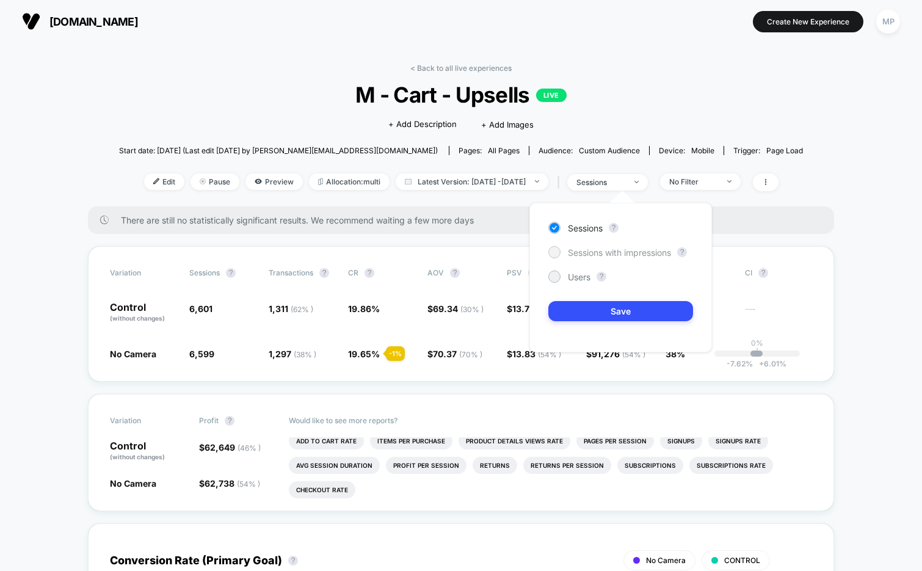
click at [605, 251] on span "Sessions with impressions" at bounding box center [619, 252] width 103 height 10
click at [586, 301] on button "Save" at bounding box center [620, 311] width 145 height 20
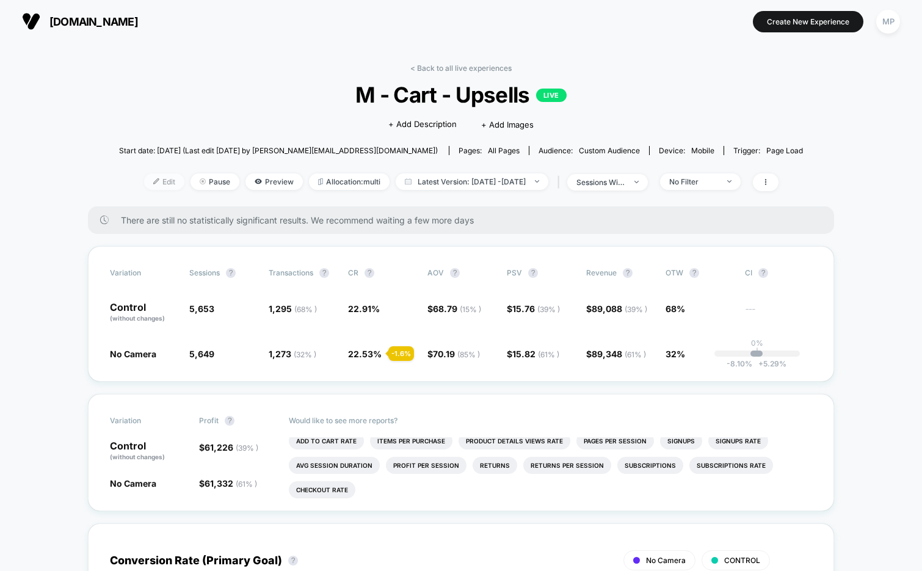
click at [144, 184] on span "Edit" at bounding box center [164, 181] width 40 height 16
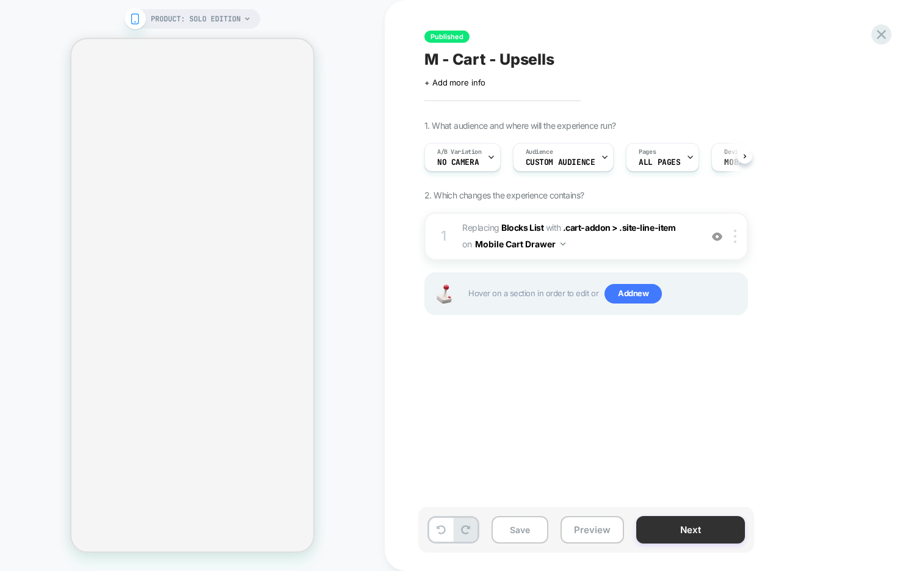
click at [708, 529] on button "Next" at bounding box center [690, 529] width 109 height 27
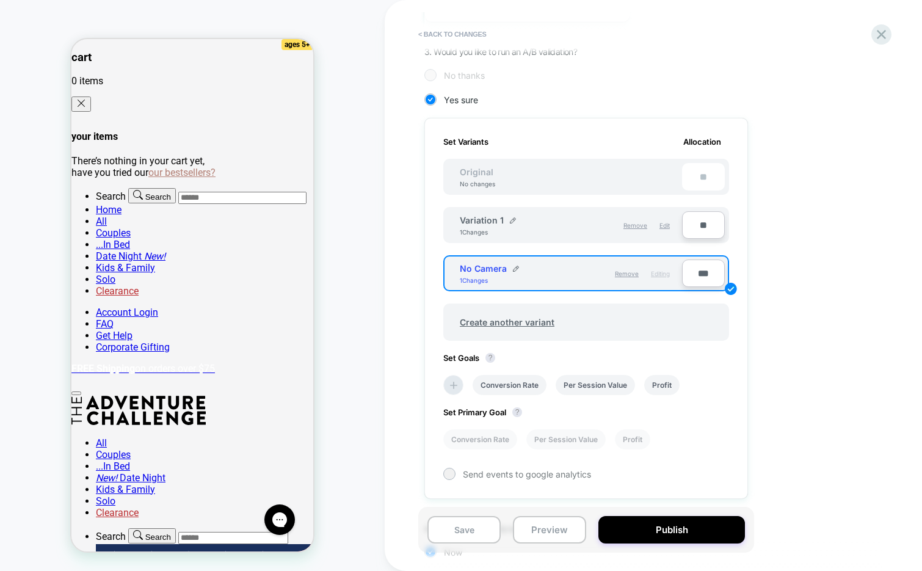
scroll to position [270, 0]
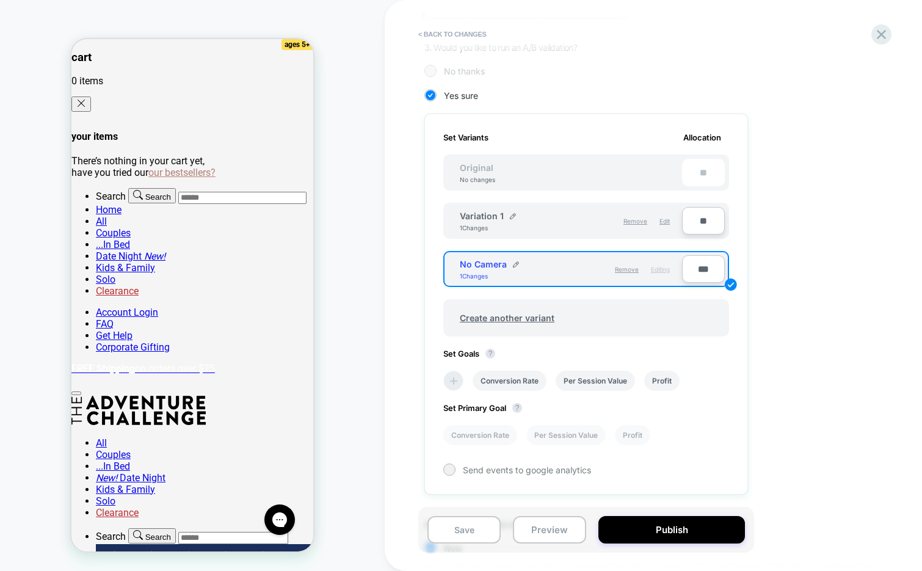
click at [451, 377] on icon at bounding box center [453, 381] width 12 height 12
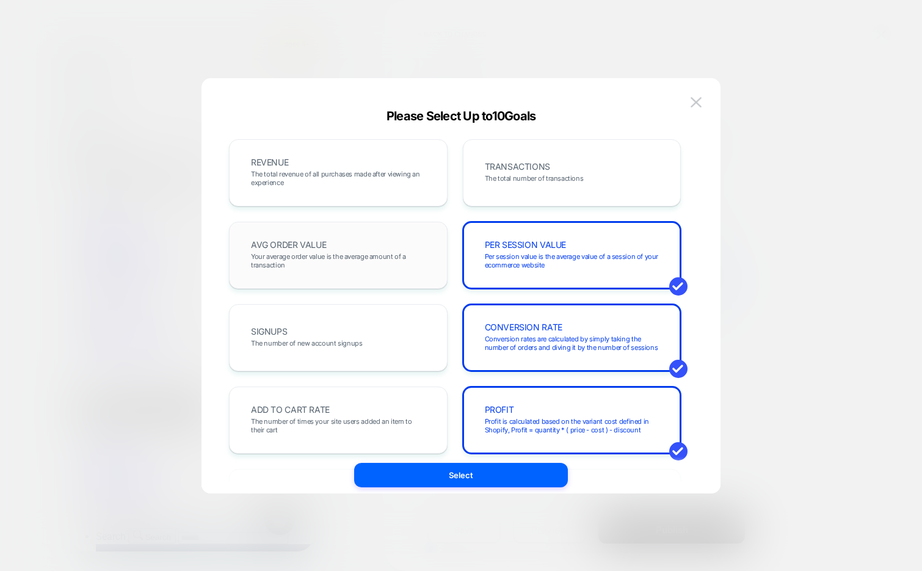
click at [406, 249] on div "AVG ORDER VALUE Your average order value is the average amount of a transaction" at bounding box center [338, 255] width 193 height 42
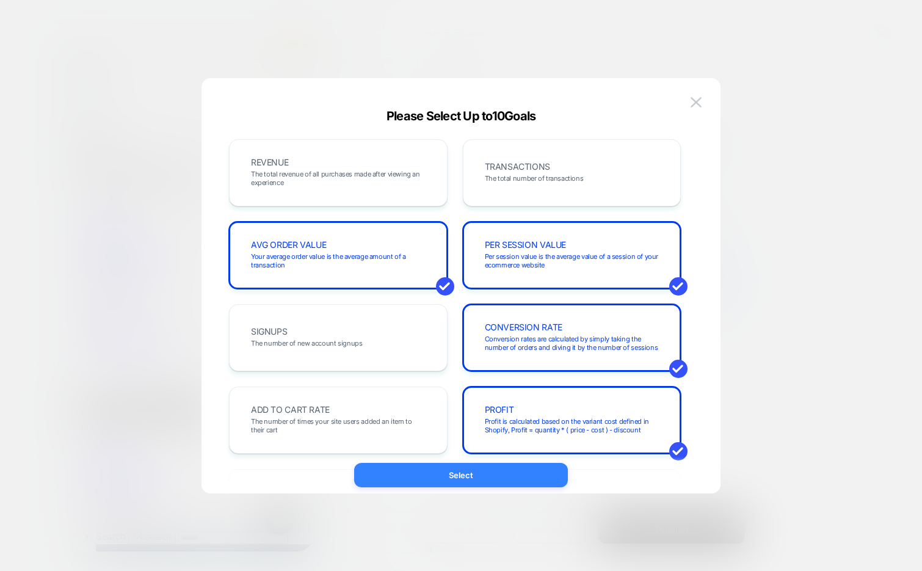
click at [383, 476] on button "Select" at bounding box center [461, 475] width 214 height 24
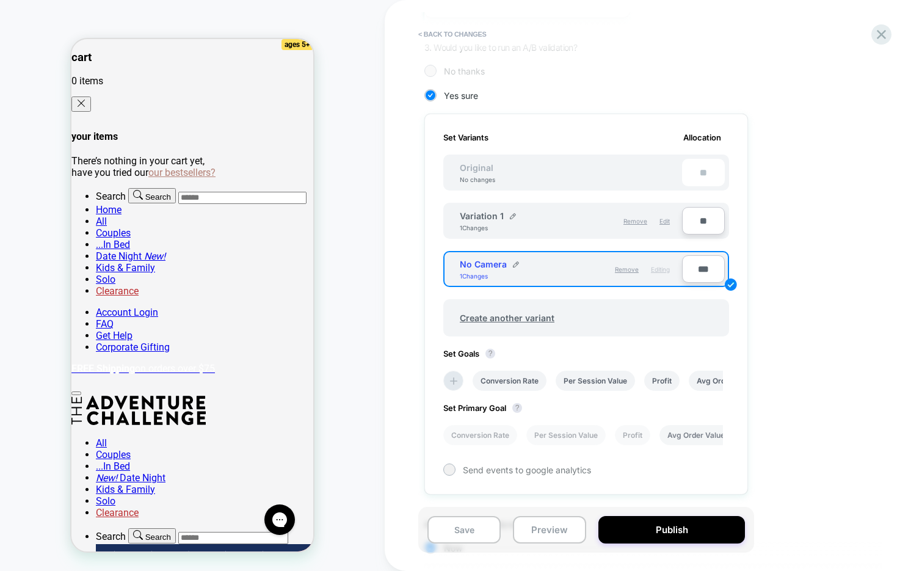
click at [671, 441] on li "Avg Order Value" at bounding box center [695, 435] width 73 height 20
click at [469, 534] on button "Save" at bounding box center [463, 529] width 73 height 27
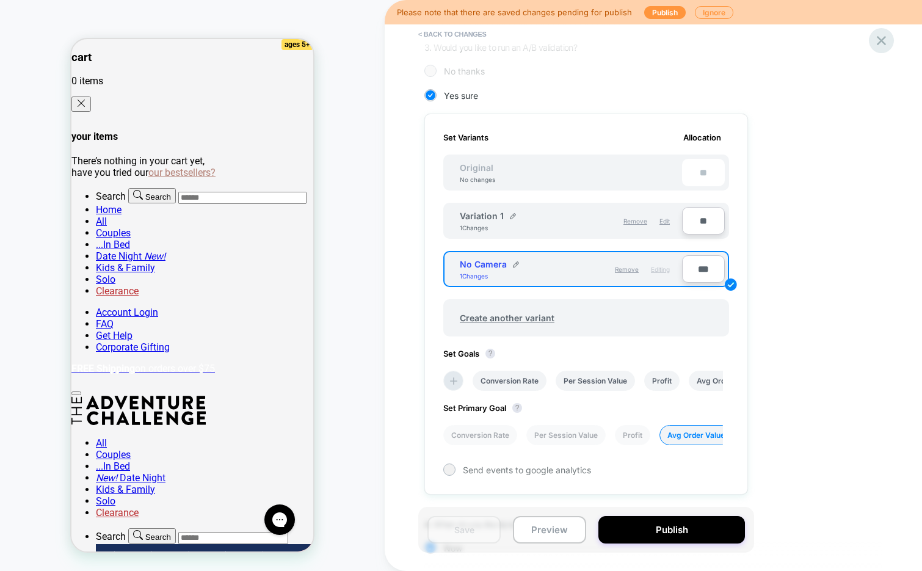
click at [882, 41] on icon at bounding box center [880, 40] width 9 height 9
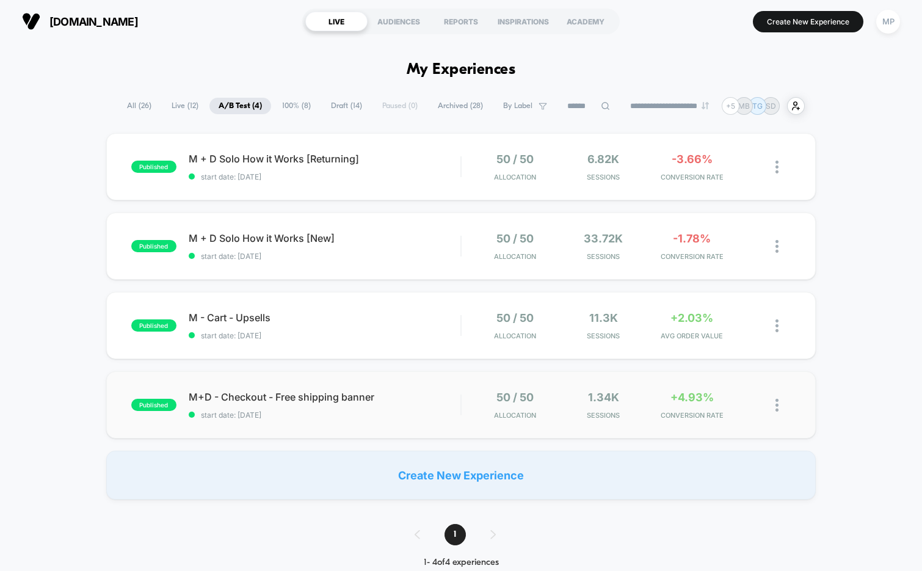
click at [303, 424] on div "published M+D - Checkout - Free shipping banner start date: 7/7/2025 50 / 50 Al…" at bounding box center [461, 404] width 710 height 67
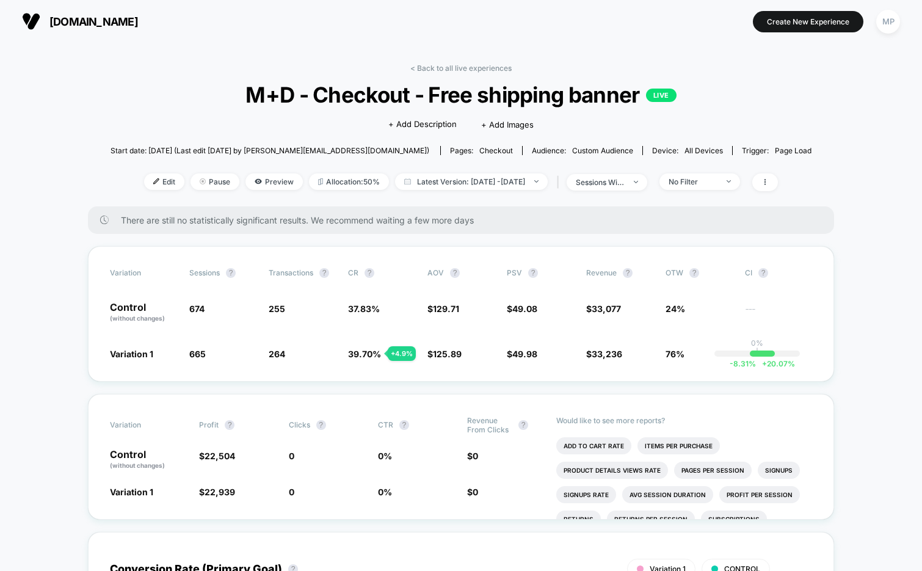
click at [321, 190] on div "< Back to all live experiences M+D - Checkout - Free shipping banner LIVE Click…" at bounding box center [460, 134] width 701 height 143
click at [322, 186] on span "Allocation: 50%" at bounding box center [349, 181] width 80 height 16
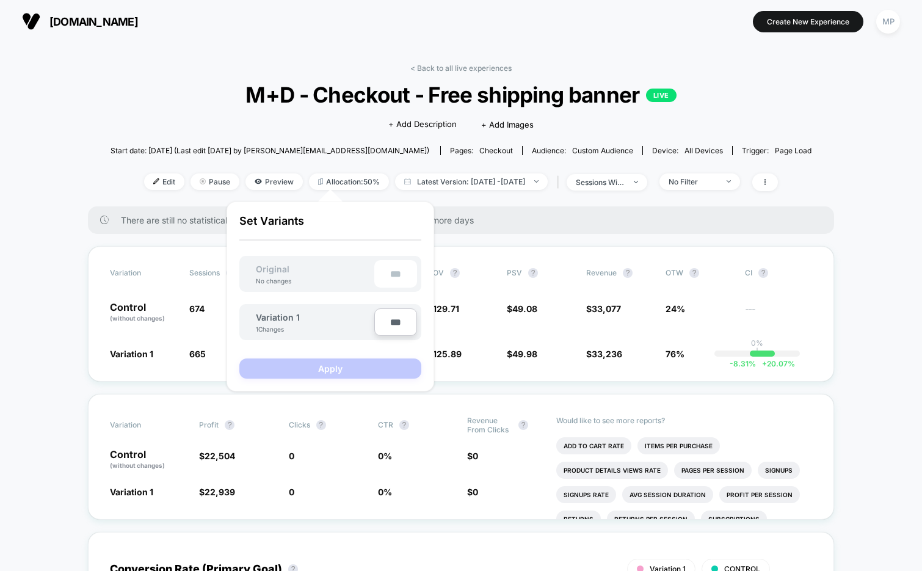
click at [396, 323] on input "***" at bounding box center [395, 321] width 43 height 27
type input "***"
type input "**"
type input "***"
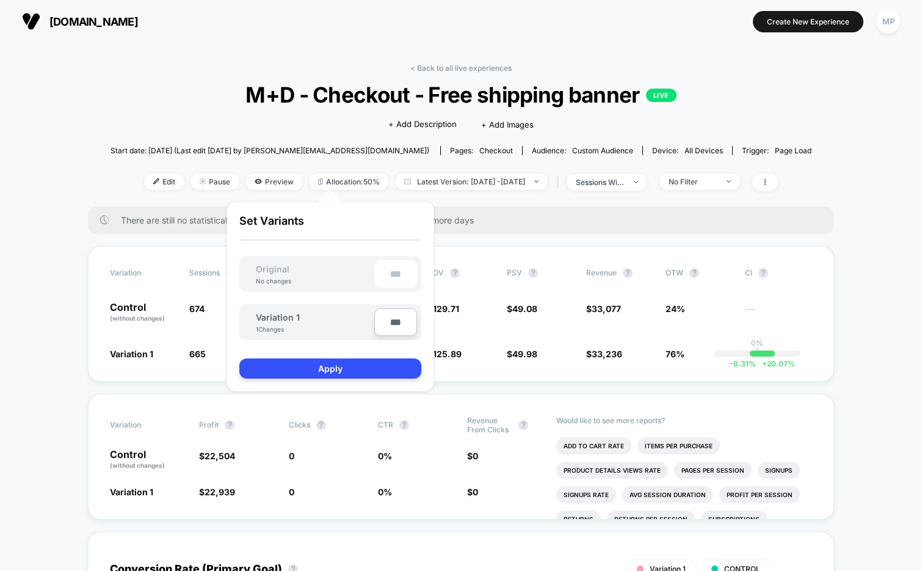
type input "**"
type input "****"
click at [355, 372] on button "Apply" at bounding box center [330, 368] width 182 height 20
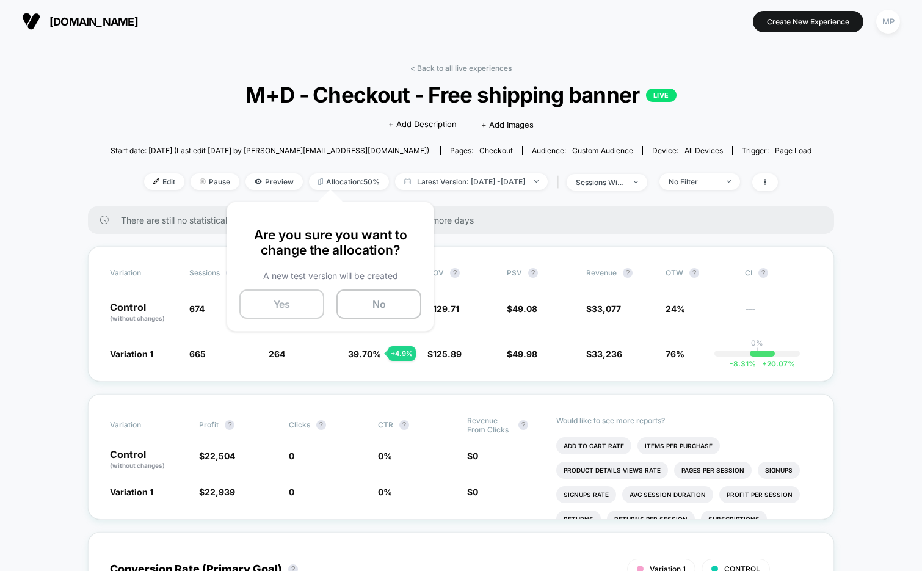
click at [302, 309] on button "Yes" at bounding box center [281, 303] width 85 height 29
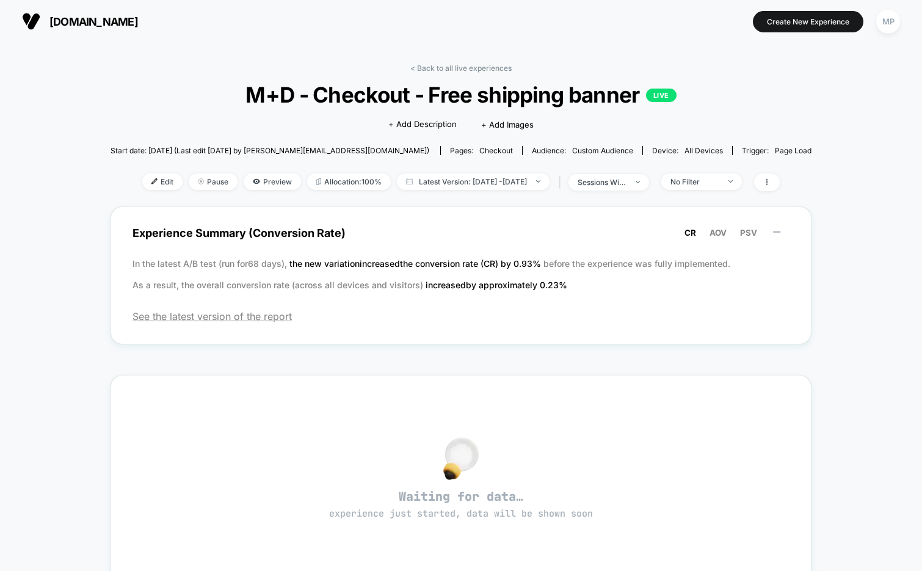
click at [444, 60] on div "< Back to all live experiences M+D - Checkout - Free shipping banner LIVE Click…" at bounding box center [460, 430] width 701 height 751
click at [443, 68] on link "< Back to all live experiences" at bounding box center [460, 67] width 101 height 9
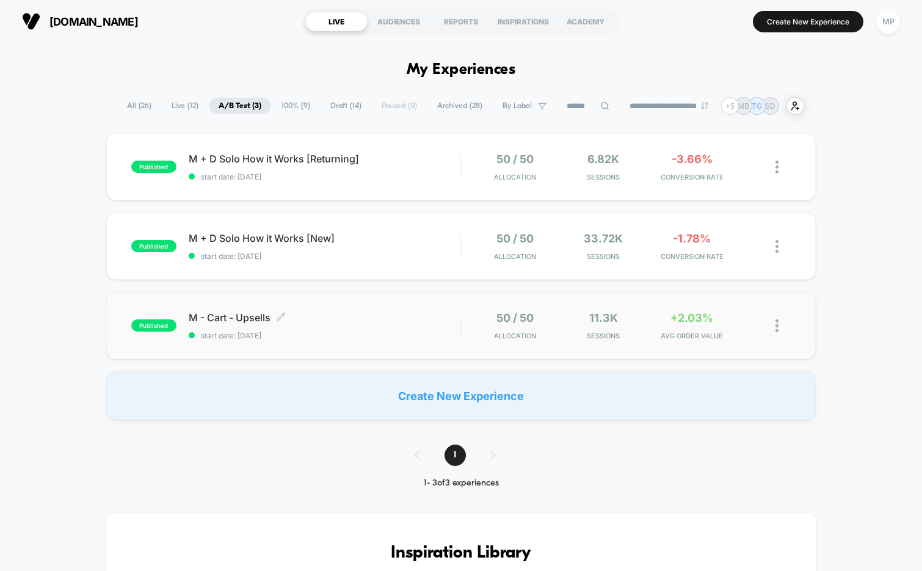
click at [307, 333] on span "start date: 7/14/2025" at bounding box center [325, 335] width 272 height 9
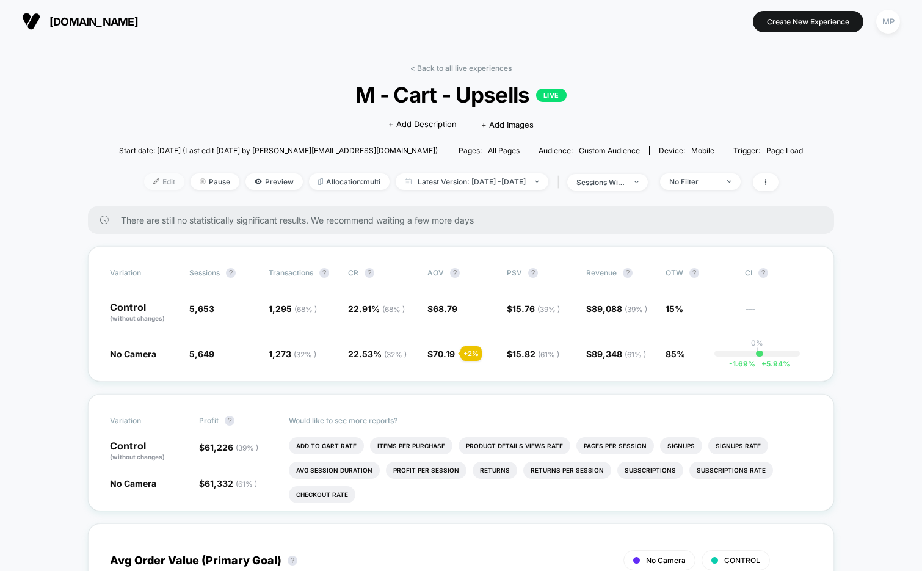
click at [144, 179] on span "Edit" at bounding box center [164, 181] width 40 height 16
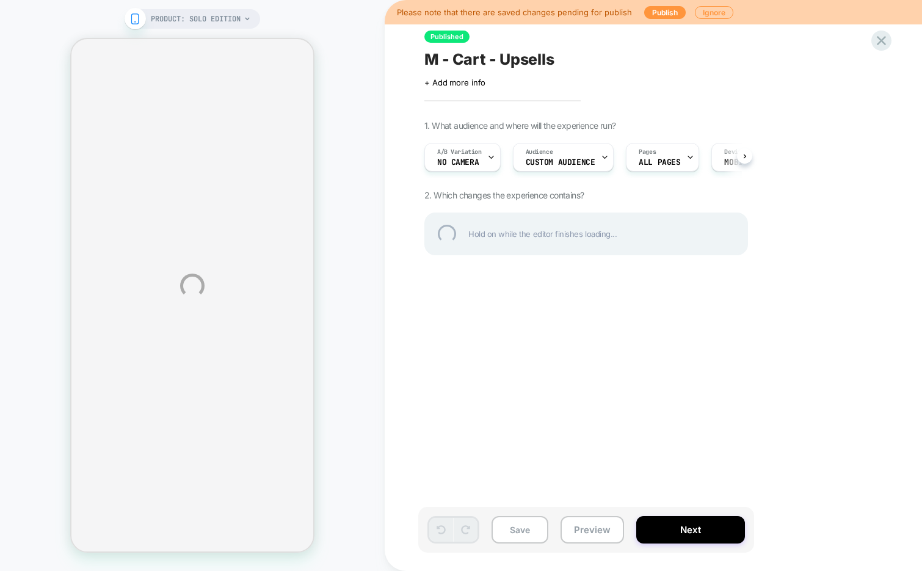
click at [657, 527] on div "PRODUCT: Solo Edition PRODUCT: Solo Edition Please note that there are saved ch…" at bounding box center [461, 285] width 922 height 571
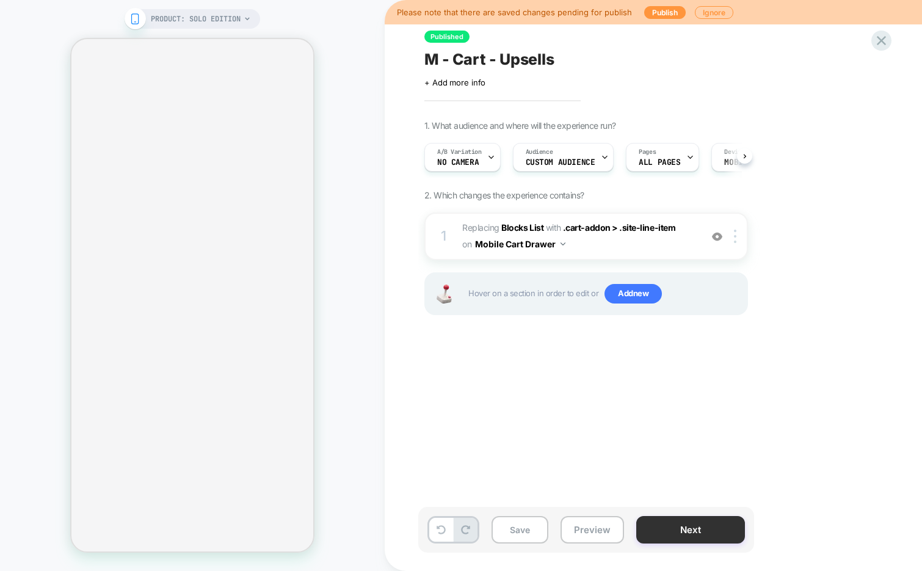
click at [676, 525] on button "Next" at bounding box center [690, 529] width 109 height 27
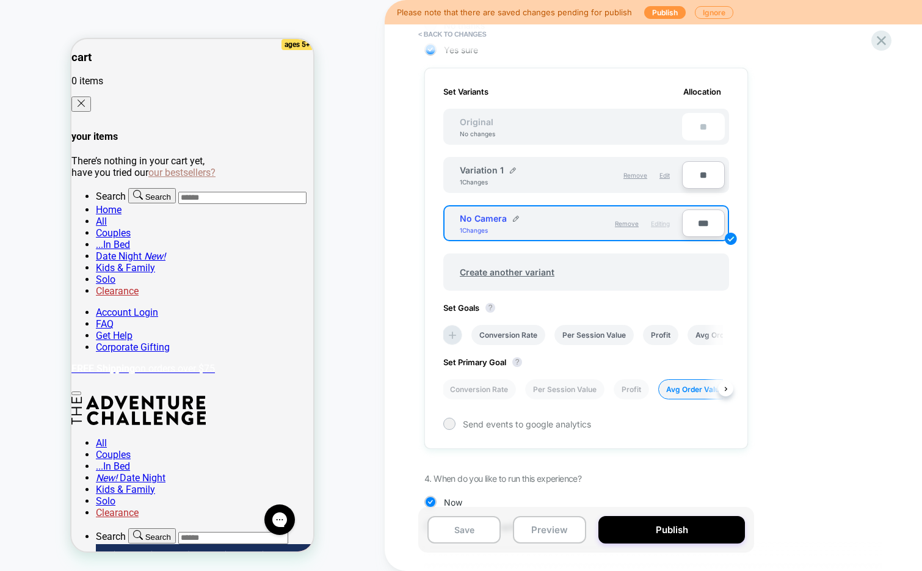
scroll to position [318, 0]
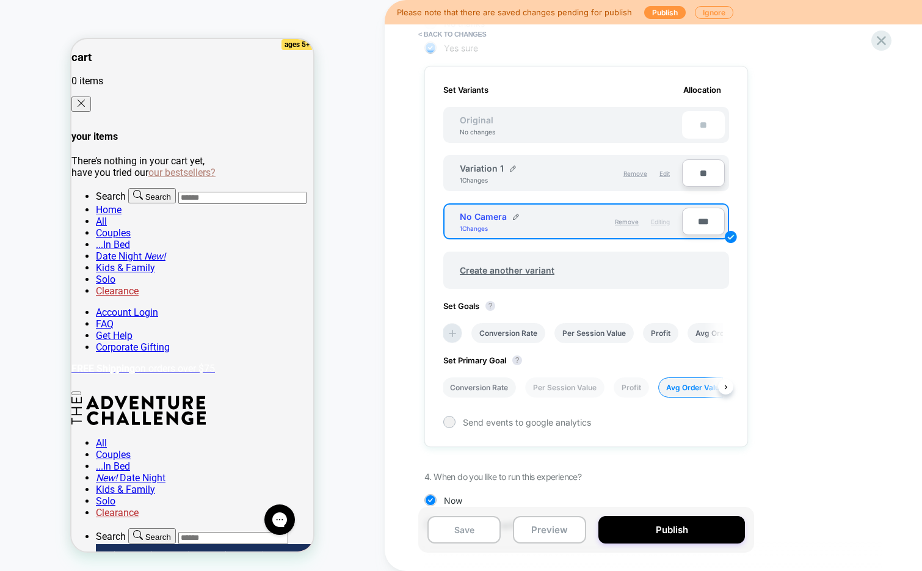
click at [477, 384] on li "Conversion Rate" at bounding box center [479, 387] width 74 height 20
click at [455, 530] on button "Save" at bounding box center [463, 529] width 73 height 27
click at [872, 35] on div at bounding box center [880, 40] width 25 height 25
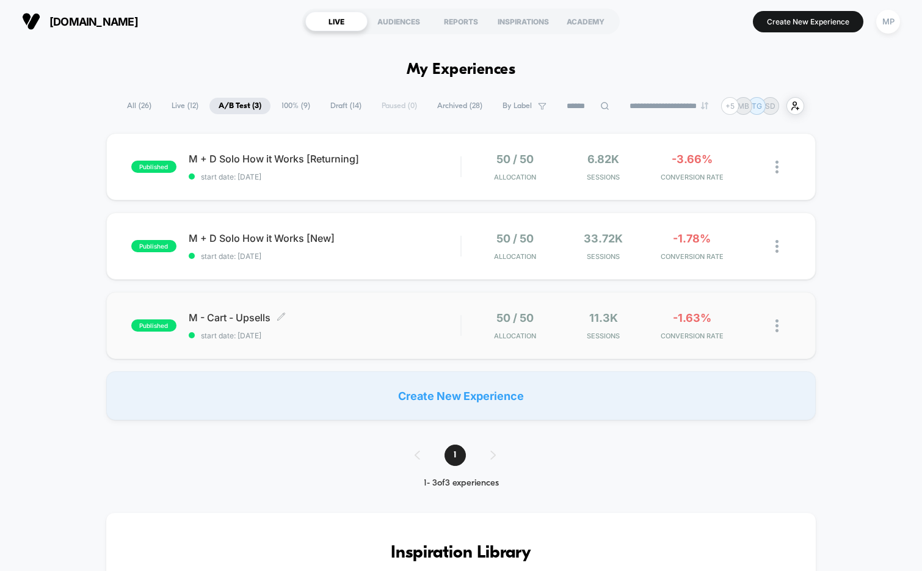
click at [347, 317] on span "M - Cart - Upsells Click to edit experience details" at bounding box center [325, 317] width 272 height 12
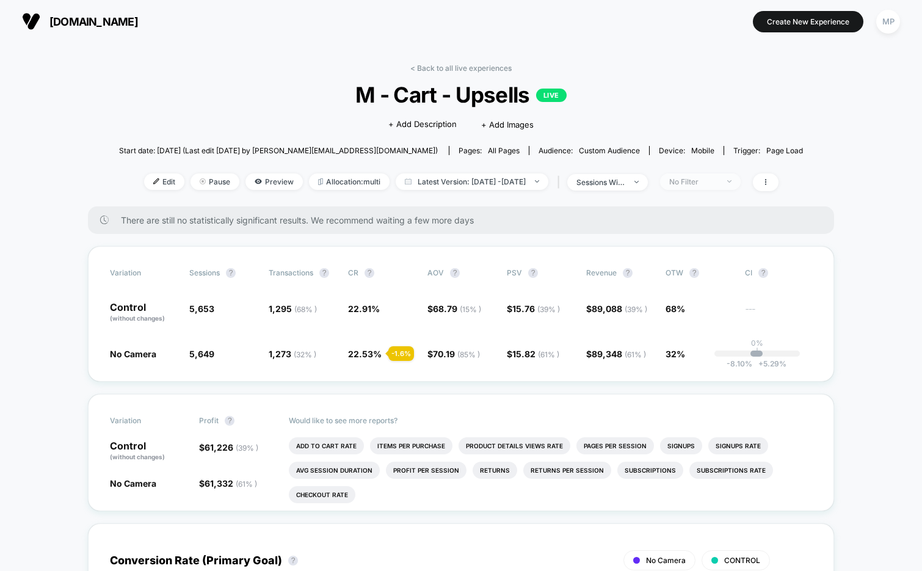
click at [705, 180] on div "No Filter" at bounding box center [693, 181] width 49 height 9
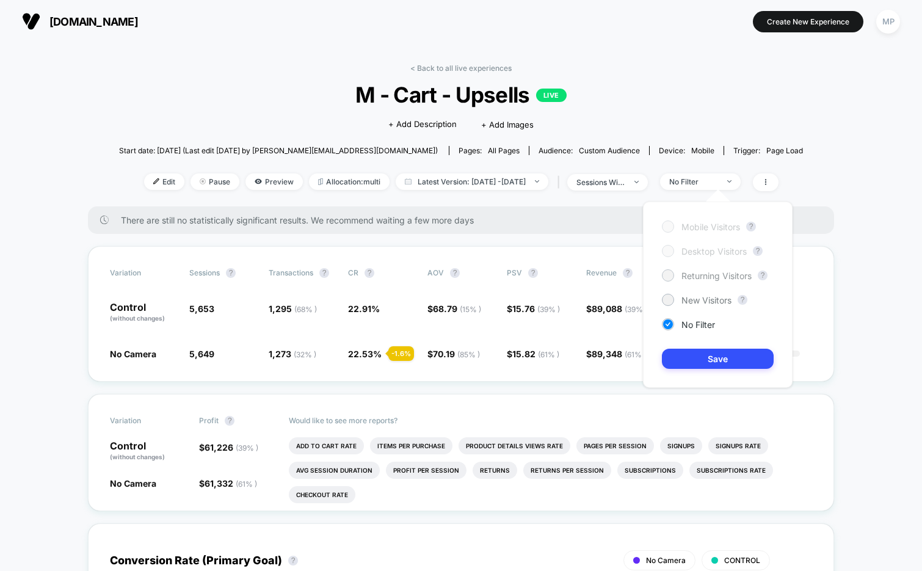
click at [702, 270] on span "Returning Visitors" at bounding box center [716, 275] width 70 height 10
click at [693, 301] on span "New Visitors" at bounding box center [706, 300] width 50 height 10
click at [692, 358] on button "Save" at bounding box center [718, 358] width 112 height 20
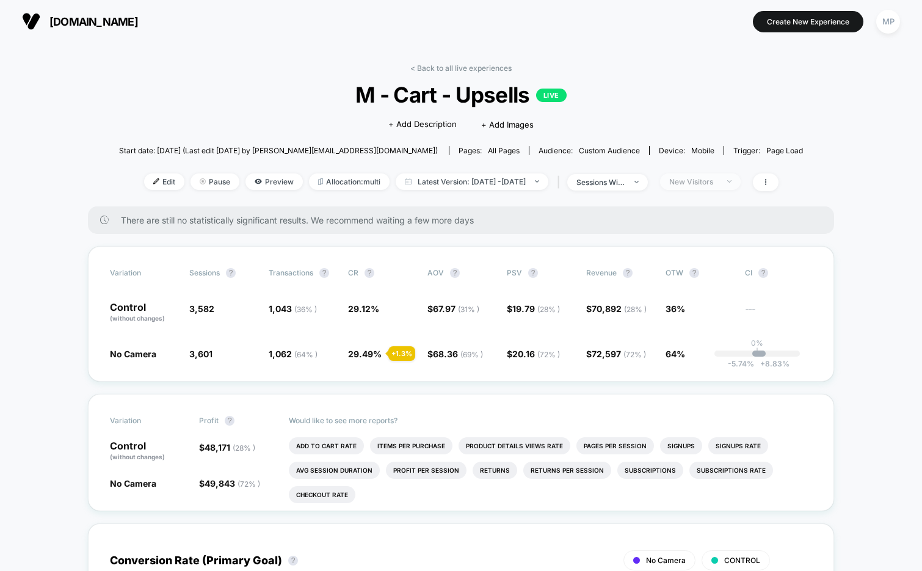
click at [710, 182] on div "New Visitors" at bounding box center [693, 181] width 49 height 9
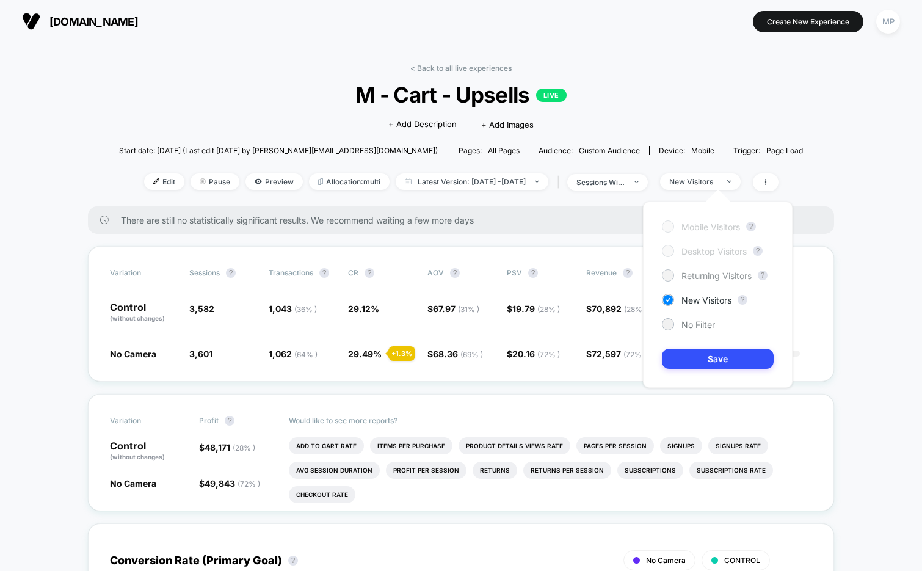
click at [697, 276] on span "Returning Visitors" at bounding box center [716, 275] width 70 height 10
click at [688, 363] on button "Save" at bounding box center [718, 358] width 112 height 20
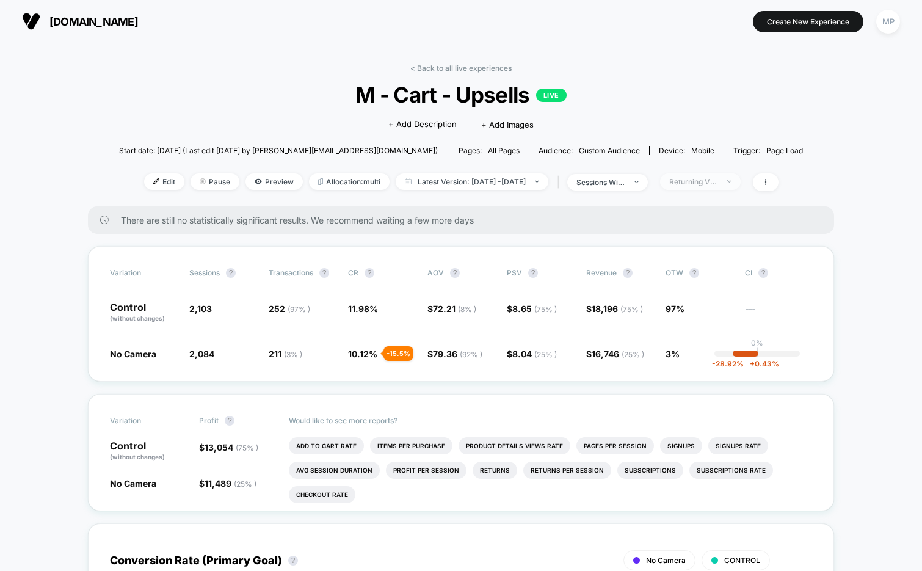
click at [714, 179] on div "Returning Visitors" at bounding box center [693, 181] width 49 height 9
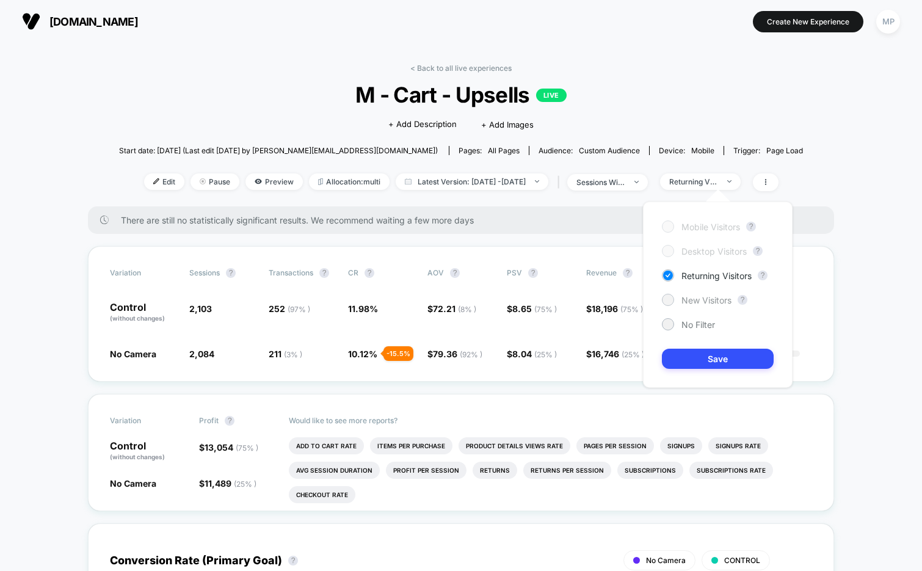
click at [687, 300] on span "New Visitors" at bounding box center [706, 300] width 50 height 10
click at [670, 355] on button "Save" at bounding box center [718, 358] width 112 height 20
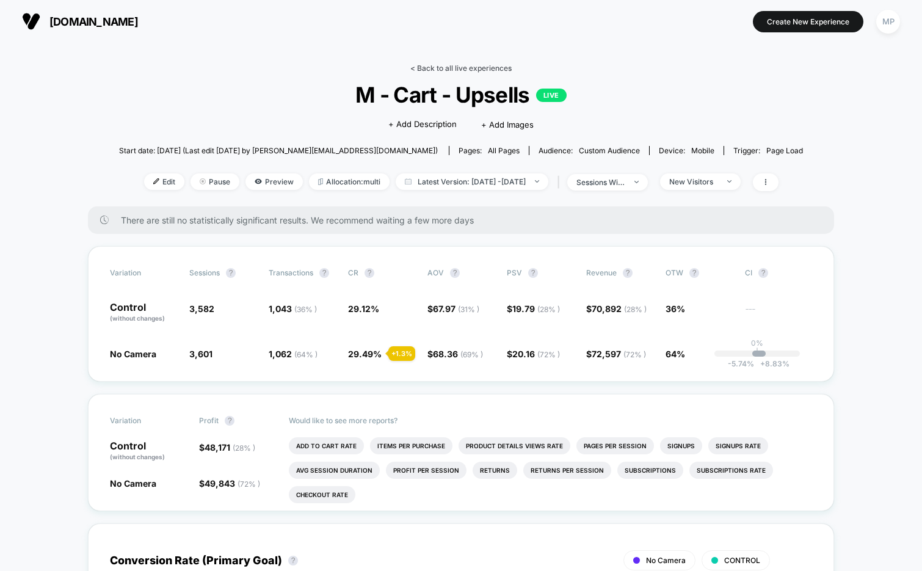
click at [431, 67] on link "< Back to all live experiences" at bounding box center [460, 67] width 101 height 9
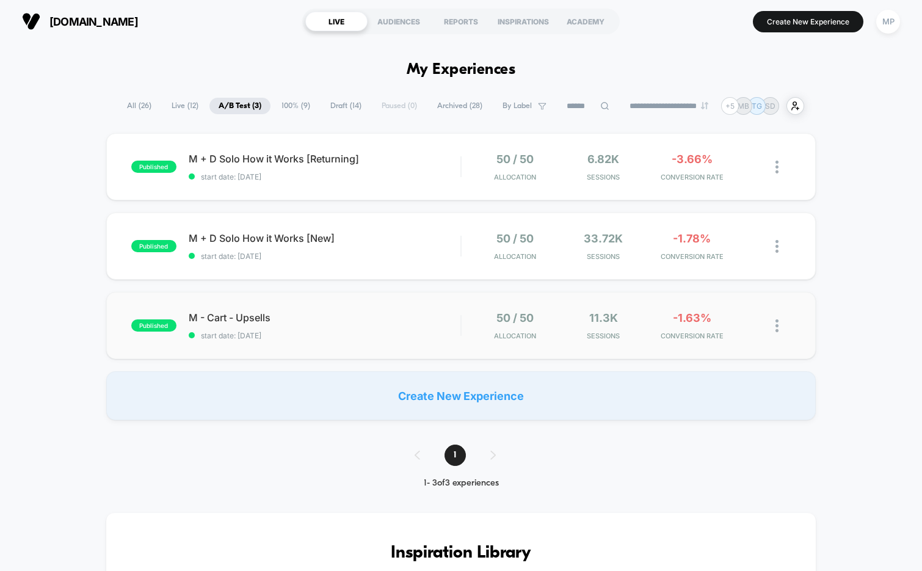
click at [778, 328] on img at bounding box center [776, 325] width 3 height 13
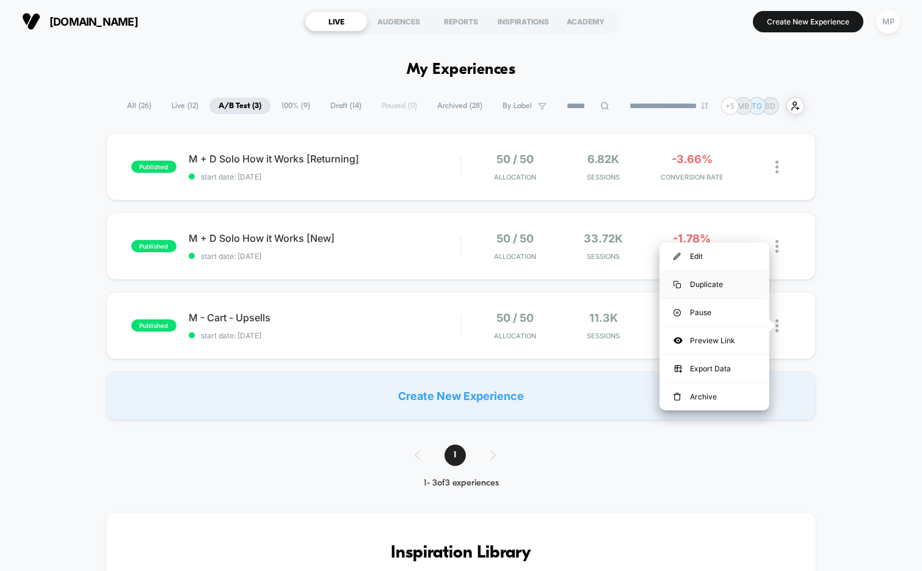
click at [709, 284] on div "Duplicate" at bounding box center [714, 283] width 110 height 27
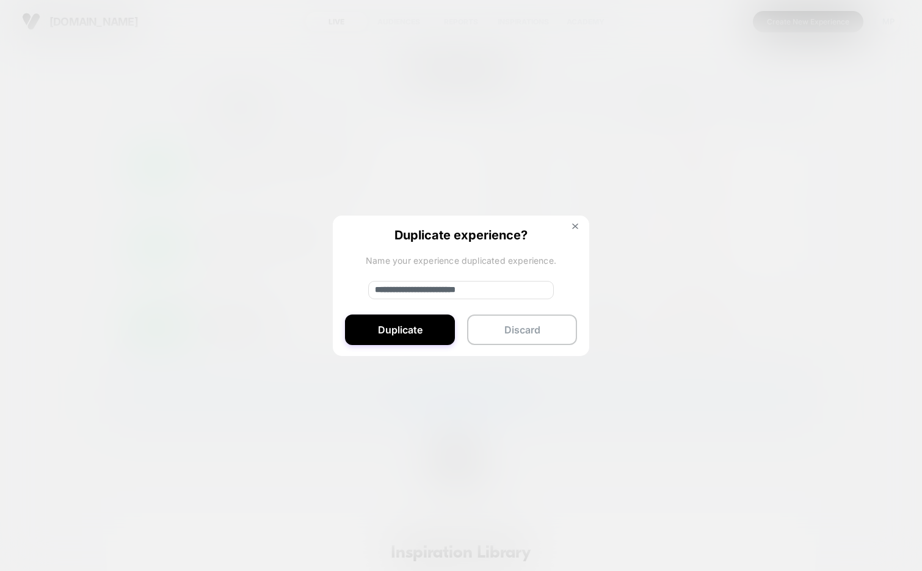
click at [532, 287] on input "**********" at bounding box center [461, 290] width 186 height 18
type input "**********"
click at [403, 330] on button "Duplicate" at bounding box center [400, 329] width 110 height 31
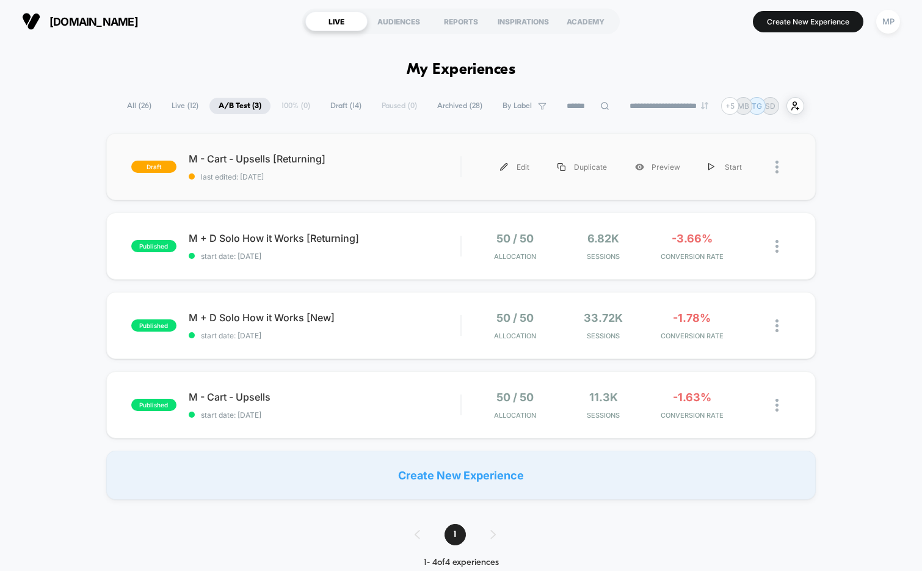
click at [364, 190] on div "draft M - Cart - Upsells [Returning] last edited: 9/15/2025 Edit Duplicate Prev…" at bounding box center [461, 166] width 710 height 67
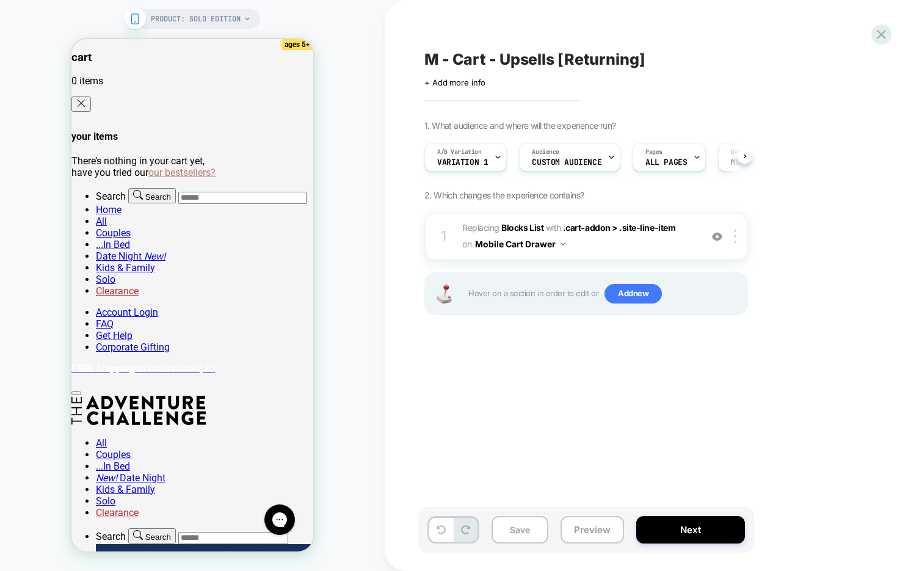
scroll to position [0, 1]
click at [577, 156] on div "Audience Custom Audience" at bounding box center [566, 156] width 94 height 27
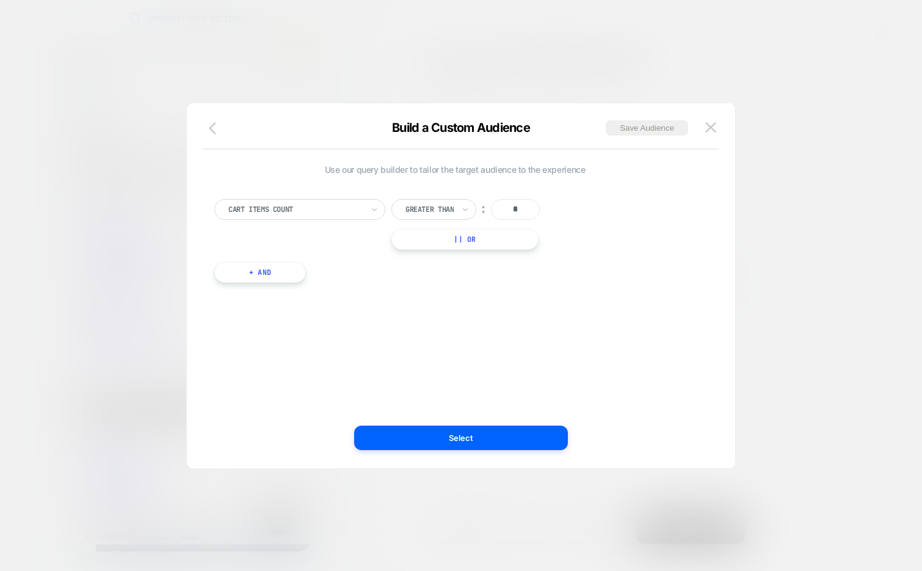
click at [208, 125] on button "button" at bounding box center [216, 129] width 22 height 18
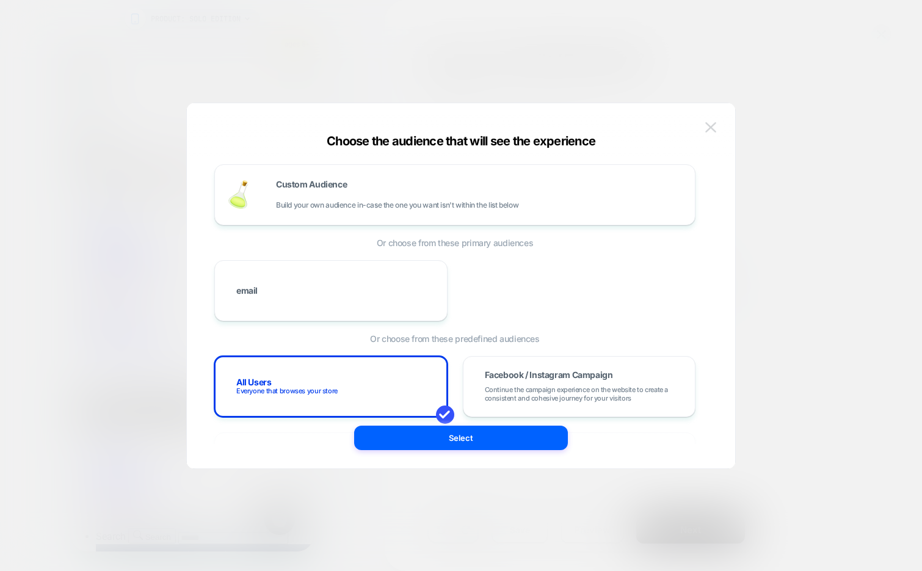
click at [703, 126] on button at bounding box center [710, 127] width 18 height 18
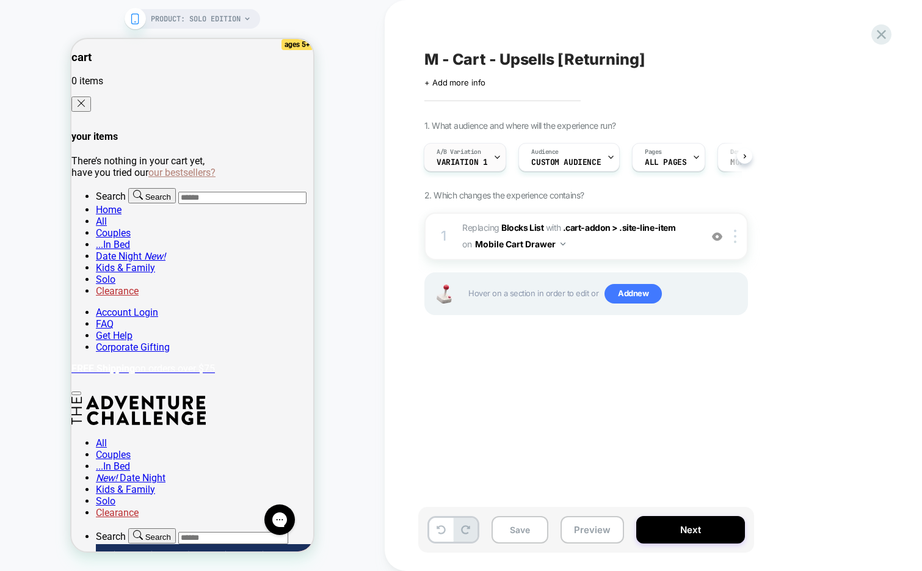
click at [479, 158] on span "Variation 1" at bounding box center [461, 162] width 51 height 9
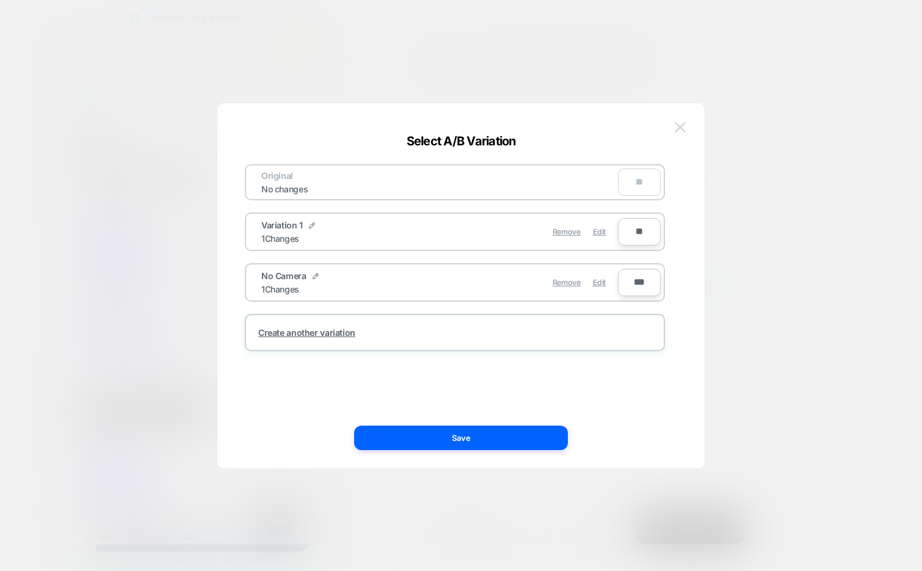
click at [674, 125] on img at bounding box center [679, 127] width 11 height 10
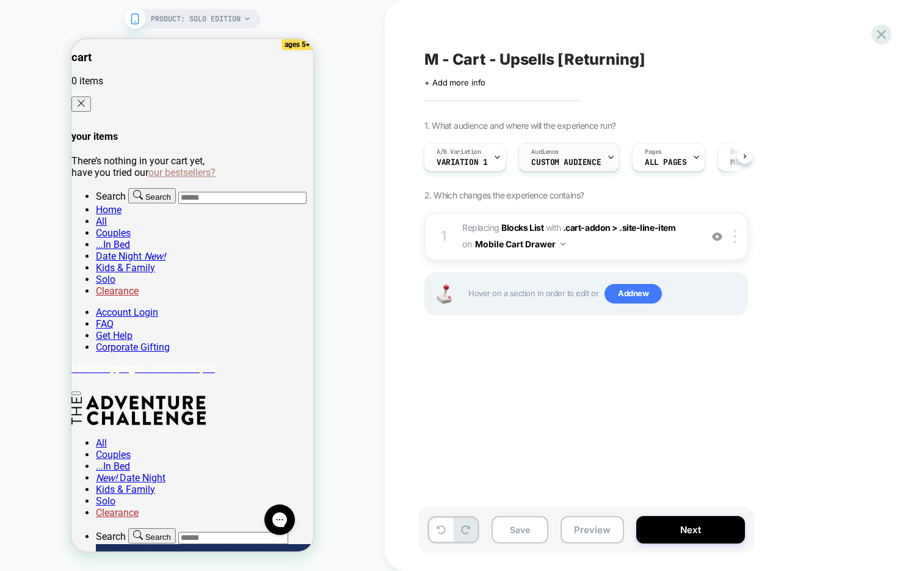
click at [590, 166] on span "Custom Audience" at bounding box center [566, 162] width 70 height 9
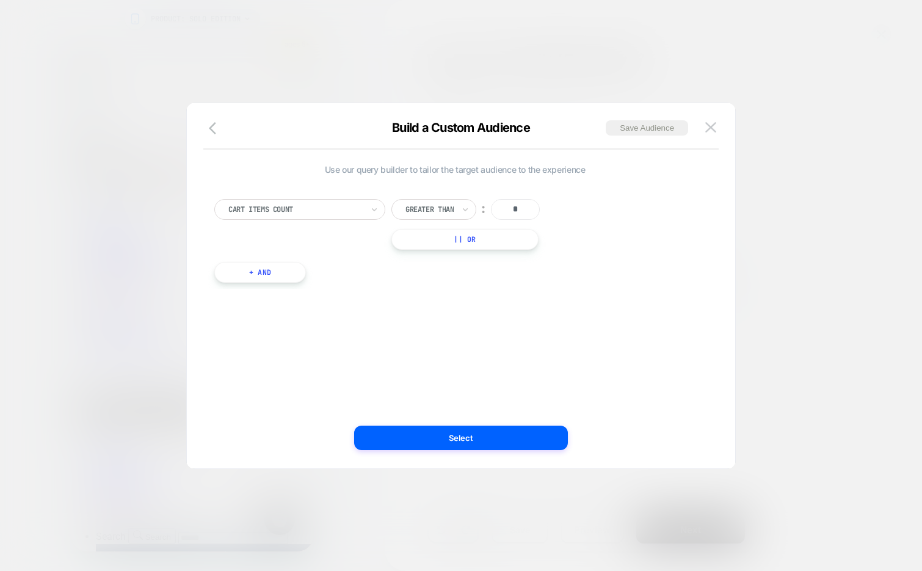
click at [275, 270] on button "+ And" at bounding box center [260, 272] width 92 height 21
click at [537, 283] on div at bounding box center [562, 284] width 134 height 11
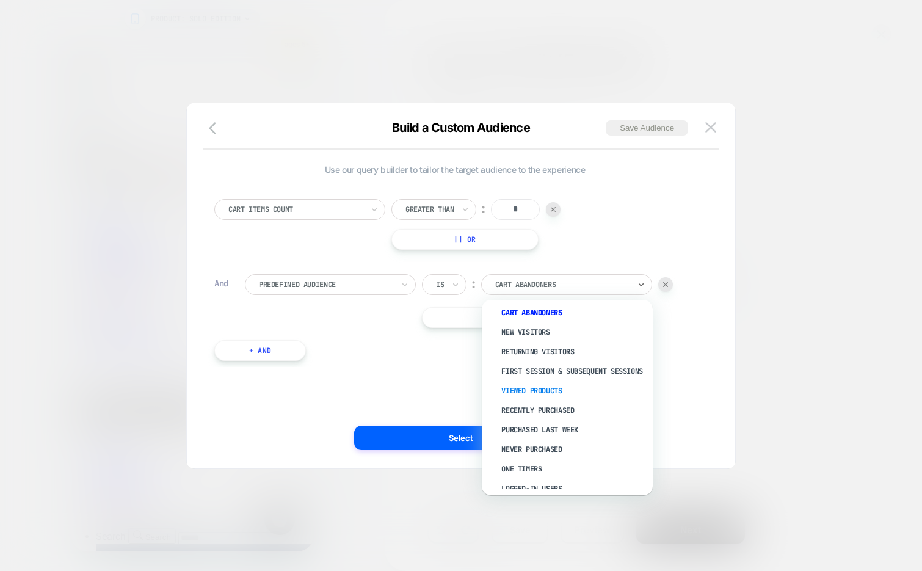
scroll to position [0, 0]
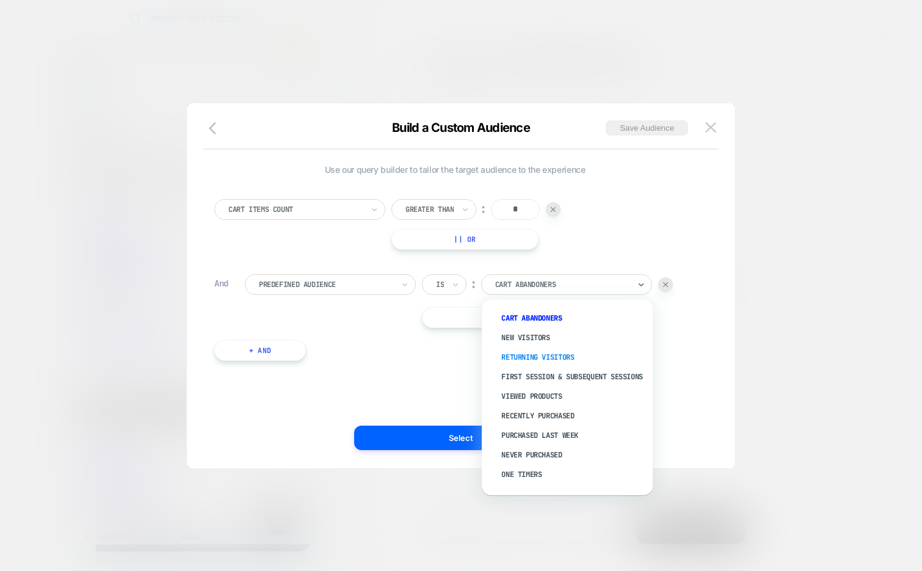
click at [563, 355] on div "Returning Visitors" at bounding box center [573, 357] width 159 height 20
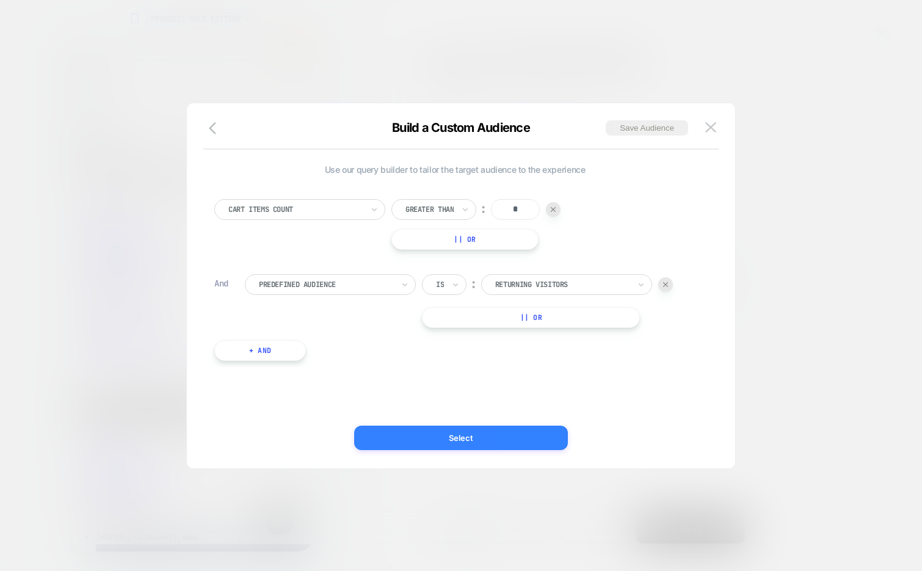
click at [514, 438] on button "Select" at bounding box center [461, 437] width 214 height 24
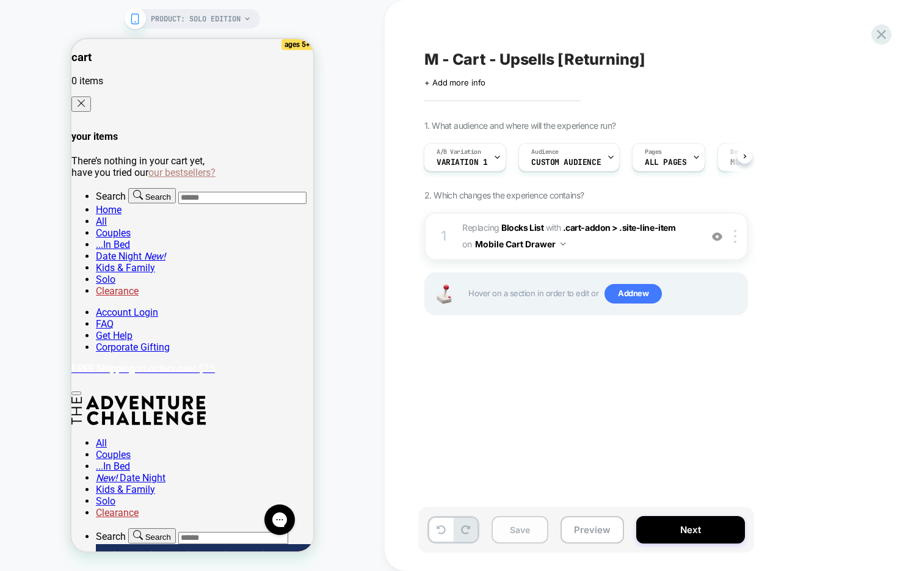
click at [511, 525] on button "Save" at bounding box center [519, 529] width 57 height 27
click at [605, 250] on span "#_loomi_addon_1749657673495_dup1757967275 Replacing Blocks List WITH .cart-addo…" at bounding box center [578, 236] width 233 height 33
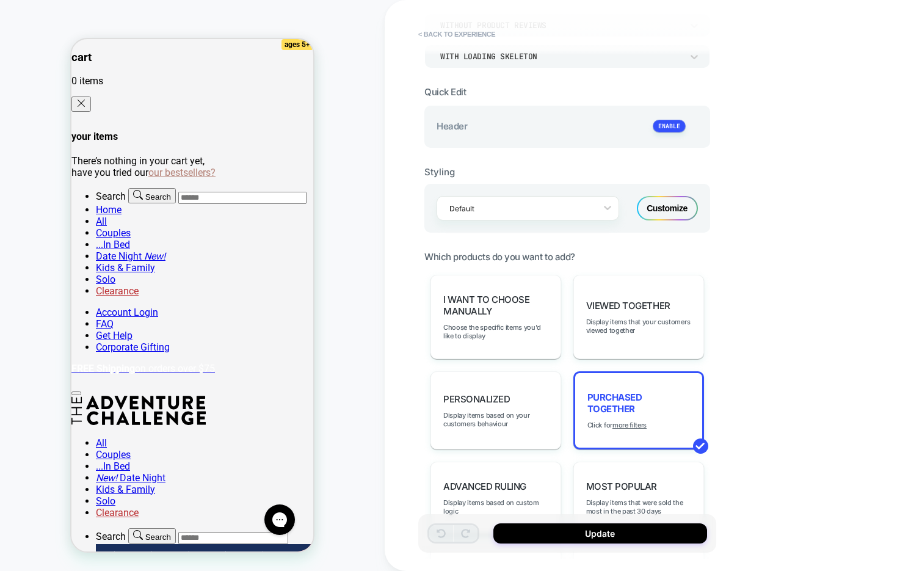
scroll to position [447, 0]
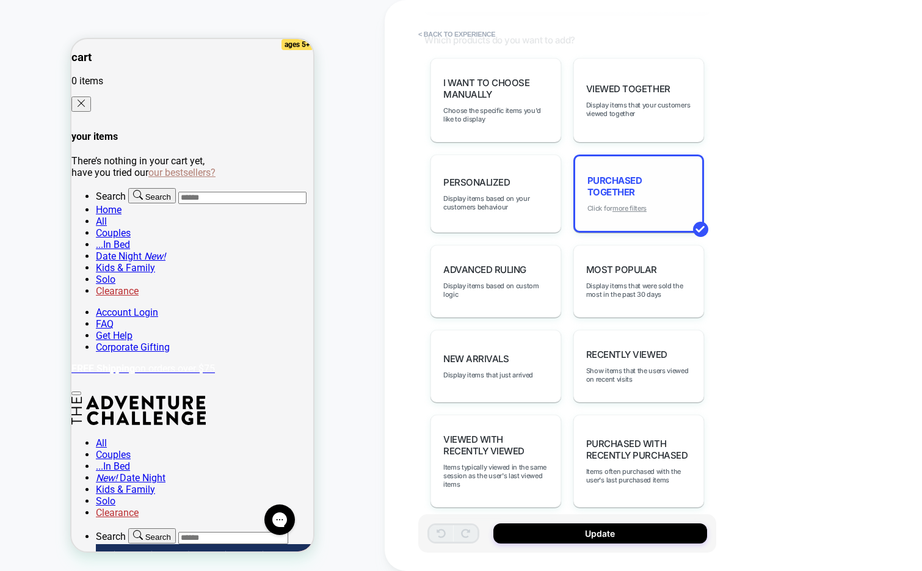
click at [629, 204] on u "more filters" at bounding box center [629, 208] width 34 height 9
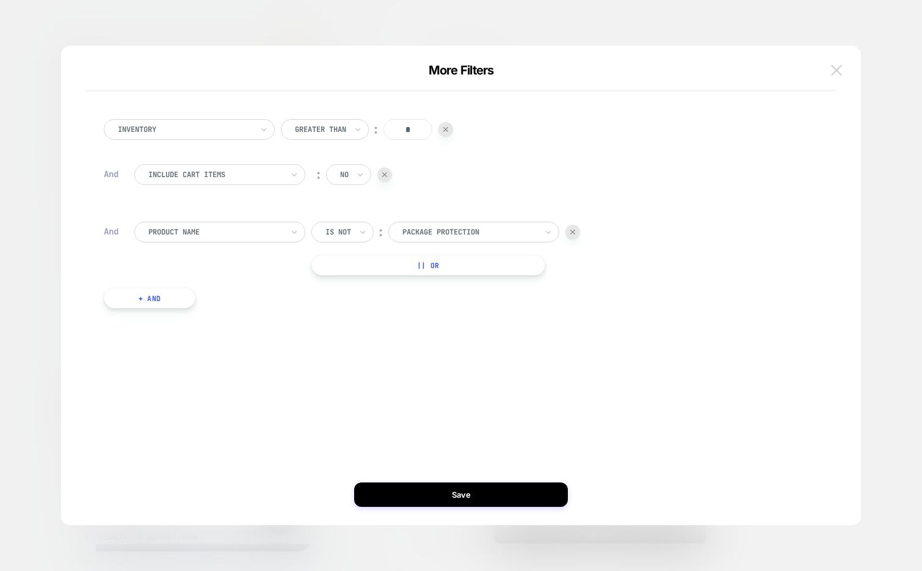
click at [841, 64] on button at bounding box center [836, 70] width 18 height 18
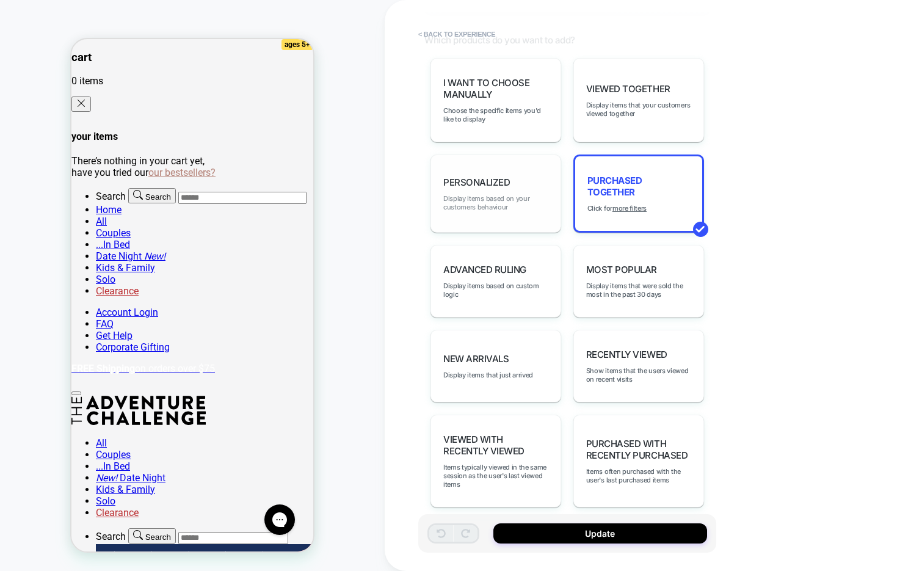
click at [489, 198] on span "Display items based on your customers behaviour" at bounding box center [495, 202] width 105 height 17
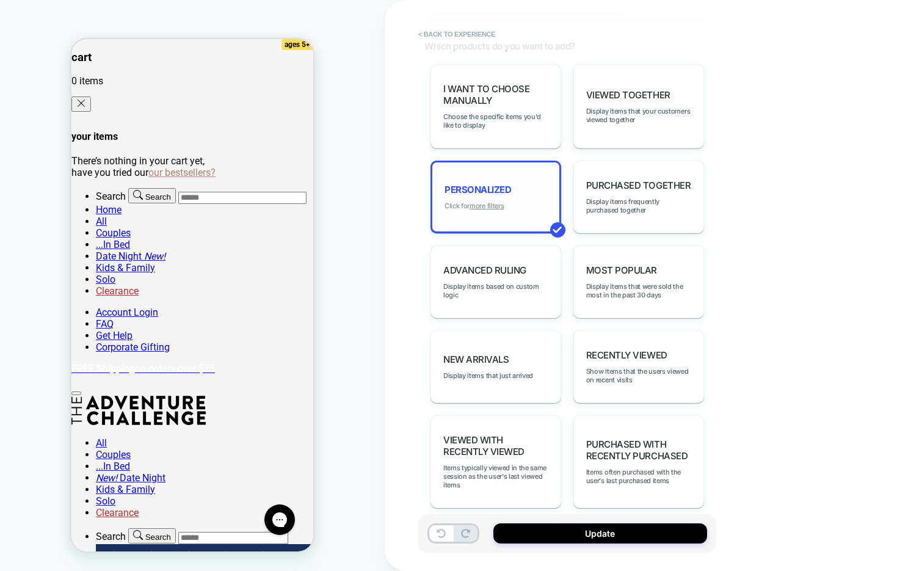
click at [488, 201] on u "more filters" at bounding box center [486, 205] width 34 height 9
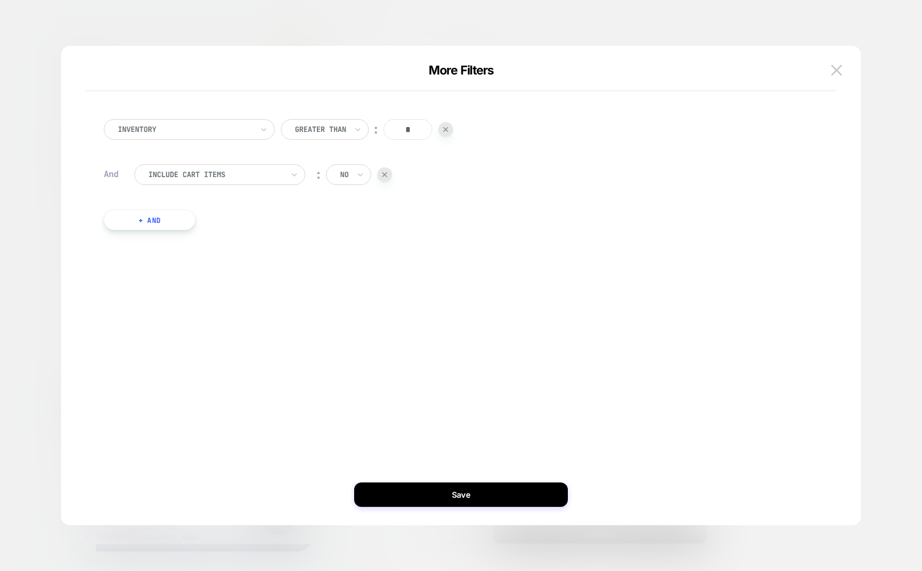
click at [168, 218] on button "+ And" at bounding box center [150, 219] width 92 height 21
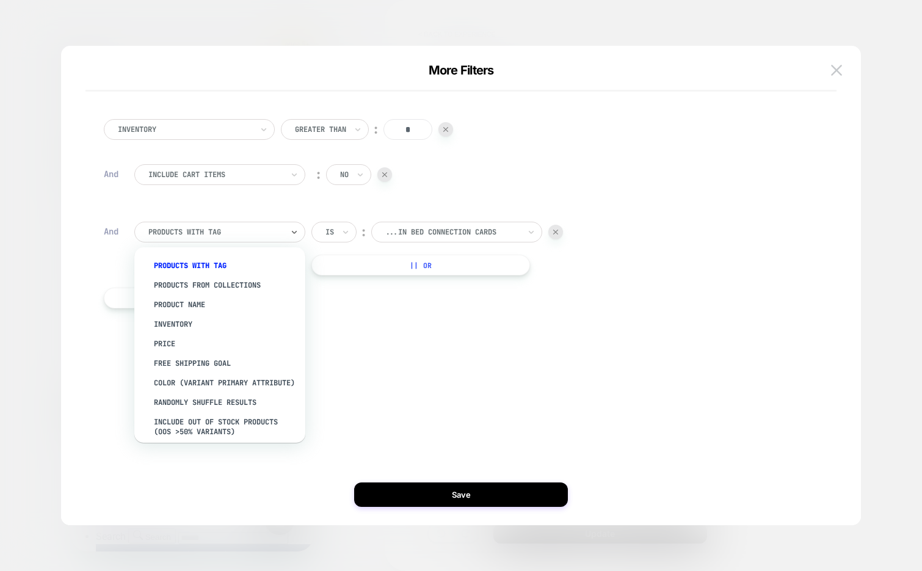
click at [195, 236] on div at bounding box center [215, 231] width 134 height 11
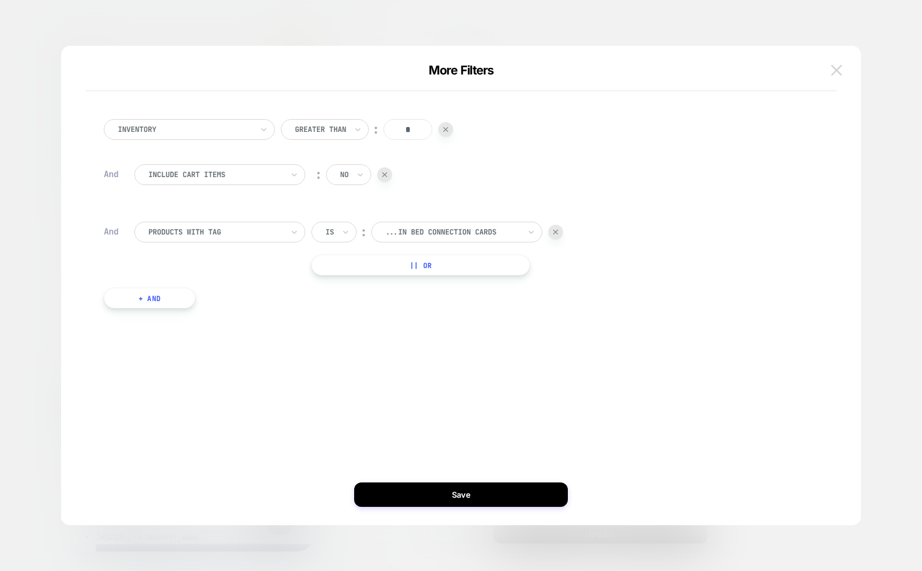
click at [827, 71] on button at bounding box center [836, 70] width 18 height 18
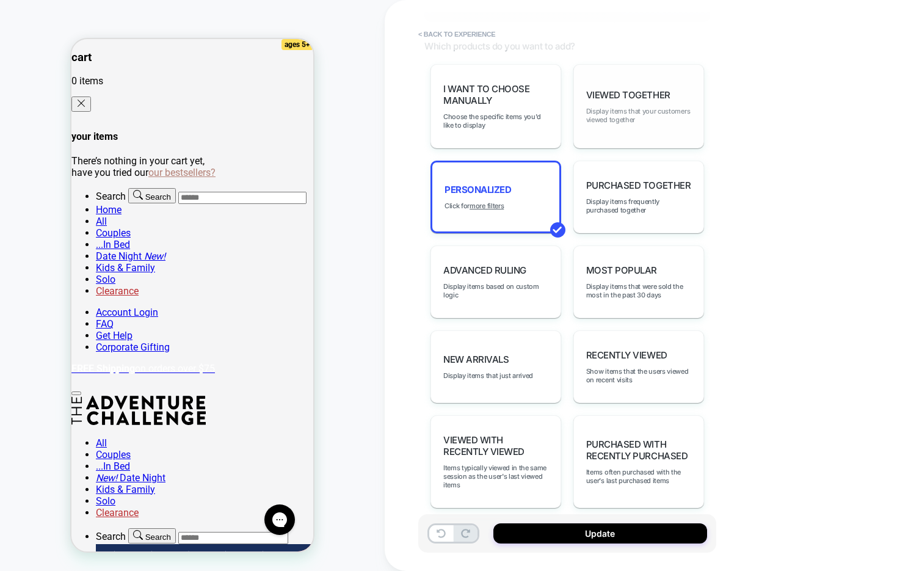
scroll to position [0, 0]
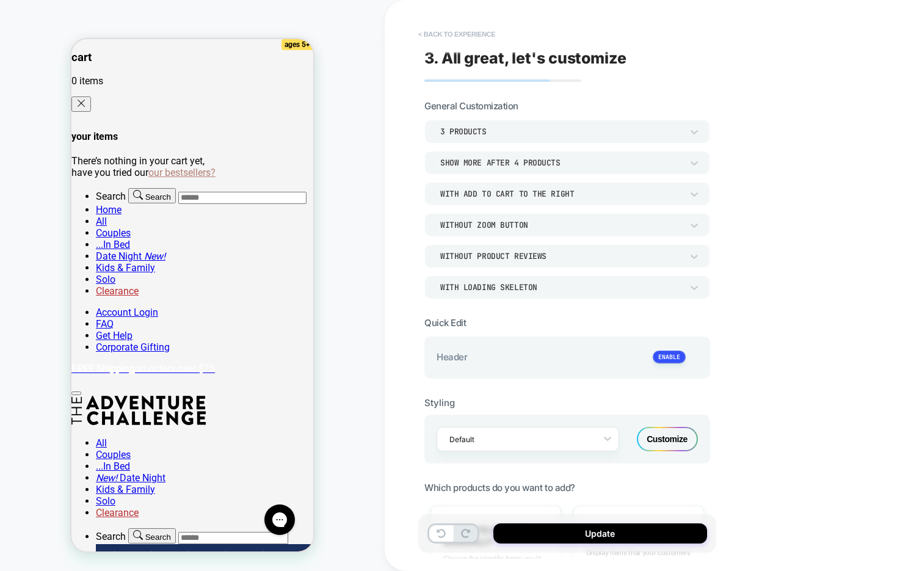
click at [447, 35] on button "< Back to experience" at bounding box center [456, 34] width 89 height 20
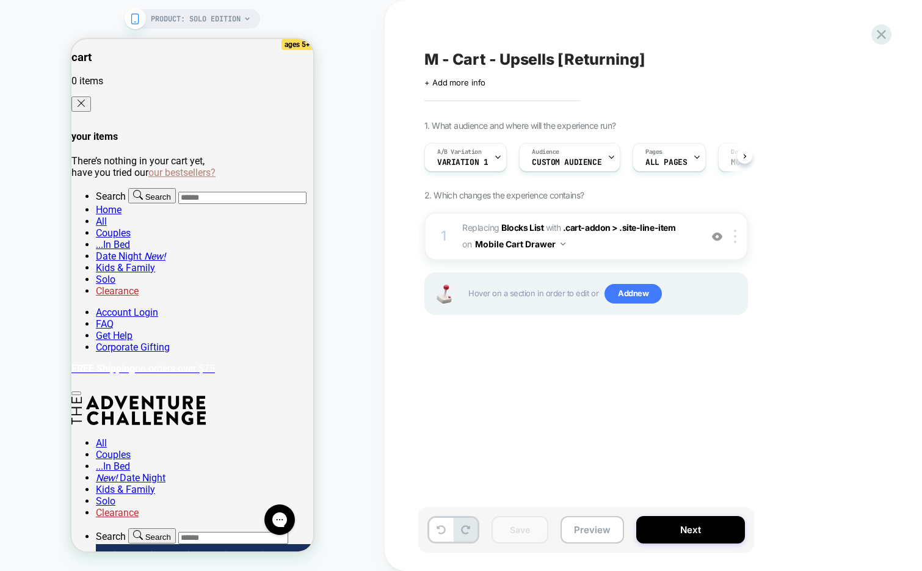
scroll to position [0, 1]
click at [878, 29] on icon at bounding box center [881, 34] width 16 height 16
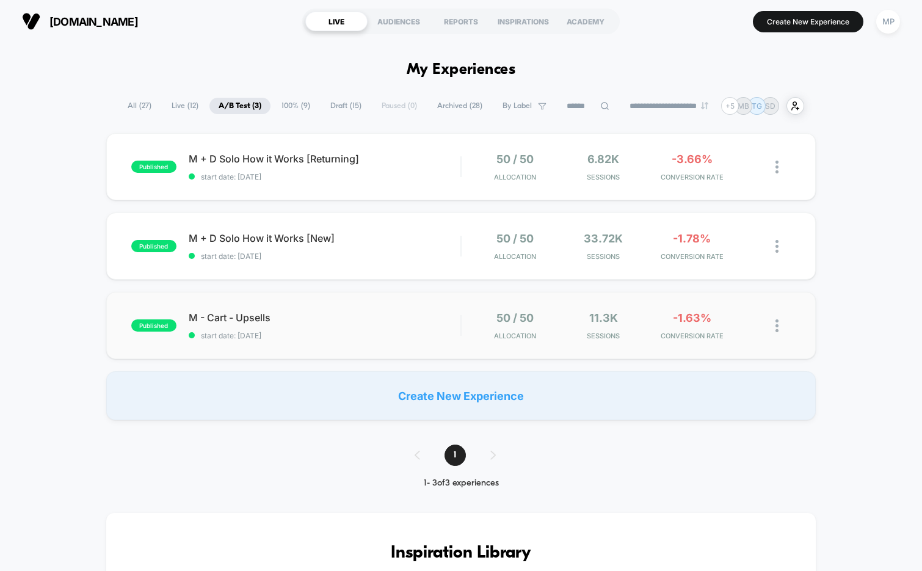
click at [306, 348] on div "published M - Cart - Upsells start date: 7/14/2025 50 / 50 Allocation 11.3k Ses…" at bounding box center [461, 325] width 710 height 67
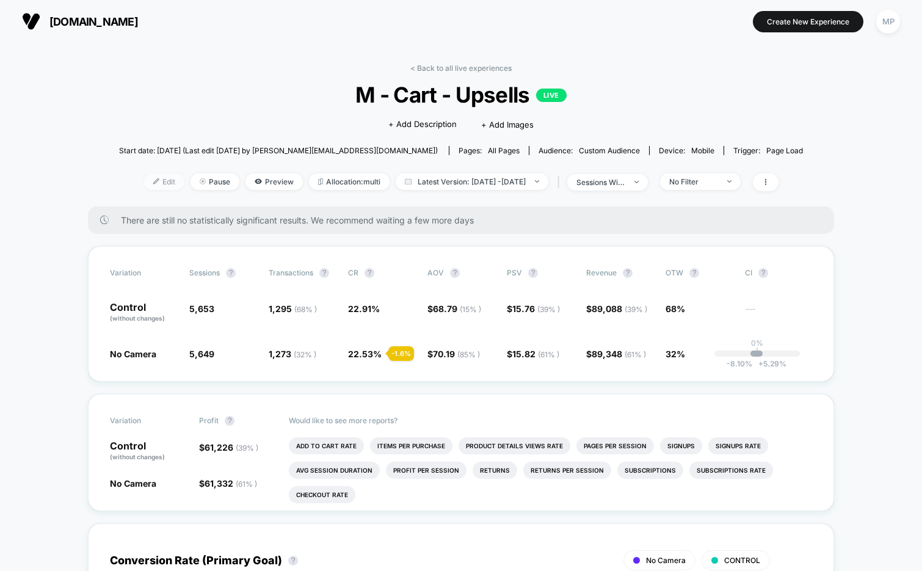
click at [144, 182] on span "Edit" at bounding box center [164, 181] width 40 height 16
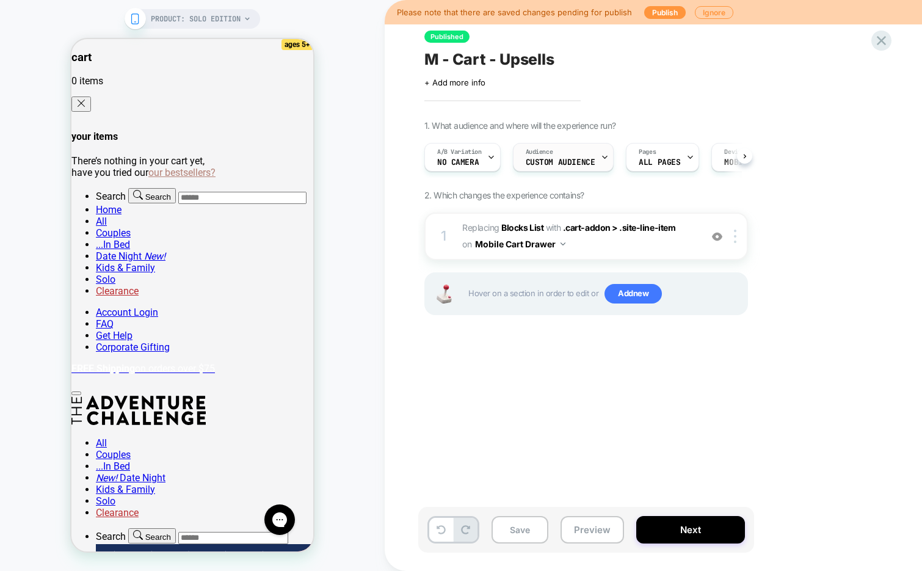
click at [579, 159] on span "Custom Audience" at bounding box center [560, 162] width 70 height 9
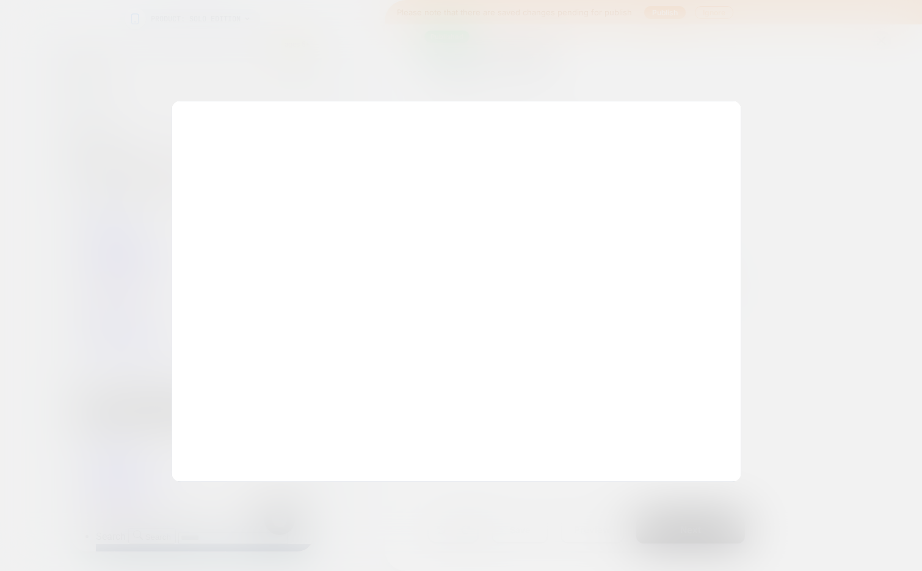
scroll to position [0, 1]
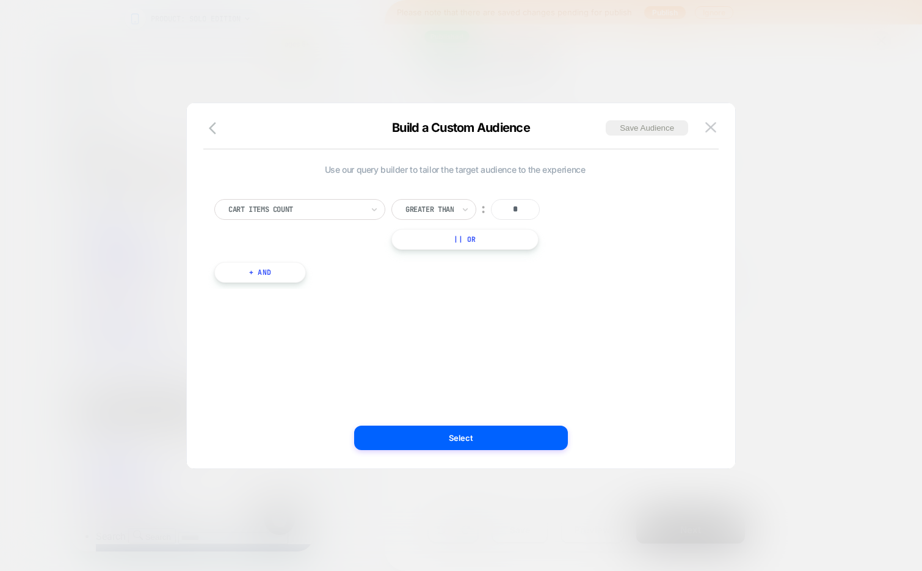
click at [275, 278] on button "+ And" at bounding box center [260, 272] width 92 height 21
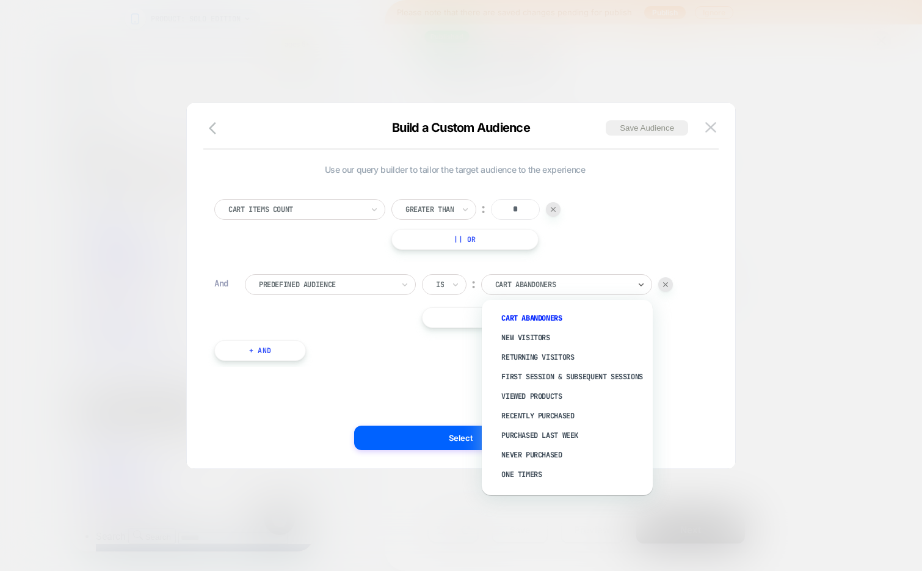
click at [568, 283] on div at bounding box center [562, 284] width 134 height 11
click at [557, 338] on div "New Visitors" at bounding box center [573, 338] width 159 height 20
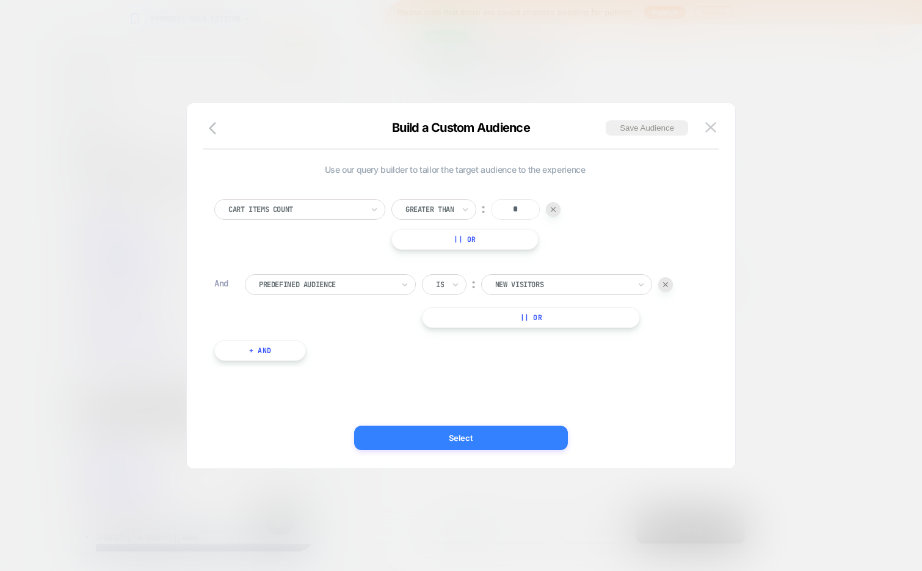
click at [448, 438] on button "Select" at bounding box center [461, 437] width 214 height 24
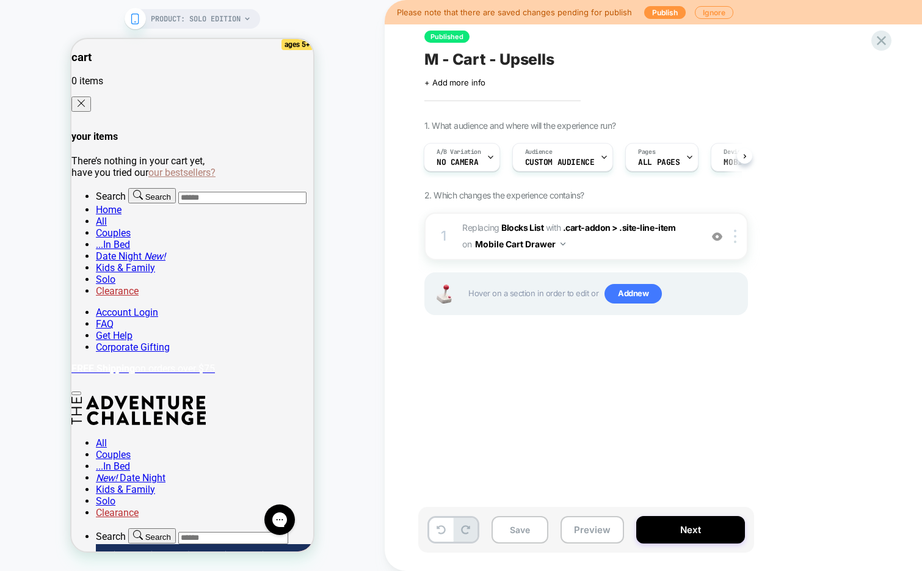
click at [554, 62] on div "M - Cart - Upsells" at bounding box center [647, 59] width 446 height 18
type textarea "**********"
click at [701, 61] on icon at bounding box center [701, 59] width 15 height 15
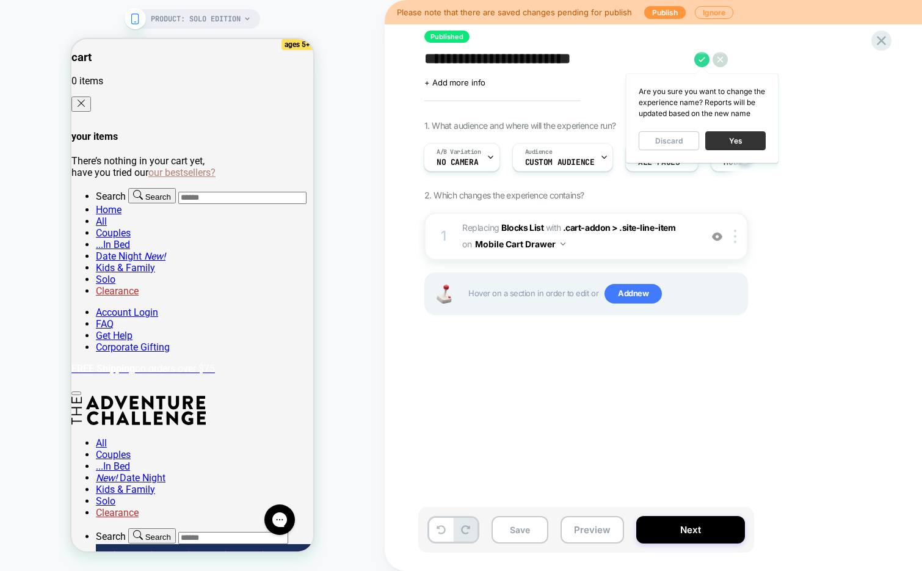
click at [723, 137] on button "Yes" at bounding box center [735, 140] width 60 height 19
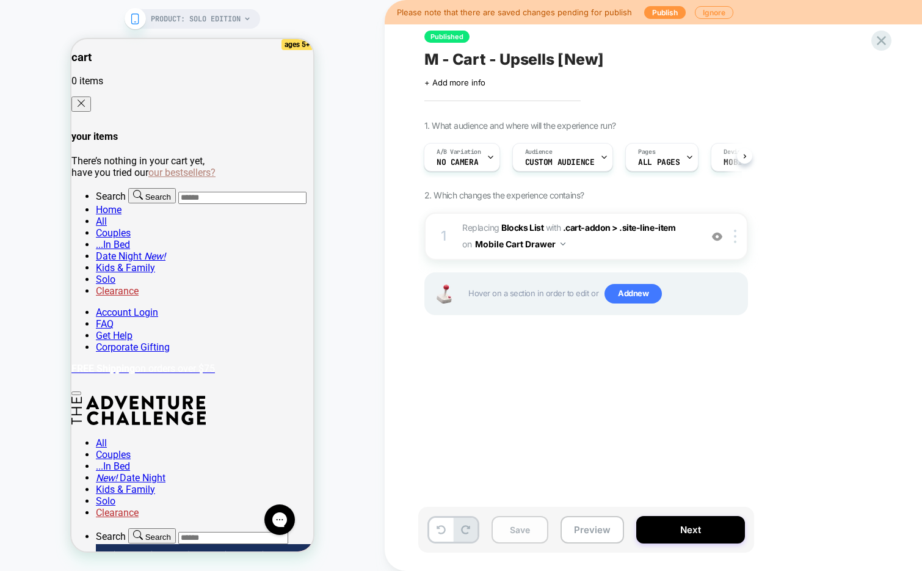
click at [522, 532] on button "Save" at bounding box center [519, 529] width 57 height 27
click at [655, 532] on button "Next" at bounding box center [690, 529] width 109 height 27
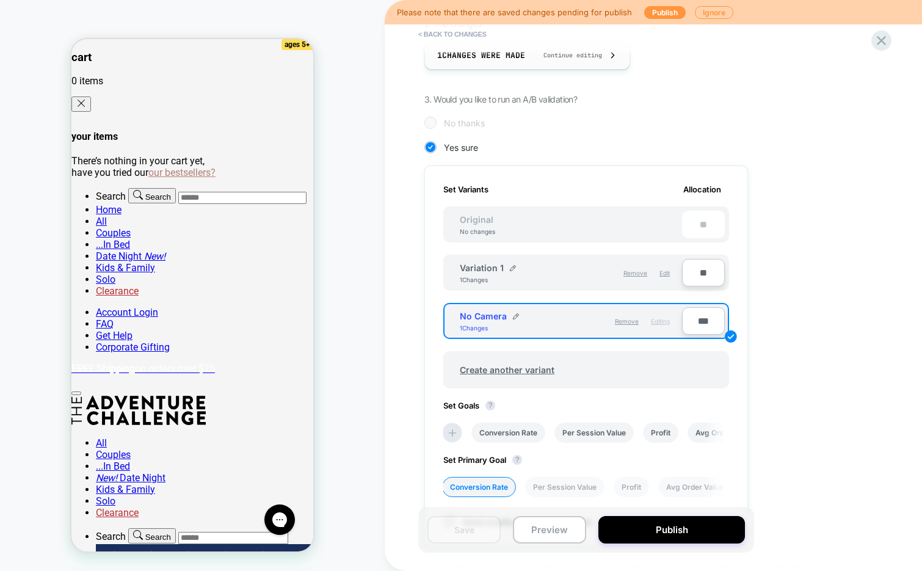
scroll to position [219, 0]
click at [654, 532] on button "Publish" at bounding box center [671, 529] width 146 height 27
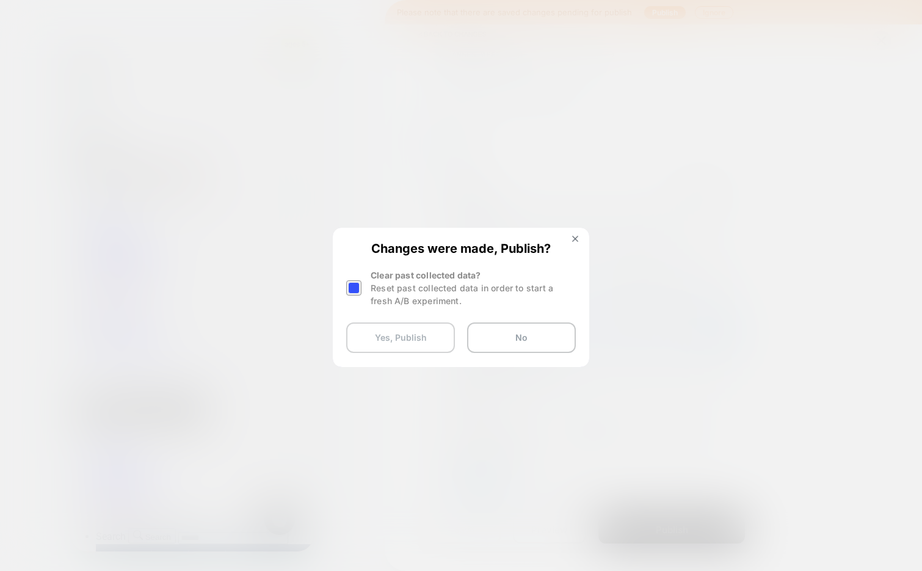
click at [396, 344] on button "Yes, Publish" at bounding box center [400, 337] width 109 height 31
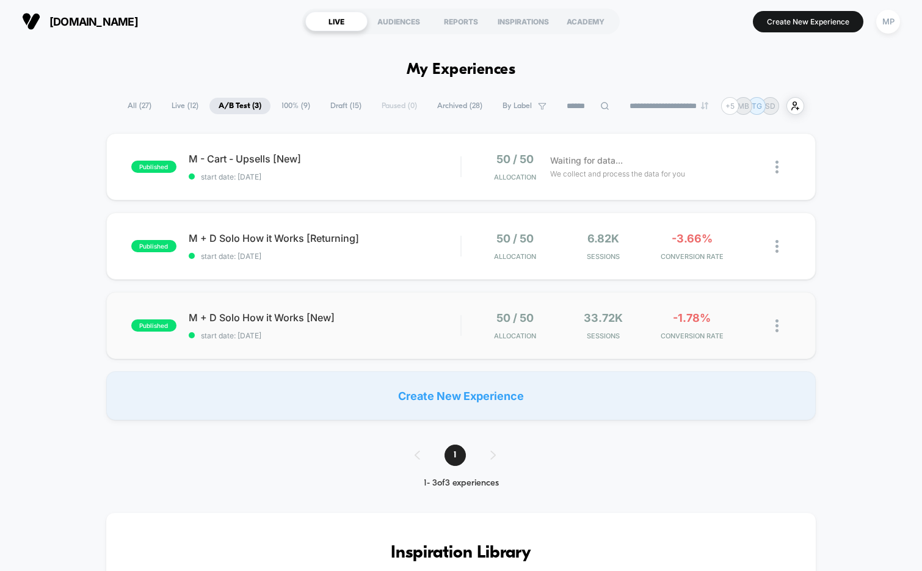
click at [377, 345] on div "published M + D Solo How it Works [New] start date: 7/14/2025 50 / 50 Allocatio…" at bounding box center [461, 325] width 710 height 67
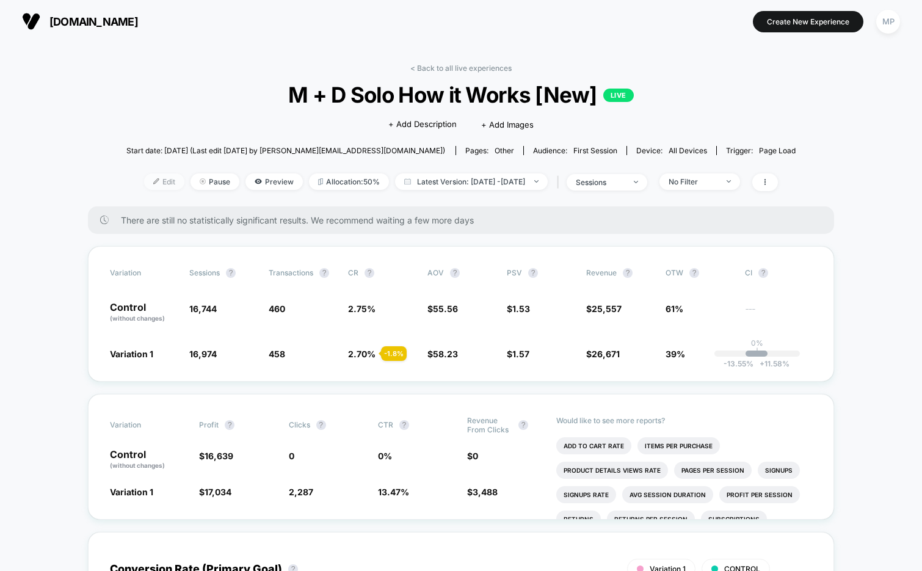
click at [153, 182] on img at bounding box center [156, 181] width 6 height 6
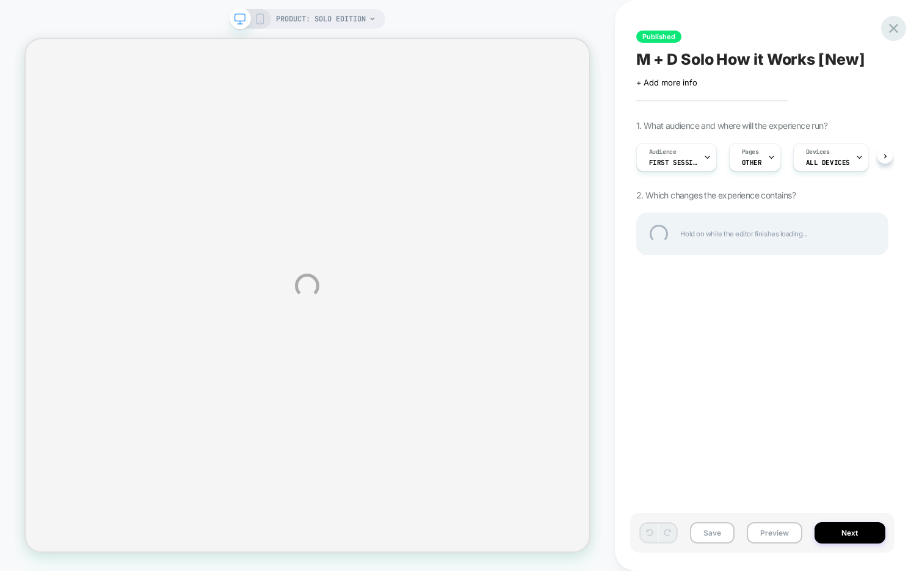
click at [891, 28] on div at bounding box center [893, 28] width 25 height 25
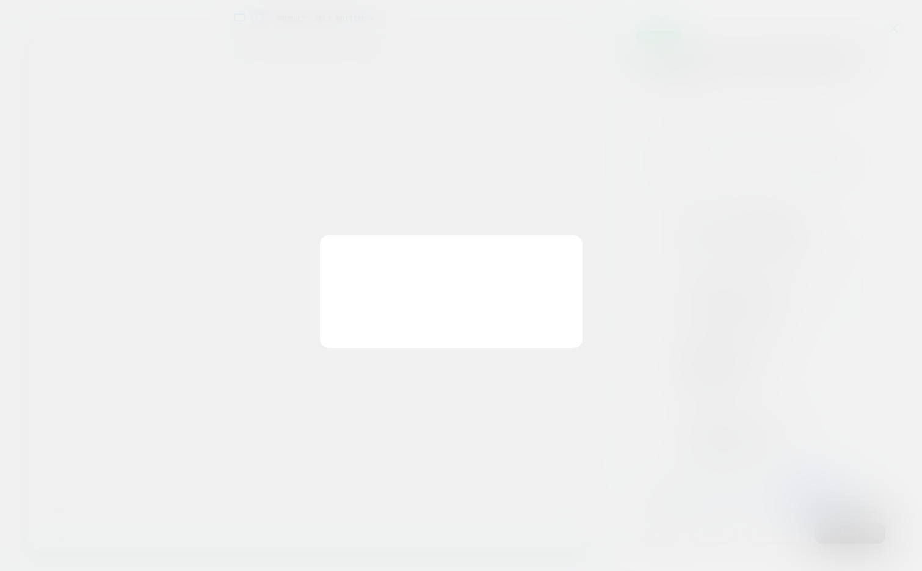
scroll to position [0, 1]
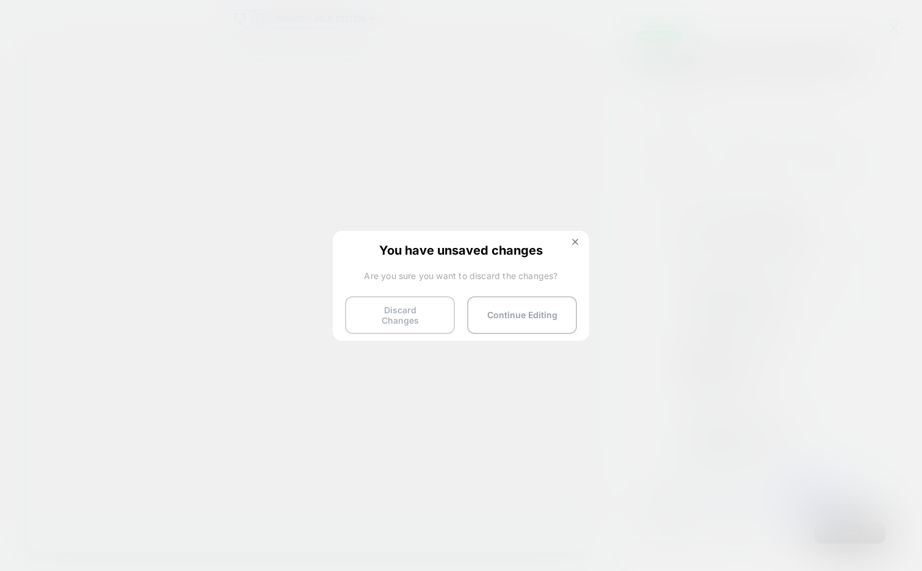
click at [396, 317] on button "Discard Changes" at bounding box center [400, 315] width 110 height 38
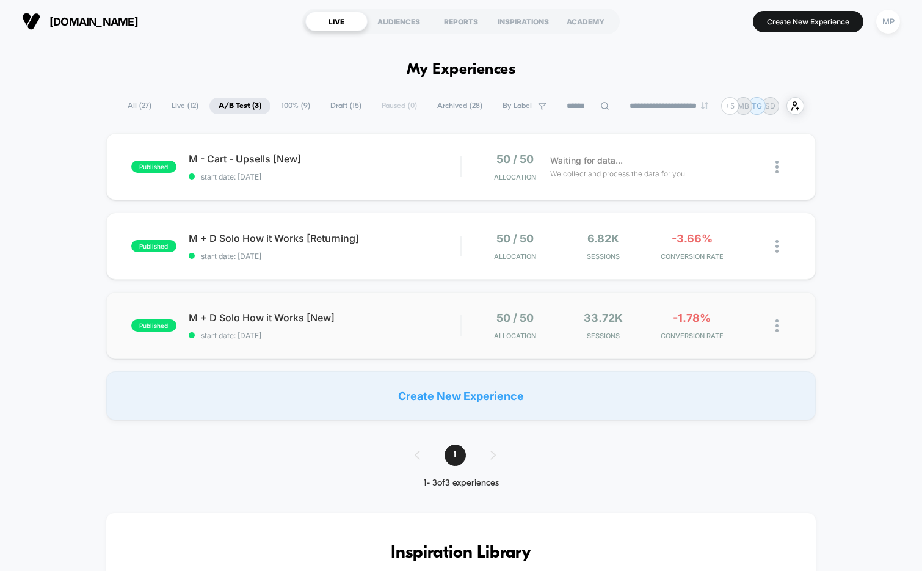
click at [377, 350] on div "published M + D Solo How it Works [New] start date: 7/14/2025 50 / 50 Allocatio…" at bounding box center [461, 325] width 710 height 67
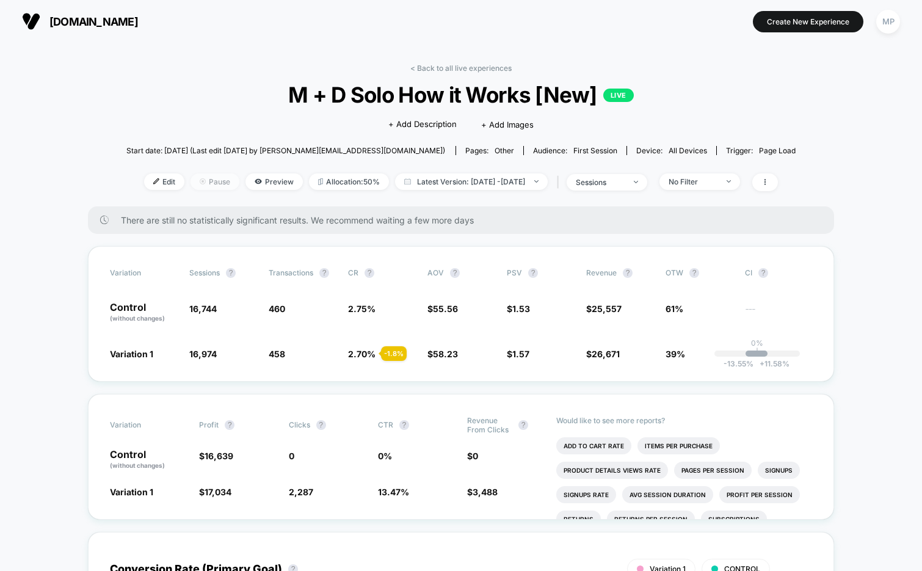
click at [204, 183] on span "Pause" at bounding box center [214, 181] width 49 height 16
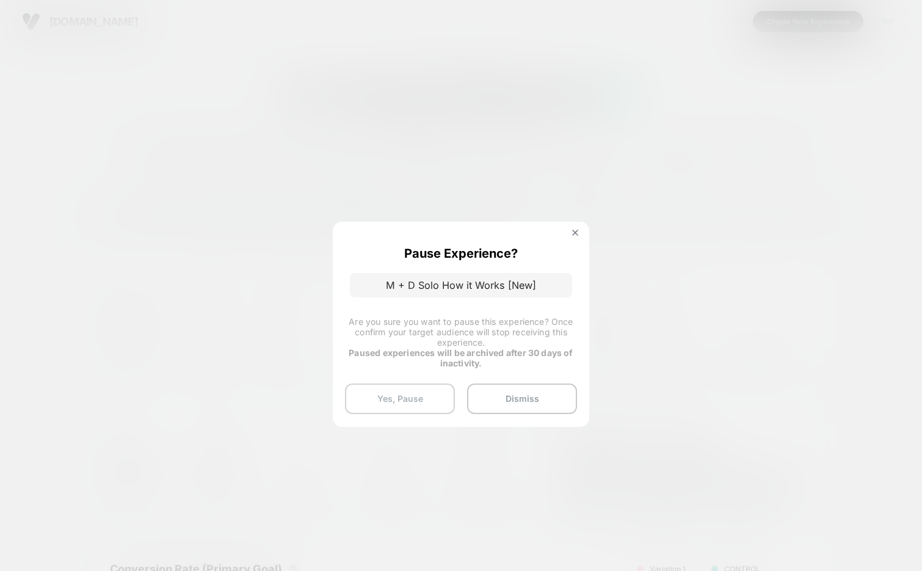
click at [388, 401] on button "Yes, Pause" at bounding box center [400, 398] width 110 height 31
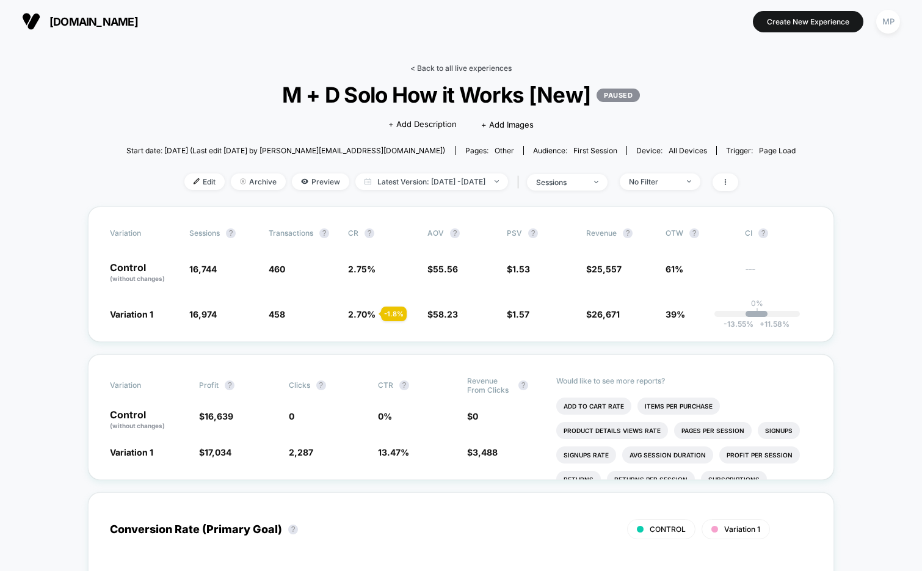
click at [477, 65] on link "< Back to all live experiences" at bounding box center [460, 67] width 101 height 9
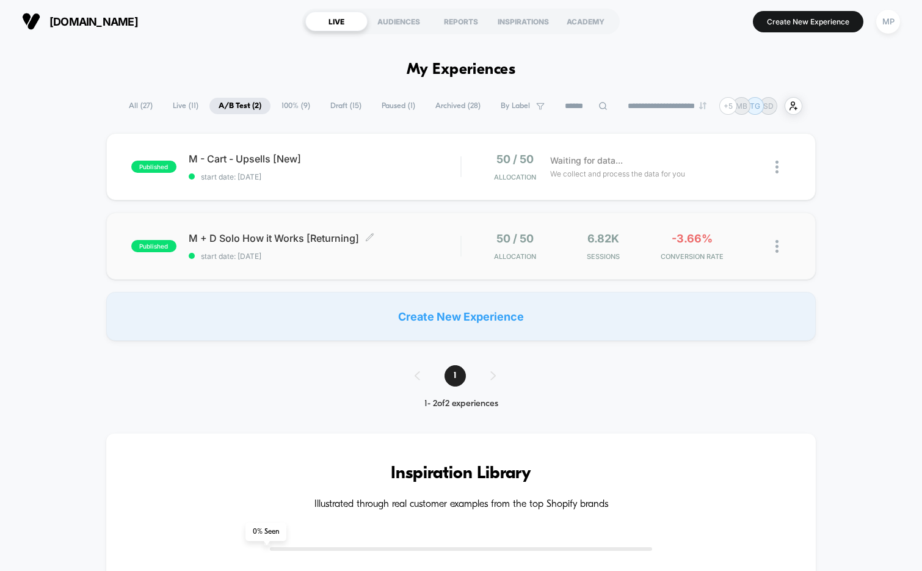
click at [339, 258] on span "start date: 7/18/2025" at bounding box center [325, 255] width 272 height 9
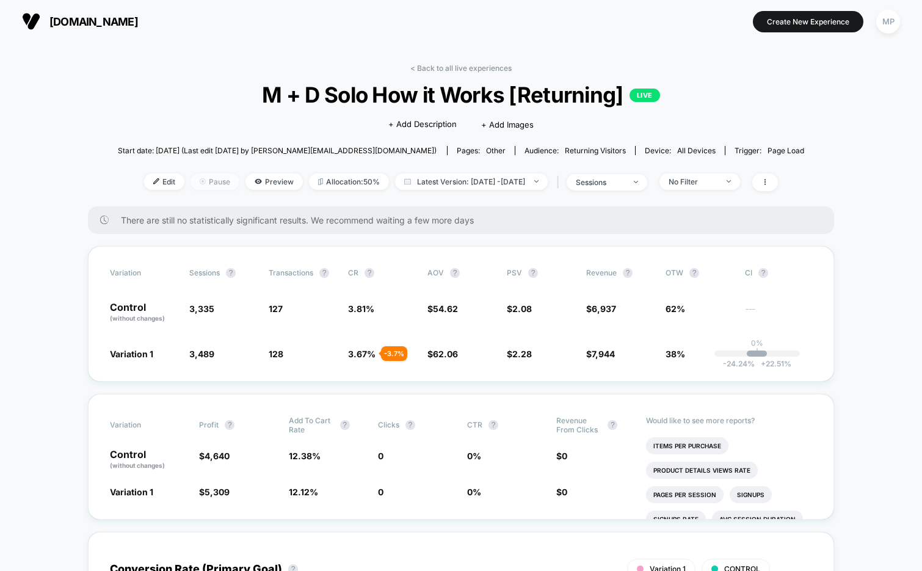
click at [197, 182] on span "Pause" at bounding box center [214, 181] width 49 height 16
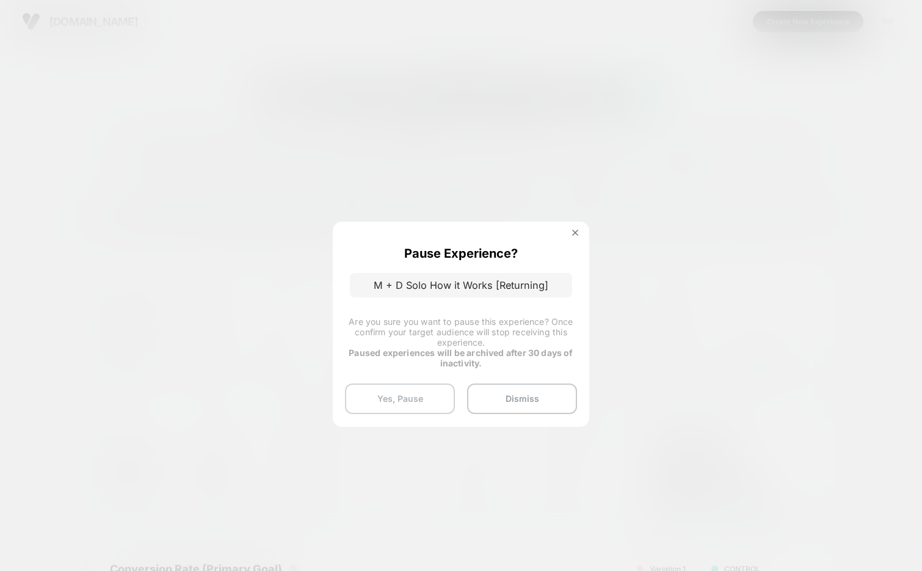
click at [383, 400] on button "Yes, Pause" at bounding box center [400, 398] width 110 height 31
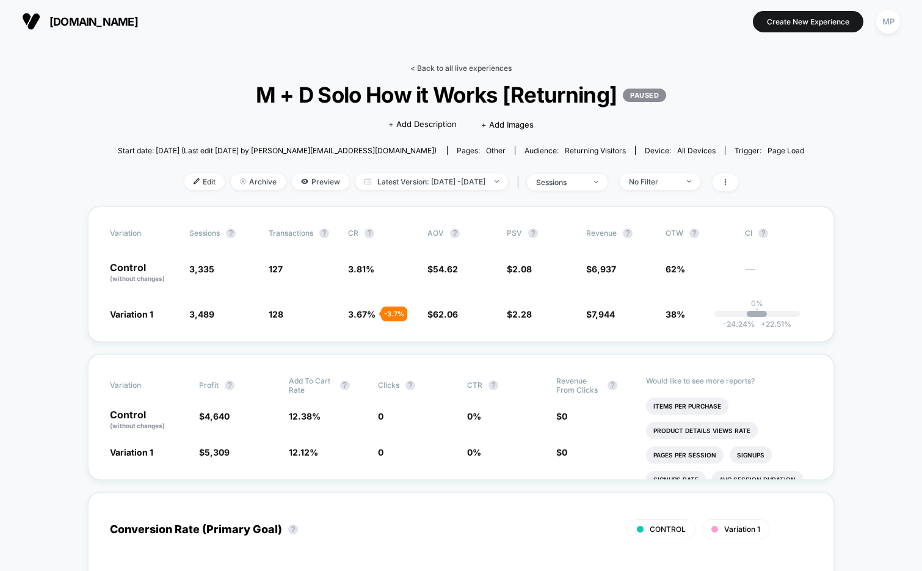
click at [451, 68] on link "< Back to all live experiences" at bounding box center [460, 67] width 101 height 9
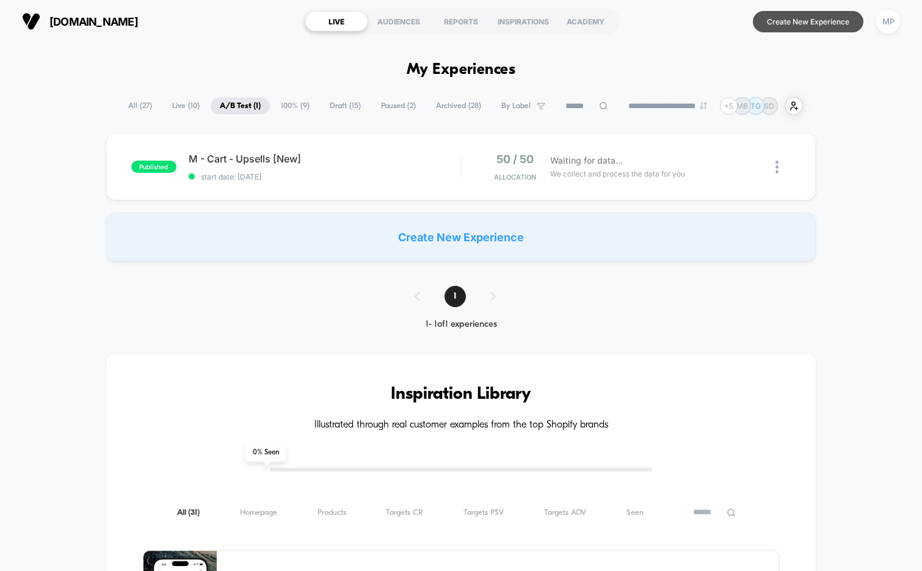
click at [809, 24] on button "Create New Experience" at bounding box center [808, 21] width 110 height 21
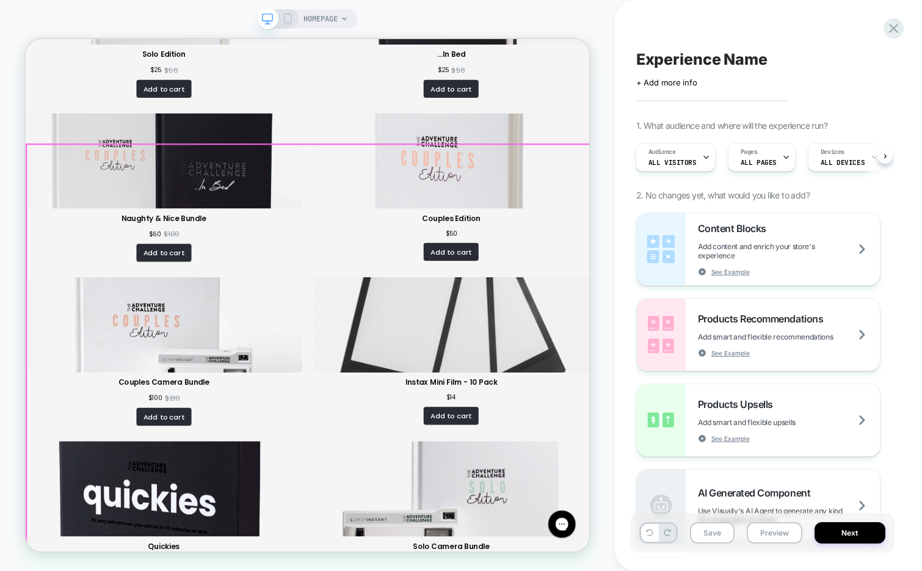
scroll to position [323, 0]
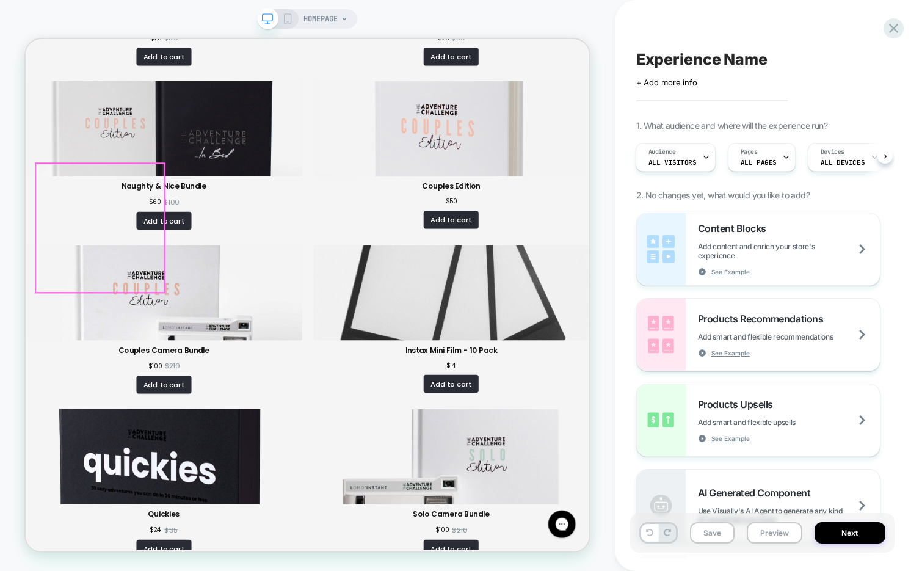
click at [287, 21] on rect at bounding box center [288, 21] width 2 height 1
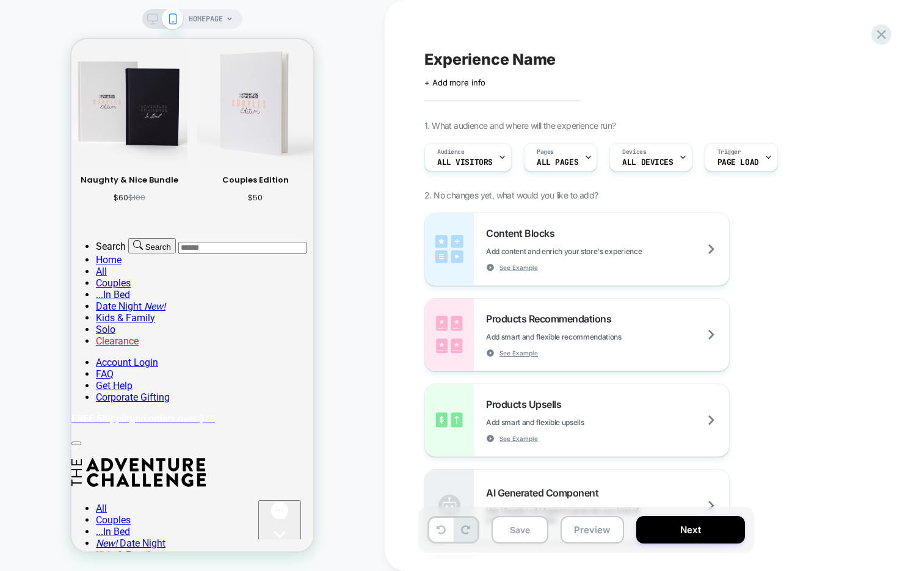
scroll to position [323, 0]
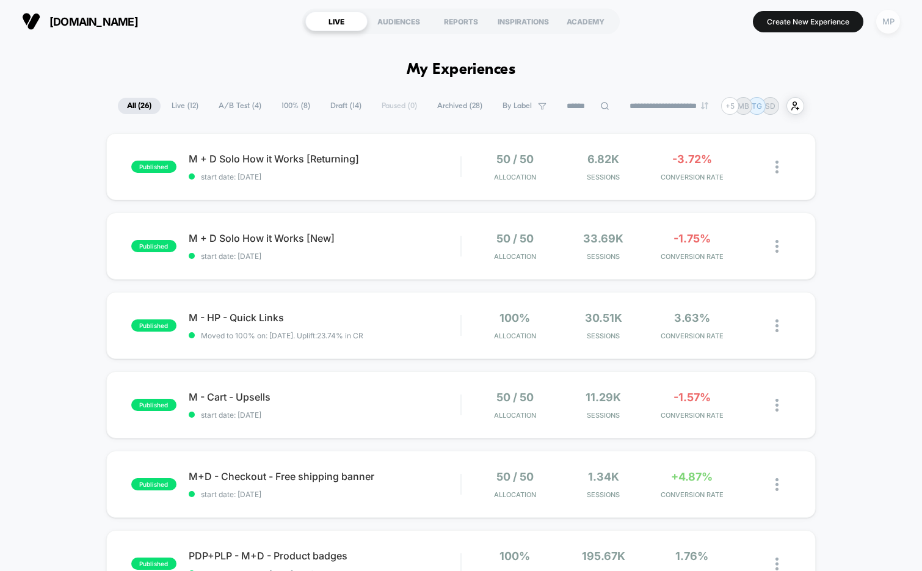
click at [887, 29] on div "MP" at bounding box center [888, 22] width 24 height 24
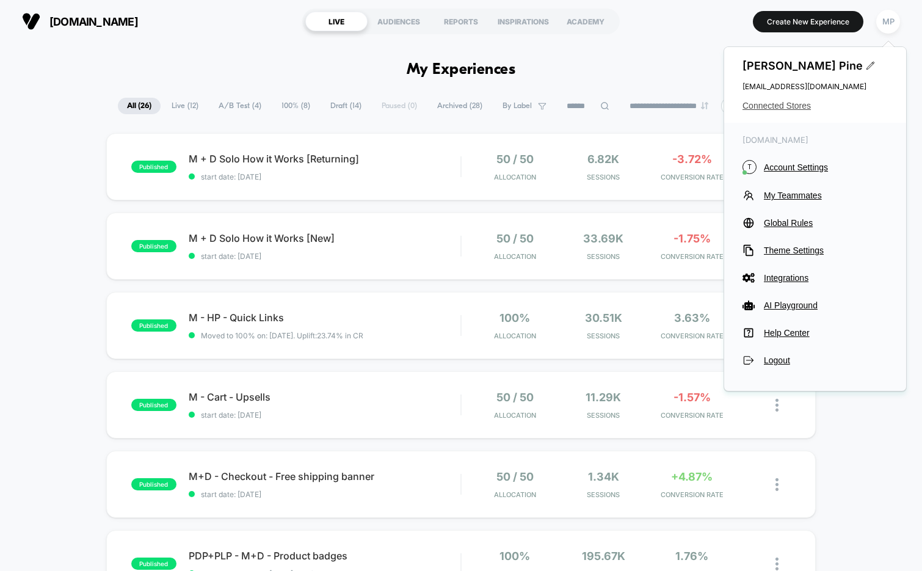
click at [782, 102] on span "Connected Stores" at bounding box center [814, 106] width 145 height 10
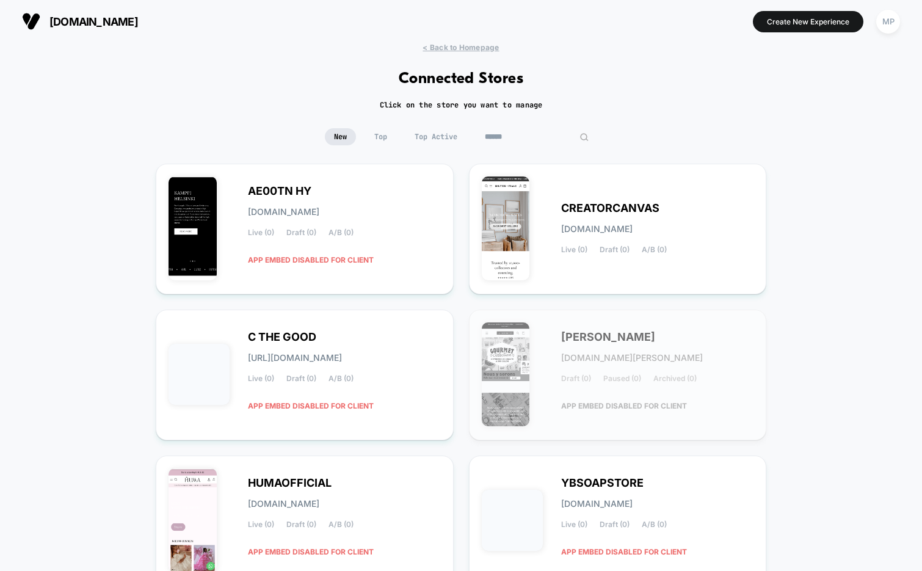
click at [549, 134] on input at bounding box center [536, 136] width 122 height 17
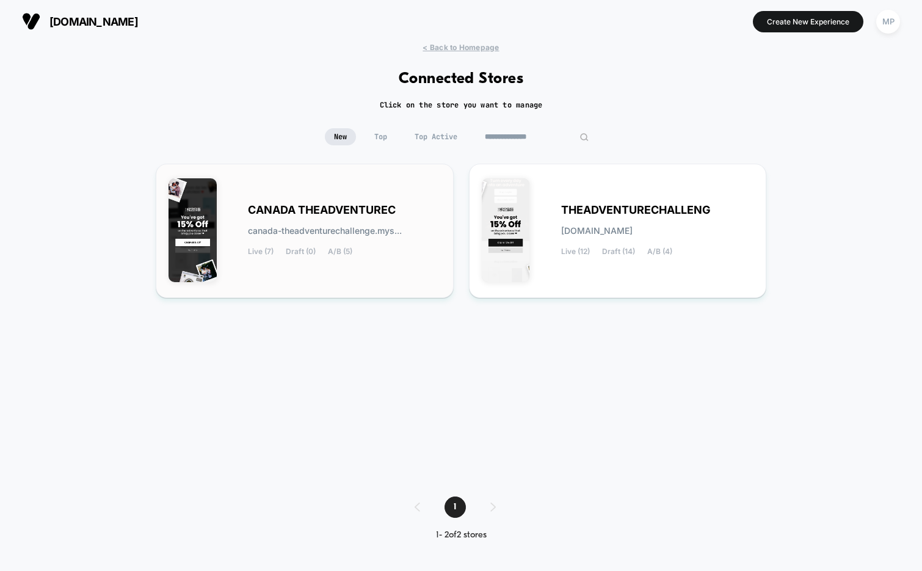
type input "**********"
click at [422, 217] on div "CANADA THEADVENTUREC canada-theadventurechallenge.mys... Live (7) Draft (0) A/B…" at bounding box center [344, 231] width 193 height 50
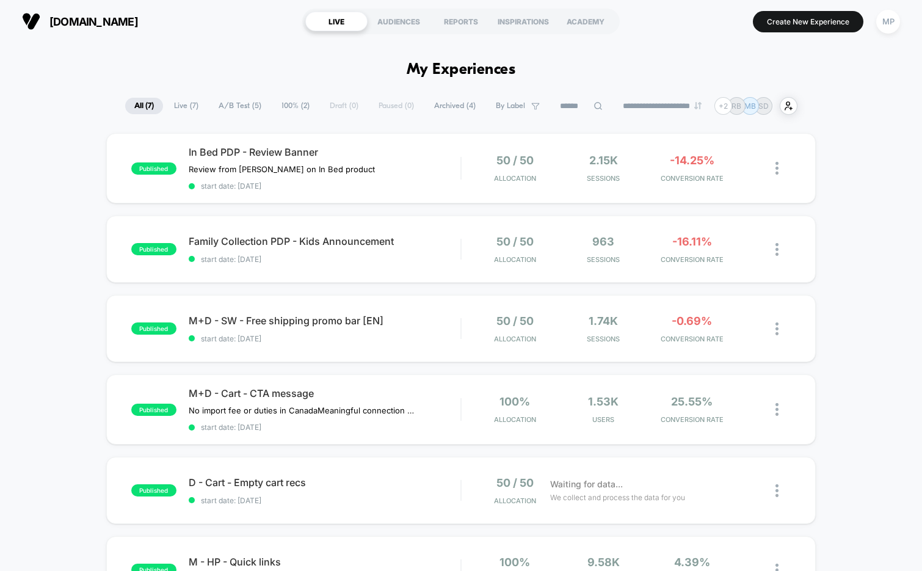
click at [218, 107] on span "A/B Test ( 5 )" at bounding box center [239, 106] width 61 height 16
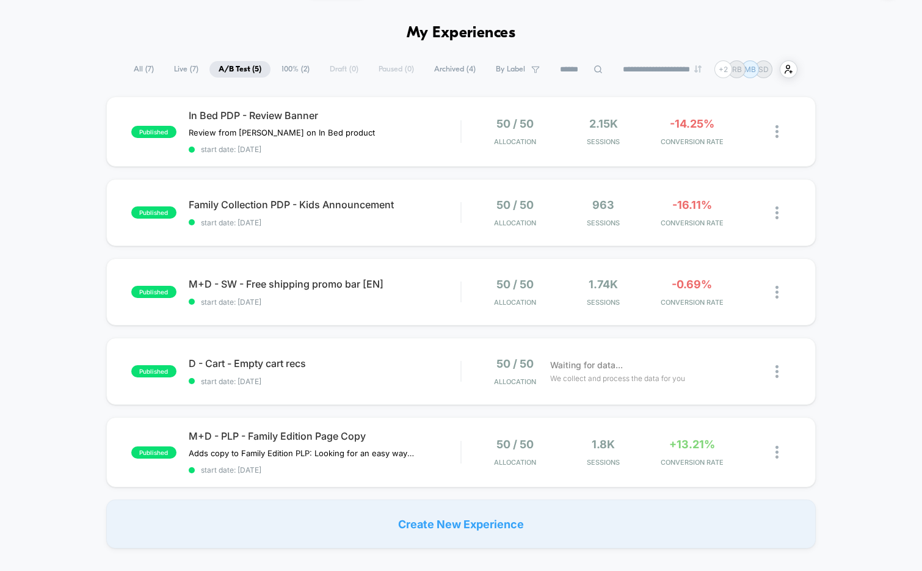
scroll to position [48, 0]
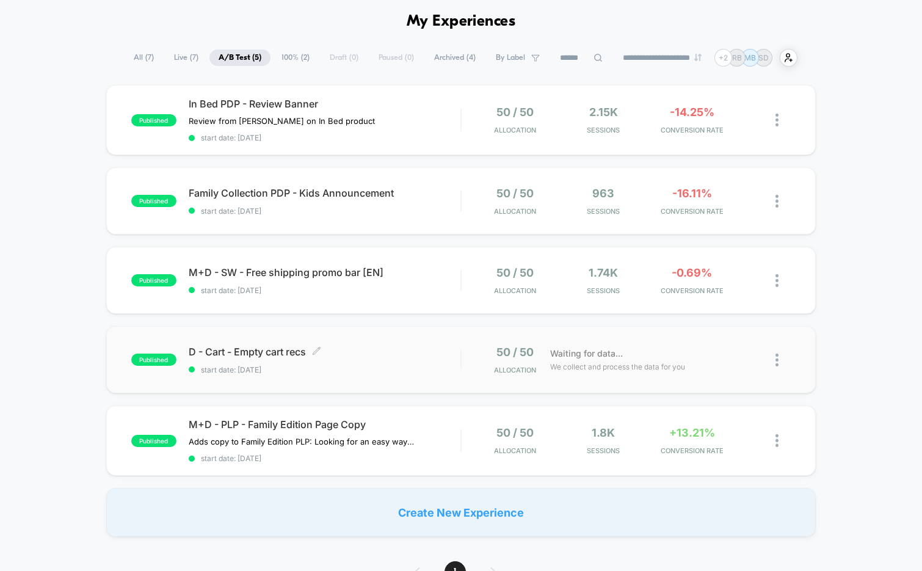
click at [305, 367] on span "start date: [DATE]" at bounding box center [325, 369] width 272 height 9
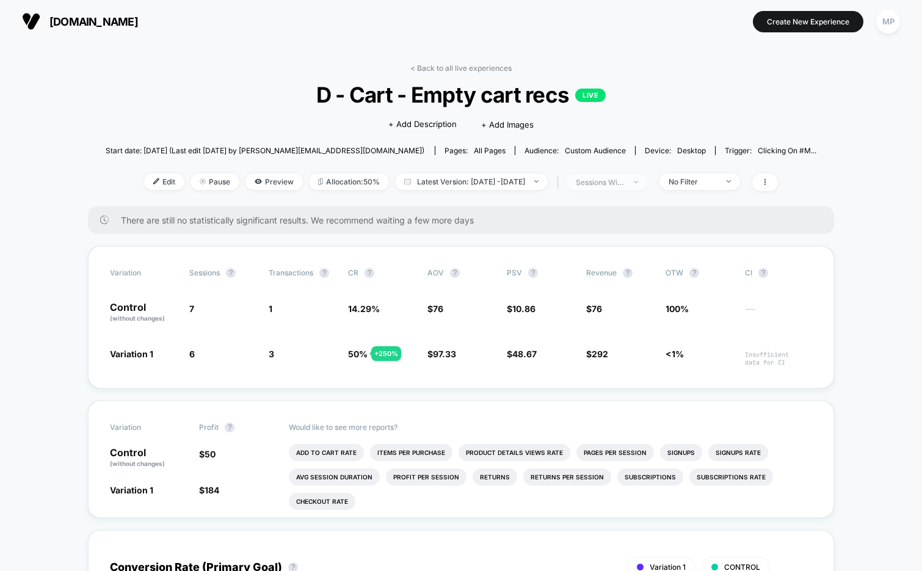
click at [628, 186] on span "sessions with impression" at bounding box center [606, 182] width 81 height 16
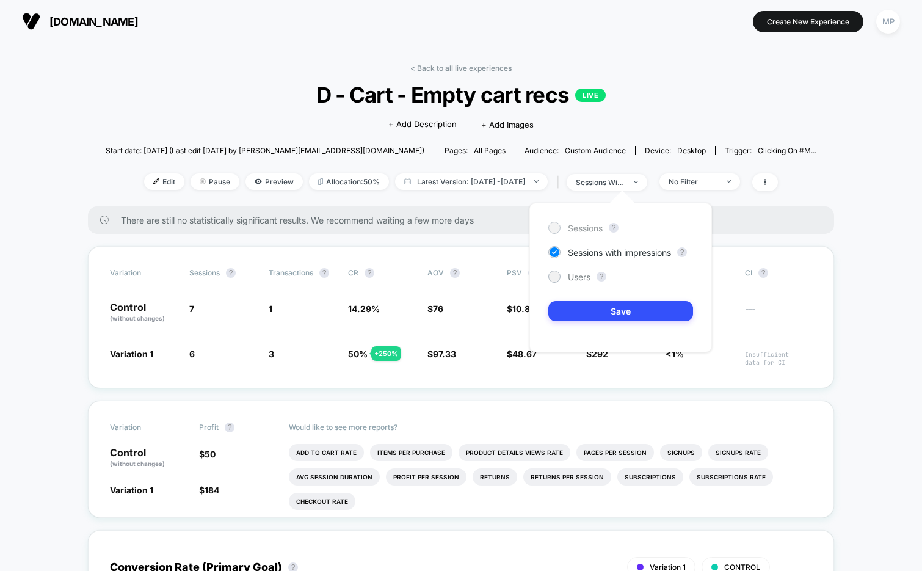
click at [586, 225] on span "Sessions" at bounding box center [585, 228] width 35 height 10
click at [572, 309] on button "Save" at bounding box center [620, 311] width 145 height 20
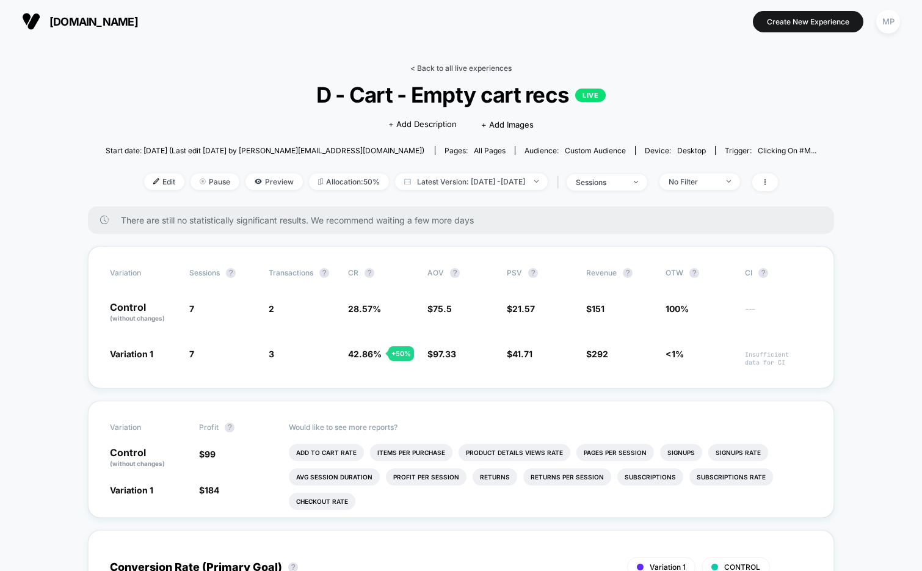
click at [461, 67] on link "< Back to all live experiences" at bounding box center [460, 67] width 101 height 9
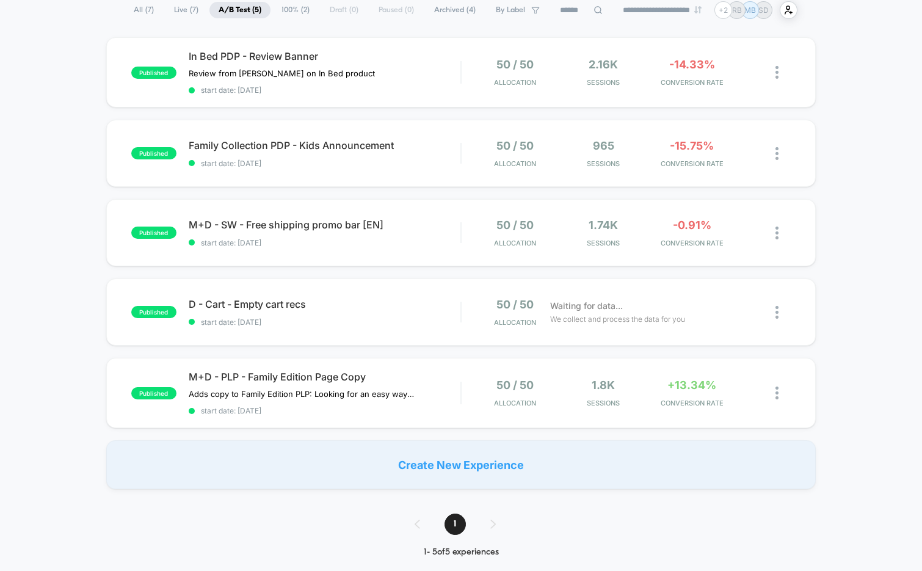
scroll to position [96, 0]
click at [354, 420] on div "published M+D - PLP - Family Edition Page Copy Adds copy to Family Edition PLP:…" at bounding box center [461, 393] width 710 height 70
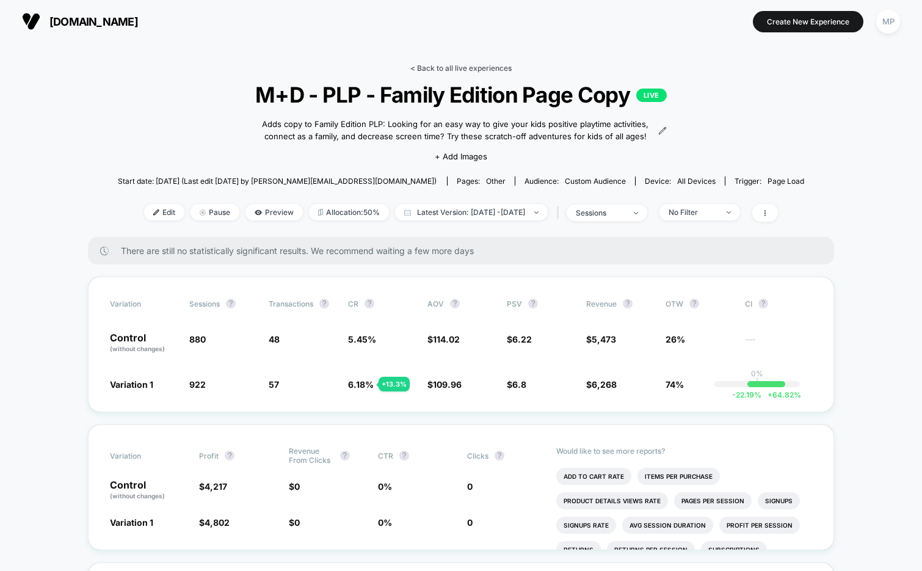
click at [435, 70] on link "< Back to all live experiences" at bounding box center [460, 67] width 101 height 9
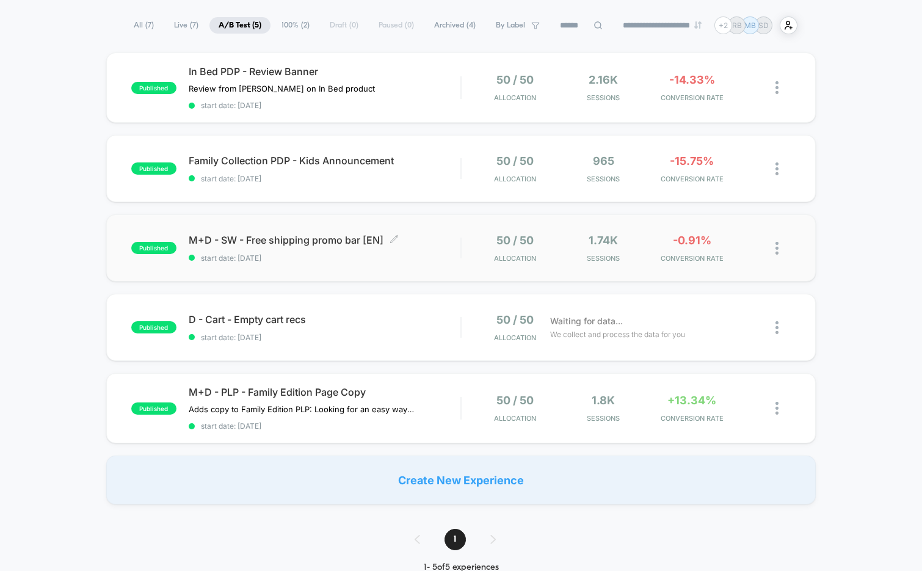
scroll to position [87, 0]
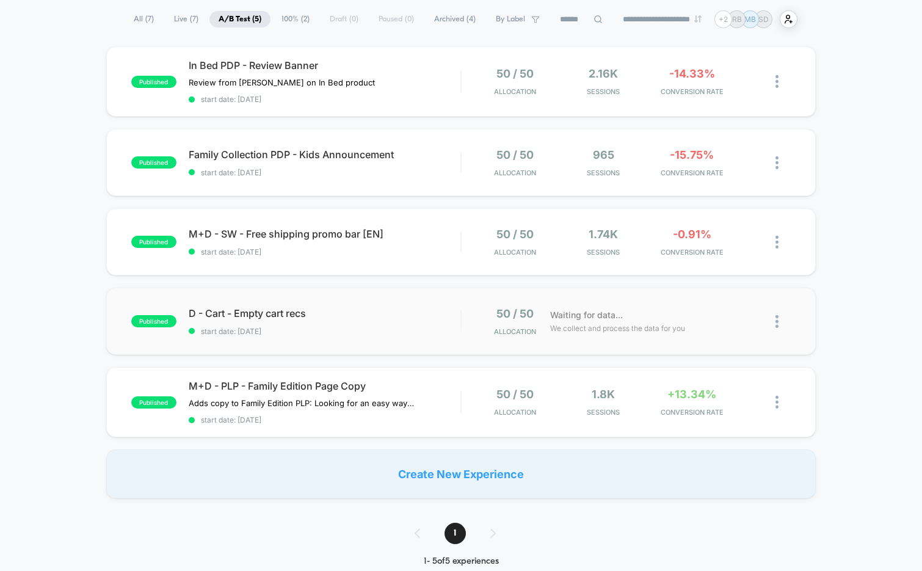
click at [356, 341] on div "published D - Cart - Empty cart recs start date: [DATE] 50 / 50 Allocation Wait…" at bounding box center [461, 320] width 710 height 67
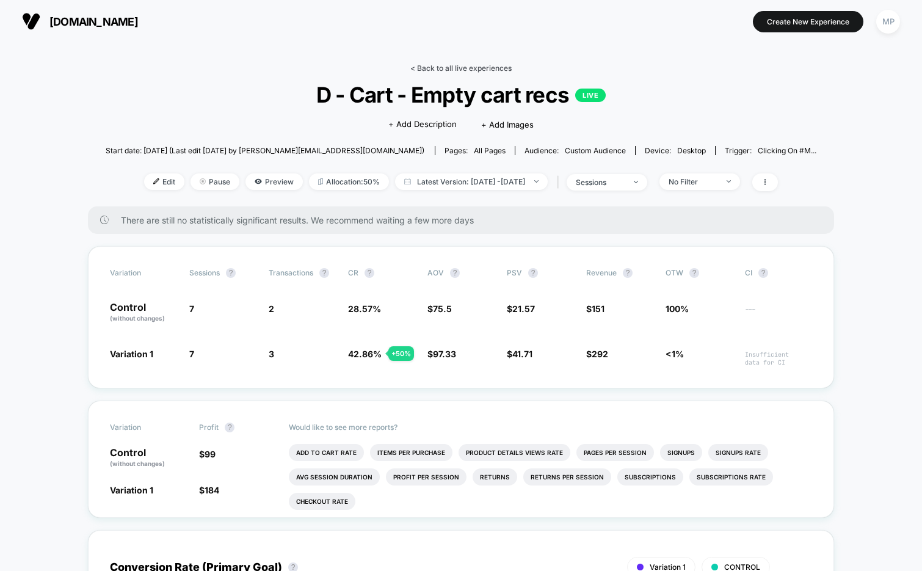
click at [477, 70] on link "< Back to all live experiences" at bounding box center [460, 67] width 101 height 9
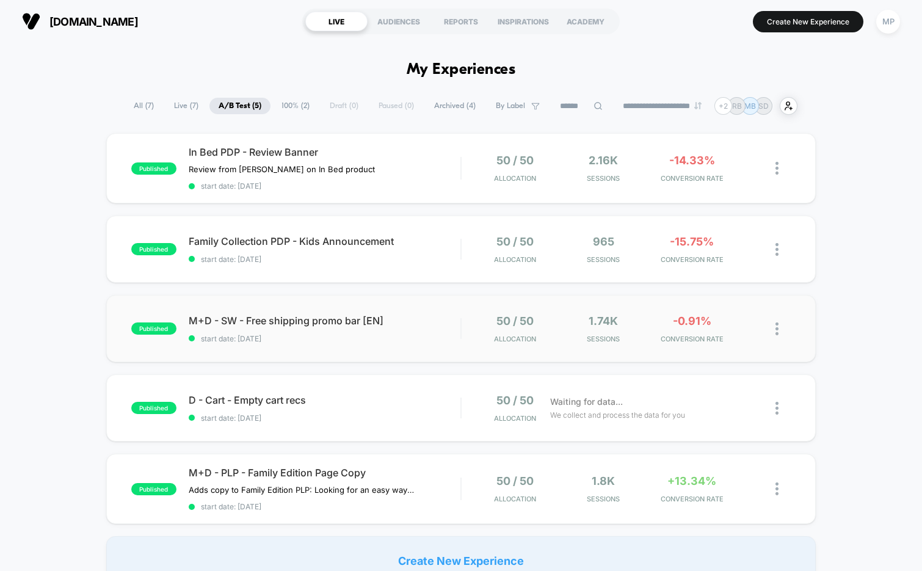
click at [333, 342] on div "published M+D - SW - Free shipping promo bar [EN] start date: [DATE] 50 / 50 Al…" at bounding box center [461, 328] width 710 height 67
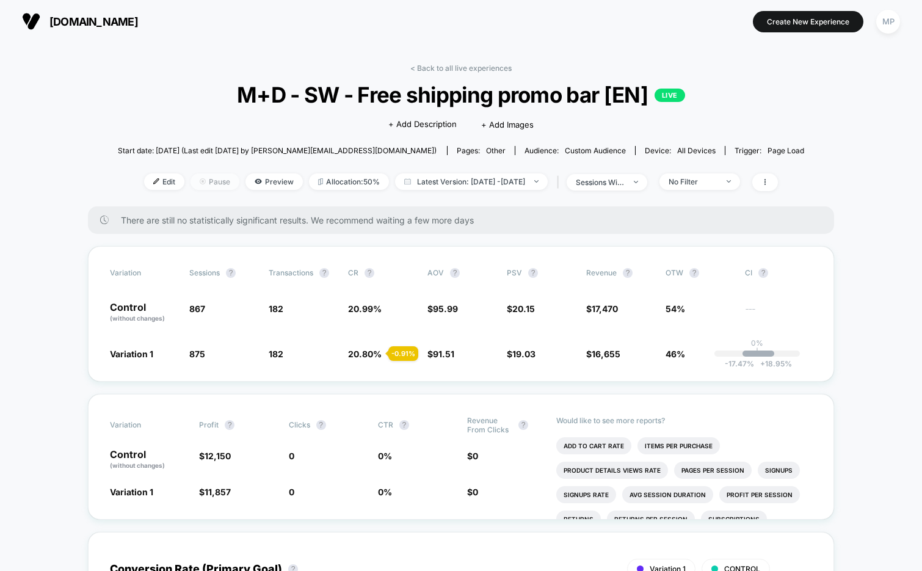
click at [201, 182] on span "Pause" at bounding box center [214, 181] width 49 height 16
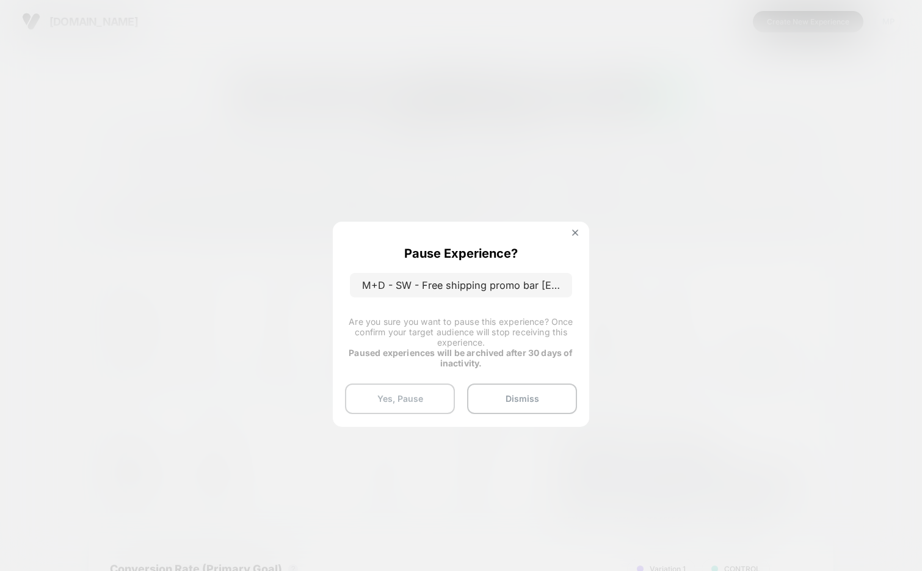
click at [407, 403] on button "Yes, Pause" at bounding box center [400, 398] width 110 height 31
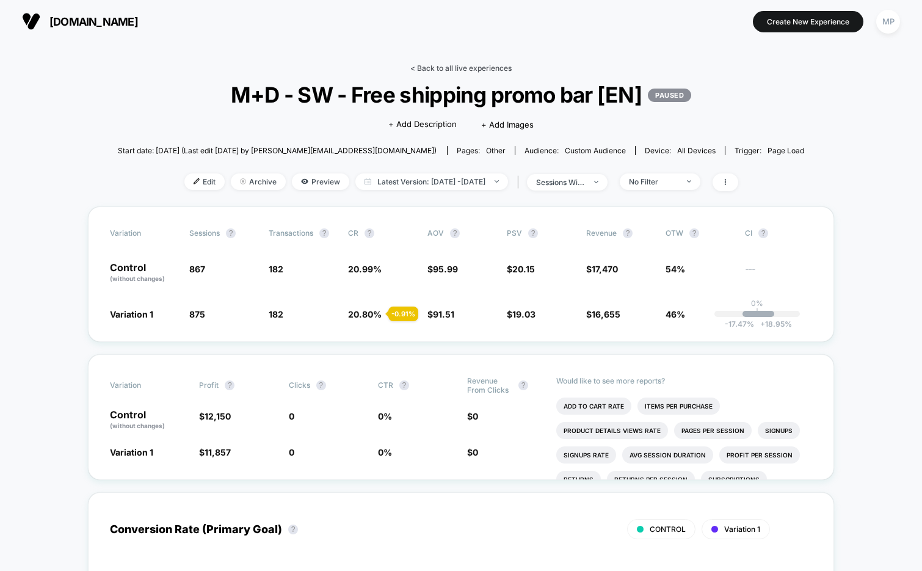
click at [458, 66] on link "< Back to all live experiences" at bounding box center [460, 67] width 101 height 9
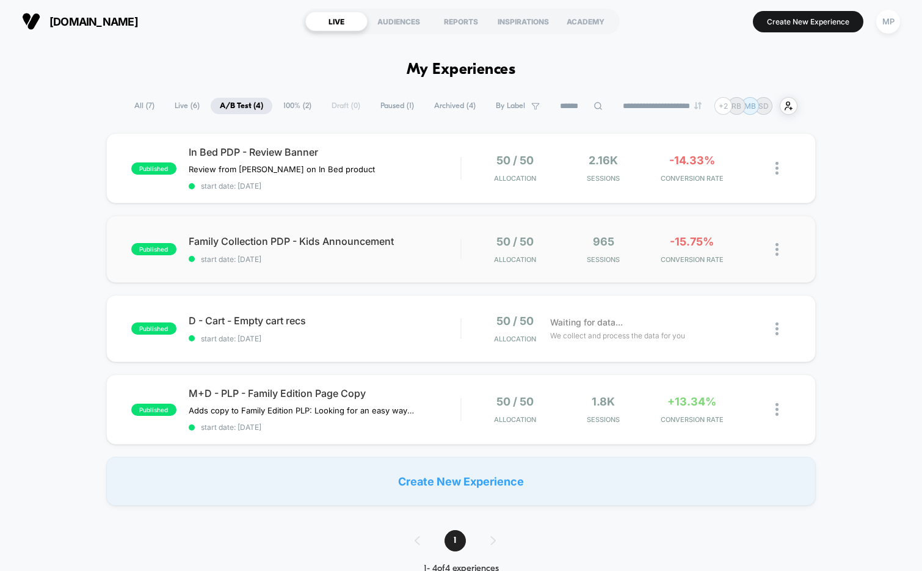
click at [324, 270] on div "published Family Collection PDP - Kids Announcement start date: [DATE] 50 / 50 …" at bounding box center [461, 248] width 710 height 67
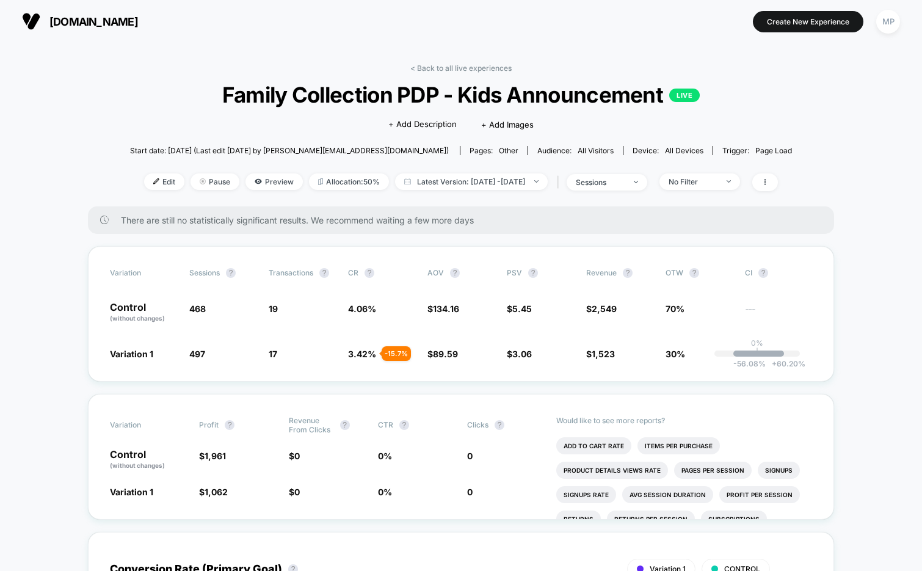
click at [423, 73] on div "< Back to all live experiences Family Collection PDP - Kids Announcement LIVE C…" at bounding box center [461, 134] width 662 height 143
click at [432, 70] on link "< Back to all live experiences" at bounding box center [460, 67] width 101 height 9
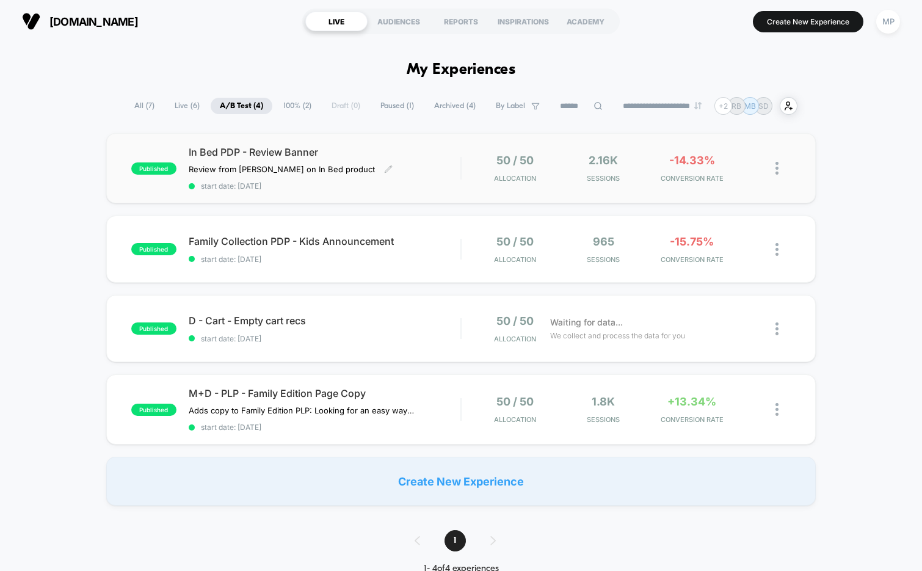
click at [399, 187] on span "start date: [DATE]" at bounding box center [325, 185] width 272 height 9
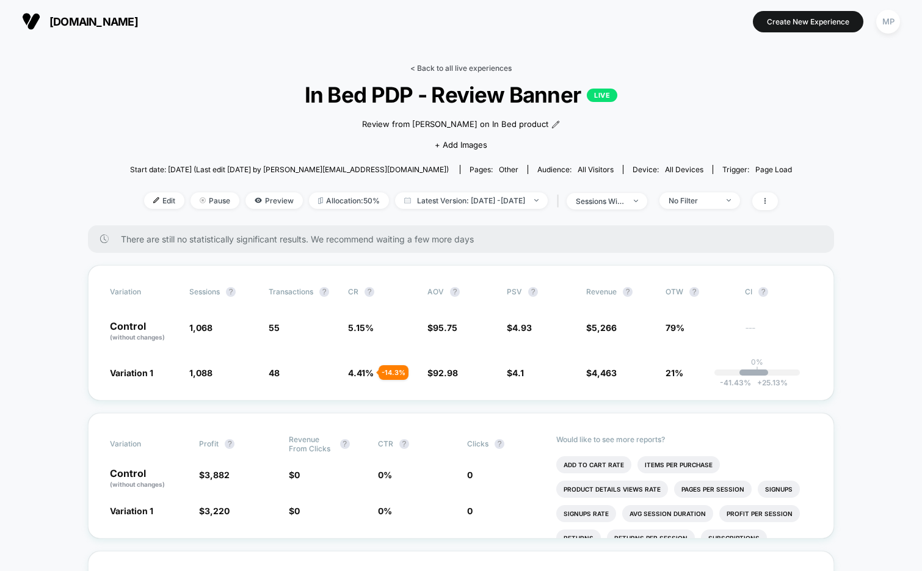
click at [450, 68] on link "< Back to all live experiences" at bounding box center [460, 67] width 101 height 9
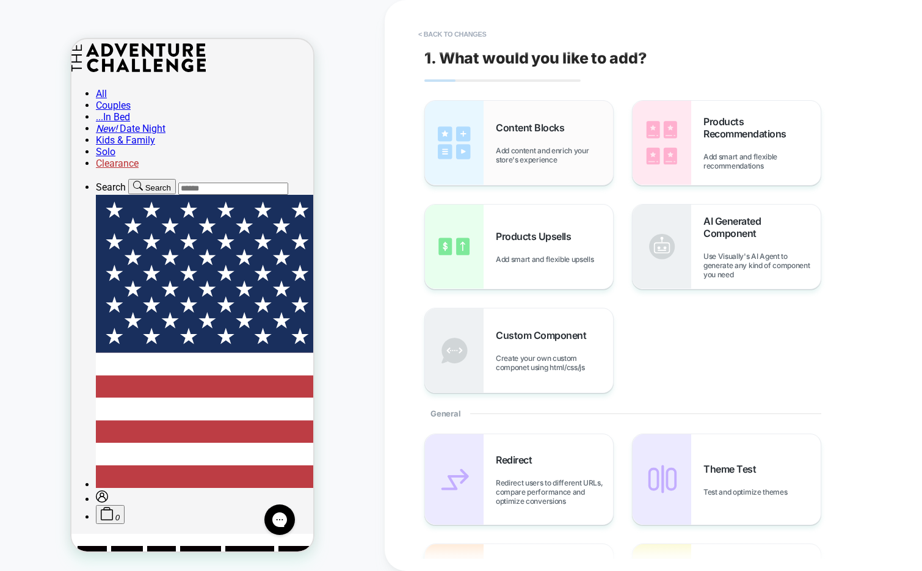
click at [510, 148] on span "Add content and enrich your store's experience" at bounding box center [554, 155] width 117 height 18
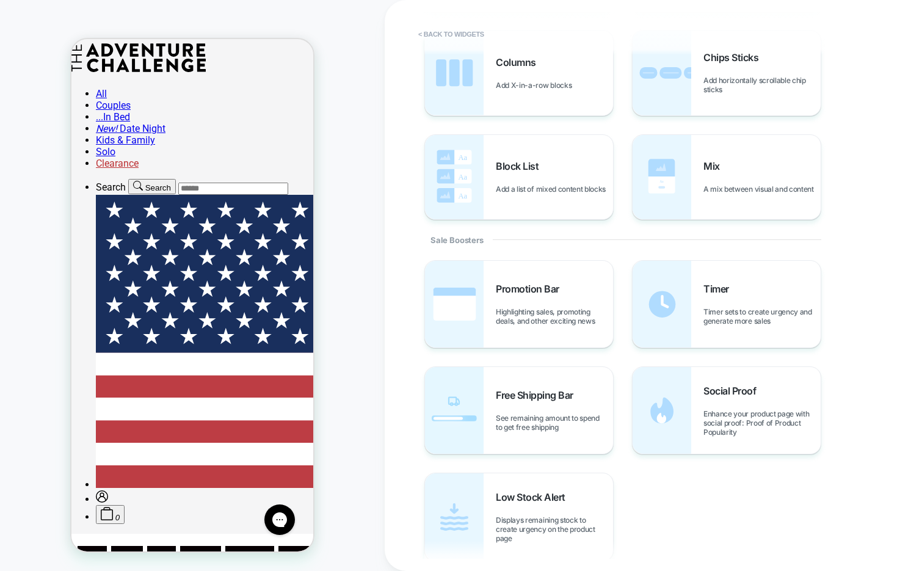
scroll to position [455, 0]
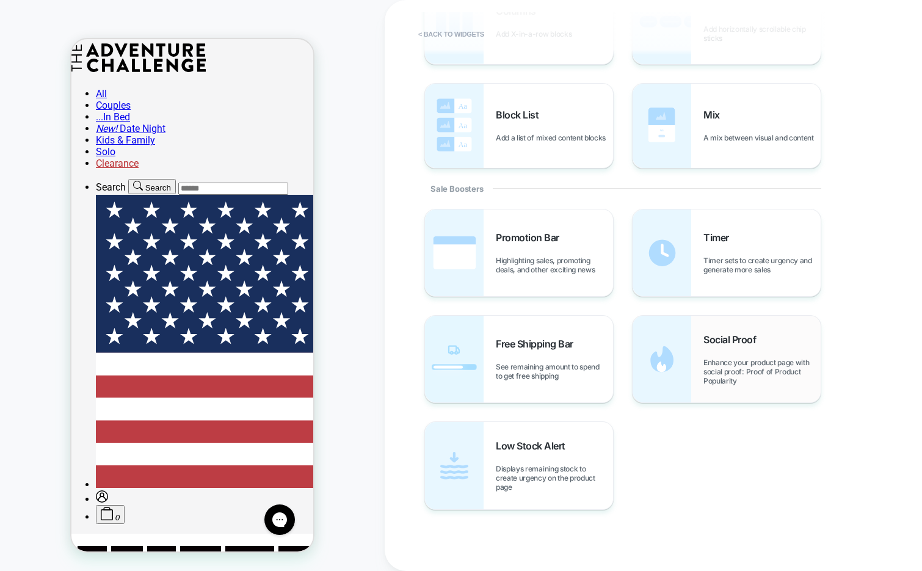
click at [726, 359] on span "Enhance your product page with social proof: Proof of Product Popularity" at bounding box center [761, 371] width 117 height 27
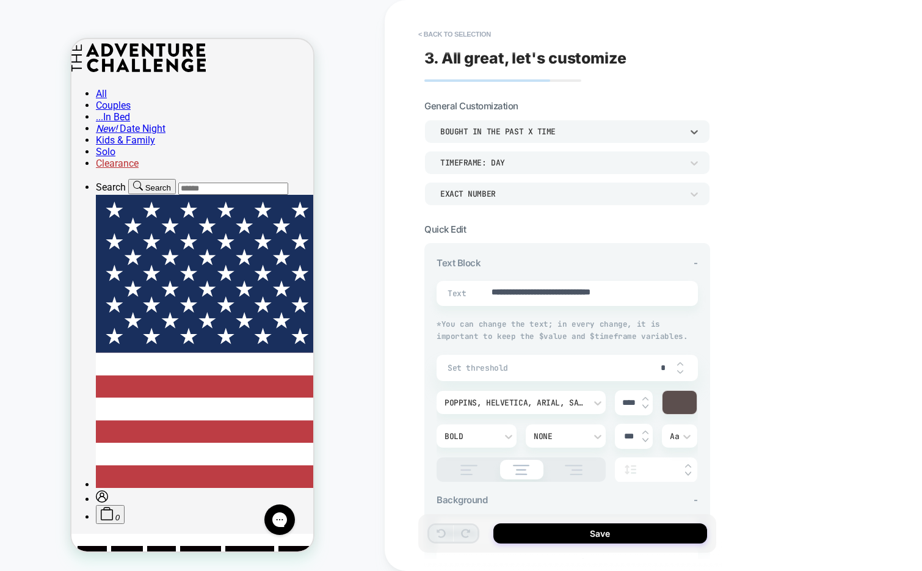
click at [573, 131] on div "bought in the past x time" at bounding box center [561, 131] width 242 height 10
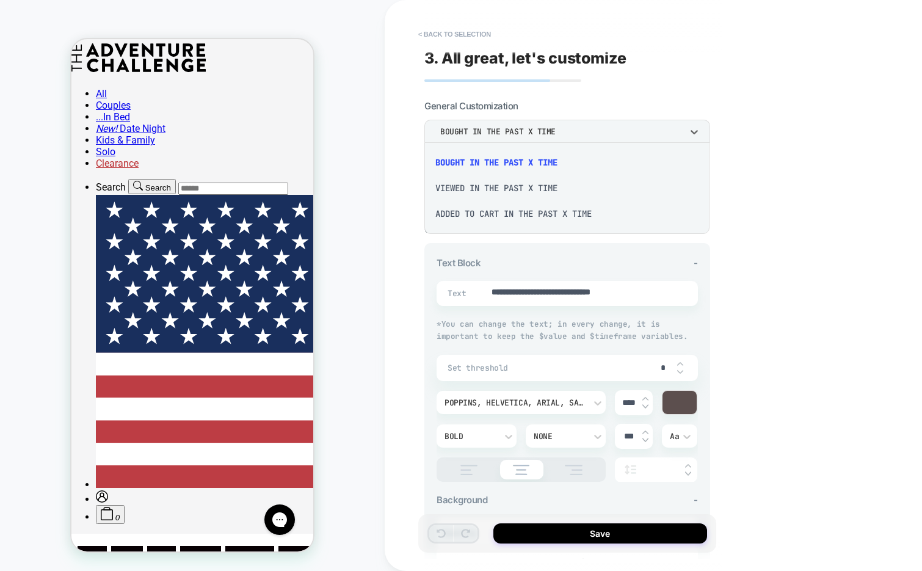
click at [475, 184] on div "viewed in the past x time" at bounding box center [566, 188] width 275 height 26
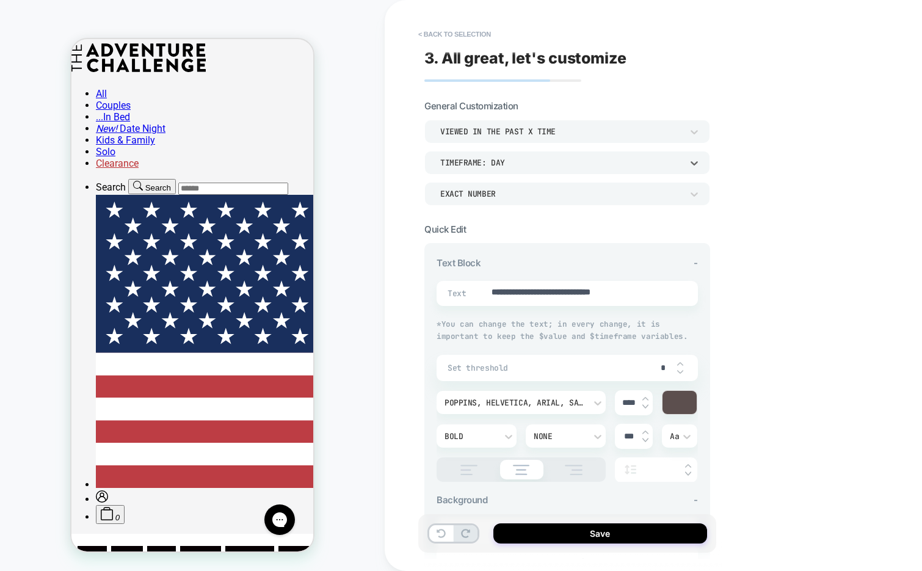
click at [499, 162] on div "TIMEFRAME: day" at bounding box center [561, 162] width 242 height 10
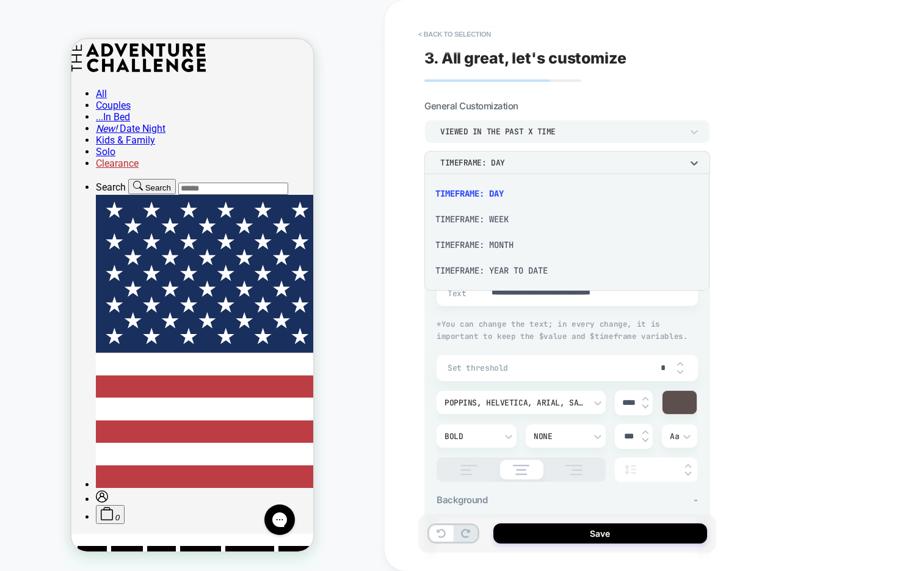
click at [501, 215] on div "TIMEFRAME: WEEK" at bounding box center [566, 219] width 275 height 26
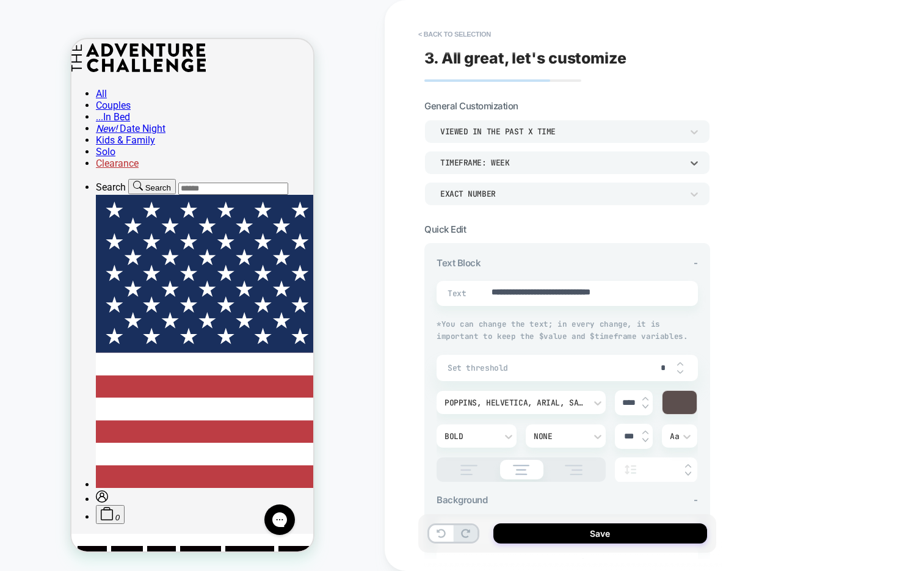
click at [528, 162] on div "TIMEFRAME: WEEK" at bounding box center [561, 162] width 242 height 10
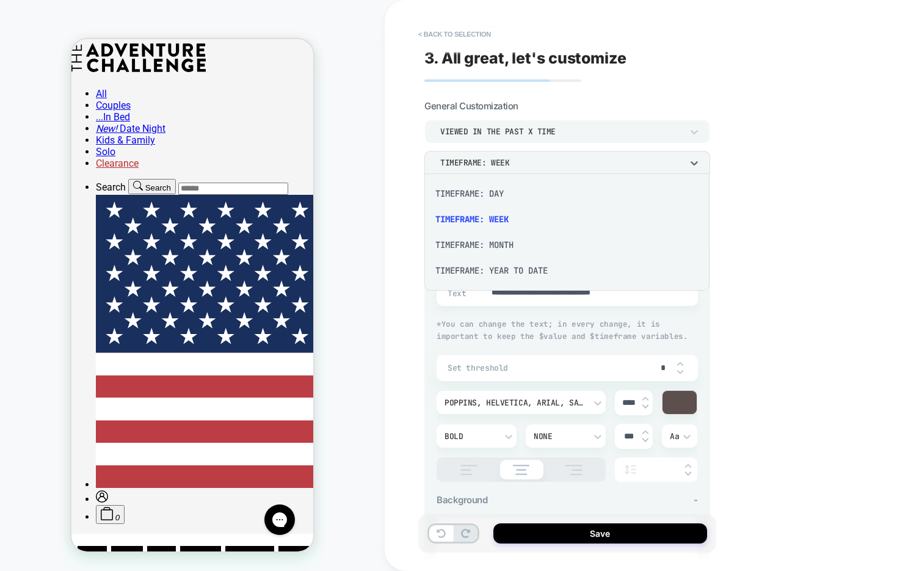
click at [507, 190] on div "TIMEFRAME: DAY" at bounding box center [566, 194] width 275 height 26
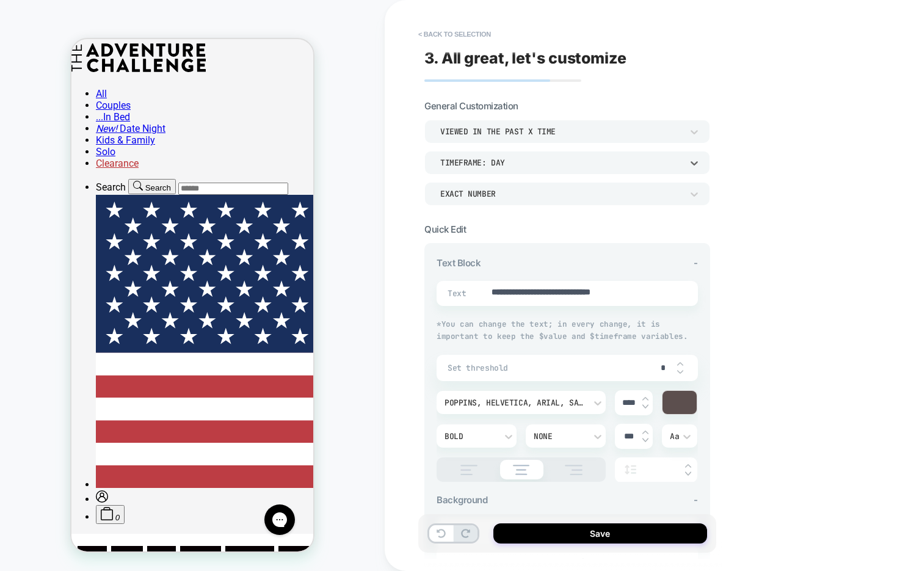
click at [521, 195] on div "EXACT NUMBER" at bounding box center [561, 194] width 242 height 10
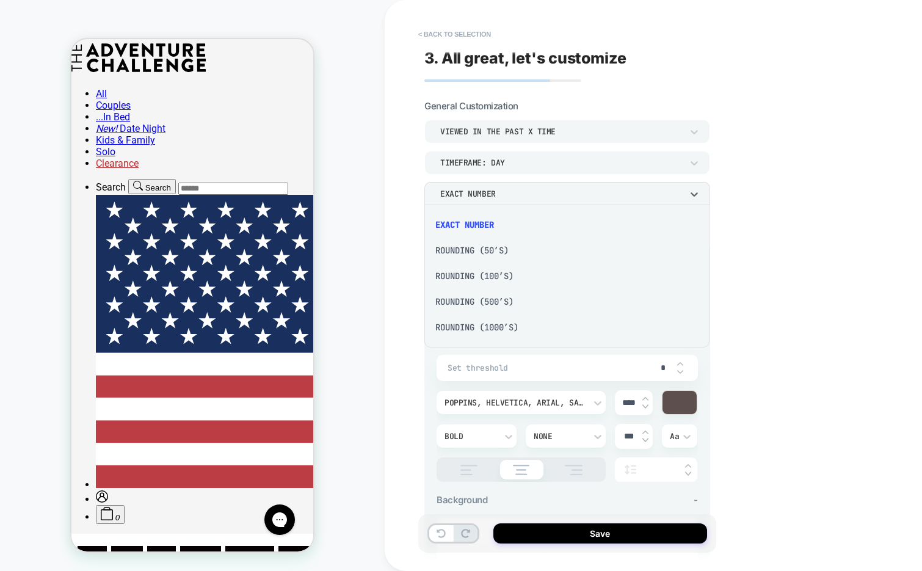
click at [753, 231] on div at bounding box center [461, 285] width 922 height 571
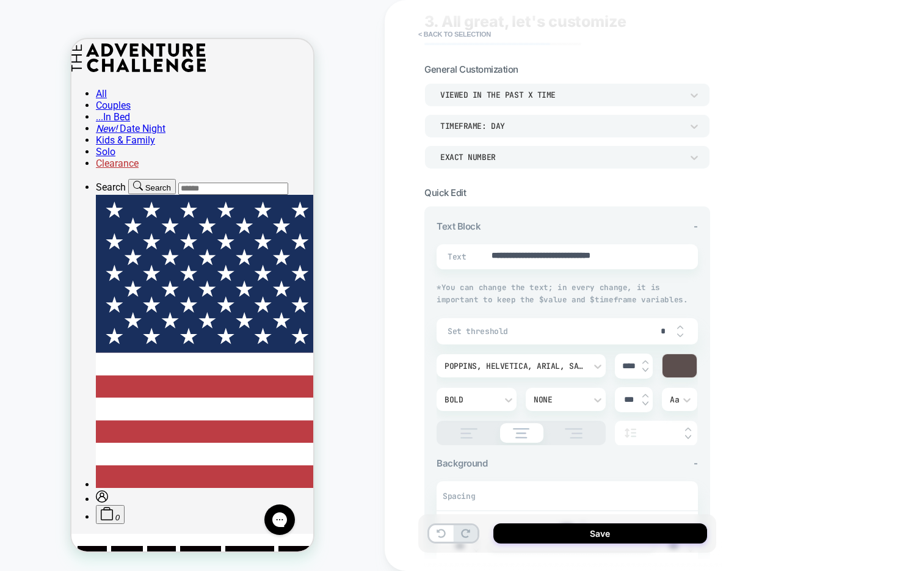
scroll to position [37, 0]
drag, startPoint x: 671, startPoint y: 253, endPoint x: 671, endPoint y: 236, distance: 17.7
click at [671, 236] on div "**********" at bounding box center [566, 339] width 261 height 210
click at [630, 262] on div "**********" at bounding box center [566, 256] width 261 height 25
drag, startPoint x: 654, startPoint y: 259, endPoint x: 468, endPoint y: 252, distance: 186.3
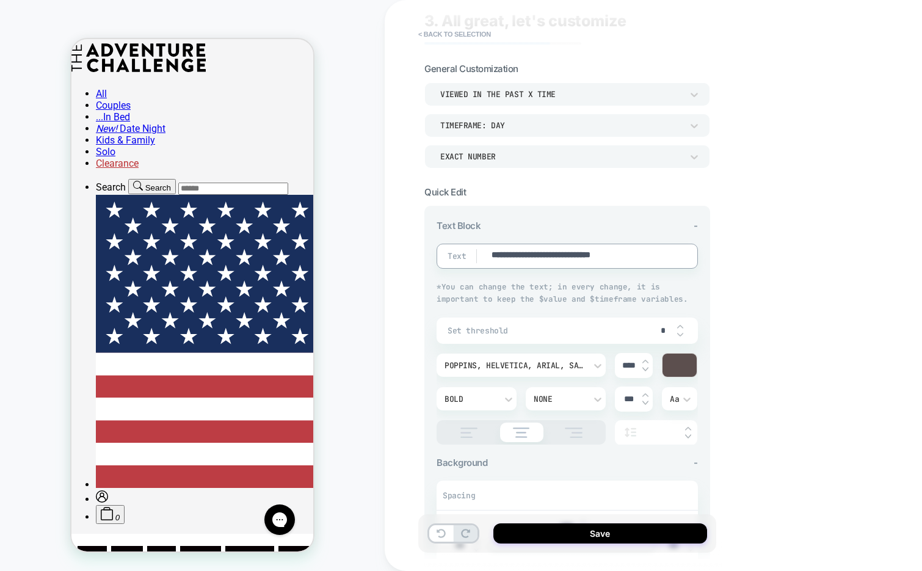
click at [468, 252] on div "**********" at bounding box center [566, 256] width 261 height 25
type textarea "*"
type textarea "**"
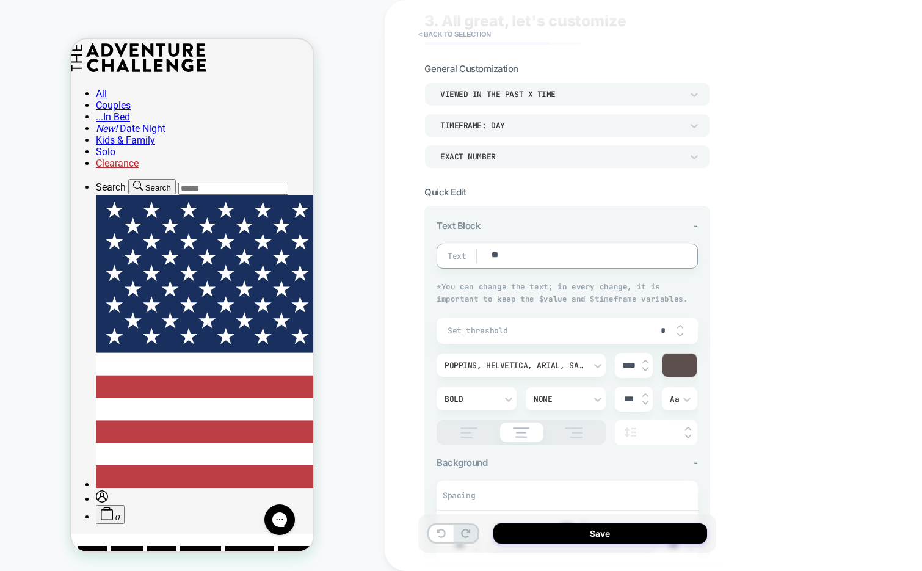
type textarea "*"
type textarea "***"
type textarea "*"
type textarea "****"
type textarea "*"
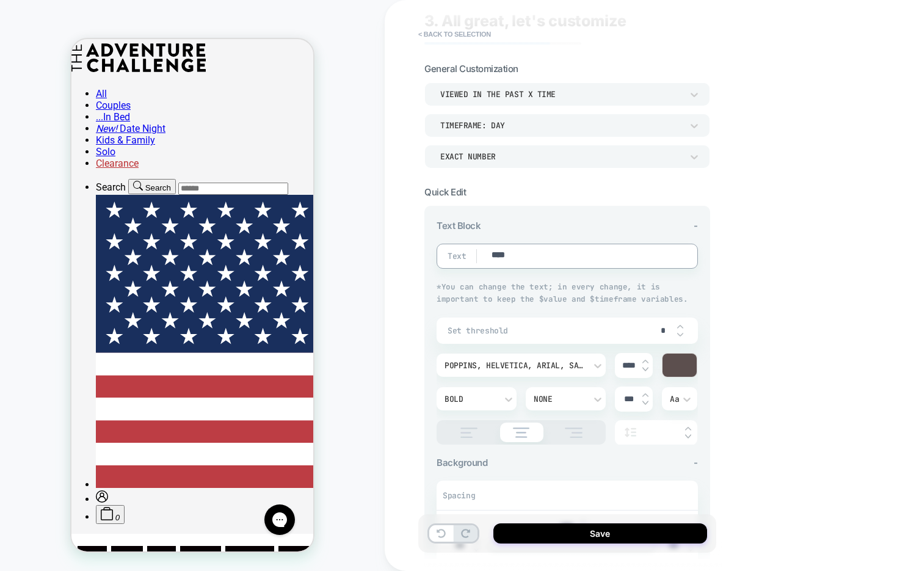
type textarea "*****"
type textarea "*"
type textarea "******"
type textarea "*"
type textarea "*******"
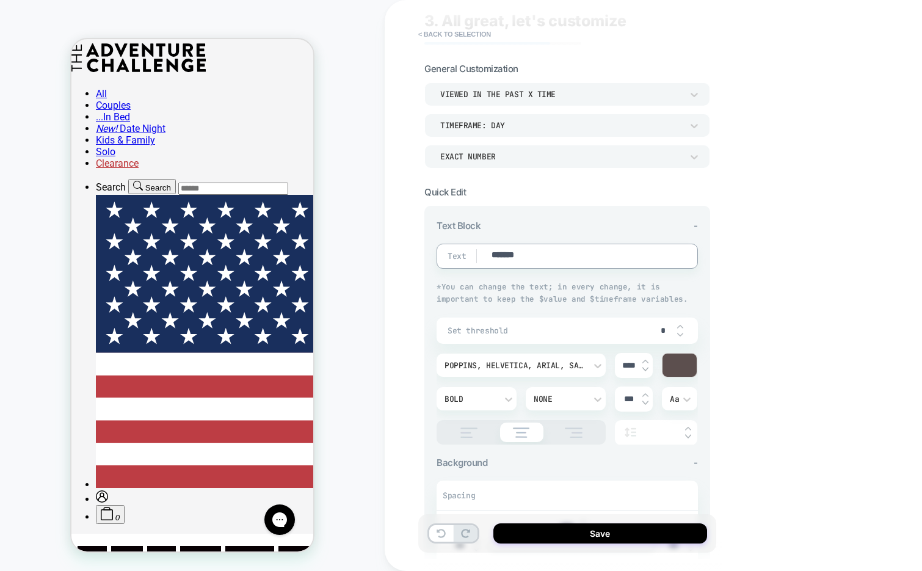
type textarea "*"
type textarea "*******"
type textarea "*"
type textarea "*********"
type textarea "*"
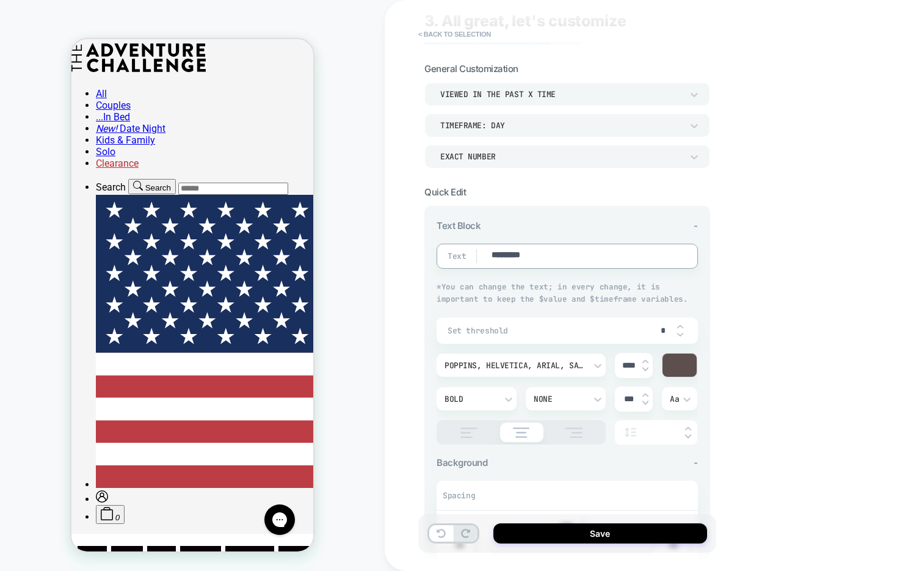
type textarea "**********"
type textarea "*"
type textarea "**********"
type textarea "*"
type textarea "**********"
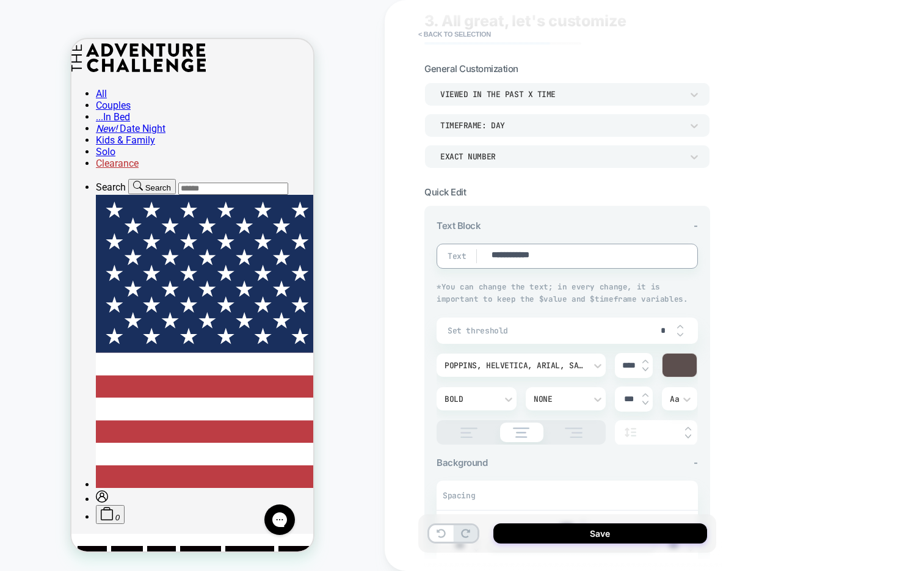
type textarea "*"
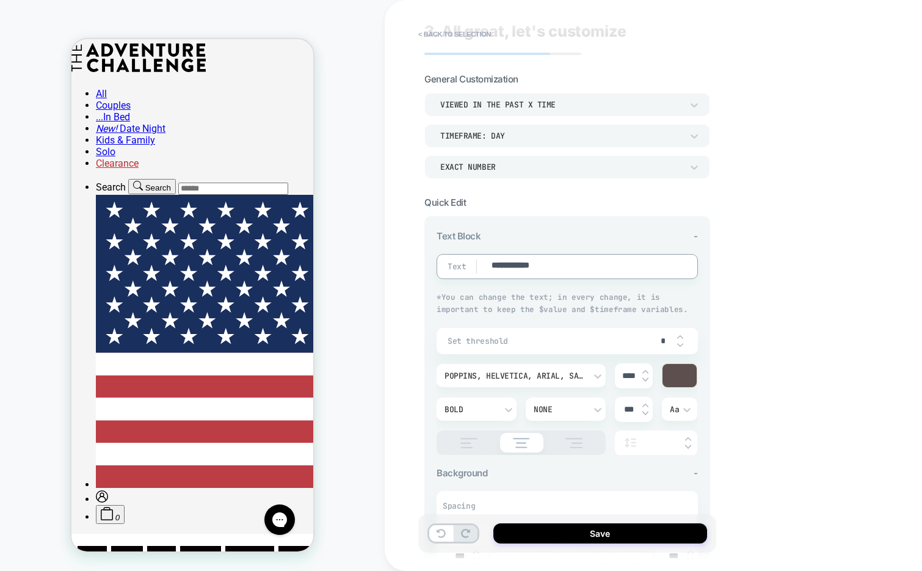
scroll to position [0, 0]
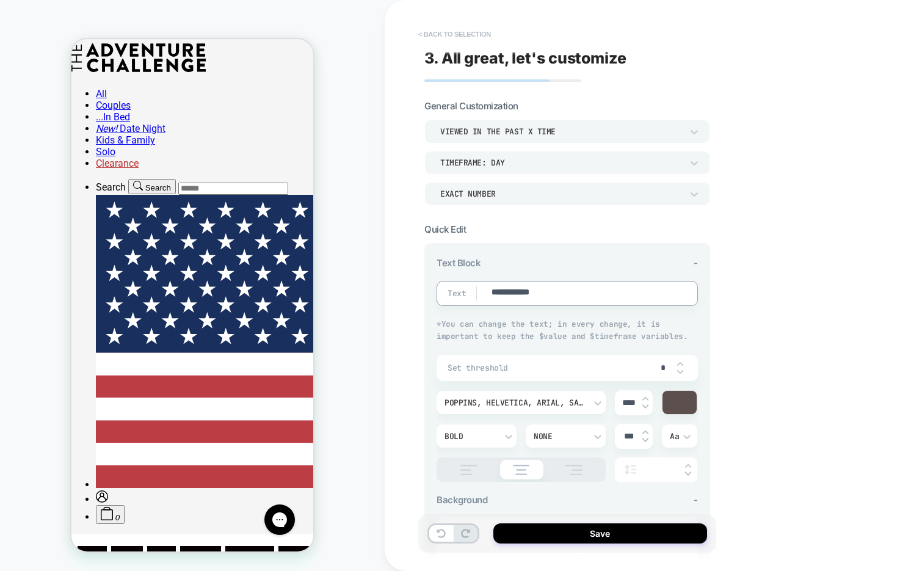
type textarea "**********"
type textarea "*"
click at [460, 37] on button "< Back to selection" at bounding box center [454, 34] width 85 height 20
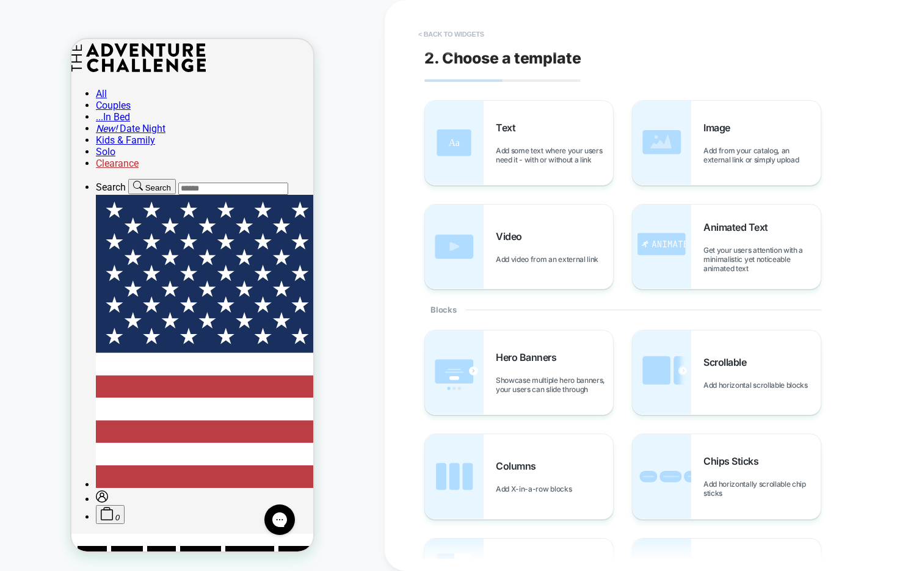
click at [442, 33] on button "< Back to widgets" at bounding box center [451, 34] width 78 height 20
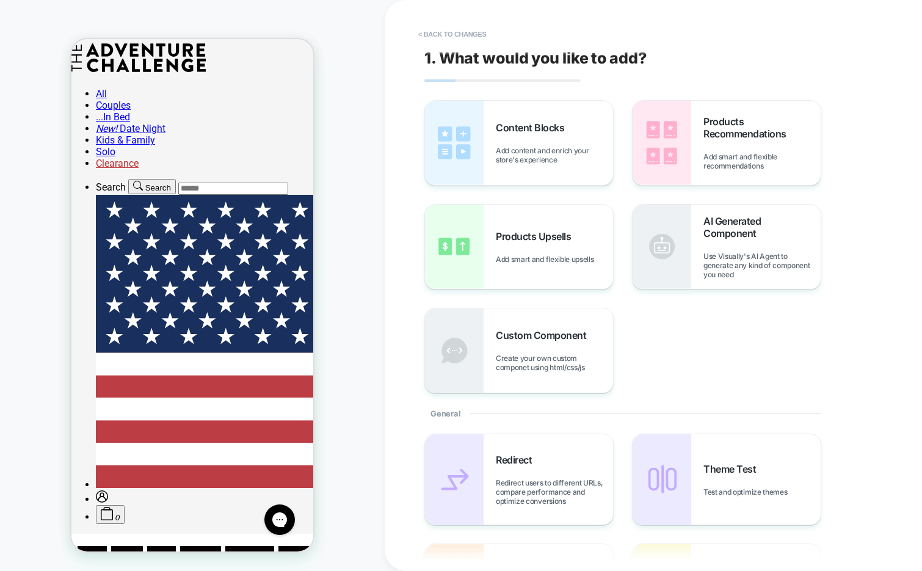
click at [442, 33] on button "< Back to changes" at bounding box center [452, 34] width 81 height 20
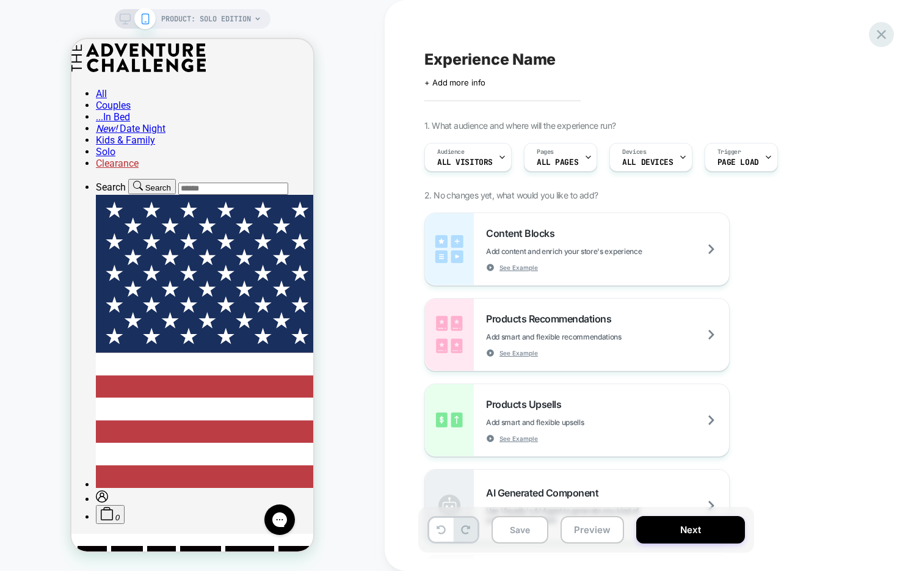
click at [874, 37] on icon at bounding box center [881, 34] width 16 height 16
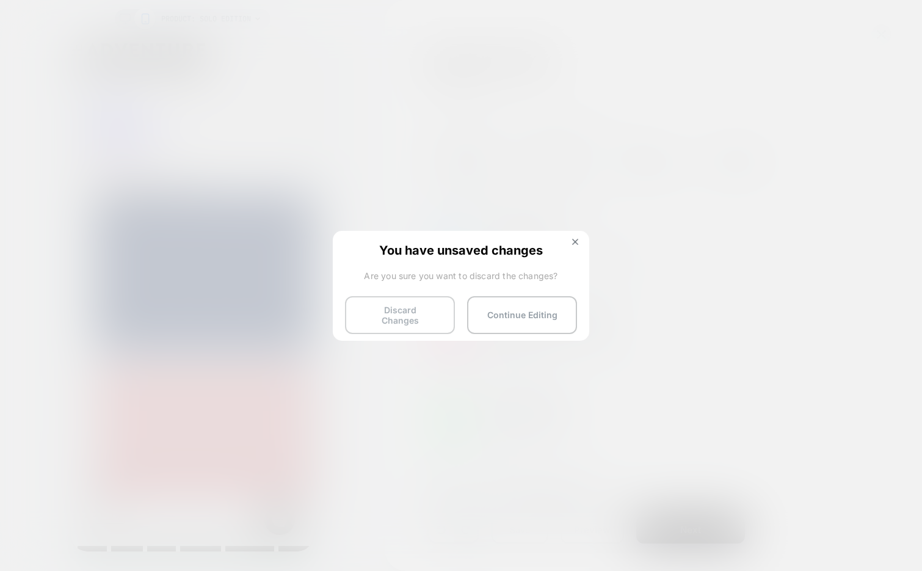
click at [399, 312] on button "Discard Changes" at bounding box center [400, 315] width 110 height 38
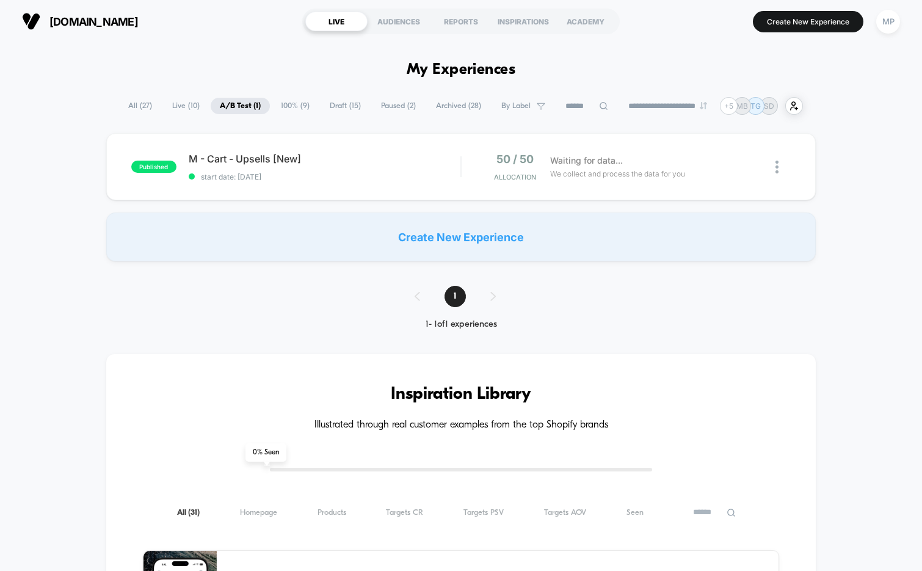
click at [286, 107] on span "100% ( 9 )" at bounding box center [295, 106] width 47 height 16
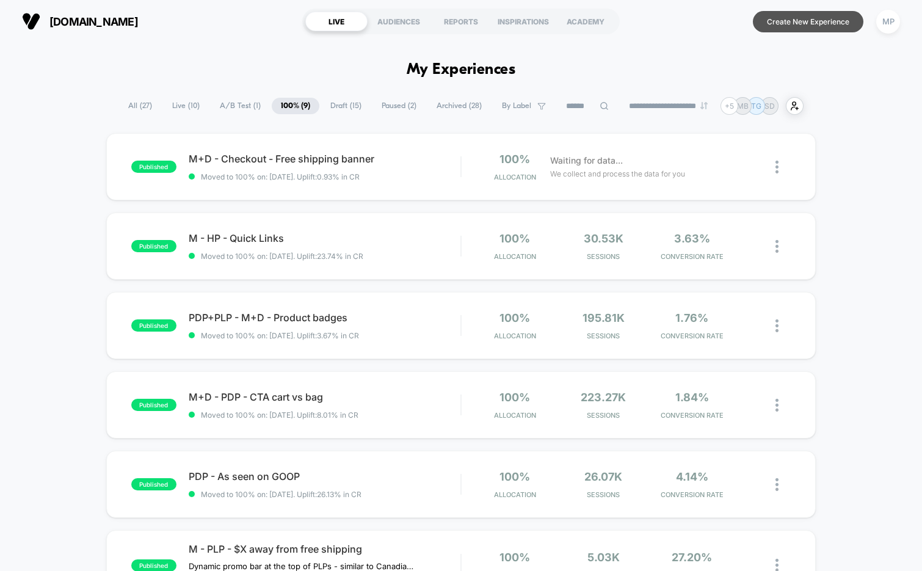
click at [772, 24] on button "Create New Experience" at bounding box center [808, 21] width 110 height 21
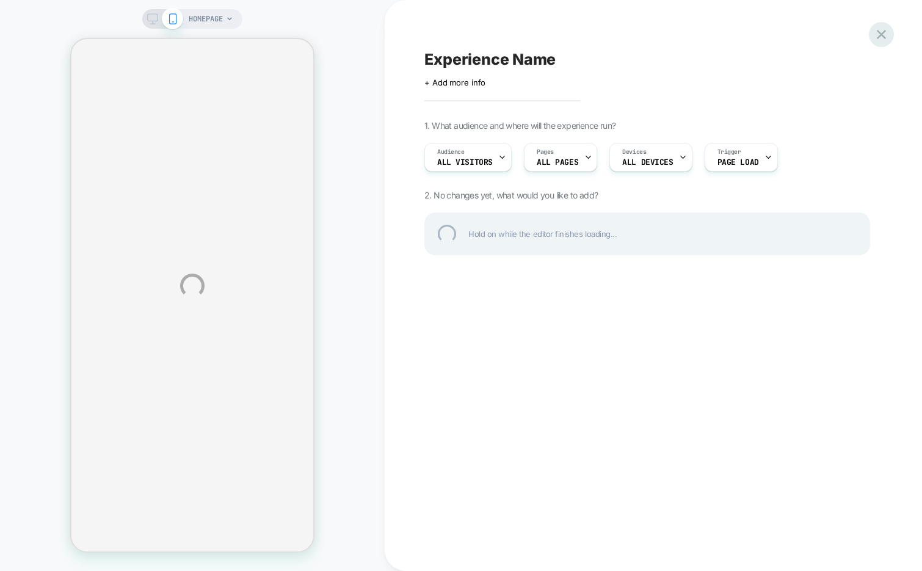
click at [878, 27] on div at bounding box center [880, 34] width 25 height 25
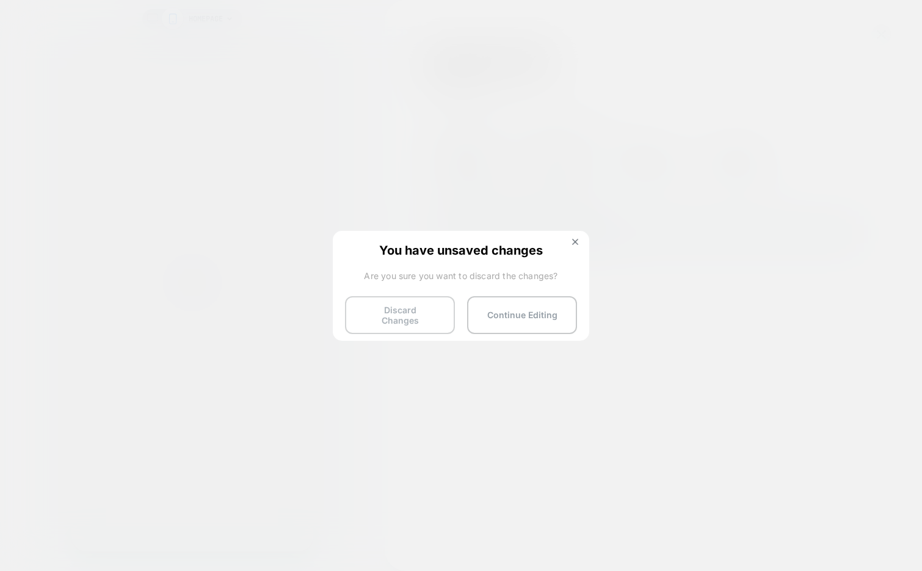
click at [392, 313] on button "Discard Changes" at bounding box center [400, 315] width 110 height 38
